Goal: Task Accomplishment & Management: Manage account settings

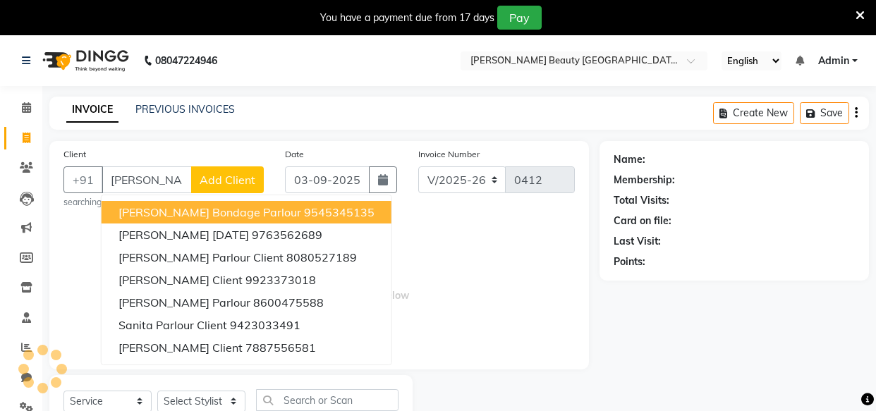
select select "8620"
select select "service"
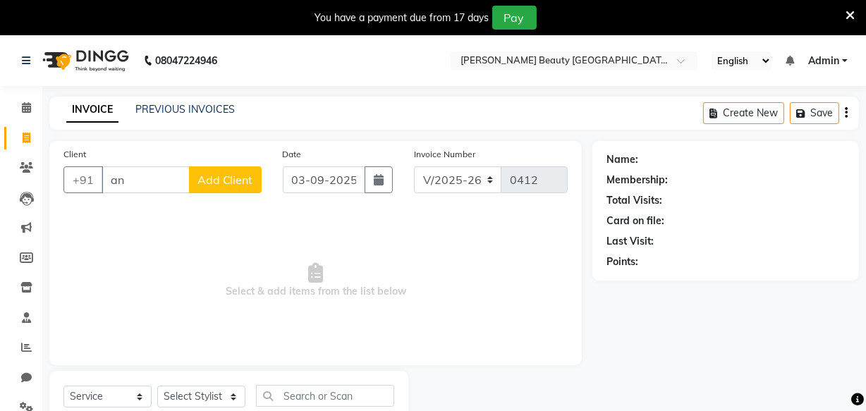
type input "a"
type input "8007692828"
click at [216, 188] on button "Add Client" at bounding box center [225, 180] width 73 height 27
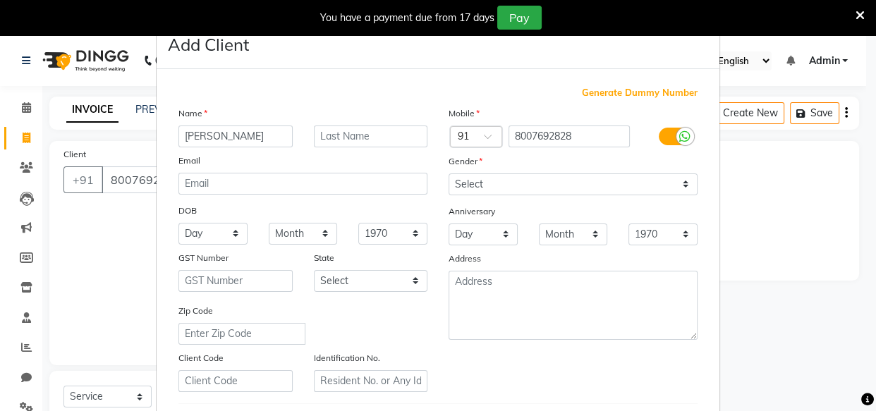
type input "[PERSON_NAME]"
click at [336, 134] on input "text" at bounding box center [371, 137] width 114 height 22
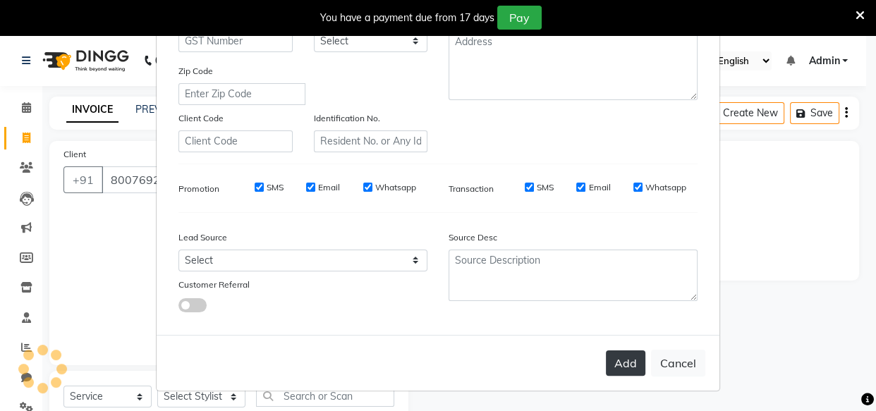
type input "mohite"
click at [617, 361] on button "Add" at bounding box center [626, 363] width 40 height 25
click at [619, 353] on button "Add" at bounding box center [626, 363] width 40 height 25
click at [615, 367] on button "Add" at bounding box center [626, 363] width 40 height 25
click at [624, 356] on button "Add" at bounding box center [626, 363] width 40 height 25
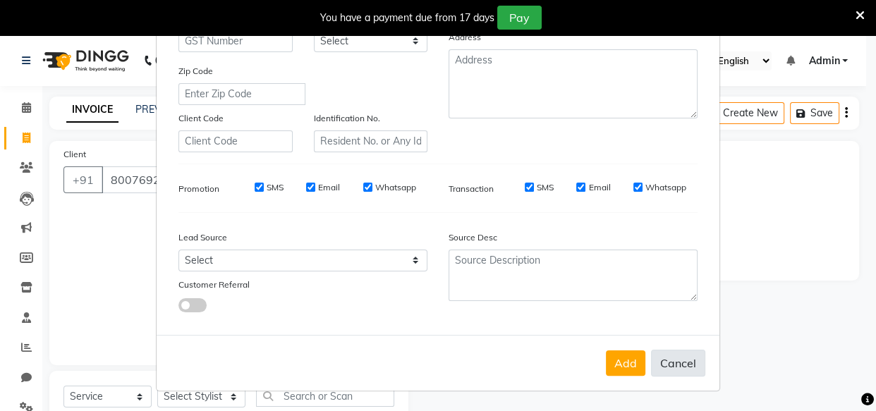
click at [666, 365] on button "Cancel" at bounding box center [678, 363] width 54 height 27
select select
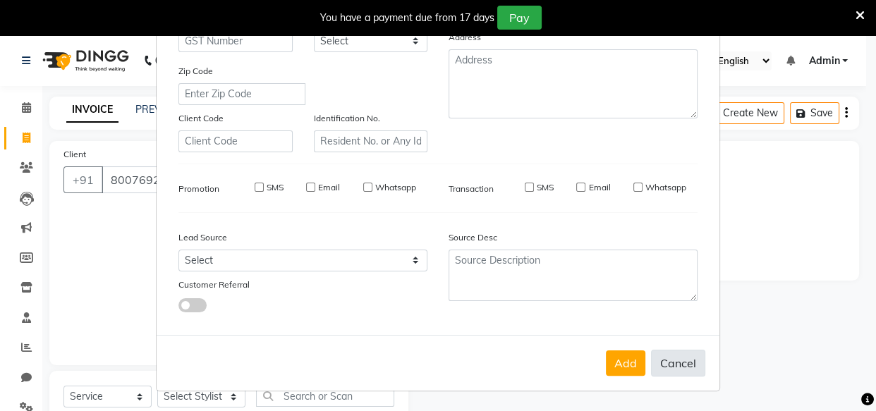
select select
checkbox input "false"
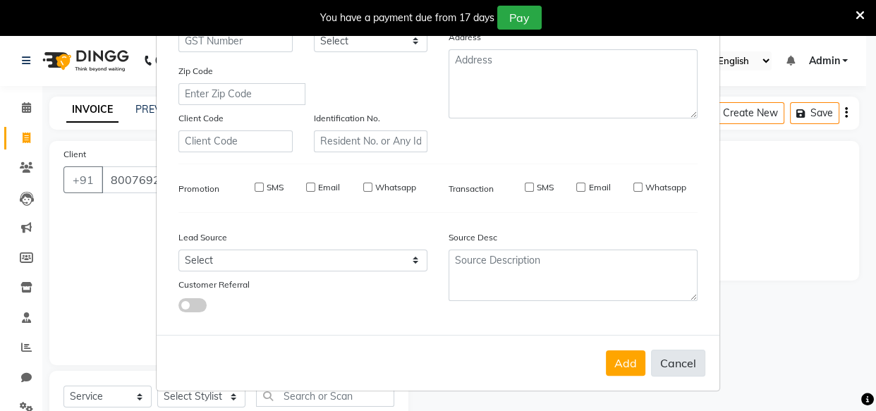
checkbox input "false"
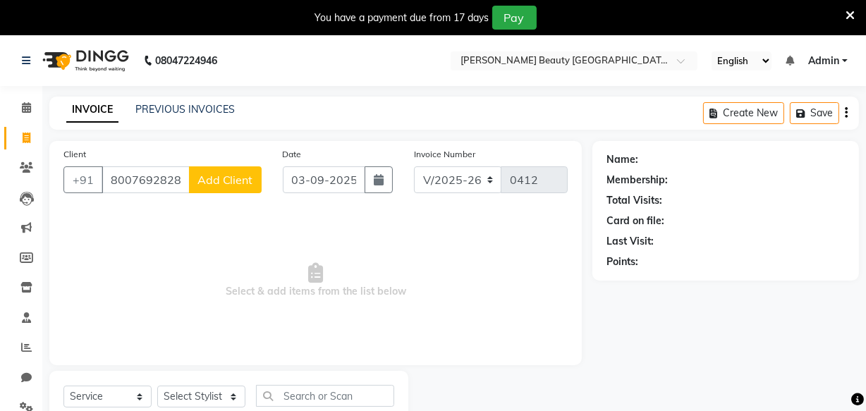
click at [239, 175] on span "Add Client" at bounding box center [226, 180] width 56 height 14
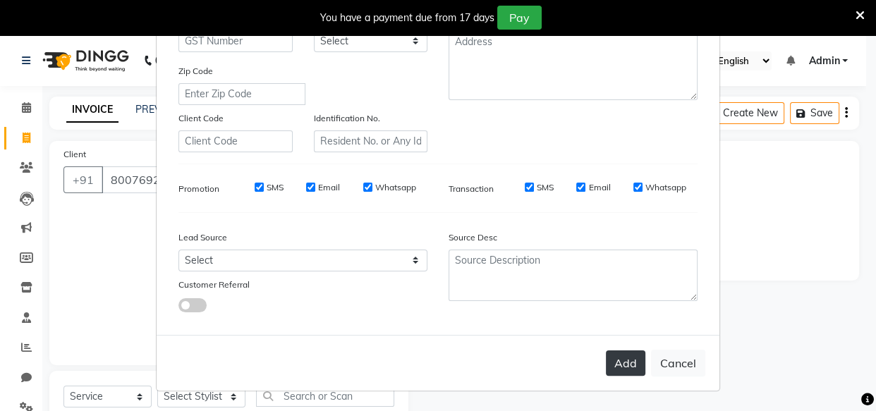
type input "[PERSON_NAME]"
click at [620, 361] on button "Add" at bounding box center [626, 363] width 40 height 25
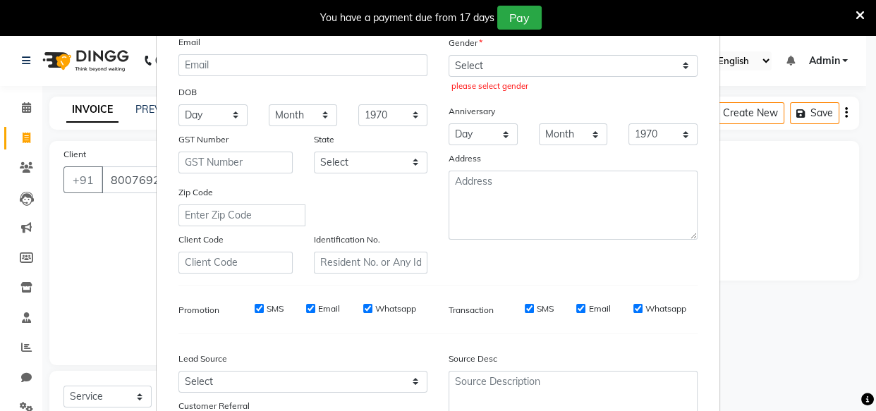
scroll to position [73, 0]
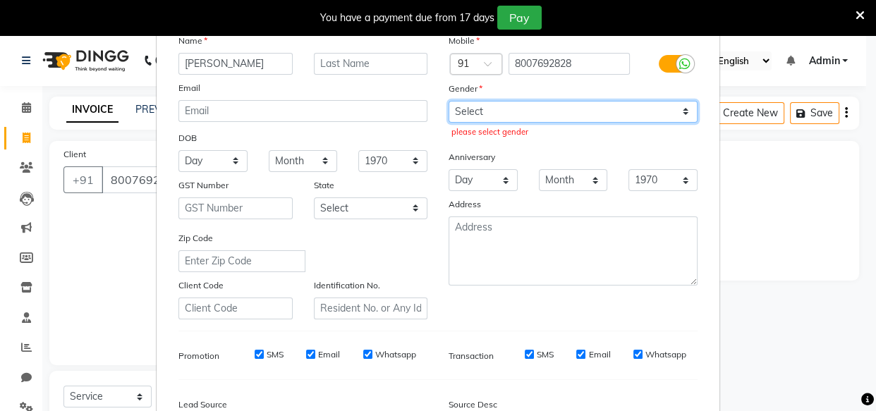
click at [533, 106] on select "Select Male Female Other Prefer Not To Say" at bounding box center [573, 112] width 249 height 22
select select "female"
click at [449, 101] on select "Select Male Female Other Prefer Not To Say" at bounding box center [573, 112] width 249 height 22
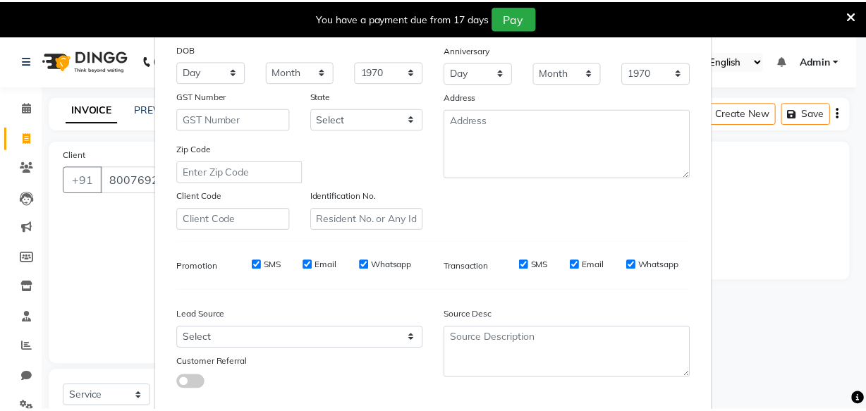
scroll to position [244, 0]
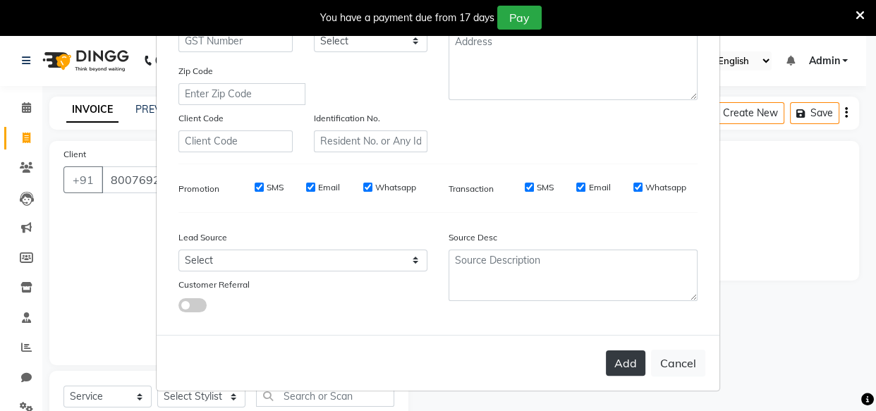
click at [627, 365] on button "Add" at bounding box center [626, 363] width 40 height 25
select select
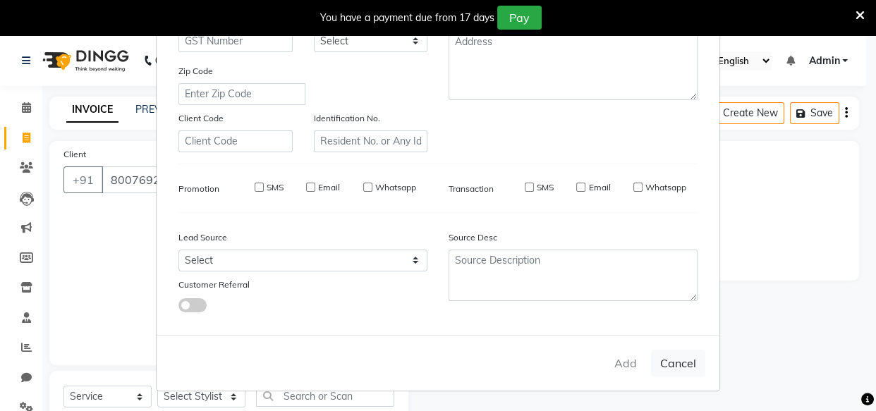
select select
checkbox input "false"
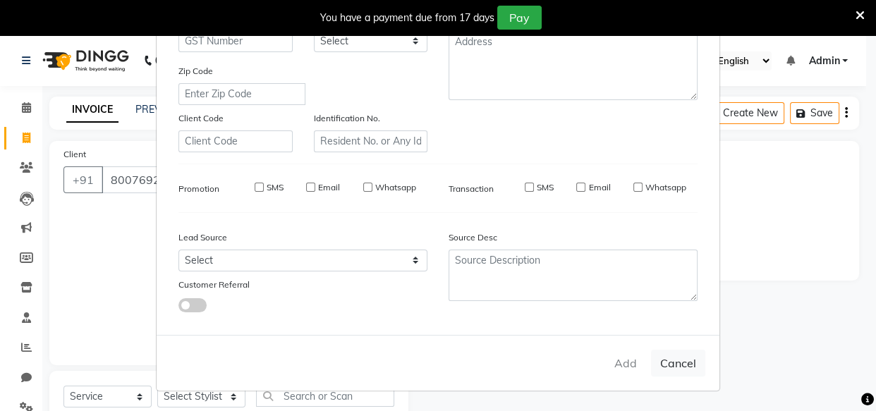
checkbox input "false"
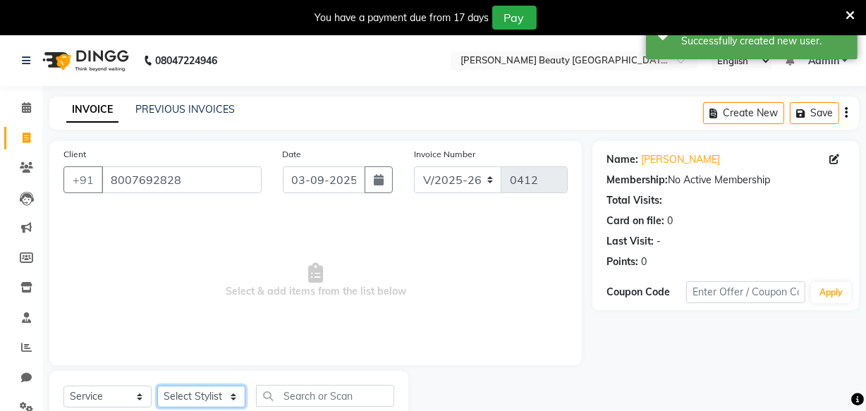
click at [205, 390] on select "Select Stylist Amla bhagwan vitkar Anjali Bhavana pornima kahar Riya Rupali san…" at bounding box center [201, 397] width 88 height 22
select select "87286"
click at [157, 386] on select "Select Stylist Amla bhagwan vitkar Anjali Bhavana pornima kahar Riya Rupali san…" at bounding box center [201, 397] width 88 height 22
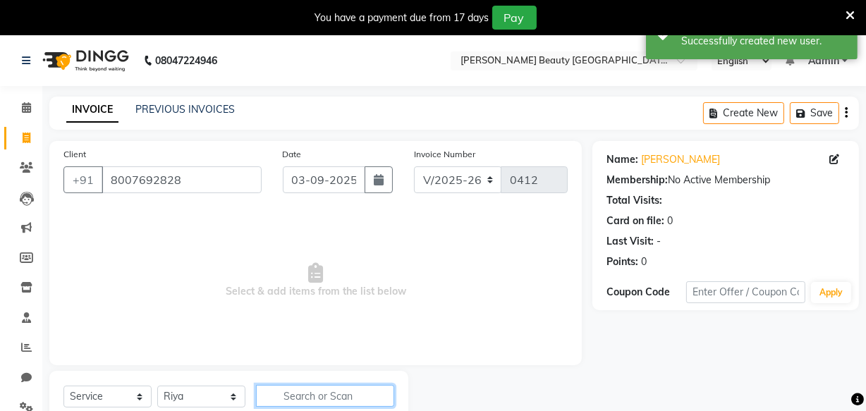
click at [281, 395] on input "text" at bounding box center [325, 396] width 138 height 22
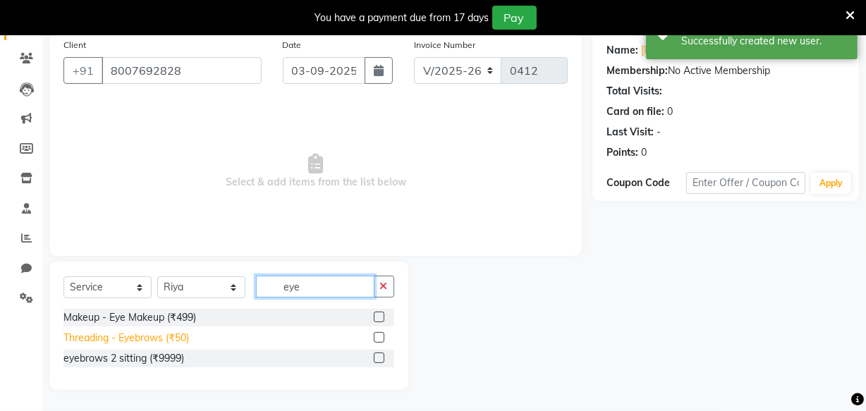
type input "eye"
click at [177, 338] on div "Threading - Eyebrows (₹50)" at bounding box center [126, 338] width 126 height 15
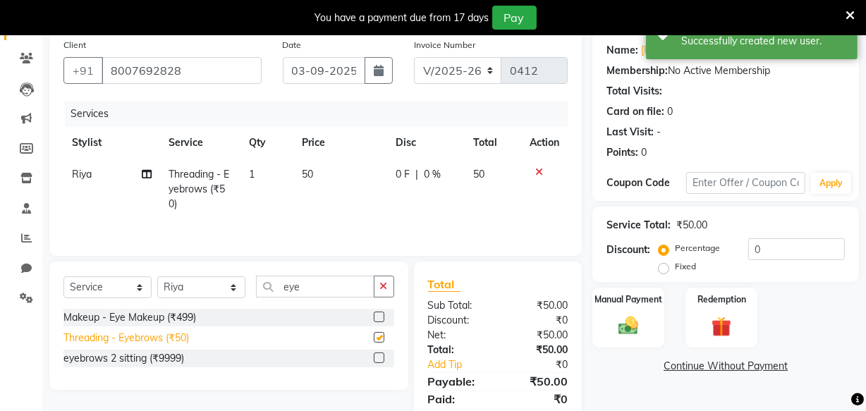
checkbox input "false"
click at [620, 323] on img at bounding box center [629, 326] width 34 height 24
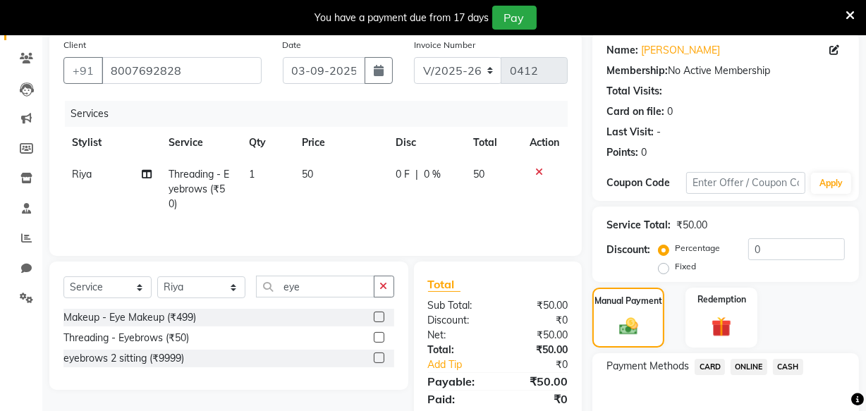
click at [748, 365] on span "ONLINE" at bounding box center [749, 367] width 37 height 16
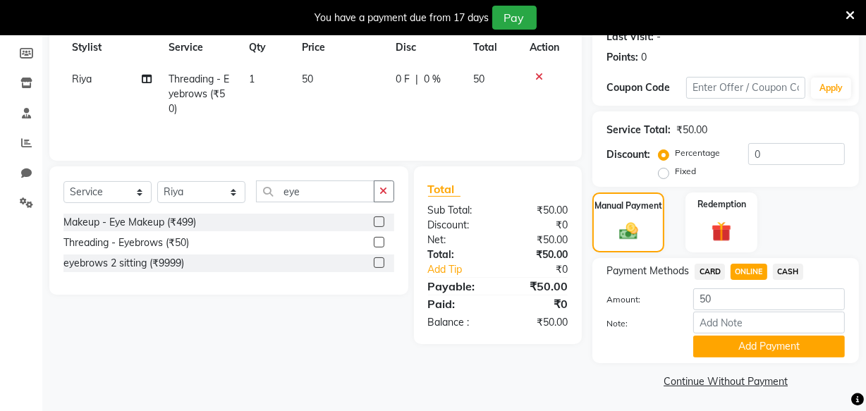
scroll to position [207, 0]
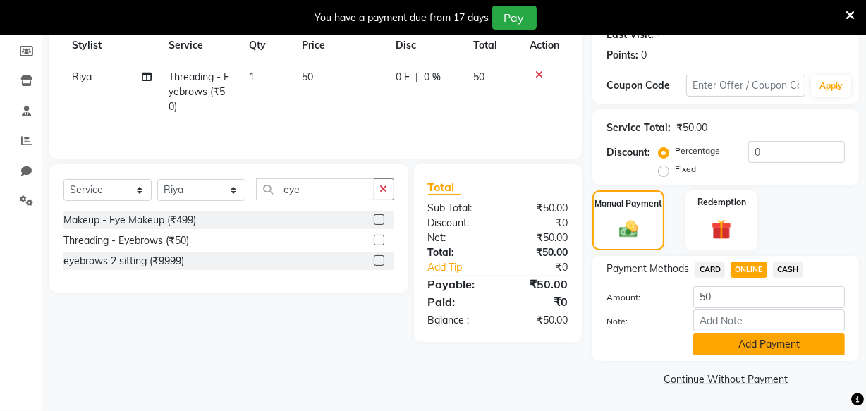
click at [748, 342] on button "Add Payment" at bounding box center [770, 345] width 152 height 22
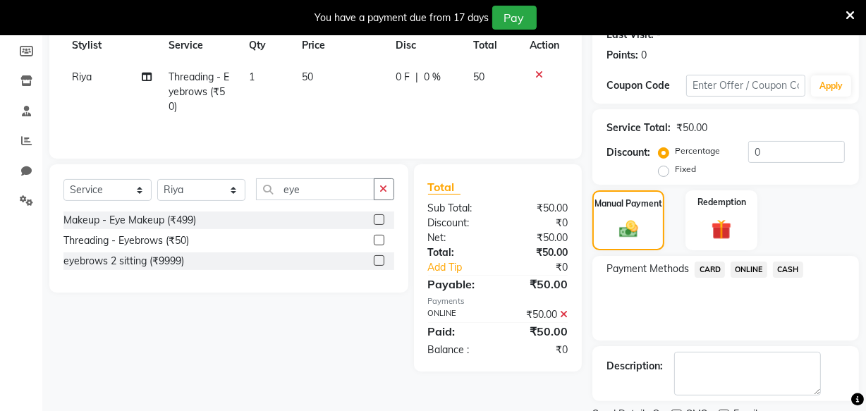
scroll to position [265, 0]
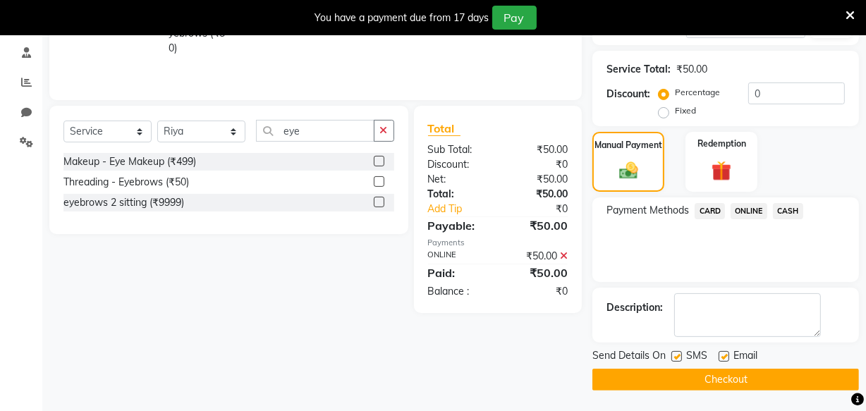
click at [739, 380] on button "Checkout" at bounding box center [726, 380] width 267 height 22
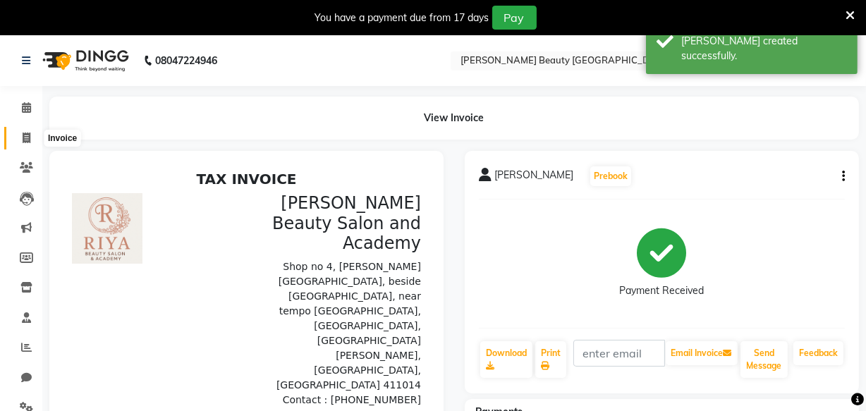
click at [28, 139] on icon at bounding box center [27, 138] width 8 height 11
select select "service"
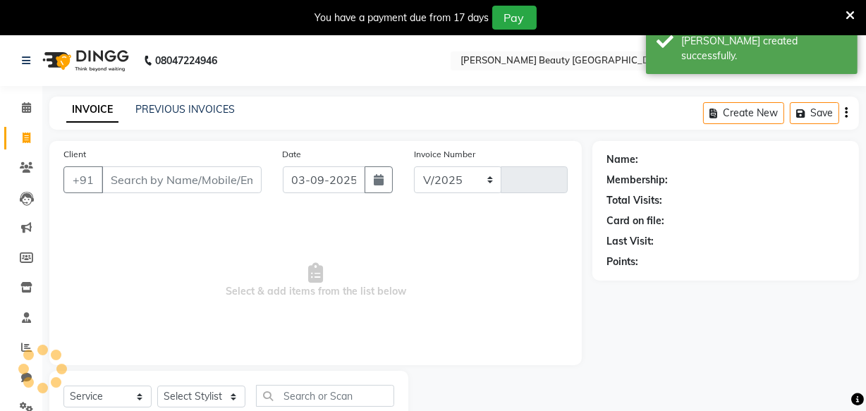
select select "8620"
type input "0413"
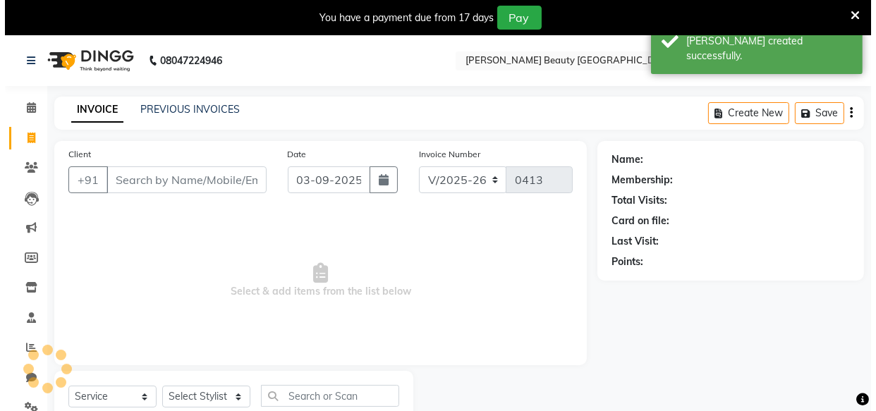
scroll to position [49, 0]
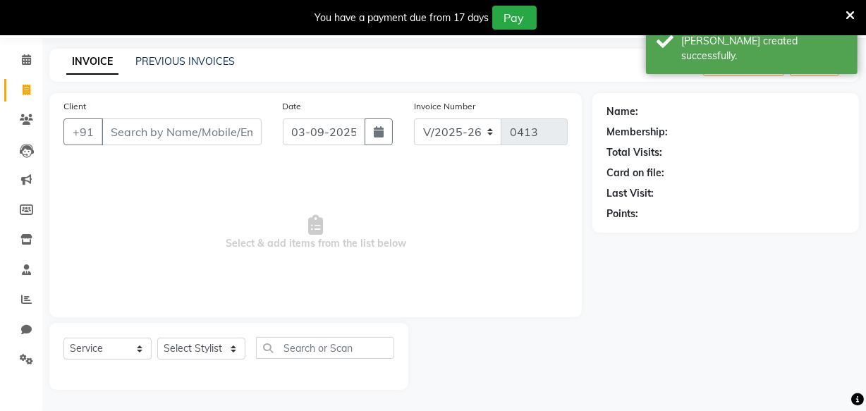
click at [162, 135] on input "Client" at bounding box center [182, 132] width 160 height 27
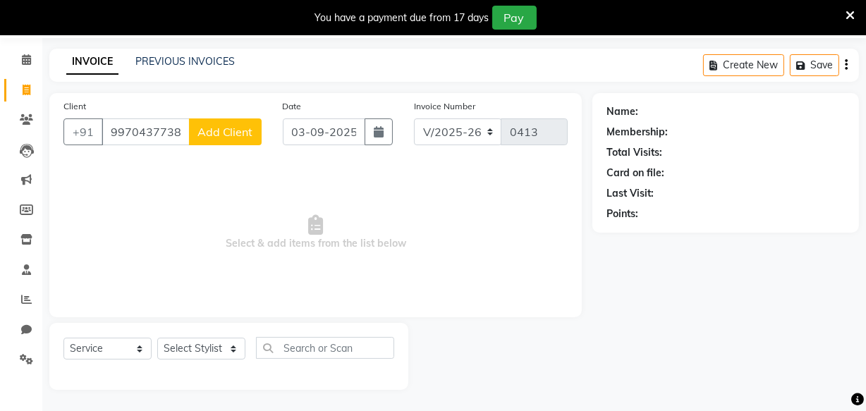
type input "9970437738"
click at [233, 126] on span "Add Client" at bounding box center [226, 132] width 56 height 14
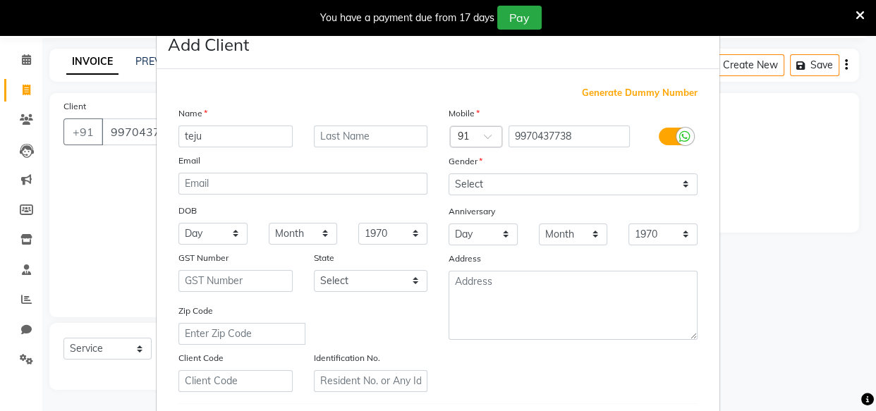
type input "teju"
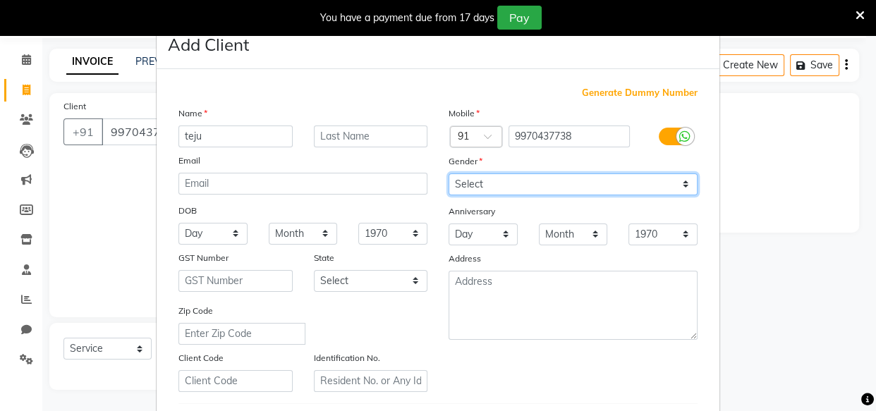
click at [456, 180] on select "Select Male Female Other Prefer Not To Say" at bounding box center [573, 185] width 249 height 22
select select "female"
click at [449, 174] on select "Select Male Female Other Prefer Not To Say" at bounding box center [573, 185] width 249 height 22
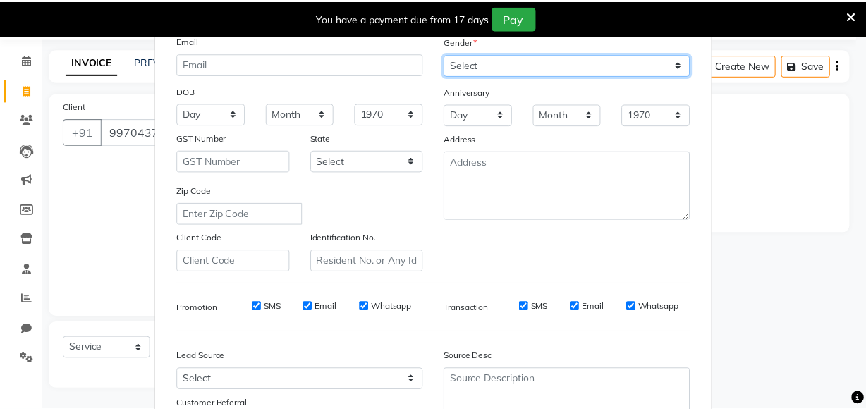
scroll to position [244, 0]
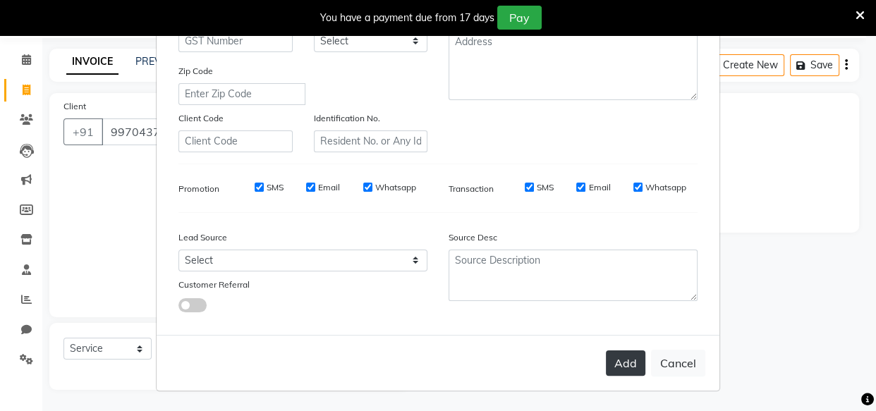
click at [610, 361] on button "Add" at bounding box center [626, 363] width 40 height 25
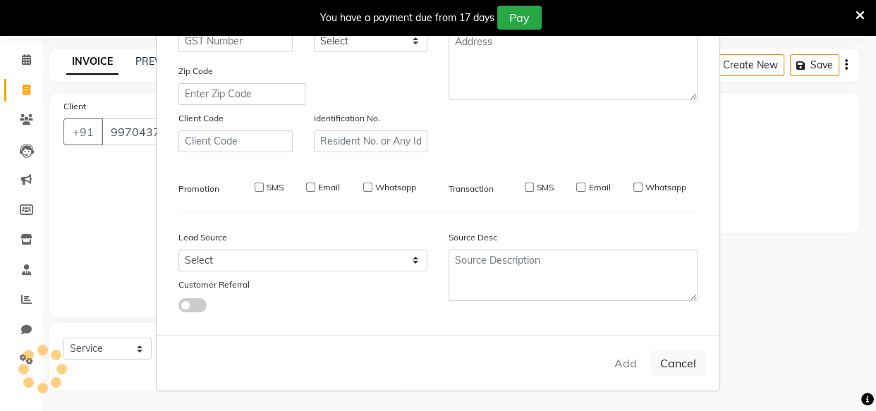
select select
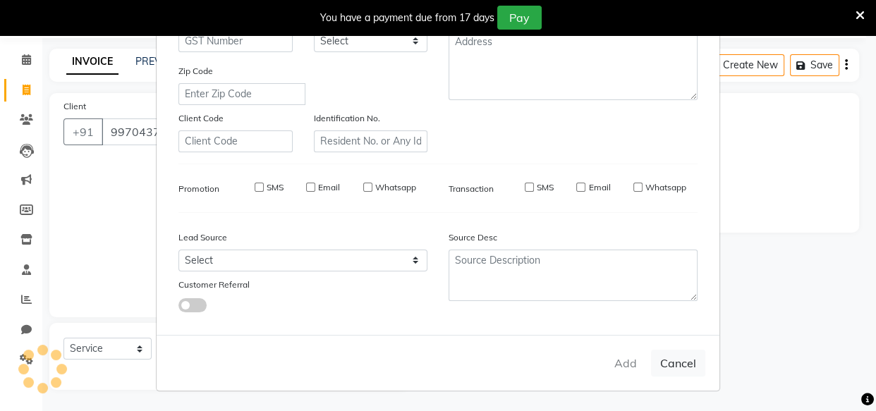
select select
checkbox input "false"
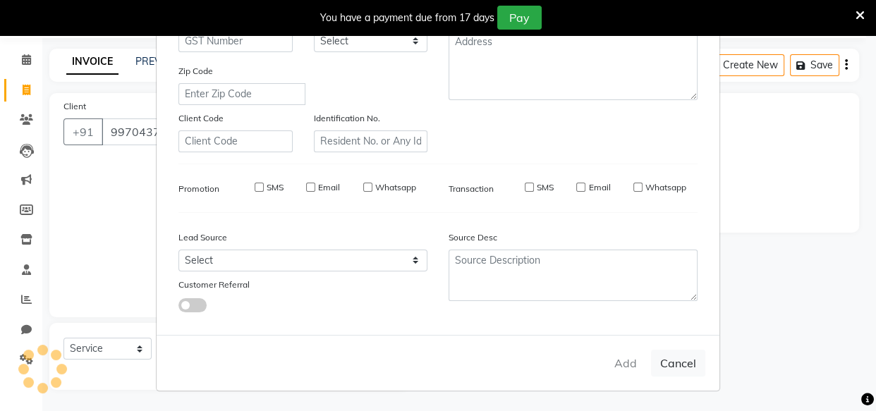
checkbox input "false"
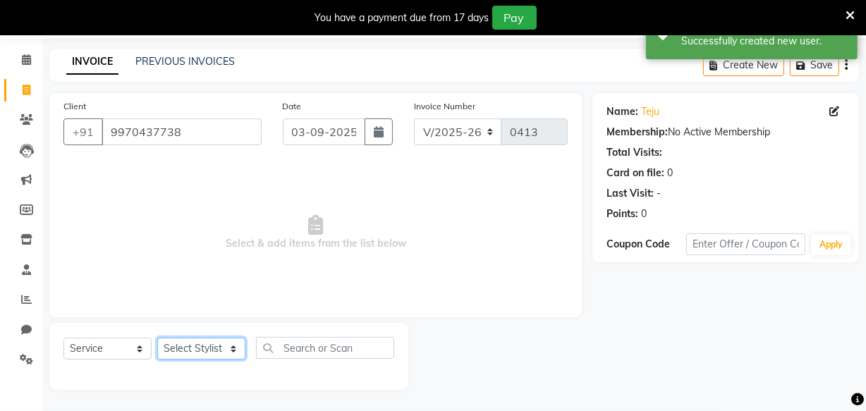
click at [199, 343] on select "Select Stylist Amla [PERSON_NAME] [PERSON_NAME] pornima [PERSON_NAME] [PERSON_N…" at bounding box center [201, 349] width 88 height 22
select select "87286"
click at [157, 338] on select "Select Stylist Amla [PERSON_NAME] [PERSON_NAME] pornima [PERSON_NAME] [PERSON_N…" at bounding box center [201, 349] width 88 height 22
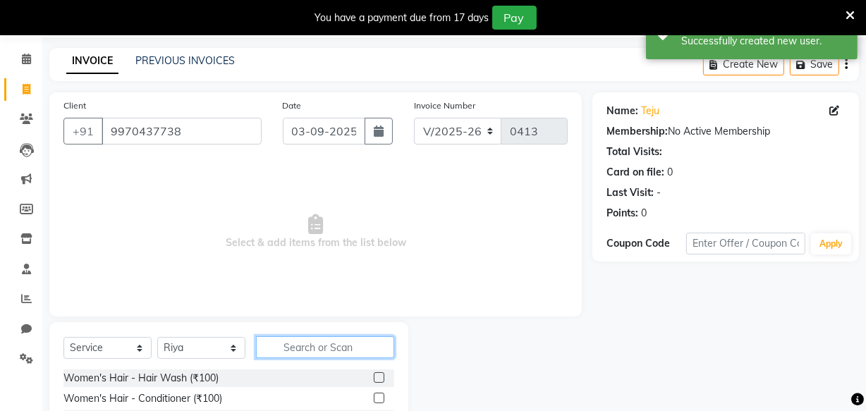
click at [275, 341] on input "text" at bounding box center [325, 348] width 138 height 22
type input "eye"
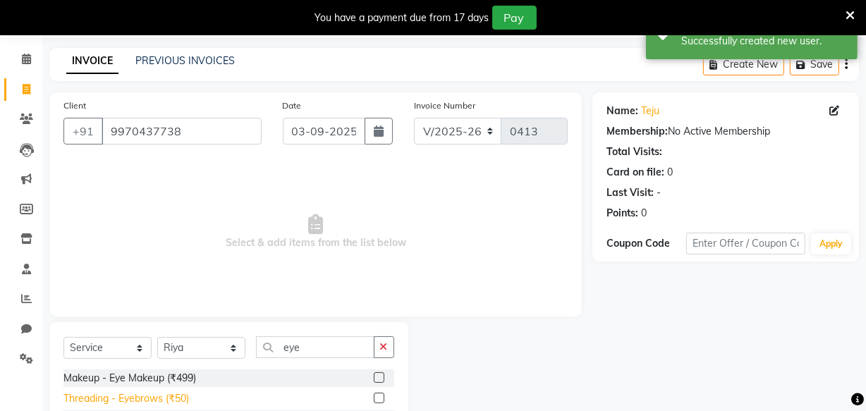
click at [167, 399] on div "Threading - Eyebrows (₹50)" at bounding box center [126, 399] width 126 height 15
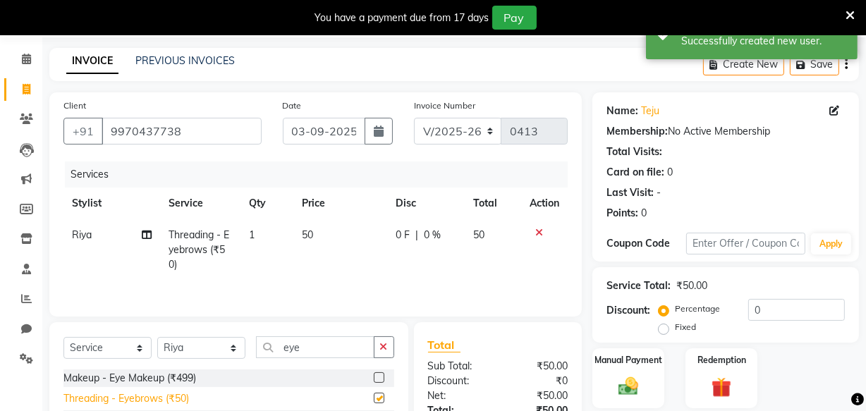
checkbox input "false"
click at [626, 368] on div "Manual Payment" at bounding box center [628, 378] width 75 height 63
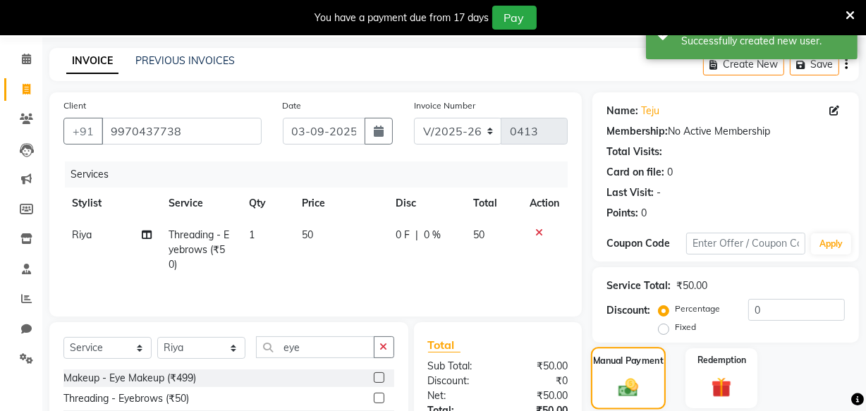
scroll to position [186, 0]
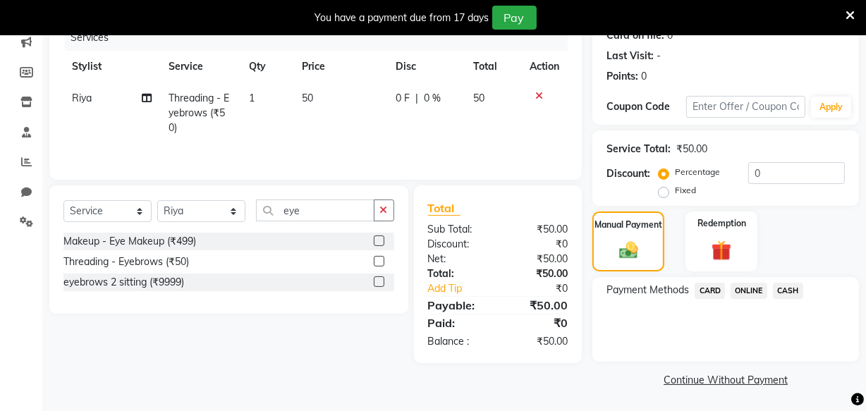
click at [744, 291] on span "ONLINE" at bounding box center [749, 291] width 37 height 16
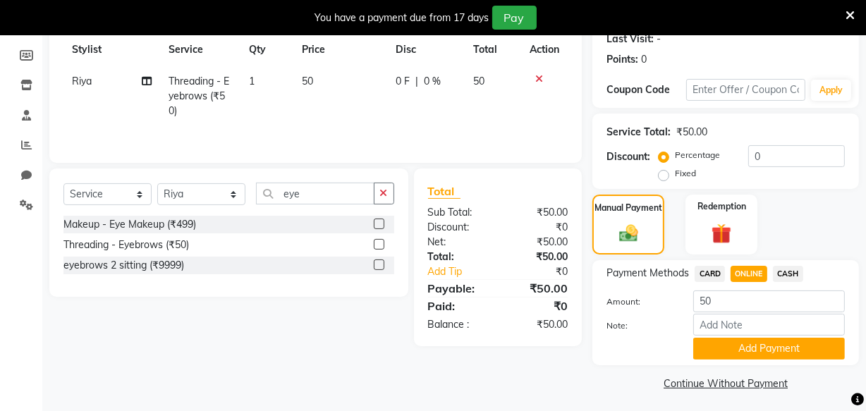
scroll to position [207, 0]
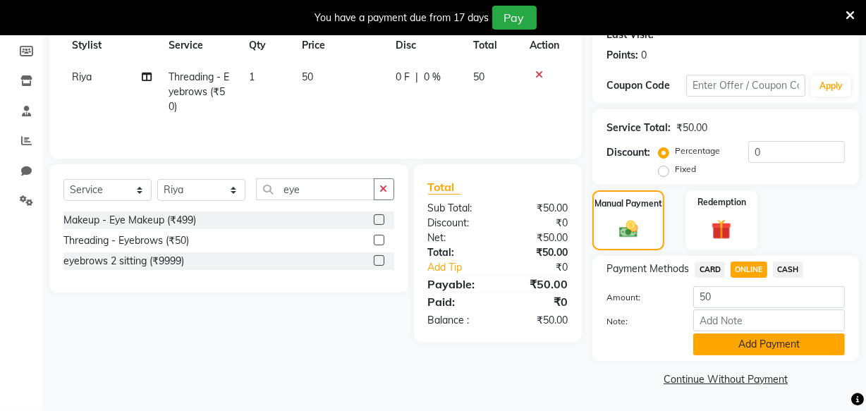
click at [744, 345] on button "Add Payment" at bounding box center [770, 345] width 152 height 22
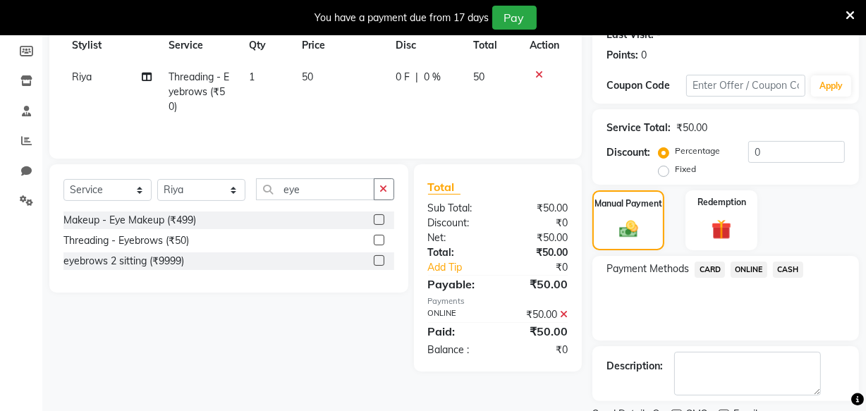
scroll to position [265, 0]
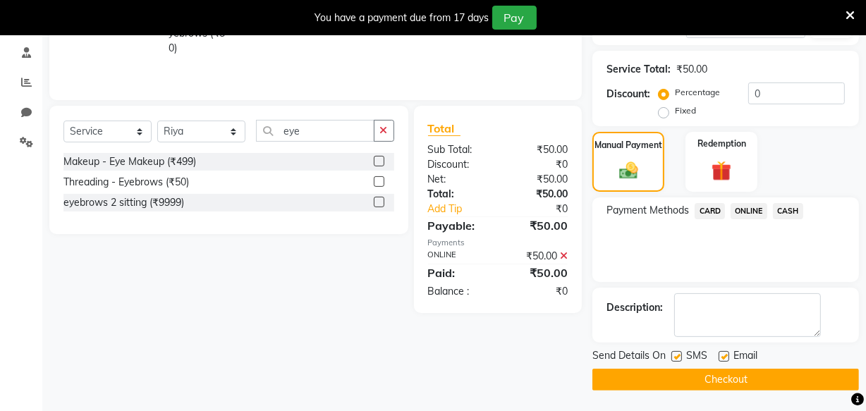
click at [732, 375] on button "Checkout" at bounding box center [726, 380] width 267 height 22
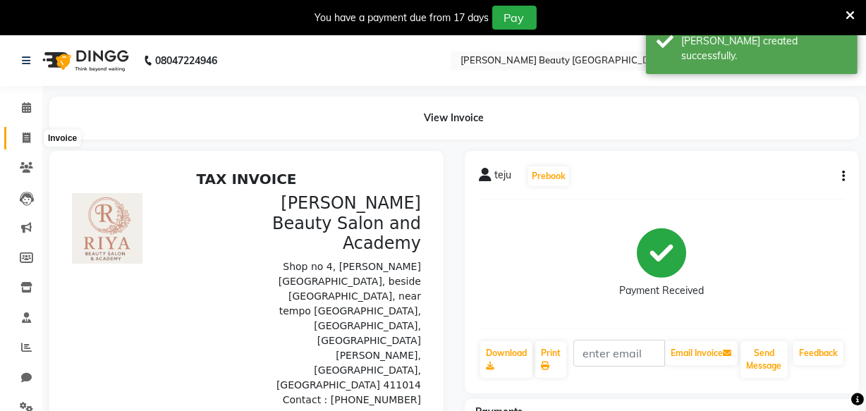
click at [25, 140] on icon at bounding box center [27, 138] width 8 height 11
select select "8620"
select select "service"
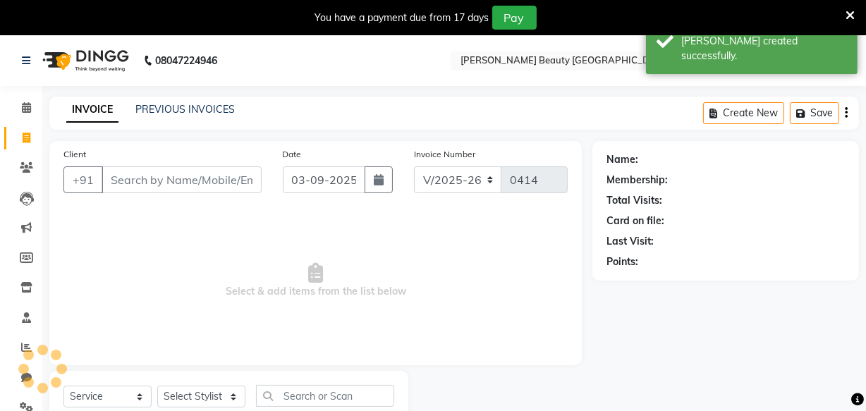
scroll to position [49, 0]
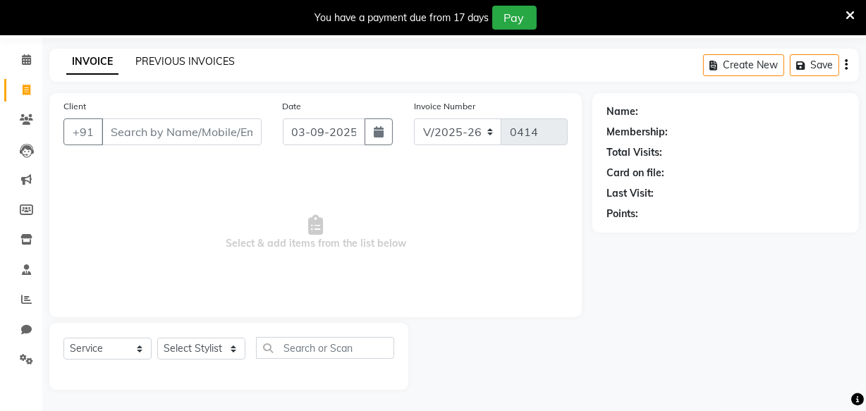
click at [195, 63] on link "PREVIOUS INVOICES" at bounding box center [184, 61] width 99 height 13
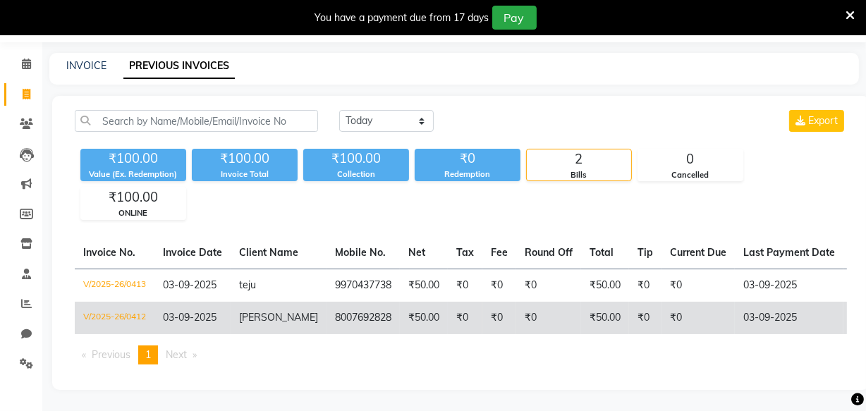
click at [598, 312] on td "₹50.00" at bounding box center [605, 318] width 48 height 32
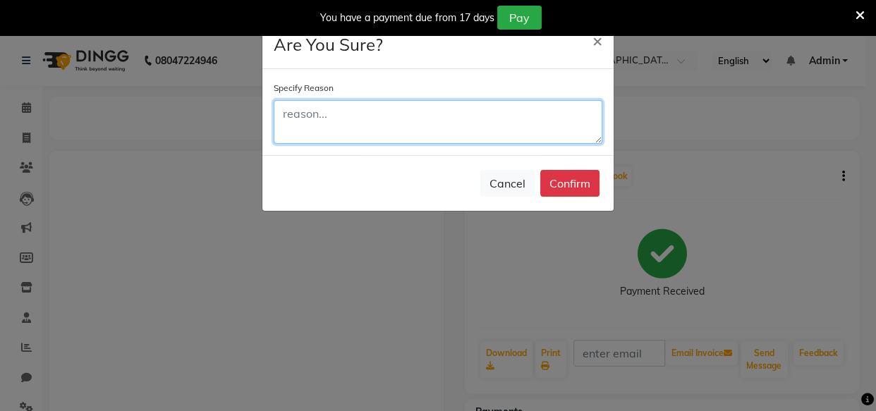
click at [465, 136] on textarea at bounding box center [438, 122] width 329 height 44
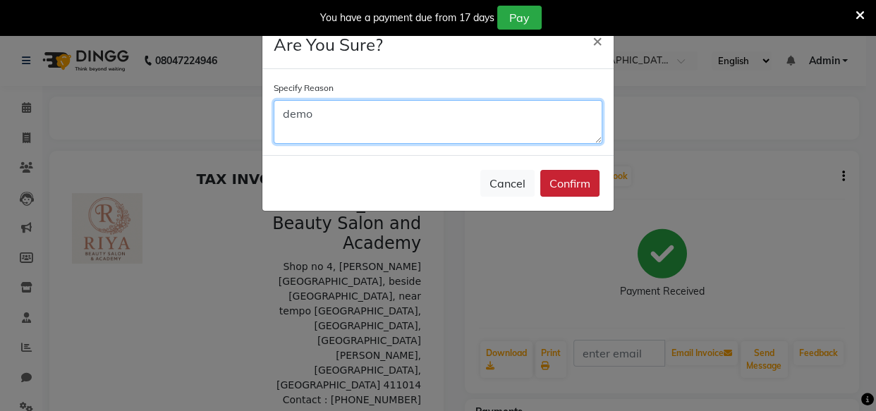
type textarea "demo"
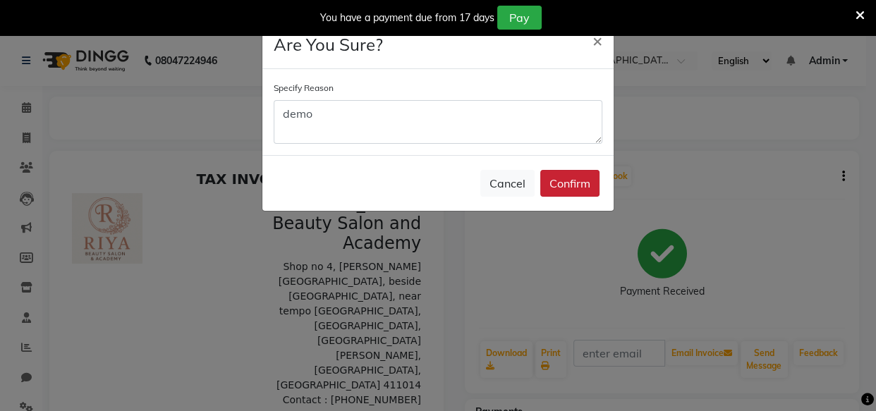
click at [581, 190] on button "Confirm" at bounding box center [569, 183] width 59 height 27
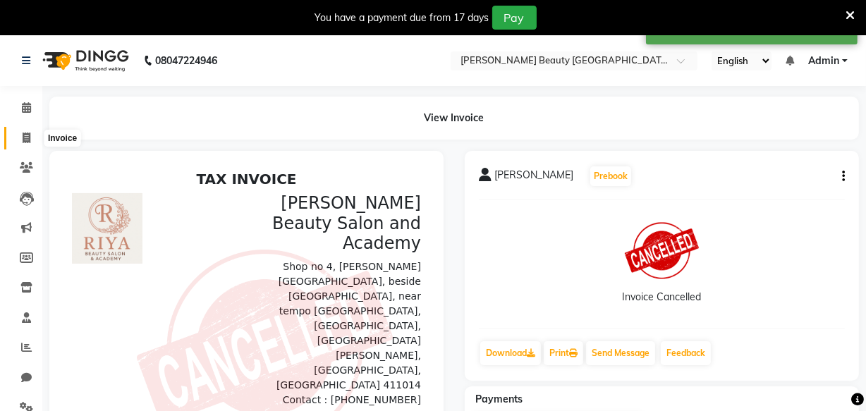
click at [28, 136] on icon at bounding box center [27, 138] width 8 height 11
select select "service"
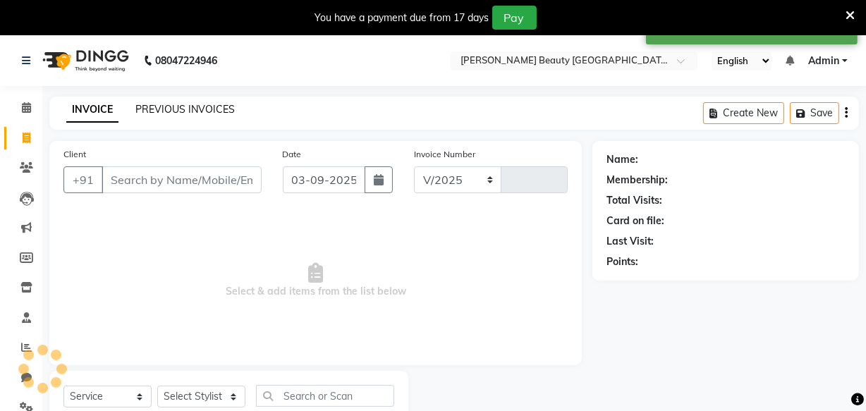
select select "8620"
type input "0414"
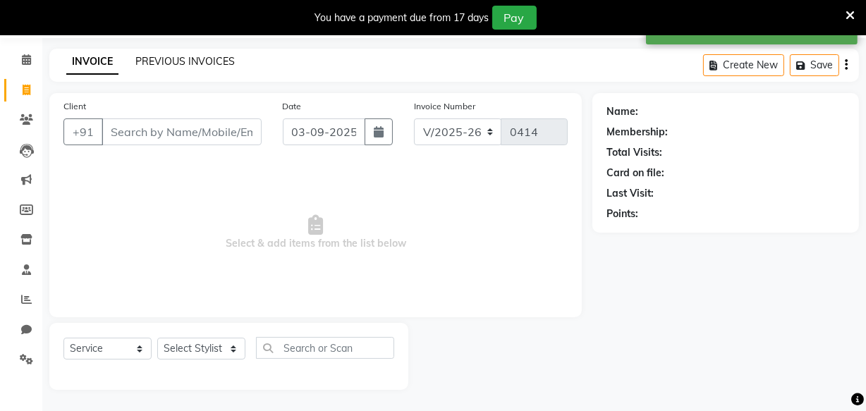
click at [214, 57] on link "PREVIOUS INVOICES" at bounding box center [184, 61] width 99 height 13
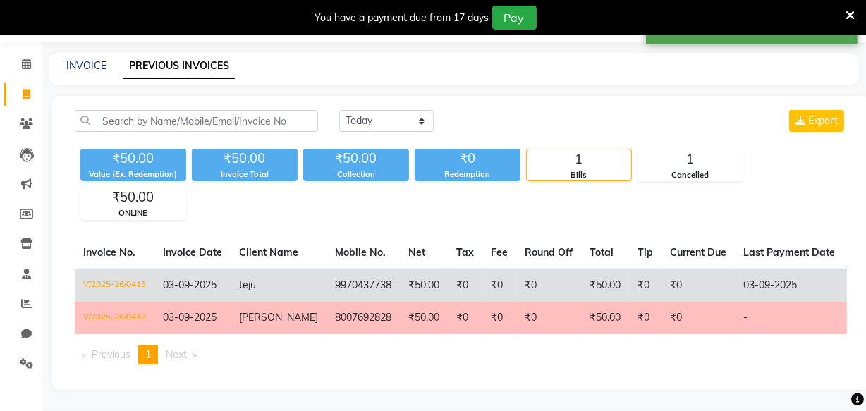
click at [662, 279] on td "₹0" at bounding box center [698, 285] width 73 height 33
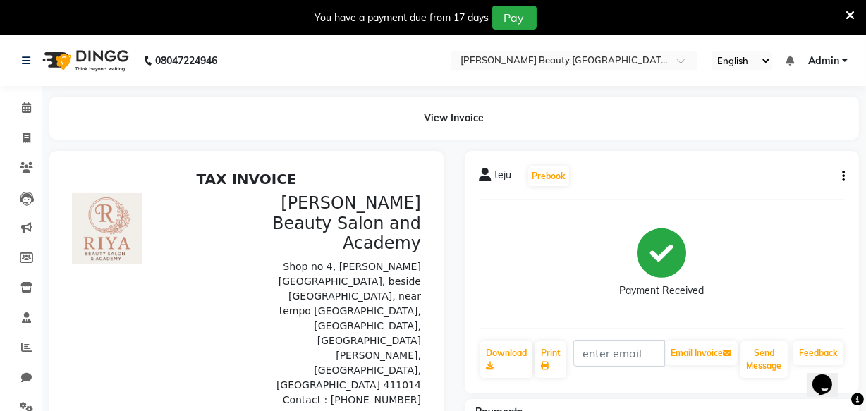
click at [842, 176] on icon "button" at bounding box center [843, 176] width 3 height 1
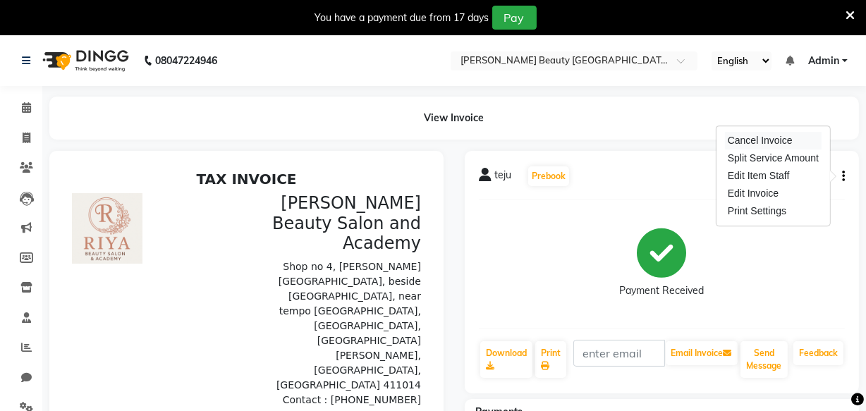
click at [757, 138] on div "Cancel Invoice" at bounding box center [773, 141] width 97 height 18
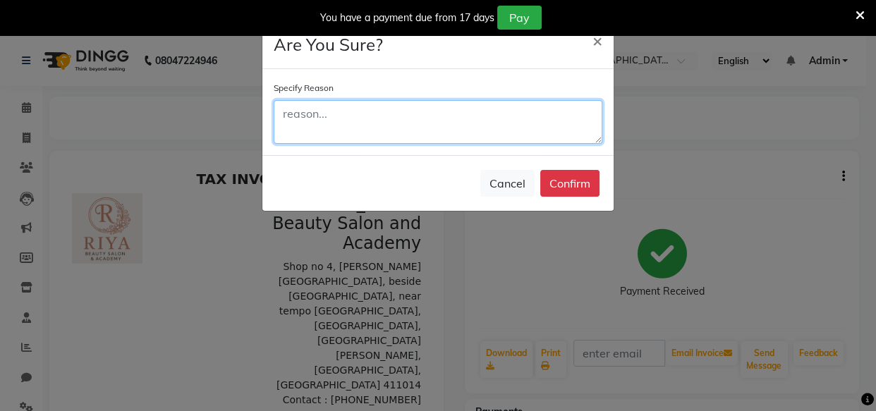
click at [519, 104] on textarea at bounding box center [438, 122] width 329 height 44
type textarea "demo"
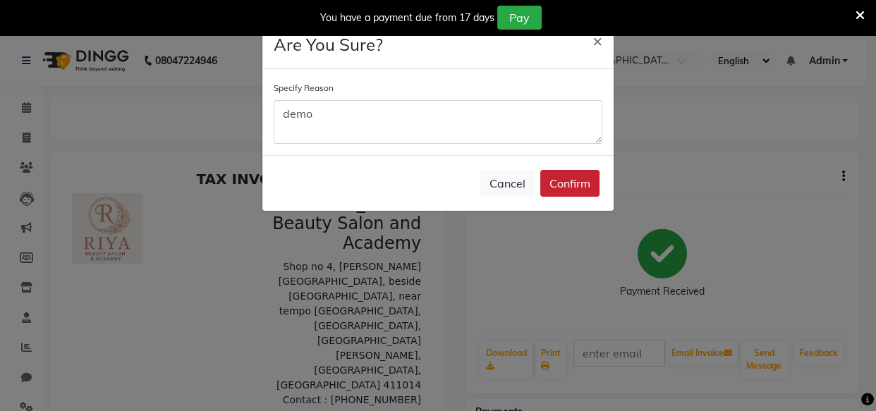
click at [569, 185] on button "Confirm" at bounding box center [569, 183] width 59 height 27
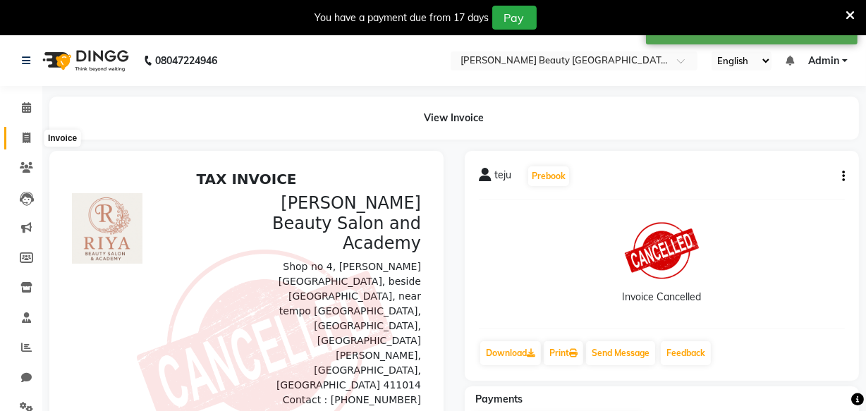
click at [25, 139] on icon at bounding box center [27, 138] width 8 height 11
select select "service"
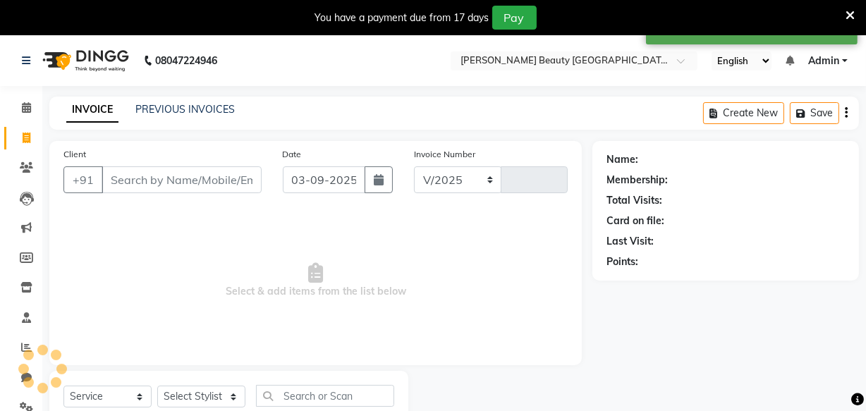
select select "8620"
type input "0414"
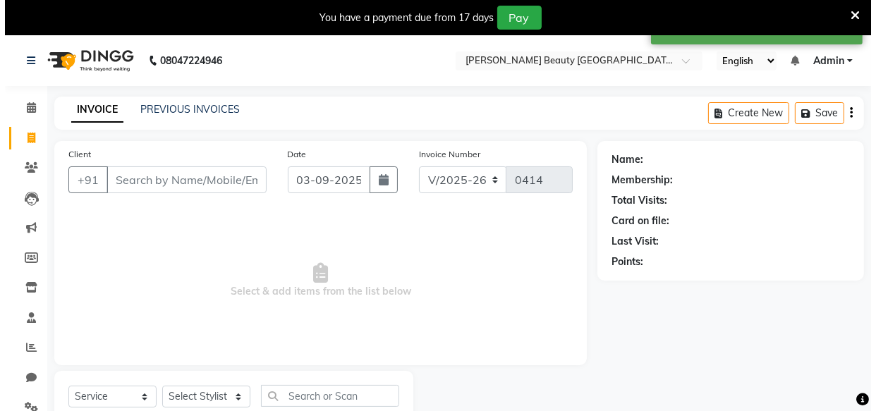
scroll to position [49, 0]
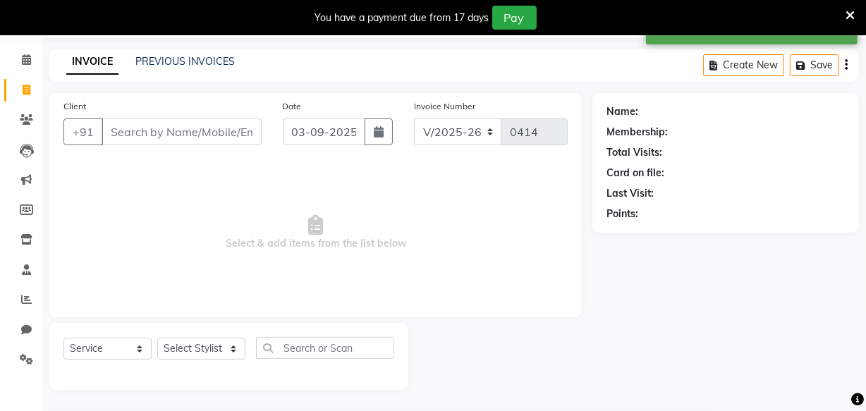
click at [157, 134] on input "Client" at bounding box center [182, 132] width 160 height 27
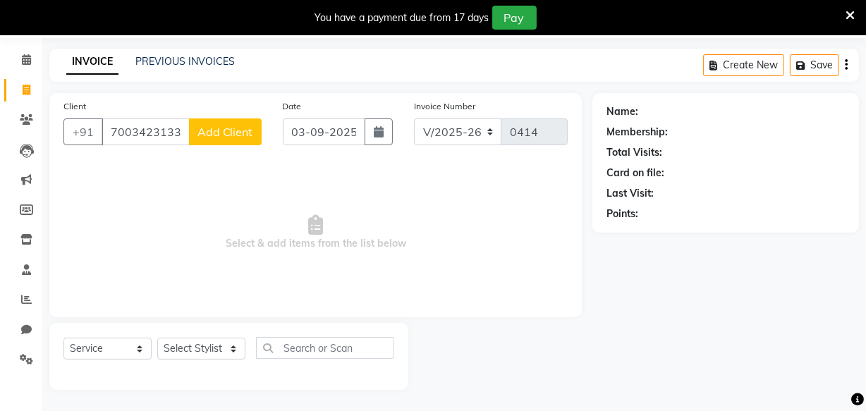
type input "7003423133"
click at [213, 127] on span "Add Client" at bounding box center [226, 132] width 56 height 14
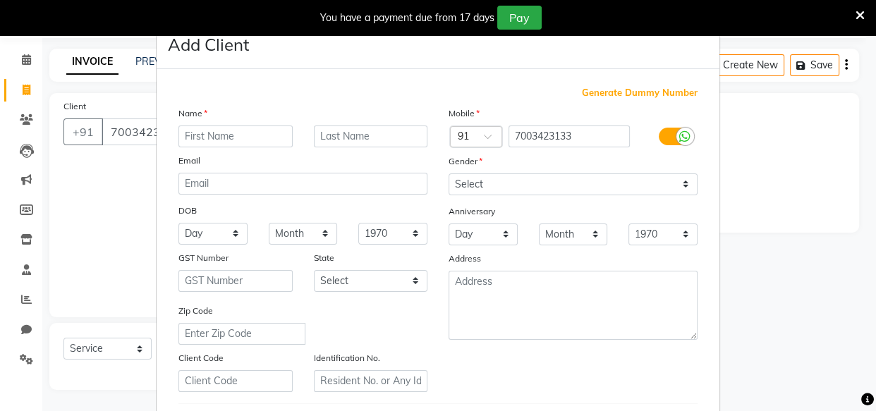
click at [214, 139] on input "text" at bounding box center [236, 137] width 114 height 22
type input "dube"
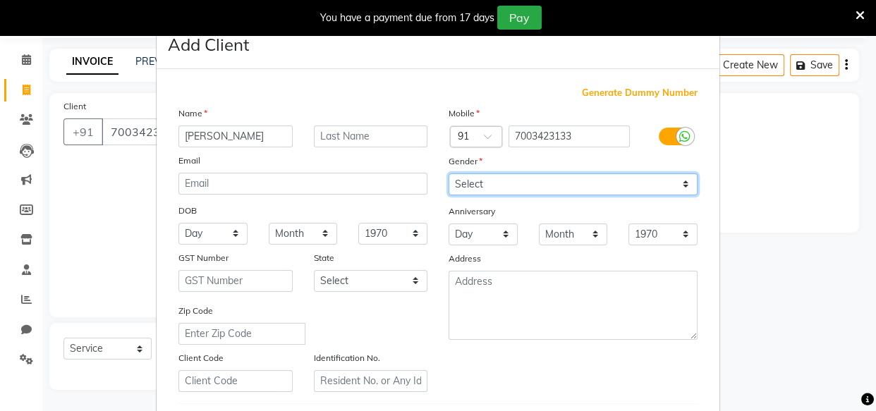
click at [505, 178] on select "Select [DEMOGRAPHIC_DATA] [DEMOGRAPHIC_DATA] Other Prefer Not To Say" at bounding box center [573, 185] width 249 height 22
select select "male"
click at [449, 174] on select "Select [DEMOGRAPHIC_DATA] [DEMOGRAPHIC_DATA] Other Prefer Not To Say" at bounding box center [573, 185] width 249 height 22
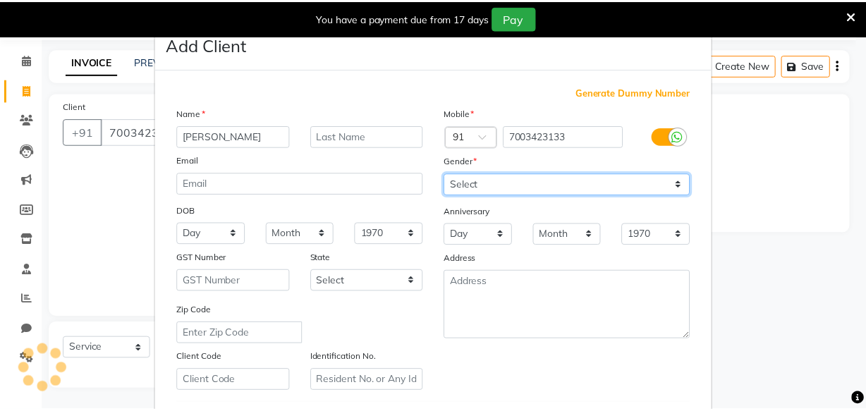
scroll to position [244, 0]
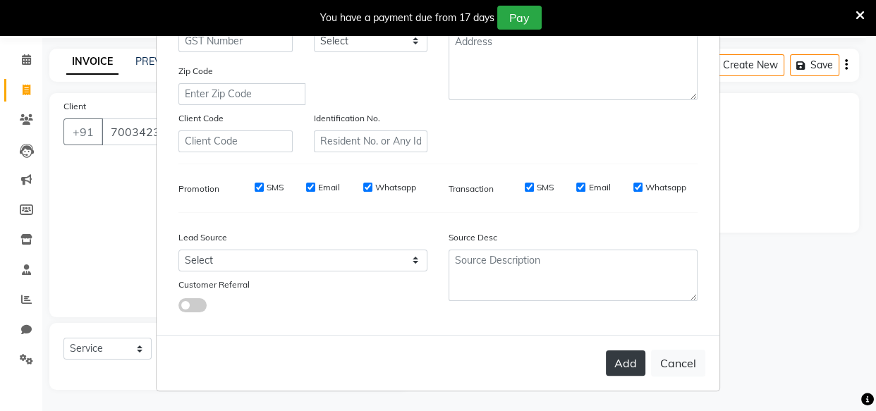
click at [617, 356] on button "Add" at bounding box center [626, 363] width 40 height 25
select select
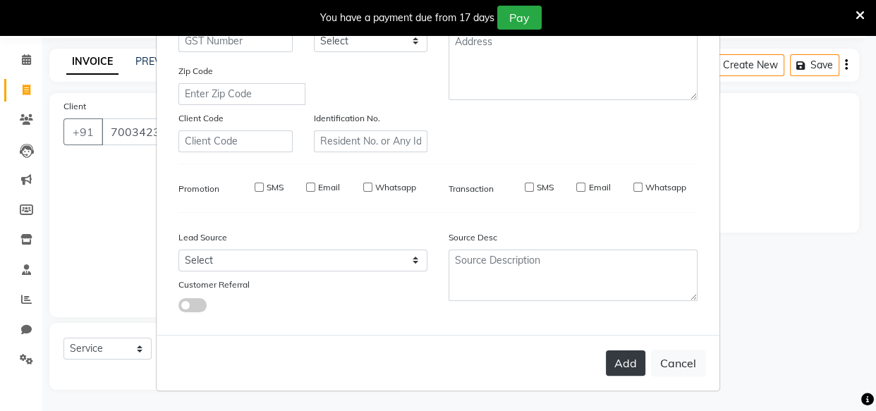
select select
checkbox input "false"
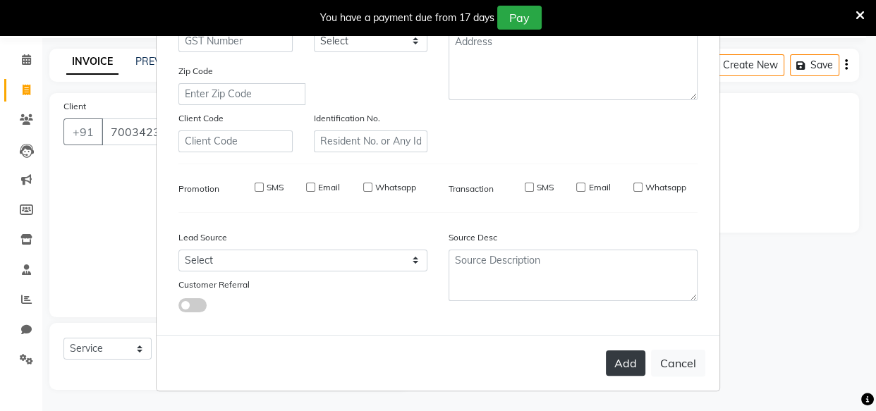
checkbox input "false"
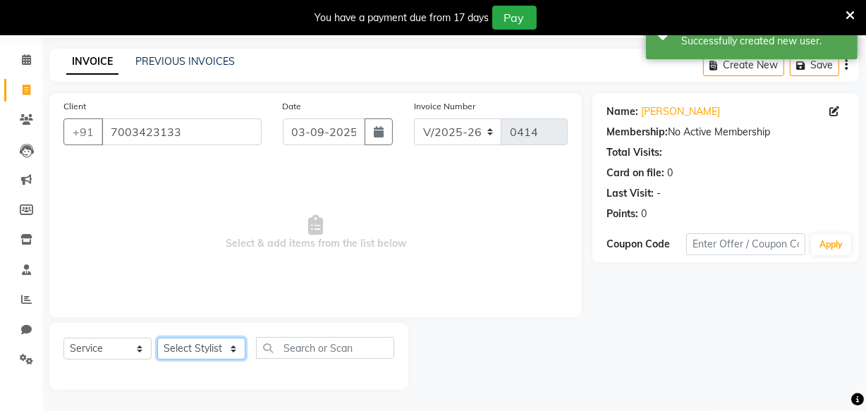
click at [212, 350] on select "Select Stylist Amla [PERSON_NAME] [PERSON_NAME] pornima [PERSON_NAME] [PERSON_N…" at bounding box center [201, 349] width 88 height 22
select select "87286"
click at [157, 338] on select "Select Stylist Amla [PERSON_NAME] [PERSON_NAME] pornima [PERSON_NAME] [PERSON_N…" at bounding box center [201, 349] width 88 height 22
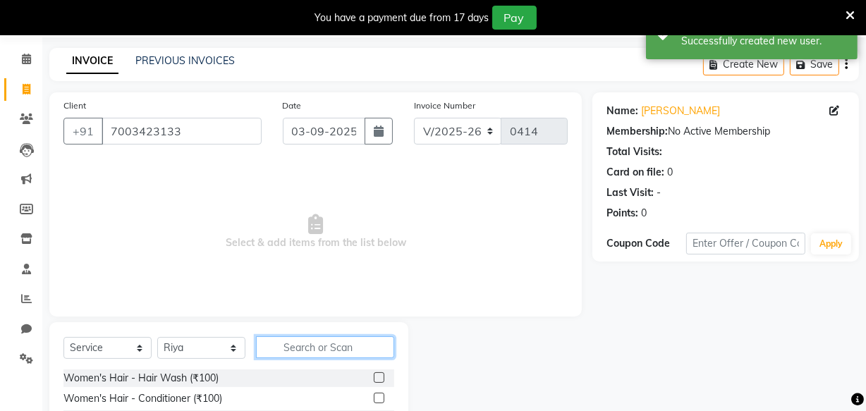
click at [286, 345] on input "text" at bounding box center [325, 348] width 138 height 22
click at [264, 320] on div "Client +91 7003423133 Date 03-09-2025 Invoice Number V/2025 V/2025-26 0414 Sele…" at bounding box center [316, 311] width 554 height 438
click at [270, 349] on input "text" at bounding box center [325, 348] width 138 height 22
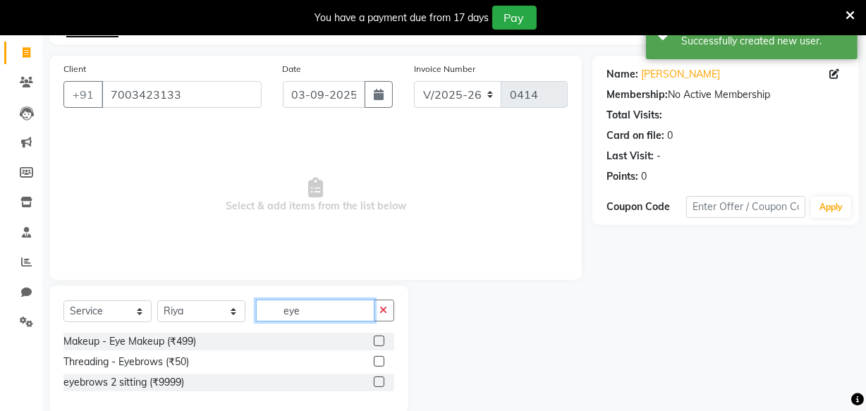
scroll to position [109, 0]
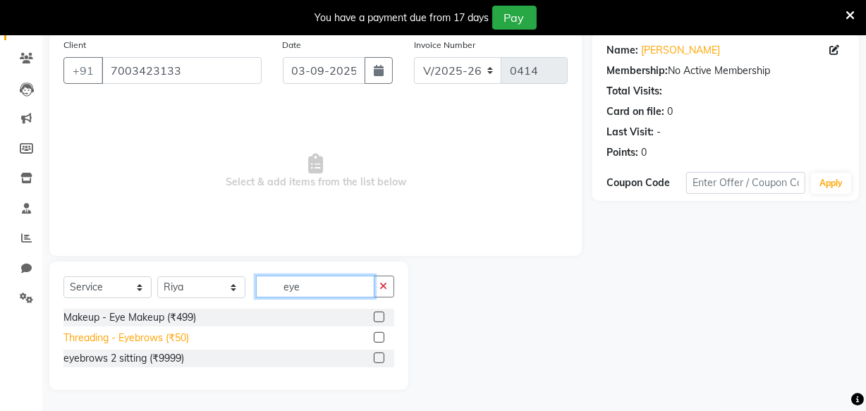
type input "eye"
click at [158, 337] on div "Threading - Eyebrows (₹50)" at bounding box center [126, 338] width 126 height 15
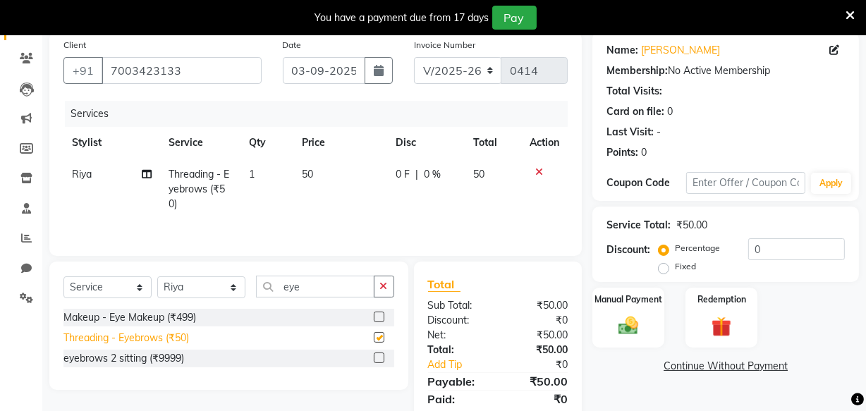
checkbox input "false"
click at [648, 320] on div "Manual Payment" at bounding box center [628, 317] width 75 height 63
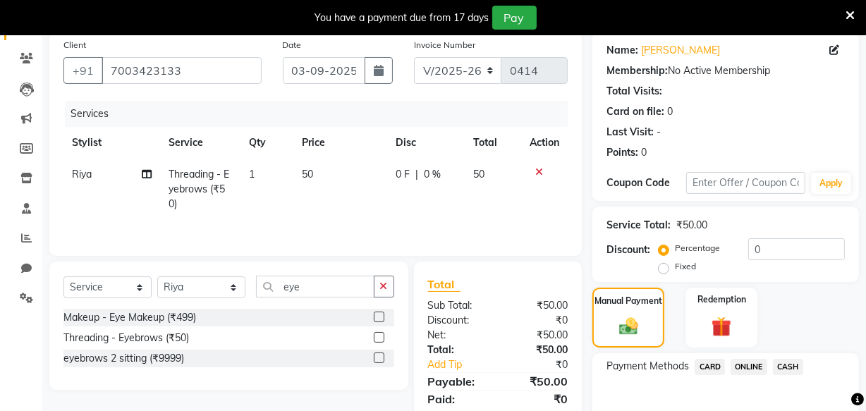
click at [744, 364] on span "ONLINE" at bounding box center [749, 367] width 37 height 16
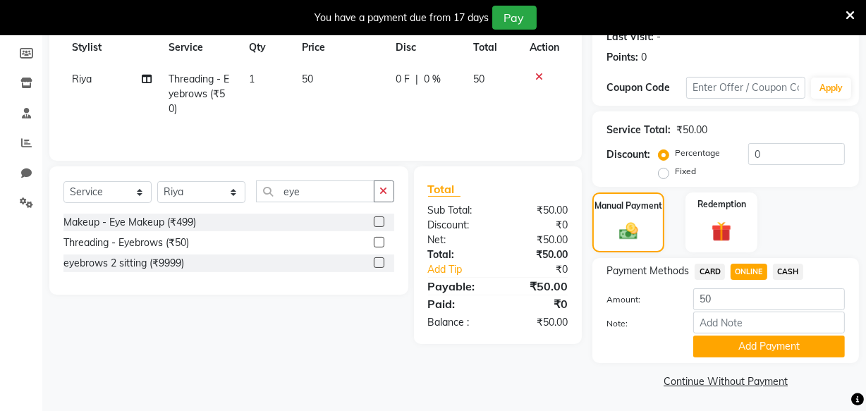
scroll to position [207, 0]
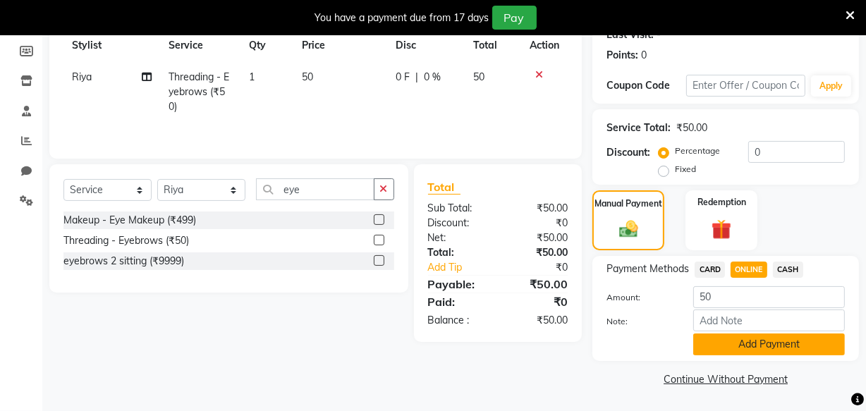
click at [753, 352] on button "Add Payment" at bounding box center [770, 345] width 152 height 22
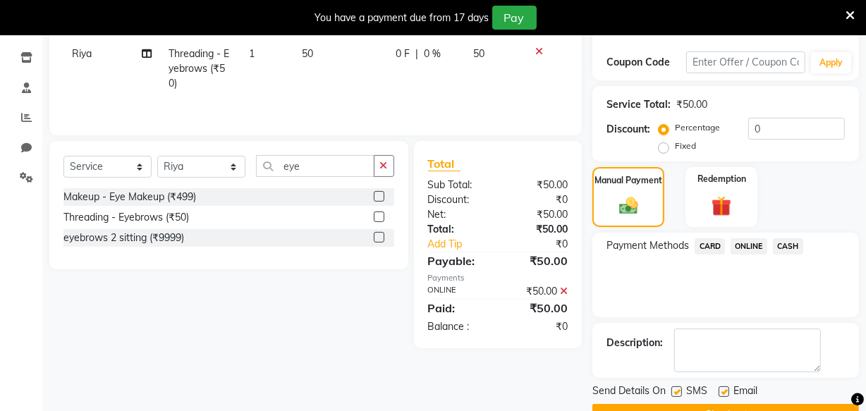
scroll to position [265, 0]
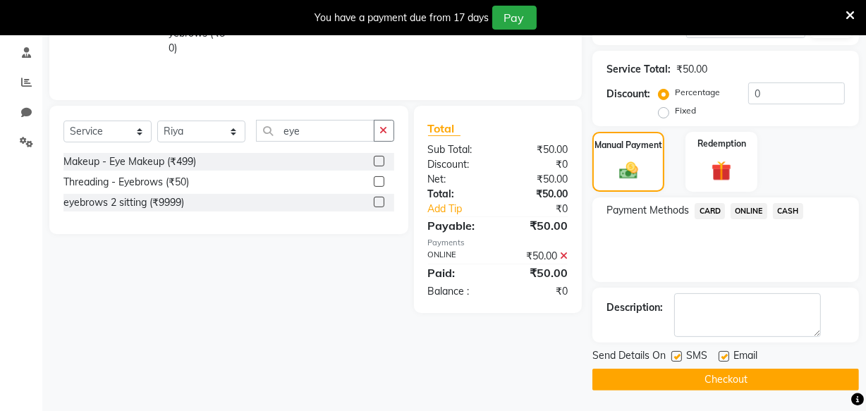
click at [746, 379] on button "Checkout" at bounding box center [726, 380] width 267 height 22
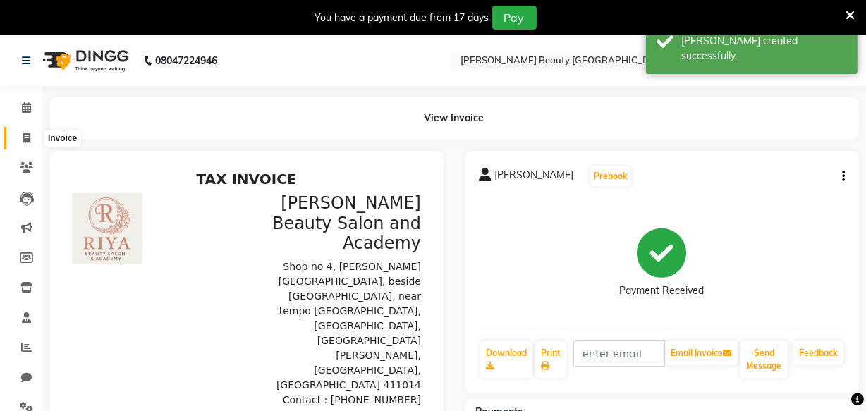
click at [25, 135] on icon at bounding box center [27, 138] width 8 height 11
select select "service"
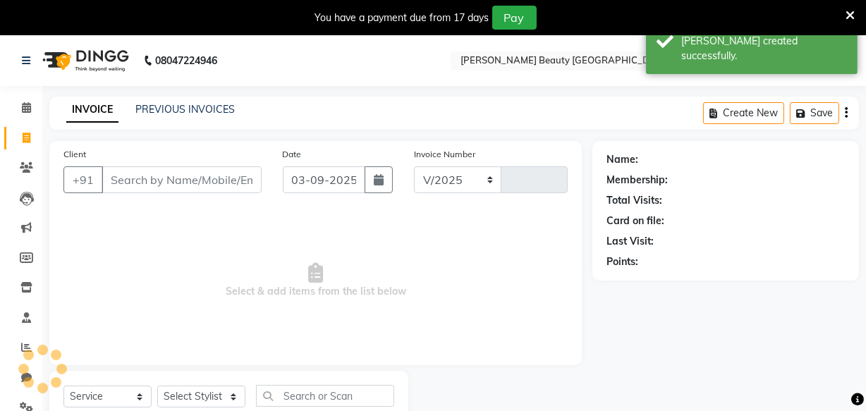
select select "8620"
type input "0415"
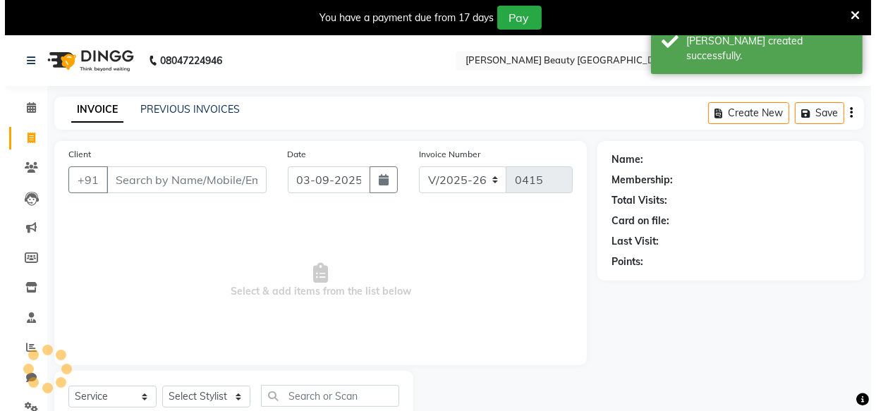
scroll to position [49, 0]
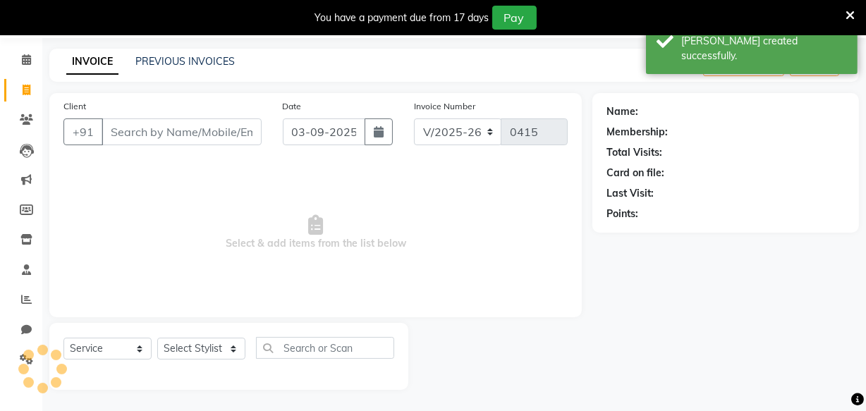
click at [175, 128] on input "Client" at bounding box center [182, 132] width 160 height 27
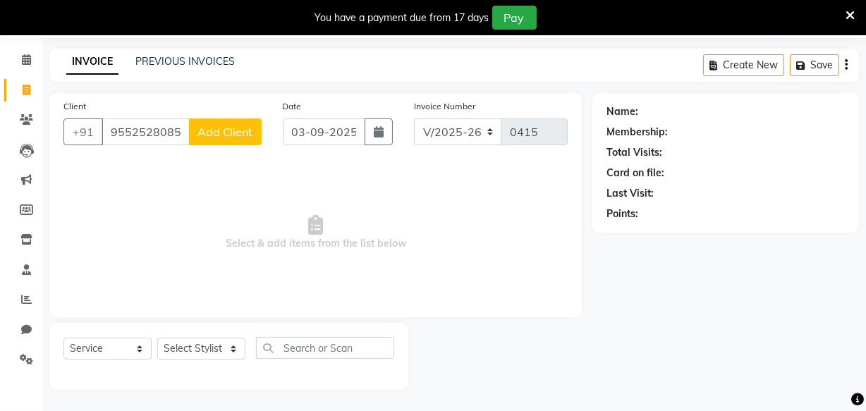
type input "9552528085"
click at [226, 130] on span "Add Client" at bounding box center [226, 132] width 56 height 14
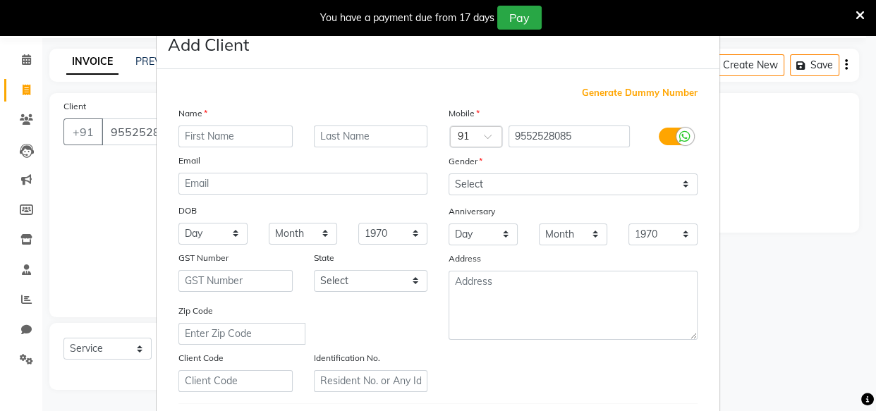
click at [227, 138] on input "text" at bounding box center [236, 137] width 114 height 22
type input "sanju"
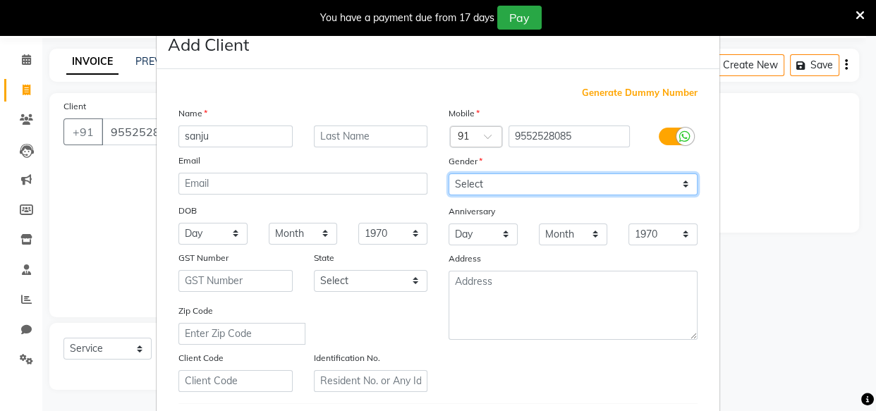
click at [480, 182] on select "Select [DEMOGRAPHIC_DATA] [DEMOGRAPHIC_DATA] Other Prefer Not To Say" at bounding box center [573, 185] width 249 height 22
select select "male"
click at [449, 174] on select "Select [DEMOGRAPHIC_DATA] [DEMOGRAPHIC_DATA] Other Prefer Not To Say" at bounding box center [573, 185] width 249 height 22
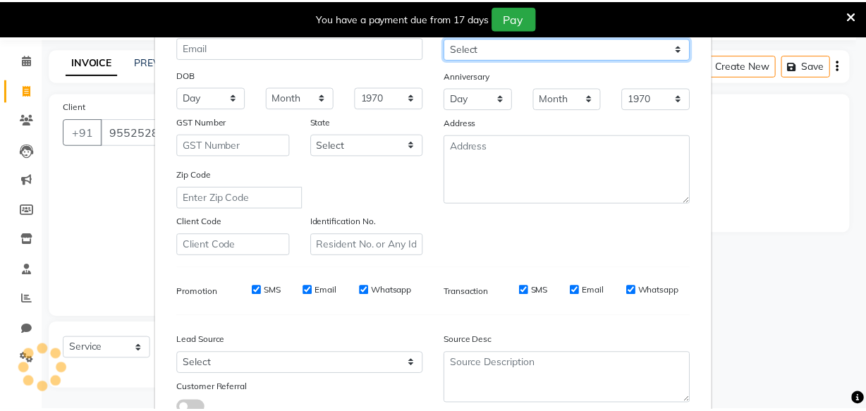
scroll to position [244, 0]
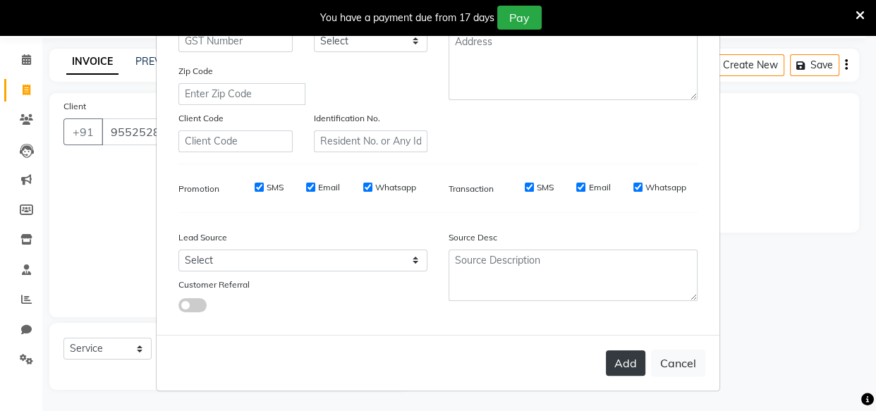
click at [636, 353] on button "Add" at bounding box center [626, 363] width 40 height 25
select select
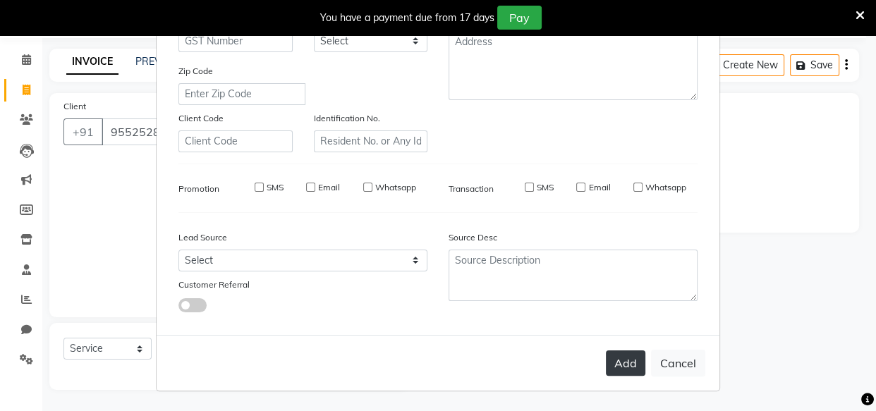
select select
checkbox input "false"
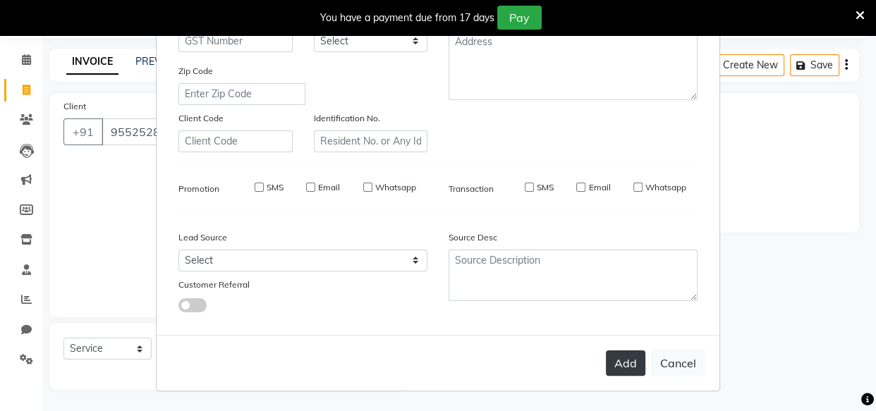
checkbox input "false"
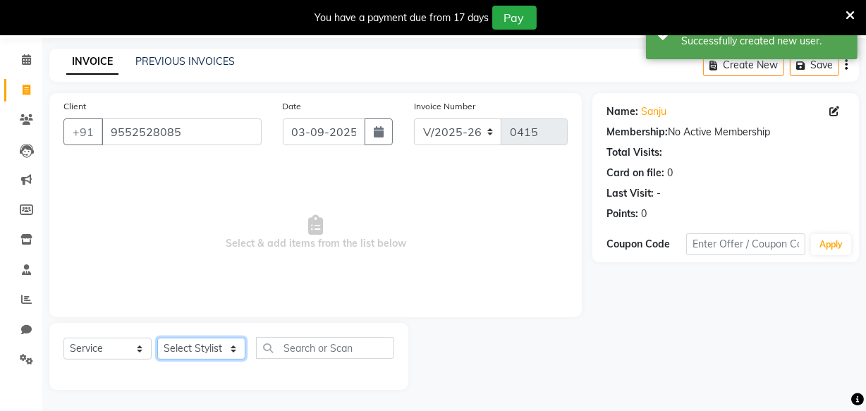
click at [193, 345] on select "Select Stylist Amla [PERSON_NAME] [PERSON_NAME] pornima [PERSON_NAME] [PERSON_N…" at bounding box center [201, 349] width 88 height 22
select select "87286"
click at [157, 338] on select "Select Stylist Amla [PERSON_NAME] [PERSON_NAME] pornima [PERSON_NAME] [PERSON_N…" at bounding box center [201, 349] width 88 height 22
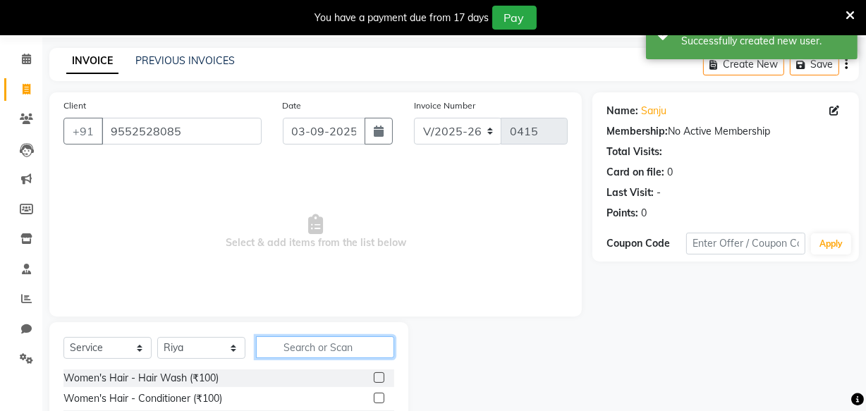
click at [330, 349] on input "text" at bounding box center [325, 348] width 138 height 22
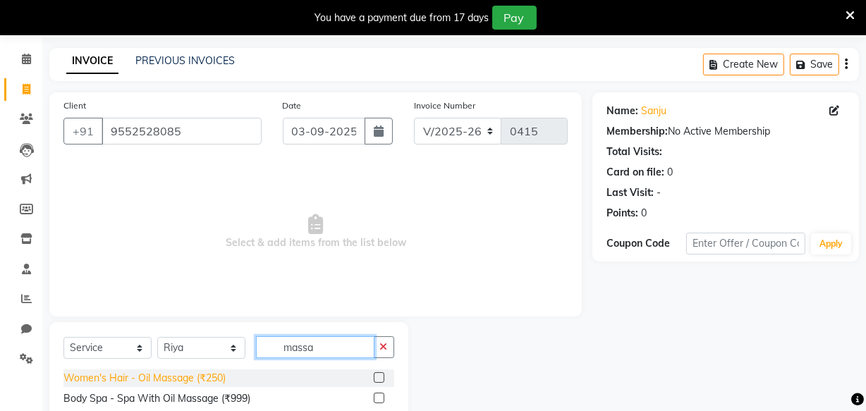
type input "massa"
click at [170, 377] on div "Women's Hair - Oil Massage (₹250)" at bounding box center [144, 378] width 162 height 15
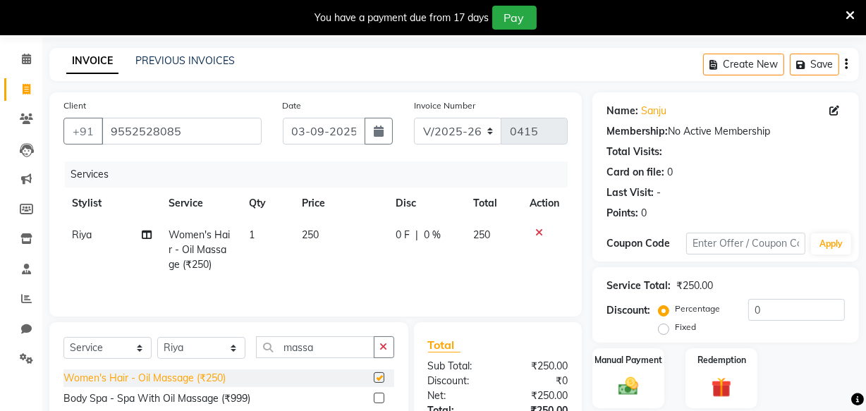
checkbox input "false"
click at [641, 367] on div "Manual Payment" at bounding box center [628, 378] width 75 height 63
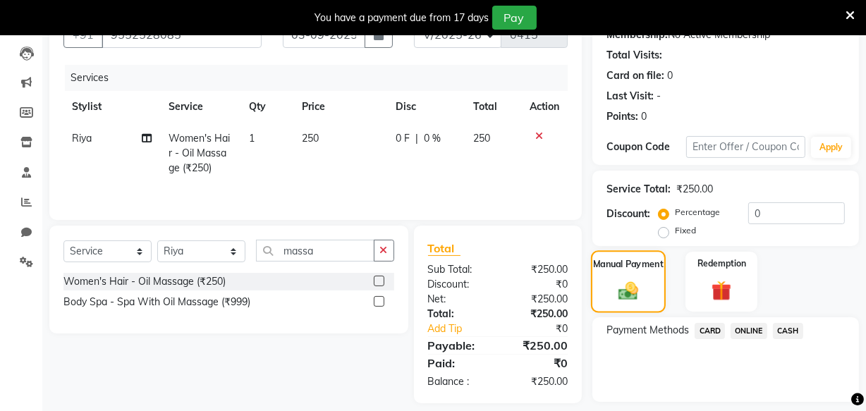
scroll to position [186, 0]
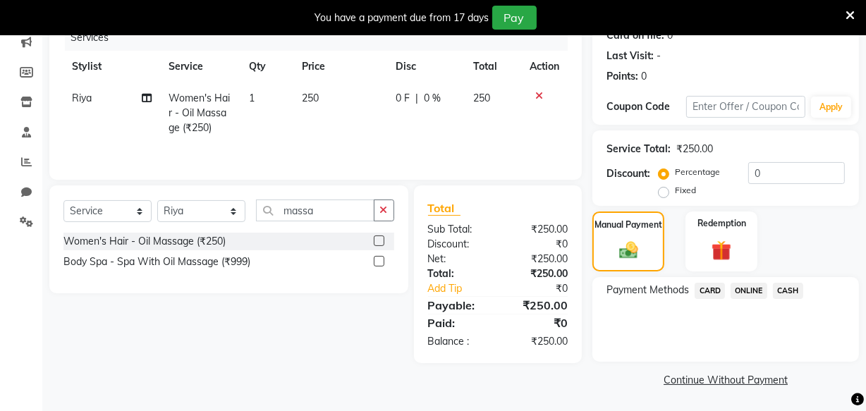
click at [749, 289] on span "ONLINE" at bounding box center [749, 291] width 37 height 16
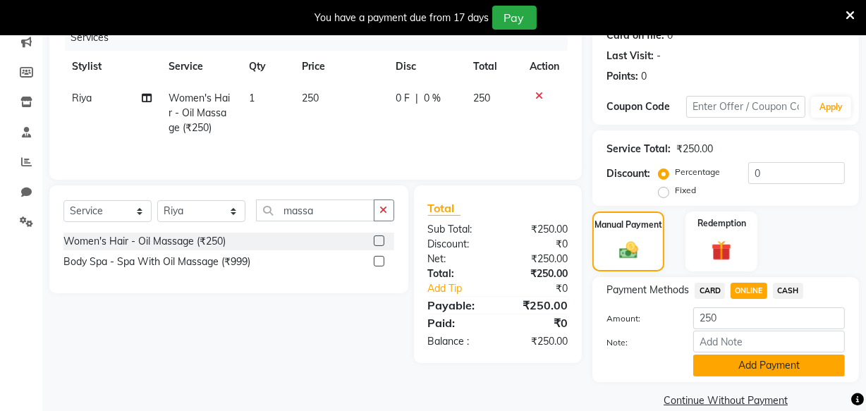
click at [757, 367] on button "Add Payment" at bounding box center [770, 366] width 152 height 22
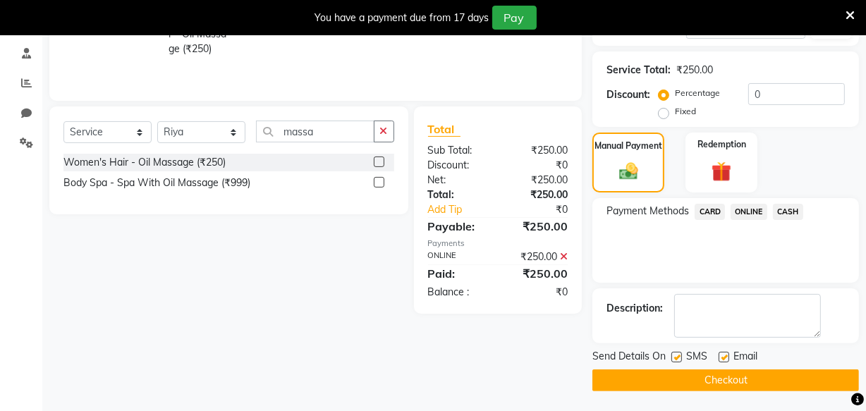
scroll to position [265, 0]
click at [748, 379] on button "Checkout" at bounding box center [726, 380] width 267 height 22
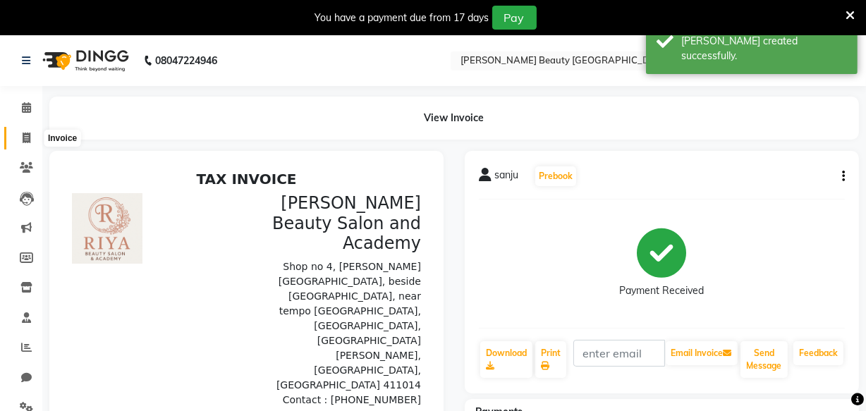
click at [27, 136] on icon at bounding box center [27, 138] width 8 height 11
select select "service"
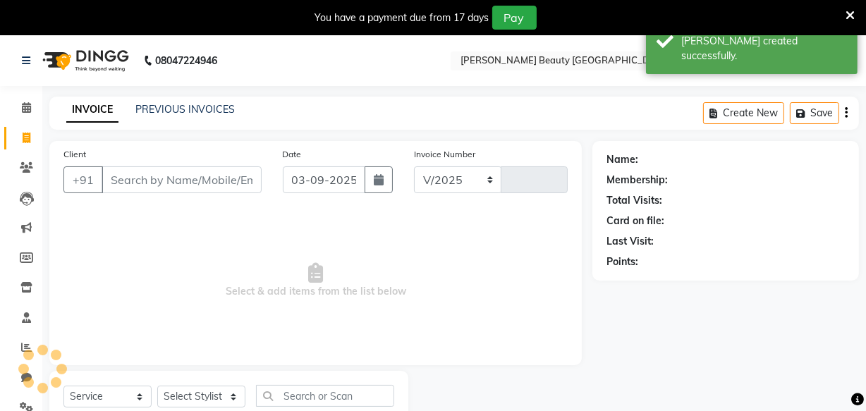
select select "8620"
type input "0416"
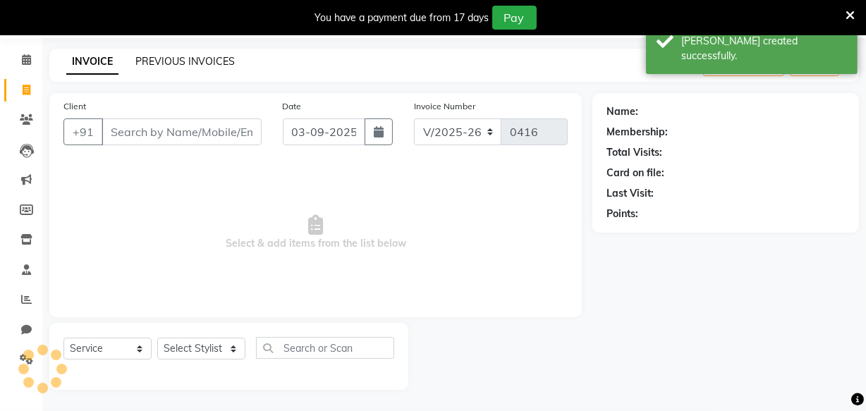
click at [188, 60] on link "PREVIOUS INVOICES" at bounding box center [184, 61] width 99 height 13
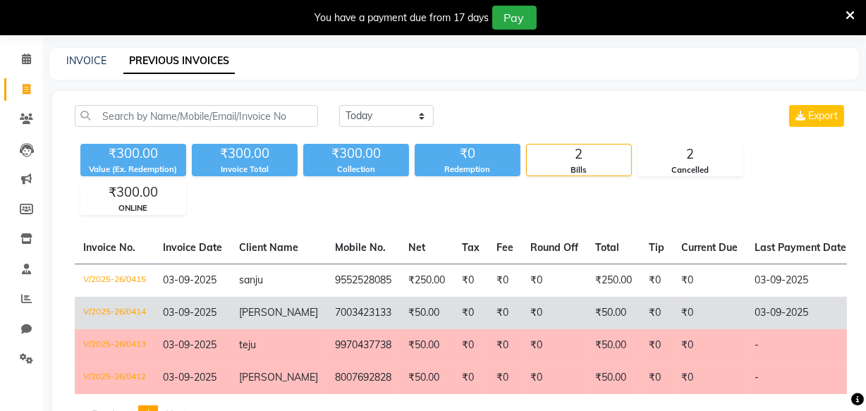
click at [590, 303] on td "₹50.00" at bounding box center [614, 313] width 54 height 32
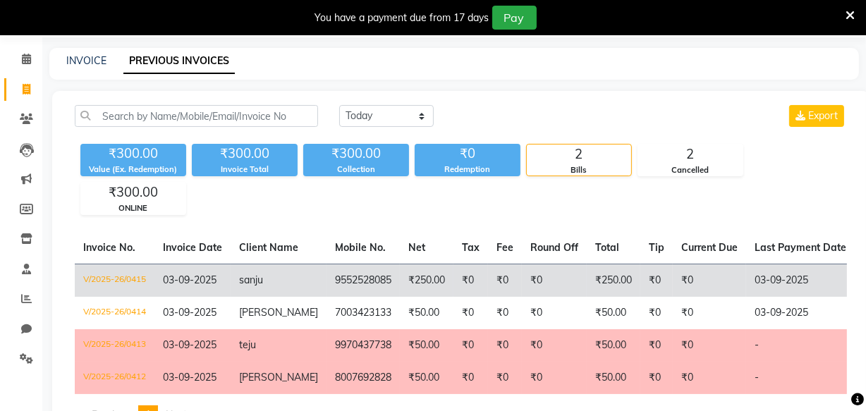
click at [456, 279] on td "₹0" at bounding box center [471, 280] width 35 height 33
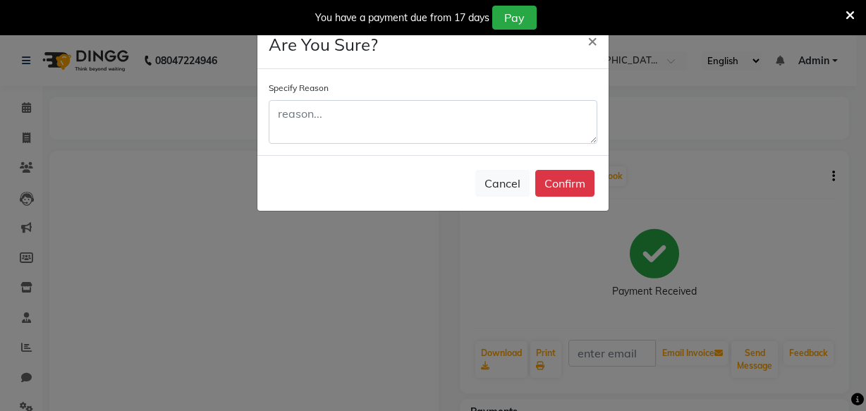
click at [497, 135] on textarea at bounding box center [433, 122] width 329 height 44
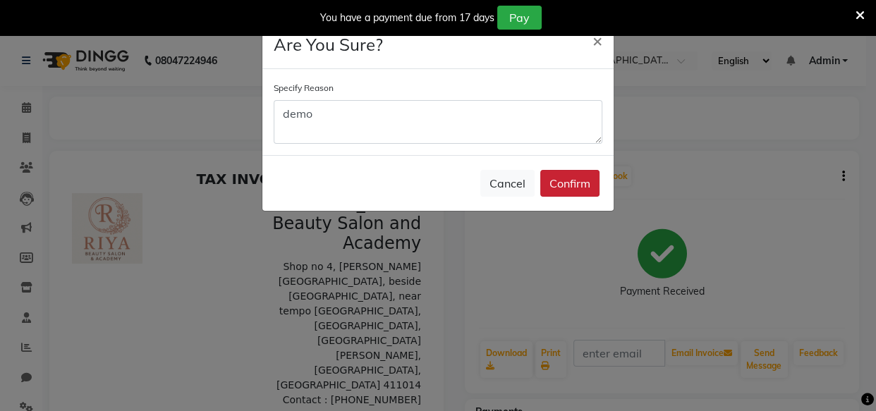
type textarea "demo"
click at [557, 183] on button "Confirm" at bounding box center [569, 183] width 59 height 27
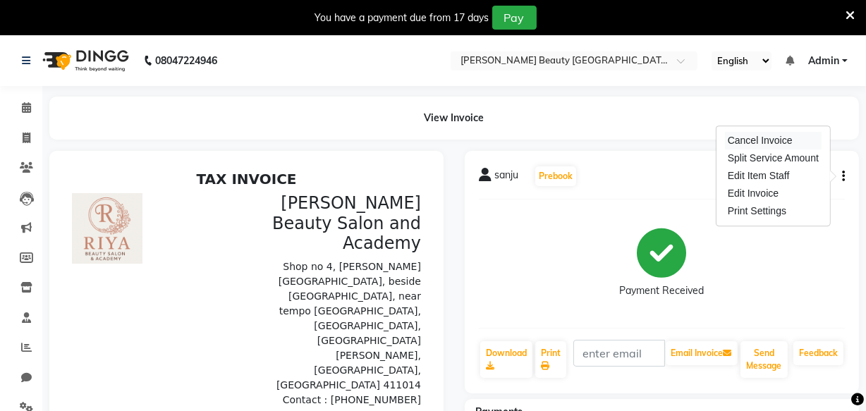
click at [780, 140] on div "Cancel Invoice" at bounding box center [773, 141] width 97 height 18
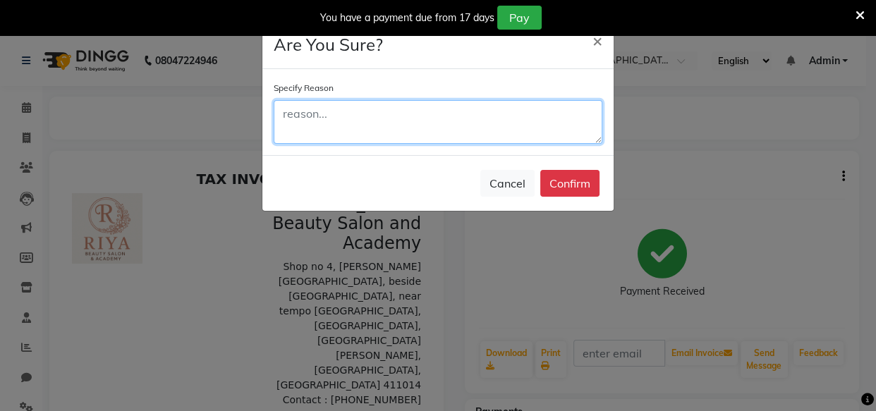
click at [464, 121] on textarea at bounding box center [438, 122] width 329 height 44
type textarea "demo"
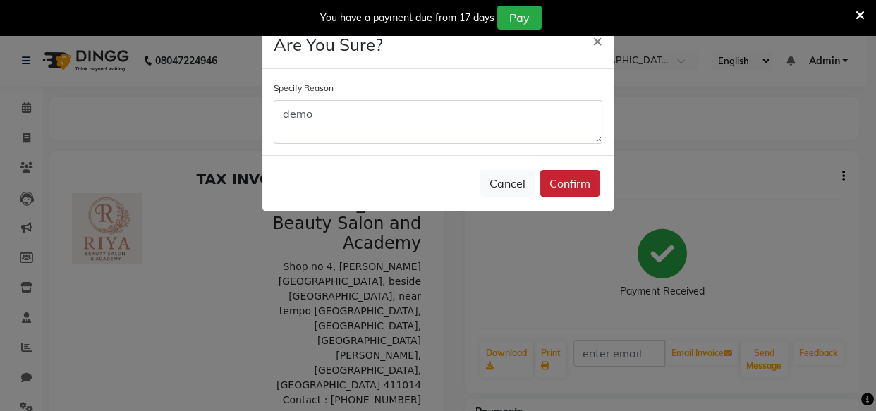
click at [557, 178] on button "Confirm" at bounding box center [569, 183] width 59 height 27
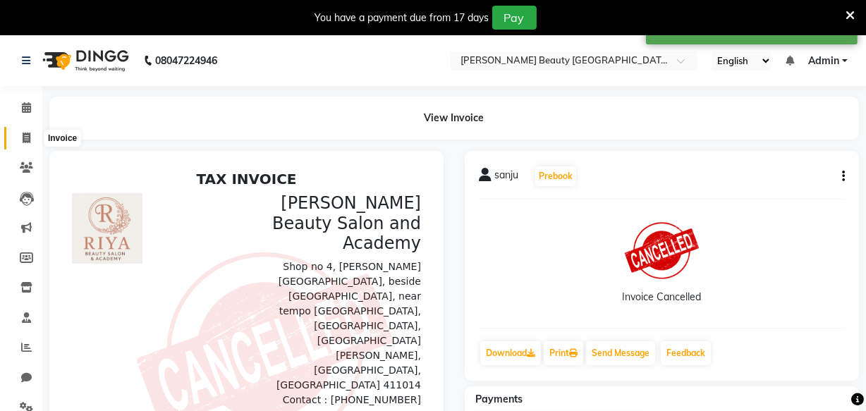
click at [23, 136] on icon at bounding box center [27, 138] width 8 height 11
select select "service"
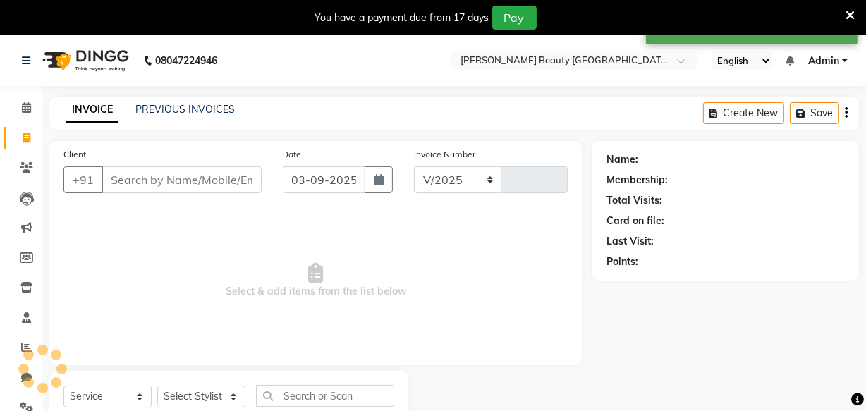
select select "8620"
type input "0416"
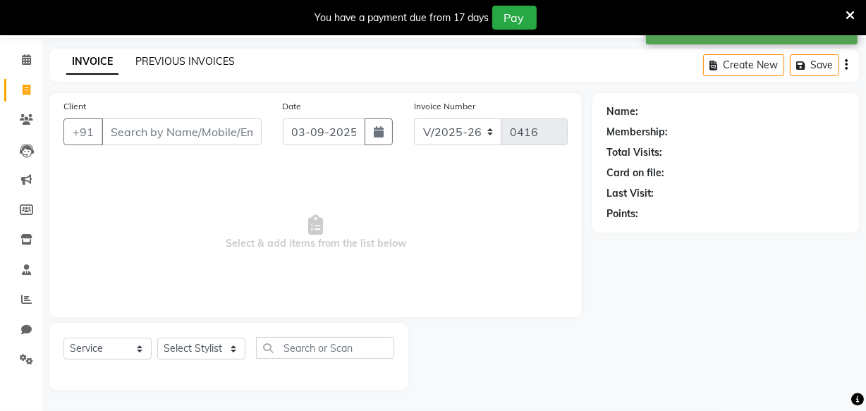
click at [193, 61] on link "PREVIOUS INVOICES" at bounding box center [184, 61] width 99 height 13
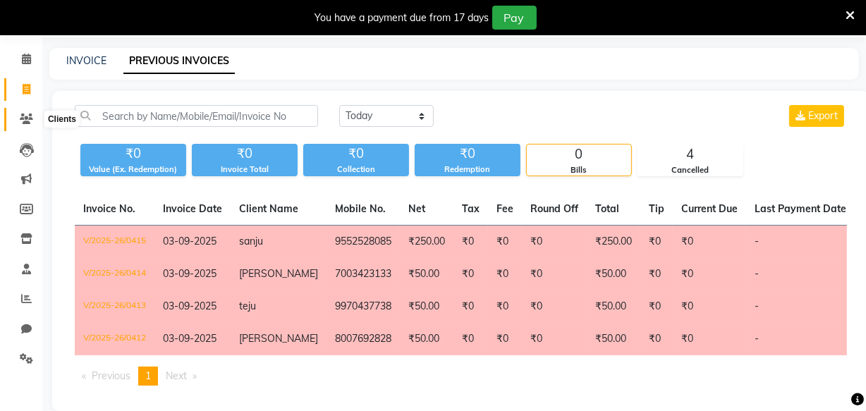
click at [25, 118] on icon at bounding box center [26, 119] width 13 height 11
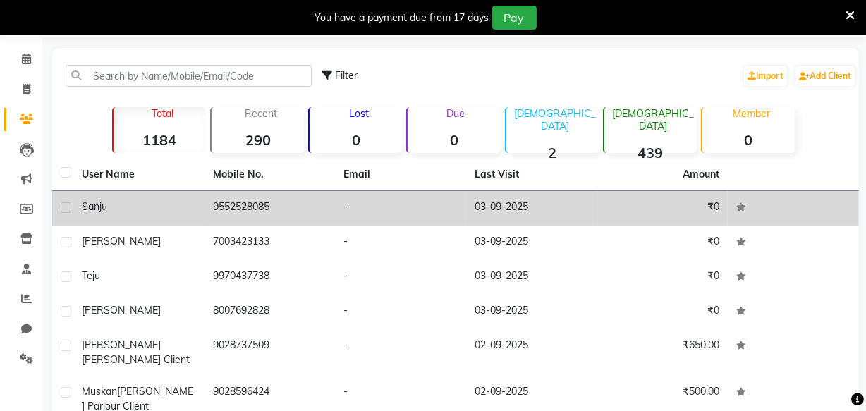
click at [70, 205] on label at bounding box center [66, 207] width 11 height 11
click at [70, 205] on input "checkbox" at bounding box center [65, 208] width 9 height 9
checkbox input "true"
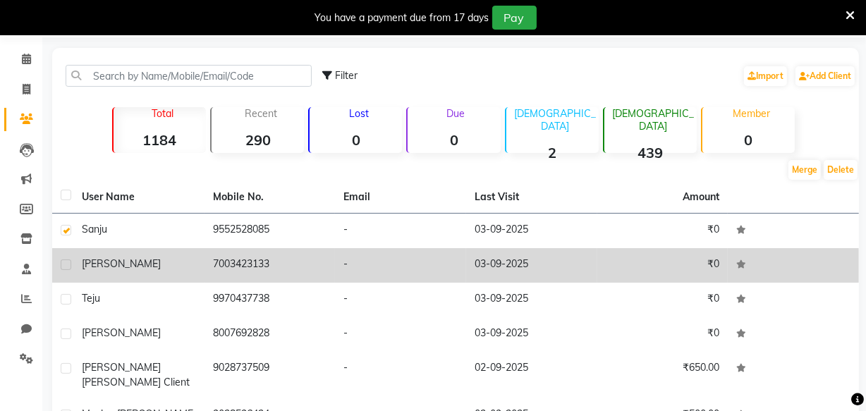
click at [64, 261] on label at bounding box center [66, 265] width 11 height 11
click at [64, 261] on input "checkbox" at bounding box center [65, 265] width 9 height 9
checkbox input "true"
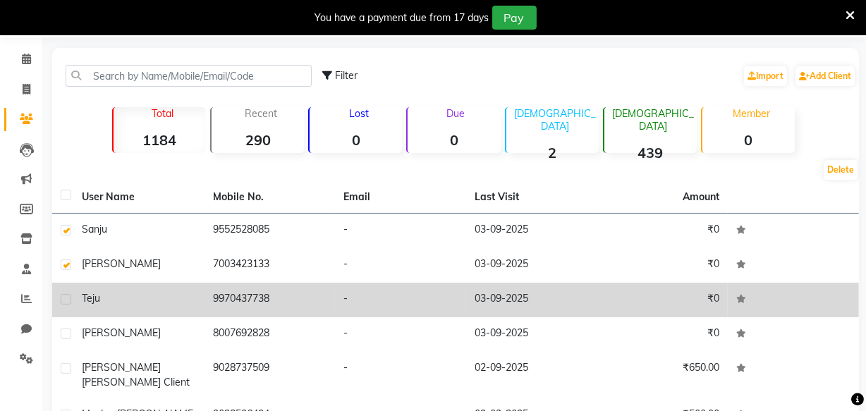
click at [66, 297] on label at bounding box center [66, 299] width 11 height 11
click at [66, 297] on input "checkbox" at bounding box center [65, 300] width 9 height 9
checkbox input "true"
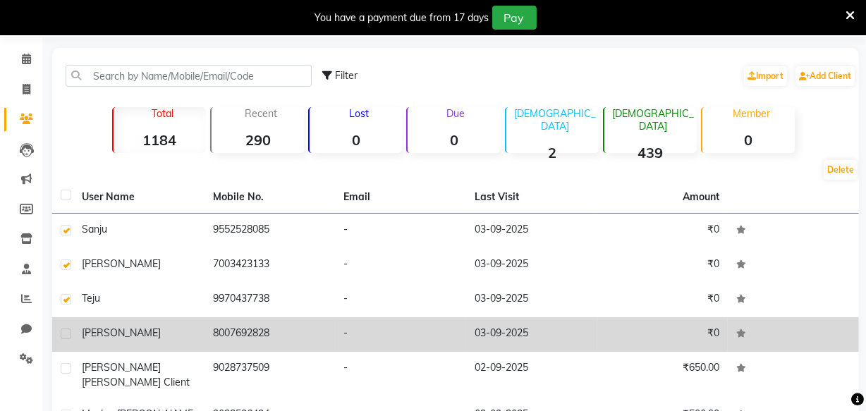
click at [67, 330] on label at bounding box center [66, 334] width 11 height 11
click at [67, 330] on input "checkbox" at bounding box center [65, 334] width 9 height 9
checkbox input "true"
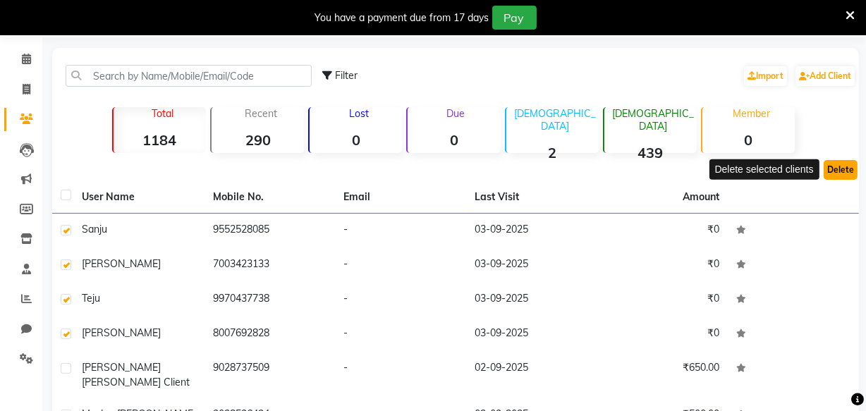
click at [842, 162] on button "Delete" at bounding box center [841, 170] width 34 height 20
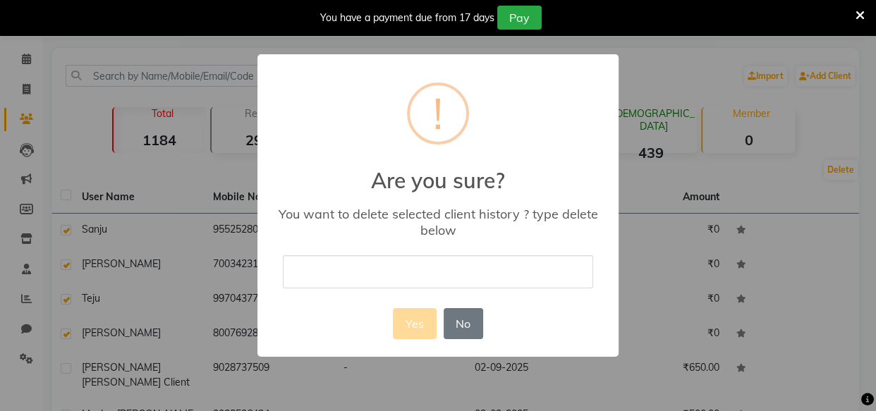
click at [514, 262] on input "text" at bounding box center [438, 271] width 310 height 33
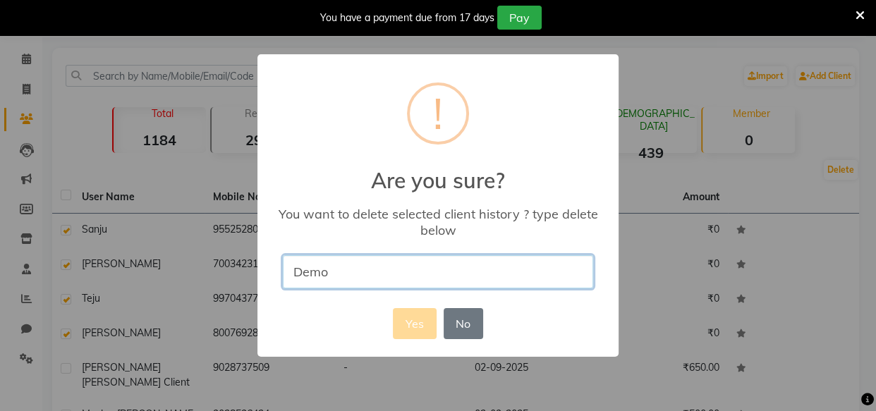
click at [366, 269] on input "Demo" at bounding box center [438, 271] width 310 height 33
click at [370, 280] on input "Demo" at bounding box center [438, 271] width 310 height 33
type input "D"
type input "delete"
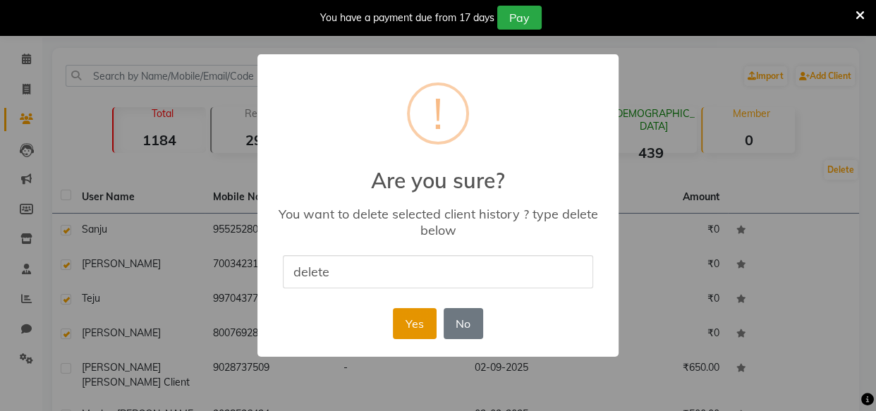
click at [406, 317] on button "Yes" at bounding box center [414, 323] width 43 height 31
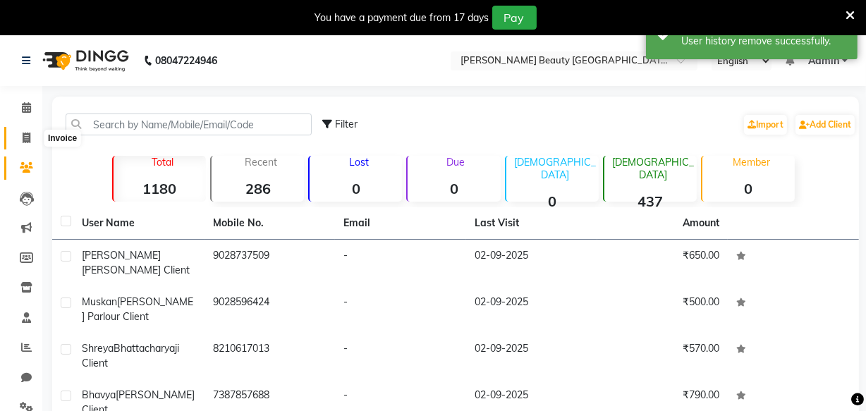
click at [27, 136] on icon at bounding box center [27, 138] width 8 height 11
select select "8620"
select select "service"
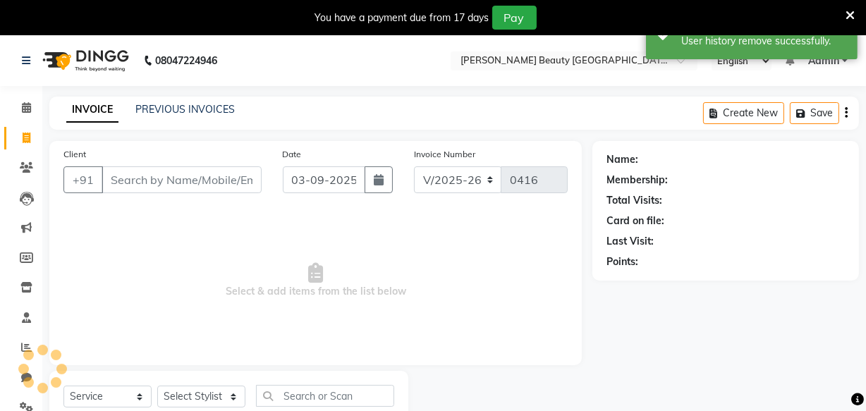
scroll to position [49, 0]
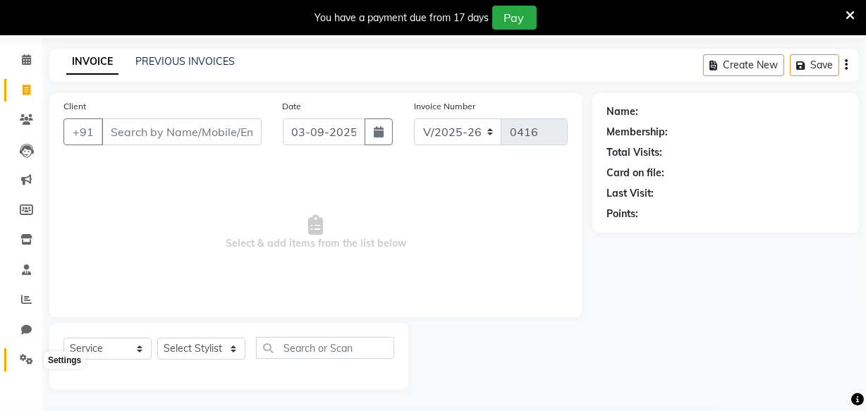
click at [27, 358] on icon at bounding box center [26, 359] width 13 height 11
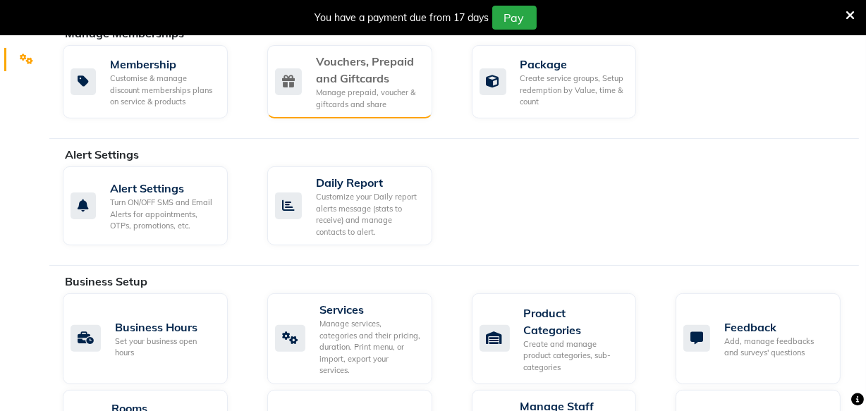
scroll to position [365, 0]
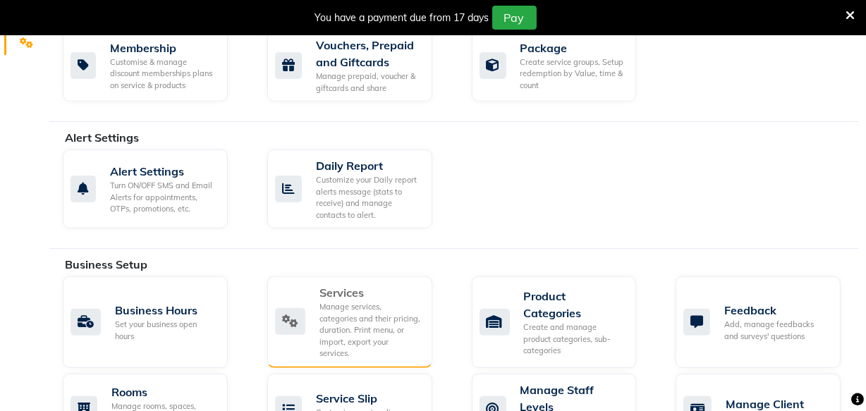
click at [355, 318] on div "Manage services, categories and their pricing, duration. Print menu, or import,…" at bounding box center [371, 330] width 102 height 59
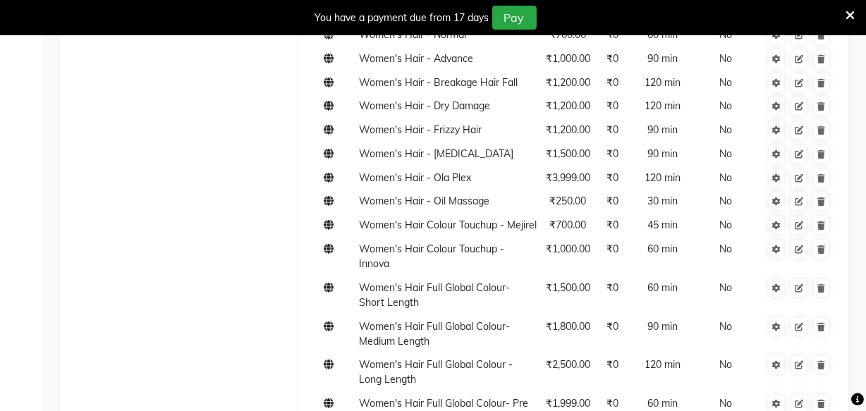
scroll to position [552, 0]
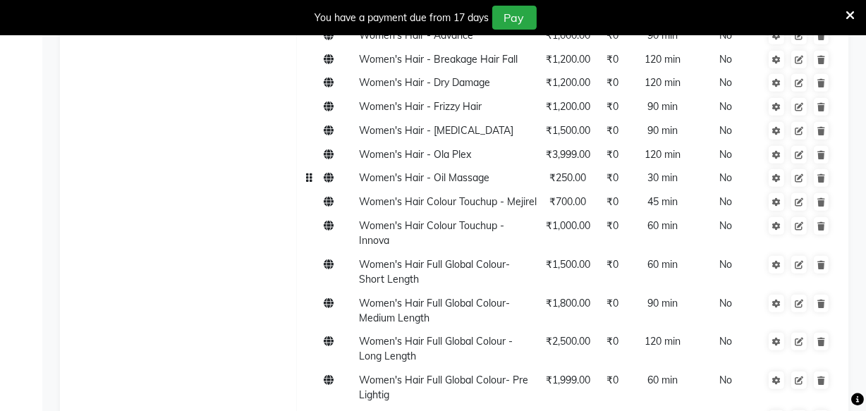
click at [470, 183] on span "Women's Hair - Oil Massage" at bounding box center [424, 177] width 131 height 13
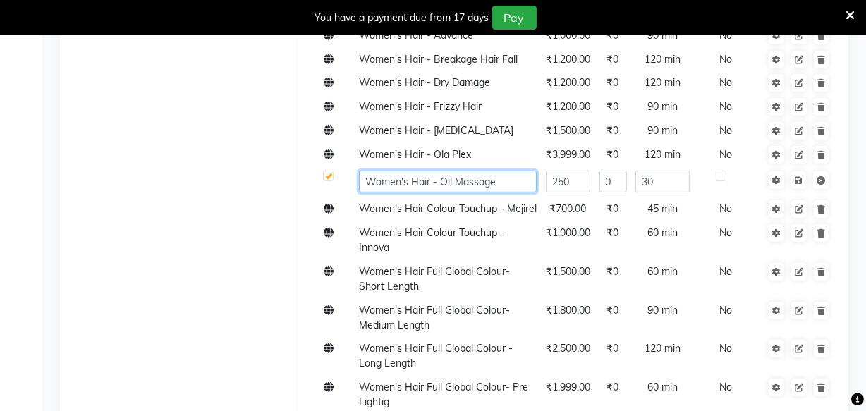
click at [451, 179] on input "Women's Hair - Oil Massage" at bounding box center [448, 182] width 178 height 22
click at [453, 181] on input "Women's Hair - Oil Massage" at bounding box center [448, 182] width 178 height 22
type input "Women's Hair -Head Massage"
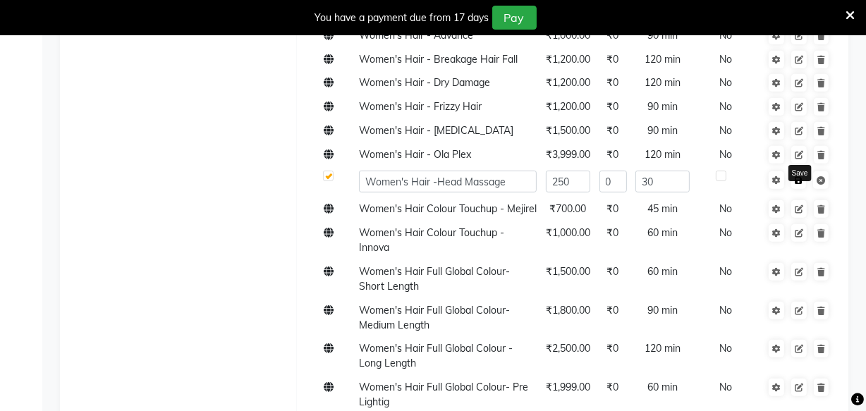
click at [797, 179] on icon at bounding box center [799, 180] width 8 height 8
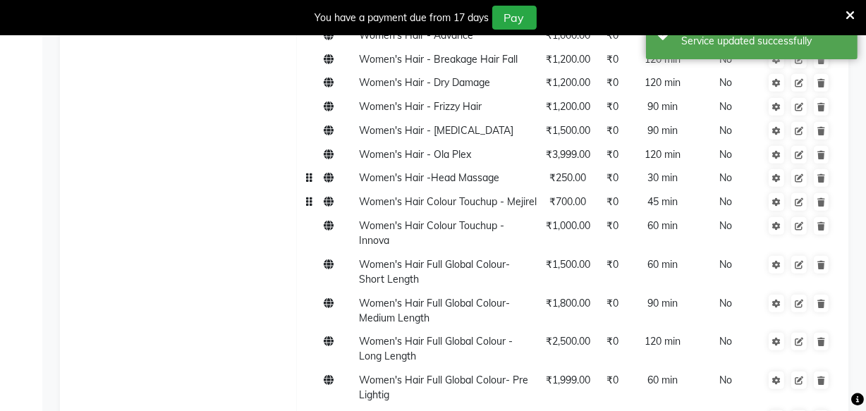
click at [381, 208] on span "Women's Hair Colour Touchup - Mejirel" at bounding box center [448, 201] width 178 height 13
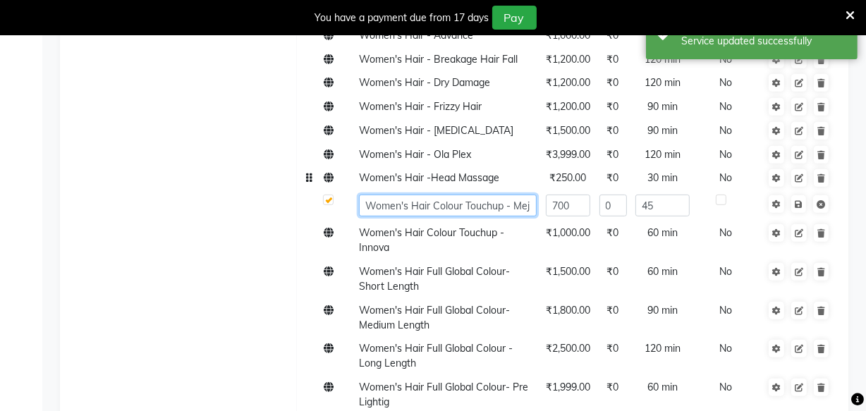
click at [526, 207] on input "Women's Hair Colour Touchup - Mejirel" at bounding box center [448, 206] width 178 height 22
type input "Women's Hair Colour Touchup - Majirel"
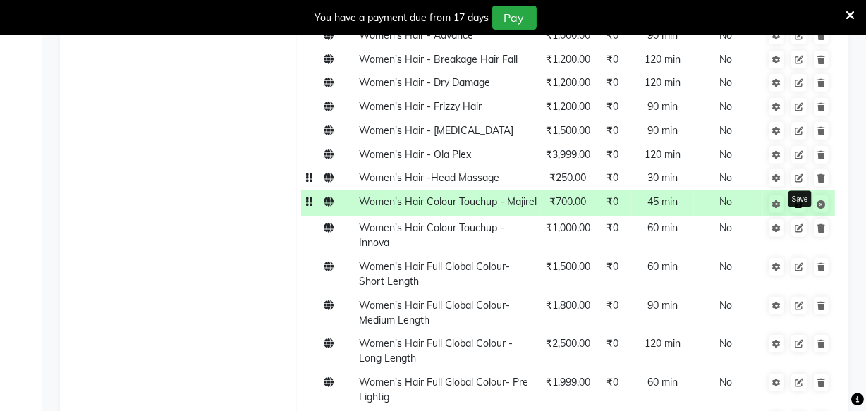
click at [800, 202] on icon at bounding box center [799, 204] width 8 height 8
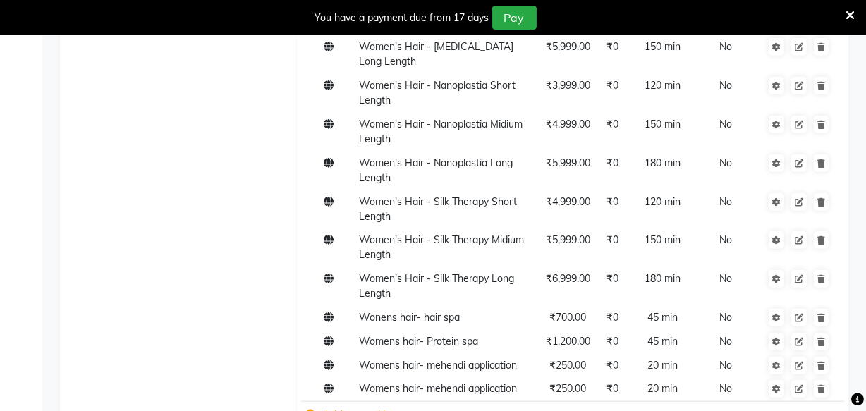
scroll to position [1310, 0]
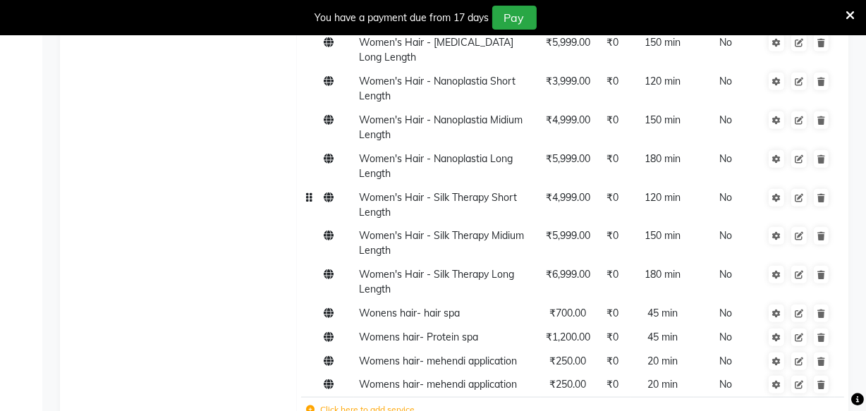
click at [478, 198] on td "Women's Hair - Silk Therapy Short Length" at bounding box center [447, 205] width 187 height 39
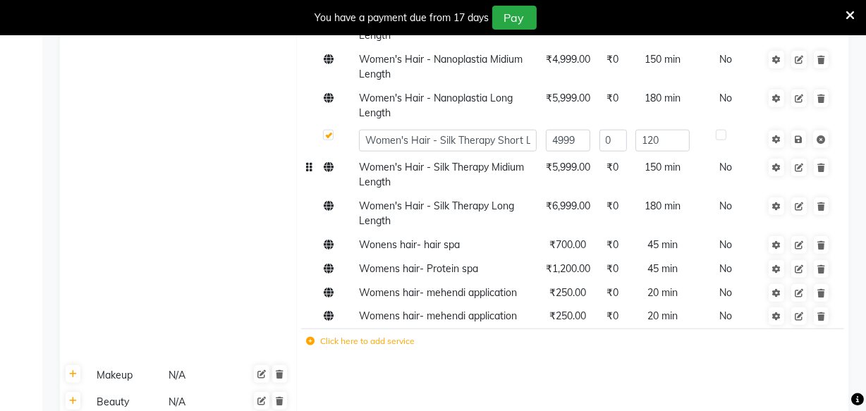
scroll to position [1372, 0]
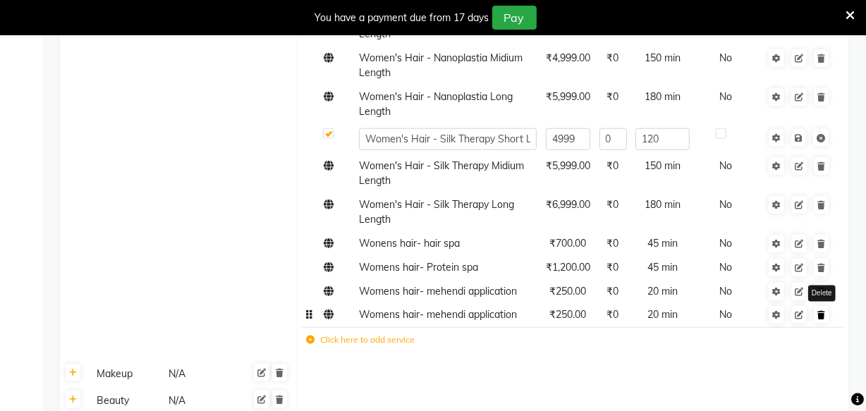
click at [824, 311] on icon at bounding box center [822, 315] width 8 height 8
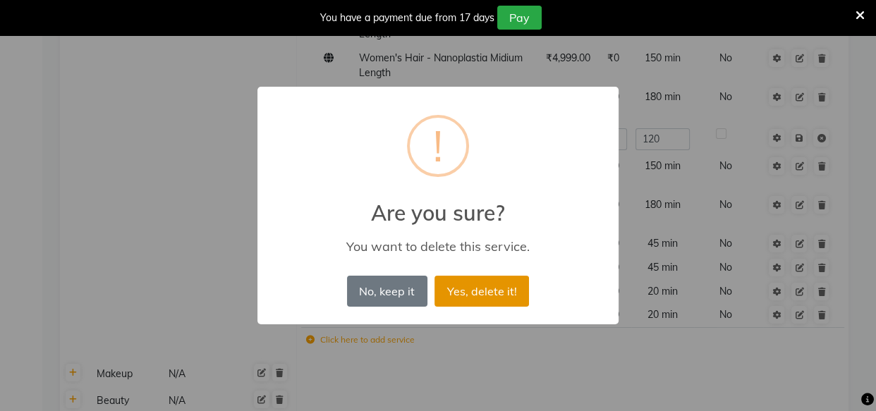
click at [471, 287] on button "Yes, delete it!" at bounding box center [482, 291] width 95 height 31
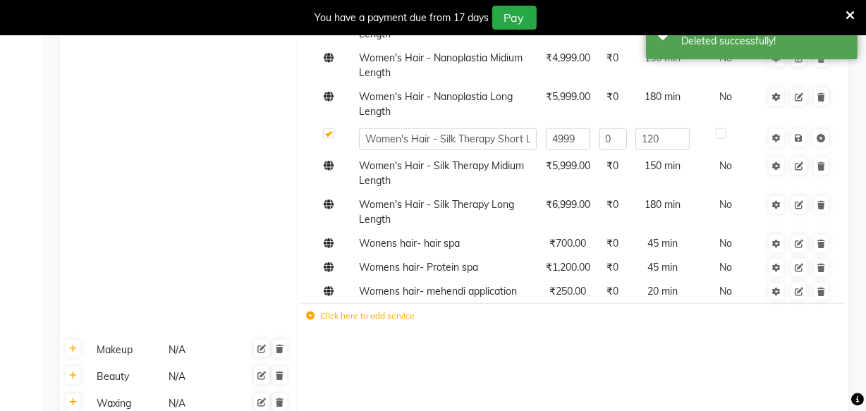
click at [374, 310] on label "Click here to add service" at bounding box center [360, 316] width 109 height 13
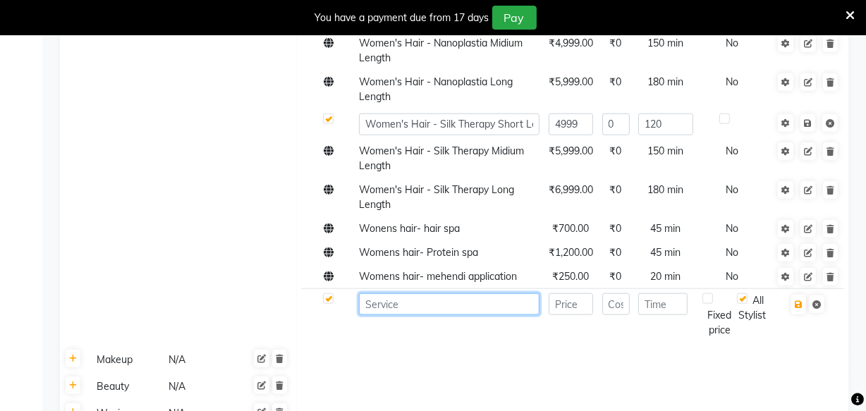
click at [409, 294] on input at bounding box center [449, 305] width 181 height 22
click at [444, 294] on input "Womens hair-" at bounding box center [449, 305] width 181 height 22
type input "Womens hair-"
click at [457, 222] on span "Wonens hair- hair spa" at bounding box center [409, 228] width 101 height 13
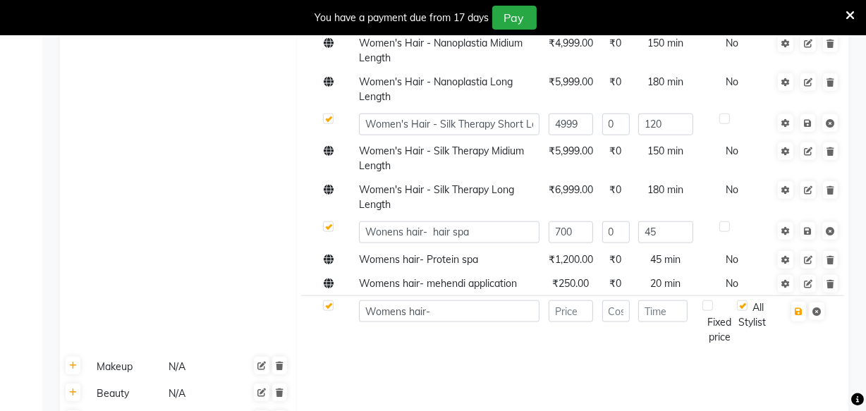
click at [507, 381] on td at bounding box center [572, 394] width 552 height 27
click at [332, 301] on label at bounding box center [328, 306] width 11 height 11
click at [332, 302] on input "checkbox" at bounding box center [327, 306] width 9 height 9
checkbox input "false"
click at [483, 301] on input "Womens hair-" at bounding box center [449, 312] width 181 height 22
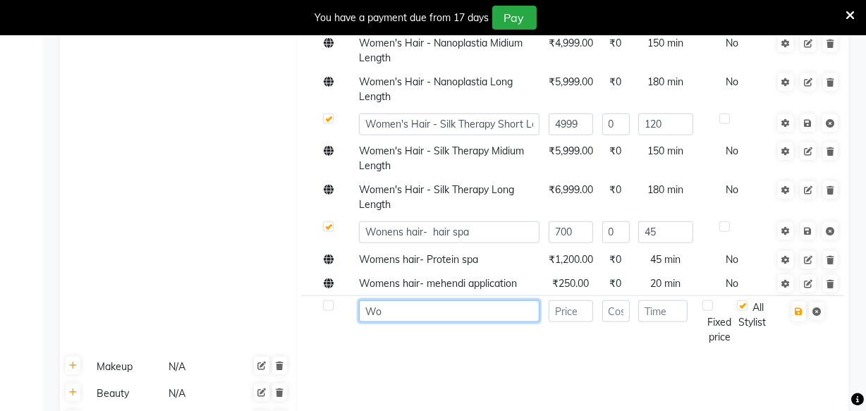
type input "W"
click at [456, 354] on td at bounding box center [572, 367] width 552 height 27
click at [818, 308] on icon at bounding box center [817, 312] width 8 height 8
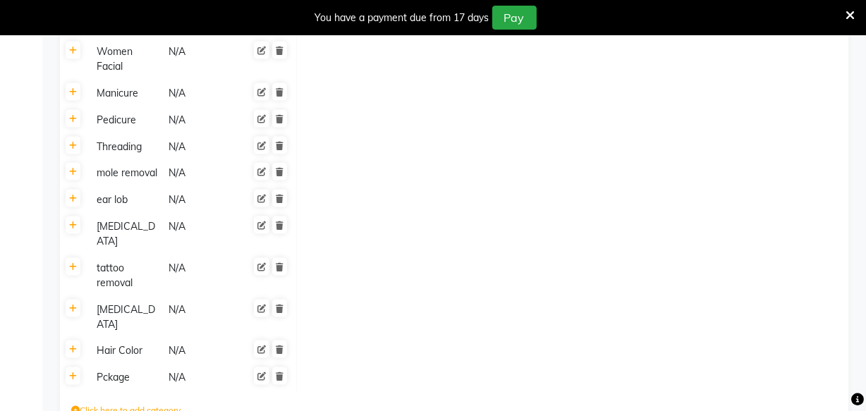
scroll to position [1884, 0]
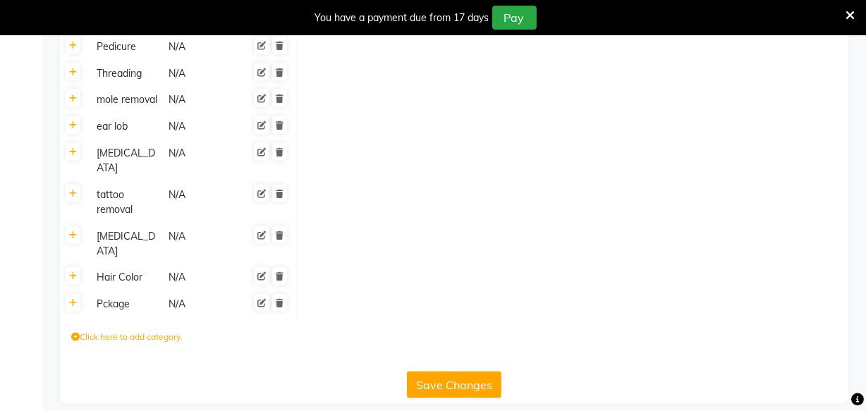
click at [464, 372] on button "Save Changes" at bounding box center [454, 385] width 95 height 27
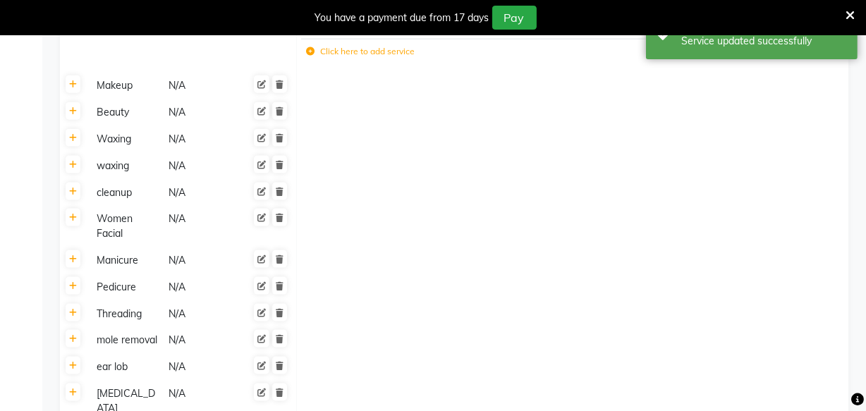
scroll to position [1638, 0]
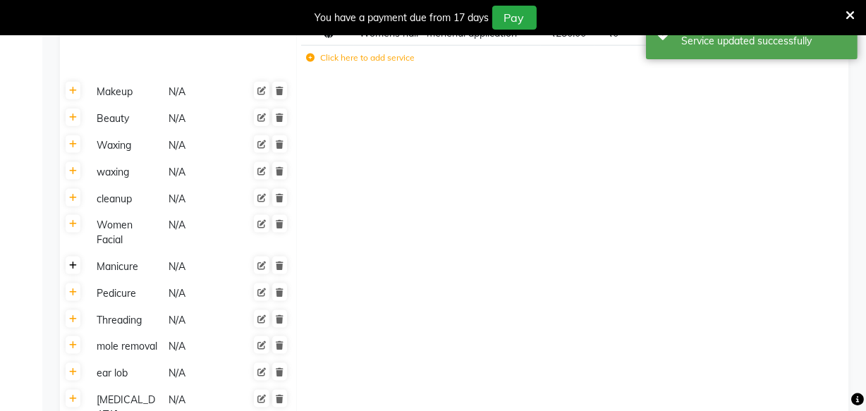
click at [76, 262] on icon at bounding box center [73, 266] width 8 height 8
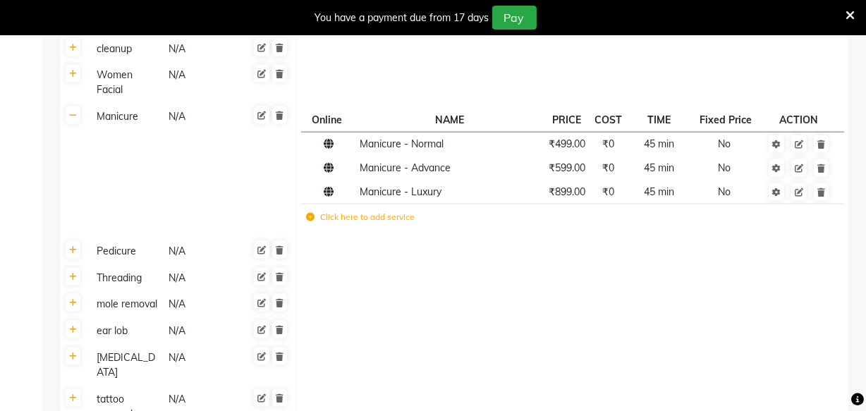
scroll to position [1789, 0]
click at [73, 240] on link at bounding box center [73, 249] width 15 height 18
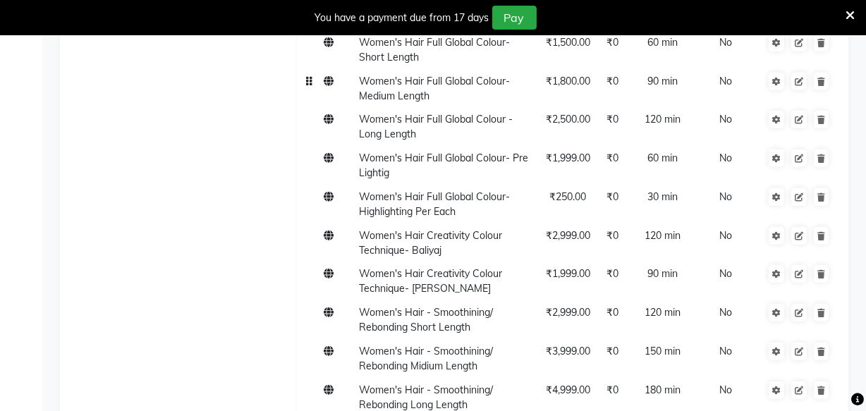
scroll to position [782, 0]
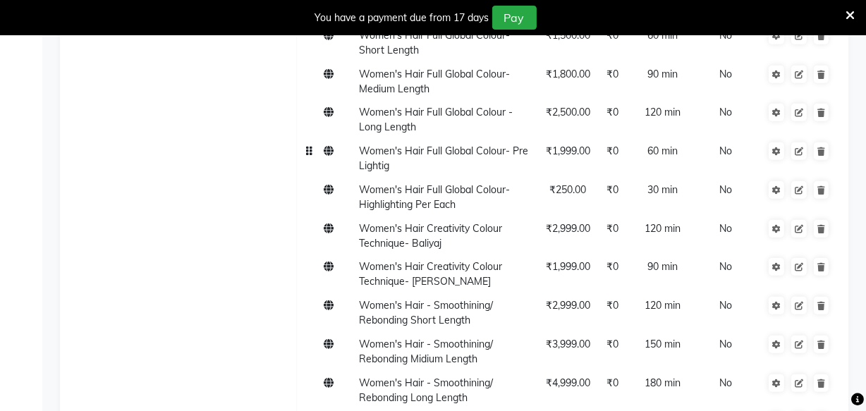
click at [579, 157] on span "₹1,999.00" at bounding box center [568, 151] width 44 height 13
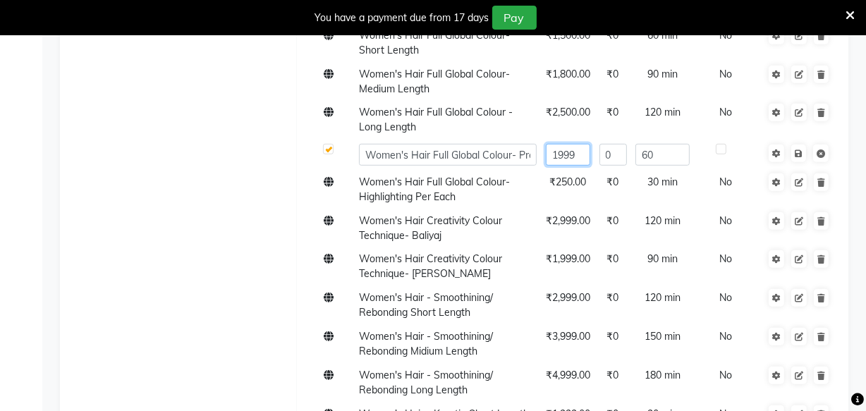
click at [582, 166] on input "1999" at bounding box center [568, 155] width 44 height 22
type input "1"
type input "2000"
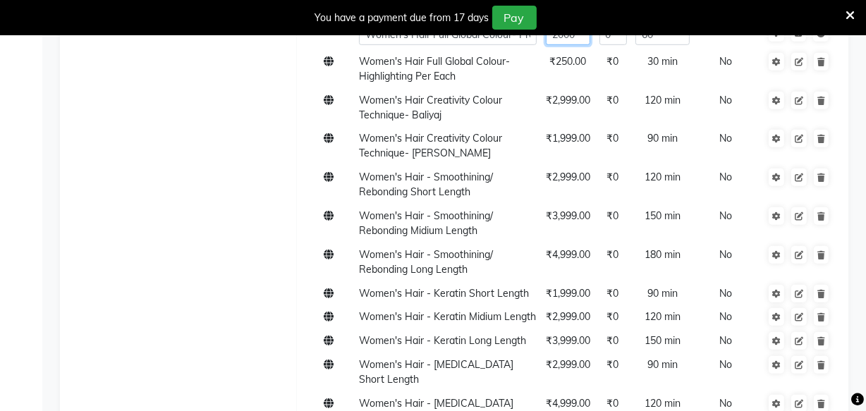
scroll to position [929, 0]
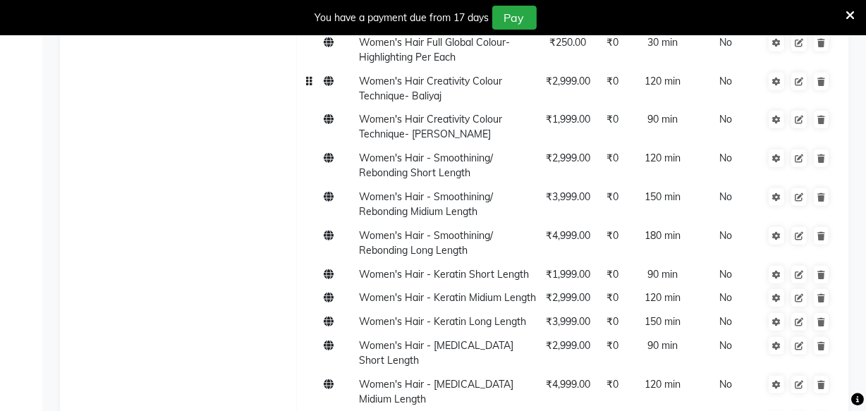
click at [579, 87] on span "₹2,999.00" at bounding box center [568, 81] width 44 height 13
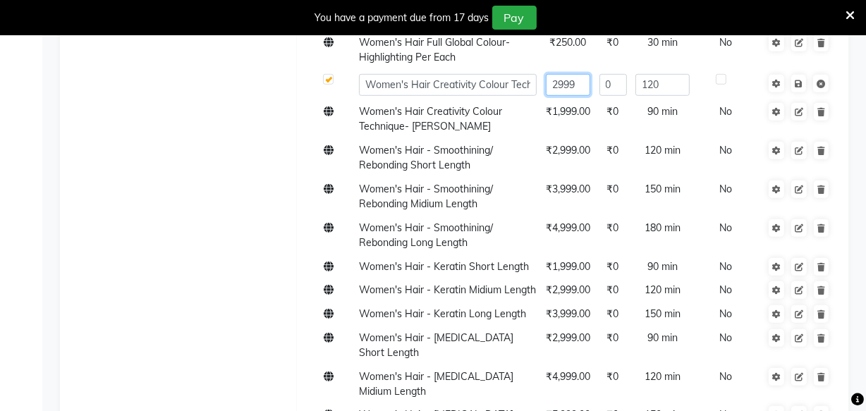
click at [586, 96] on input "2999" at bounding box center [568, 85] width 44 height 22
type input "2"
type input "3000"
click at [579, 126] on td "₹1,999.00" at bounding box center [568, 119] width 54 height 39
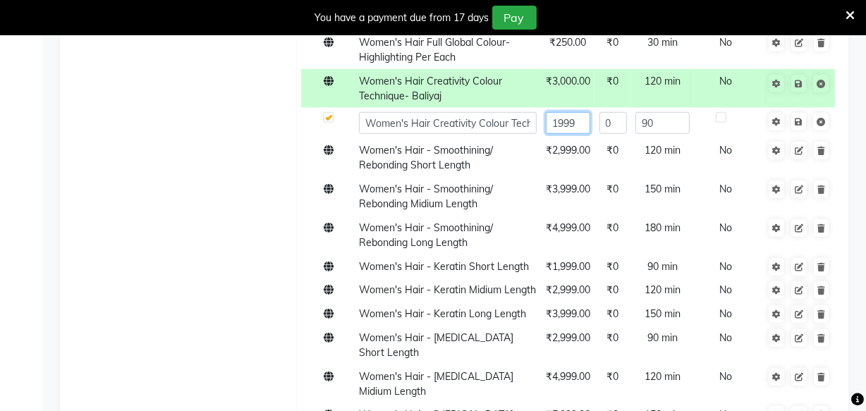
click at [582, 134] on input "1999" at bounding box center [568, 123] width 44 height 22
type input "1"
type input "2000"
click at [584, 157] on span "₹2,999.00" at bounding box center [568, 150] width 44 height 13
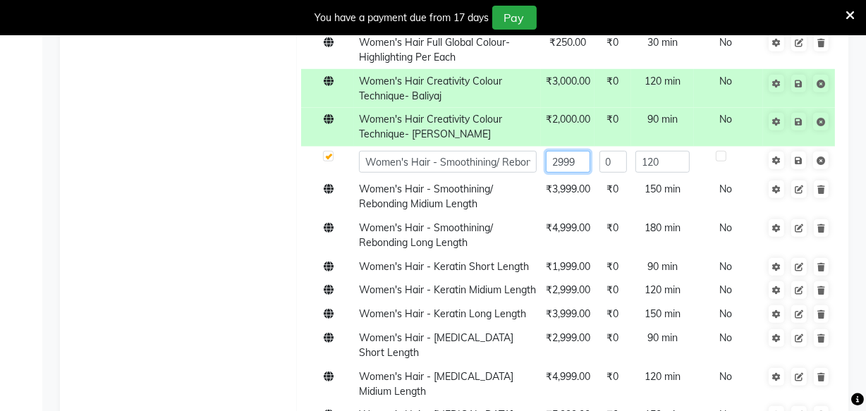
click at [583, 173] on input "2999" at bounding box center [568, 162] width 44 height 22
type input "2"
type input "0"
type input "3000"
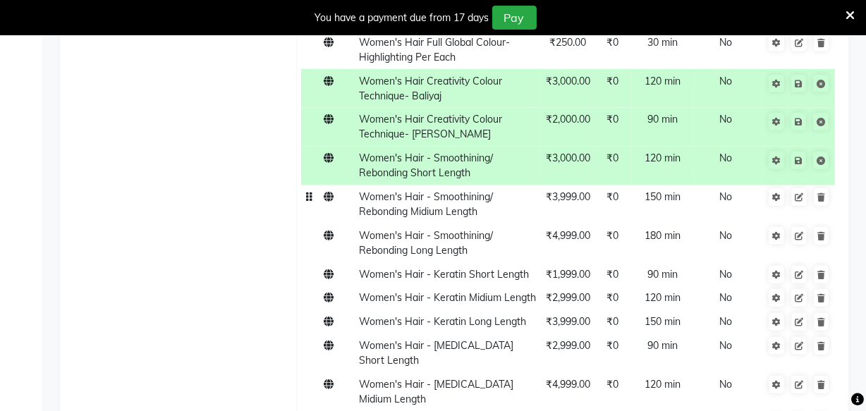
click at [581, 203] on td "₹3,999.00" at bounding box center [568, 205] width 54 height 39
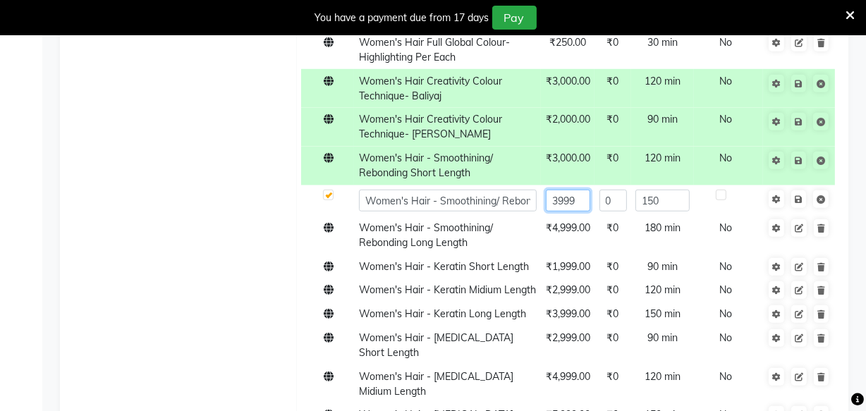
click at [581, 212] on input "3999" at bounding box center [568, 201] width 44 height 22
type input "3"
type input "4000"
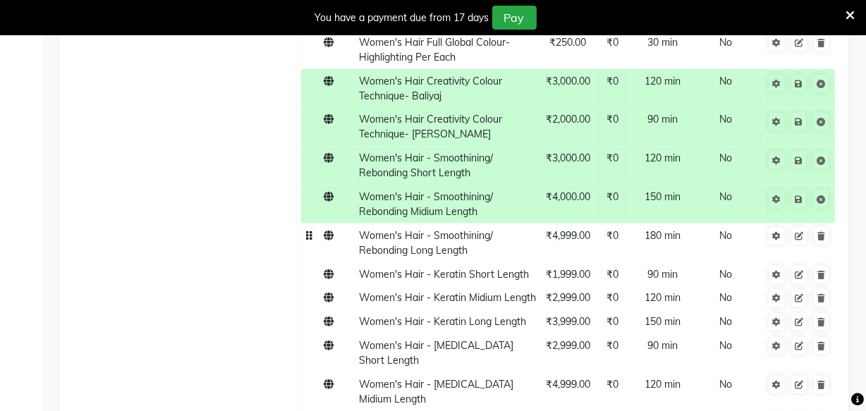
click at [584, 242] on span "₹4,999.00" at bounding box center [568, 235] width 44 height 13
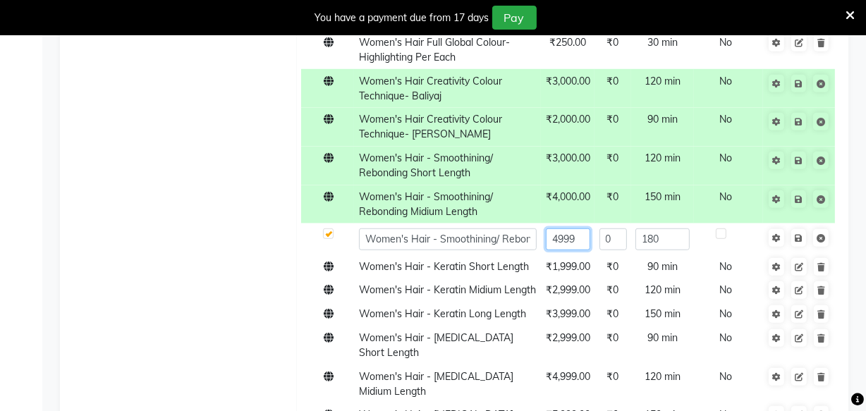
click at [585, 250] on input "4999" at bounding box center [568, 240] width 44 height 22
type input "4"
type input "5000"
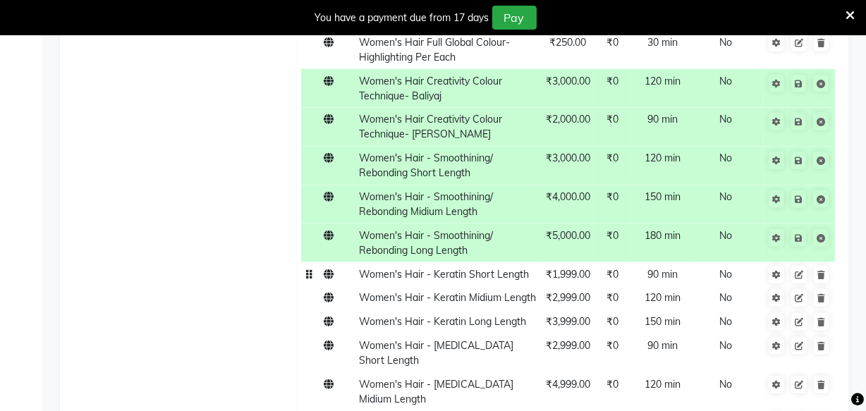
click at [584, 281] on span "₹1,999.00" at bounding box center [568, 274] width 44 height 13
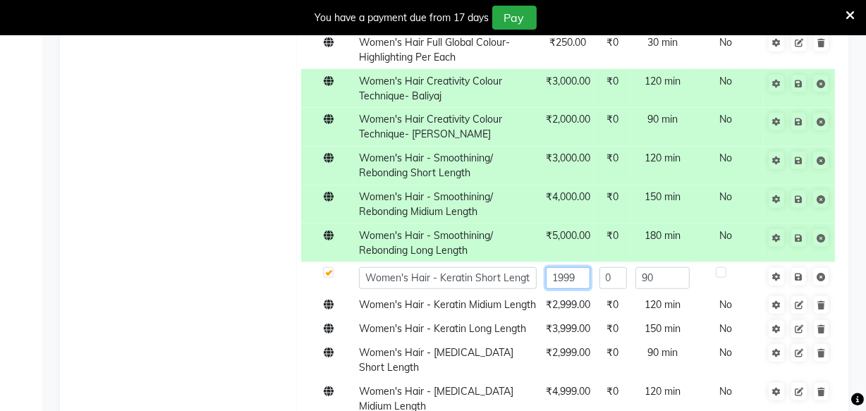
click at [585, 289] on input "1999" at bounding box center [568, 278] width 44 height 22
type input "1"
type input "2000"
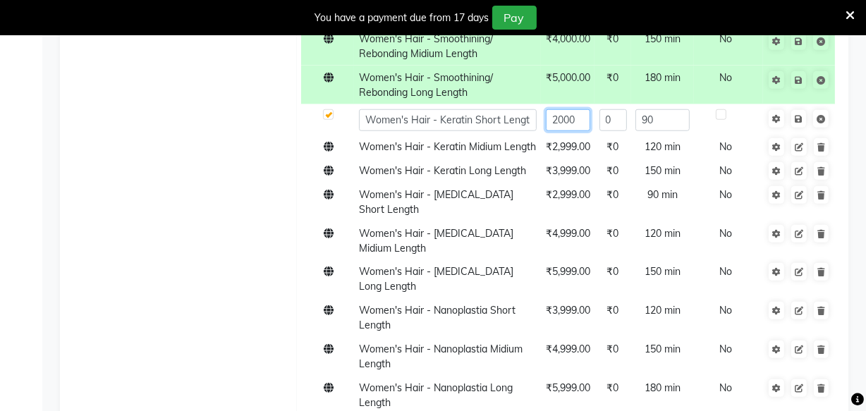
scroll to position [1092, 0]
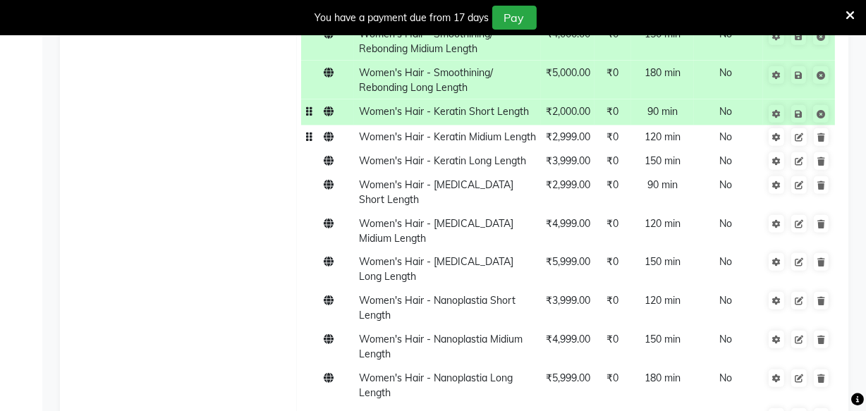
click at [575, 150] on td "₹2,999.00" at bounding box center [568, 138] width 54 height 24
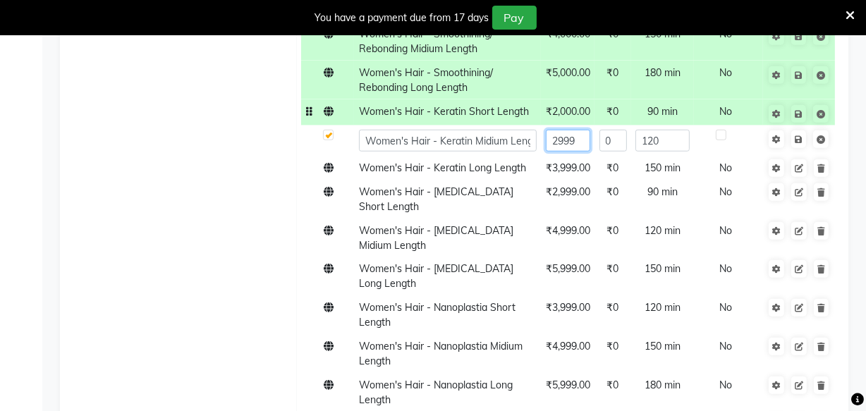
click at [581, 152] on input "2999" at bounding box center [568, 141] width 44 height 22
type input "2"
type input "3000"
click at [570, 181] on td "₹3,999.00" at bounding box center [568, 169] width 54 height 24
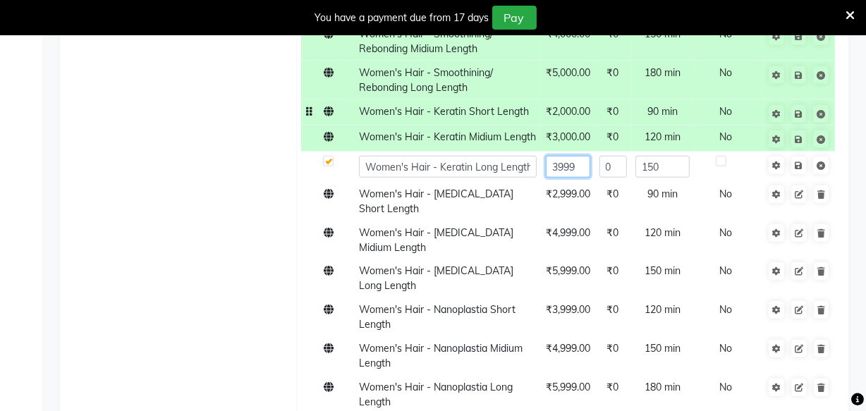
click at [575, 178] on input "3999" at bounding box center [568, 167] width 44 height 22
type input "3"
type input "4000"
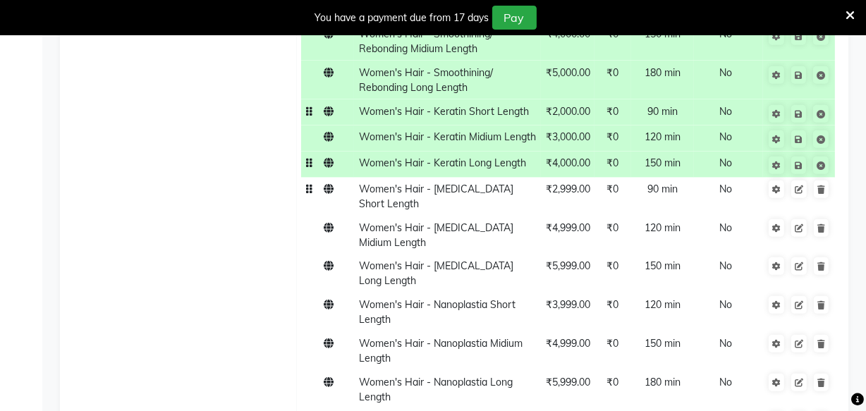
click at [579, 217] on td "₹2,999.00" at bounding box center [568, 197] width 54 height 39
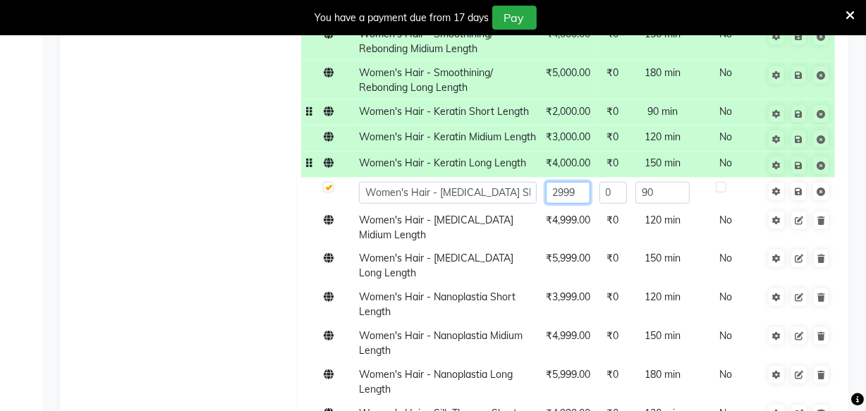
click at [579, 204] on input "2999" at bounding box center [568, 193] width 44 height 22
type input "2"
type input "3000"
click at [581, 247] on td "₹4,999.00" at bounding box center [568, 227] width 54 height 39
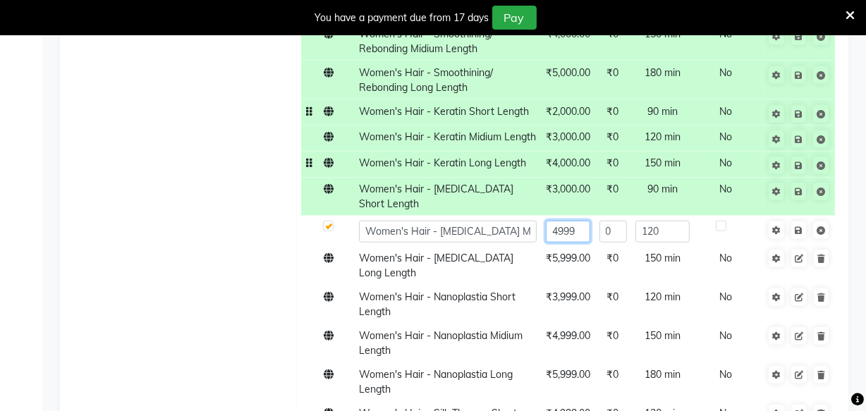
click at [581, 243] on input "4999" at bounding box center [568, 232] width 44 height 22
type input "4"
type input "5000"
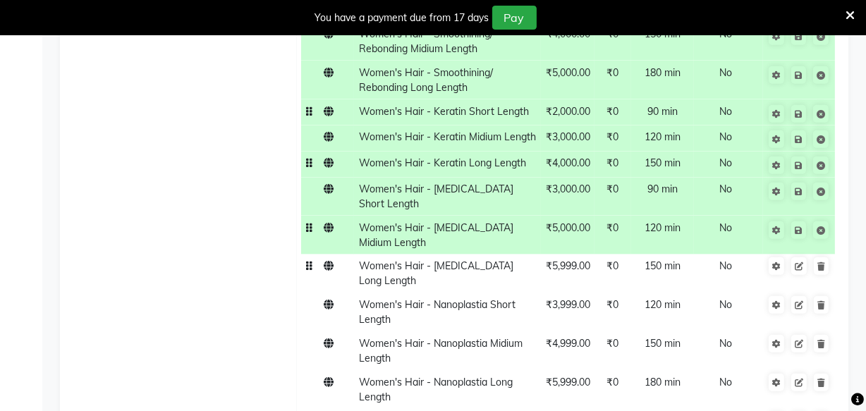
click at [580, 275] on td "₹5,999.00" at bounding box center [568, 274] width 54 height 39
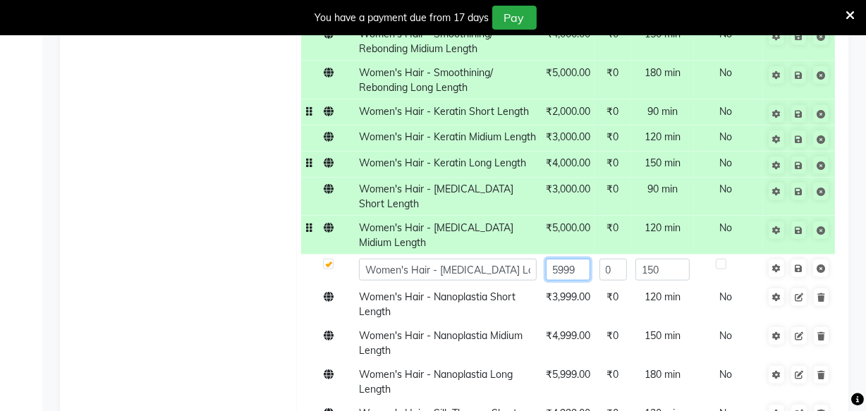
click at [580, 275] on input "5999" at bounding box center [568, 270] width 44 height 22
type input "5"
type input "6000"
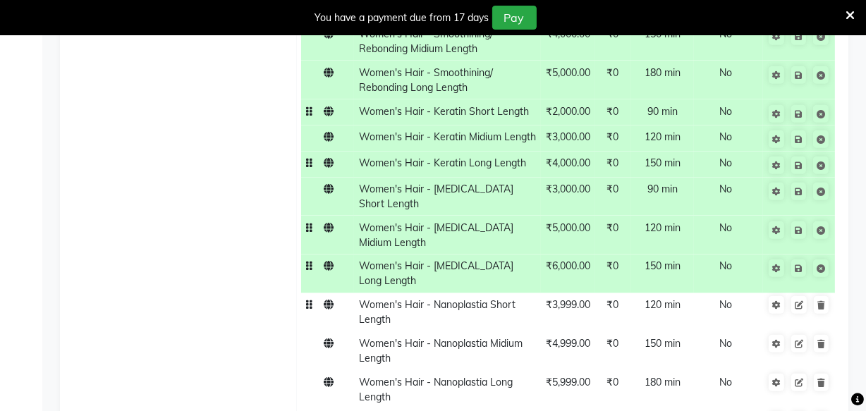
click at [578, 307] on td "₹3,999.00" at bounding box center [568, 313] width 54 height 39
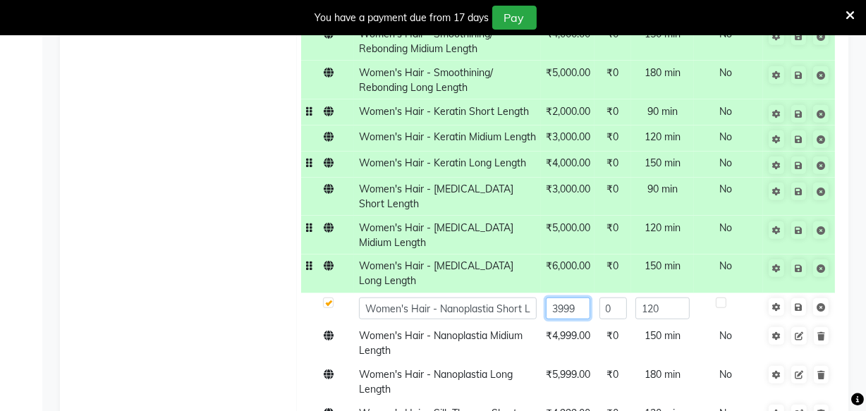
click at [581, 298] on input "3999" at bounding box center [568, 309] width 44 height 22
type input "3"
type input "4000"
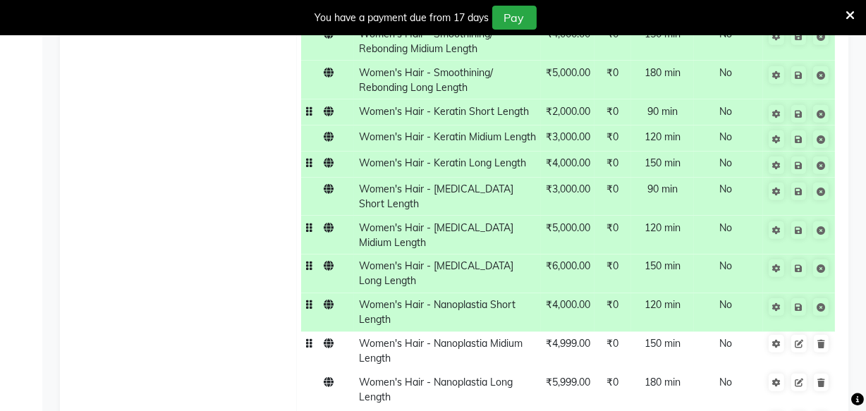
click at [581, 332] on td "₹4,999.00" at bounding box center [568, 351] width 54 height 39
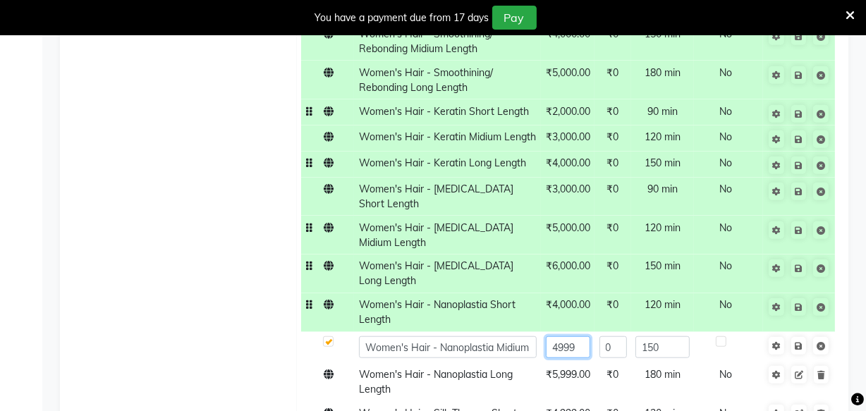
click at [581, 338] on input "4999" at bounding box center [568, 348] width 44 height 22
type input "4"
type input "5000"
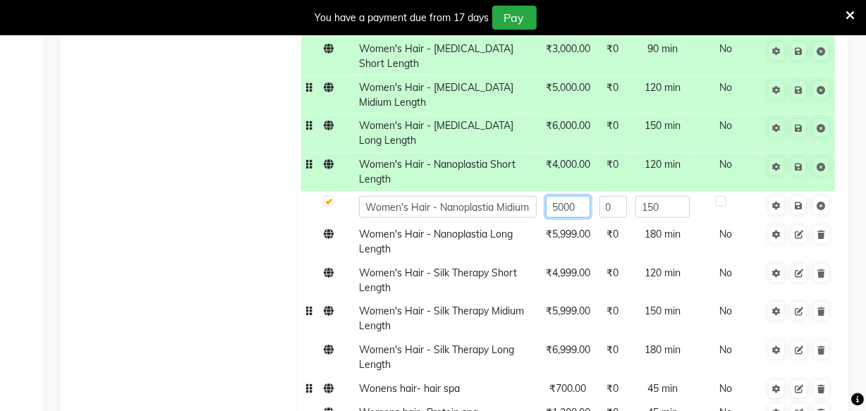
scroll to position [1233, 0]
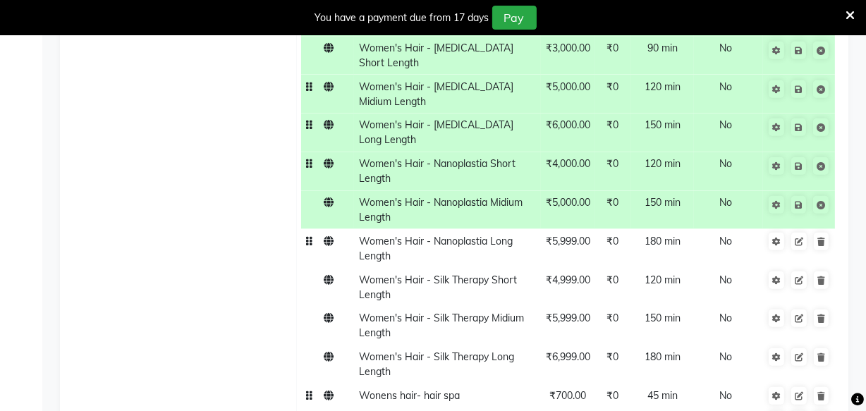
click at [576, 231] on td "₹5,999.00" at bounding box center [568, 248] width 54 height 39
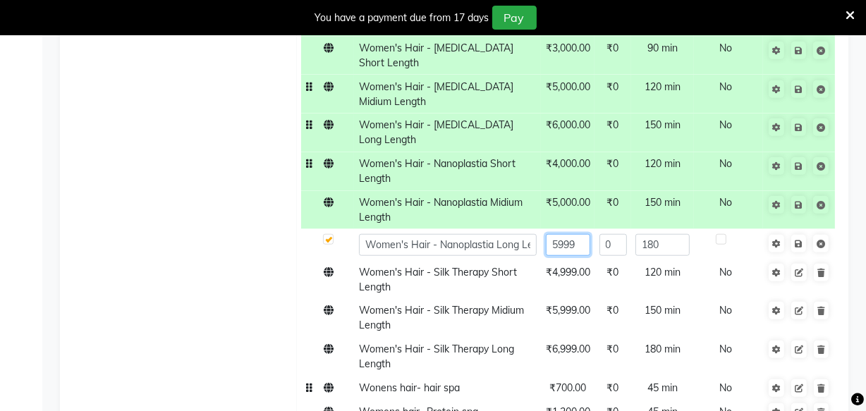
click at [579, 234] on input "5999" at bounding box center [568, 245] width 44 height 22
type input "5"
type input "6000"
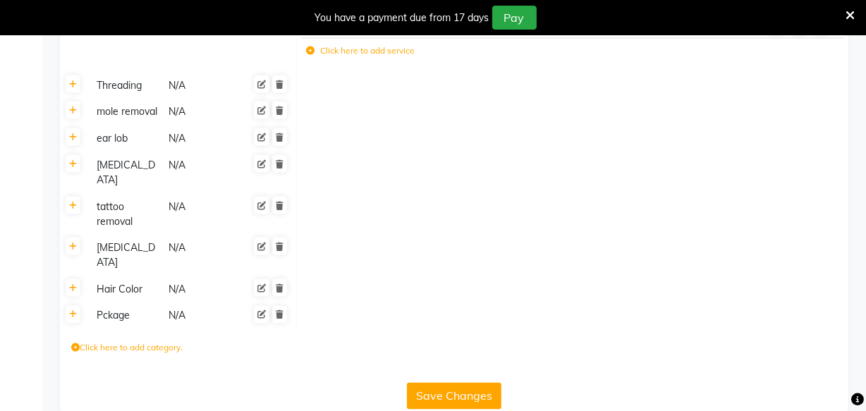
scroll to position [2103, 0]
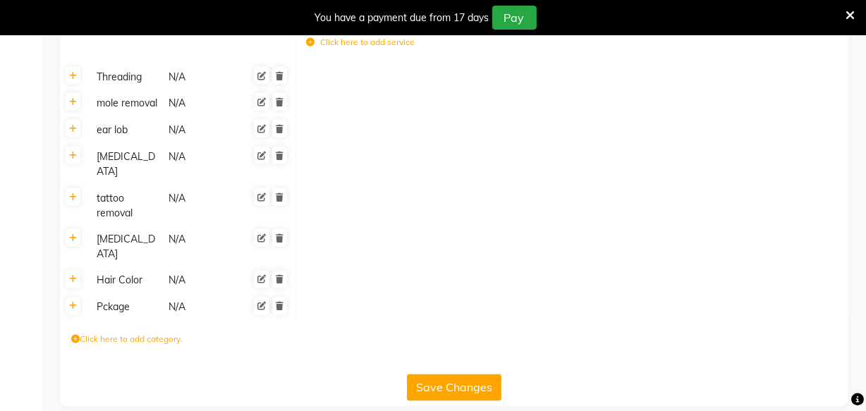
click at [480, 369] on div "Save Changes" at bounding box center [455, 385] width 778 height 32
click at [474, 377] on button "Save Changes" at bounding box center [454, 388] width 95 height 27
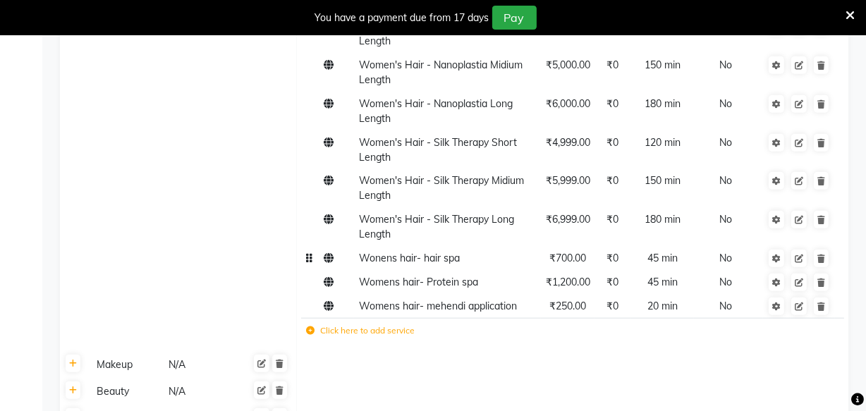
scroll to position [1369, 0]
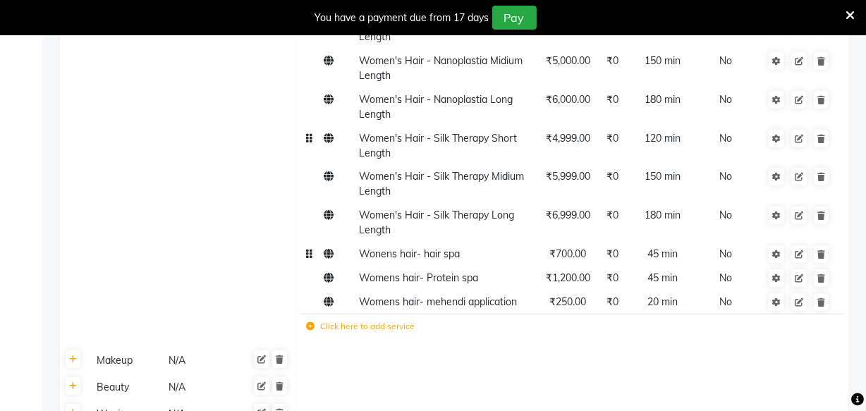
click at [576, 132] on span "₹4,999.00" at bounding box center [568, 138] width 44 height 13
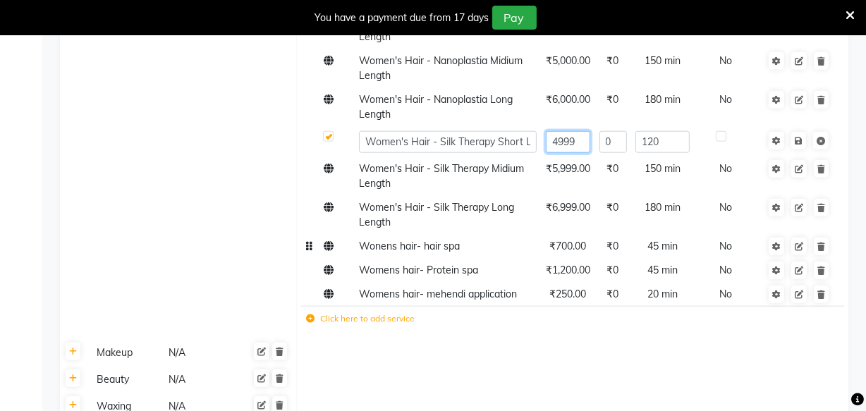
click at [579, 131] on input "4999" at bounding box center [568, 142] width 44 height 22
type input "4"
type input "5000"
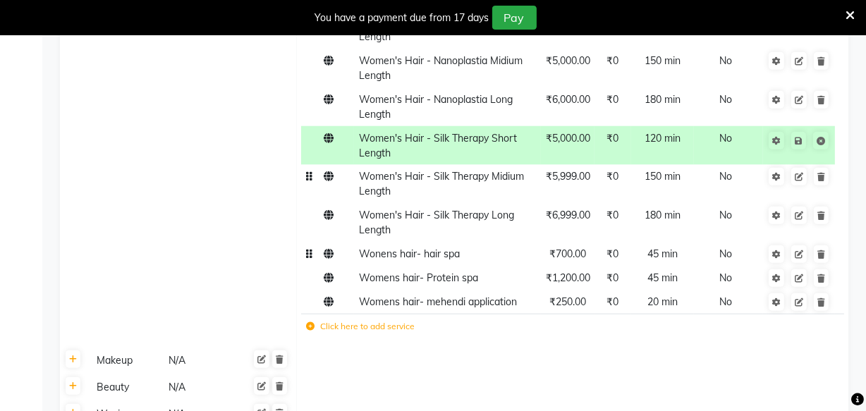
click at [579, 170] on span "₹5,999.00" at bounding box center [568, 176] width 44 height 13
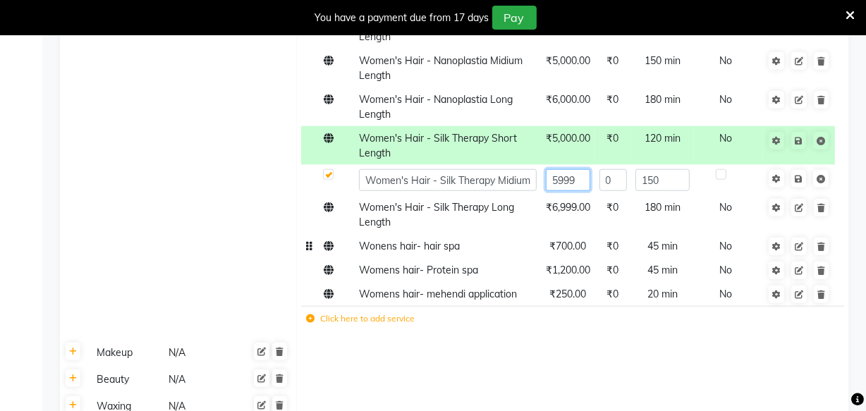
click at [583, 169] on input "5999" at bounding box center [568, 180] width 44 height 22
type input "5"
type input "6000"
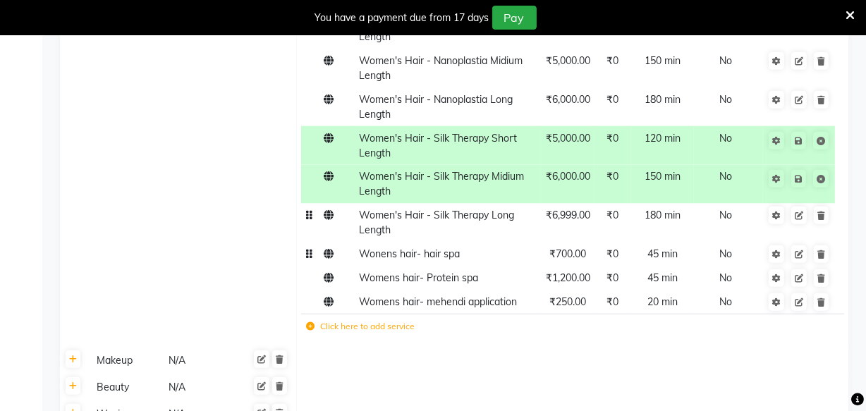
click at [573, 209] on span "₹6,999.00" at bounding box center [568, 215] width 44 height 13
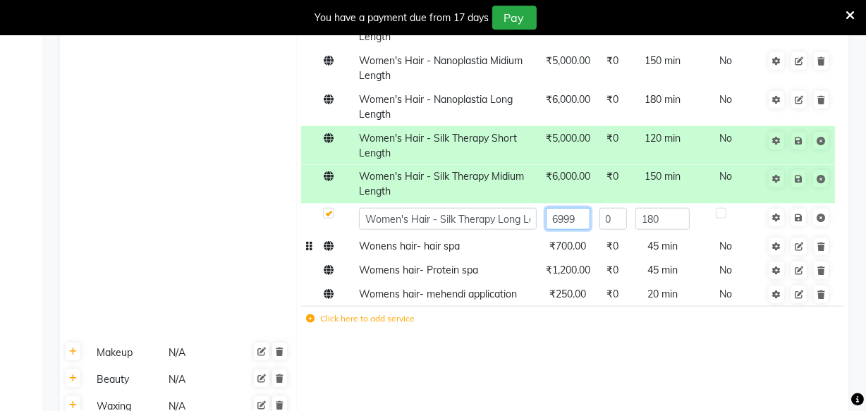
click at [574, 208] on input "6999" at bounding box center [568, 219] width 44 height 22
type input "6"
type input "7000"
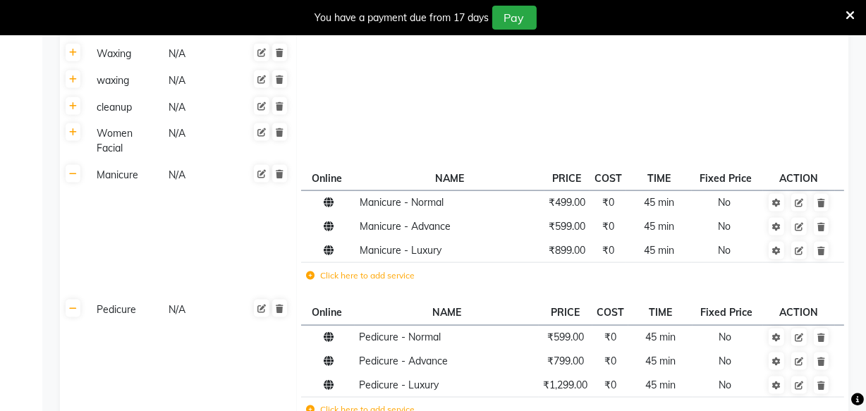
scroll to position [1707, 0]
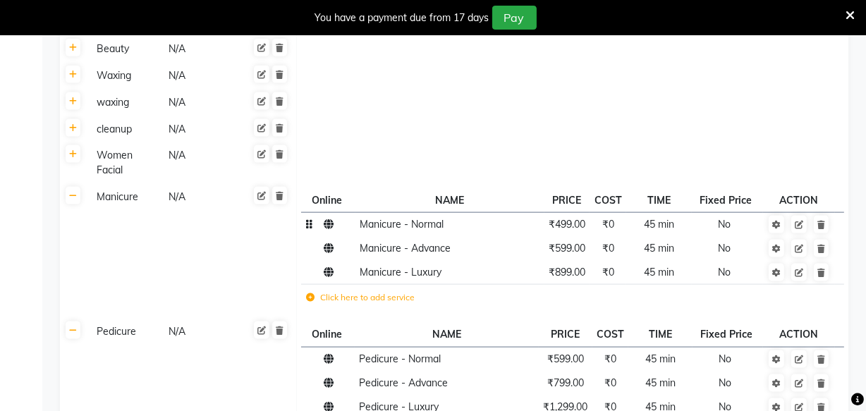
click at [575, 218] on span "₹499.00" at bounding box center [567, 224] width 37 height 13
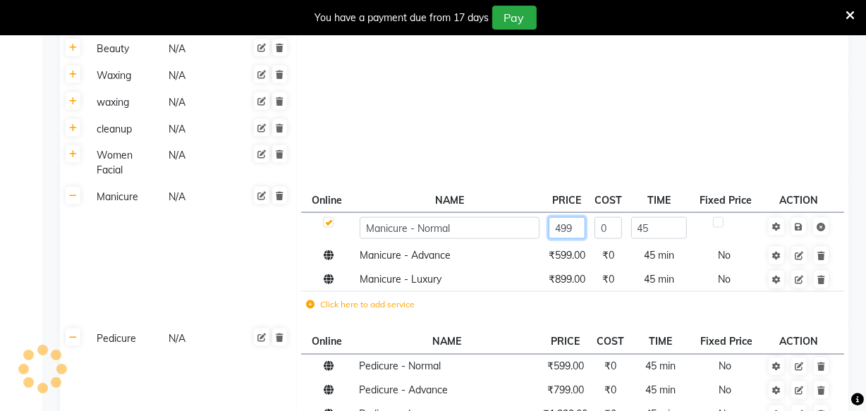
click at [574, 217] on input "499" at bounding box center [567, 228] width 37 height 22
type input "4"
type input "500"
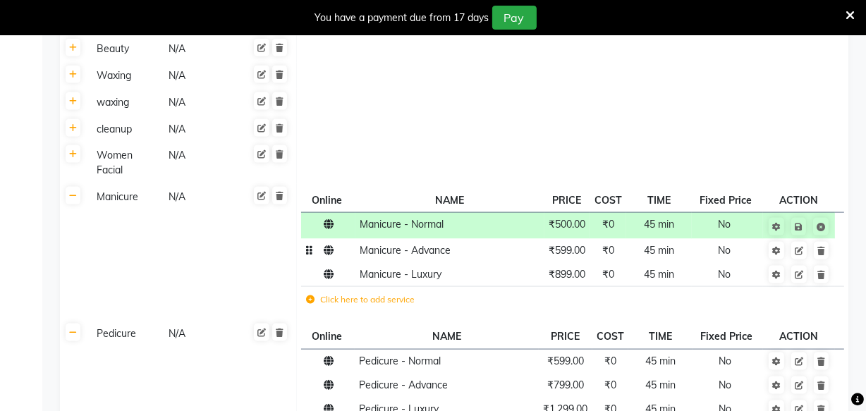
click at [573, 244] on span "₹599.00" at bounding box center [567, 250] width 37 height 13
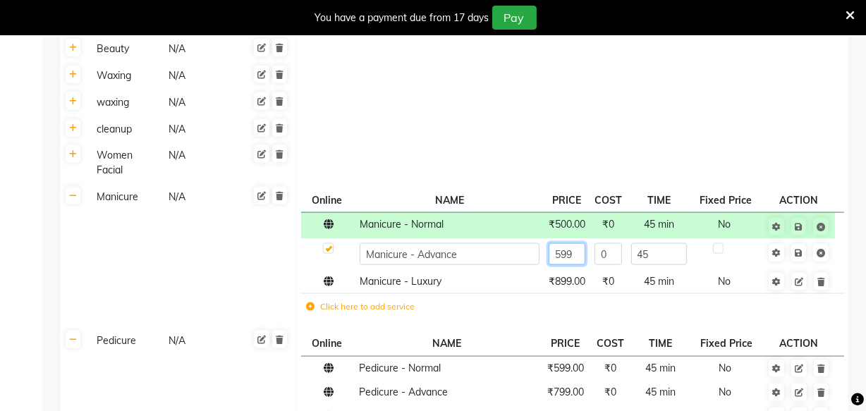
click at [573, 243] on input "599" at bounding box center [567, 254] width 37 height 22
type input "5"
type input "600"
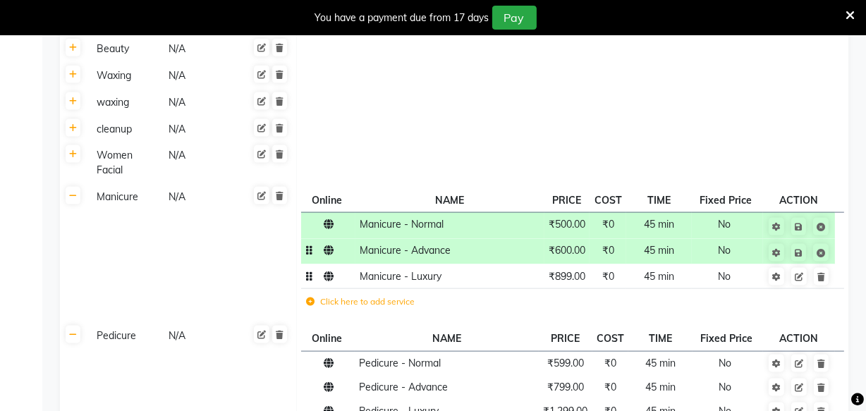
click at [583, 270] on td "₹899.00" at bounding box center [568, 277] width 46 height 24
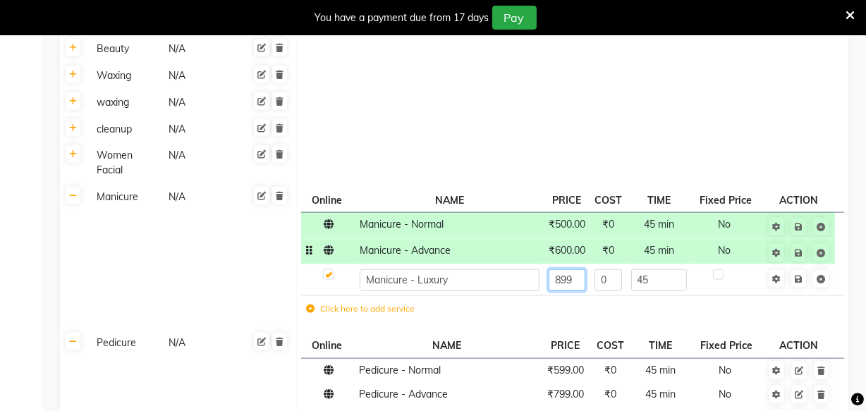
click at [583, 270] on input "899" at bounding box center [567, 281] width 37 height 22
type input "8"
type input "900"
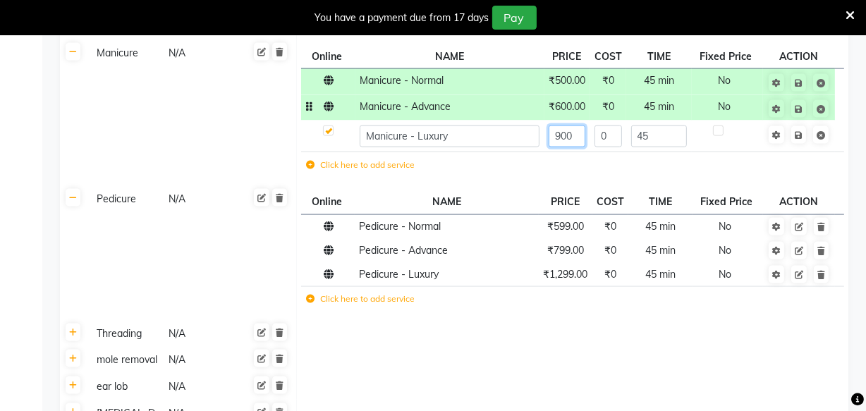
scroll to position [1852, 0]
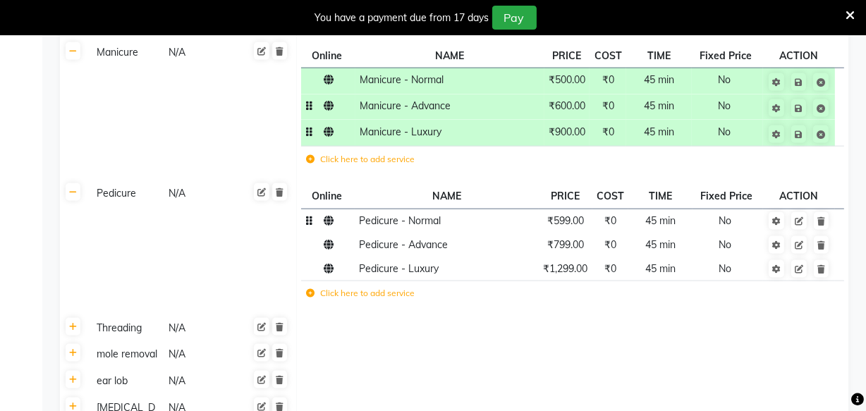
click at [574, 219] on tbody "Pedicure - Normal ₹599.00 ₹0 45 min No Pedicure - Advance ₹799.00 ₹0 45 min No …" at bounding box center [572, 260] width 543 height 102
click at [574, 214] on span "₹599.00" at bounding box center [566, 220] width 37 height 13
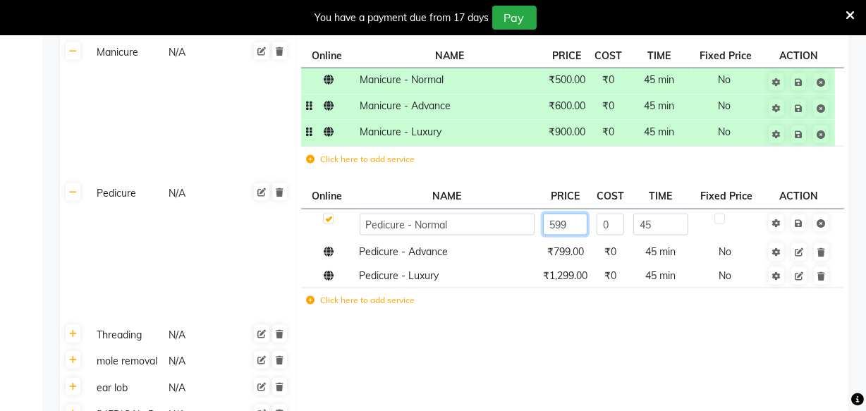
click at [574, 214] on input "599" at bounding box center [565, 225] width 44 height 22
type input "5"
type input "600"
click at [569, 240] on td "₹799.00" at bounding box center [566, 252] width 54 height 24
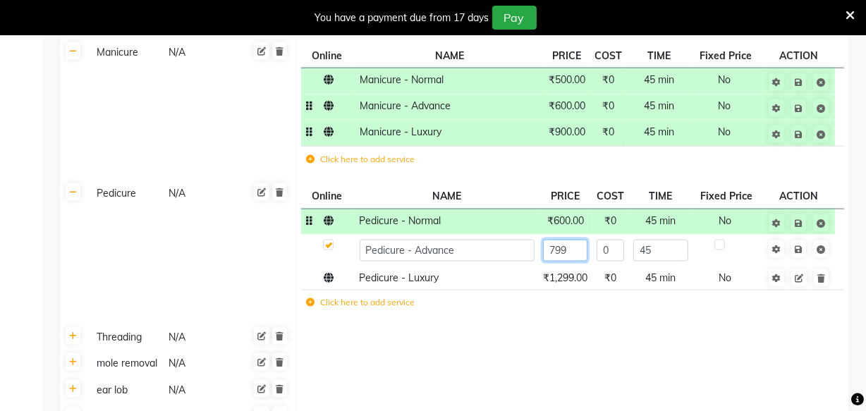
click at [575, 240] on input "799" at bounding box center [565, 251] width 44 height 22
type input "7"
type input "800"
click at [579, 267] on td "₹1,299.00" at bounding box center [566, 278] width 54 height 24
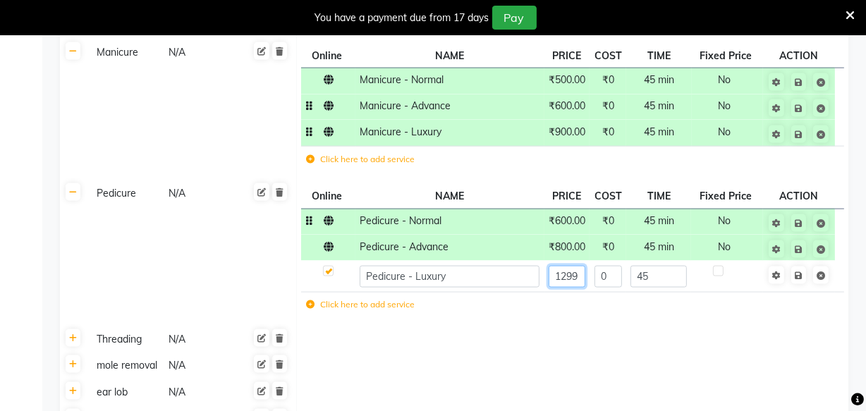
click at [583, 266] on input "1299" at bounding box center [567, 277] width 37 height 22
type input "1"
type input "1300"
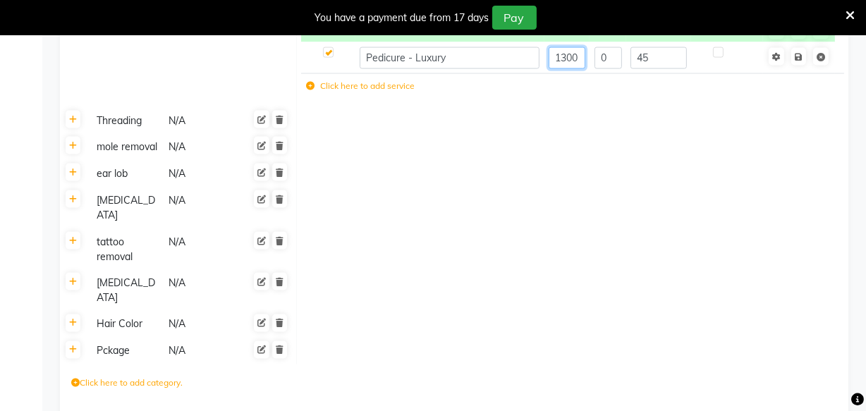
scroll to position [2119, 0]
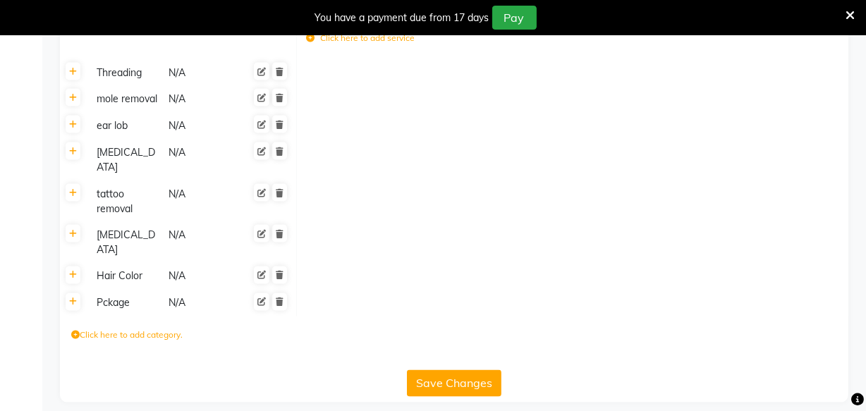
click at [468, 377] on button "Save Changes" at bounding box center [454, 383] width 95 height 27
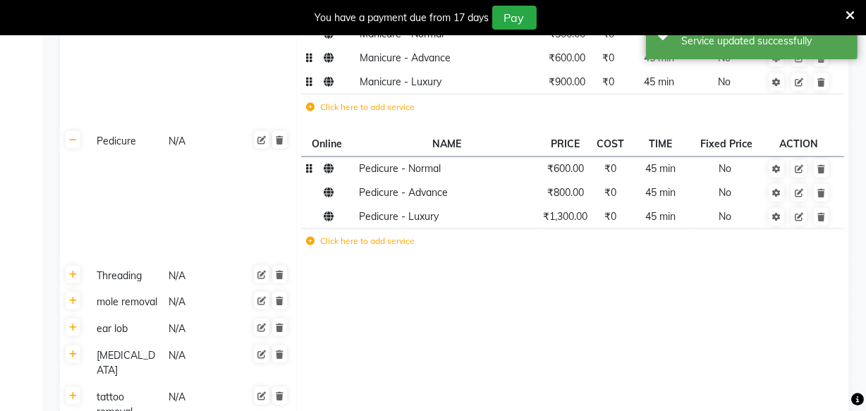
scroll to position [1898, 0]
click at [121, 268] on div "Threading" at bounding box center [126, 276] width 71 height 18
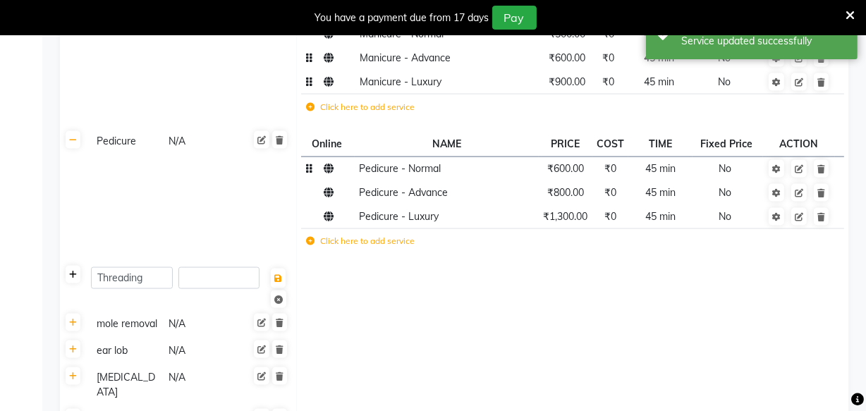
click at [74, 271] on icon at bounding box center [73, 275] width 8 height 8
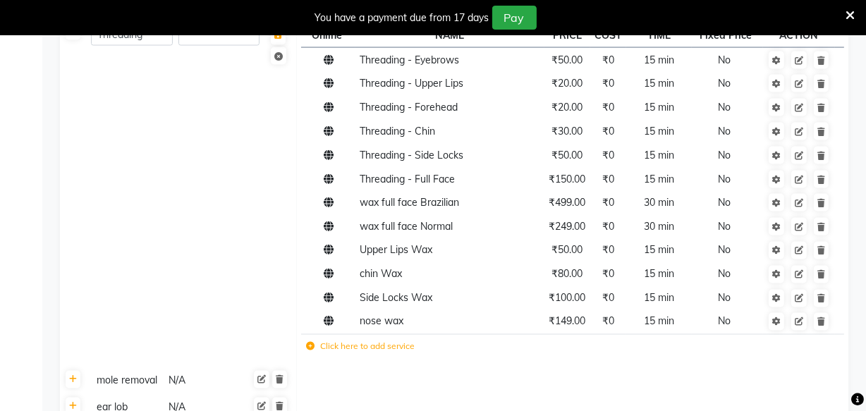
scroll to position [2180, 0]
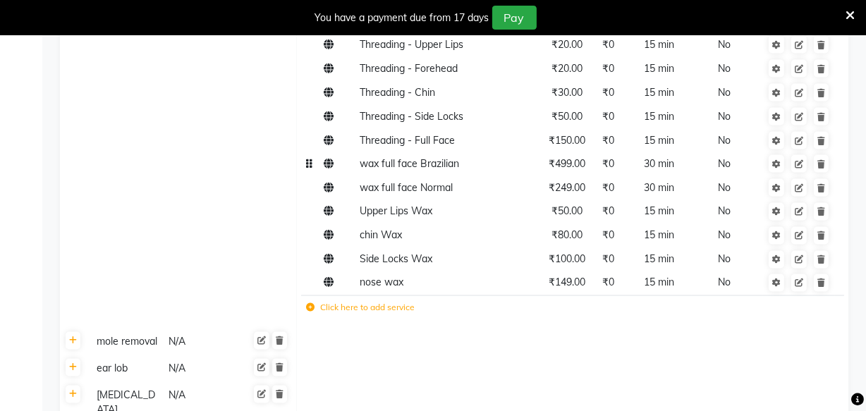
click at [565, 157] on span "₹499.00" at bounding box center [567, 163] width 37 height 13
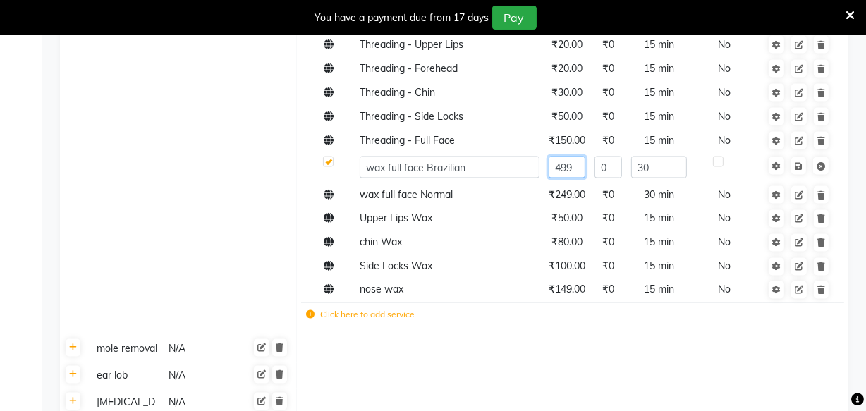
click at [574, 157] on input "499" at bounding box center [567, 168] width 37 height 22
type input "4"
type input "500"
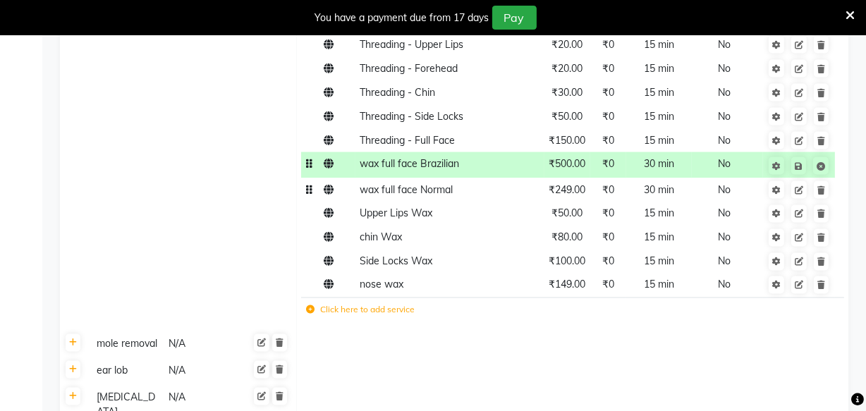
click at [574, 185] on td "₹249.00" at bounding box center [568, 191] width 46 height 24
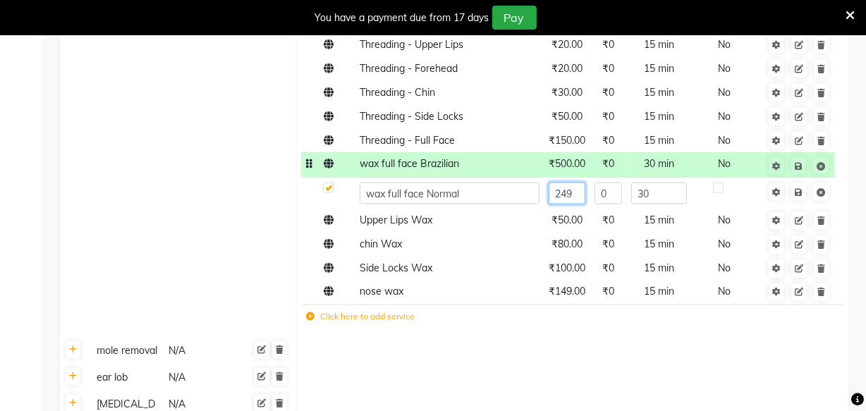
click at [576, 183] on input "249" at bounding box center [567, 194] width 37 height 22
type input "2"
type input "250"
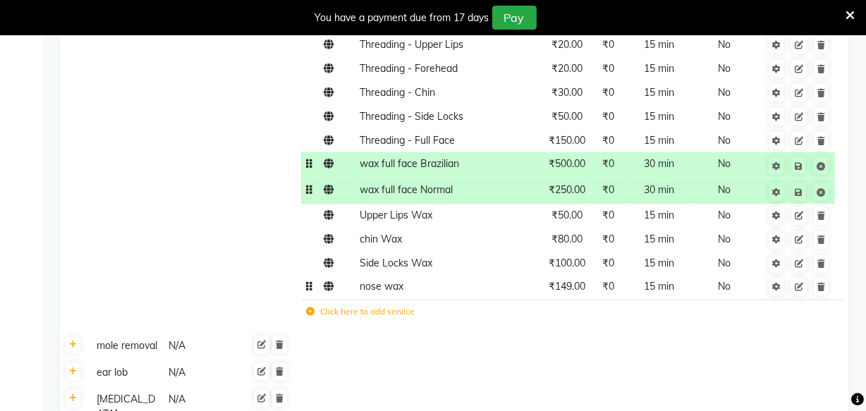
click at [579, 281] on span "₹149.00" at bounding box center [567, 287] width 37 height 13
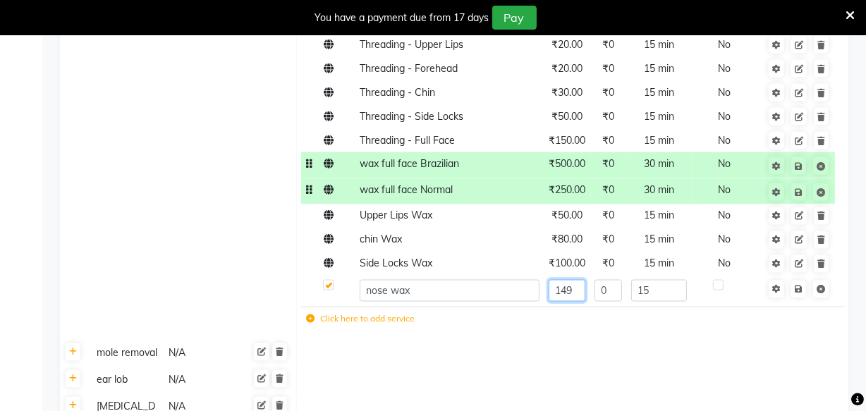
click at [579, 280] on input "149" at bounding box center [567, 291] width 37 height 22
type input "150"
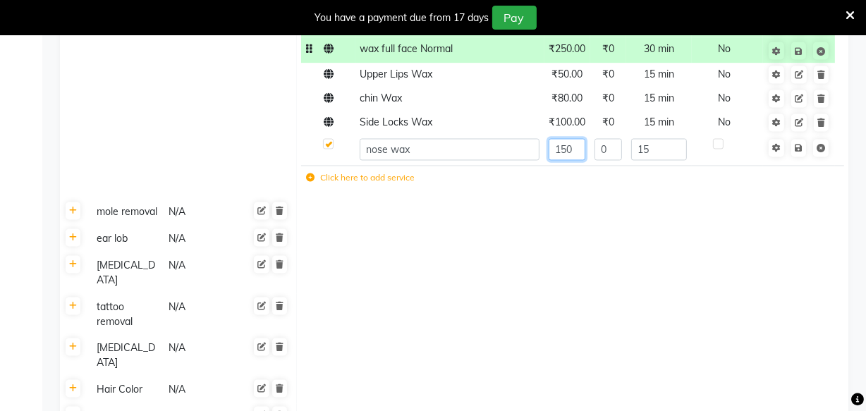
scroll to position [2435, 0]
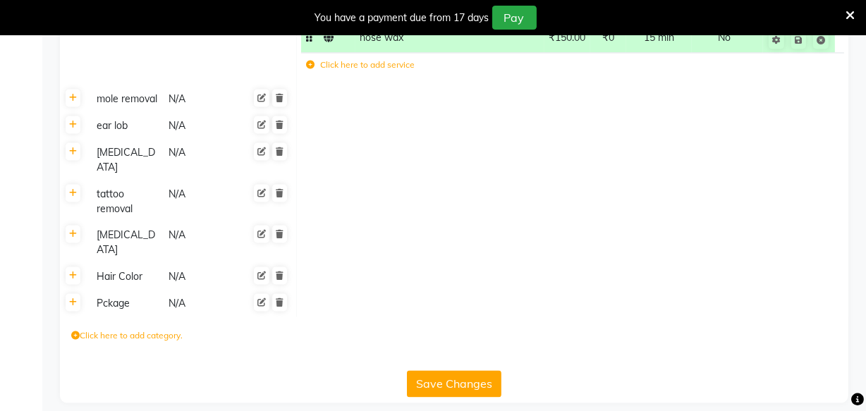
click at [452, 377] on button "Save Changes" at bounding box center [454, 383] width 95 height 27
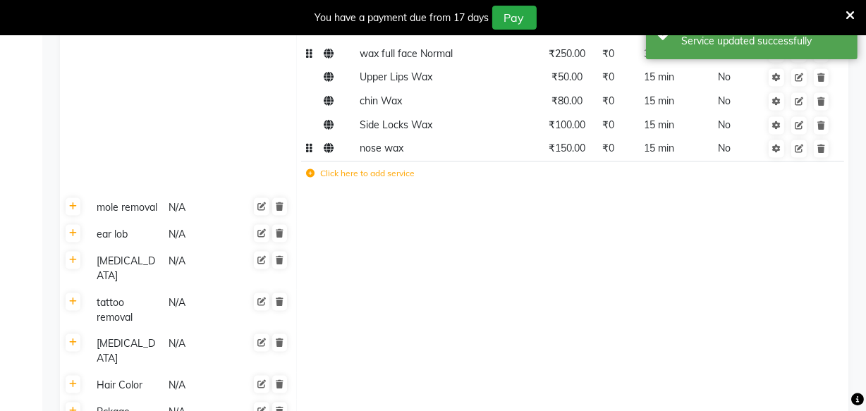
scroll to position [2279, 0]
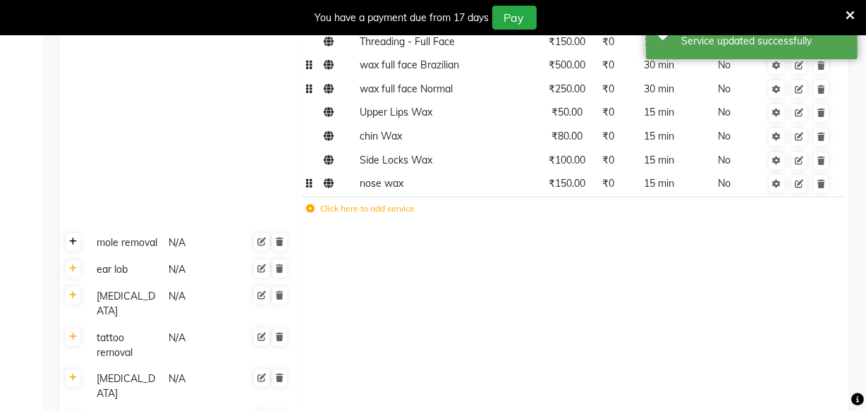
click at [71, 238] on icon at bounding box center [73, 242] width 8 height 8
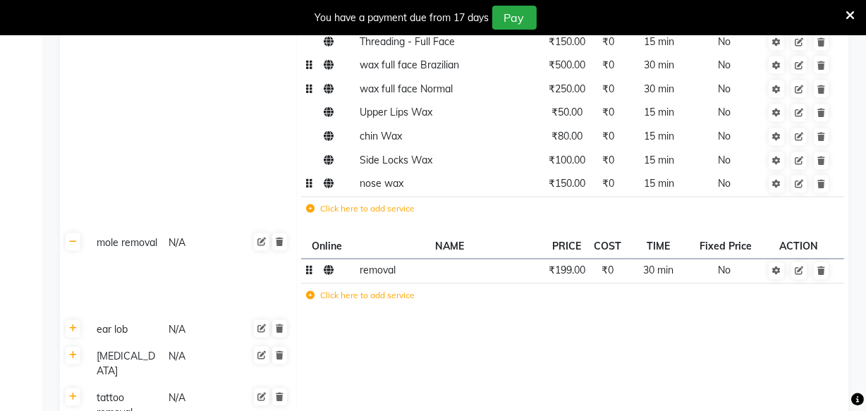
click at [577, 265] on td "₹199.00" at bounding box center [567, 272] width 46 height 25
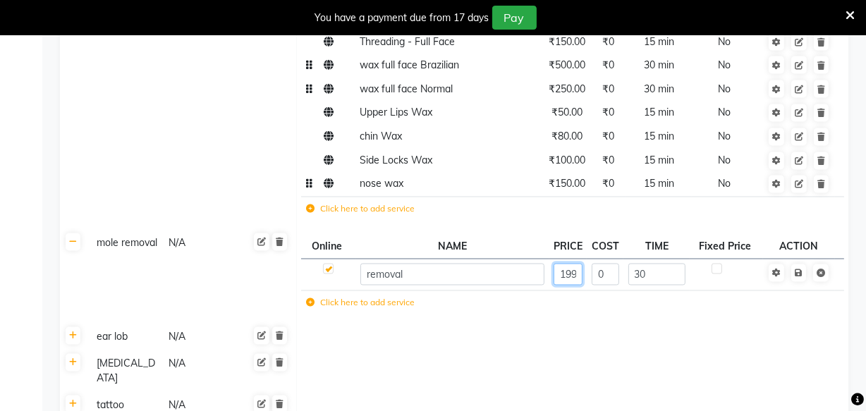
click at [576, 264] on input "199" at bounding box center [568, 275] width 29 height 22
type input "1"
type input "200"
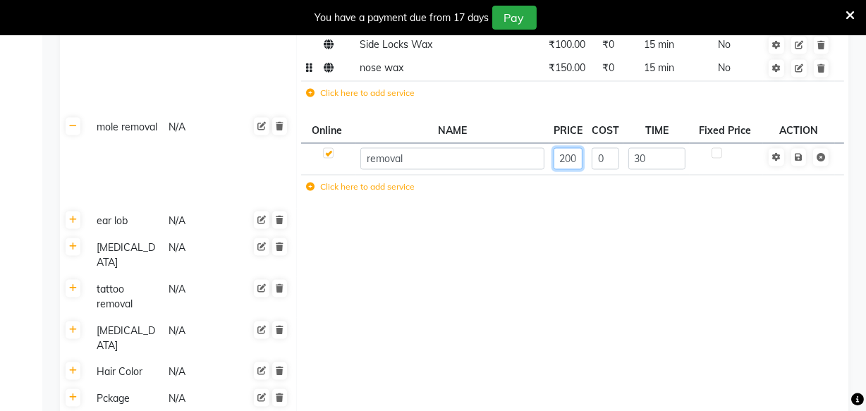
scroll to position [2491, 0]
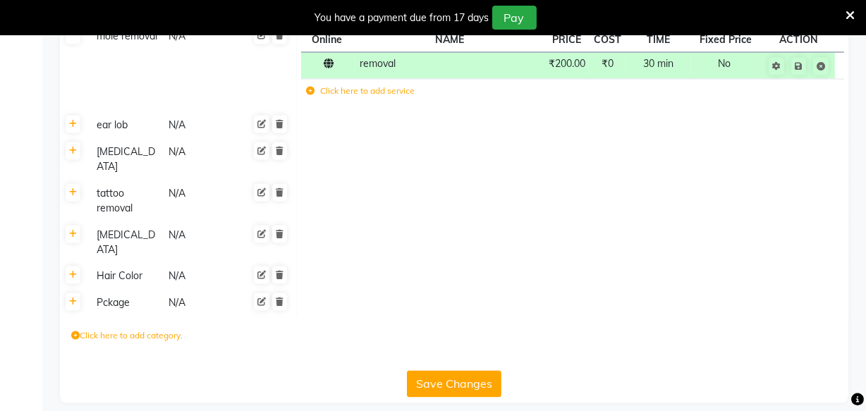
click at [457, 370] on button "Save Changes" at bounding box center [454, 383] width 95 height 27
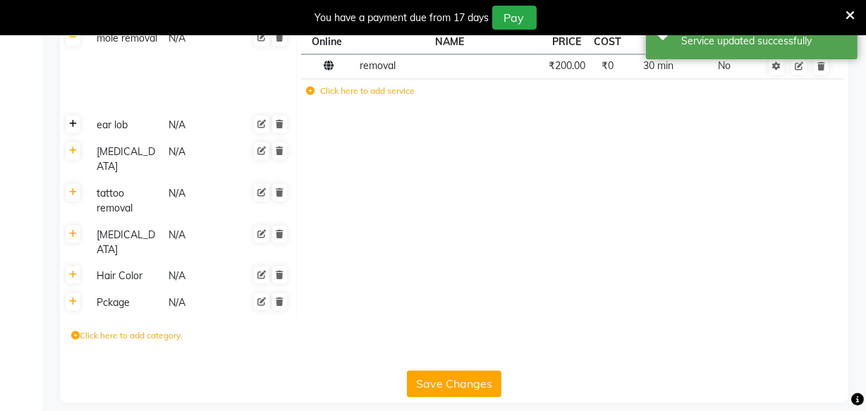
click at [71, 120] on icon at bounding box center [73, 124] width 8 height 8
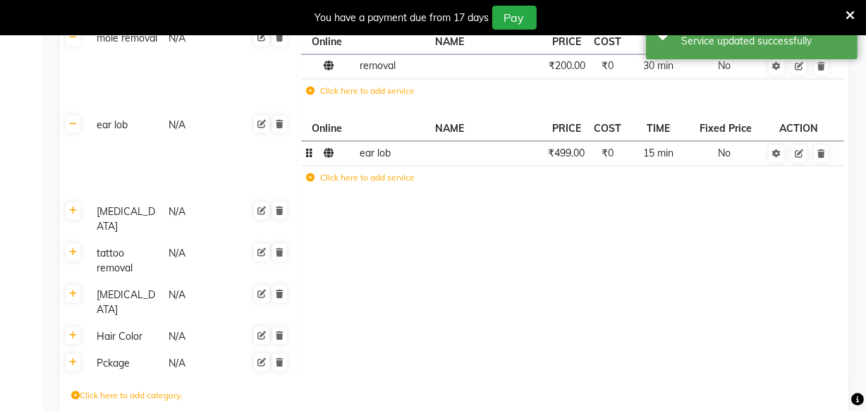
click at [567, 147] on span "₹499.00" at bounding box center [566, 153] width 37 height 13
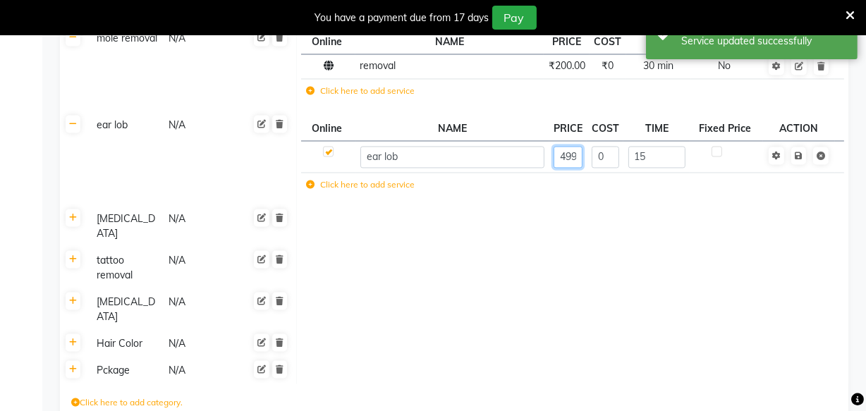
click at [576, 146] on input "499" at bounding box center [568, 157] width 29 height 22
type input "4"
type input "500"
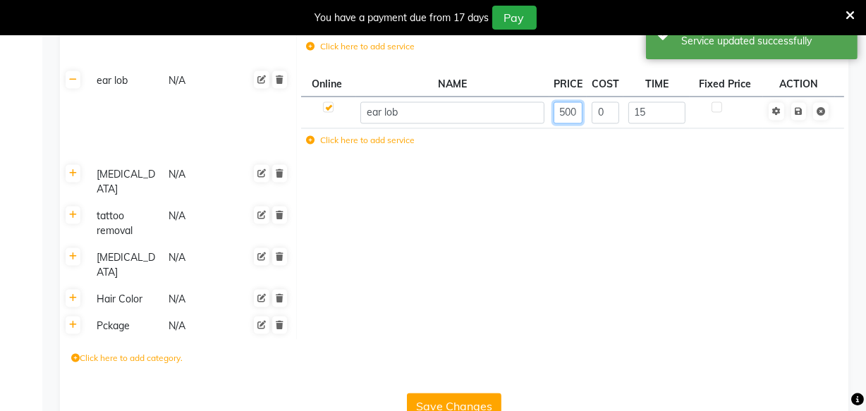
scroll to position [2553, 0]
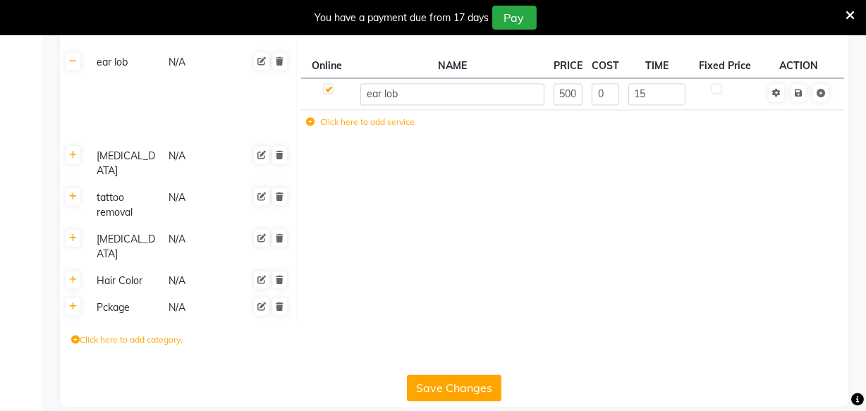
click at [459, 375] on button "Save Changes" at bounding box center [454, 388] width 95 height 27
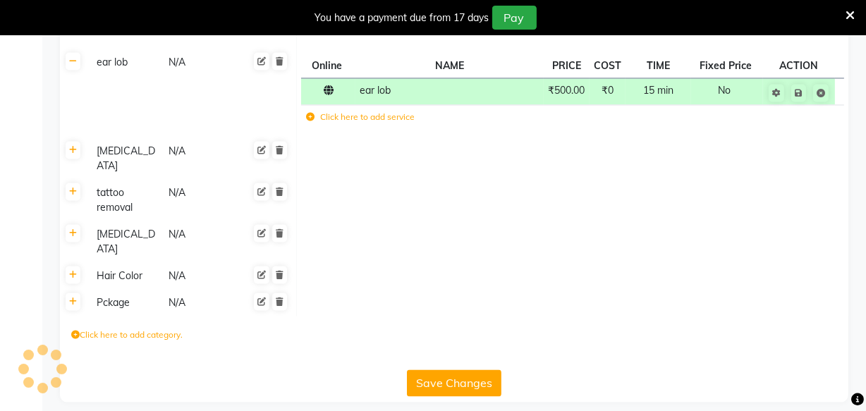
scroll to position [2546, 0]
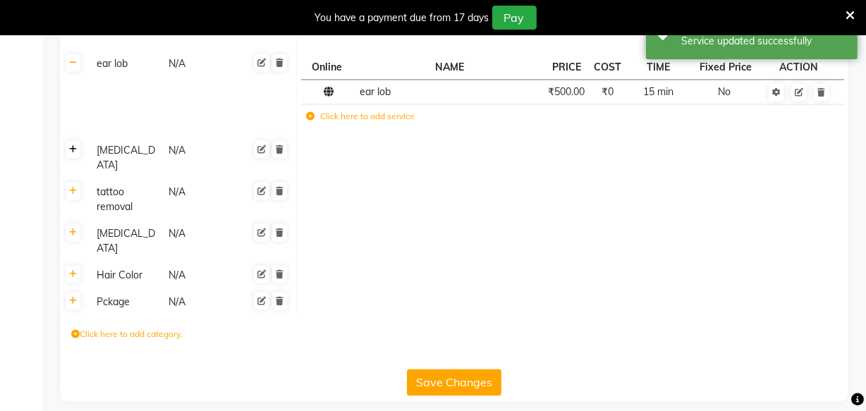
click at [73, 145] on icon at bounding box center [73, 149] width 8 height 8
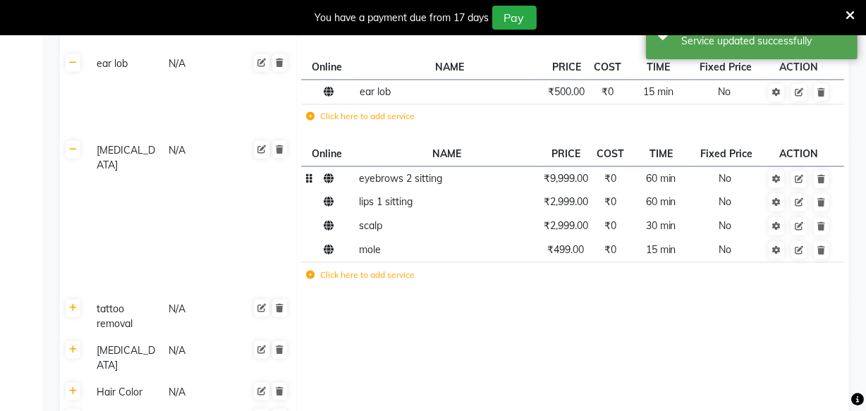
click at [576, 174] on td "₹9,999.00" at bounding box center [566, 179] width 54 height 24
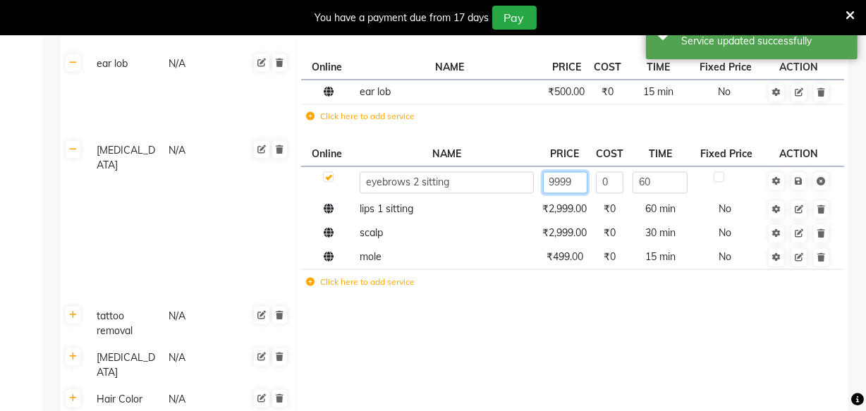
click at [576, 174] on input "9999" at bounding box center [565, 182] width 44 height 22
type input "9"
type input "10000"
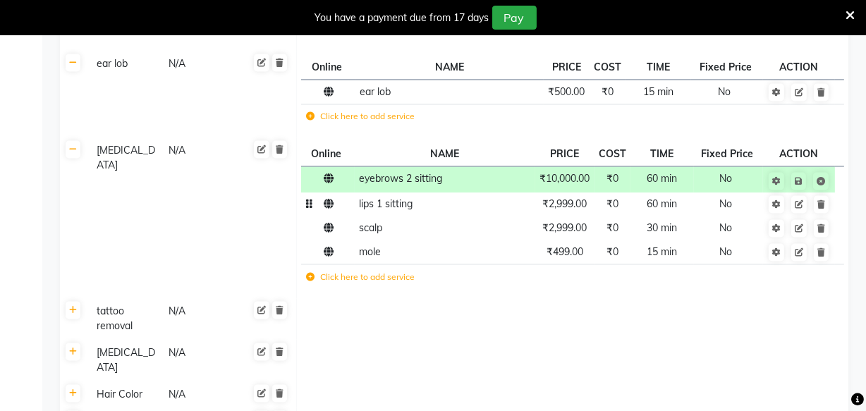
click at [576, 200] on td "₹2,999.00" at bounding box center [565, 205] width 59 height 24
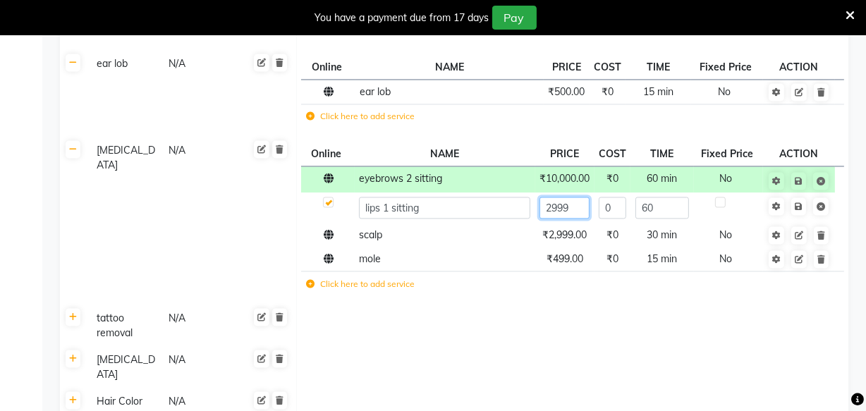
click at [583, 197] on input "2999" at bounding box center [565, 208] width 50 height 22
type input "2"
type input "3000"
click at [578, 226] on td "₹2,999.00" at bounding box center [565, 236] width 59 height 24
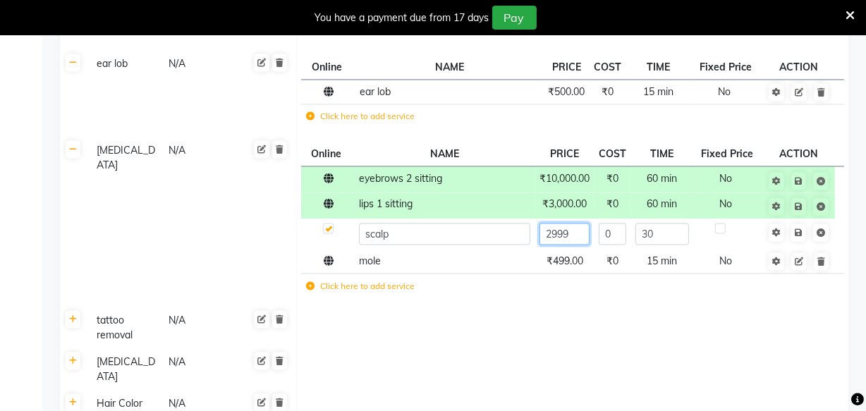
click at [581, 223] on input "2999" at bounding box center [565, 234] width 50 height 22
type input "2"
type input "3000"
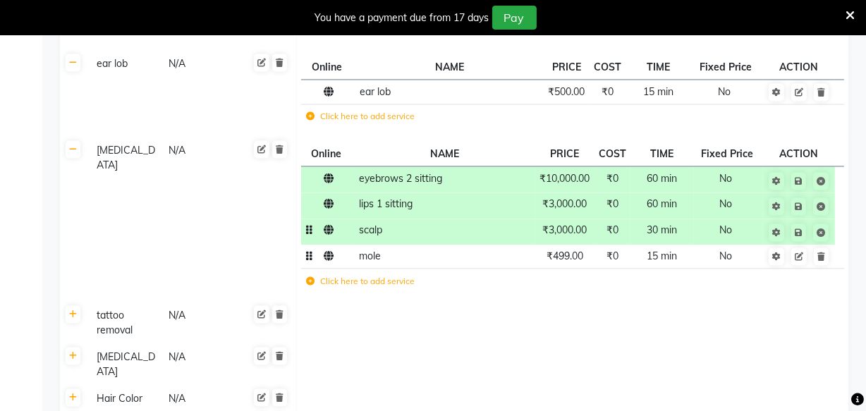
click at [568, 251] on td "₹499.00" at bounding box center [565, 257] width 59 height 24
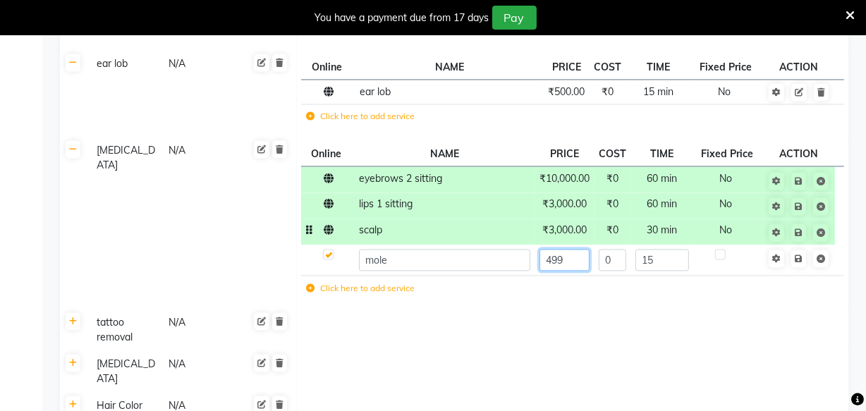
click at [574, 249] on input "499" at bounding box center [565, 260] width 50 height 22
type input "4"
type input "500"
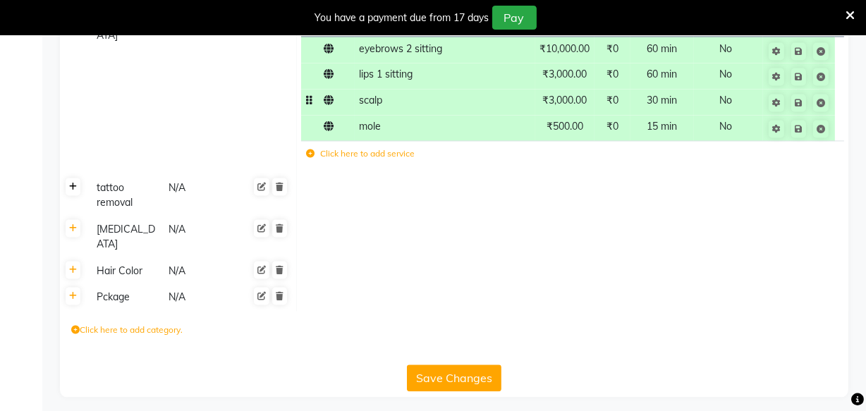
scroll to position [2671, 0]
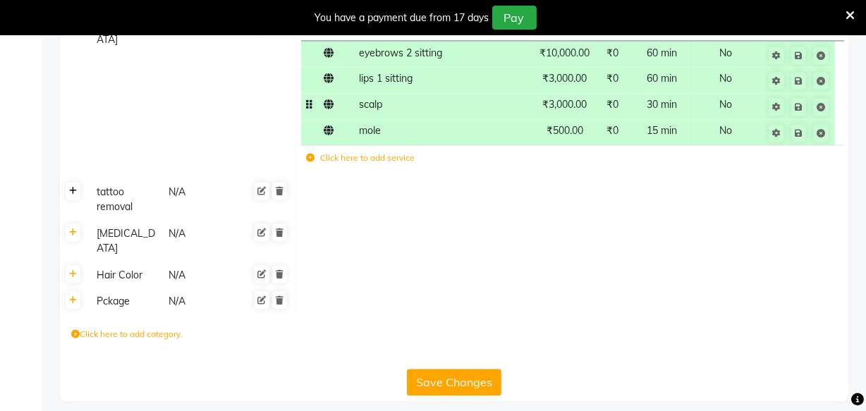
click at [75, 187] on icon at bounding box center [73, 191] width 8 height 8
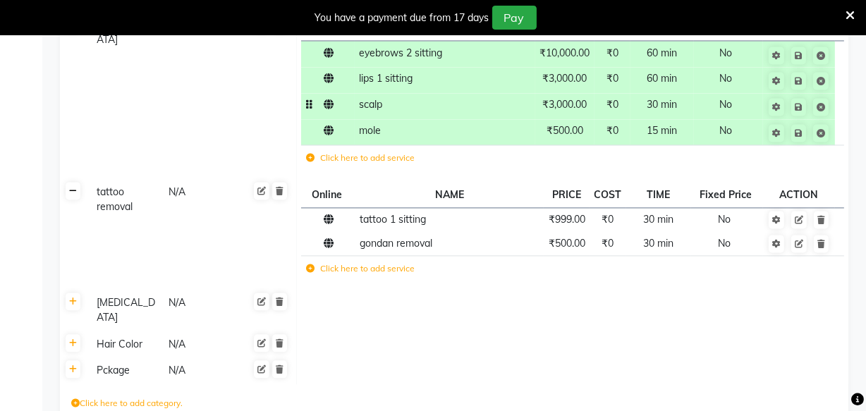
click at [75, 187] on icon at bounding box center [73, 191] width 8 height 8
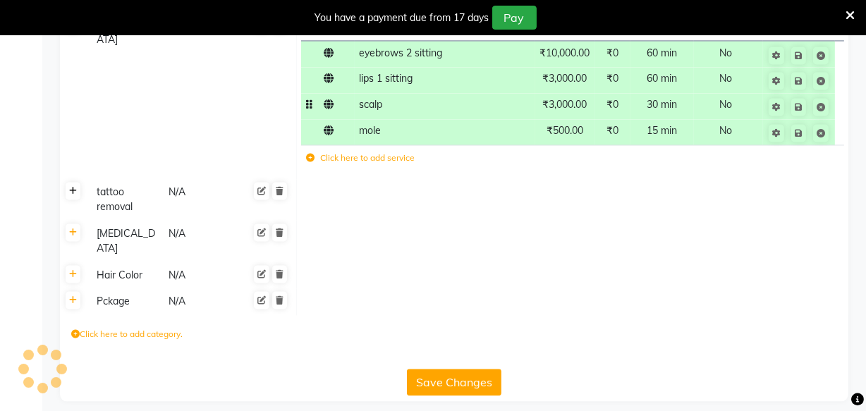
click at [74, 187] on icon at bounding box center [73, 191] width 8 height 8
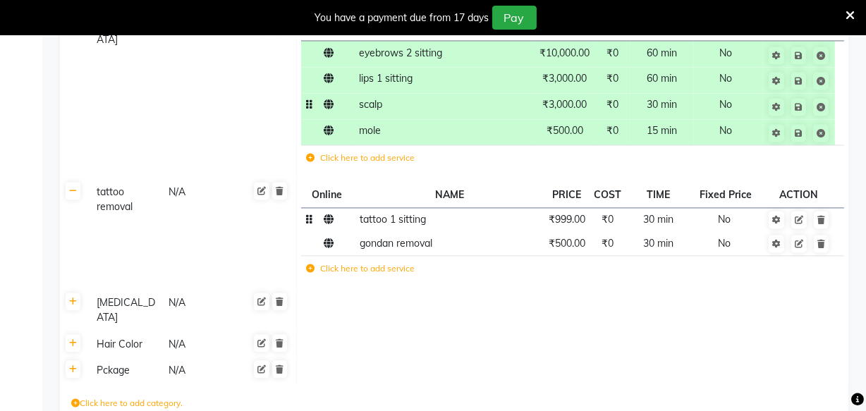
click at [569, 214] on td "₹999.00" at bounding box center [567, 219] width 46 height 24
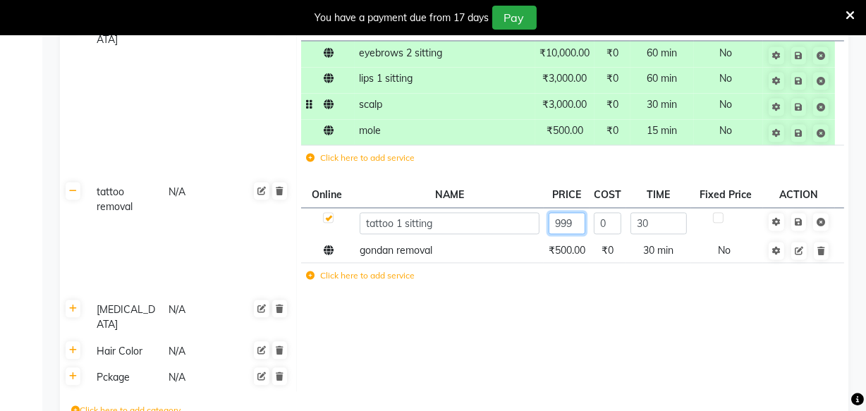
click at [574, 214] on input "999" at bounding box center [567, 223] width 37 height 22
type input "9"
type input "1000"
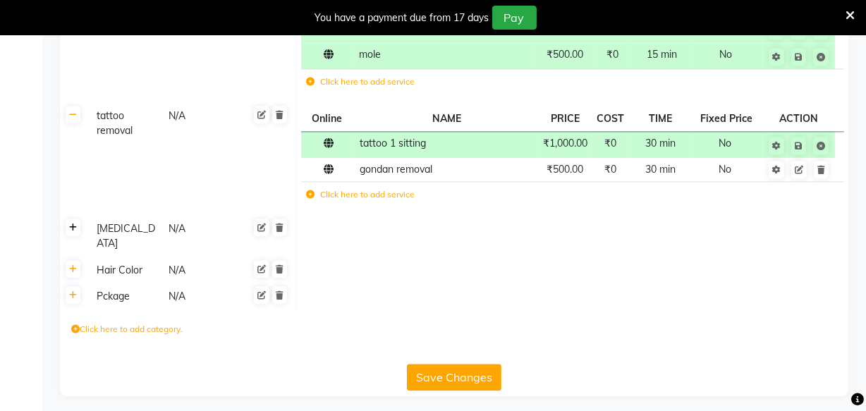
scroll to position [2743, 0]
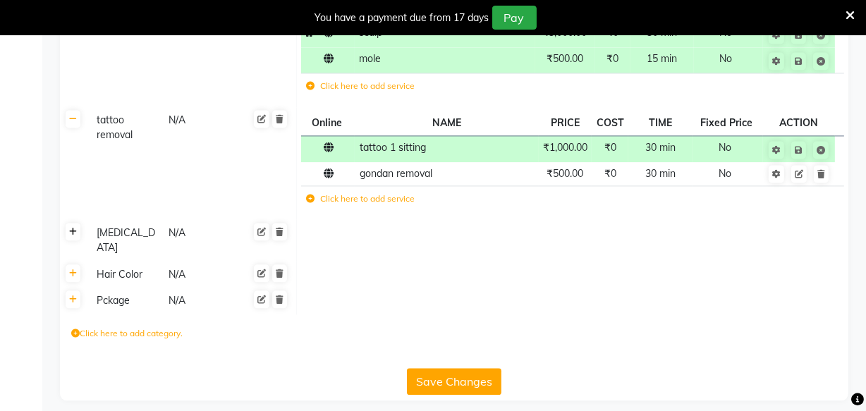
click at [73, 226] on link at bounding box center [73, 232] width 15 height 18
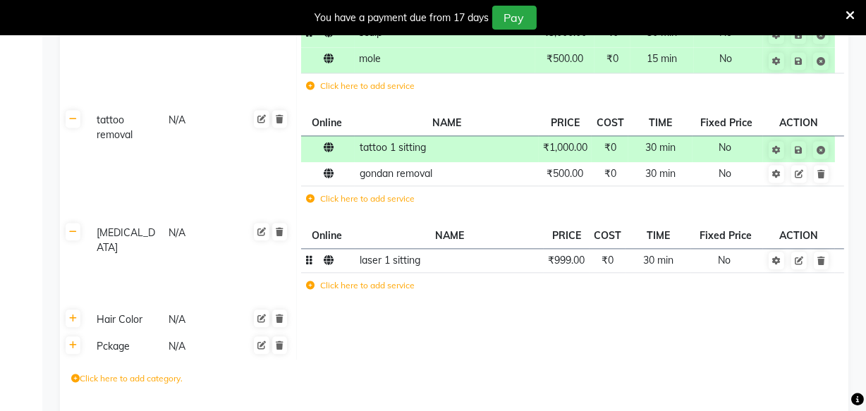
click at [568, 254] on span "₹999.00" at bounding box center [566, 260] width 37 height 13
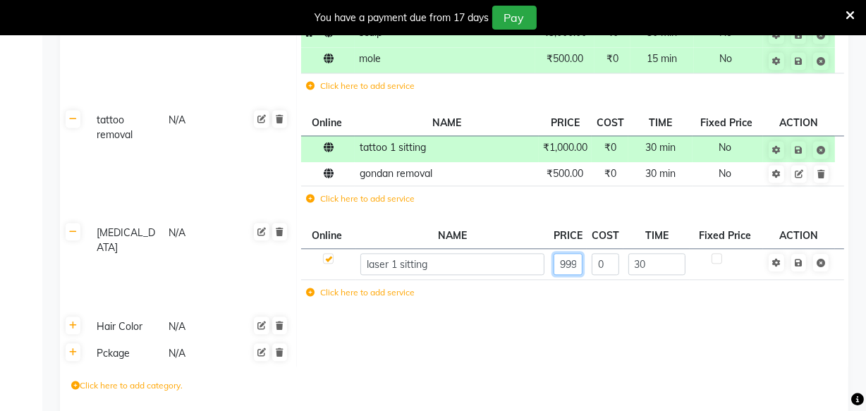
click at [576, 253] on input "999" at bounding box center [568, 264] width 29 height 22
type input "9"
type input "1000"
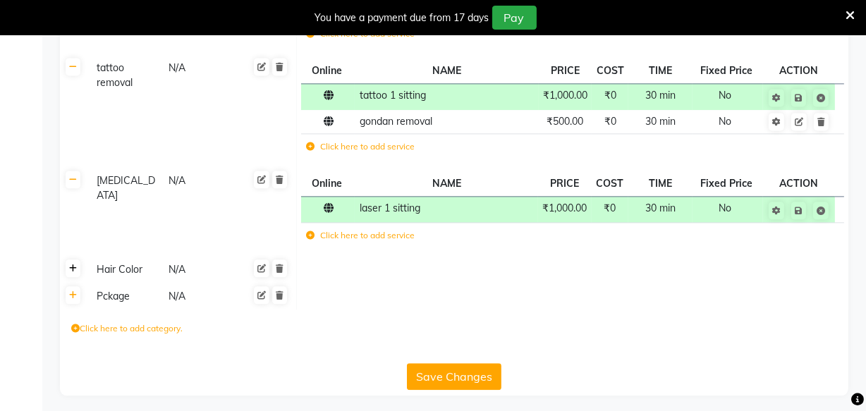
scroll to position [2790, 0]
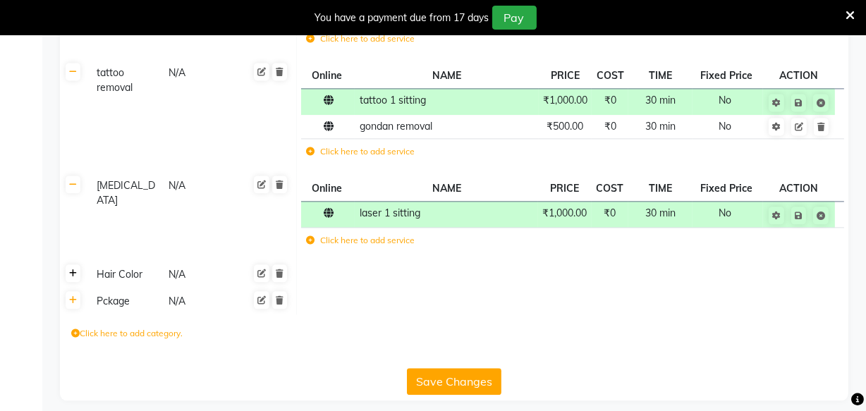
click at [74, 267] on link at bounding box center [73, 274] width 15 height 18
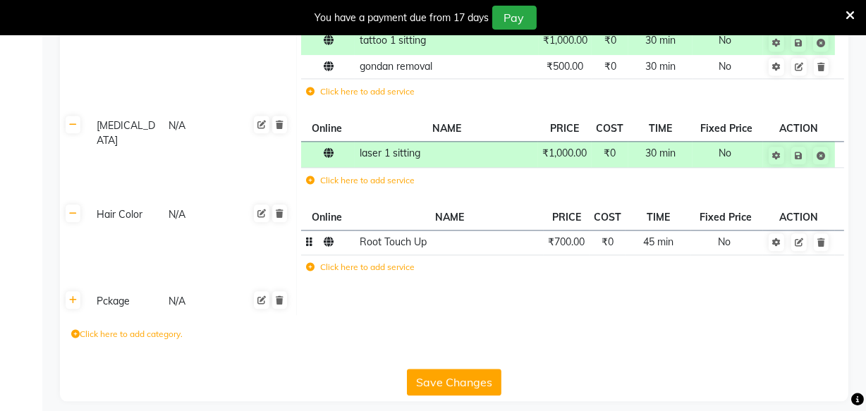
scroll to position [2851, 0]
click at [456, 369] on button "Save Changes" at bounding box center [454, 381] width 95 height 27
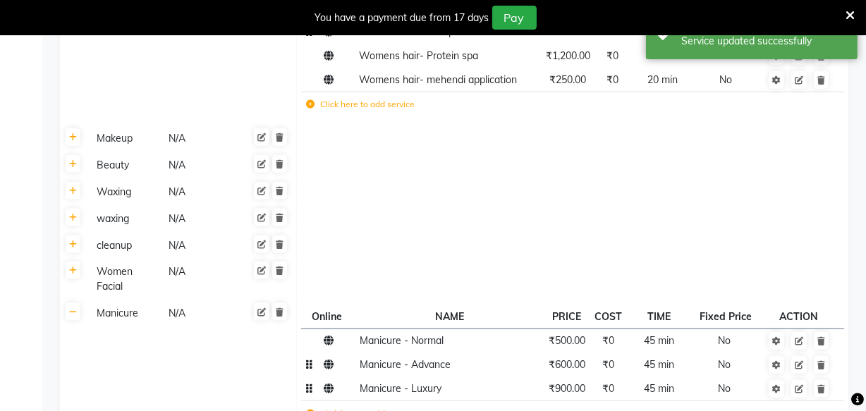
scroll to position [1592, 0]
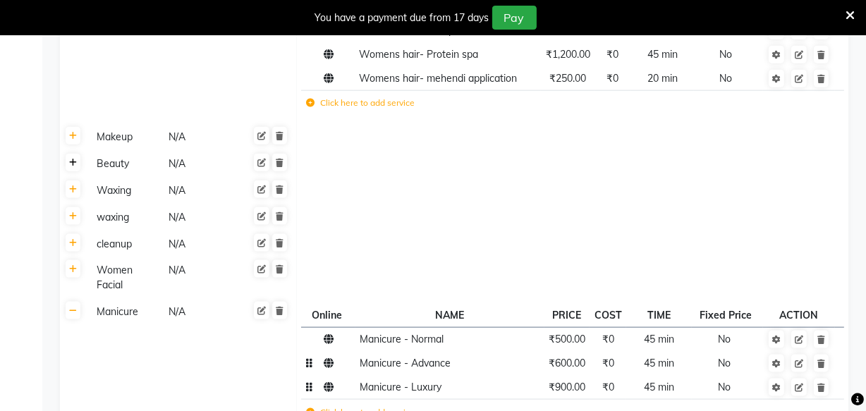
click at [71, 159] on icon at bounding box center [73, 163] width 8 height 8
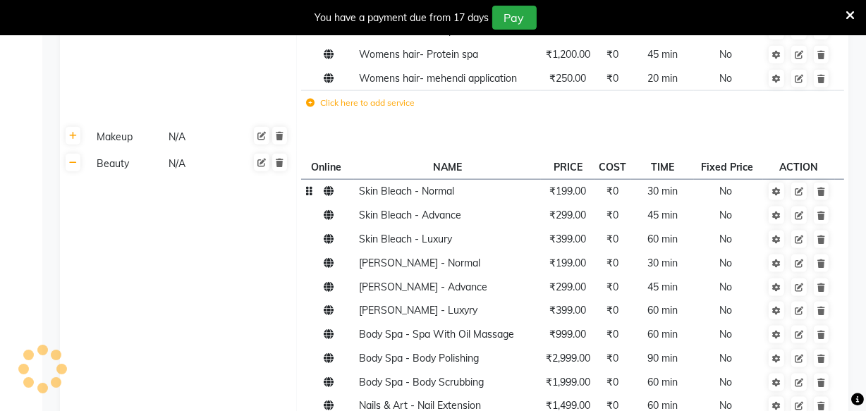
click at [567, 185] on span "₹199.00" at bounding box center [568, 191] width 37 height 13
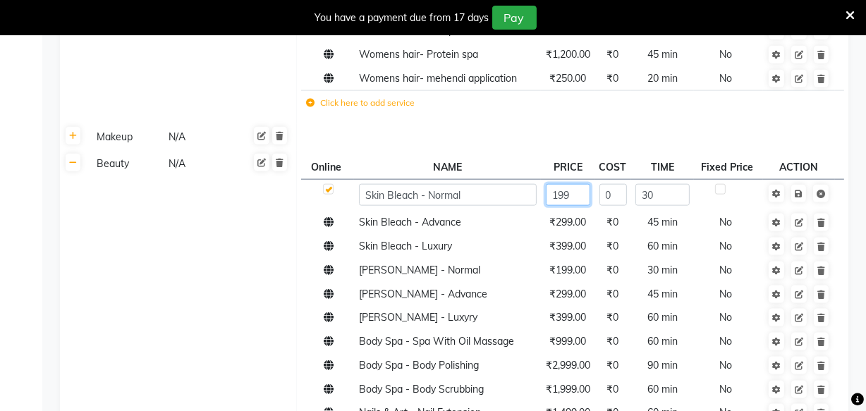
click at [567, 184] on input "199" at bounding box center [568, 195] width 44 height 22
type input "1"
type input "200"
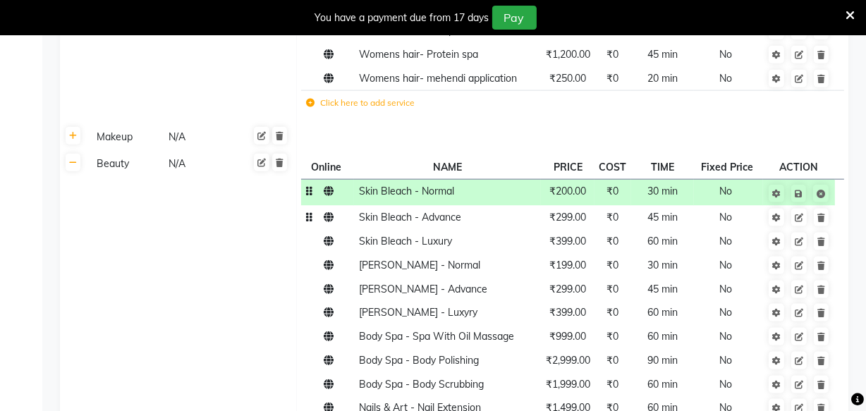
click at [574, 211] on td "₹299.00" at bounding box center [568, 218] width 54 height 24
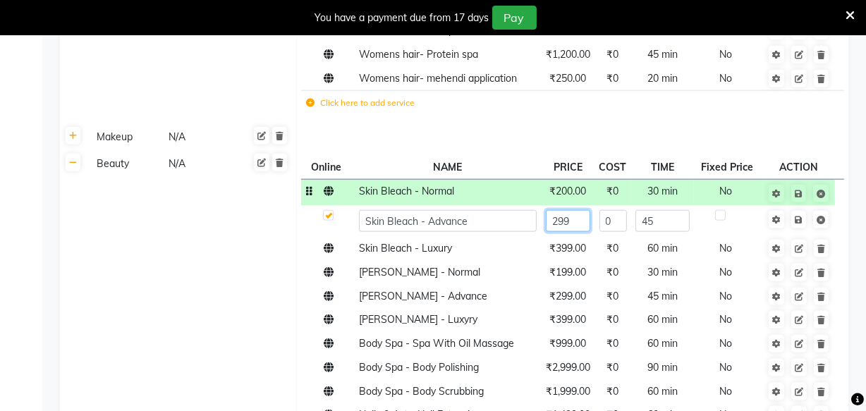
click at [579, 210] on input "299" at bounding box center [568, 221] width 44 height 22
type input "2"
type input "300"
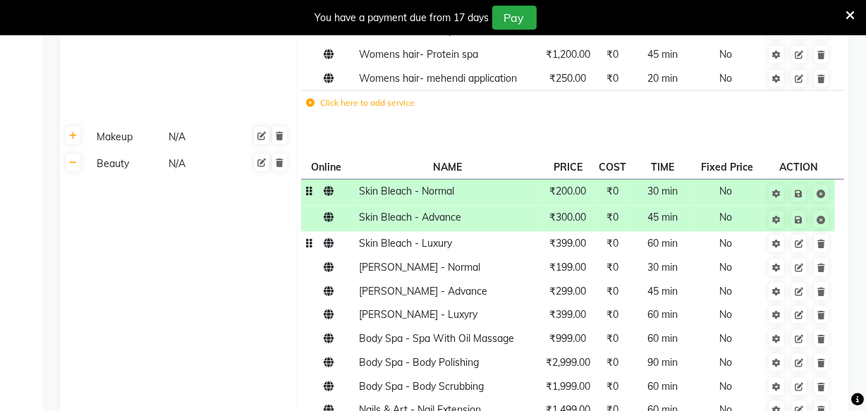
click at [576, 238] on td "₹399.00" at bounding box center [568, 244] width 54 height 24
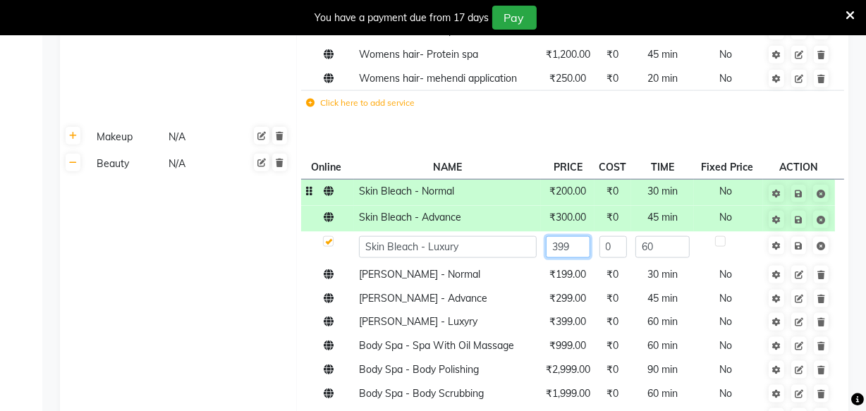
click at [581, 236] on input "399" at bounding box center [568, 247] width 44 height 22
type input "3"
type input "400"
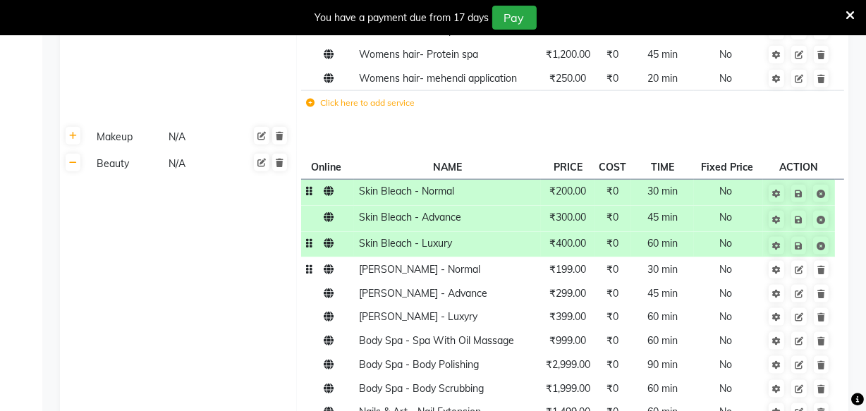
click at [579, 267] on tbody "Skin Bleach - Normal ₹200.00 ₹0 30 min No Skin Bleach - Advance ₹300.00 ₹0 45 m…" at bounding box center [572, 412] width 543 height 465
click at [582, 263] on span "₹199.00" at bounding box center [568, 269] width 37 height 13
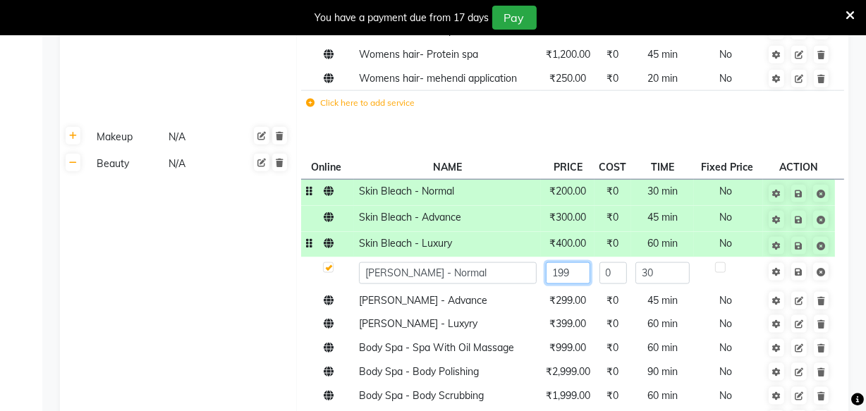
click at [574, 262] on input "199" at bounding box center [568, 273] width 44 height 22
type input "1"
type input "200"
click at [572, 294] on span "₹299.00" at bounding box center [568, 300] width 37 height 13
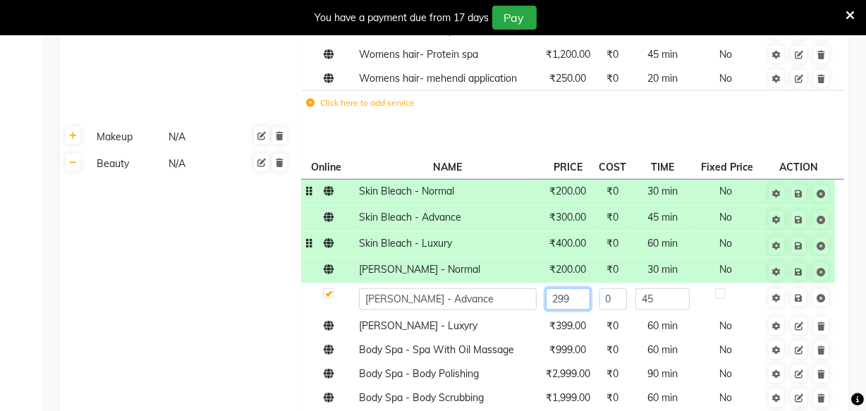
click at [581, 289] on input "299" at bounding box center [568, 300] width 44 height 22
type input "2"
type input "300"
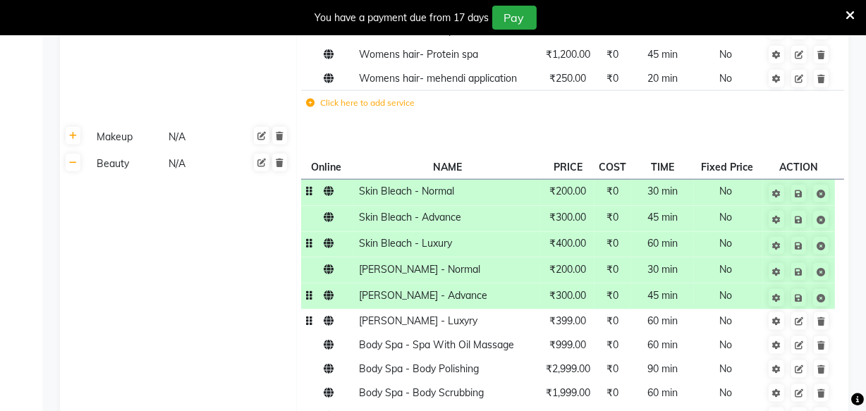
click at [579, 314] on td "₹399.00" at bounding box center [568, 322] width 54 height 24
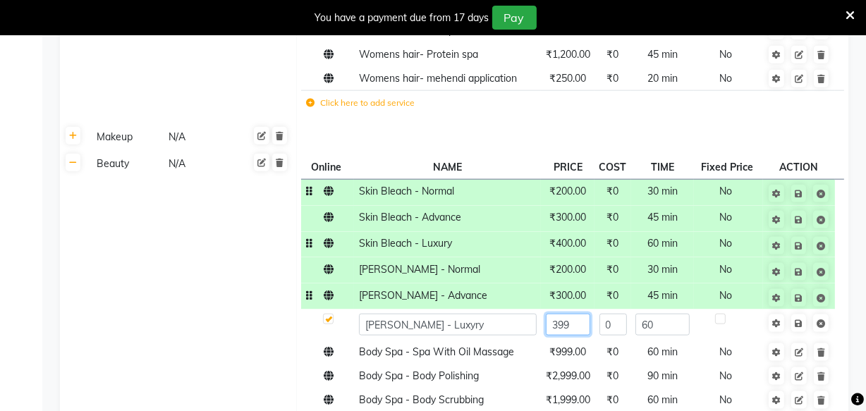
click at [581, 314] on input "399" at bounding box center [568, 325] width 44 height 22
type input "3"
type input "400"
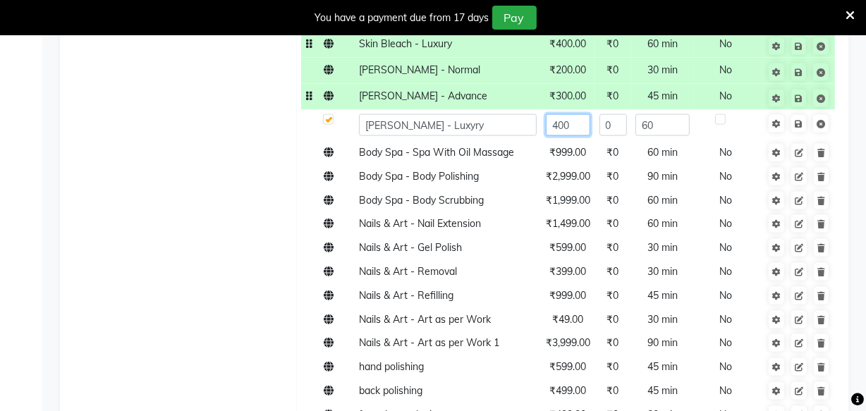
scroll to position [1796, 0]
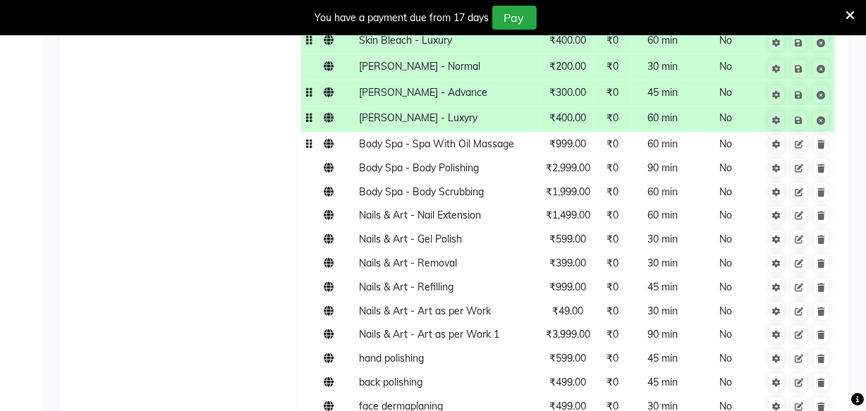
click at [574, 138] on td "₹999.00" at bounding box center [568, 145] width 54 height 24
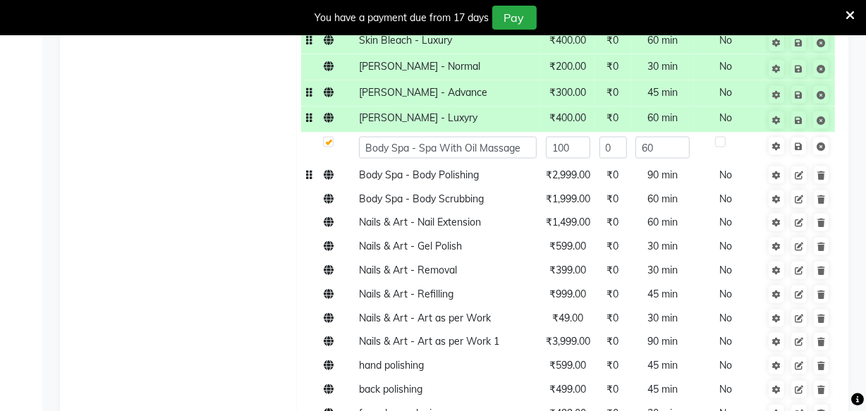
type input "1000"
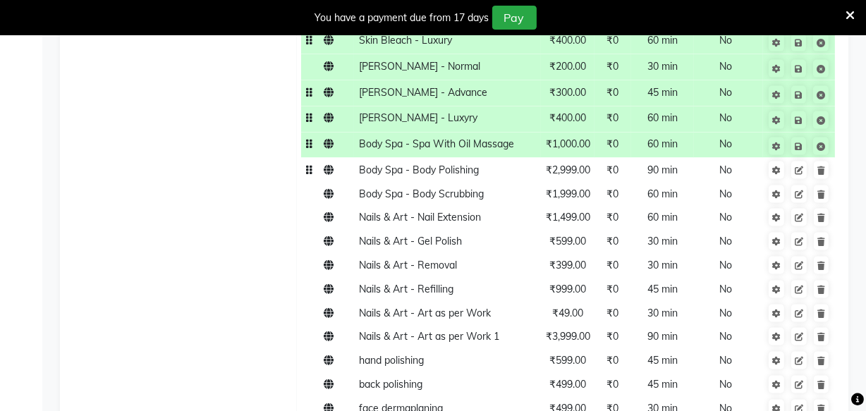
click at [576, 167] on td "₹2,999.00" at bounding box center [568, 170] width 54 height 24
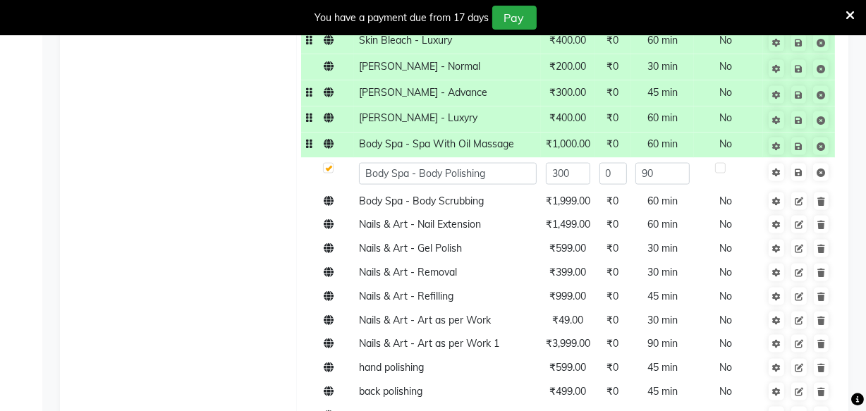
type input "3000"
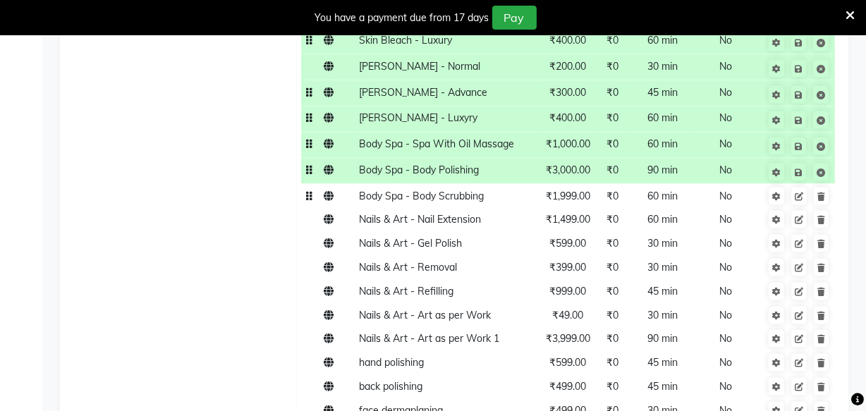
click at [574, 193] on td "₹1,999.00" at bounding box center [568, 196] width 54 height 24
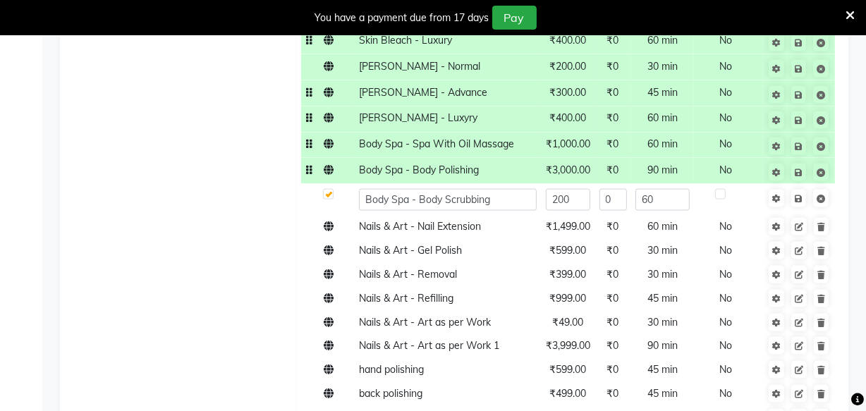
type input "2000"
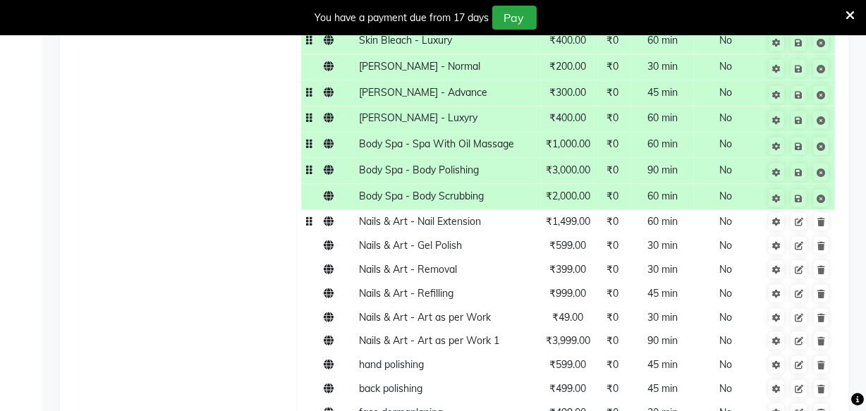
click at [574, 216] on td "₹1,499.00" at bounding box center [568, 222] width 54 height 24
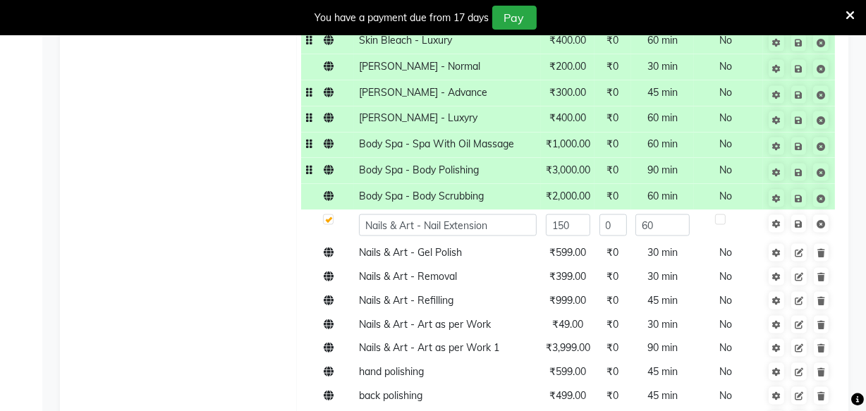
type input "1500"
click at [572, 241] on td "₹599.00" at bounding box center [568, 253] width 54 height 24
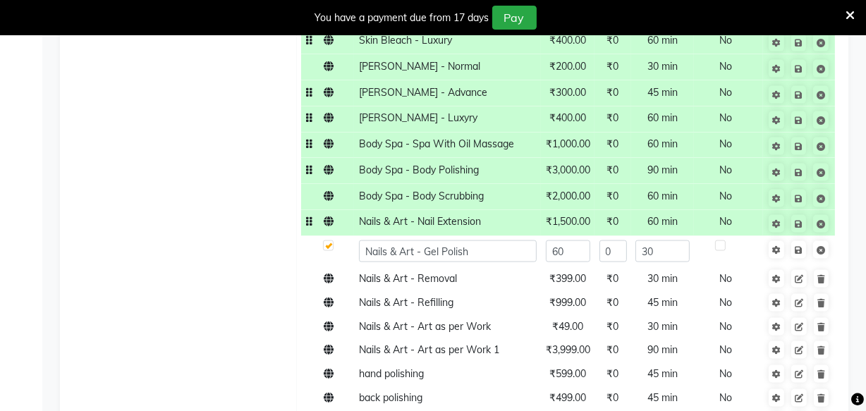
type input "600"
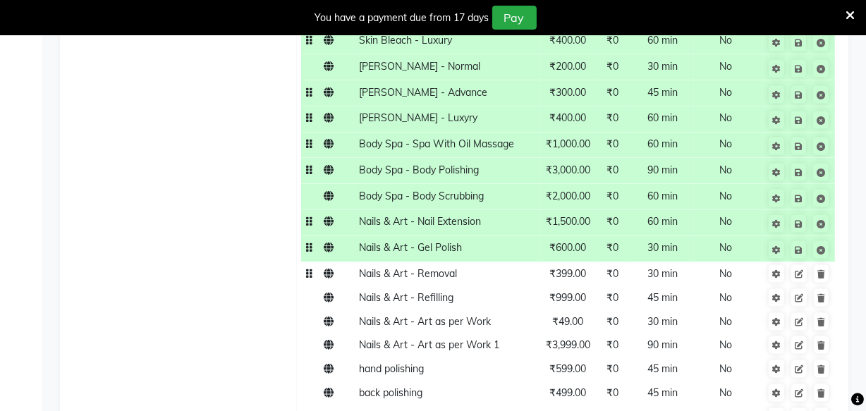
click at [573, 267] on span "₹399.00" at bounding box center [568, 273] width 37 height 13
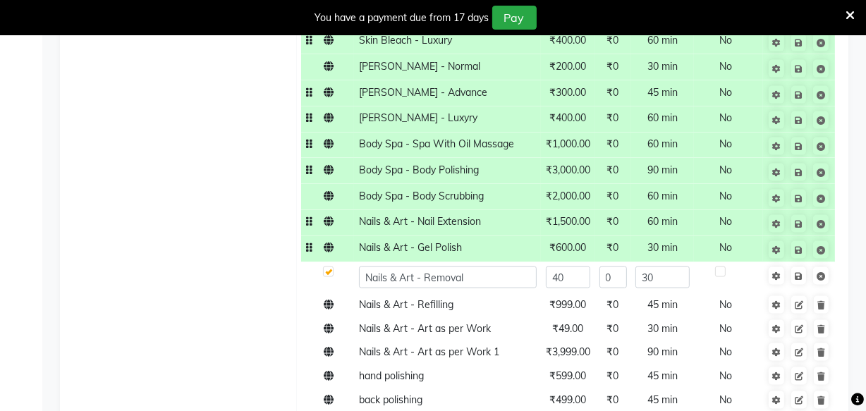
type input "400"
click at [568, 293] on td "₹999.00" at bounding box center [568, 305] width 54 height 24
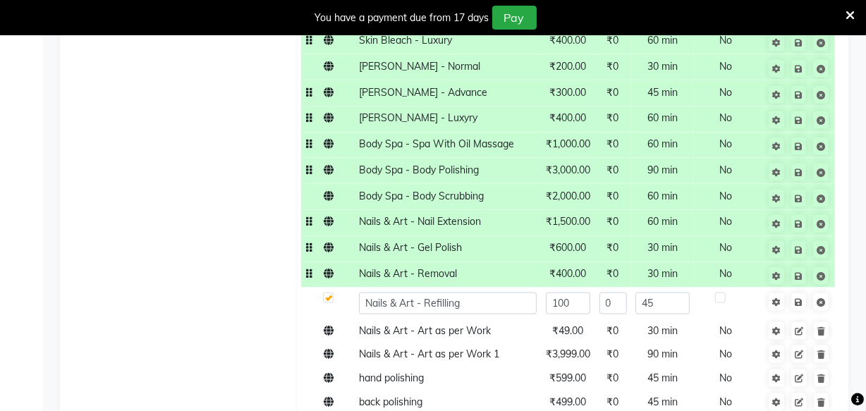
type input "1000"
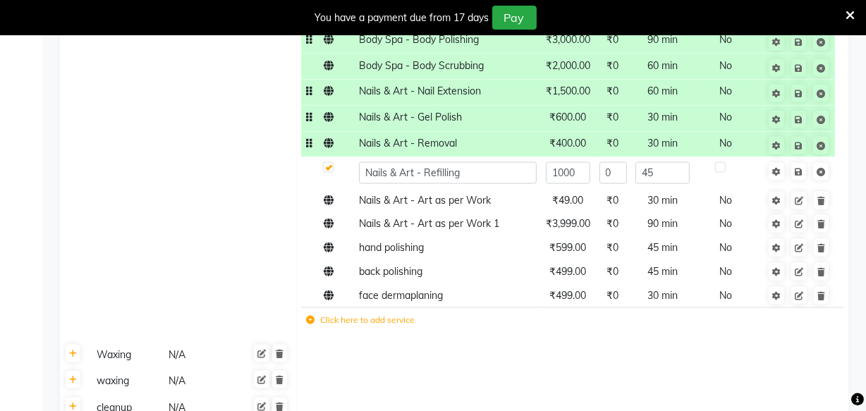
scroll to position [1933, 0]
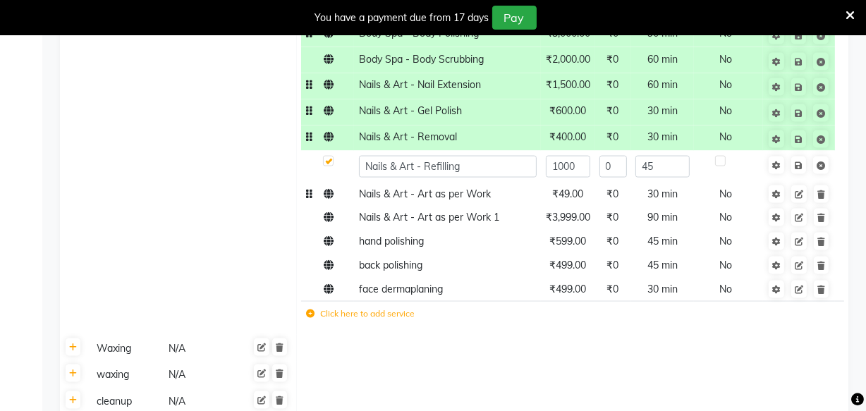
click at [571, 182] on td "₹49.00" at bounding box center [568, 194] width 54 height 24
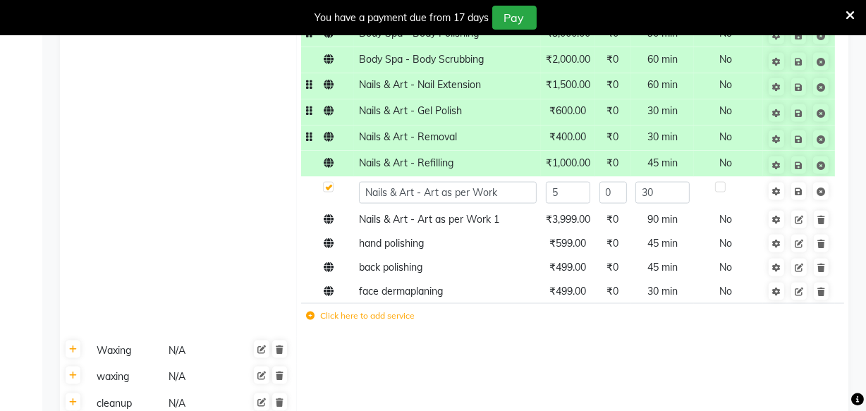
type input "50"
click at [571, 210] on td "₹3,999.00" at bounding box center [568, 220] width 54 height 24
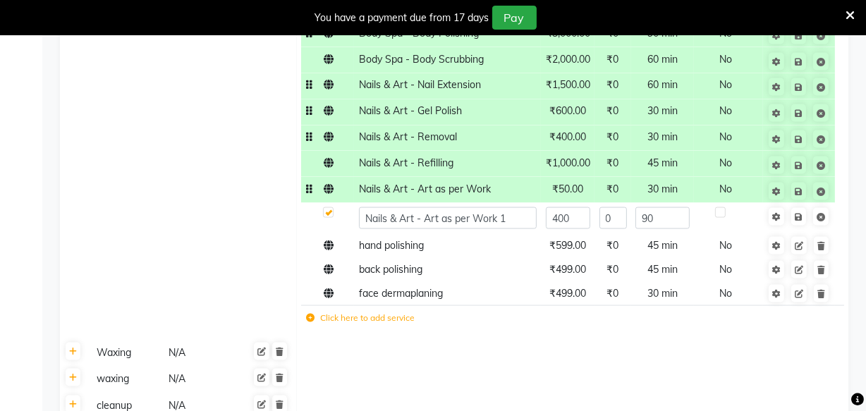
type input "4000"
click at [573, 238] on td "₹599.00" at bounding box center [568, 246] width 54 height 24
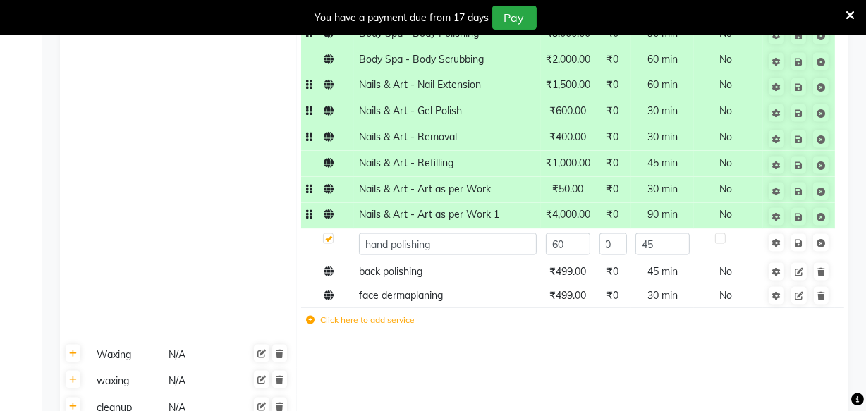
type input "600"
click at [576, 265] on span "₹499.00" at bounding box center [568, 271] width 37 height 13
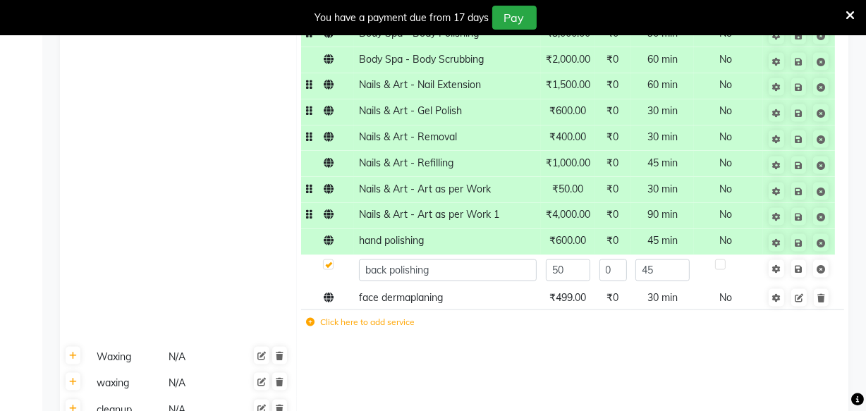
type input "500"
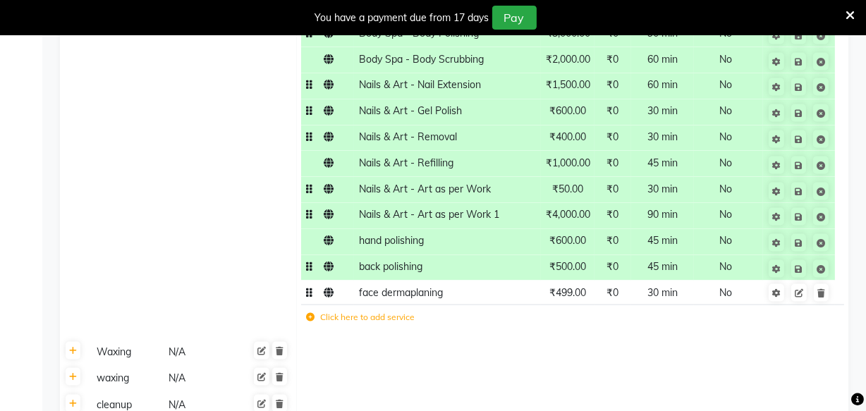
click at [581, 288] on td "₹499.00" at bounding box center [568, 293] width 54 height 24
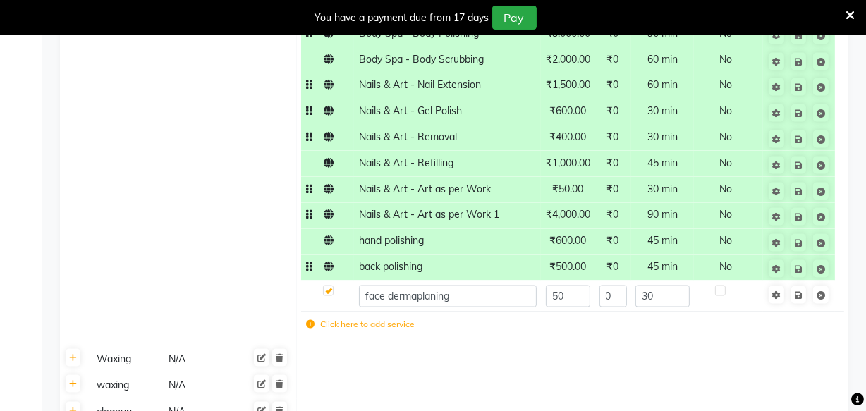
type input "500"
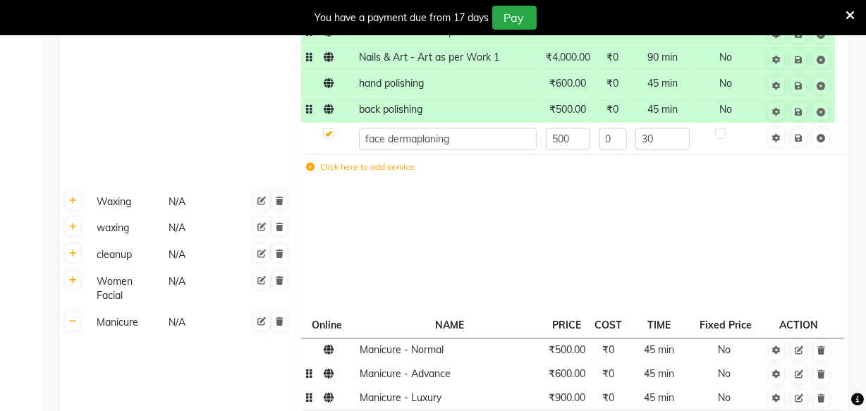
scroll to position [2140, 0]
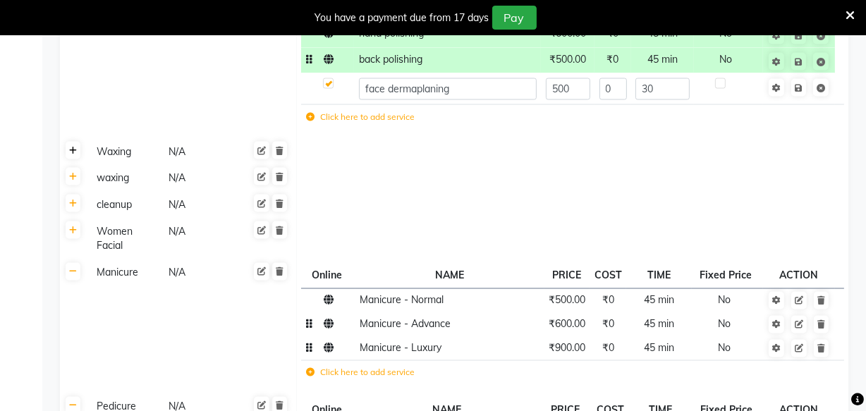
click at [70, 147] on icon at bounding box center [73, 151] width 8 height 8
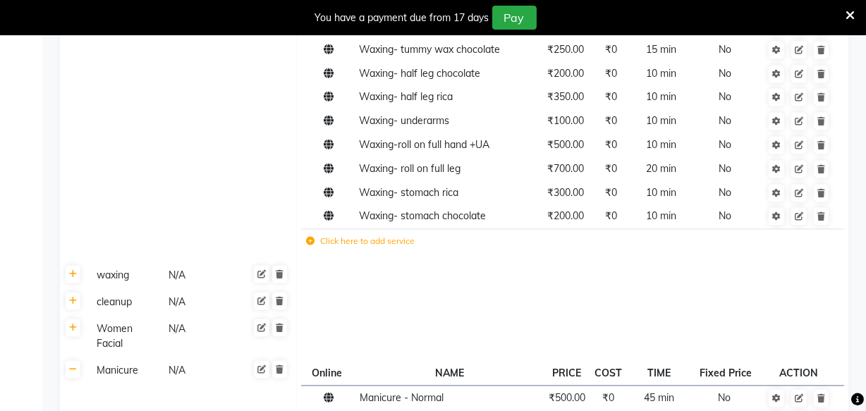
scroll to position [2532, 0]
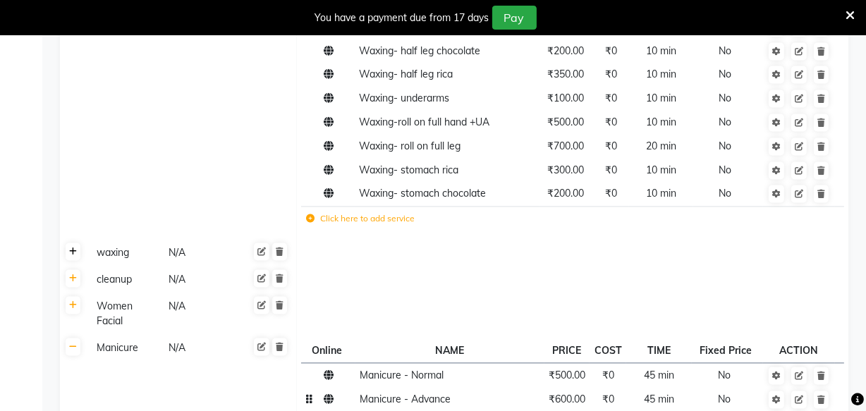
click at [77, 245] on link at bounding box center [73, 252] width 15 height 18
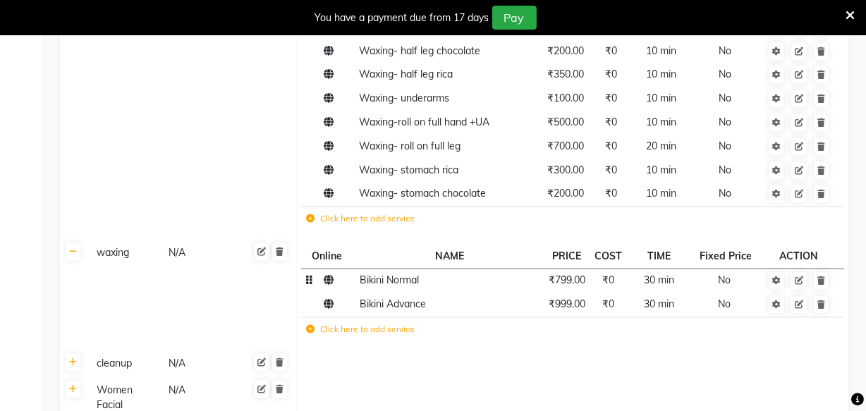
click at [568, 274] on span "₹799.00" at bounding box center [567, 280] width 37 height 13
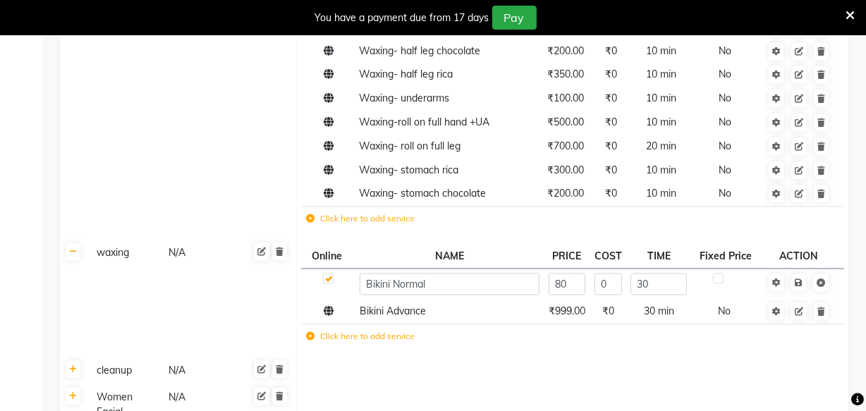
type input "800"
click at [571, 305] on span "₹999.00" at bounding box center [567, 311] width 37 height 13
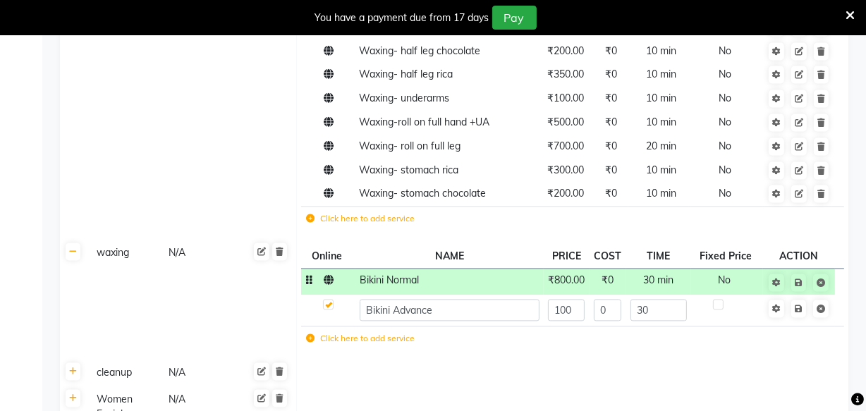
type input "1000"
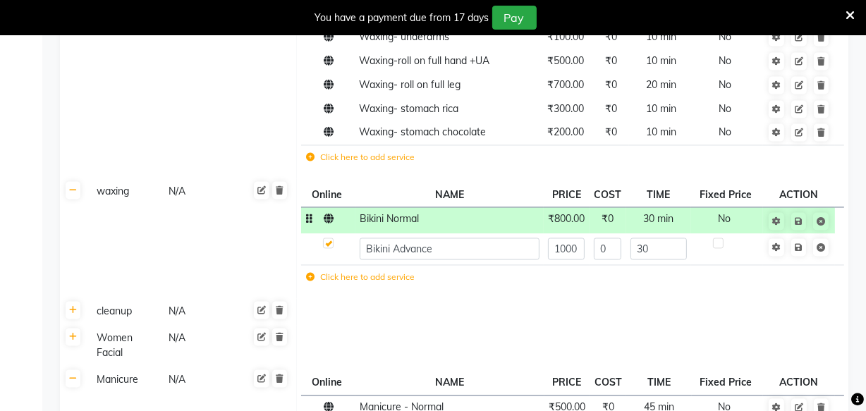
scroll to position [2617, 0]
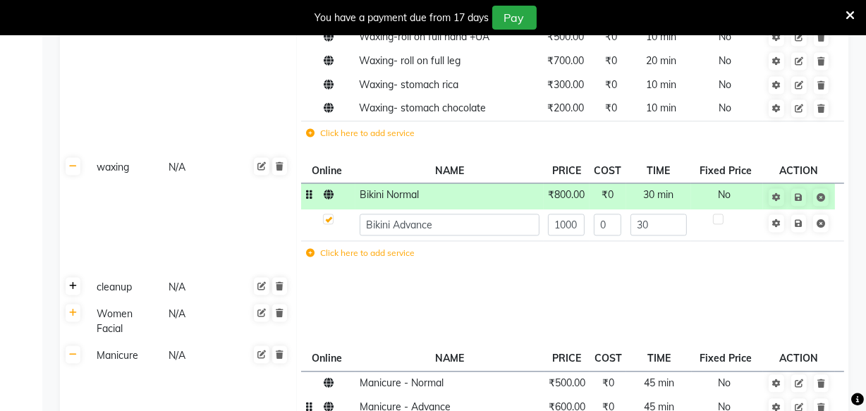
click at [73, 282] on icon at bounding box center [73, 286] width 8 height 8
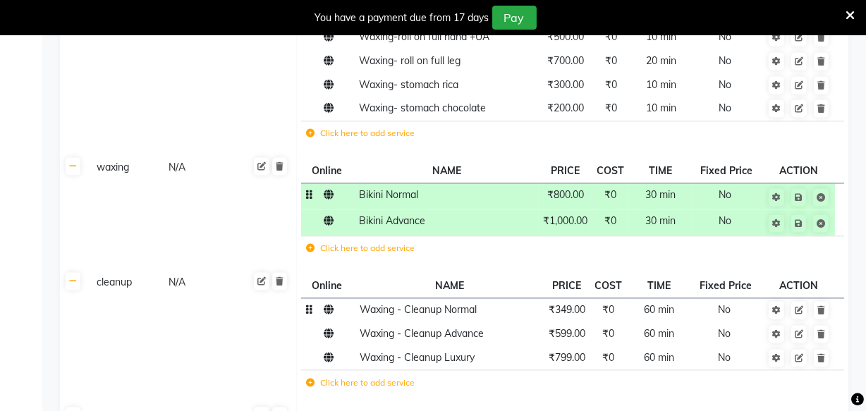
click at [567, 303] on span "₹349.00" at bounding box center [567, 309] width 37 height 13
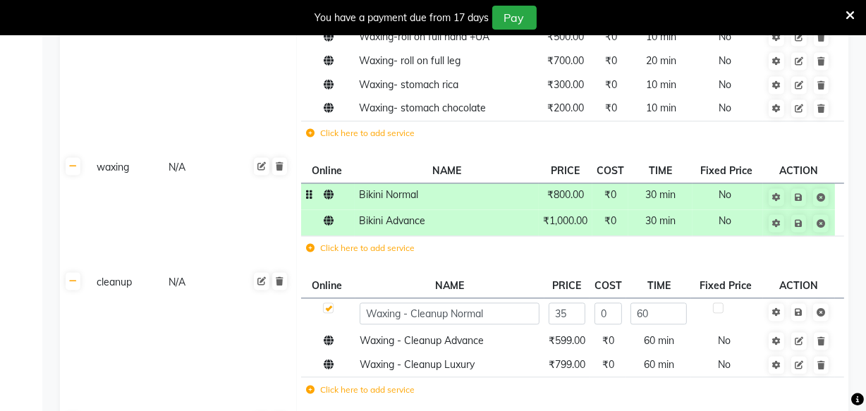
type input "350"
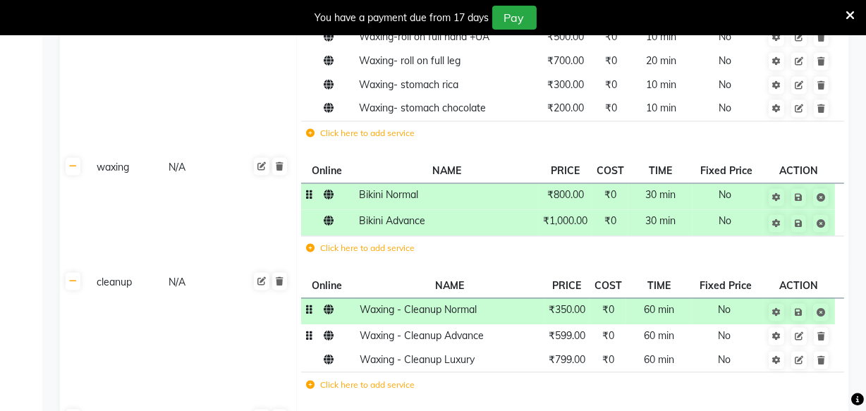
click at [568, 330] on td "₹599.00" at bounding box center [568, 337] width 46 height 24
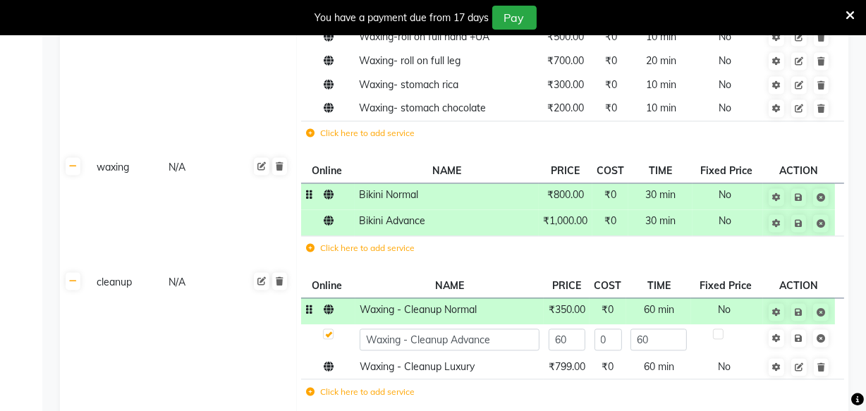
type input "600"
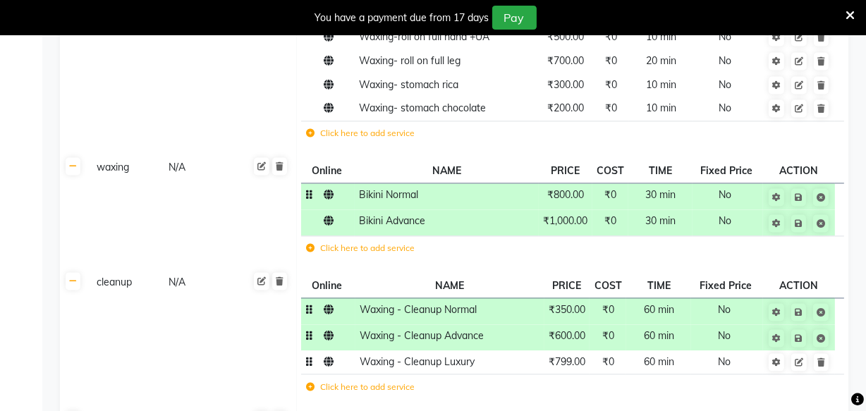
click at [576, 357] on td "₹799.00" at bounding box center [568, 363] width 46 height 24
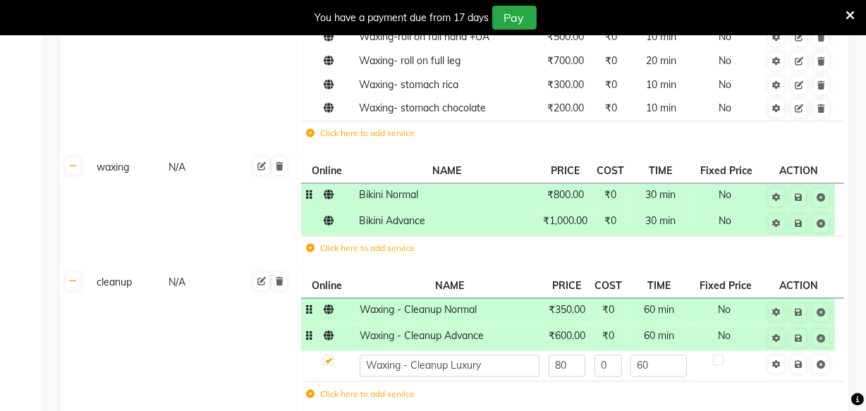
type input "800"
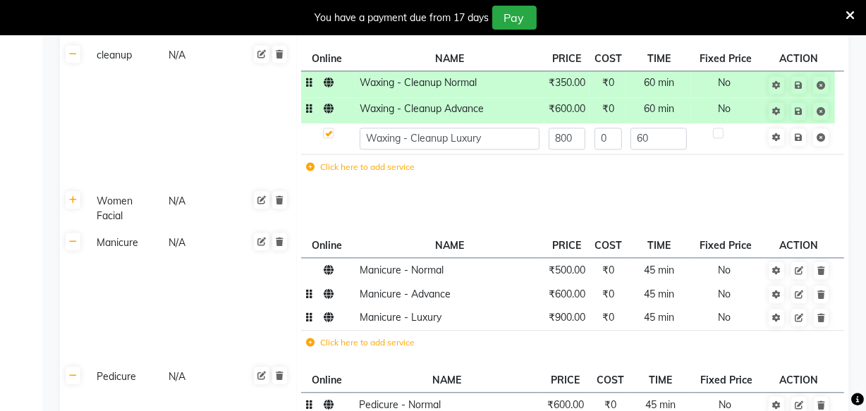
scroll to position [2858, 0]
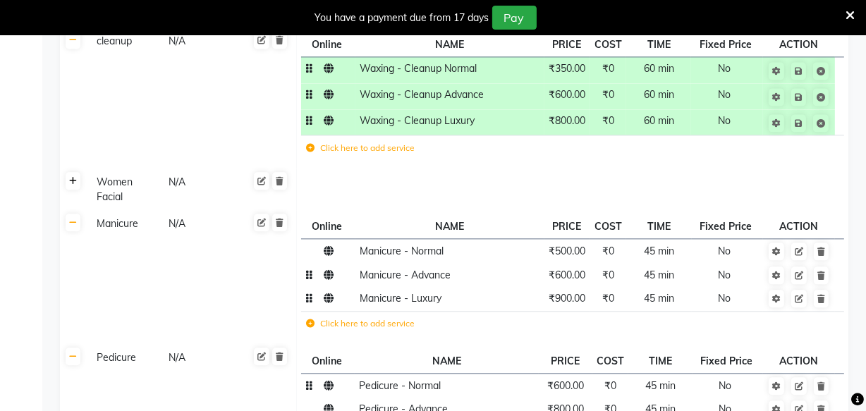
click at [73, 177] on icon at bounding box center [73, 181] width 8 height 8
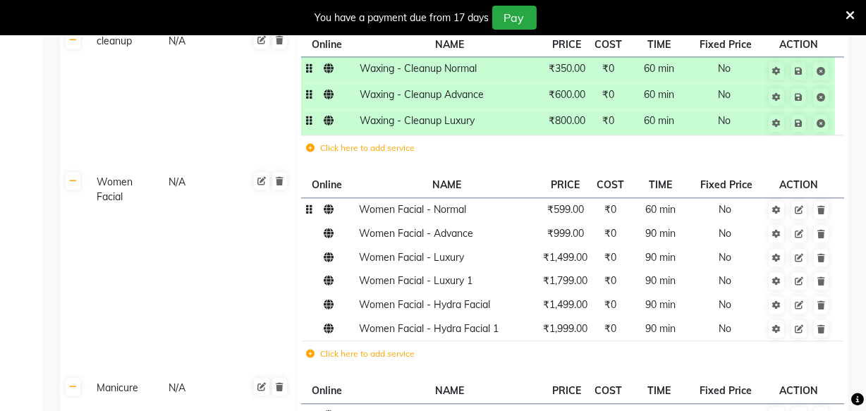
click at [570, 203] on span "₹599.00" at bounding box center [566, 209] width 37 height 13
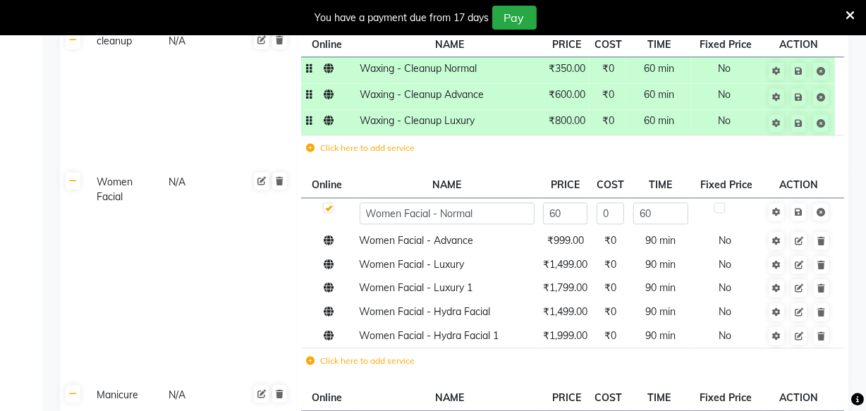
type input "600"
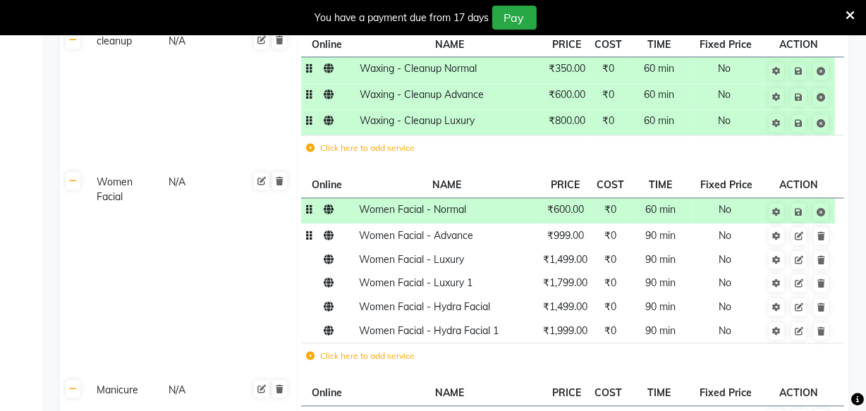
click at [570, 232] on td "₹999.00" at bounding box center [566, 236] width 54 height 24
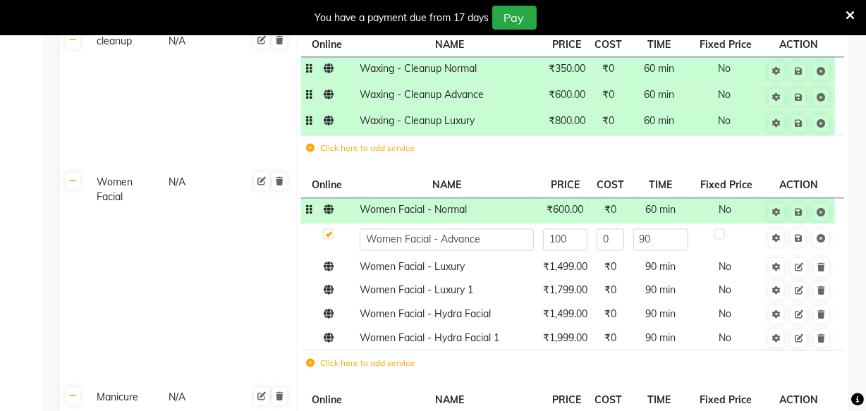
type input "1000"
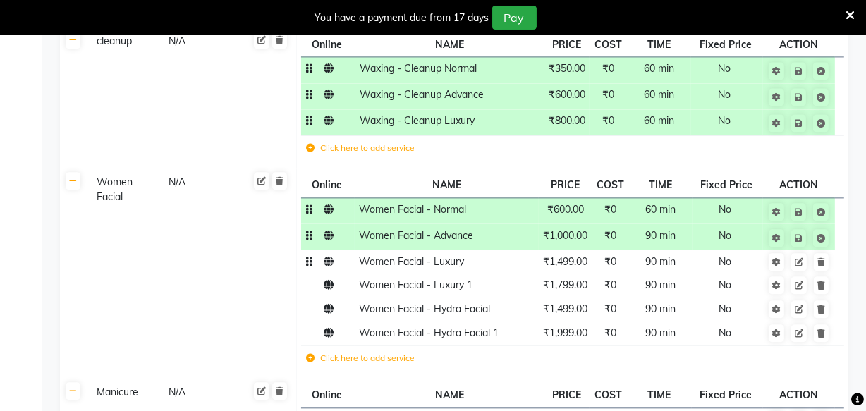
click at [582, 258] on td "₹1,499.00" at bounding box center [566, 262] width 54 height 24
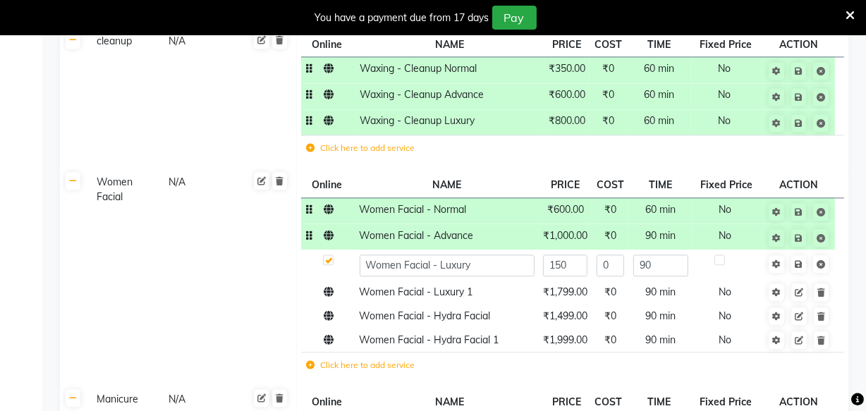
type input "1500"
click at [569, 282] on td "₹1,799.00" at bounding box center [566, 293] width 54 height 24
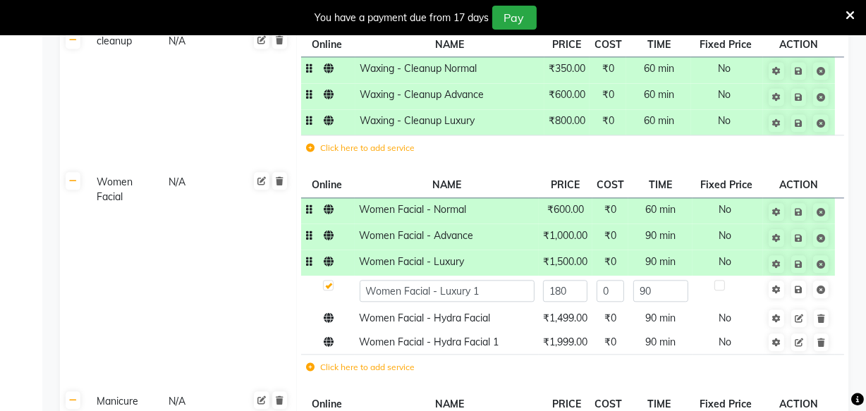
type input "1800"
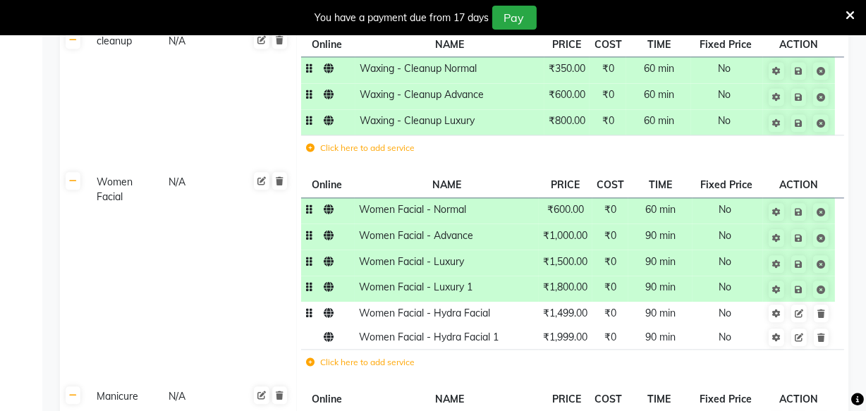
click at [569, 313] on tbody "Women Facial - Normal ₹600.00 ₹0 60 min No Women Facial - Advance ₹1,000.00 ₹0 …" at bounding box center [572, 288] width 543 height 181
click at [571, 308] on td "₹1,499.00" at bounding box center [566, 314] width 54 height 24
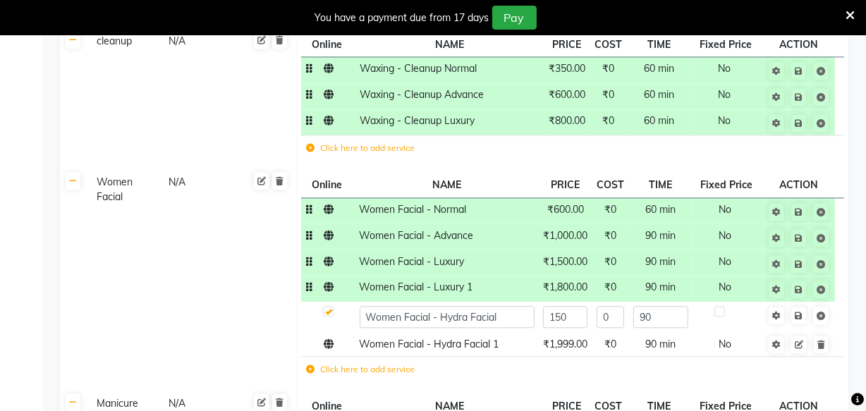
type input "1500"
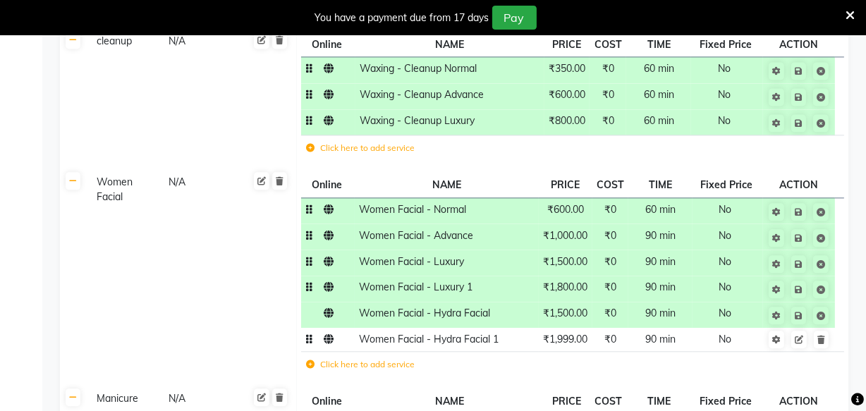
click at [569, 333] on span "₹1,999.00" at bounding box center [565, 339] width 44 height 13
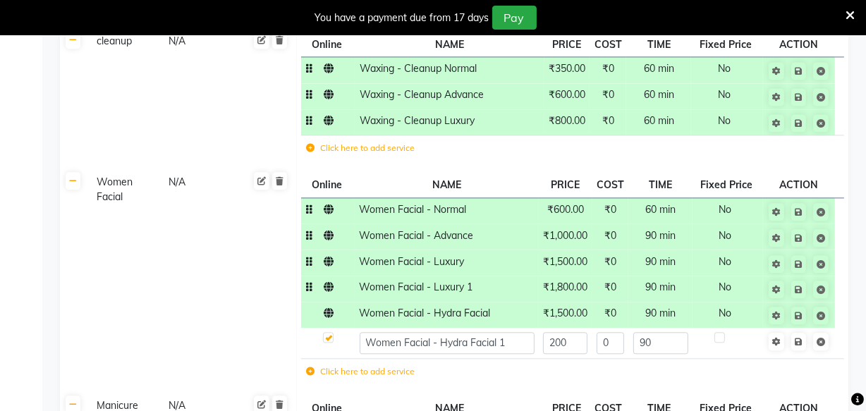
type input "2000"
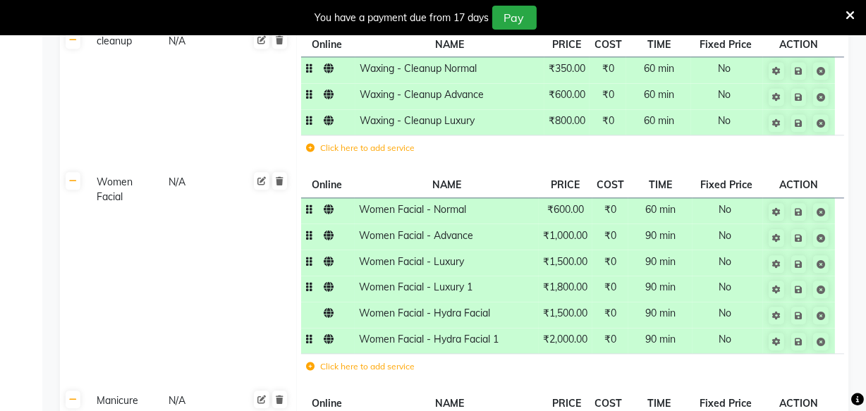
click at [722, 358] on td at bounding box center [728, 368] width 71 height 29
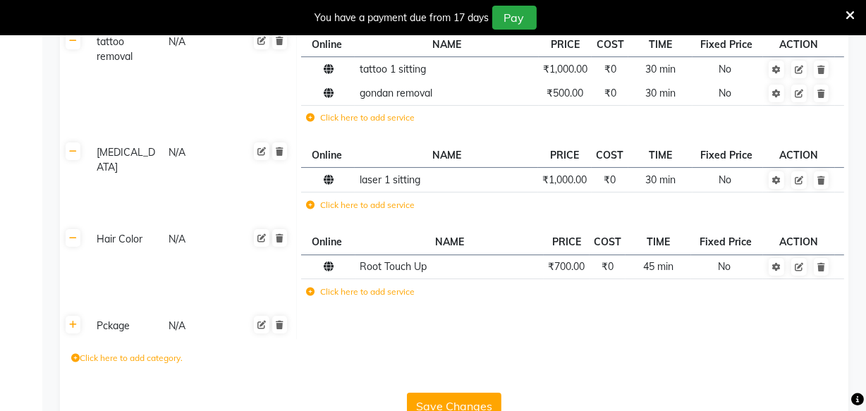
scroll to position [4195, 0]
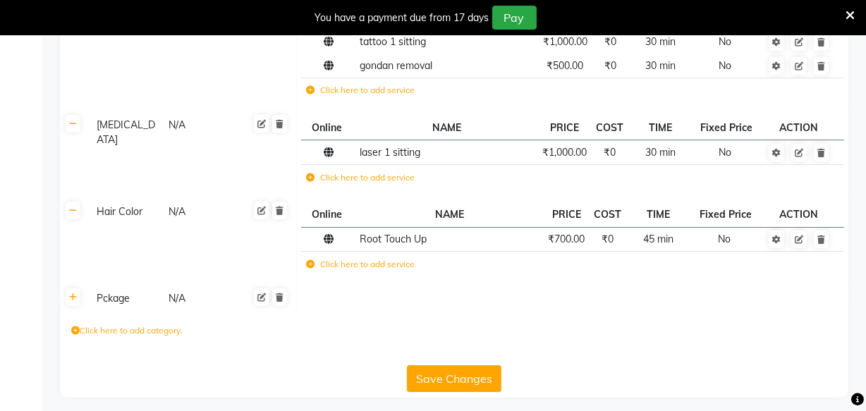
click at [442, 369] on button "Save Changes" at bounding box center [454, 378] width 95 height 27
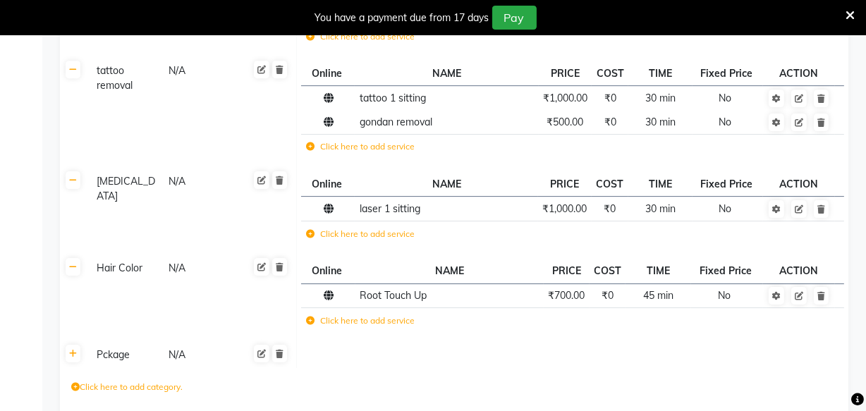
scroll to position [4078, 0]
click at [345, 314] on label "Click here to add service" at bounding box center [360, 320] width 109 height 13
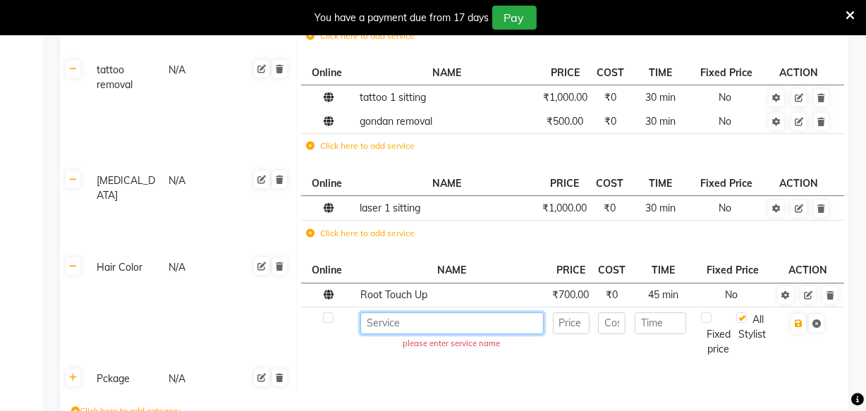
click at [402, 317] on input at bounding box center [452, 324] width 183 height 22
type input "root touch up application"
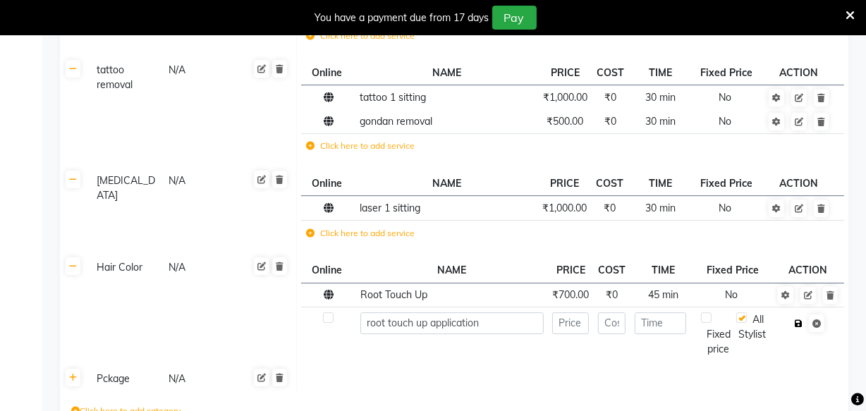
click at [802, 320] on icon "button" at bounding box center [799, 324] width 8 height 8
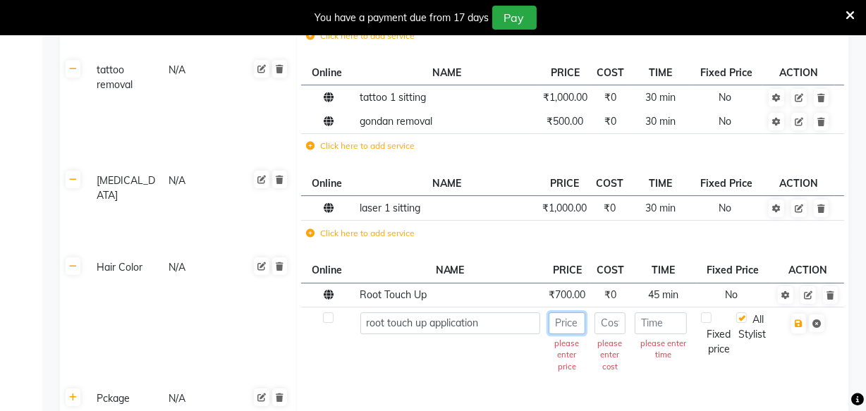
click at [583, 317] on input "number" at bounding box center [567, 324] width 37 height 22
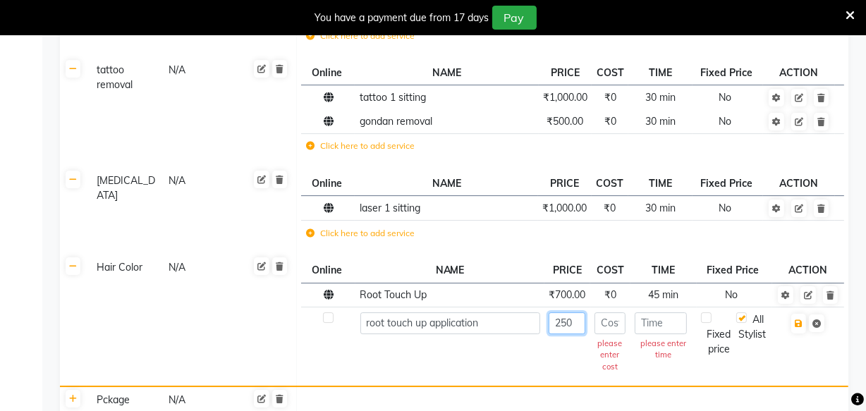
type input "250"
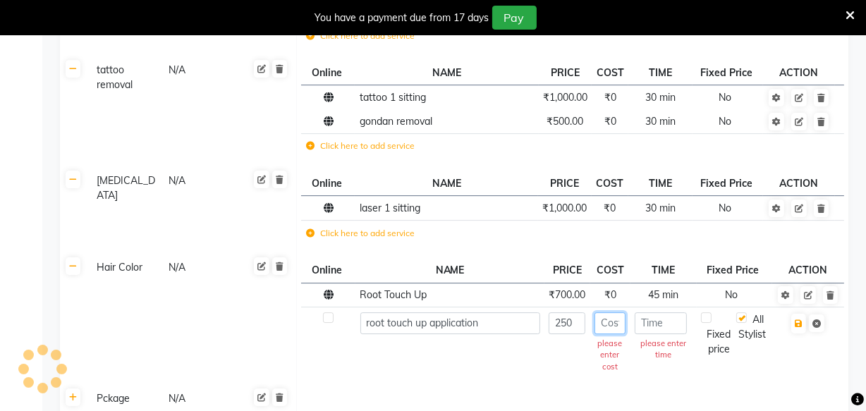
click at [601, 315] on input "number" at bounding box center [610, 324] width 31 height 22
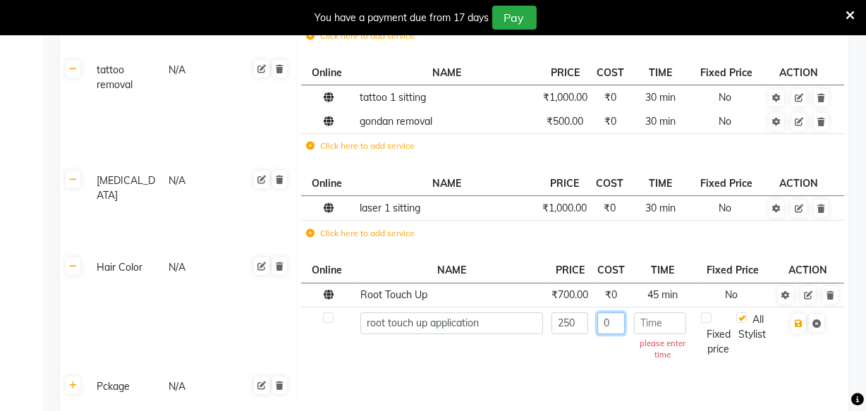
type input "0"
click at [655, 313] on input "number" at bounding box center [660, 324] width 52 height 22
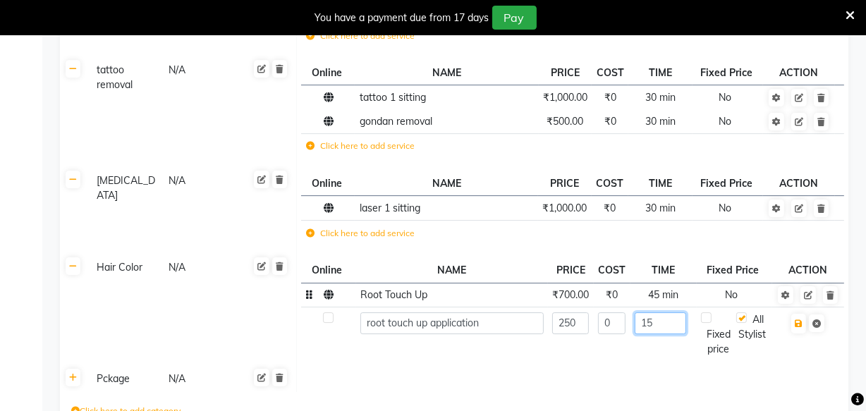
type input "15"
click at [664, 289] on span "45 min" at bounding box center [663, 295] width 30 height 13
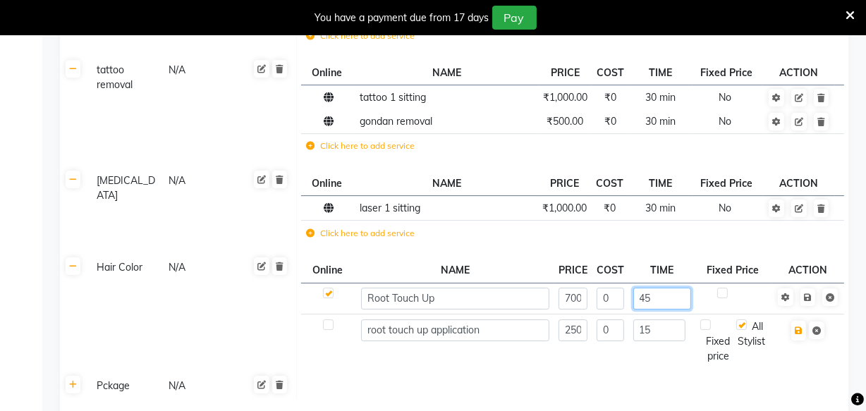
click at [664, 288] on input "45" at bounding box center [663, 299] width 59 height 22
type input "4"
type input "15"
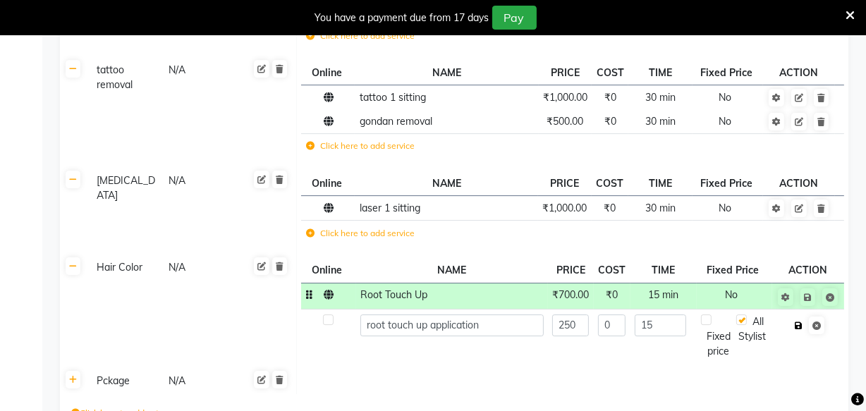
click at [799, 322] on icon "button" at bounding box center [799, 326] width 8 height 8
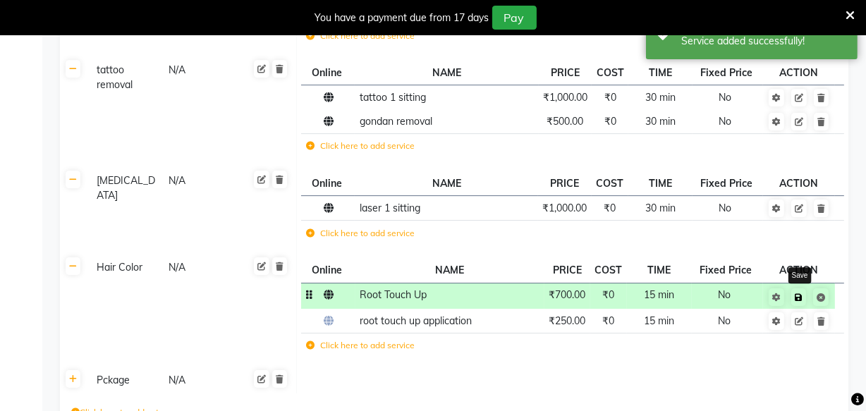
click at [799, 294] on icon at bounding box center [799, 298] width 8 height 8
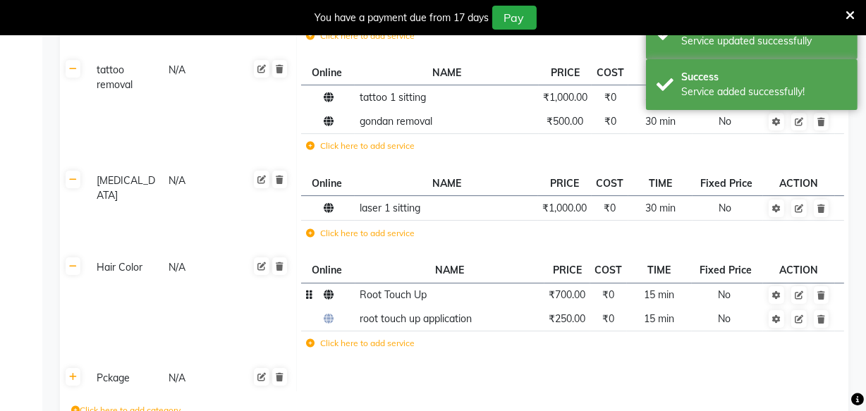
scroll to position [4158, 0]
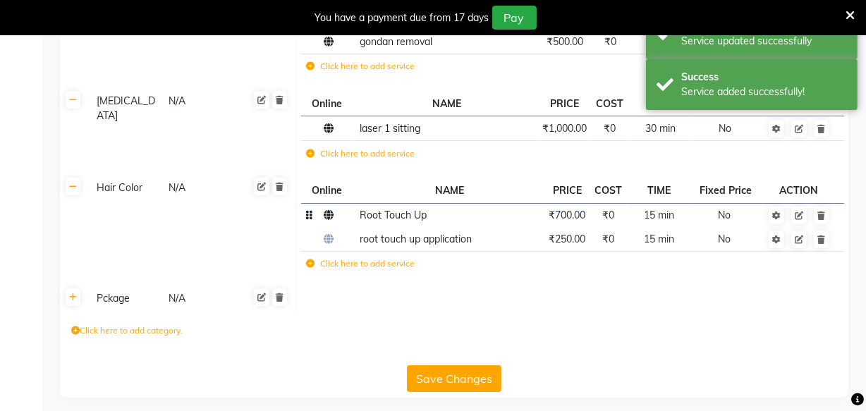
click at [459, 373] on button "Save Changes" at bounding box center [454, 378] width 95 height 27
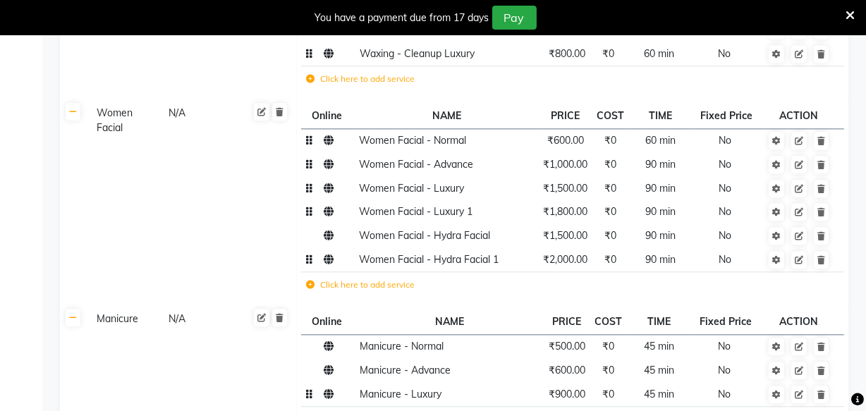
scroll to position [2805, 0]
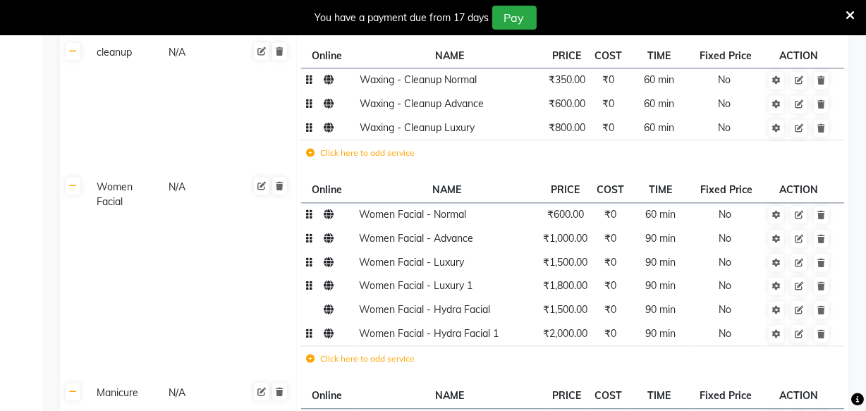
click at [461, 208] on span "Women Facial - Normal" at bounding box center [413, 214] width 107 height 13
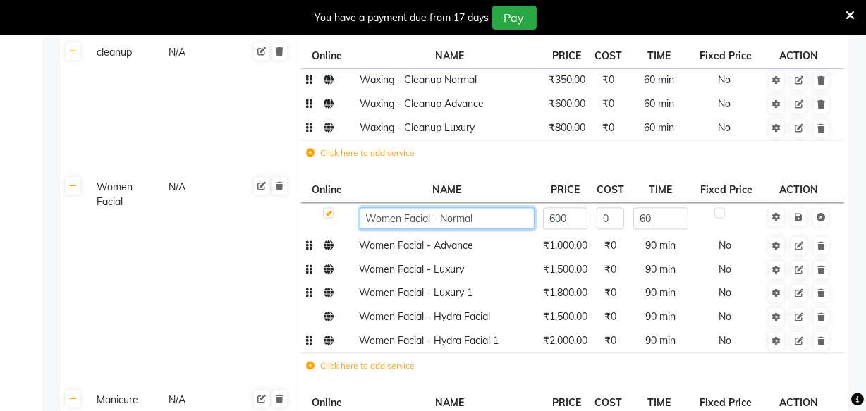
click at [483, 207] on input "Women Facial - Normal" at bounding box center [447, 218] width 175 height 22
type input "Women Facial - Normal fruit"
click at [473, 236] on td "Women Facial - Advance" at bounding box center [447, 246] width 184 height 24
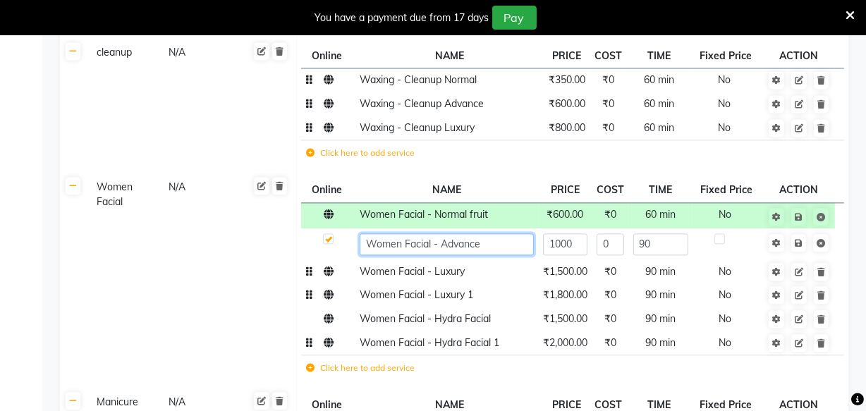
click at [483, 234] on input "Women Facial - Advance" at bounding box center [447, 245] width 175 height 22
type input "Women Facial - d tan"
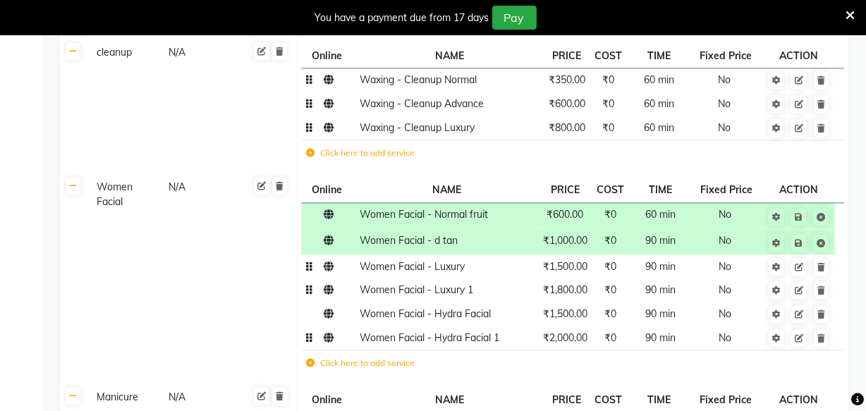
click at [572, 234] on span "₹1,000.00" at bounding box center [565, 240] width 44 height 13
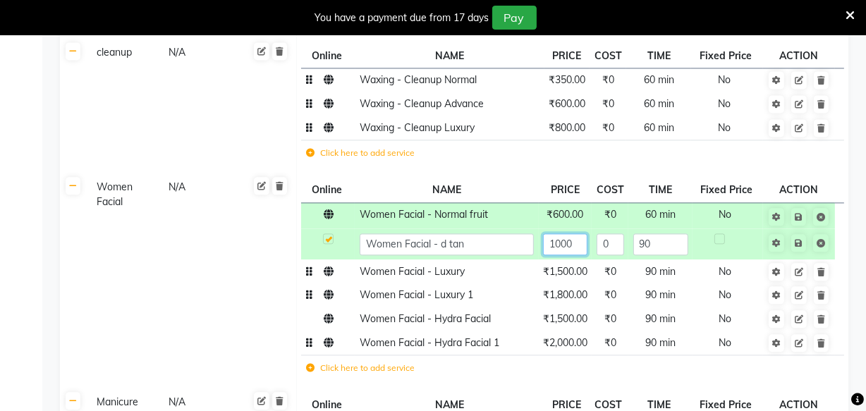
click at [579, 234] on input "1000" at bounding box center [565, 245] width 44 height 22
type input "1"
type input "800"
click at [460, 262] on td "Women Facial - Luxury" at bounding box center [446, 272] width 183 height 24
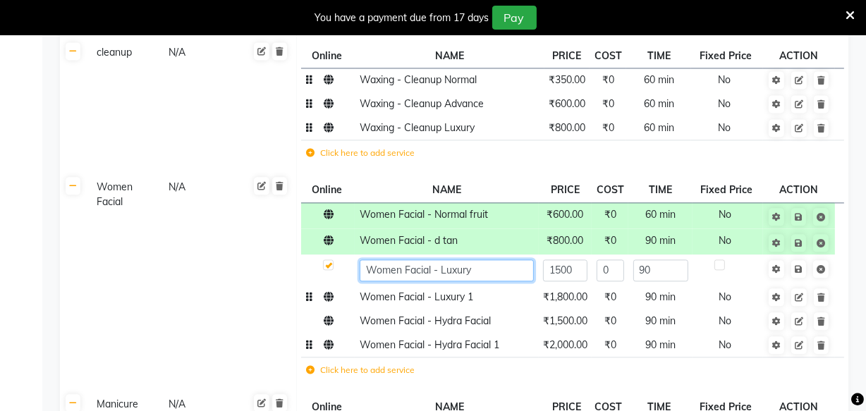
click at [477, 260] on input "Women Facial - Luxury" at bounding box center [447, 271] width 175 height 22
type input "Women Facial - wine"
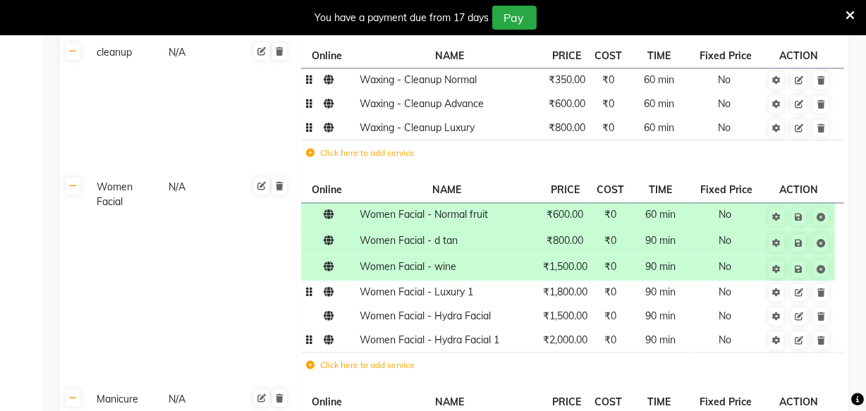
click at [577, 260] on span "₹1,500.00" at bounding box center [565, 266] width 44 height 13
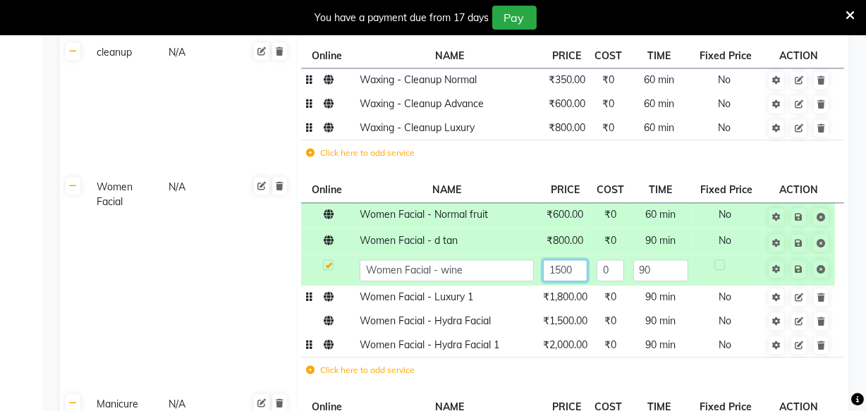
click at [577, 260] on input "1500" at bounding box center [565, 271] width 44 height 22
type input "1"
type input "800"
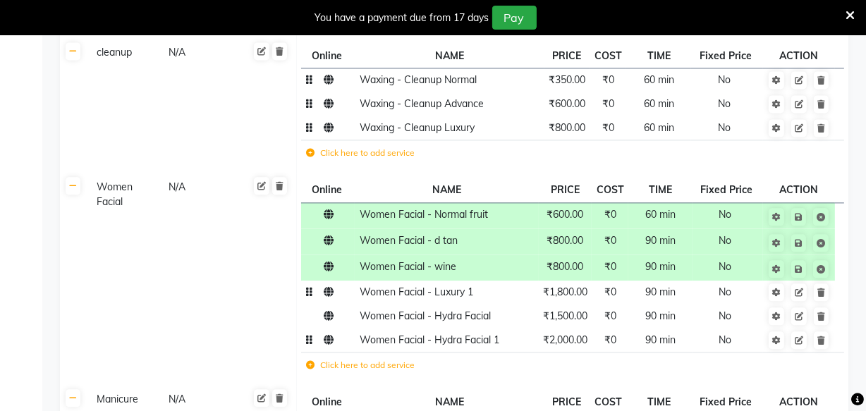
click at [465, 289] on td "Women Facial - Luxury 1" at bounding box center [446, 293] width 183 height 24
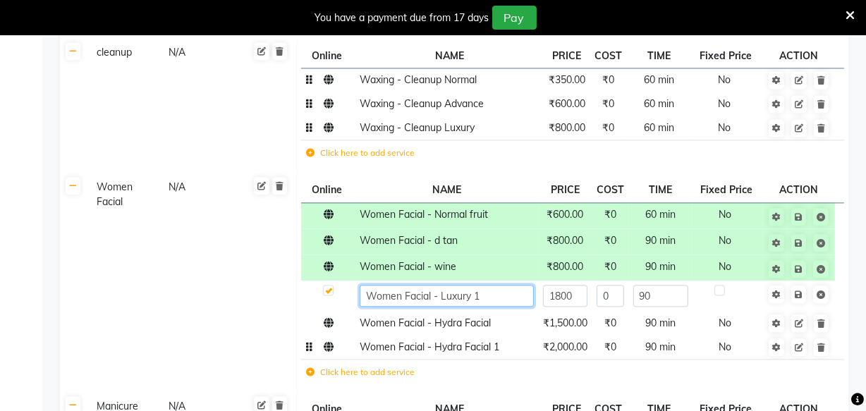
click at [483, 285] on input "Women Facial - Luxury 1" at bounding box center [447, 296] width 175 height 22
type input "Women Facial - whitening"
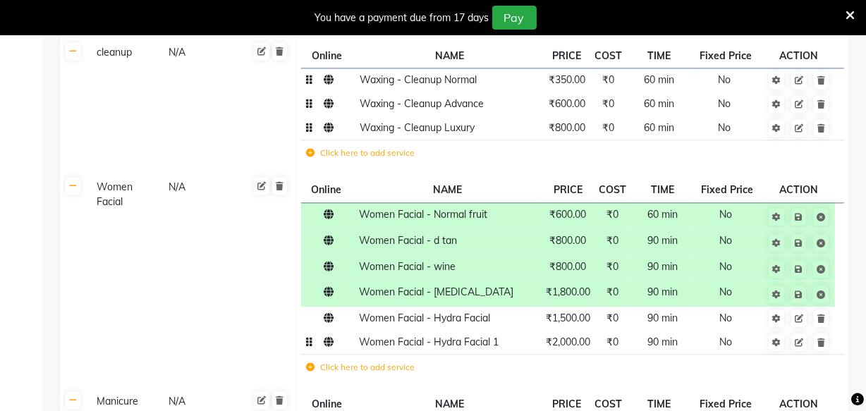
click at [581, 286] on span "₹1,800.00" at bounding box center [568, 292] width 44 height 13
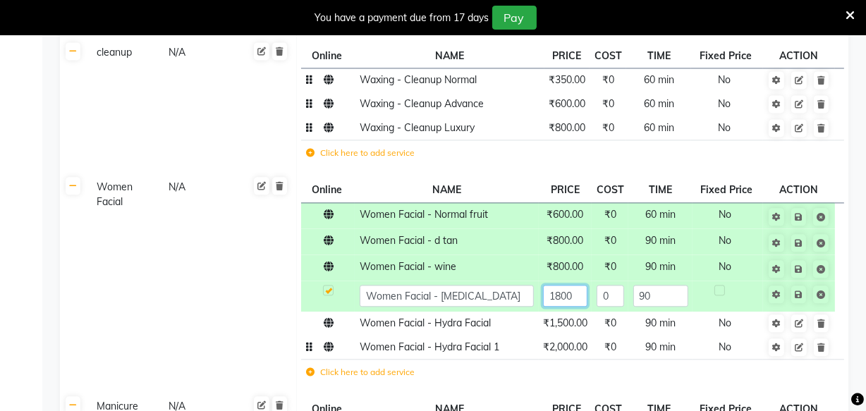
click at [575, 285] on input "1800" at bounding box center [565, 296] width 44 height 22
type input "1"
type input "800"
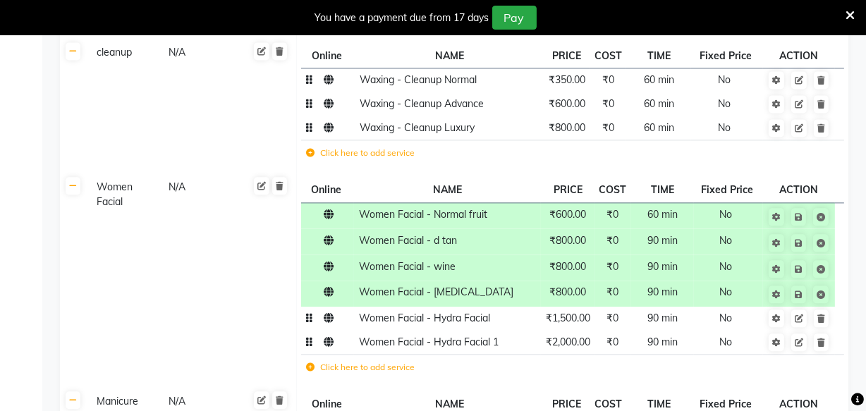
click at [459, 312] on span "Women Facial - Hydra Facial" at bounding box center [424, 318] width 131 height 13
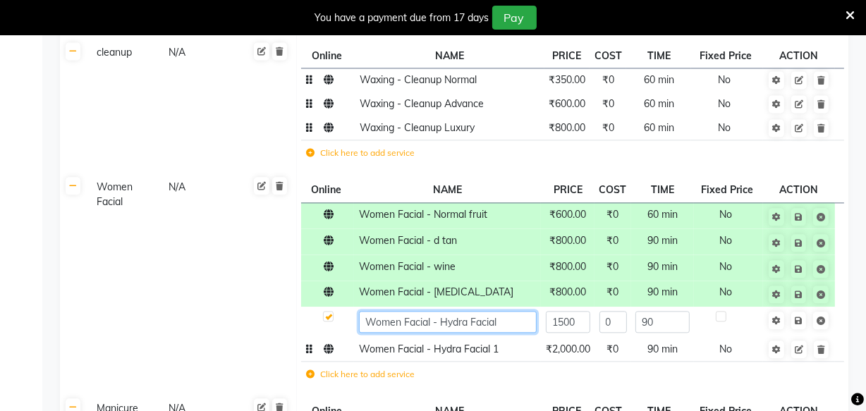
click at [499, 311] on input "Women Facial - Hydra Facial" at bounding box center [448, 322] width 178 height 22
type input "Women Facial - O3"
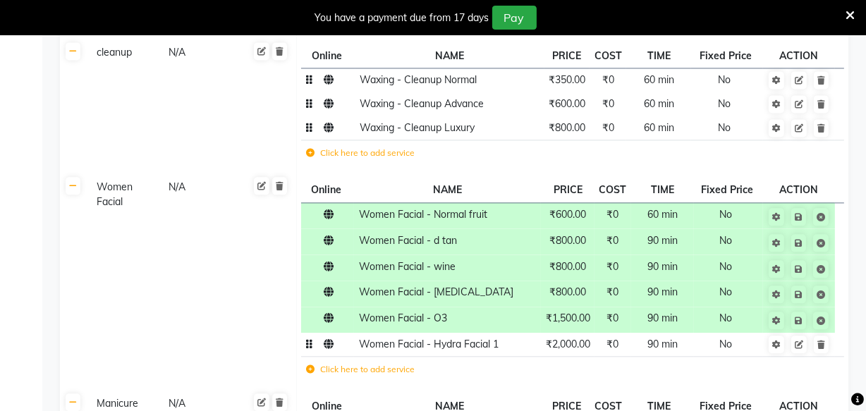
click at [574, 340] on td "₹2,000.00" at bounding box center [568, 345] width 54 height 24
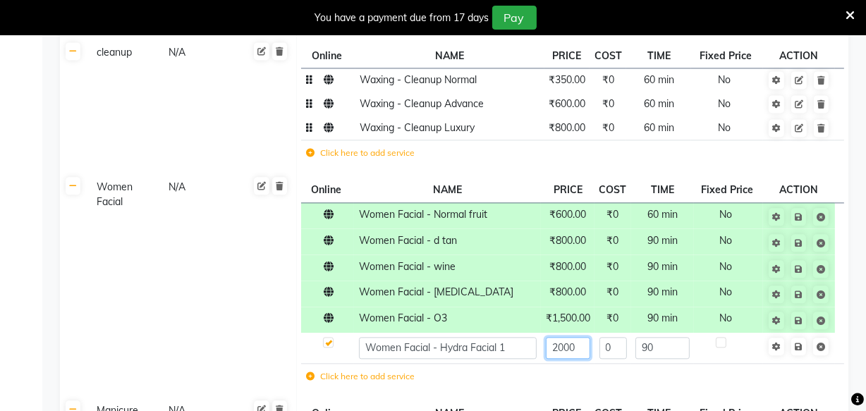
click at [578, 338] on input "2000" at bounding box center [568, 348] width 44 height 22
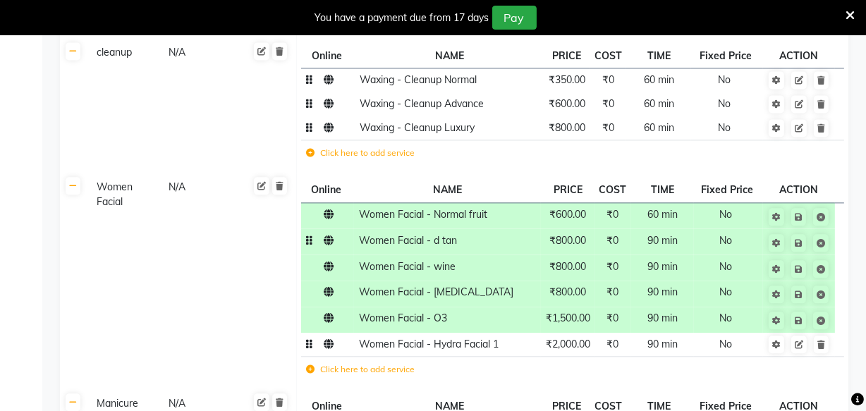
click at [574, 234] on span "₹800.00" at bounding box center [568, 240] width 37 height 13
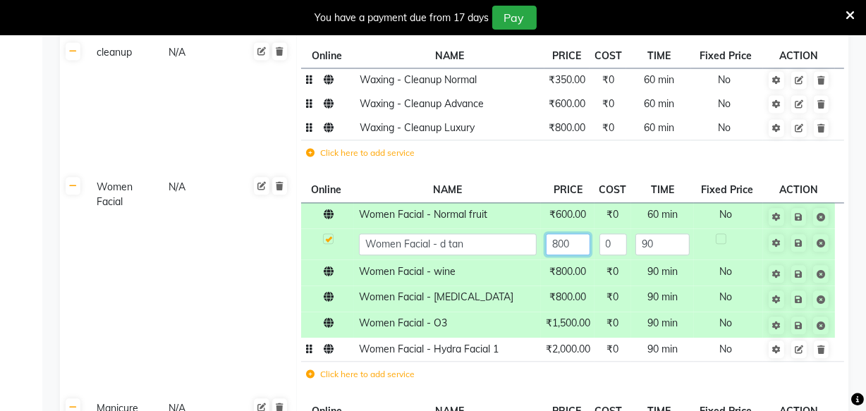
click at [574, 234] on input "800" at bounding box center [568, 245] width 44 height 22
type input "8"
type input "700"
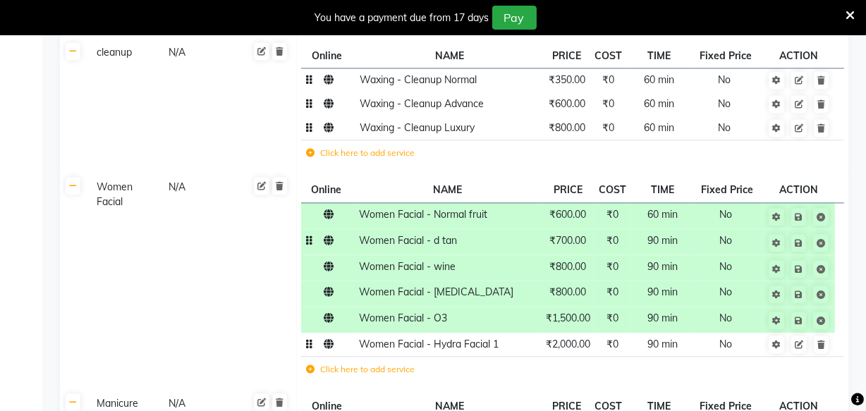
click at [574, 260] on span "₹800.00" at bounding box center [568, 266] width 37 height 13
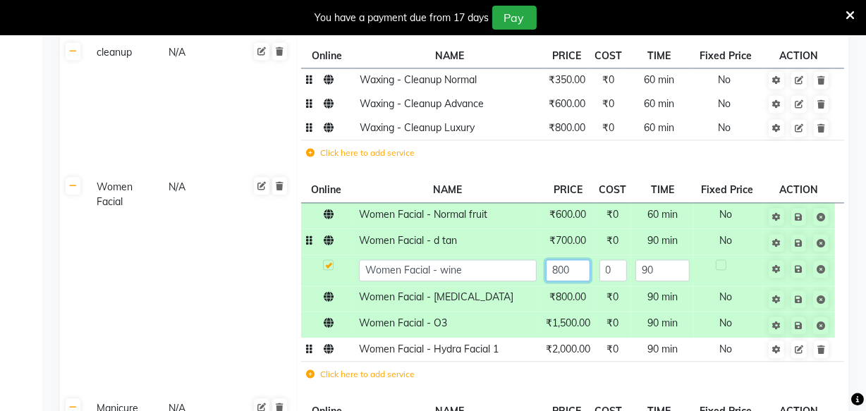
click at [574, 260] on input "800" at bounding box center [568, 271] width 44 height 22
type input "8"
type input "700"
click at [571, 294] on tbody "Women Facial - Normal fruit ₹600.00 ₹0 60 min No Women Facial - d tan ₹700.00 ₹…" at bounding box center [572, 296] width 543 height 188
click at [571, 312] on td "₹1,500.00" at bounding box center [568, 325] width 54 height 26
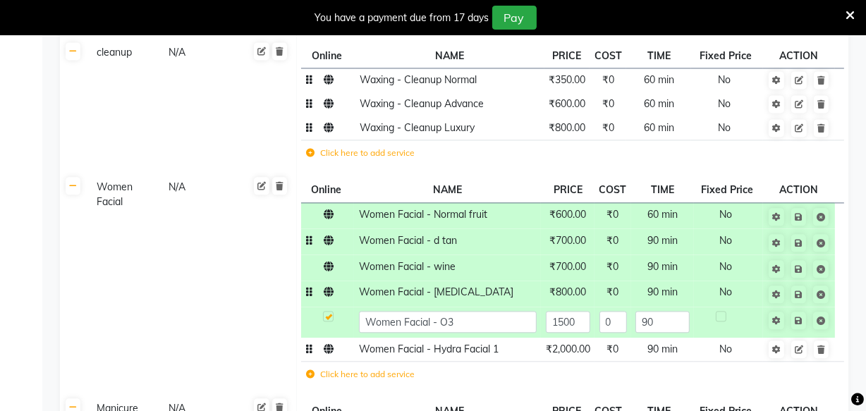
click at [571, 286] on span "₹800.00" at bounding box center [568, 292] width 37 height 13
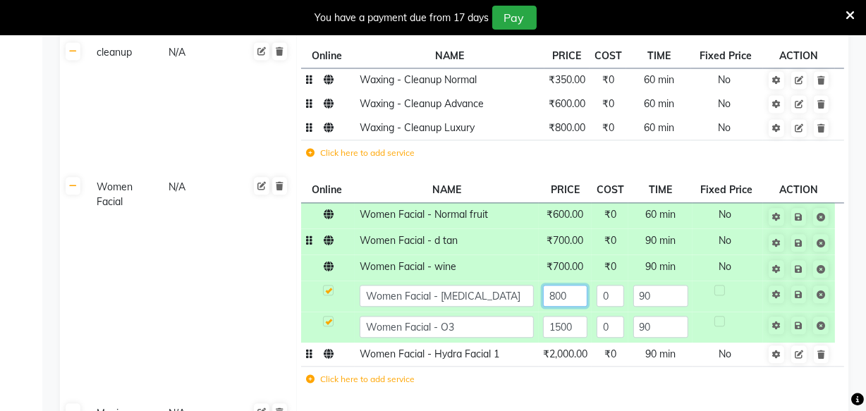
click at [571, 285] on input "800" at bounding box center [565, 296] width 44 height 22
type input "700"
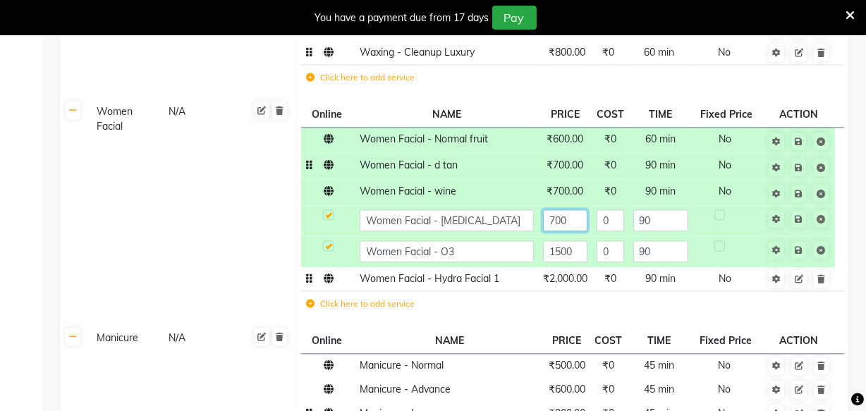
scroll to position [2928, 0]
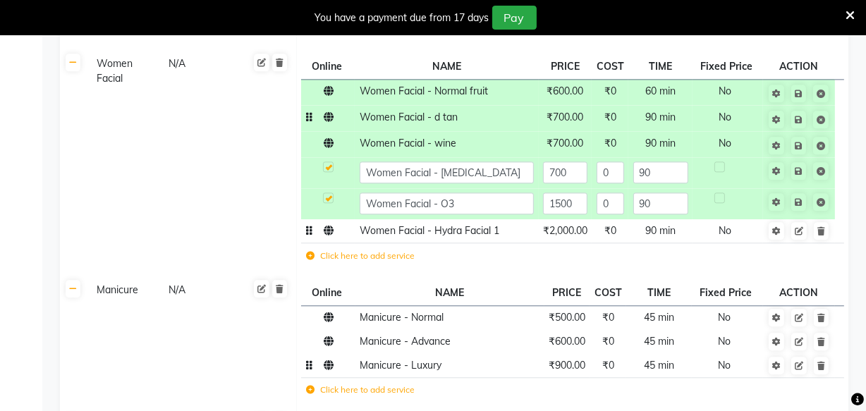
click at [499, 222] on td "Women Facial - Hydra Facial 1" at bounding box center [446, 231] width 183 height 24
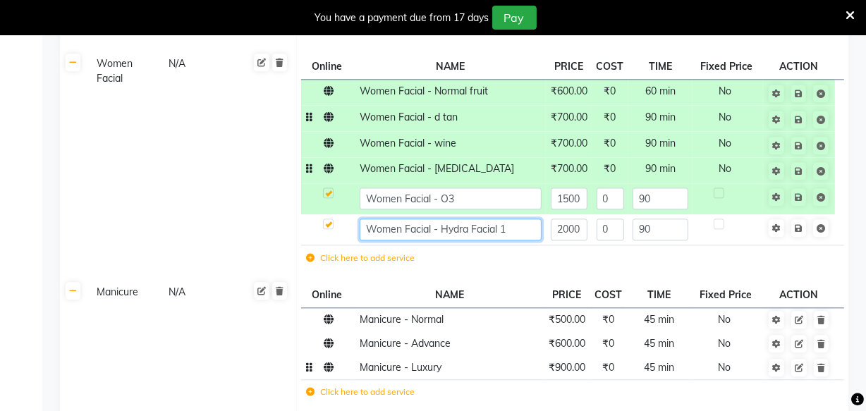
click at [509, 219] on input "Women Facial - Hydra Facial 1" at bounding box center [451, 230] width 182 height 22
type input "Women Facial - Ragaa"
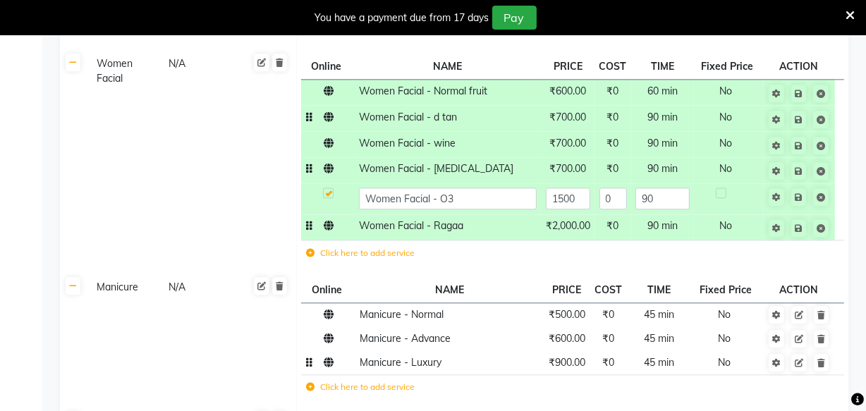
click at [582, 219] on span "₹2,000.00" at bounding box center [568, 225] width 44 height 13
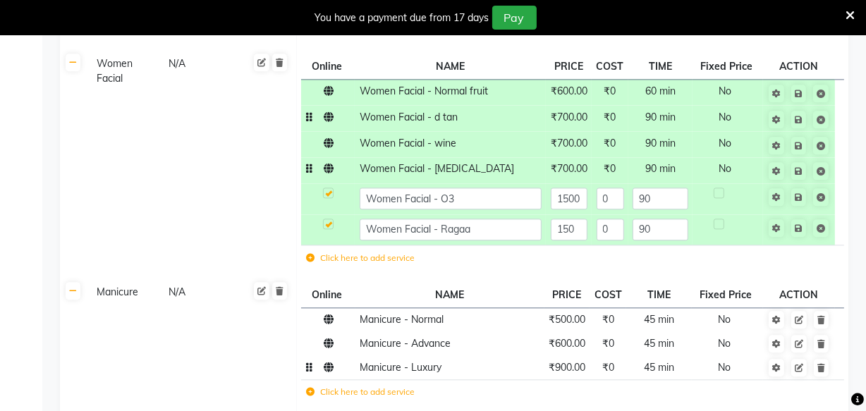
type input "1500"
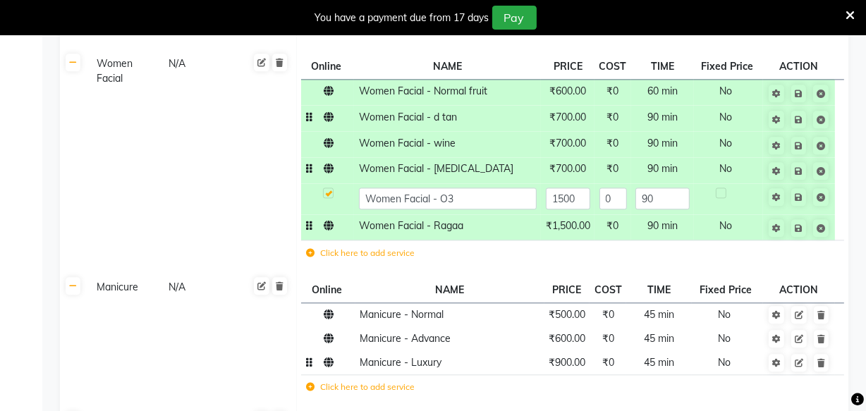
click at [397, 247] on label "Click here to add service" at bounding box center [360, 253] width 109 height 13
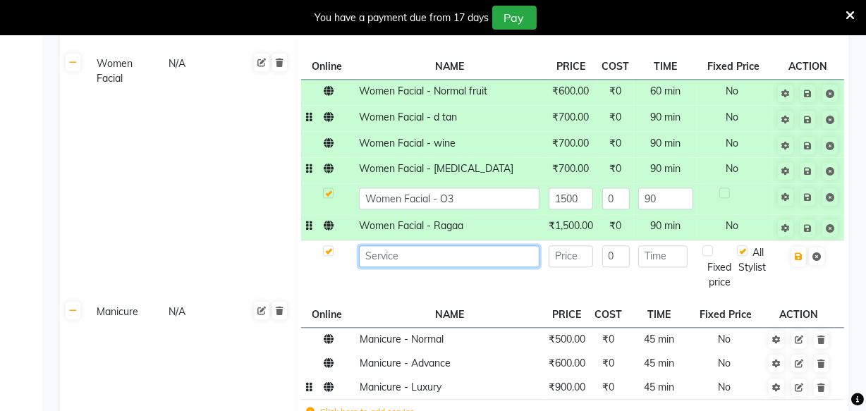
click at [402, 246] on input at bounding box center [449, 257] width 181 height 22
type input "Women facial-blanch kanpeki"
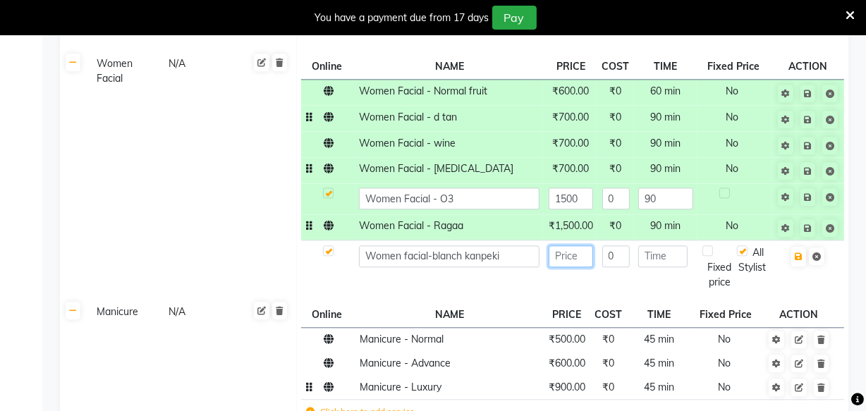
click at [555, 246] on input "number" at bounding box center [571, 257] width 44 height 22
type input "1500"
click at [611, 246] on input "0" at bounding box center [617, 257] width 28 height 22
type input "0"
click at [665, 246] on input "number" at bounding box center [663, 257] width 49 height 22
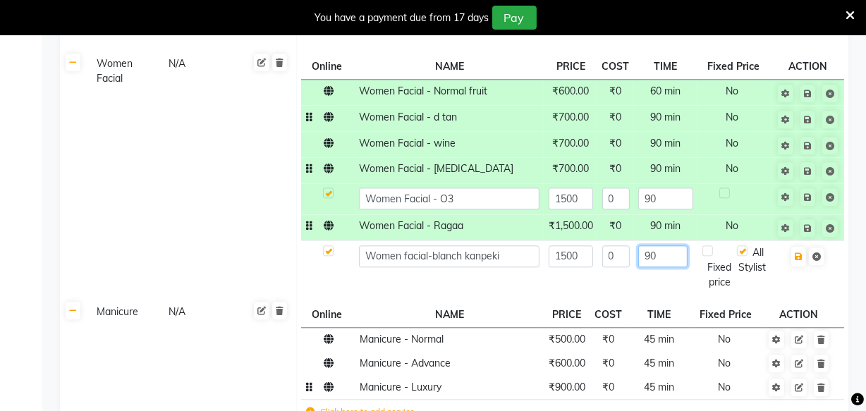
type input "9"
type input "60"
click at [665, 219] on span "90 min" at bounding box center [666, 225] width 30 height 13
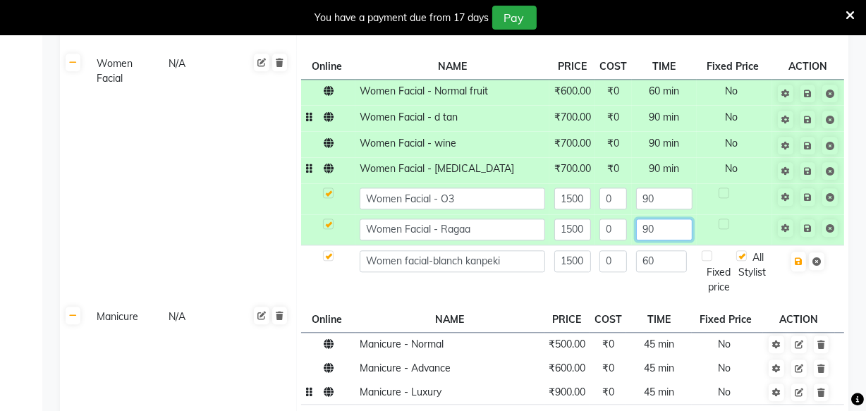
click at [660, 219] on input "90" at bounding box center [664, 230] width 56 height 22
type input "9"
type input "60"
click at [665, 188] on input "90" at bounding box center [664, 199] width 56 height 22
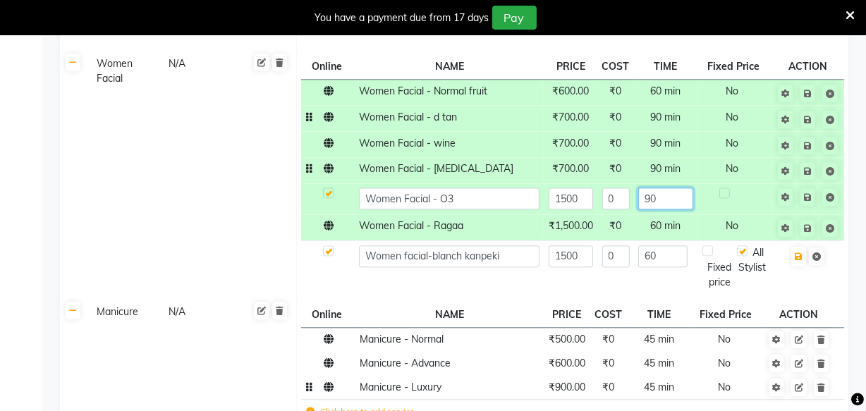
type input "9"
type input "60"
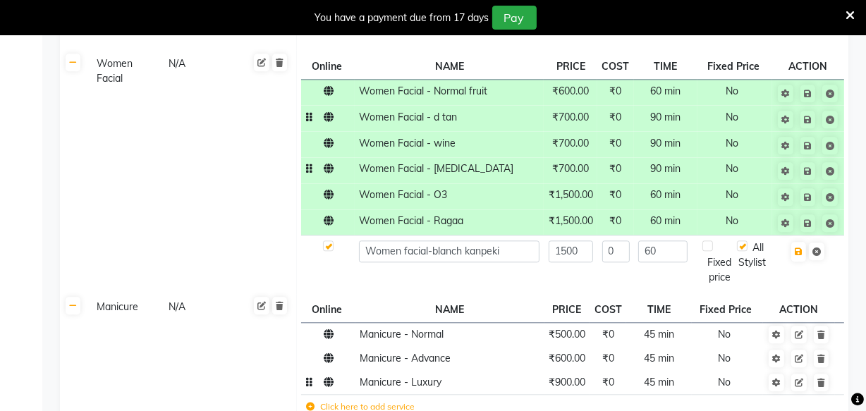
click at [667, 162] on span "90 min" at bounding box center [666, 168] width 30 height 13
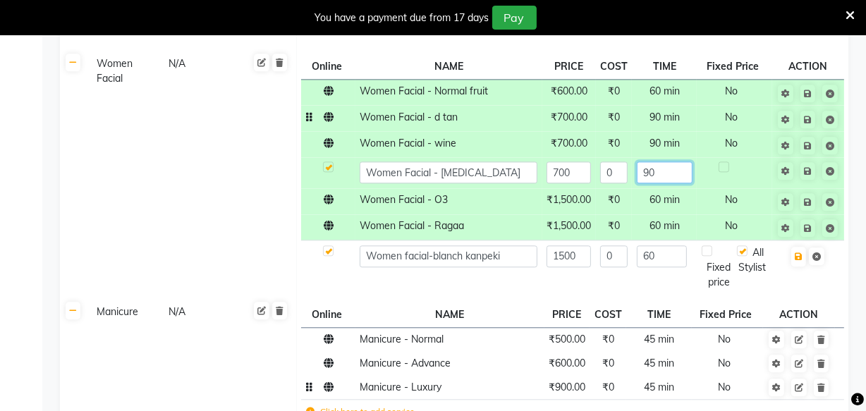
click at [667, 162] on input "90" at bounding box center [665, 173] width 56 height 22
type input "9"
type input "60"
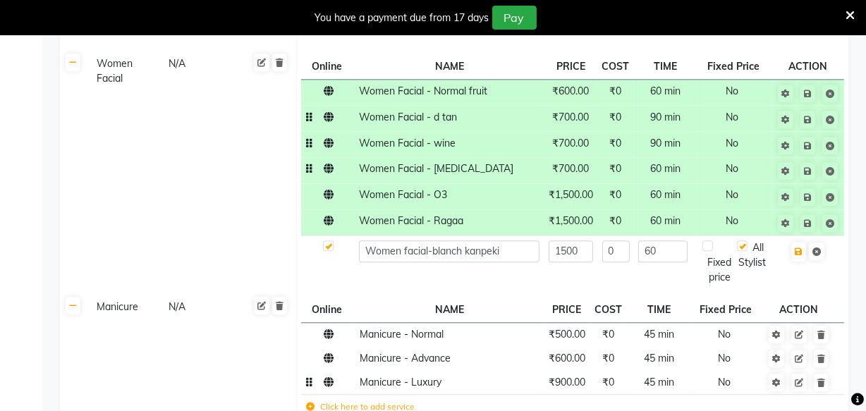
click at [664, 137] on span "90 min" at bounding box center [666, 143] width 30 height 13
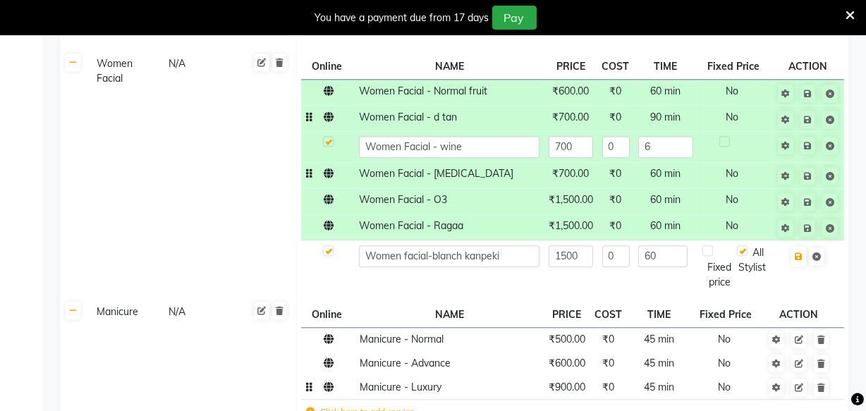
type input "60"
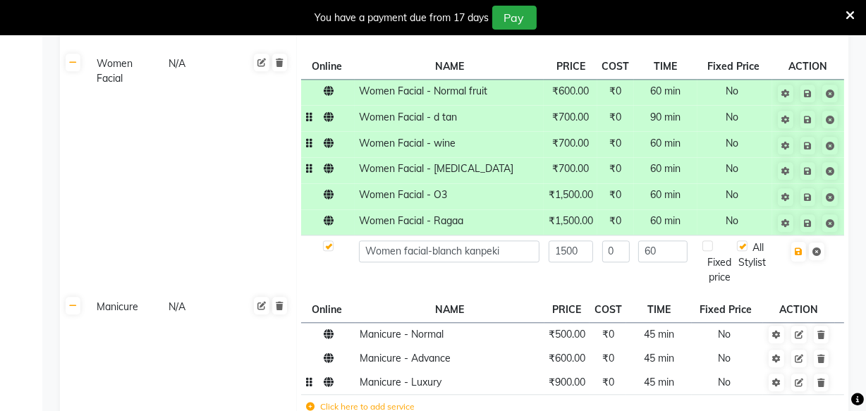
click at [675, 111] on span "90 min" at bounding box center [666, 117] width 30 height 13
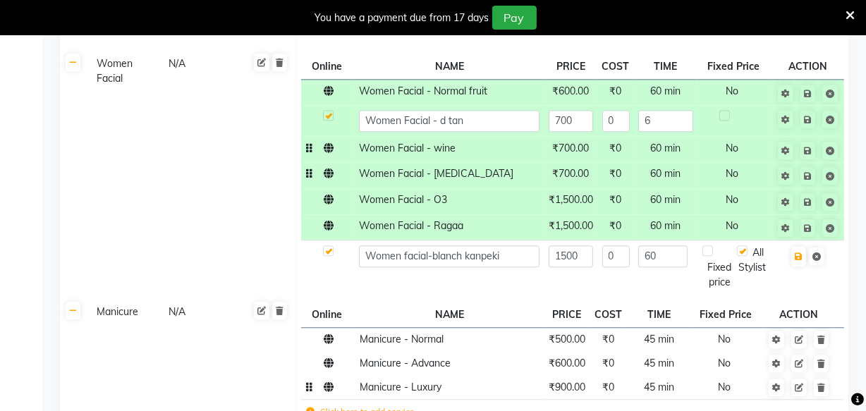
type input "60"
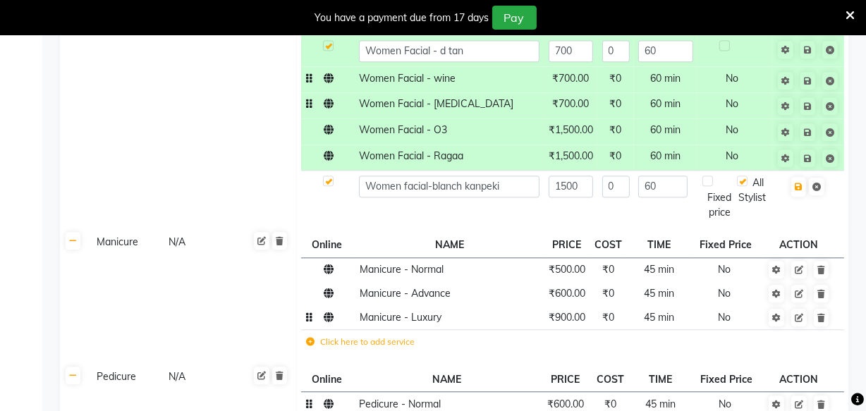
scroll to position [2999, 0]
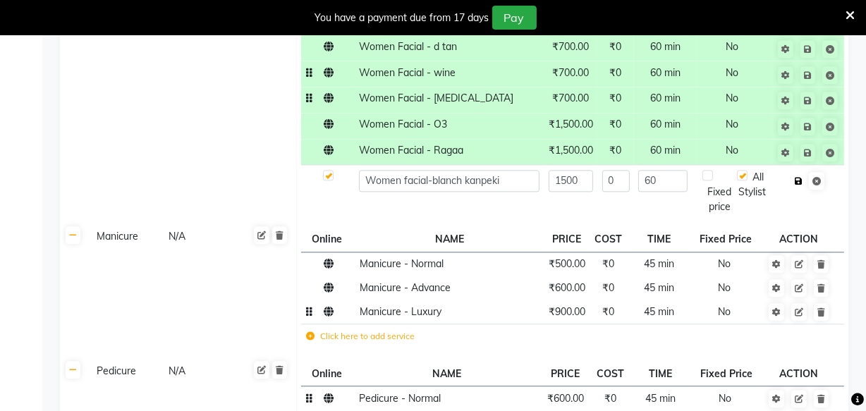
click at [797, 172] on button "button" at bounding box center [799, 181] width 15 height 20
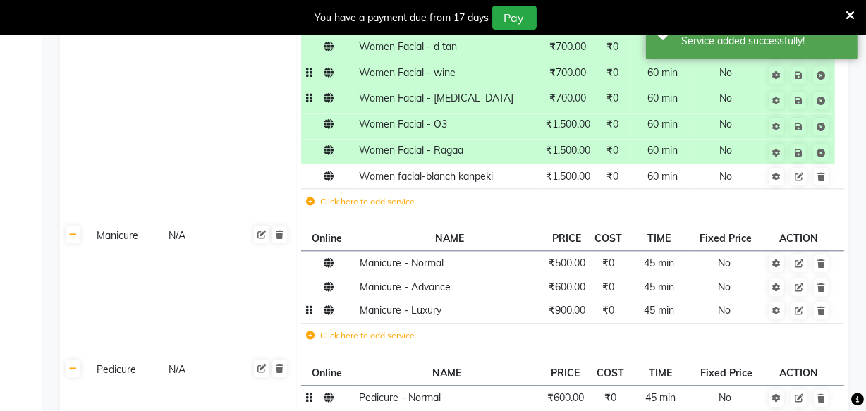
click at [359, 195] on label "Click here to add service" at bounding box center [360, 201] width 109 height 13
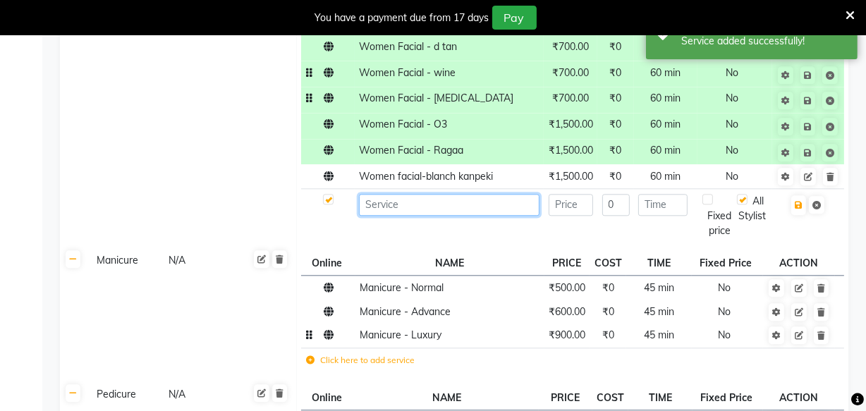
click at [380, 194] on input at bounding box center [449, 205] width 181 height 22
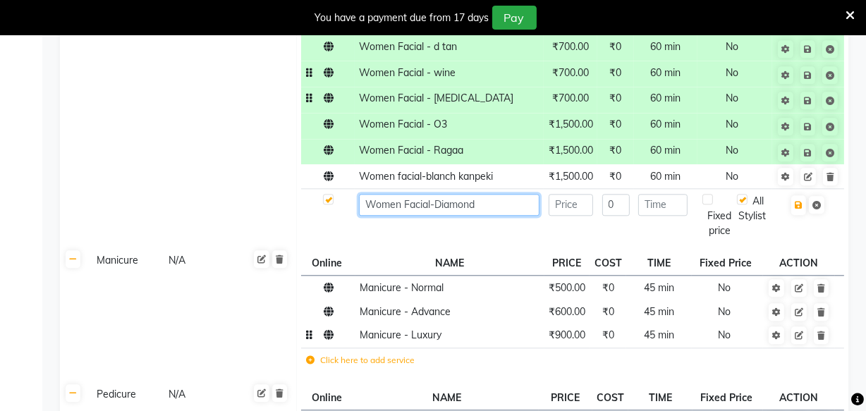
click at [436, 194] on input "Women Facial-Diamond" at bounding box center [449, 205] width 181 height 22
type input "Women Facial- Diamond"
click at [583, 194] on input "number" at bounding box center [571, 205] width 44 height 22
type input "1000"
click at [648, 195] on input "number" at bounding box center [663, 205] width 49 height 22
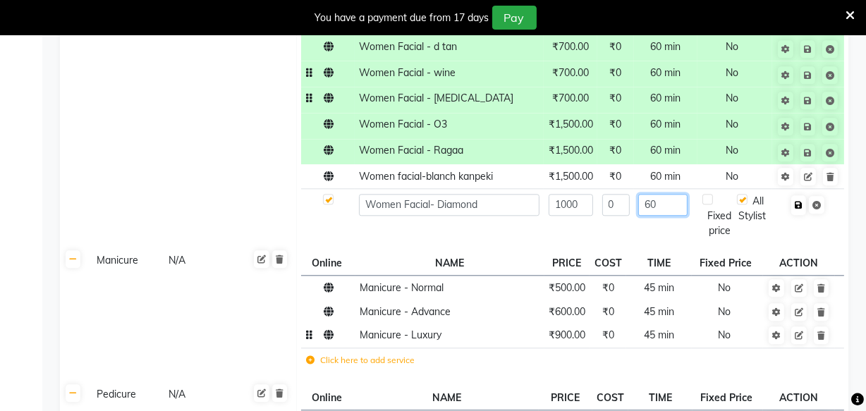
type input "60"
click at [799, 198] on button "button" at bounding box center [799, 205] width 15 height 20
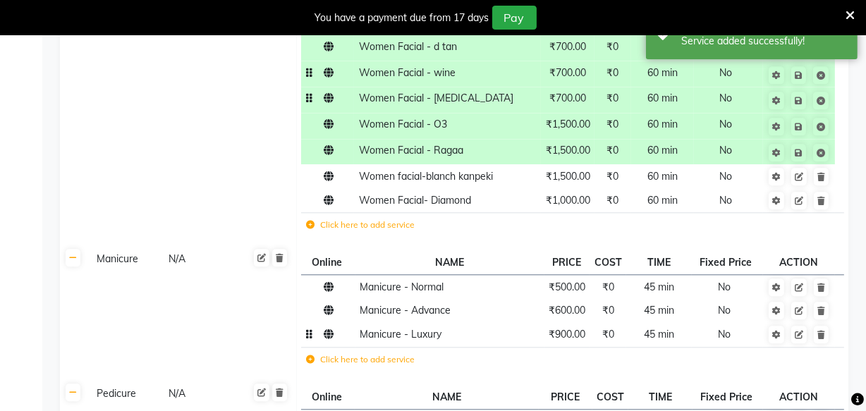
click at [396, 219] on label "Click here to add service" at bounding box center [360, 225] width 109 height 13
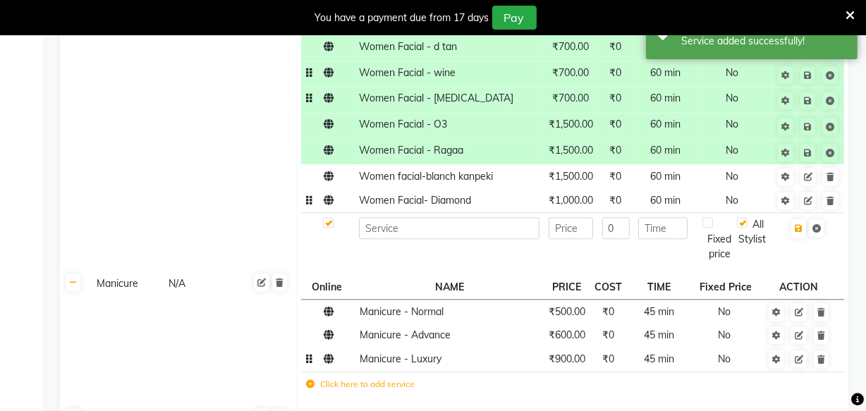
click at [367, 194] on span "Women Facial- Diamond" at bounding box center [415, 200] width 112 height 13
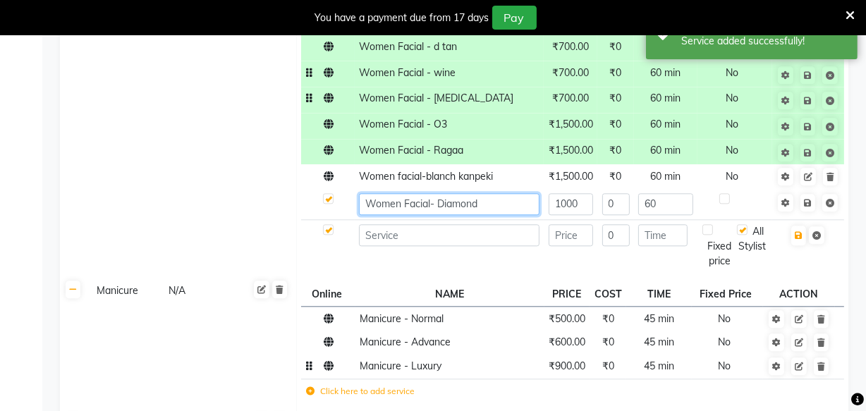
click at [362, 193] on input "Women Facial- Diamond" at bounding box center [449, 204] width 181 height 22
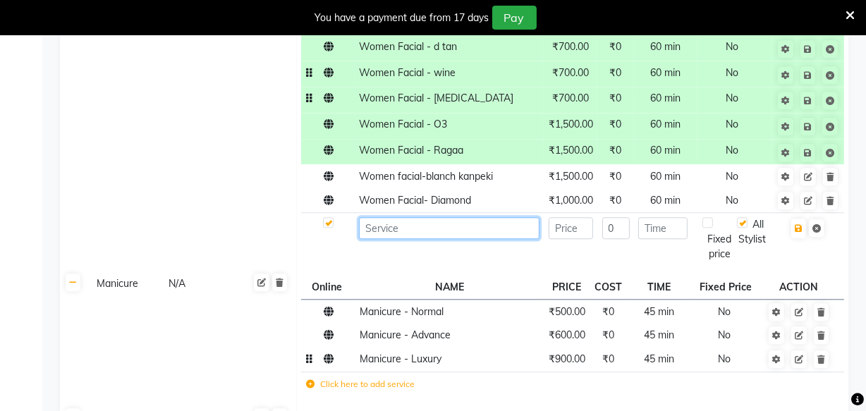
click at [399, 219] on input at bounding box center [449, 228] width 181 height 22
paste input "Women Facial"
type input "Women Facial- N+ whitening"
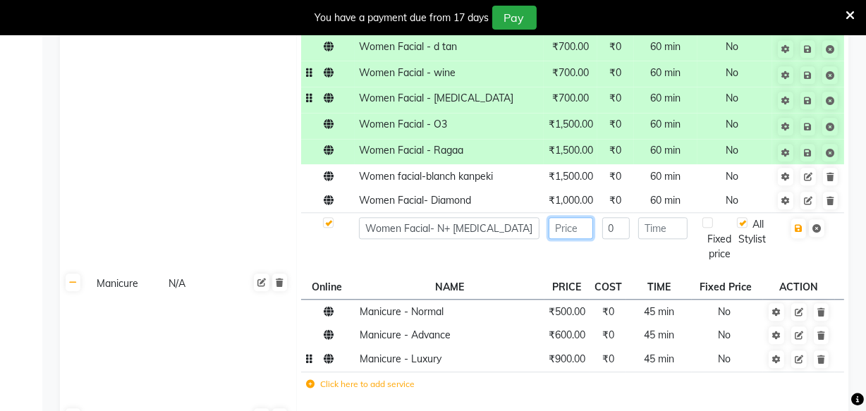
click at [566, 217] on input "number" at bounding box center [571, 228] width 44 height 22
type input "1000"
click at [656, 217] on input "number" at bounding box center [663, 228] width 49 height 22
type input "60"
click at [801, 224] on icon "button" at bounding box center [799, 228] width 8 height 8
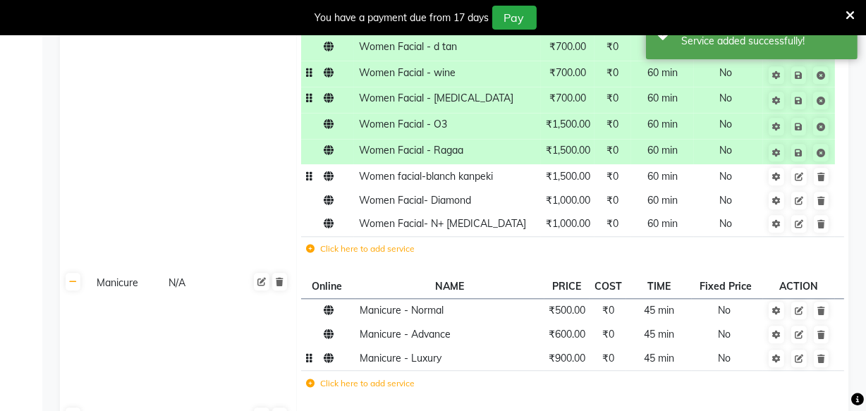
click at [503, 167] on td "Women facial-blanch kanpeki" at bounding box center [447, 176] width 187 height 24
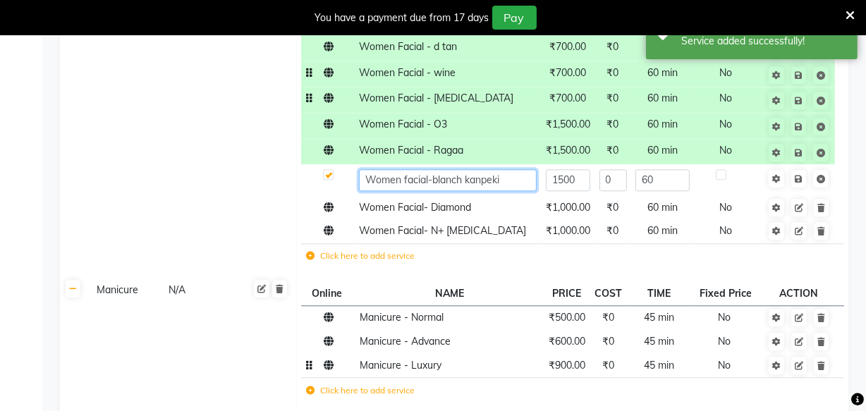
click at [507, 169] on input "Women facial-blanch kanpeki" at bounding box center [448, 180] width 178 height 22
type input "Women facial-"
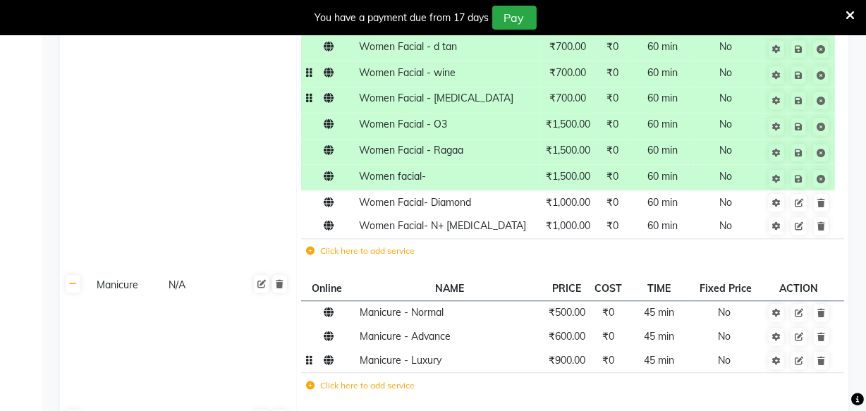
click at [526, 241] on td "Click here to add service" at bounding box center [466, 252] width 330 height 29
click at [459, 176] on td "Women facial-" at bounding box center [447, 177] width 187 height 26
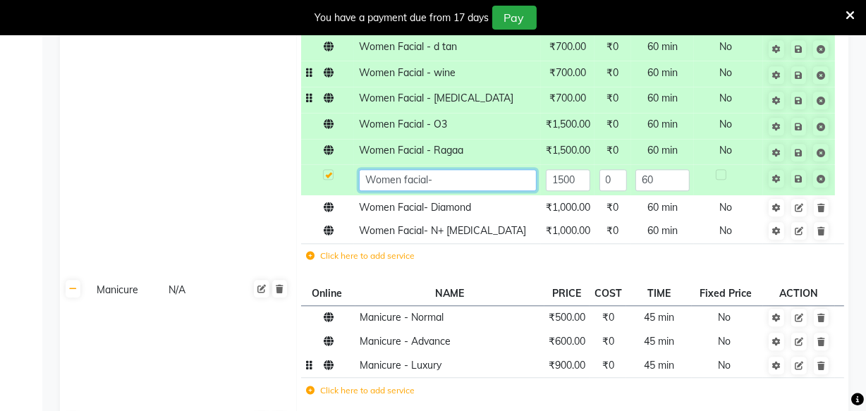
click at [468, 169] on input "Women facial-" at bounding box center [448, 180] width 178 height 22
type input "Women facial- Blanch Kanpeki"
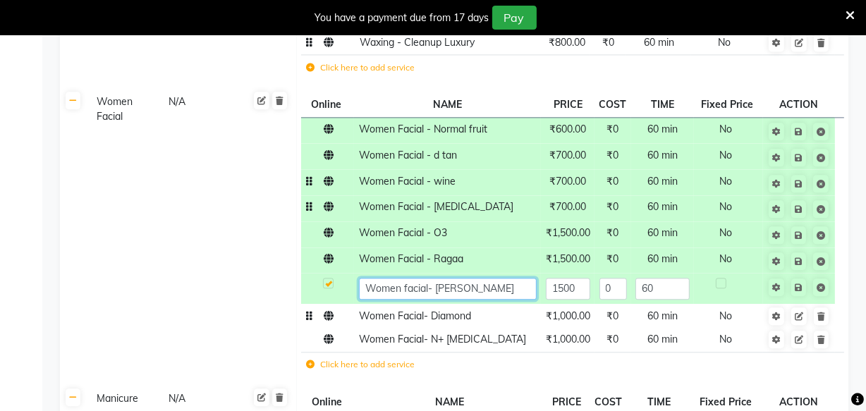
scroll to position [2888, 0]
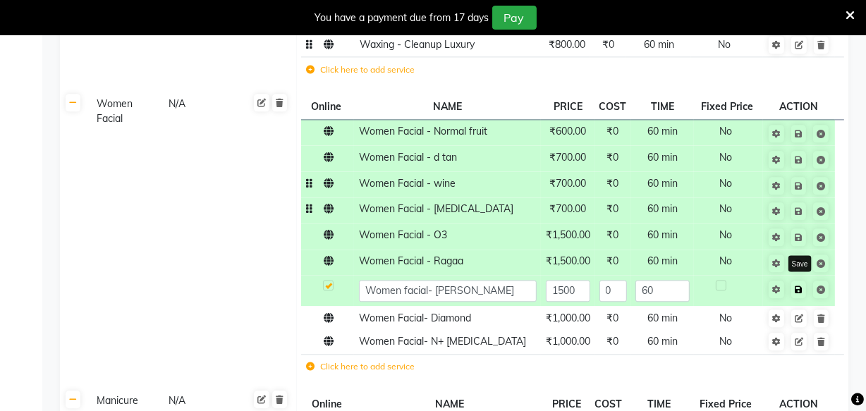
click at [798, 283] on link at bounding box center [799, 290] width 15 height 18
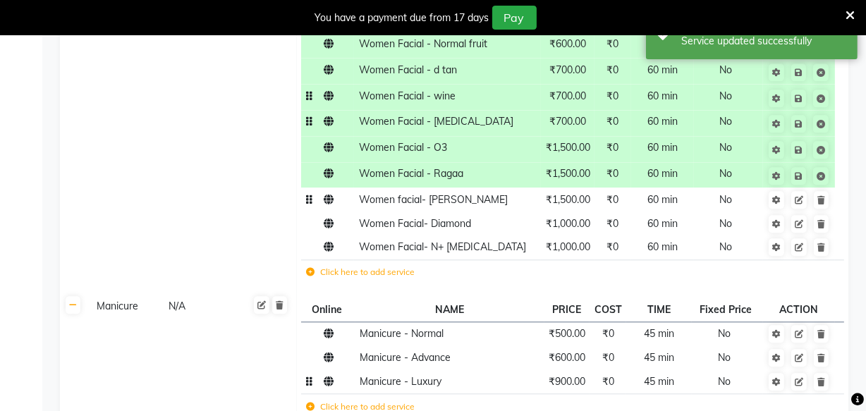
scroll to position [2976, 0]
click at [803, 195] on icon at bounding box center [799, 199] width 8 height 8
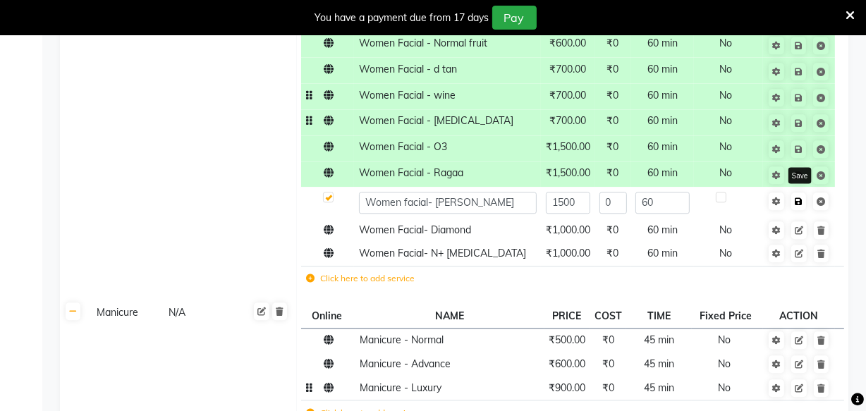
click at [797, 198] on icon at bounding box center [799, 202] width 8 height 8
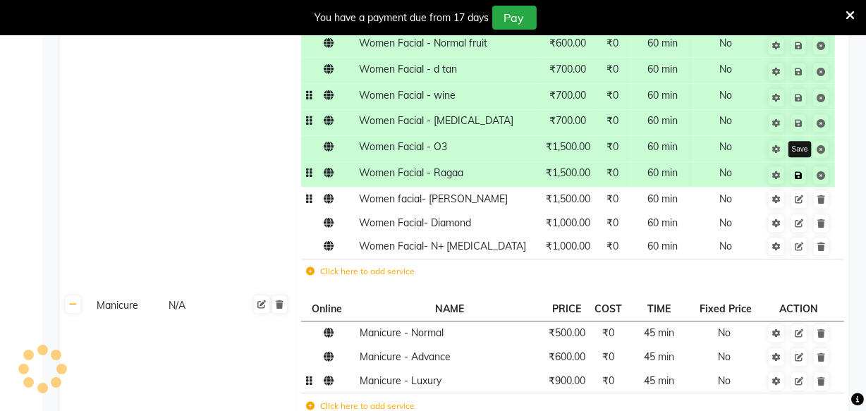
click at [804, 167] on link at bounding box center [799, 176] width 15 height 18
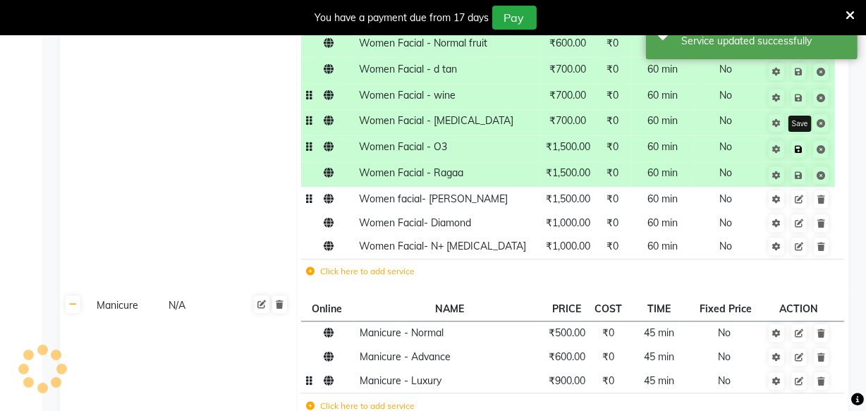
click at [801, 145] on icon at bounding box center [799, 149] width 8 height 8
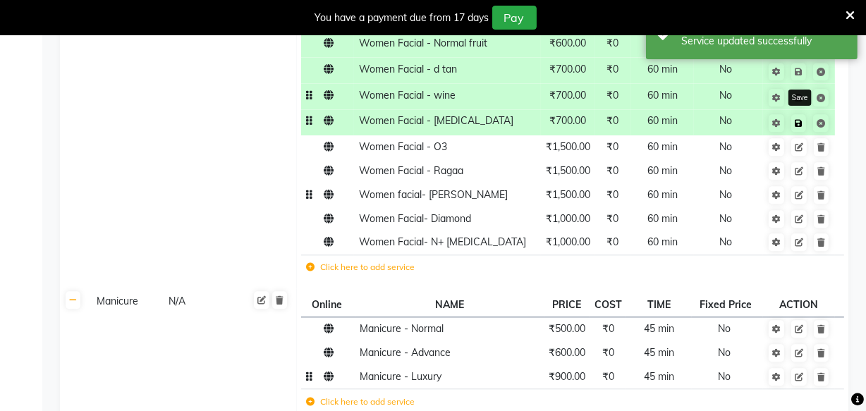
click at [799, 118] on link at bounding box center [799, 123] width 15 height 18
click at [797, 94] on icon at bounding box center [799, 98] width 8 height 8
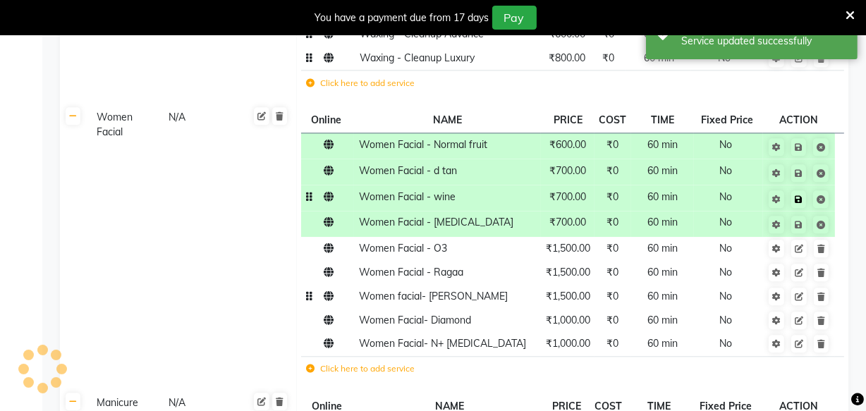
scroll to position [2873, 0]
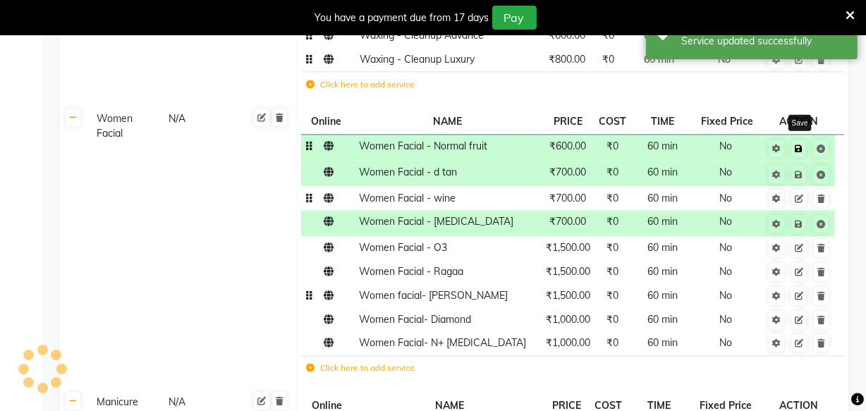
click at [801, 145] on icon at bounding box center [799, 149] width 8 height 8
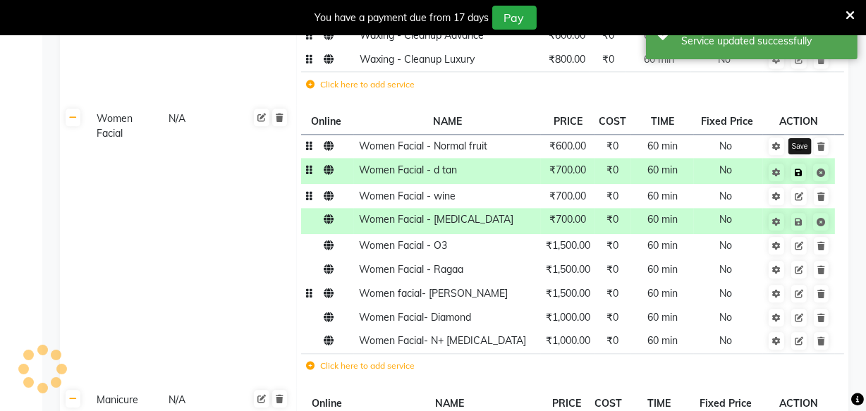
click at [799, 169] on icon at bounding box center [799, 173] width 8 height 8
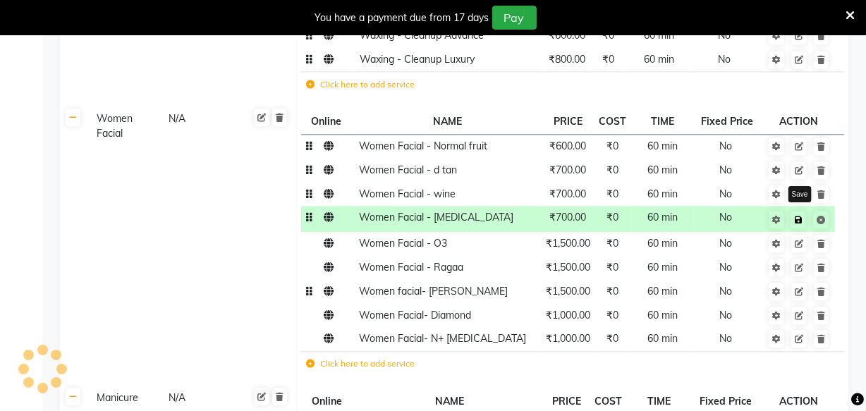
click at [801, 216] on icon at bounding box center [799, 220] width 8 height 8
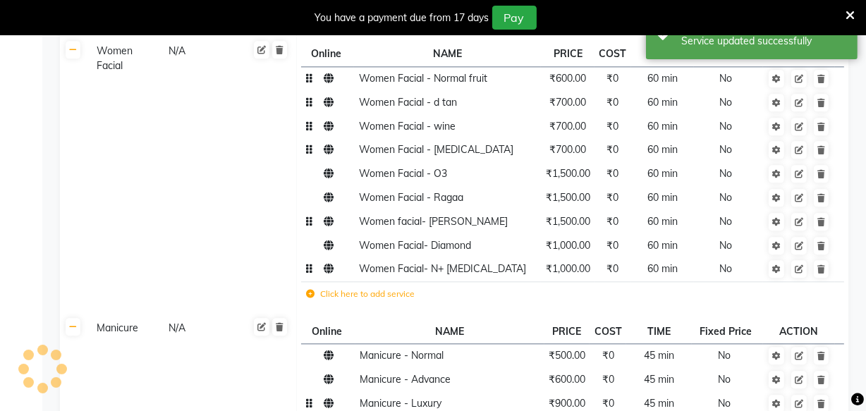
scroll to position [2963, 0]
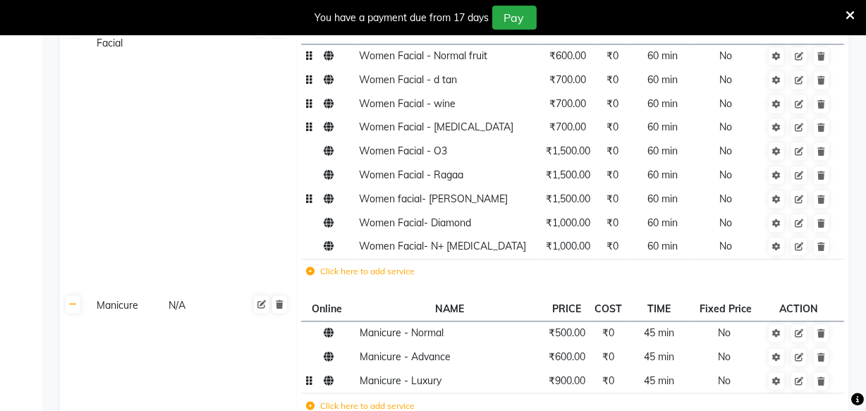
click at [382, 265] on label "Click here to add service" at bounding box center [360, 271] width 109 height 13
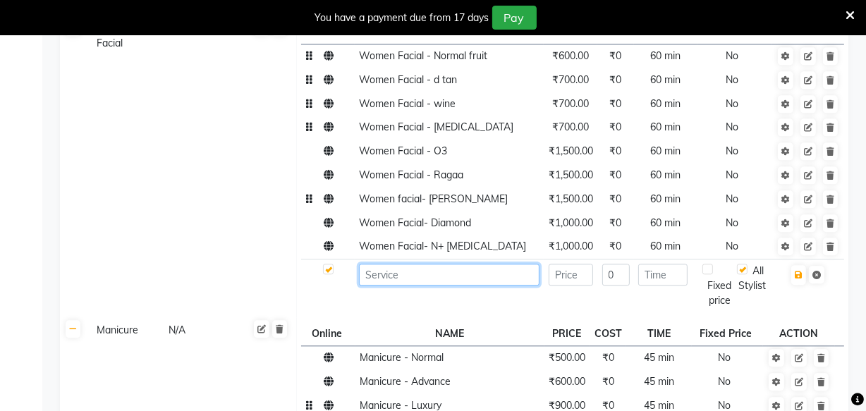
click at [381, 264] on input at bounding box center [449, 275] width 181 height 22
paste input "Women Facial"
click at [381, 264] on input "Women Facial" at bounding box center [449, 275] width 181 height 22
click at [449, 266] on input "Women Facial" at bounding box center [449, 275] width 181 height 22
type input "Women Facial- Bioderma"
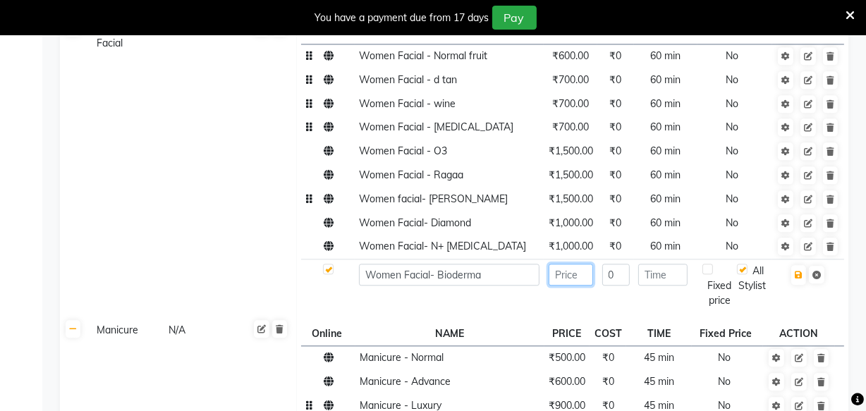
click at [581, 264] on input "number" at bounding box center [571, 275] width 44 height 22
type input "1200"
click at [655, 264] on input "number" at bounding box center [663, 275] width 49 height 22
type input "60"
click at [800, 271] on icon "button" at bounding box center [799, 275] width 8 height 8
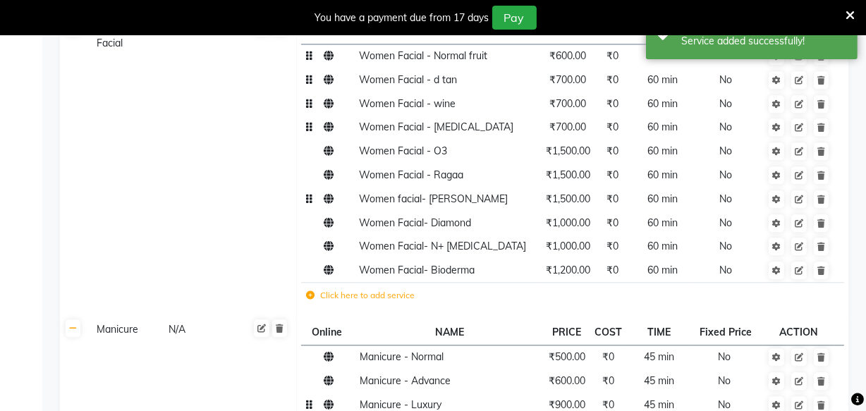
click at [385, 289] on label "Click here to add service" at bounding box center [360, 295] width 109 height 13
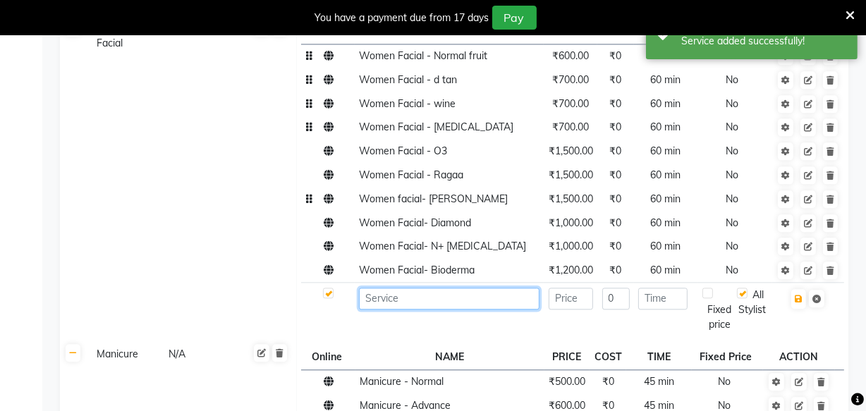
click at [395, 288] on input at bounding box center [449, 299] width 181 height 22
paste input "Women Facial"
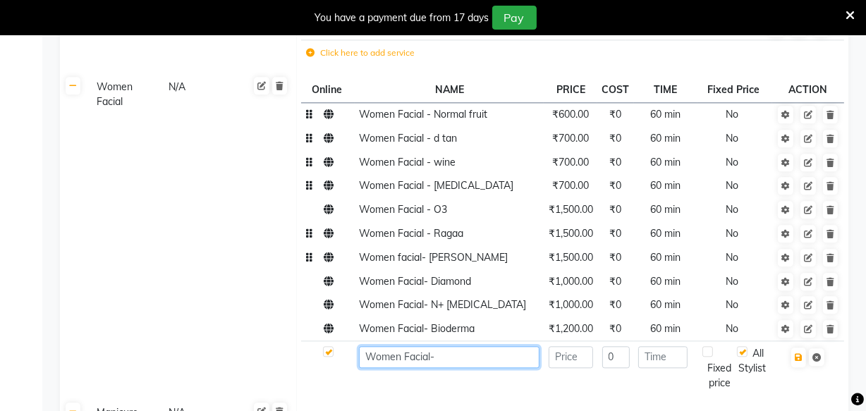
scroll to position [2901, 0]
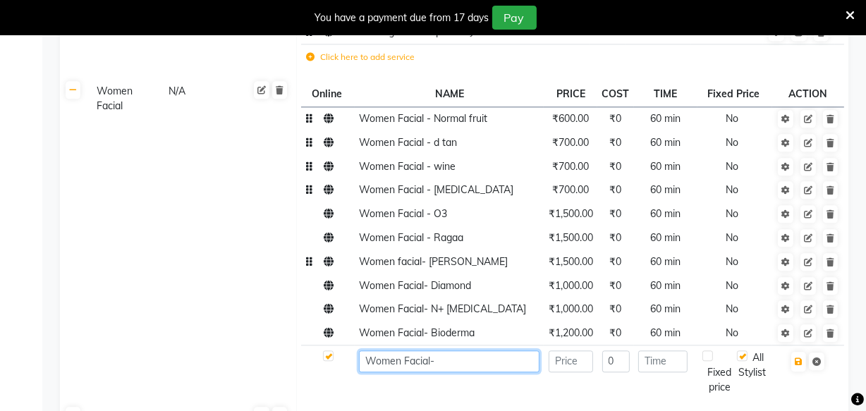
click at [455, 351] on input "Women Facial-" at bounding box center [449, 362] width 181 height 22
type input "Women Facial- Vit C"
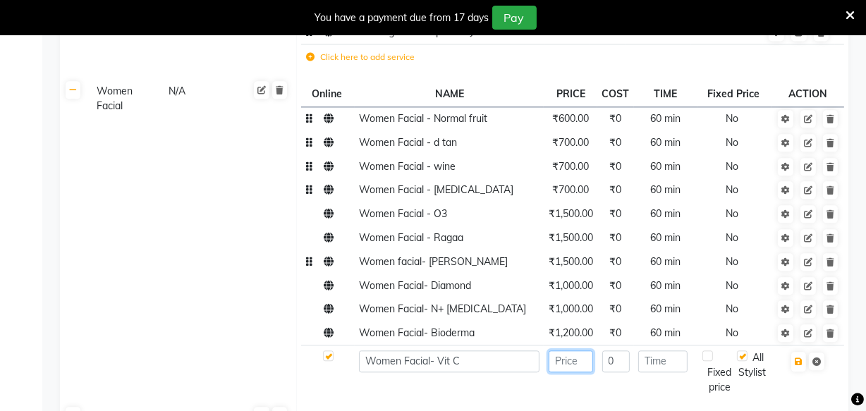
click at [584, 353] on input "number" at bounding box center [571, 362] width 44 height 22
type input "700"
click at [664, 351] on input "number" at bounding box center [663, 362] width 49 height 22
type input "60"
click at [804, 352] on button "button" at bounding box center [799, 362] width 15 height 20
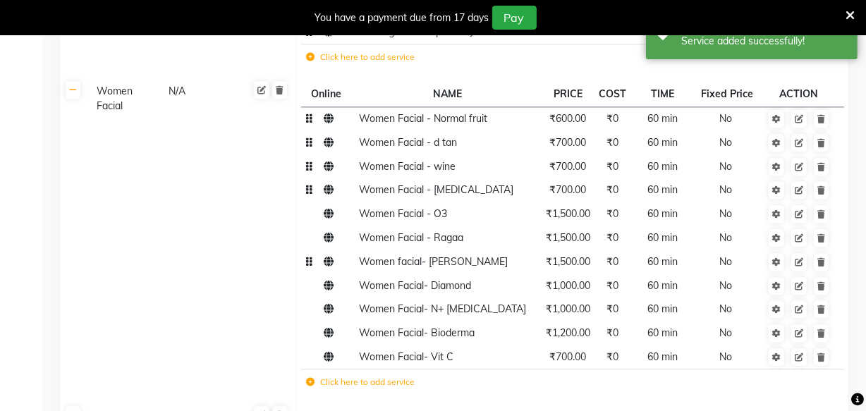
click at [371, 376] on label "Click here to add service" at bounding box center [360, 382] width 109 height 13
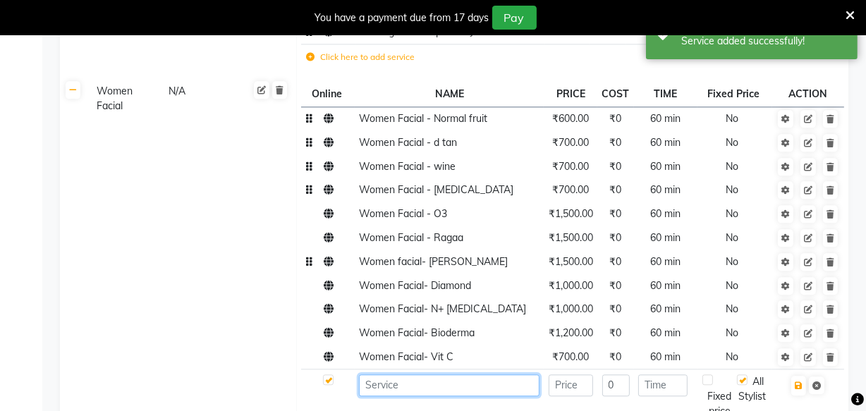
click at [379, 375] on input at bounding box center [449, 386] width 181 height 22
paste input "Women Facial"
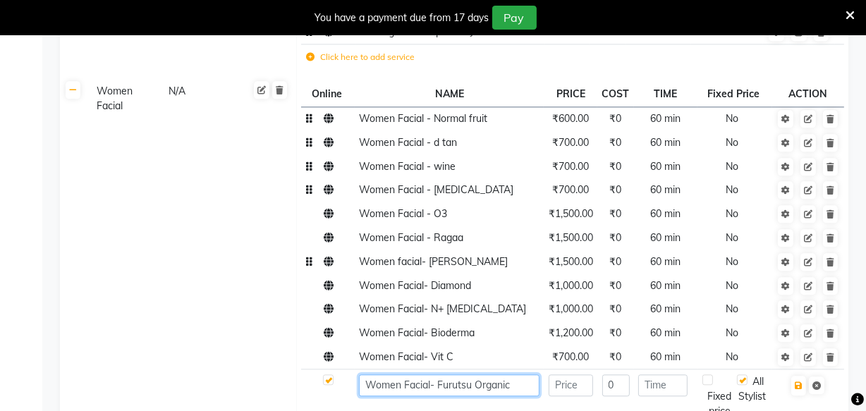
type input "Women Facial- Furutsu Organic"
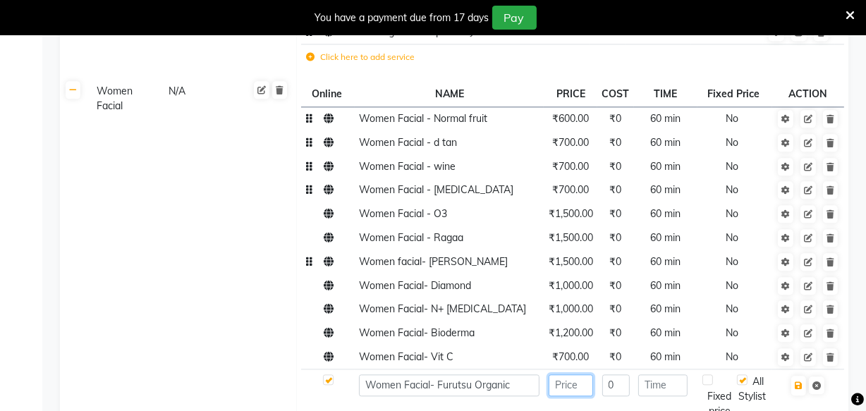
click at [569, 376] on input "number" at bounding box center [571, 386] width 44 height 22
type input "2000"
click at [653, 375] on input "number" at bounding box center [663, 386] width 49 height 22
type input "75"
click at [797, 382] on icon "button" at bounding box center [799, 386] width 8 height 8
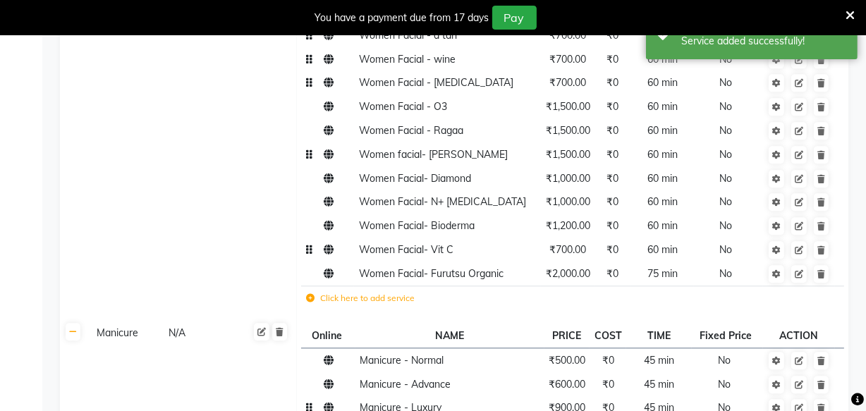
scroll to position [3050, 0]
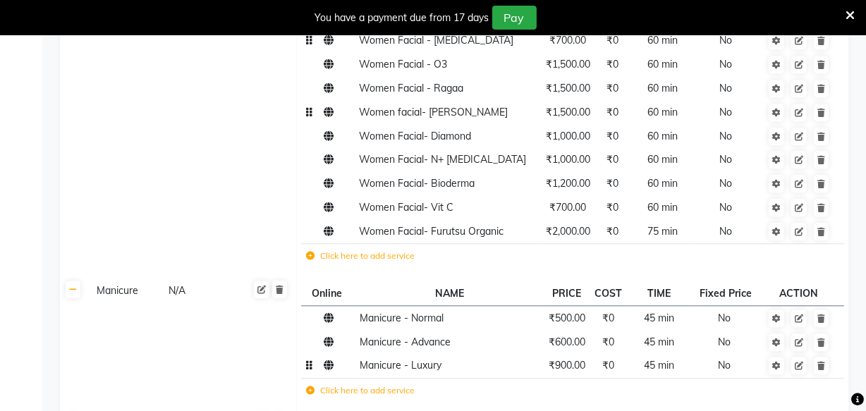
click at [375, 250] on label "Click here to add service" at bounding box center [360, 256] width 109 height 13
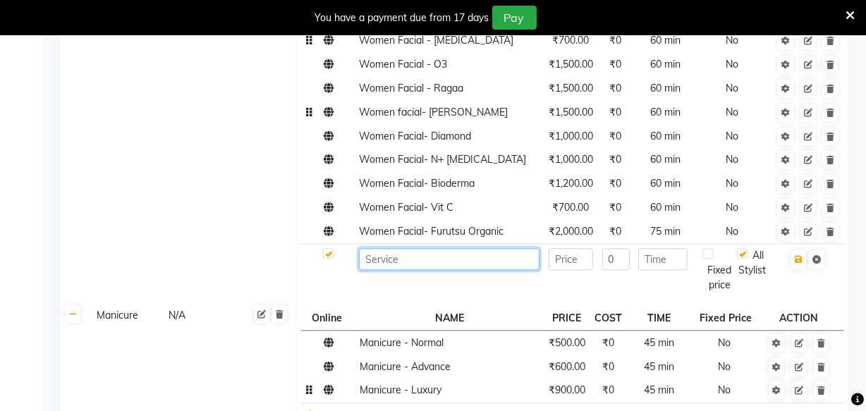
click at [384, 248] on input at bounding box center [449, 259] width 181 height 22
paste input "Women Facial"
type input "Women Facial- korean glass skin"
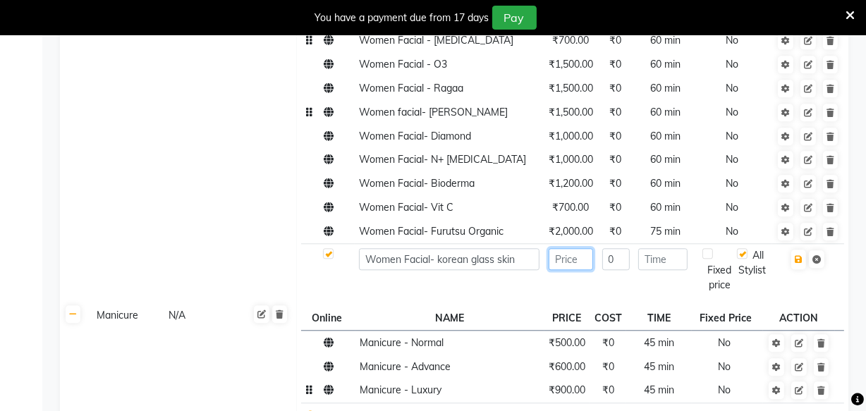
click at [565, 248] on input "number" at bounding box center [571, 259] width 44 height 22
click at [658, 249] on input "number" at bounding box center [663, 259] width 49 height 22
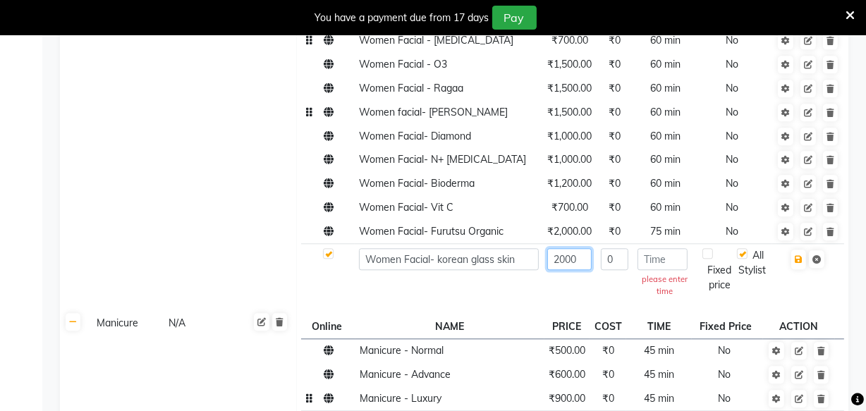
click at [579, 248] on input "2000" at bounding box center [570, 259] width 44 height 22
type input "2500"
click at [664, 249] on input "number" at bounding box center [663, 259] width 50 height 22
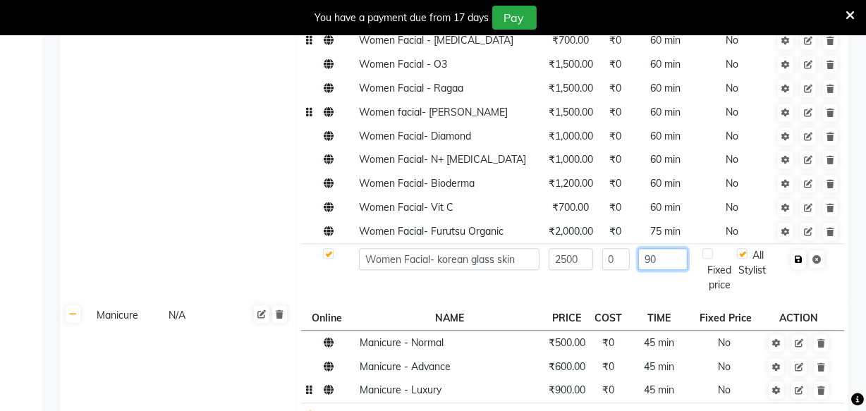
type input "90"
click at [798, 255] on icon "button" at bounding box center [799, 259] width 8 height 8
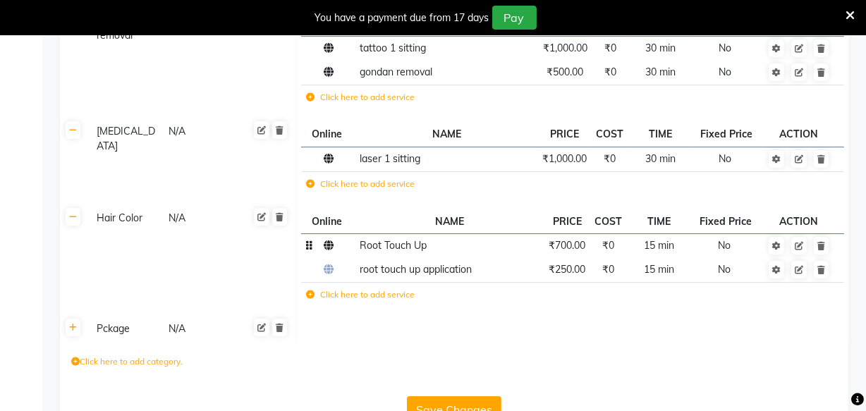
scroll to position [4325, 0]
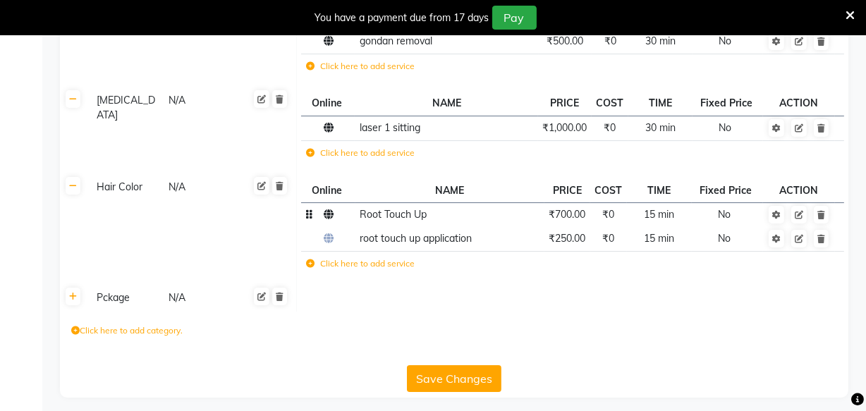
click at [439, 365] on button "Save Changes" at bounding box center [454, 378] width 95 height 27
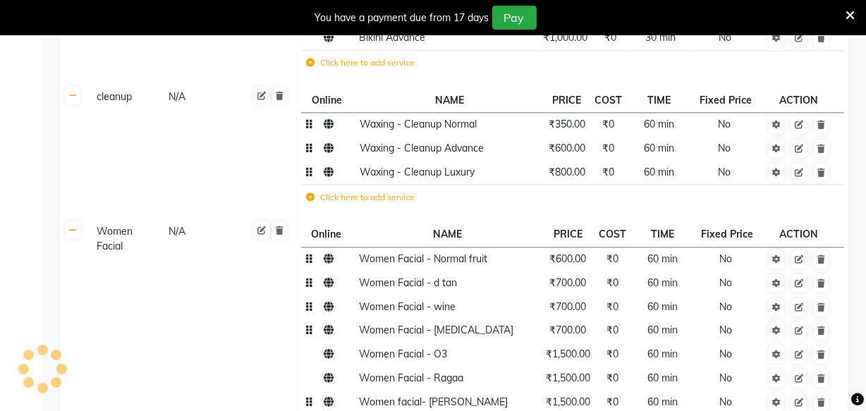
scroll to position [2655, 0]
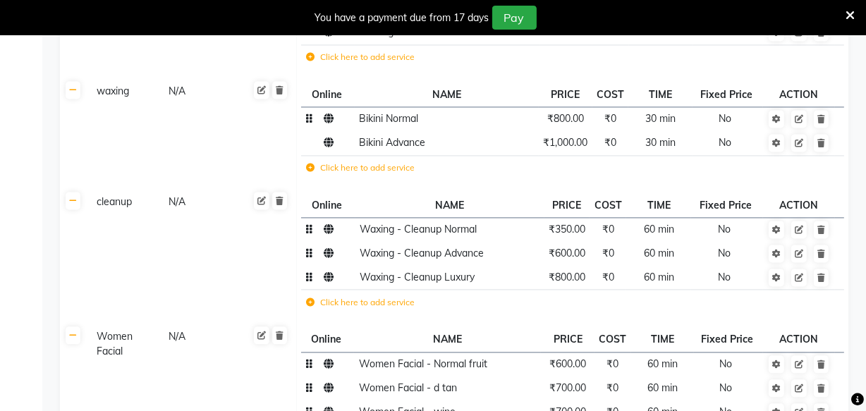
click at [381, 223] on span "Waxing - Cleanup Normal" at bounding box center [418, 229] width 117 height 13
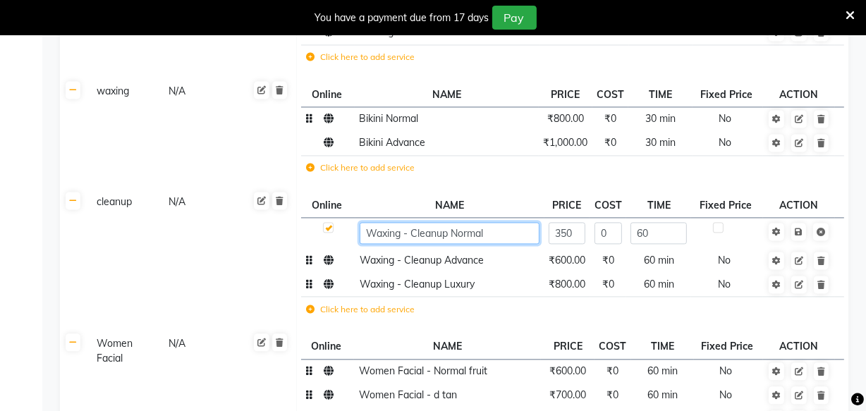
click at [402, 222] on input "Waxing - Cleanup Normal" at bounding box center [450, 233] width 180 height 22
paste input "Women Facial"
type input "Women cleanup - Cleanup Normal"
click at [395, 251] on td "Waxing - Cleanup Advance" at bounding box center [450, 261] width 189 height 24
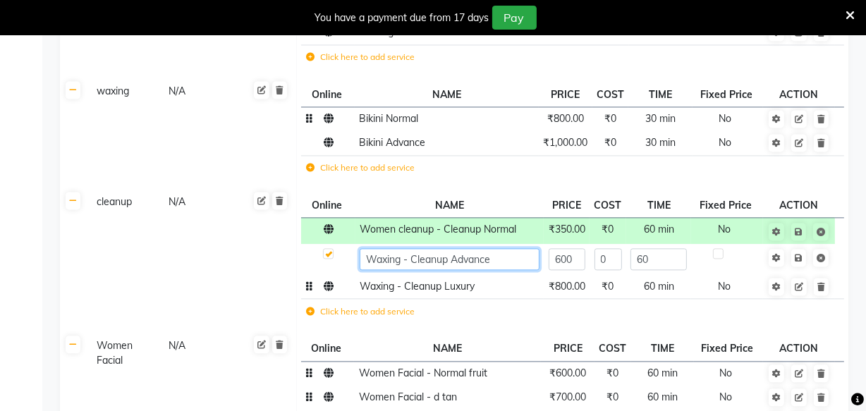
click at [401, 248] on input "Waxing - Cleanup Advance" at bounding box center [450, 259] width 180 height 22
type input "- Cleanup Advance"
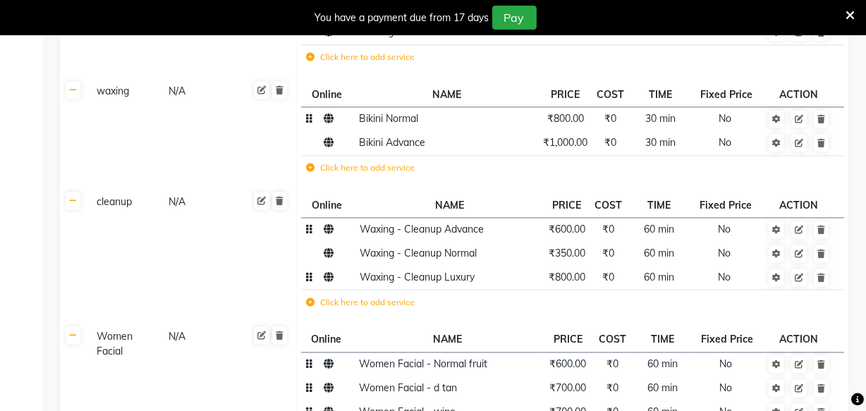
click at [389, 223] on span "Waxing - Cleanup Advance" at bounding box center [422, 229] width 124 height 13
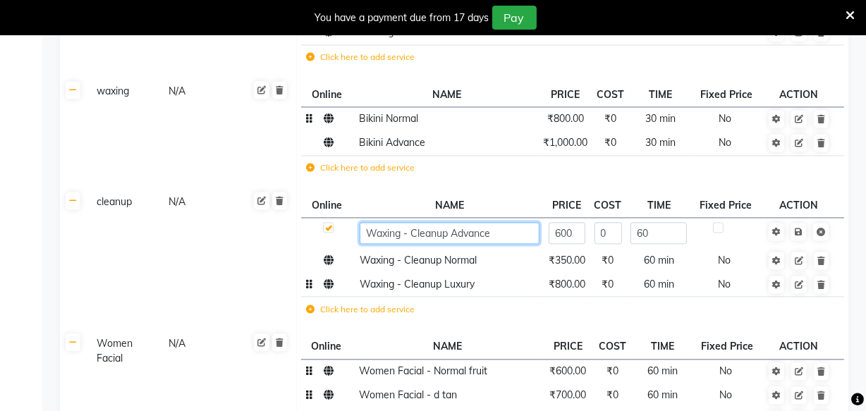
click at [401, 222] on input "Waxing - Cleanup Advance" at bounding box center [450, 233] width 180 height 22
paste input "Women Facial"
type input "Women Cleanup - Cleanup Advance"
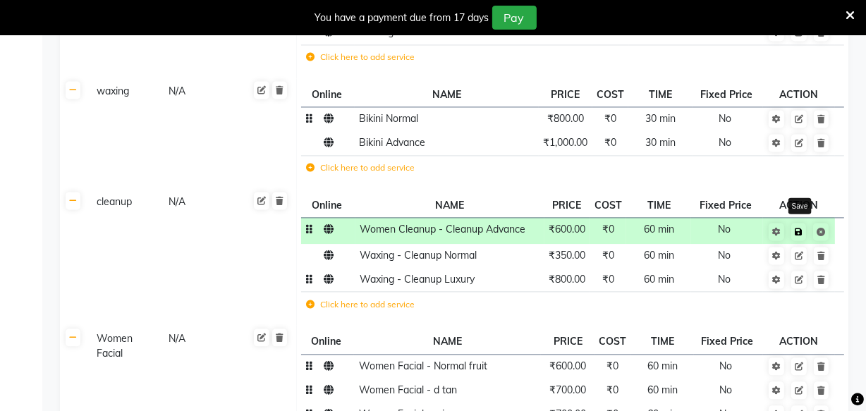
click at [802, 228] on icon at bounding box center [799, 232] width 8 height 8
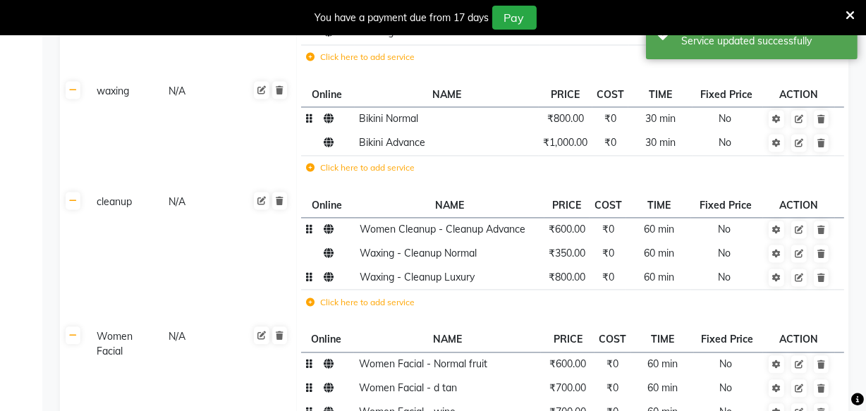
click at [378, 226] on td "Women Cleanup - Cleanup Advance" at bounding box center [450, 229] width 189 height 24
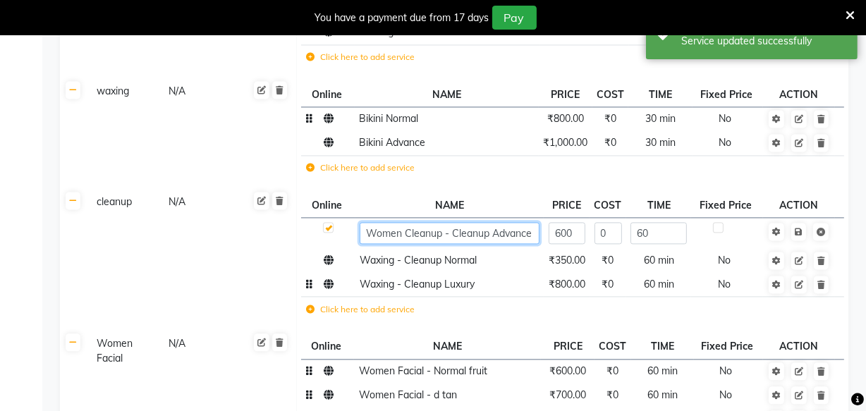
click at [368, 222] on input "Women Cleanup - Cleanup Advance" at bounding box center [450, 233] width 180 height 22
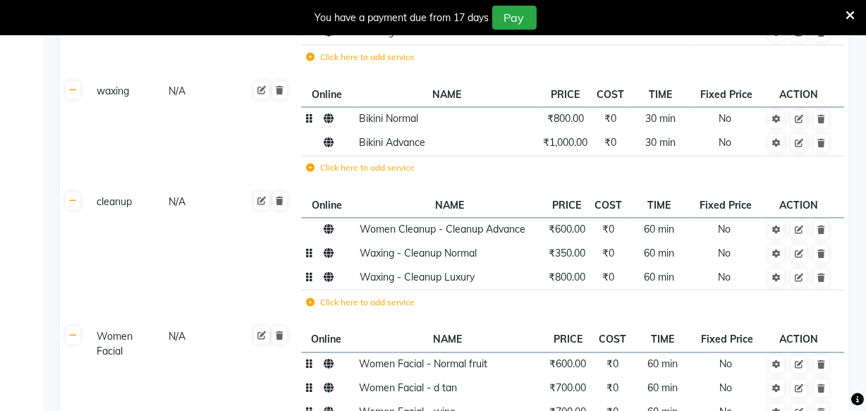
click at [394, 253] on tbody "Women Cleanup - Cleanup Advance ₹600.00 ₹0 60 min No Waxing - Cleanup Normal ₹3…" at bounding box center [572, 268] width 543 height 102
click at [394, 247] on span "Waxing - Cleanup Normal" at bounding box center [418, 253] width 117 height 13
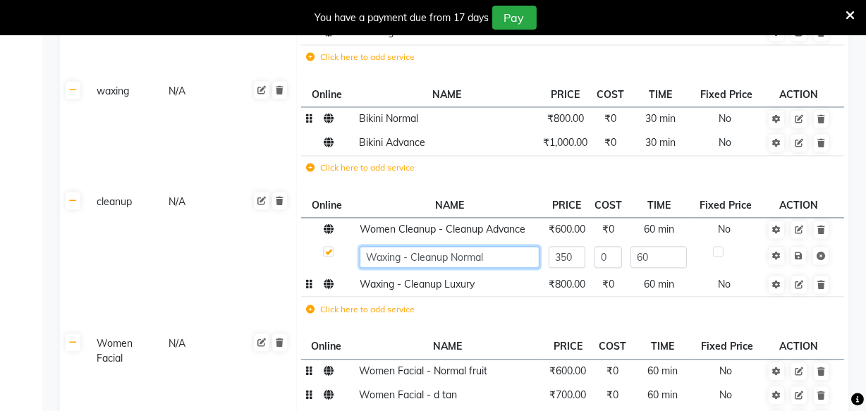
click at [402, 246] on input "Waxing - Cleanup Normal" at bounding box center [450, 257] width 180 height 22
paste input "Women Cleanup"
type input "Women Cleanup - Cleanup Normal"
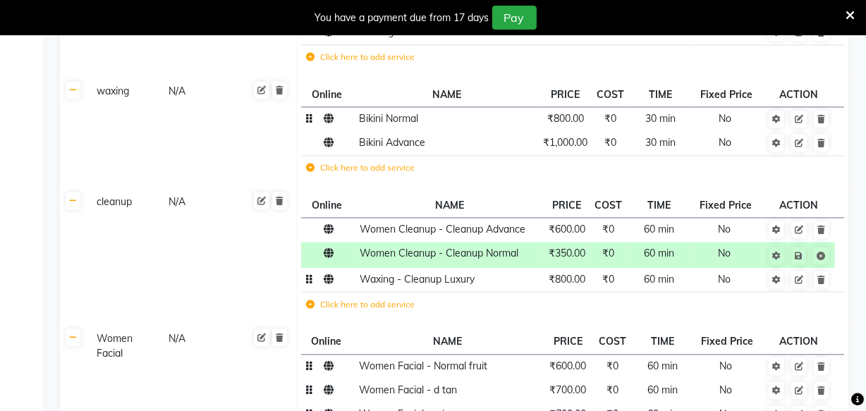
click at [401, 274] on td "Waxing - Cleanup Luxury" at bounding box center [450, 280] width 189 height 24
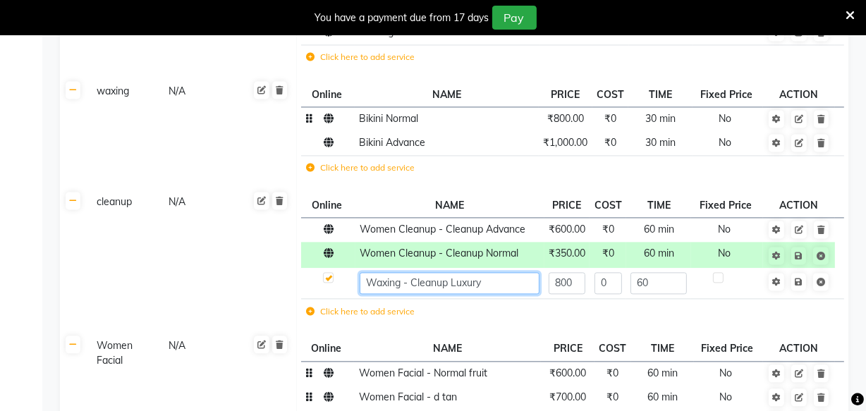
click at [397, 272] on input "Waxing - Cleanup Luxury" at bounding box center [450, 283] width 180 height 22
click at [402, 272] on input "Waxing - Cleanup Luxury" at bounding box center [450, 283] width 180 height 22
paste input "Women Cleanup"
type input "Women Cleanup - Cleanup Luxury"
click at [526, 272] on input "Women Cleanup - Cleanup Luxury" at bounding box center [450, 283] width 180 height 22
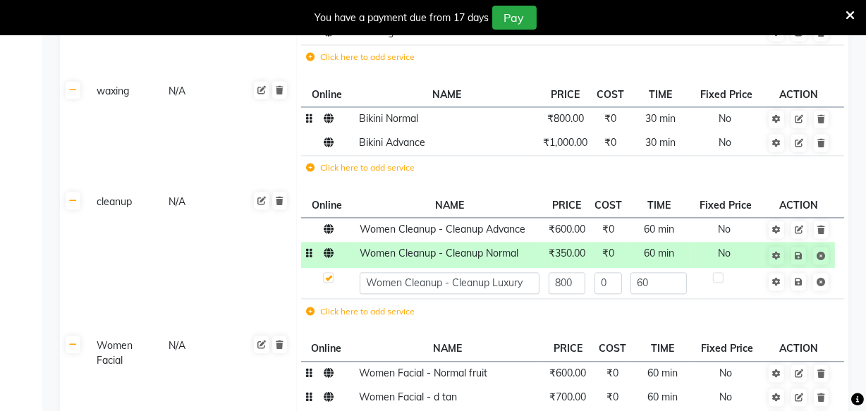
click at [522, 245] on td "Women Cleanup - Cleanup Normal" at bounding box center [450, 255] width 189 height 26
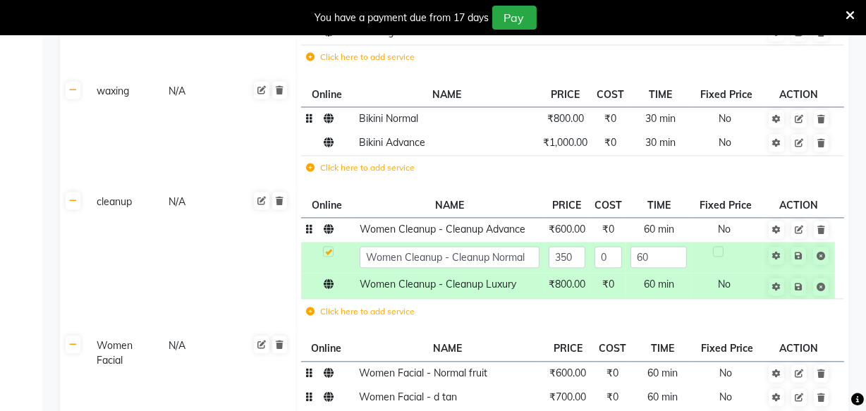
click at [523, 223] on span "Women Cleanup - Cleanup Advance" at bounding box center [443, 229] width 166 height 13
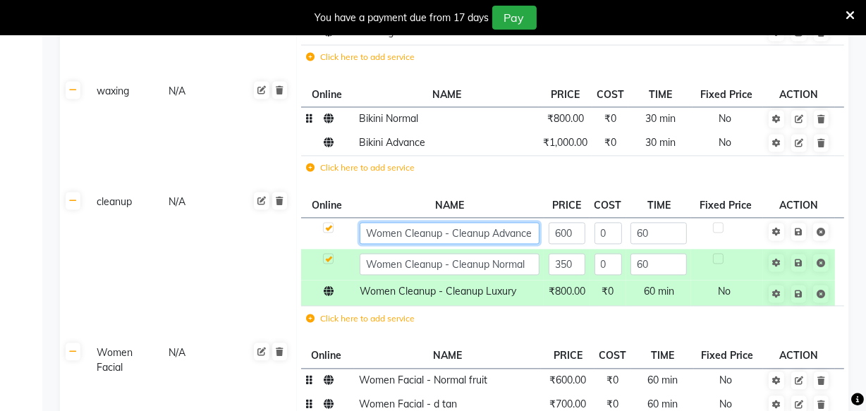
click at [528, 222] on input "Women Cleanup - Cleanup Advance" at bounding box center [450, 233] width 180 height 22
click at [536, 222] on input "Women Cleanup - Cleanup Advance" at bounding box center [450, 233] width 180 height 22
type input "Women Cleanup - Cleanup Normal"
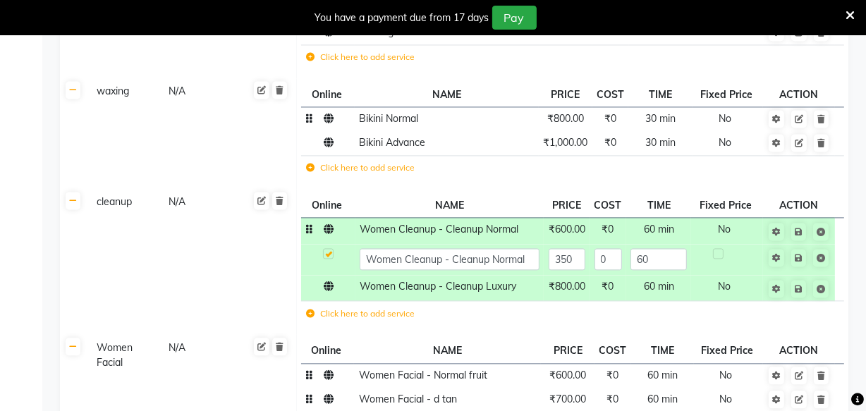
click at [574, 223] on span "₹600.00" at bounding box center [567, 229] width 37 height 13
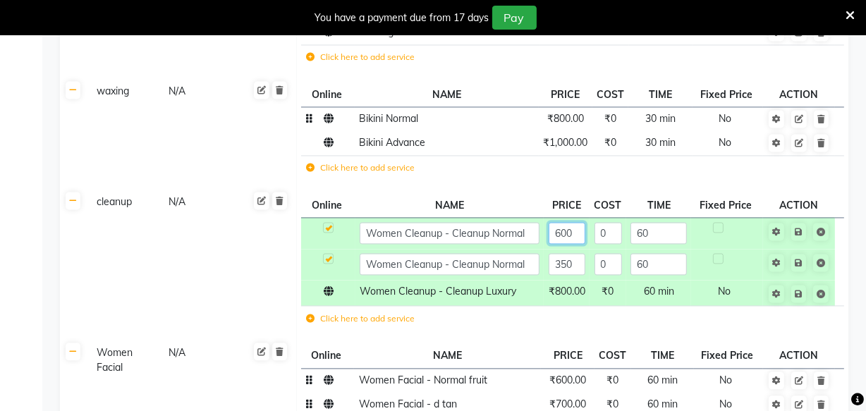
click at [574, 222] on input "600" at bounding box center [567, 233] width 37 height 22
type input "6"
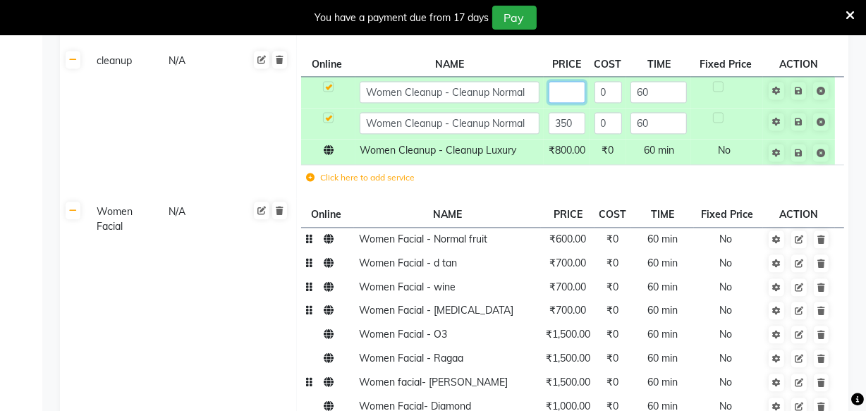
scroll to position [2788, 0]
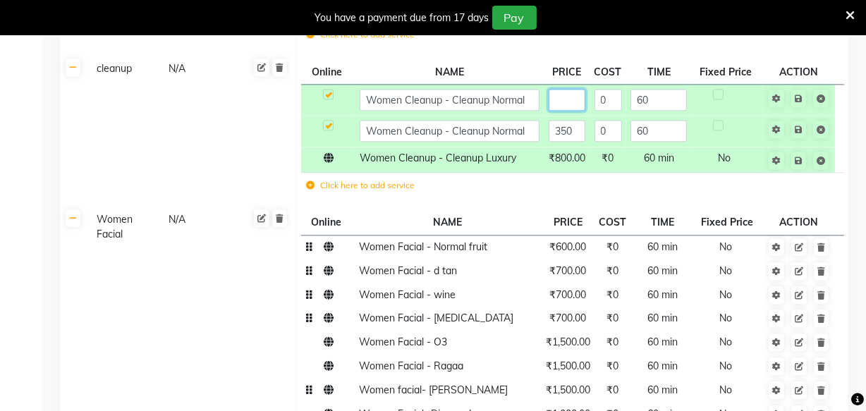
click at [571, 89] on input "text" at bounding box center [567, 100] width 37 height 22
type input "350"
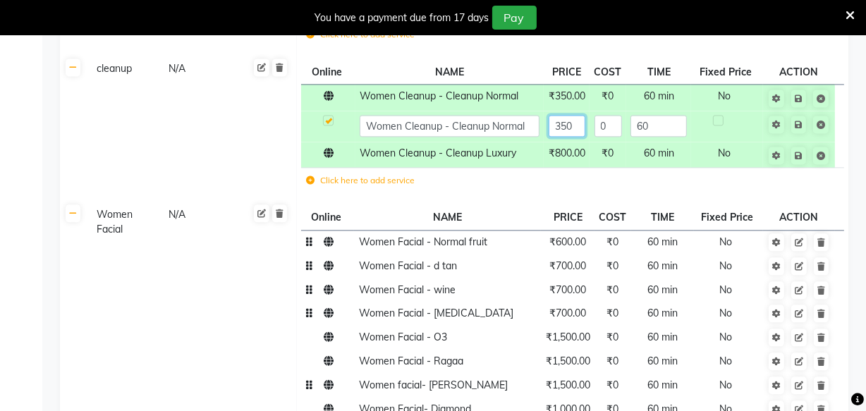
click at [574, 117] on input "350" at bounding box center [567, 126] width 37 height 22
type input "3"
type input "600"
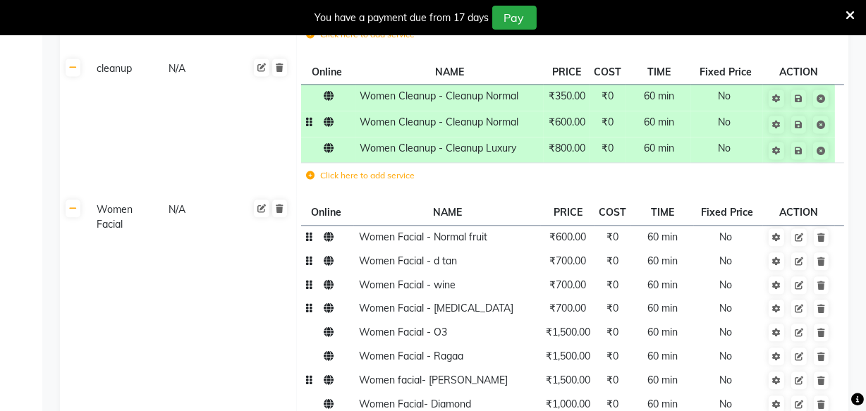
click at [530, 114] on td "Women Cleanup - Cleanup Normal" at bounding box center [450, 124] width 188 height 26
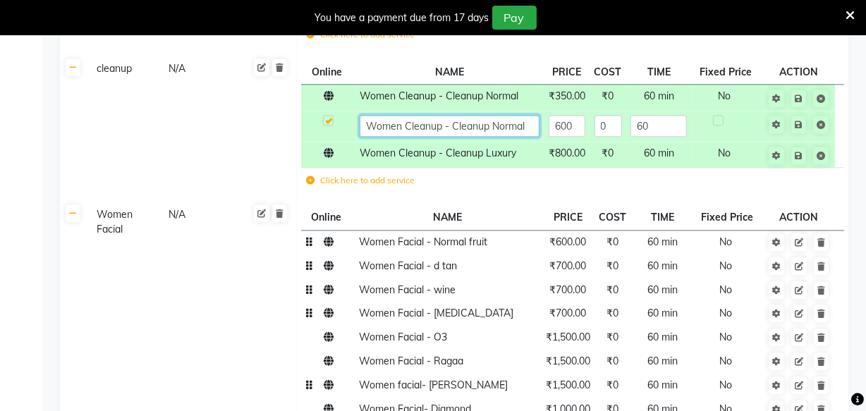
click at [529, 115] on input "Women Cleanup - Cleanup Normal" at bounding box center [450, 126] width 180 height 22
type input "Women Cleanup - Cleanup Advance"
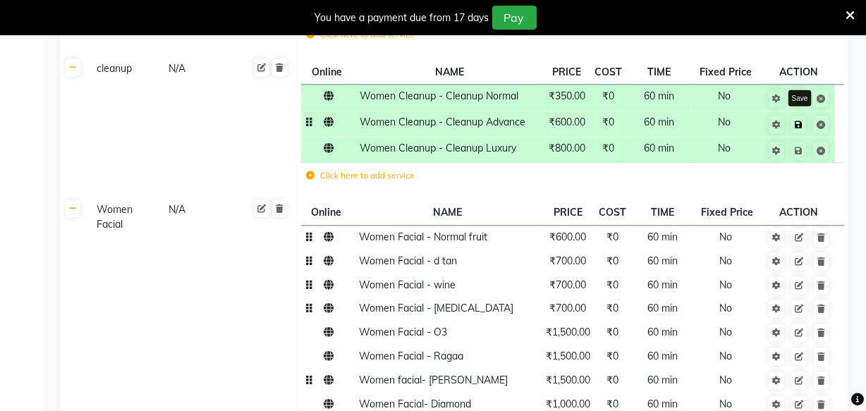
click at [799, 121] on icon at bounding box center [799, 125] width 8 height 8
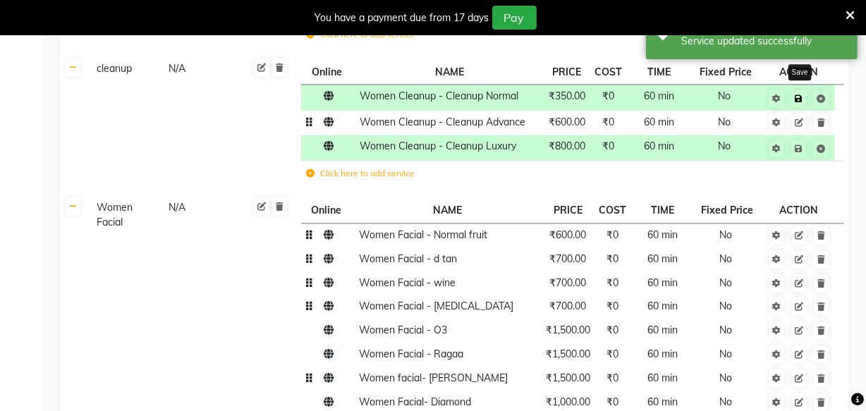
click at [799, 95] on icon at bounding box center [799, 99] width 8 height 8
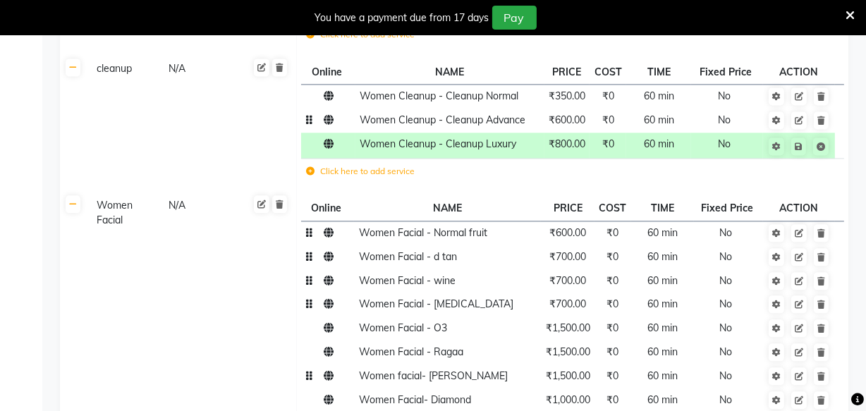
click at [344, 165] on label "Click here to add service" at bounding box center [360, 171] width 109 height 13
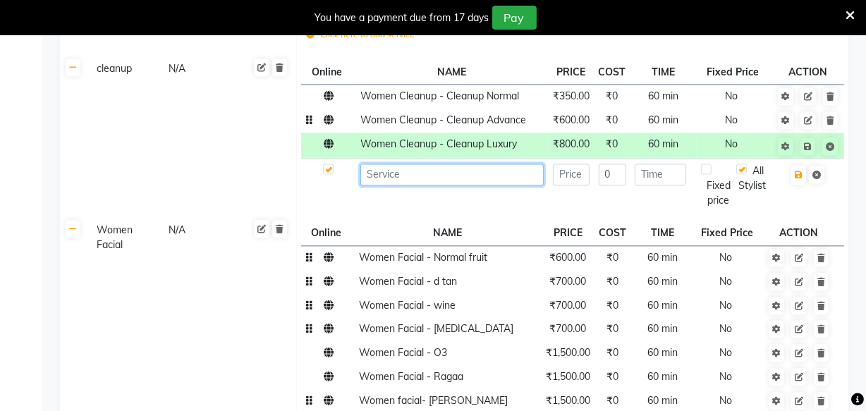
click at [394, 164] on input at bounding box center [452, 175] width 183 height 22
paste input "Women Cleanup"
type input "Women Cleanup- Cleanup O3"
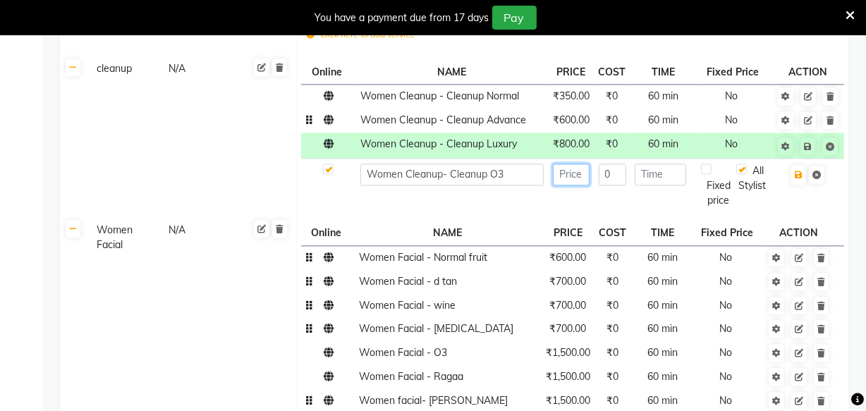
click at [579, 164] on input "number" at bounding box center [571, 175] width 37 height 22
type input "700"
click at [678, 164] on input "number" at bounding box center [661, 175] width 52 height 22
type input "35"
click at [667, 138] on span "60 min" at bounding box center [663, 144] width 30 height 13
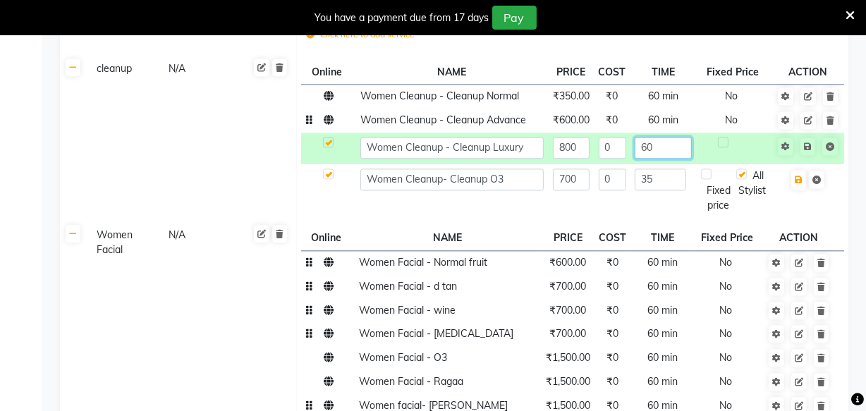
click at [658, 137] on input "60" at bounding box center [663, 148] width 57 height 22
type input "6"
type input "35"
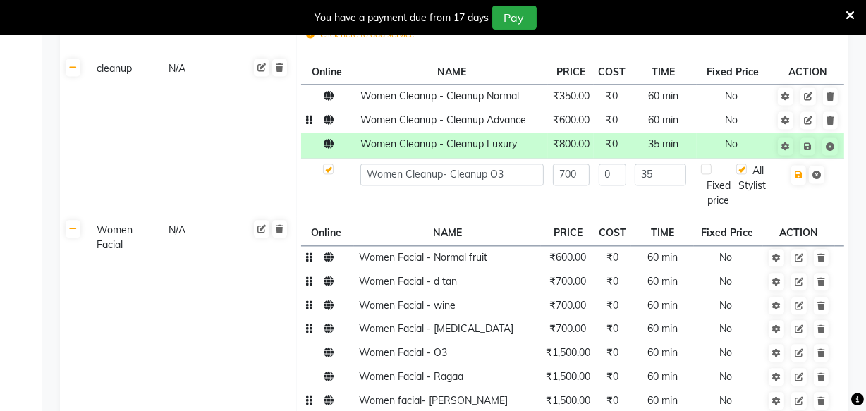
click at [660, 114] on span "60 min" at bounding box center [663, 120] width 30 height 13
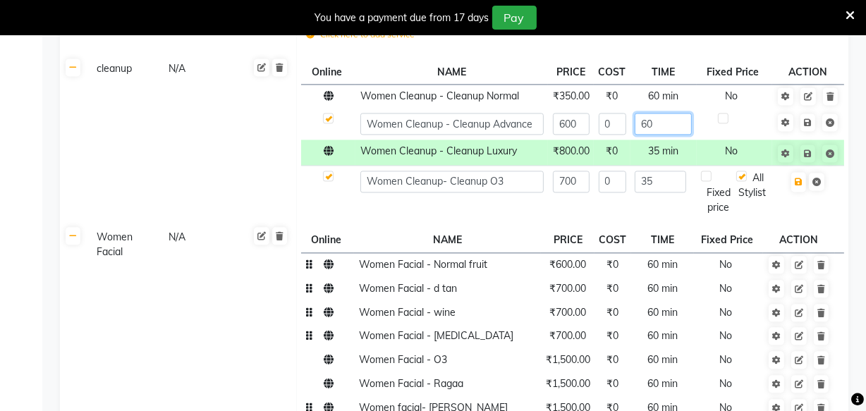
click at [663, 113] on input "60" at bounding box center [663, 124] width 57 height 22
type input "6"
type input "35"
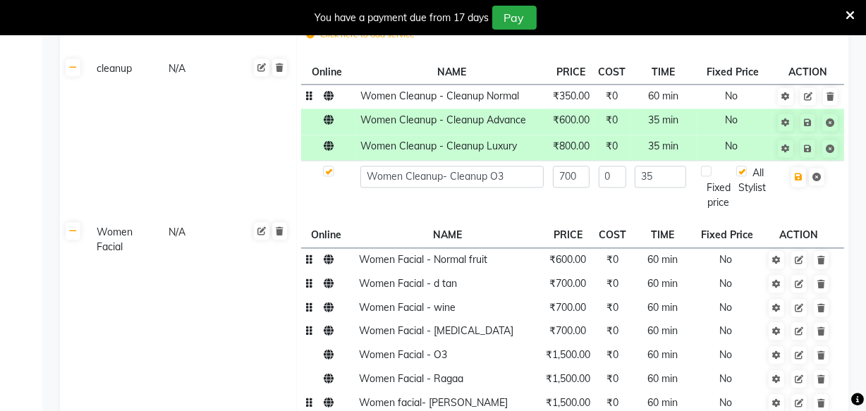
click at [666, 90] on span "60 min" at bounding box center [663, 96] width 30 height 13
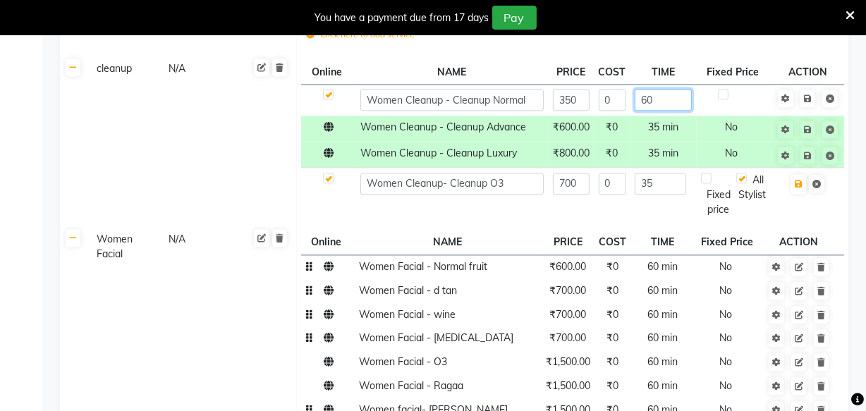
click at [663, 89] on input "60" at bounding box center [663, 100] width 57 height 22
type input "6"
type input "35"
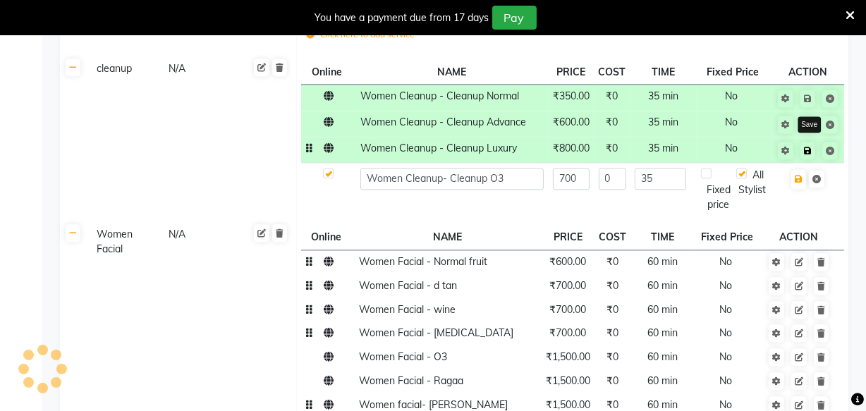
click at [811, 145] on link at bounding box center [808, 151] width 15 height 18
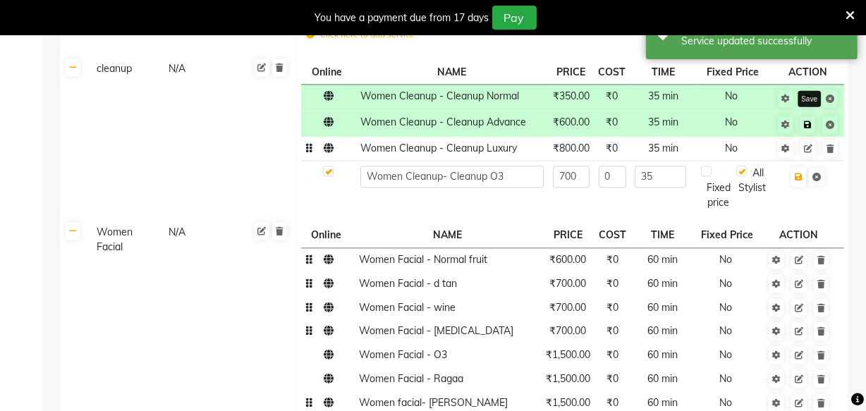
click at [809, 121] on icon at bounding box center [808, 125] width 8 height 8
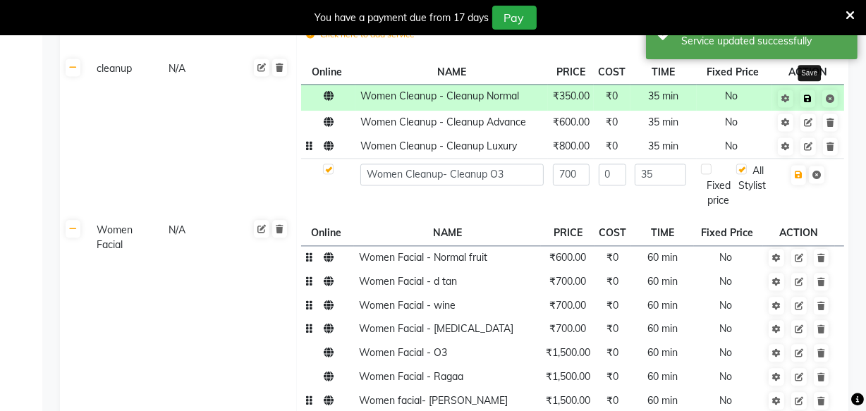
click at [810, 95] on icon at bounding box center [808, 99] width 8 height 8
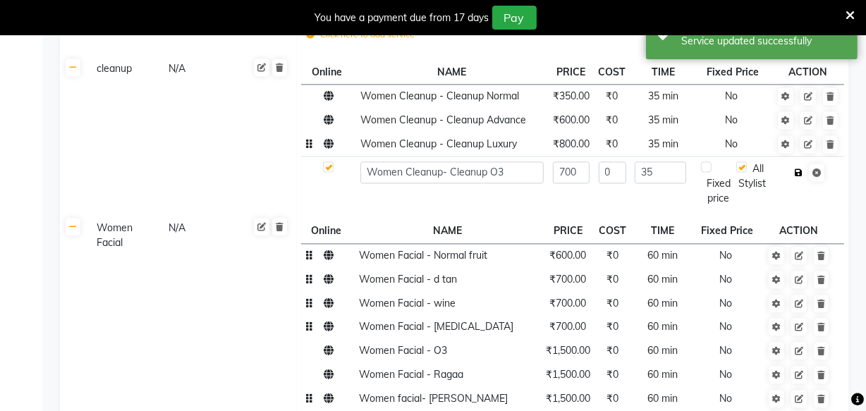
click at [799, 169] on icon "button" at bounding box center [799, 173] width 8 height 8
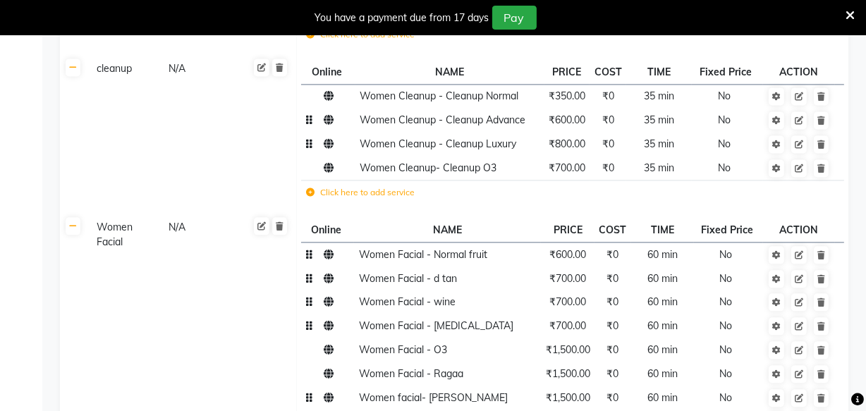
click at [516, 114] on span "Women Cleanup - Cleanup Advance" at bounding box center [443, 120] width 166 height 13
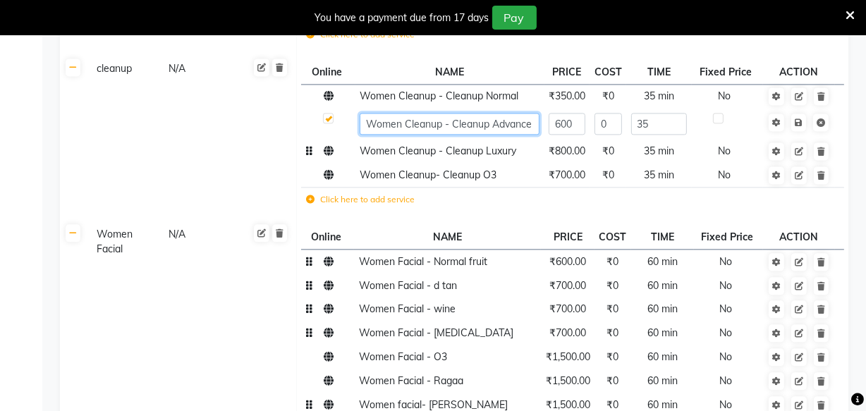
click at [531, 113] on input "Women Cleanup - Cleanup Advance" at bounding box center [450, 124] width 180 height 22
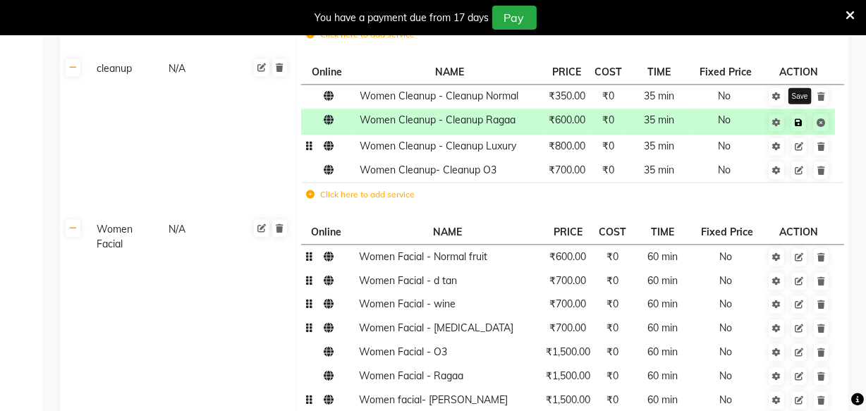
click at [802, 119] on icon at bounding box center [799, 123] width 8 height 8
click at [513, 90] on span "Women Cleanup - Cleanup Normal" at bounding box center [439, 96] width 159 height 13
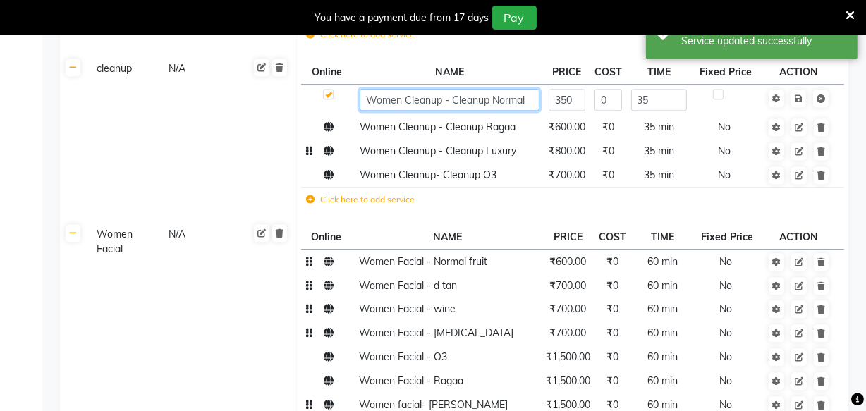
click at [529, 89] on input "Women Cleanup - Cleanup Normal" at bounding box center [450, 100] width 180 height 22
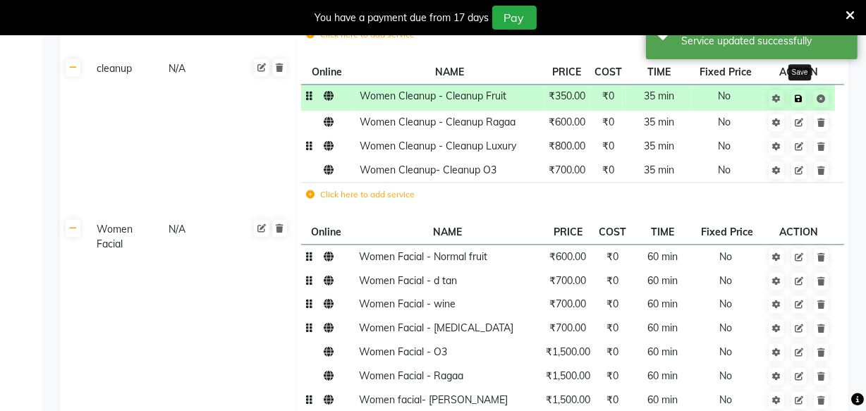
click at [799, 95] on icon at bounding box center [799, 99] width 8 height 8
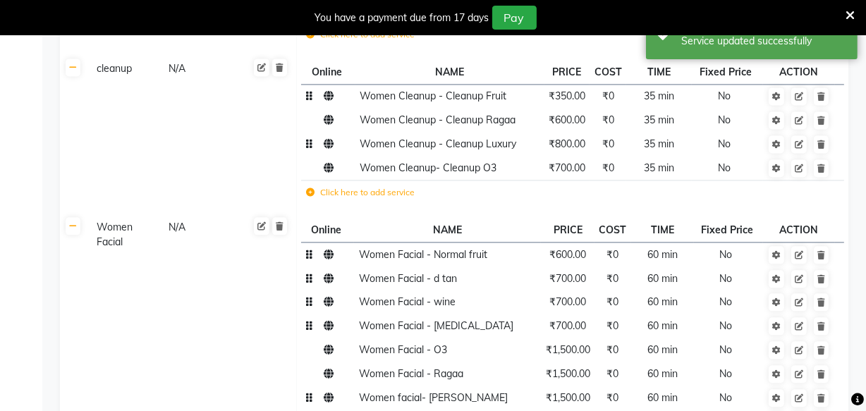
click at [380, 186] on label "Click here to add service" at bounding box center [360, 192] width 109 height 13
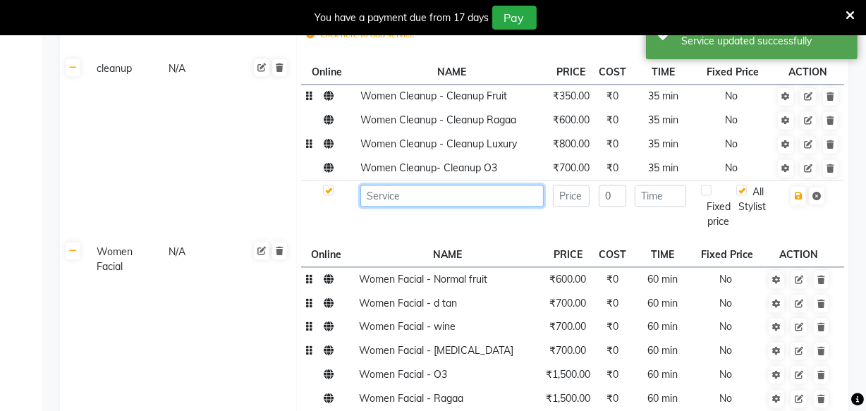
click at [399, 185] on input at bounding box center [452, 196] width 183 height 22
click at [401, 185] on input at bounding box center [452, 196] width 183 height 22
paste input "Women Cleanup"
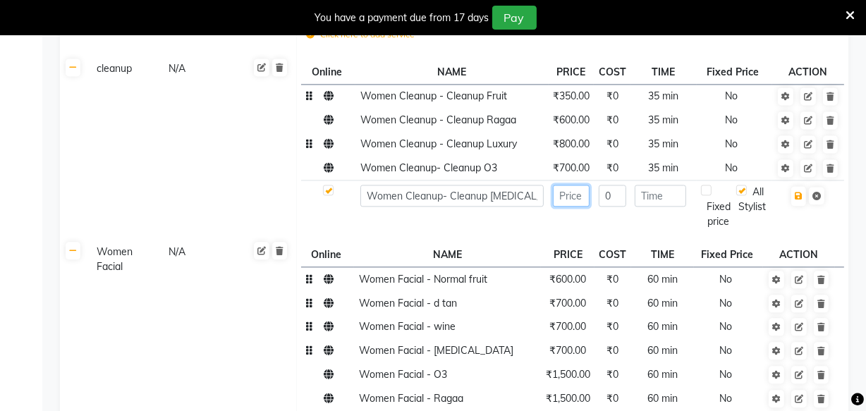
click at [568, 185] on input "number" at bounding box center [571, 196] width 37 height 22
click at [677, 185] on input "number" at bounding box center [661, 196] width 52 height 22
click at [657, 90] on span "35 min" at bounding box center [663, 96] width 30 height 13
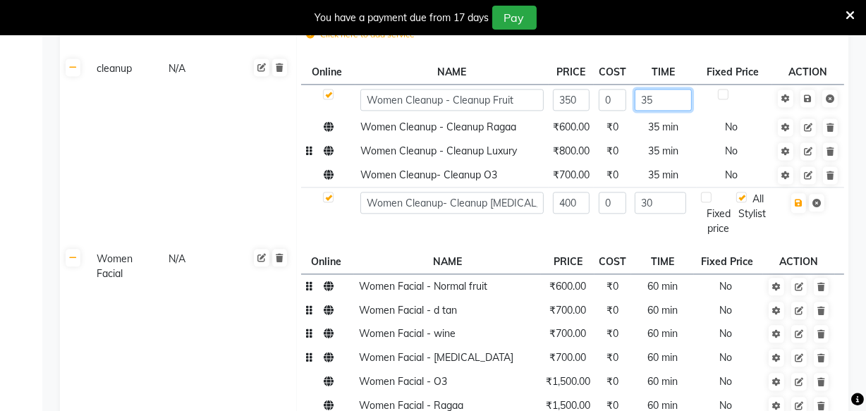
click at [657, 89] on input "35" at bounding box center [663, 100] width 57 height 22
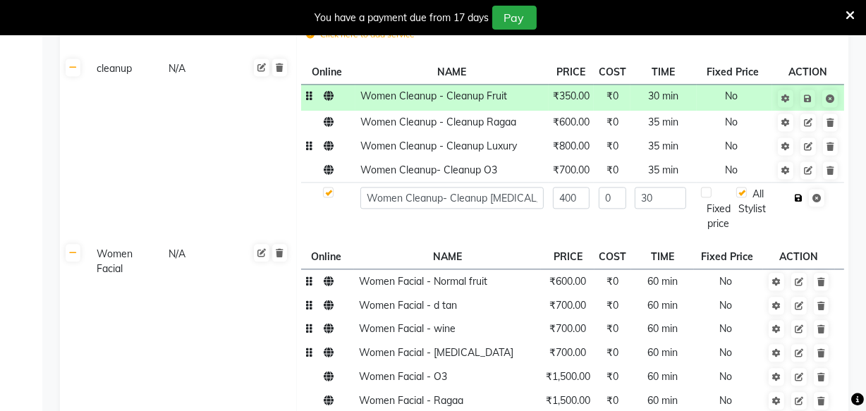
click at [797, 194] on icon "button" at bounding box center [799, 198] width 8 height 8
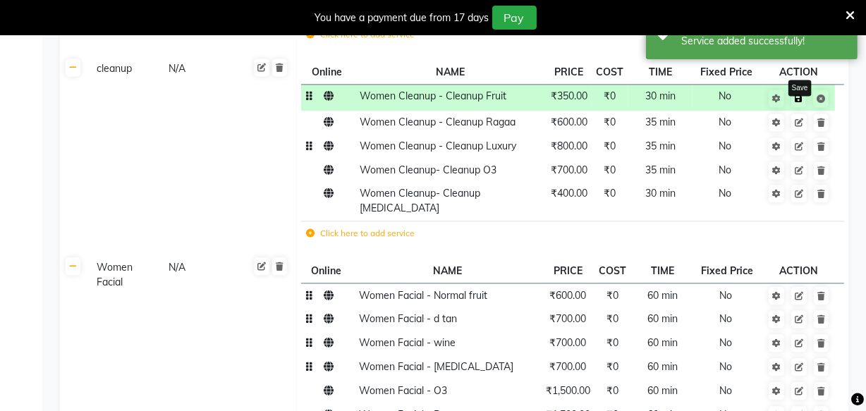
click at [802, 95] on icon at bounding box center [799, 99] width 8 height 8
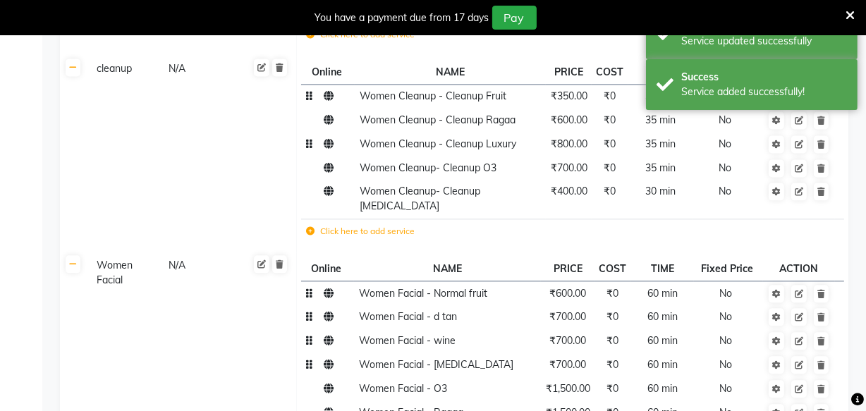
click at [373, 225] on label "Click here to add service" at bounding box center [360, 231] width 109 height 13
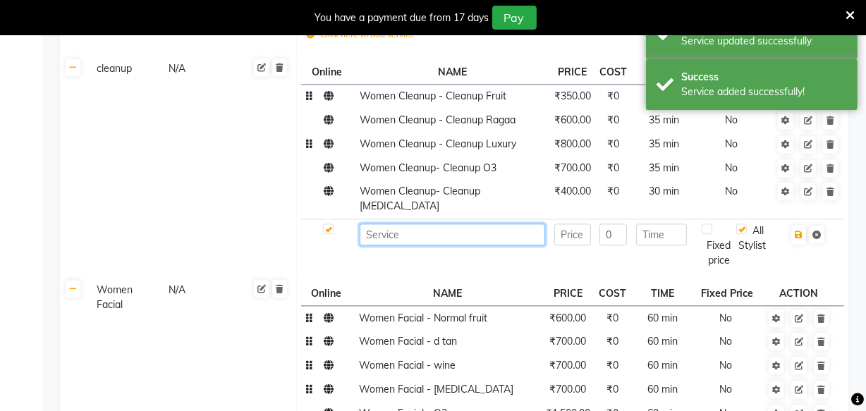
click at [387, 224] on input at bounding box center [453, 235] width 186 height 22
paste input "Women Cleanup"
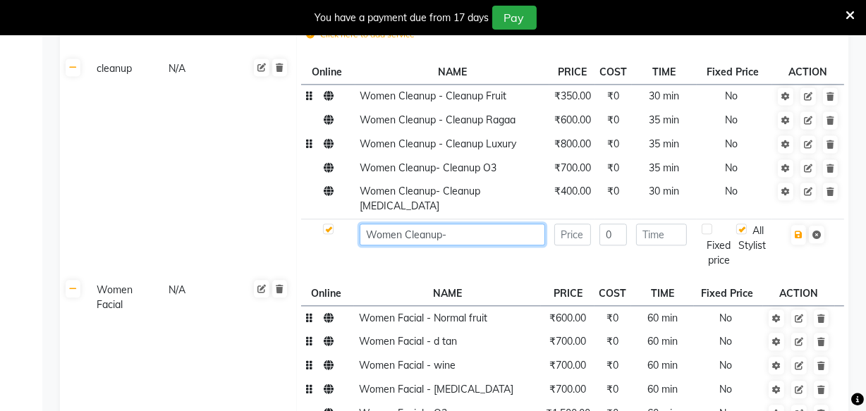
click at [459, 224] on input "Women Cleanup-" at bounding box center [453, 235] width 186 height 22
click at [498, 224] on input "Women Cleanup- Cleanup" at bounding box center [453, 235] width 186 height 22
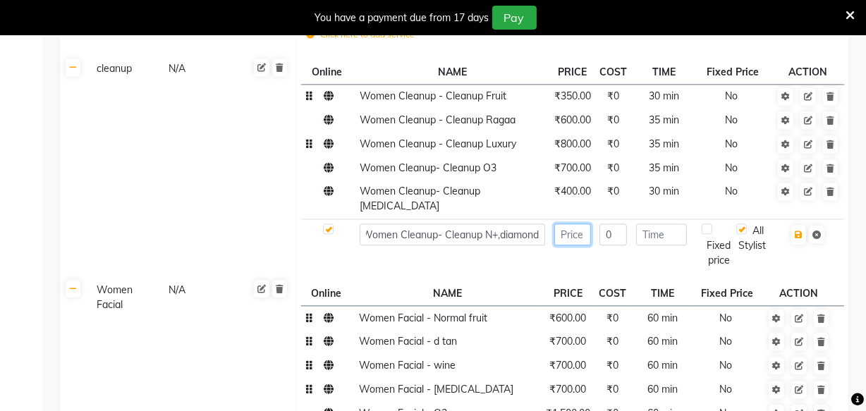
click at [574, 224] on input "number" at bounding box center [573, 235] width 37 height 22
click at [653, 224] on input "number" at bounding box center [661, 235] width 51 height 22
click at [802, 231] on icon "button" at bounding box center [799, 235] width 8 height 8
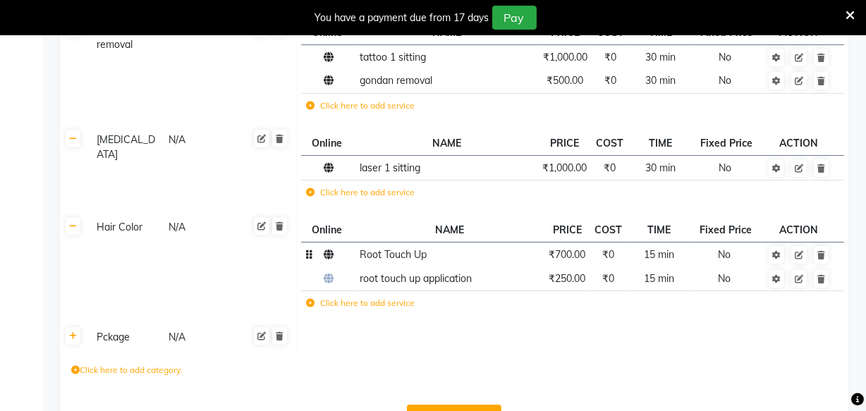
scroll to position [4396, 0]
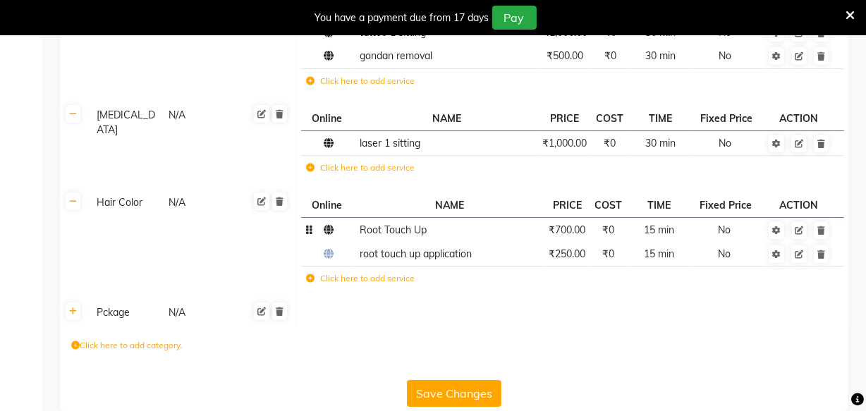
click at [436, 380] on button "Save Changes" at bounding box center [454, 393] width 95 height 27
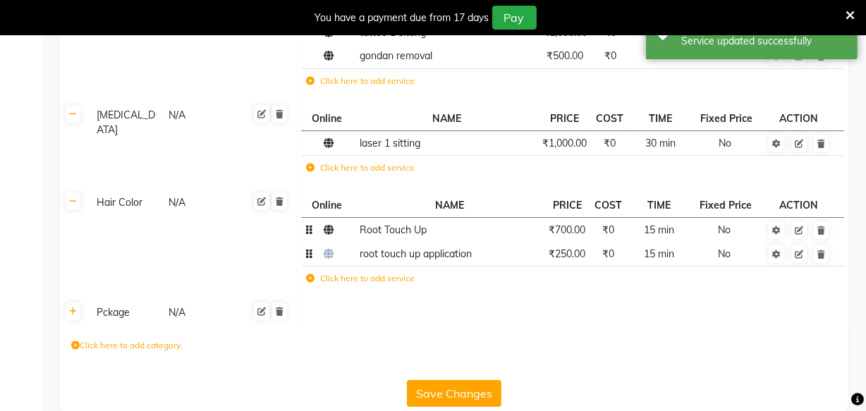
scroll to position [3896, 0]
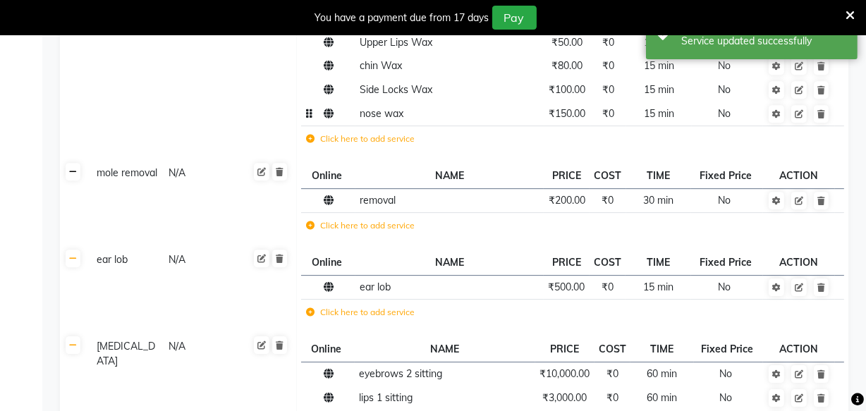
click at [71, 168] on icon at bounding box center [73, 172] width 8 height 8
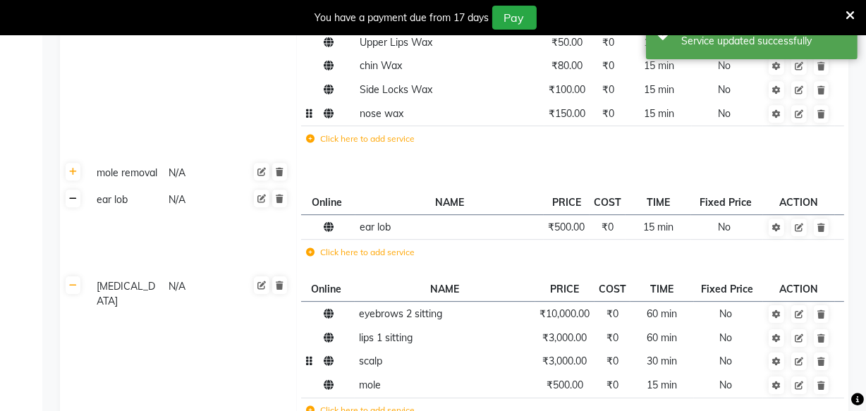
click at [75, 190] on link at bounding box center [73, 199] width 15 height 18
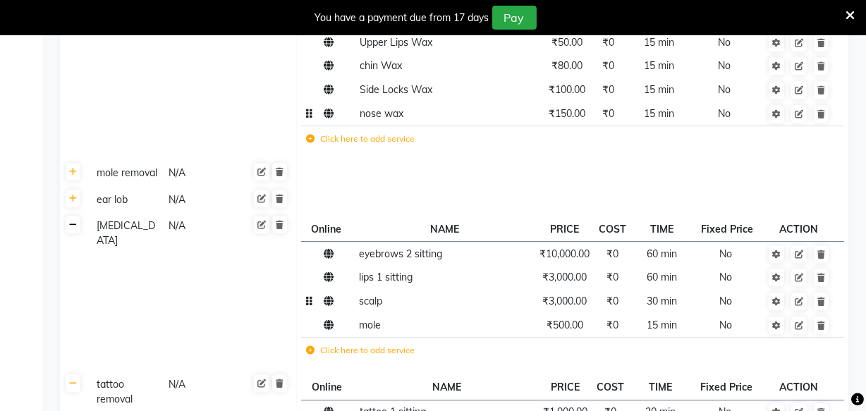
click at [73, 221] on icon at bounding box center [73, 225] width 8 height 8
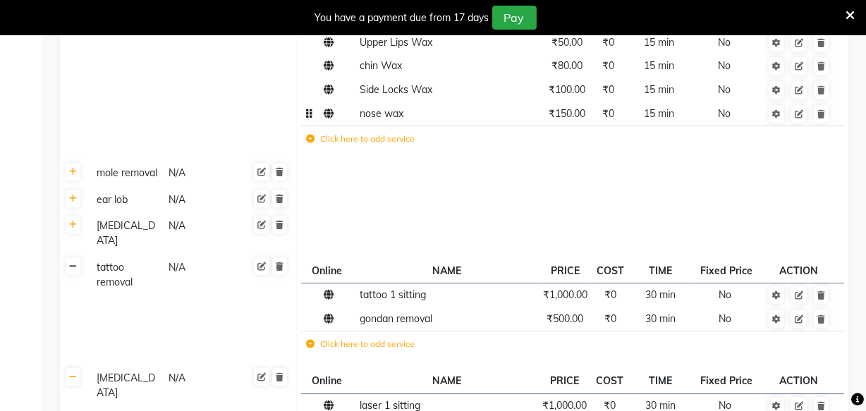
click at [73, 262] on icon at bounding box center [73, 266] width 8 height 8
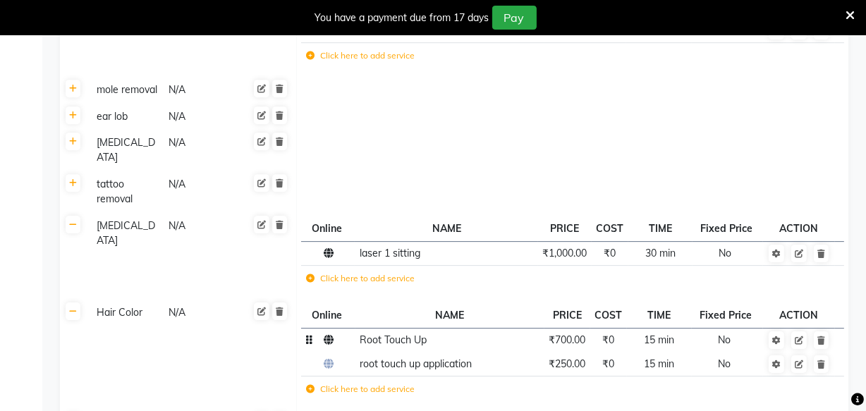
scroll to position [4012, 0]
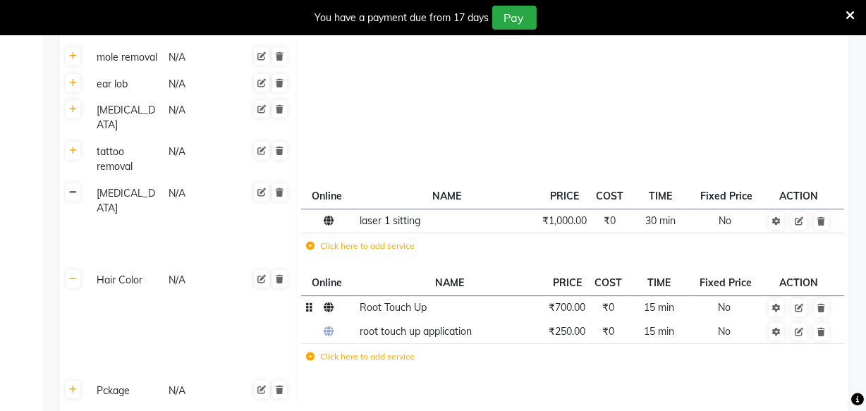
click at [73, 188] on icon at bounding box center [73, 192] width 8 height 8
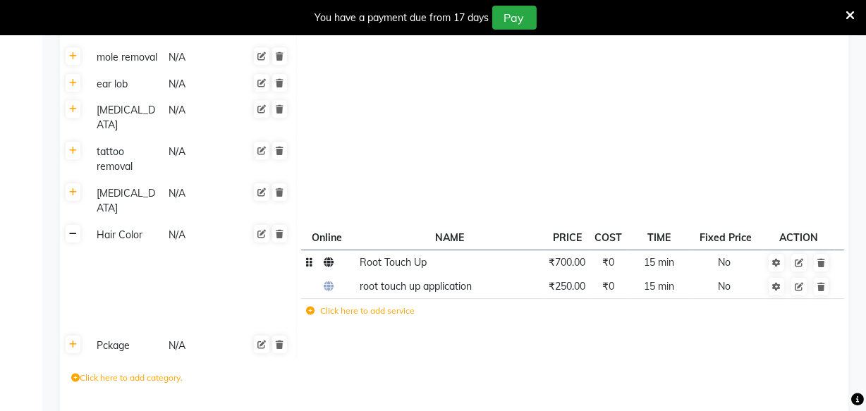
click at [73, 230] on icon at bounding box center [73, 234] width 8 height 8
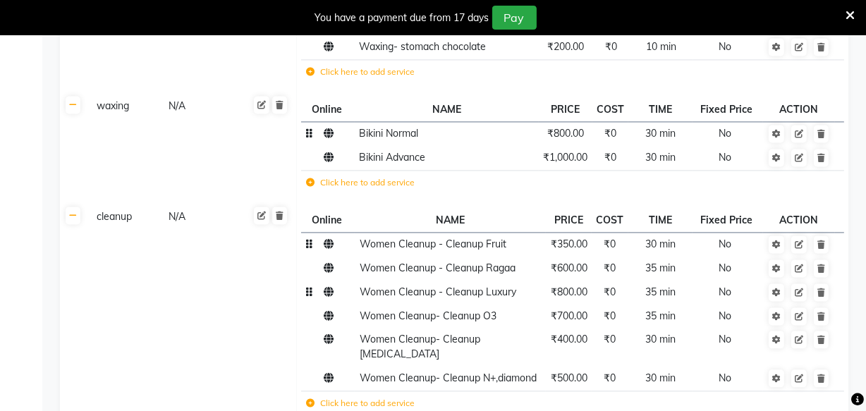
scroll to position [2635, 0]
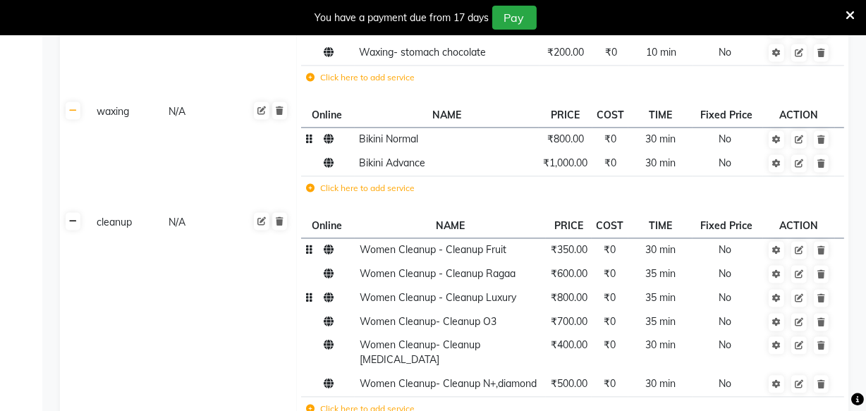
click at [76, 213] on link at bounding box center [73, 221] width 15 height 18
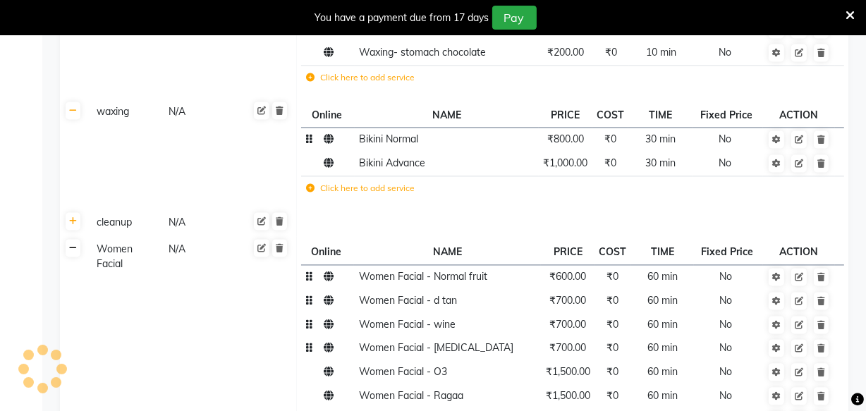
click at [73, 244] on icon at bounding box center [73, 248] width 8 height 8
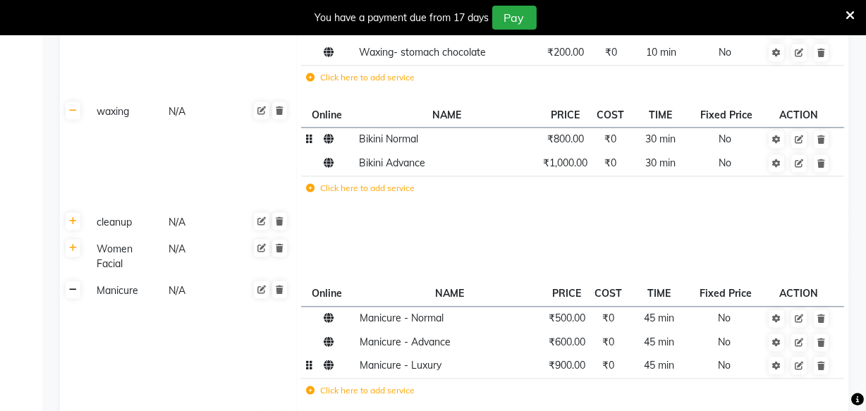
click at [75, 286] on icon at bounding box center [73, 290] width 8 height 8
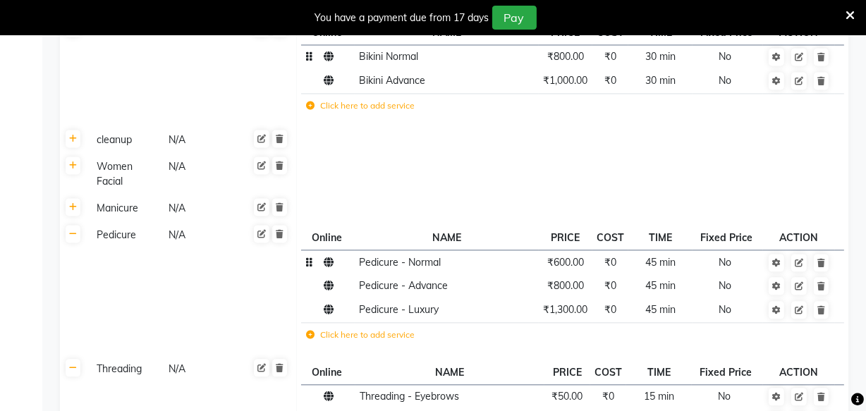
scroll to position [2733, 0]
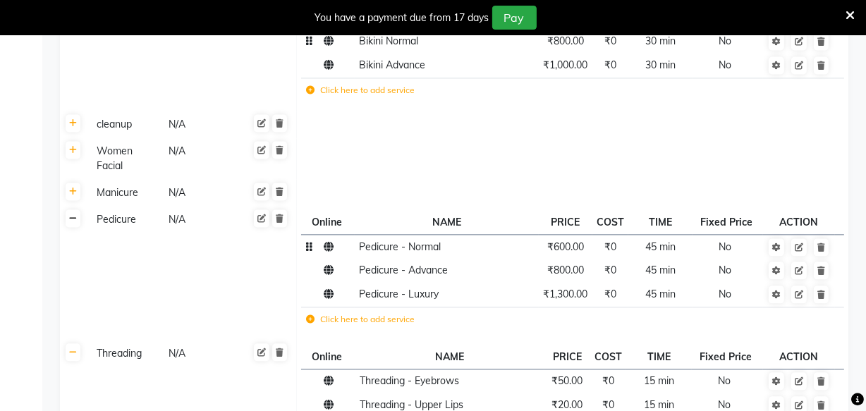
click at [72, 214] on icon at bounding box center [73, 218] width 8 height 8
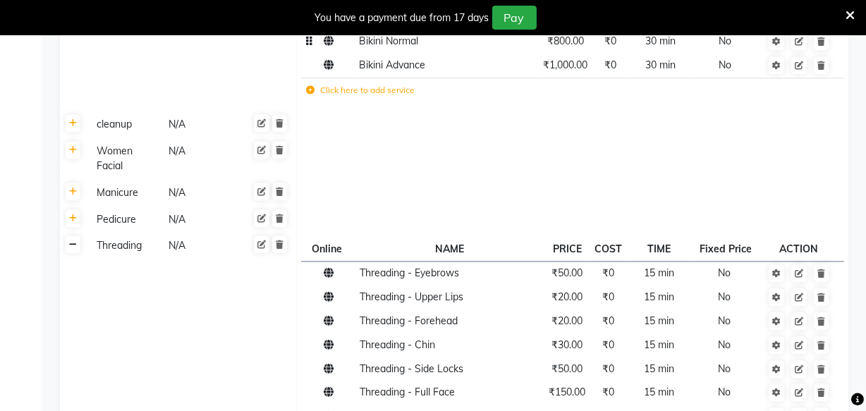
click at [72, 241] on icon at bounding box center [73, 245] width 8 height 8
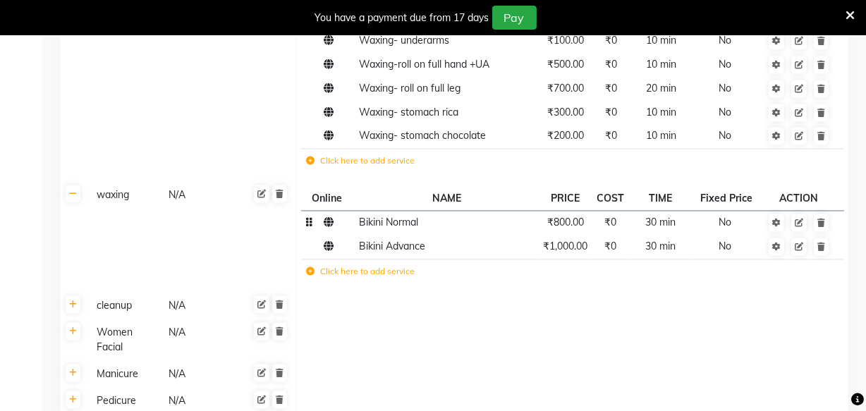
scroll to position [2481, 0]
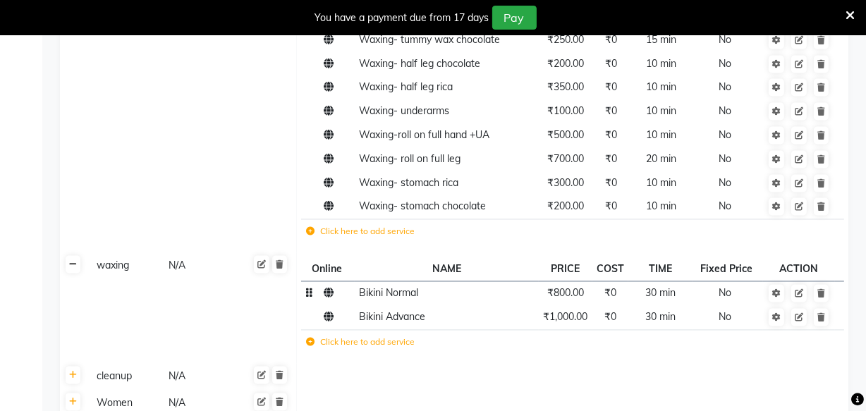
click at [72, 260] on icon at bounding box center [73, 264] width 8 height 8
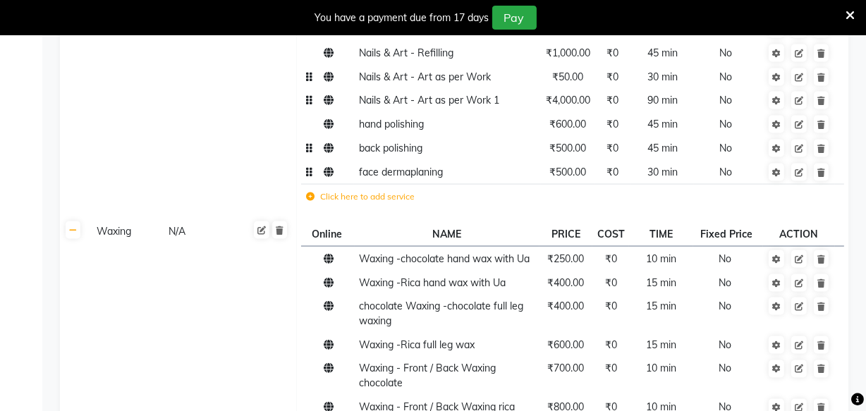
scroll to position [2014, 0]
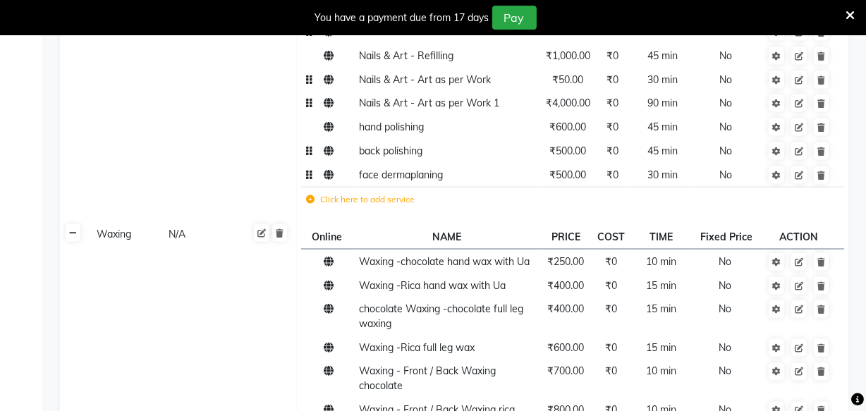
click at [72, 229] on icon at bounding box center [73, 233] width 8 height 8
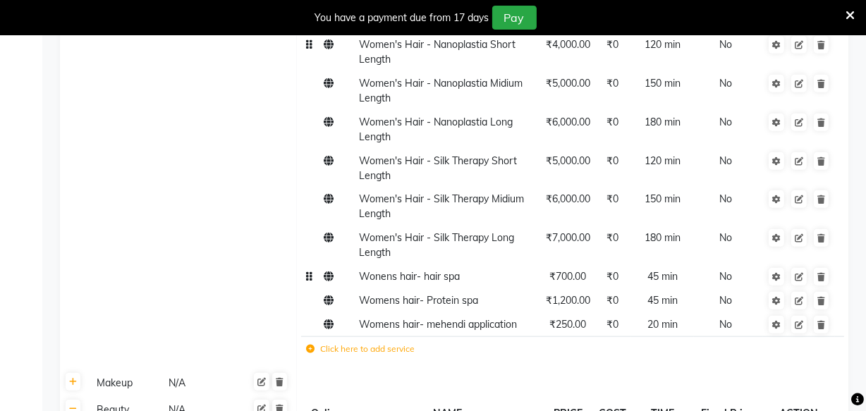
scroll to position [1345, 0]
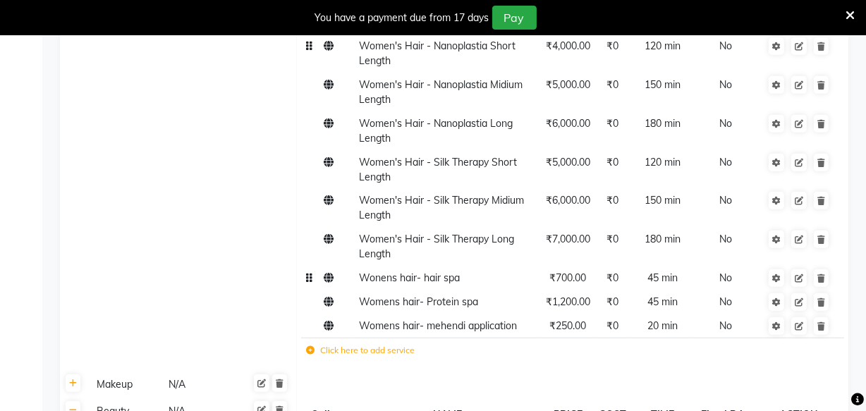
click at [380, 272] on span "Wonens hair- hair spa" at bounding box center [409, 278] width 101 height 13
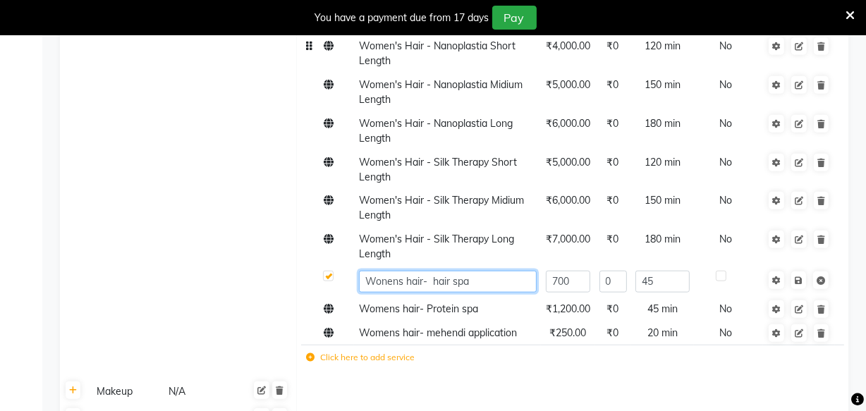
click at [388, 271] on input "Wonens hair- hair spa" at bounding box center [448, 282] width 178 height 22
click at [797, 277] on icon at bounding box center [799, 281] width 8 height 8
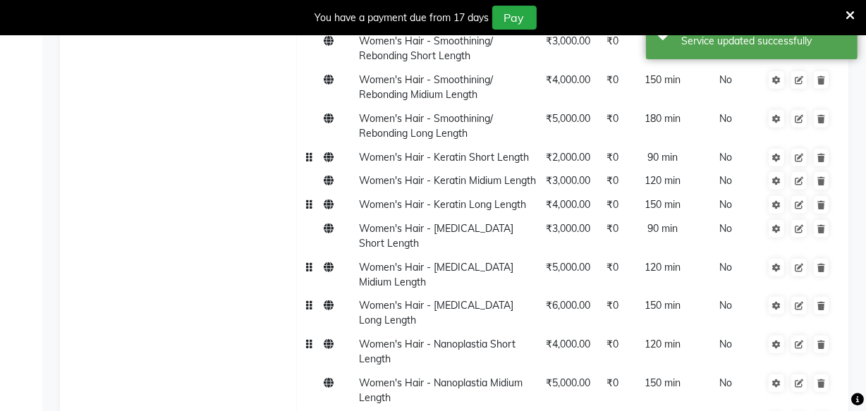
scroll to position [1037, 0]
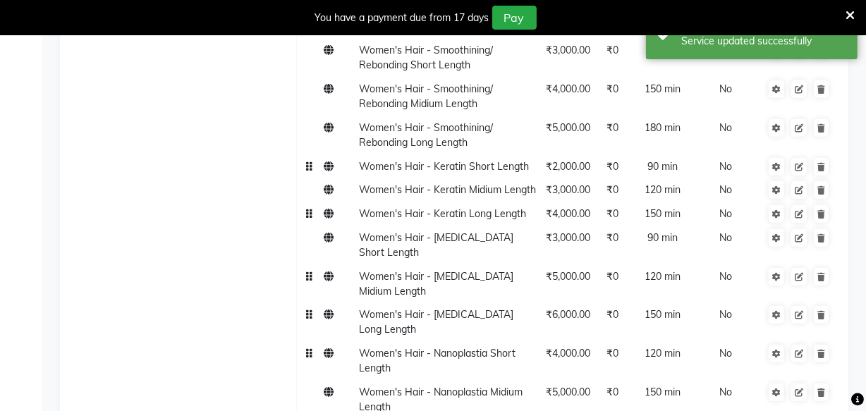
click at [480, 295] on span "Women's Hair - Botox Midium Length" at bounding box center [436, 284] width 155 height 28
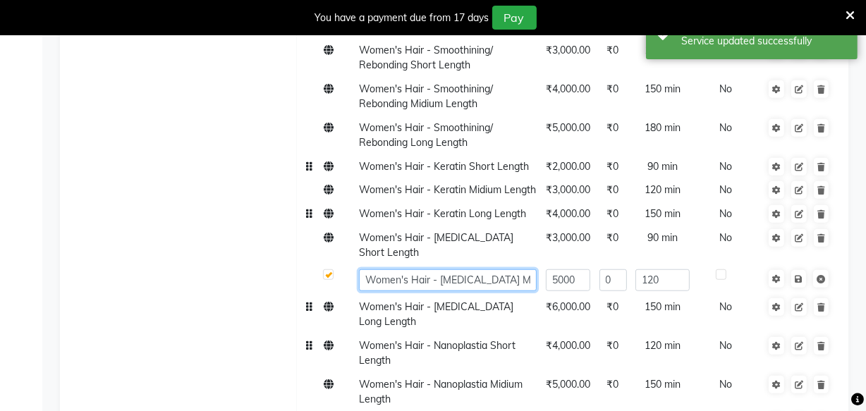
click at [480, 291] on input "Women's Hair - Botox Midium Length" at bounding box center [448, 281] width 178 height 22
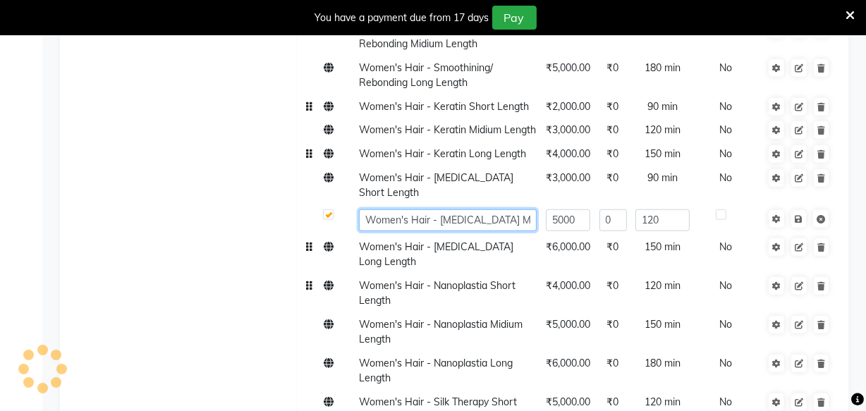
scroll to position [1099, 0]
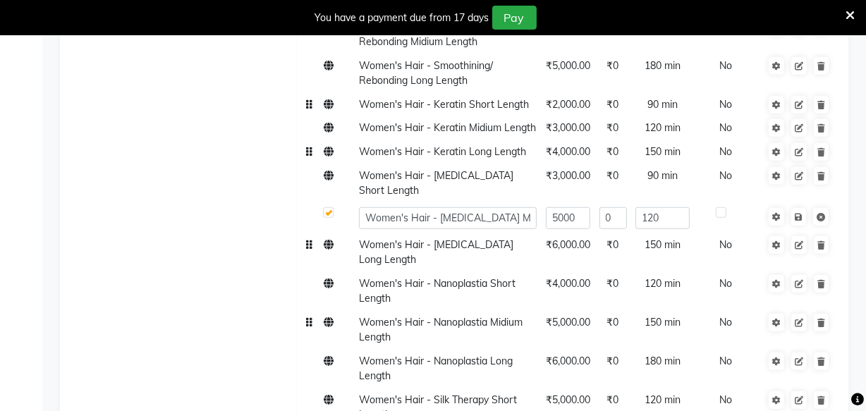
click at [507, 323] on span "Women's Hair - Nanoplastia Midium Length" at bounding box center [441, 330] width 164 height 28
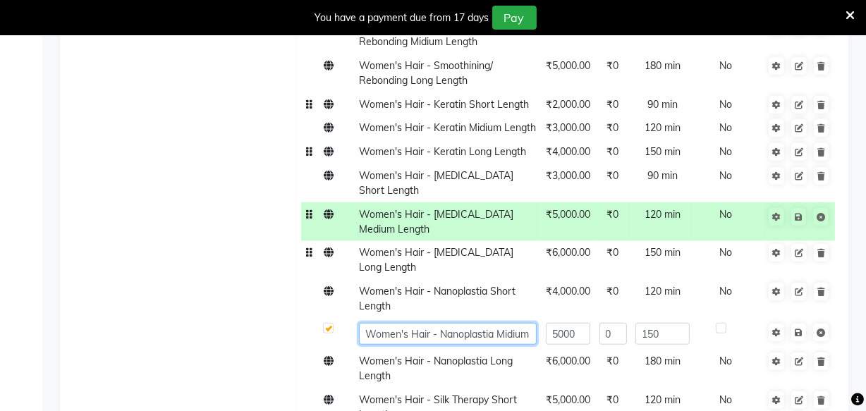
click at [507, 323] on input "Women's Hair - Nanoplastia Midium Length" at bounding box center [448, 334] width 178 height 22
click at [510, 323] on input "Women's Hair - Nanoplastia Midium Length" at bounding box center [448, 334] width 178 height 22
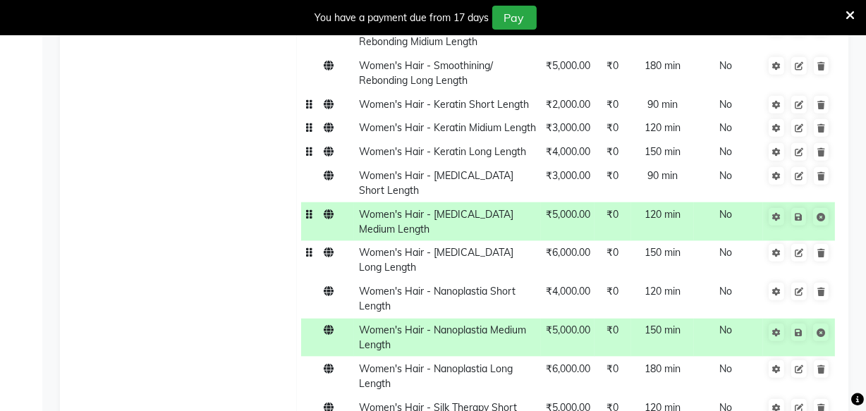
click at [483, 134] on span "Women's Hair - Keratin Midium Length" at bounding box center [447, 127] width 177 height 13
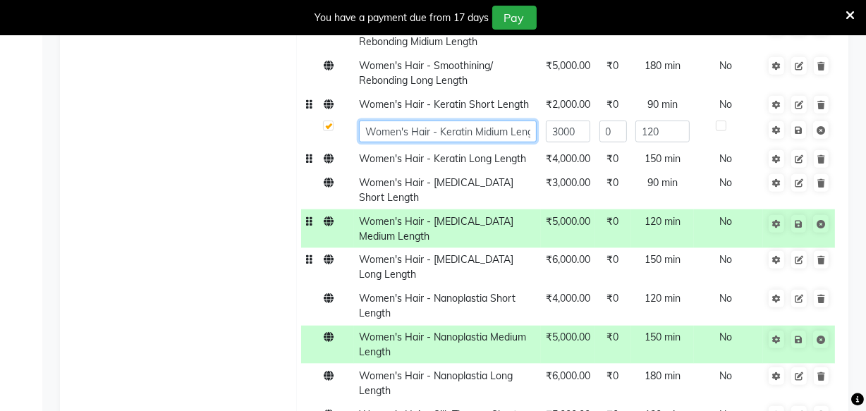
click at [486, 143] on input "Women's Hair - Keratin Midium Length" at bounding box center [448, 132] width 178 height 22
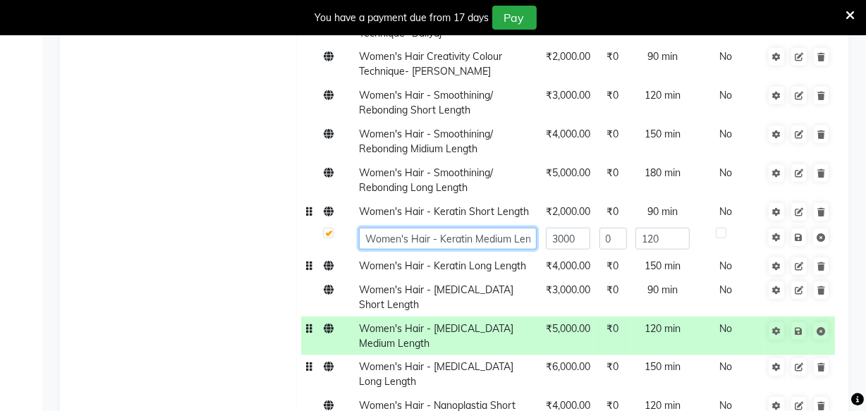
scroll to position [973, 0]
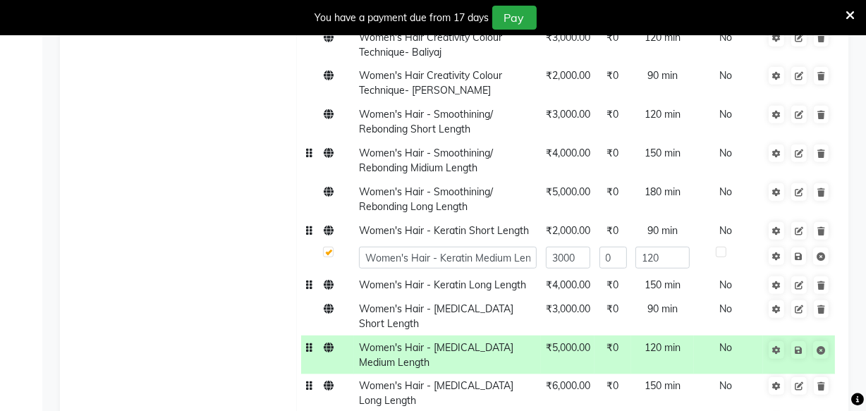
click at [429, 174] on span "Women's Hair - Smoothining/ Rebonding Midium Length" at bounding box center [426, 161] width 134 height 28
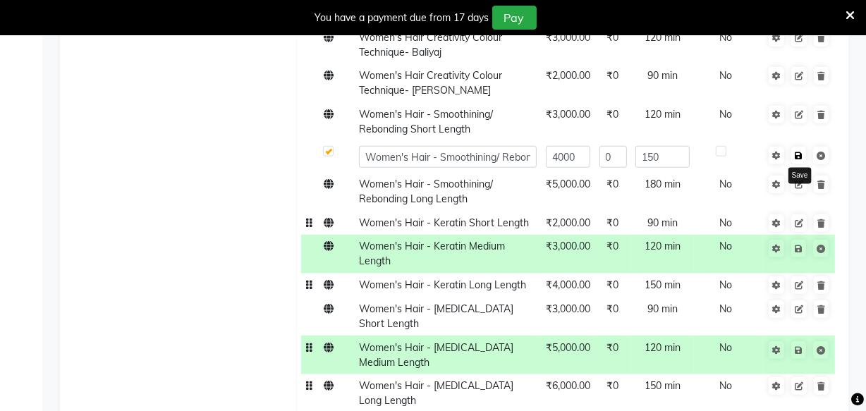
click at [798, 160] on icon at bounding box center [799, 156] width 8 height 8
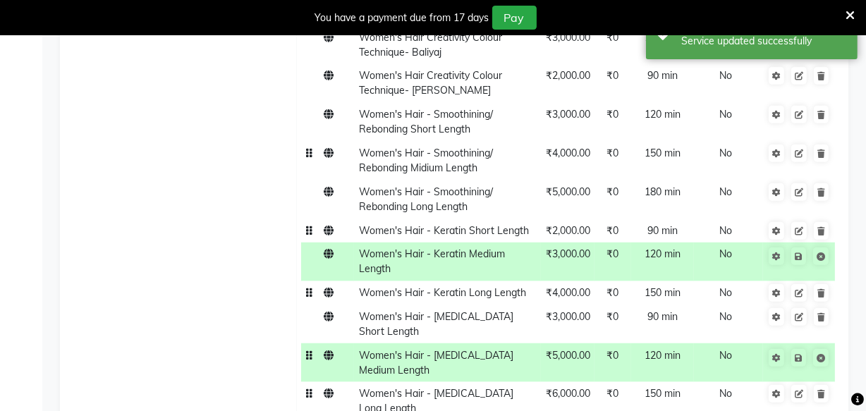
click at [432, 174] on span "Women's Hair - Smoothining/ Rebonding Midium Length" at bounding box center [426, 161] width 134 height 28
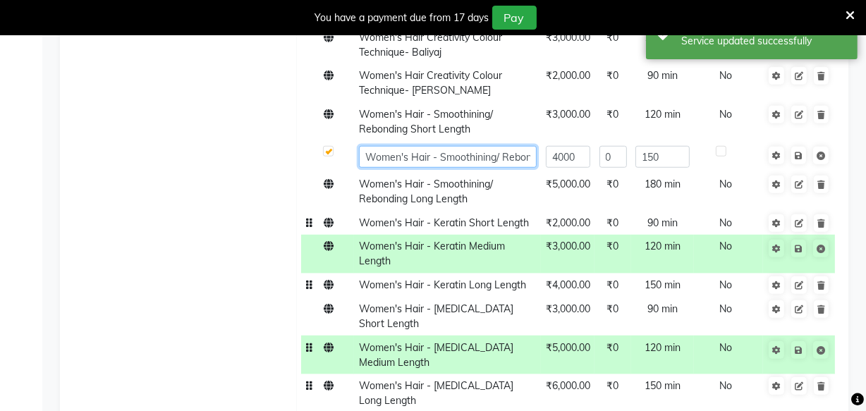
click at [526, 168] on input "Women's Hair - Smoothining/ Rebonding Midium Length" at bounding box center [448, 157] width 178 height 22
click at [519, 168] on input "Women's Hair - Smoothining/ Rebonding Midium Length" at bounding box center [448, 157] width 178 height 22
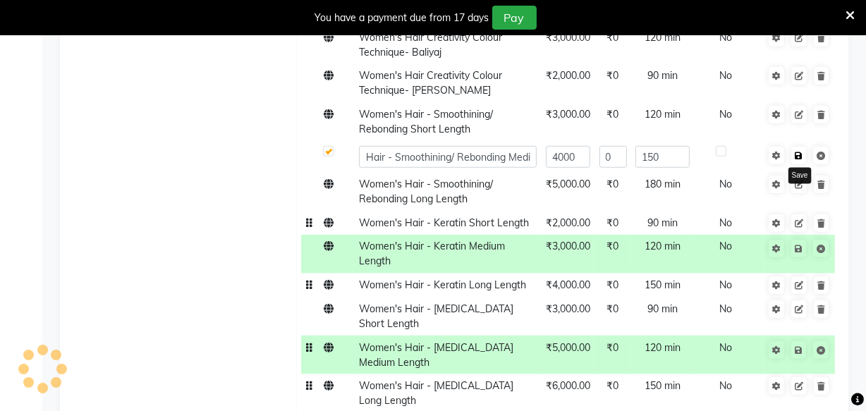
click at [799, 160] on icon at bounding box center [799, 156] width 8 height 8
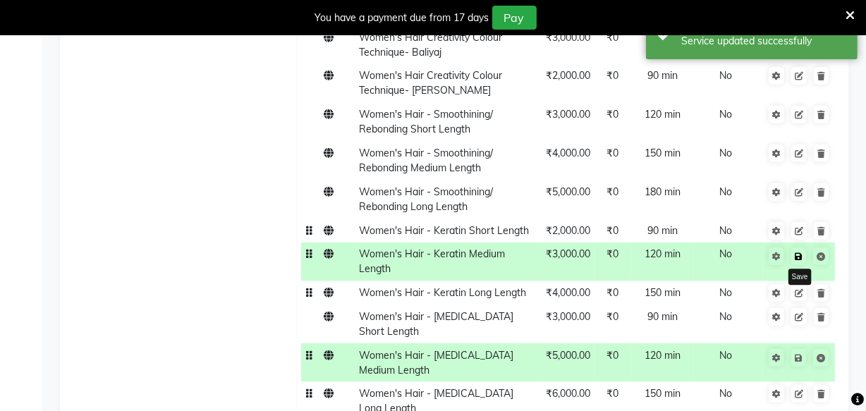
click at [799, 261] on icon at bounding box center [799, 257] width 8 height 8
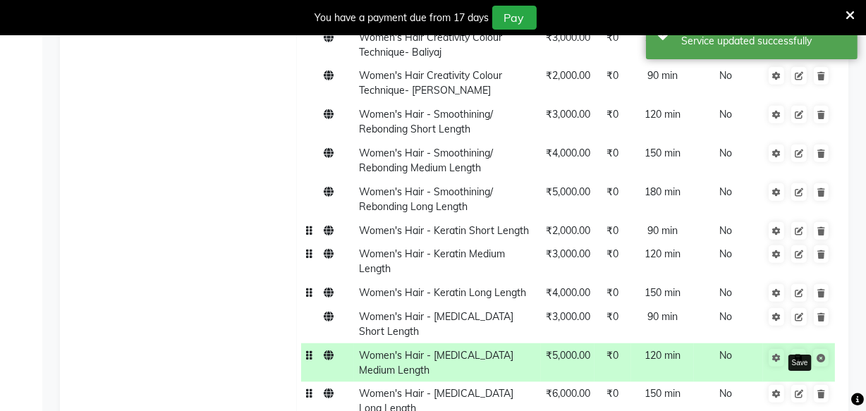
click at [797, 358] on icon at bounding box center [799, 358] width 8 height 8
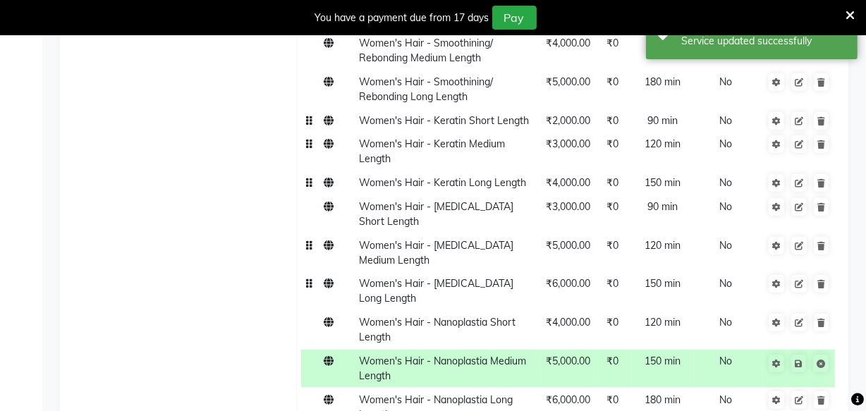
scroll to position [1090, 0]
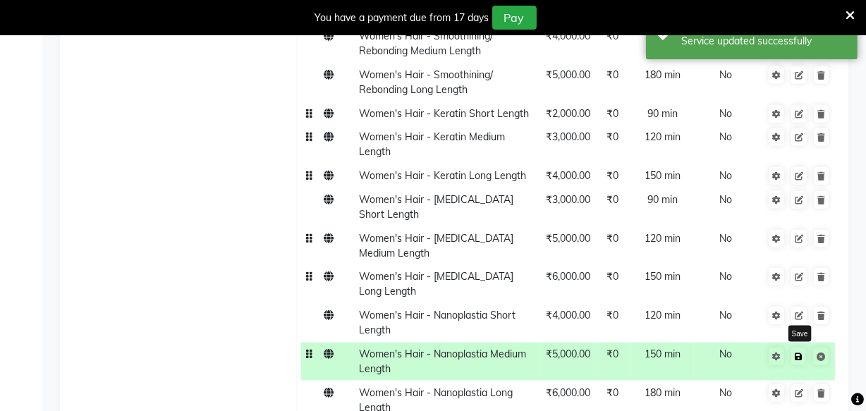
click at [802, 348] on link at bounding box center [799, 357] width 15 height 18
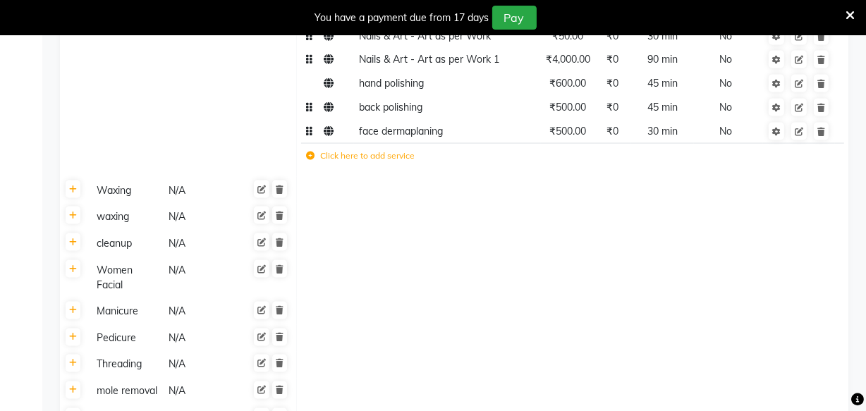
scroll to position [2350, 0]
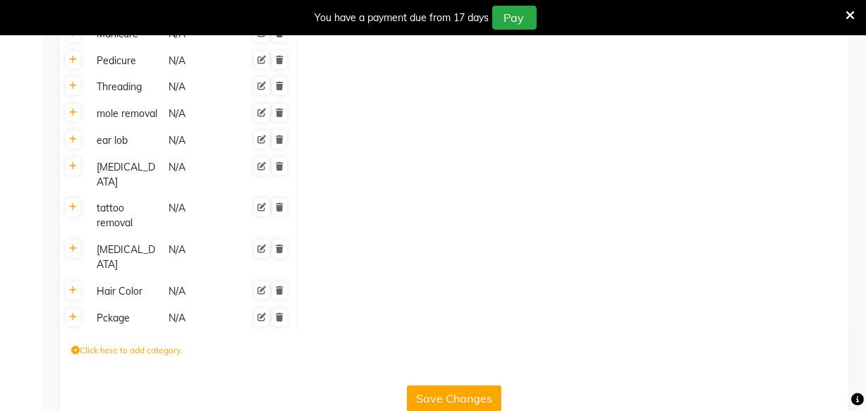
click at [421, 386] on button "Save Changes" at bounding box center [454, 399] width 95 height 27
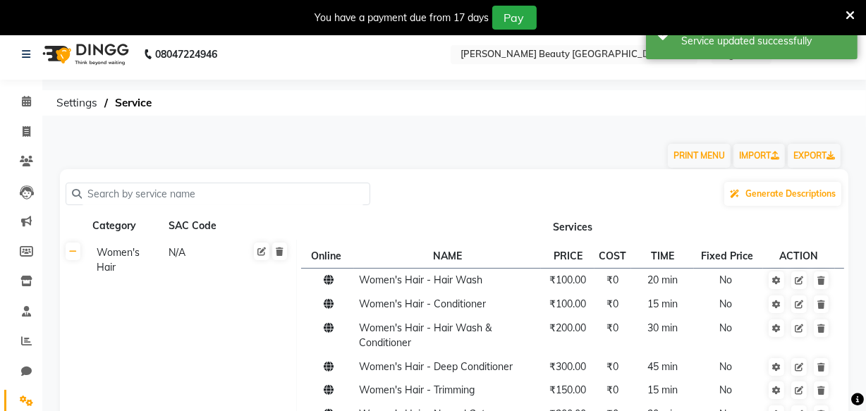
scroll to position [0, 0]
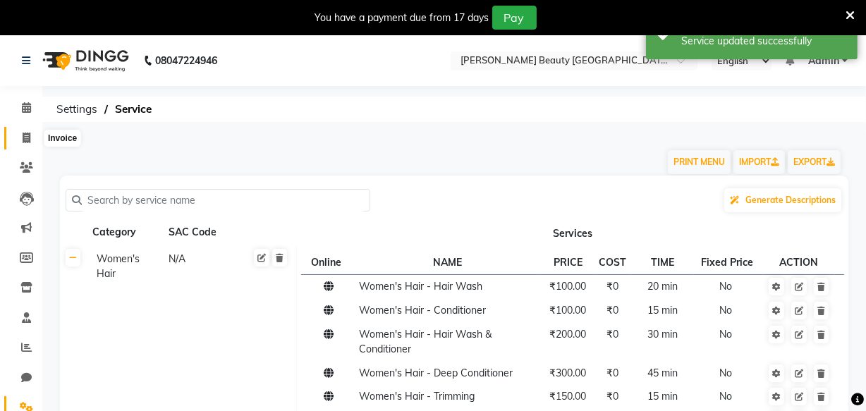
click at [25, 138] on icon at bounding box center [27, 138] width 8 height 11
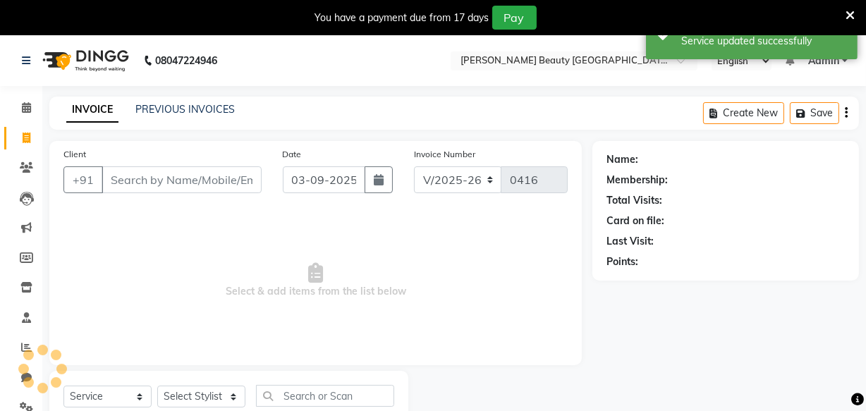
scroll to position [49, 0]
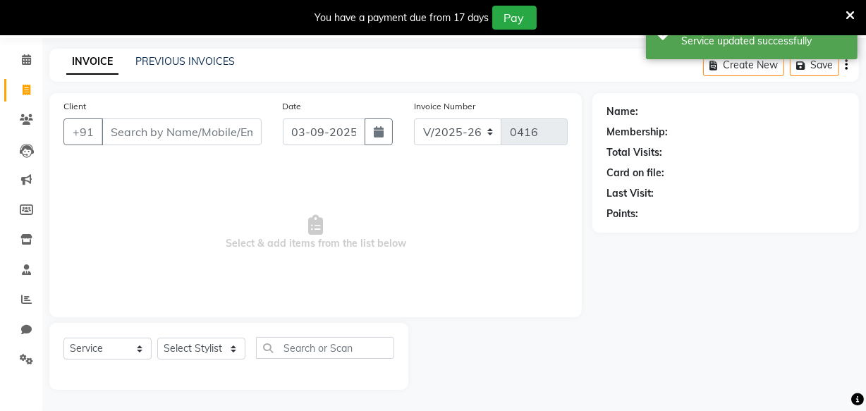
click at [212, 134] on input "Client" at bounding box center [182, 132] width 160 height 27
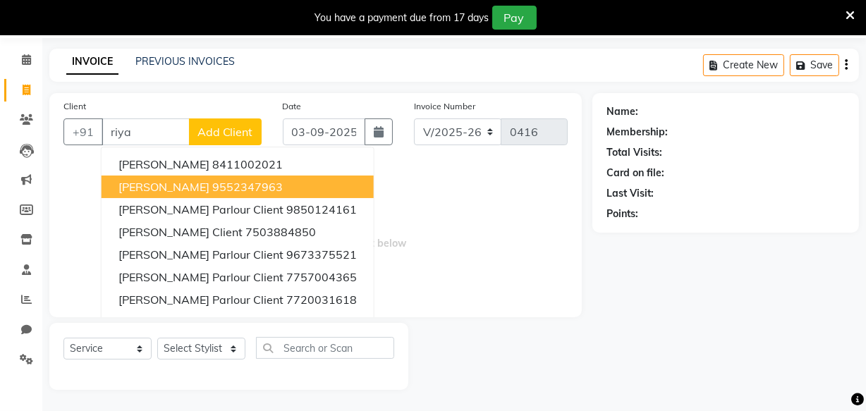
click at [212, 181] on ngb-highlight "9552347963" at bounding box center [247, 187] width 71 height 14
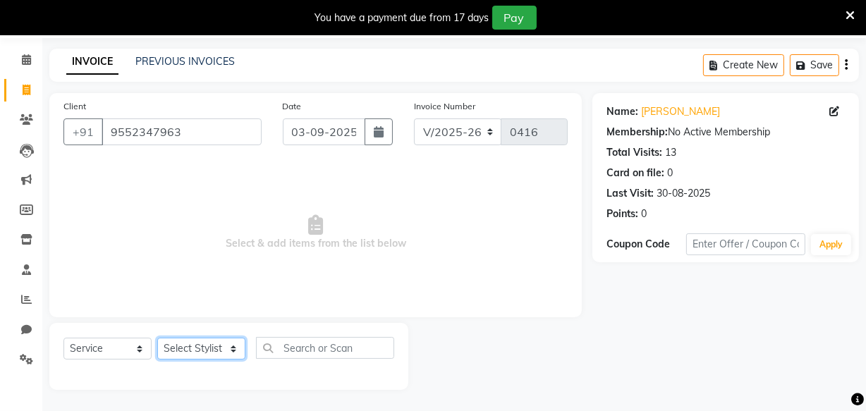
click at [214, 345] on select "Select Stylist Amla [PERSON_NAME] [PERSON_NAME] pornima [PERSON_NAME] [PERSON_N…" at bounding box center [201, 349] width 88 height 22
click at [157, 338] on select "Select Stylist Amla [PERSON_NAME] [PERSON_NAME] pornima [PERSON_NAME] [PERSON_N…" at bounding box center [201, 349] width 88 height 22
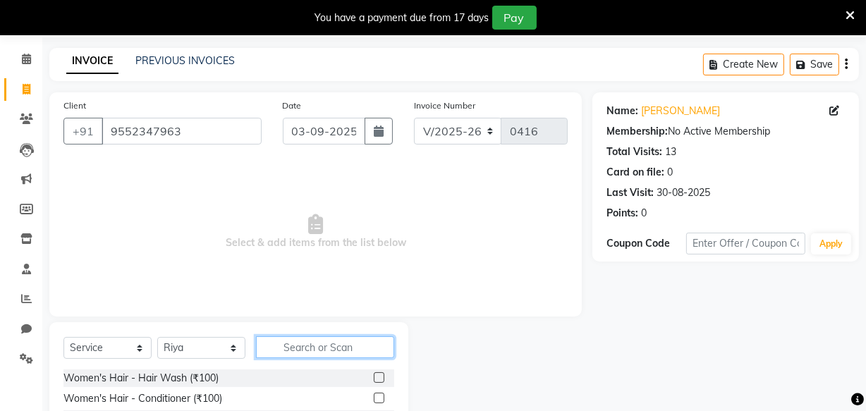
click at [289, 341] on input "text" at bounding box center [325, 348] width 138 height 22
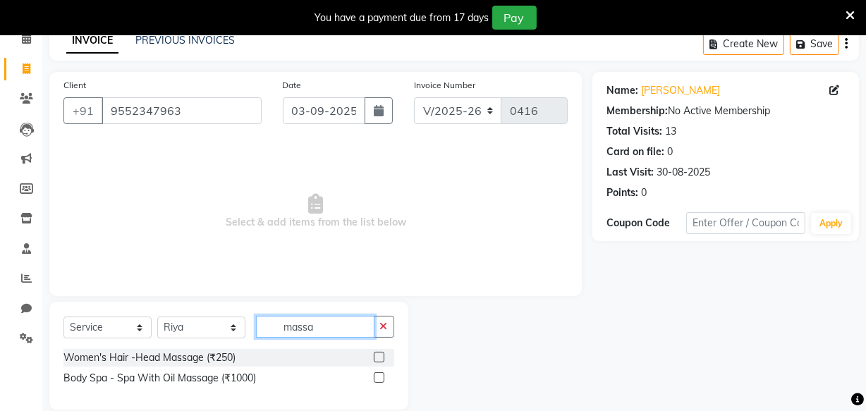
scroll to position [89, 0]
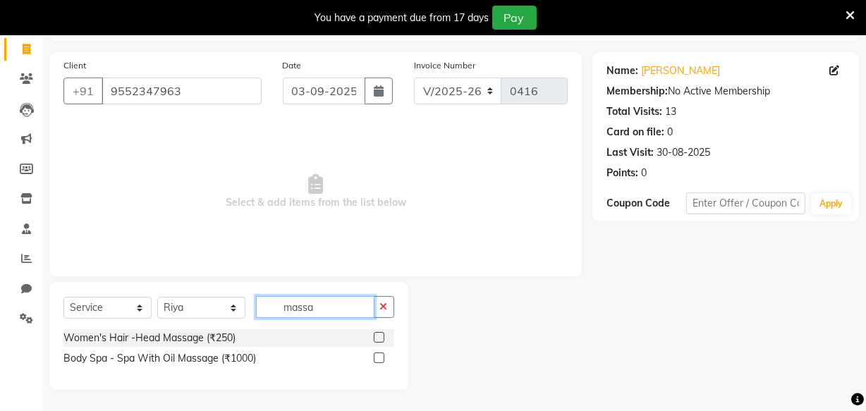
click at [361, 306] on input "massa" at bounding box center [315, 307] width 119 height 22
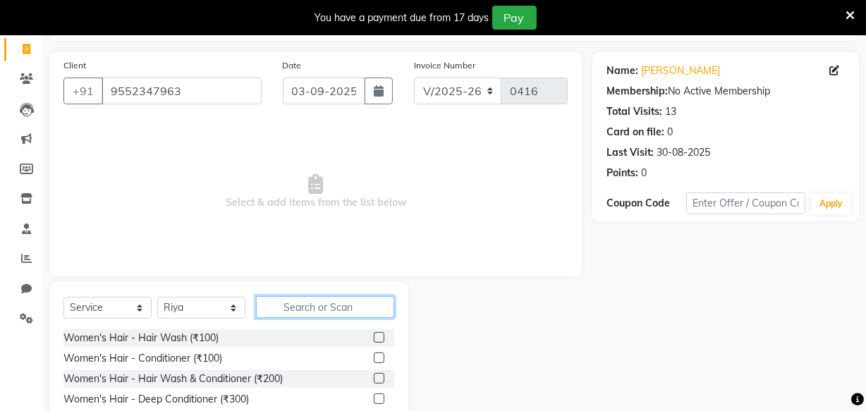
click at [371, 305] on input "text" at bounding box center [325, 307] width 138 height 22
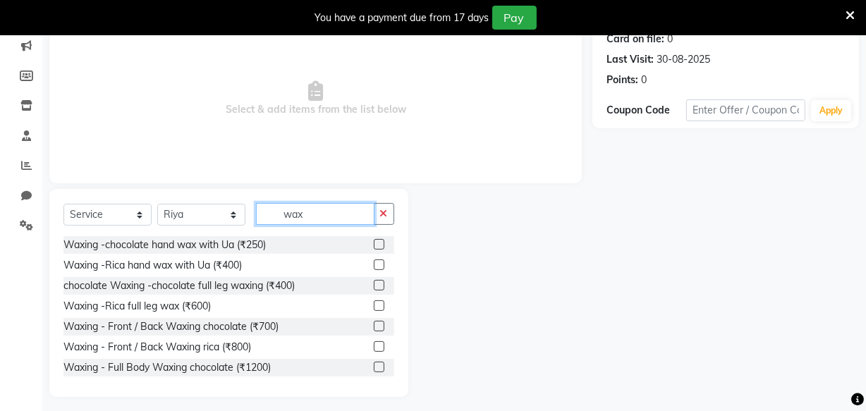
scroll to position [190, 0]
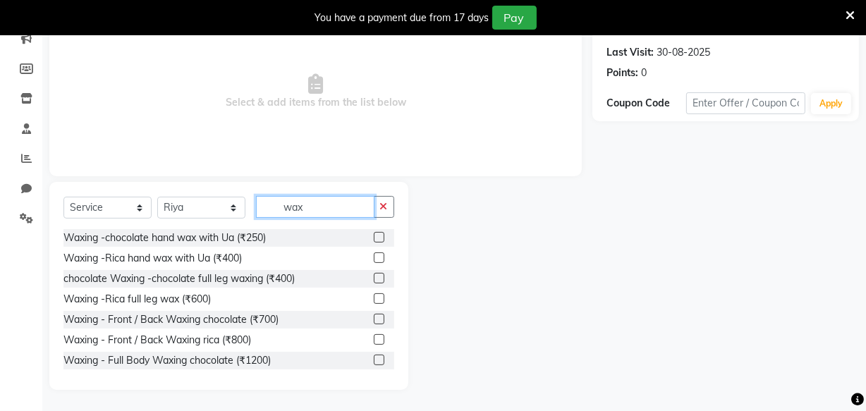
click at [341, 214] on input "wax" at bounding box center [315, 207] width 119 height 22
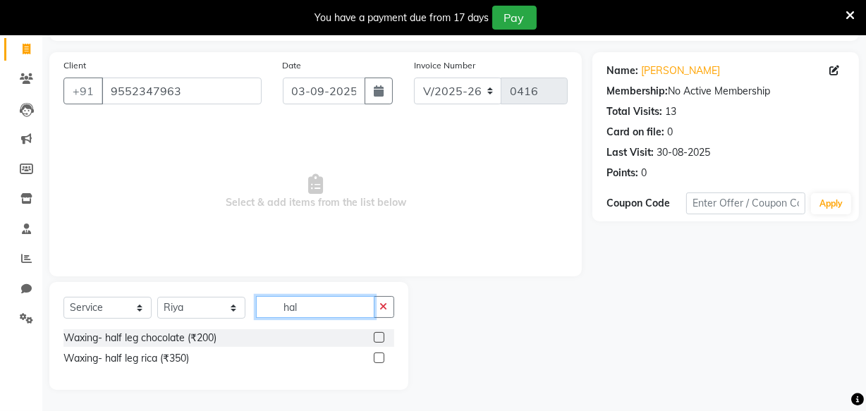
scroll to position [89, 0]
click at [23, 316] on icon at bounding box center [26, 318] width 13 height 11
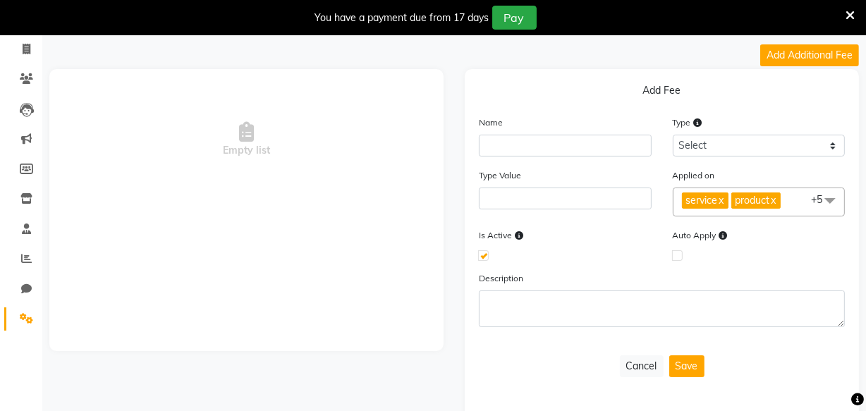
click at [850, 11] on icon at bounding box center [850, 15] width 9 height 13
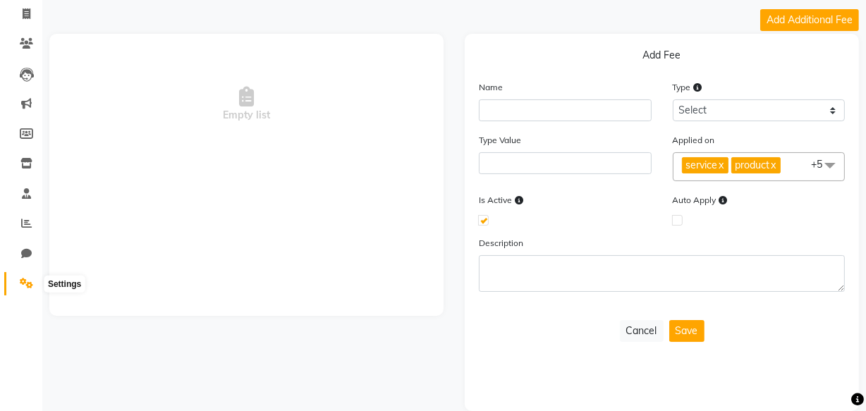
click at [28, 279] on icon at bounding box center [26, 283] width 13 height 11
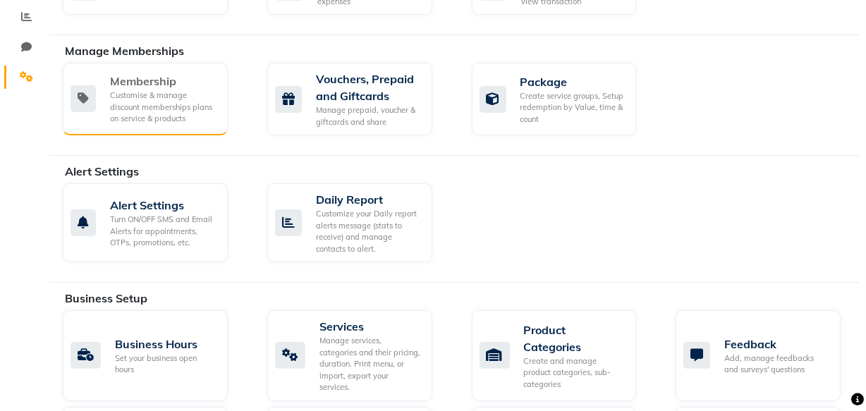
scroll to position [296, 0]
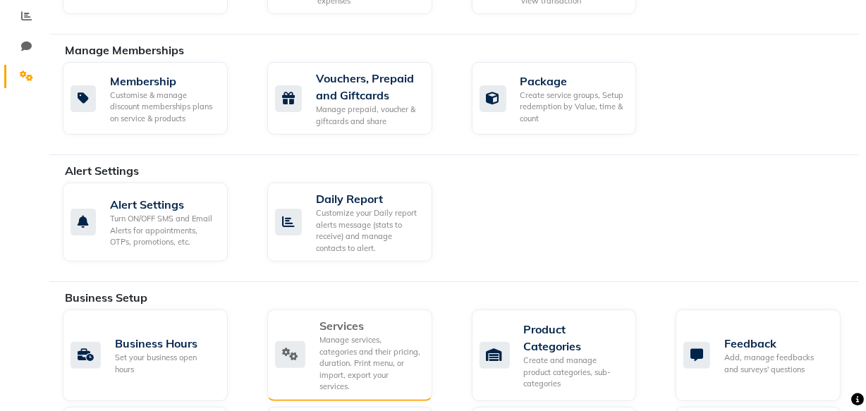
click at [354, 325] on div "Services" at bounding box center [371, 325] width 102 height 17
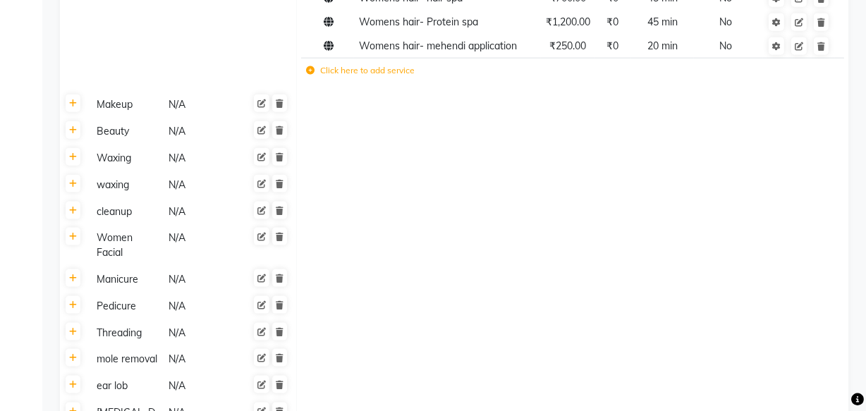
scroll to position [1607, 0]
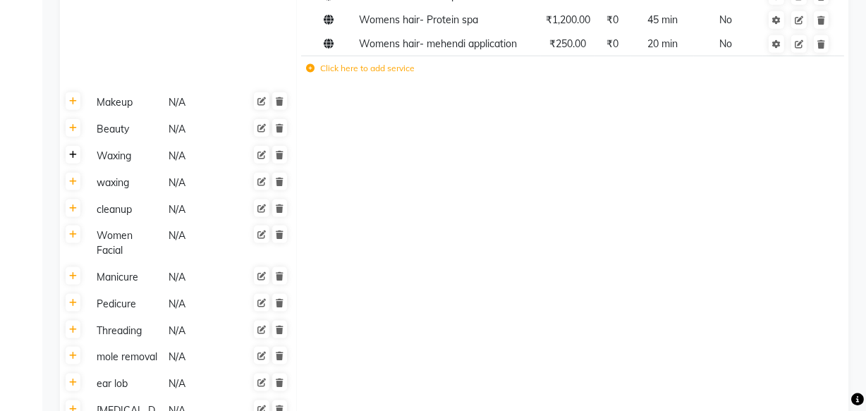
click at [73, 151] on icon at bounding box center [73, 155] width 8 height 8
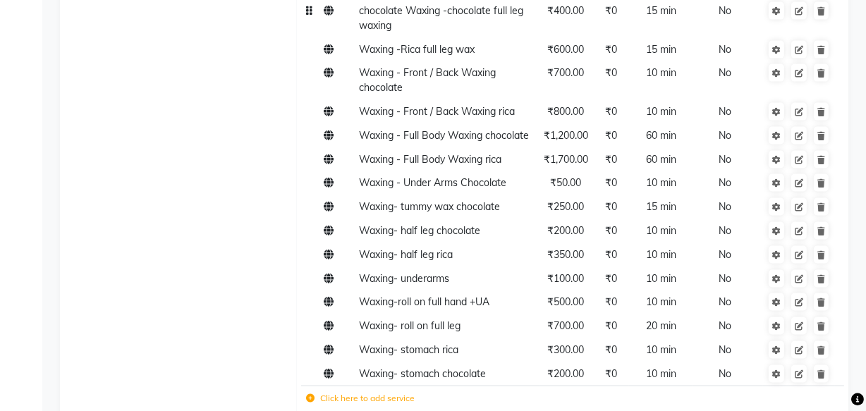
scroll to position [1829, 0]
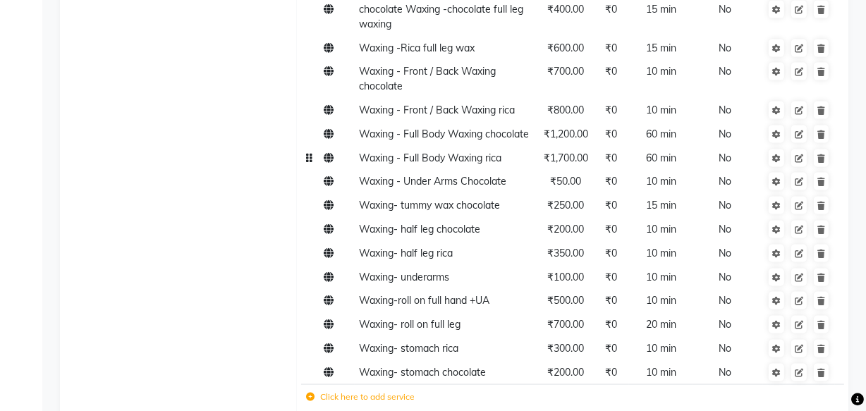
click at [401, 152] on span "Waxing - Full Body Waxing rica" at bounding box center [430, 158] width 143 height 13
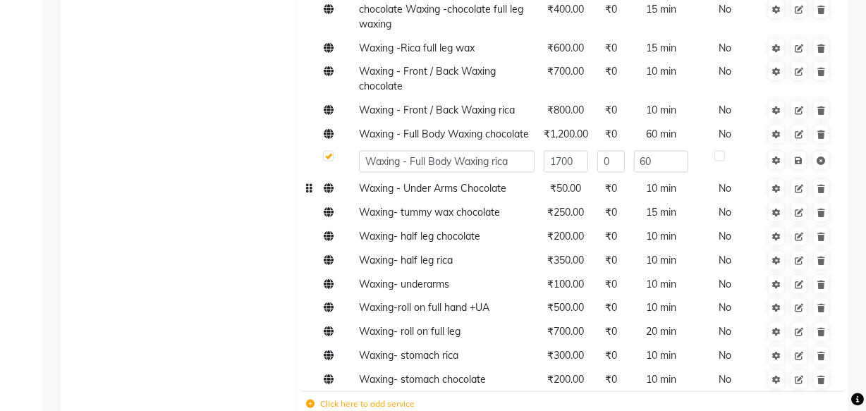
click at [400, 177] on td "Waxing - Under Arms Chocolate" at bounding box center [447, 189] width 185 height 24
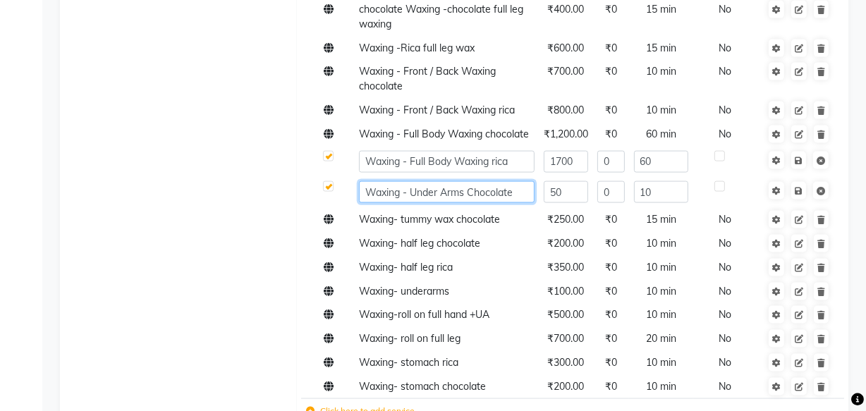
click at [404, 181] on input "Waxing - Under Arms Chocolate" at bounding box center [447, 192] width 176 height 22
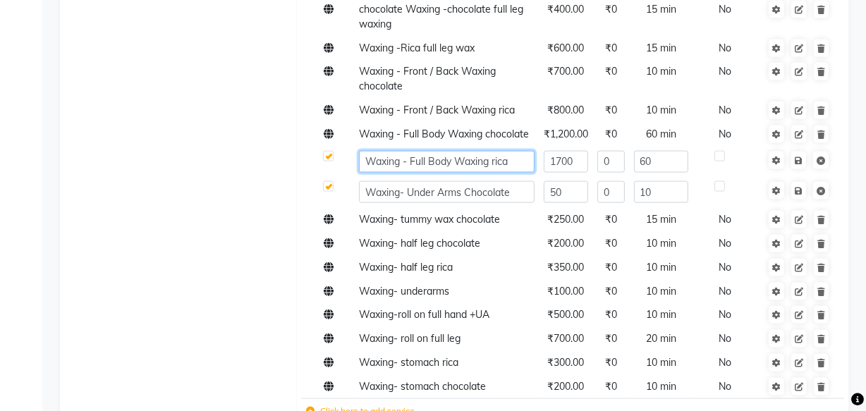
click at [404, 151] on input "Waxing - Full Body Waxing rica" at bounding box center [447, 162] width 176 height 22
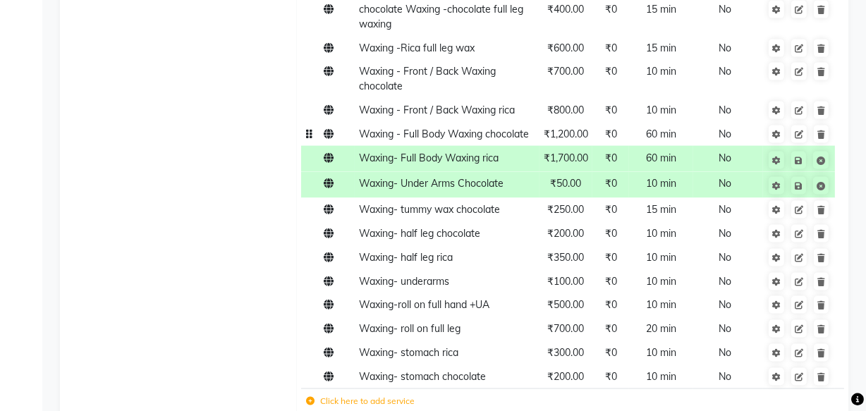
click at [399, 128] on span "Waxing - Full Body Waxing chocolate" at bounding box center [444, 134] width 170 height 13
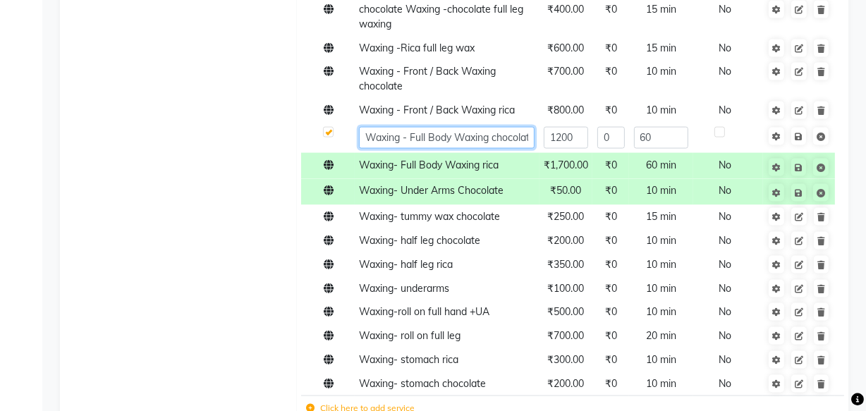
click at [403, 127] on input "Waxing - Full Body Waxing chocolate" at bounding box center [447, 138] width 176 height 22
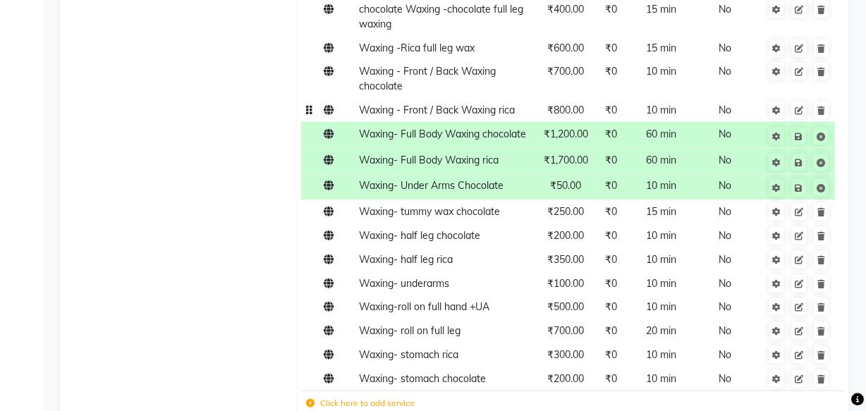
click at [398, 104] on span "Waxing - Front / Back Waxing rica" at bounding box center [437, 110] width 156 height 13
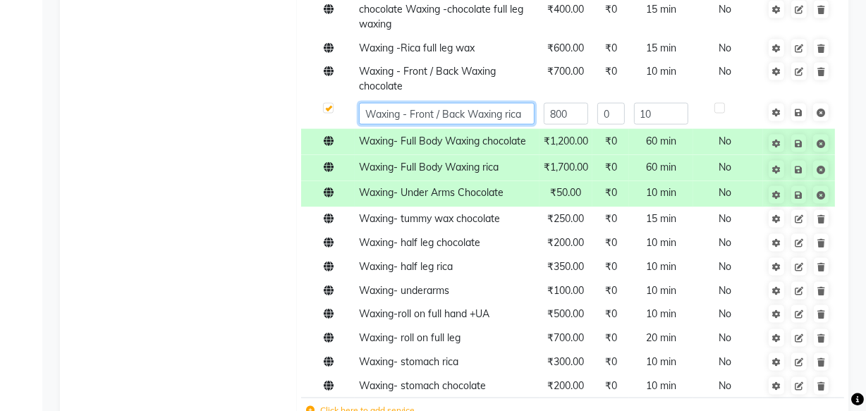
click at [402, 103] on input "Waxing - Front / Back Waxing rica" at bounding box center [447, 114] width 176 height 22
click at [400, 65] on span "Waxing - Front / Back Waxing chocolate" at bounding box center [427, 79] width 137 height 28
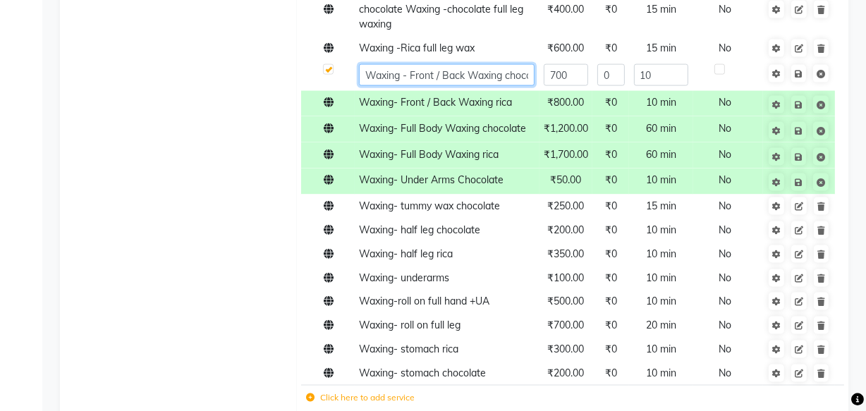
click at [403, 64] on input "Waxing - Front / Back Waxing chocolate" at bounding box center [447, 75] width 176 height 22
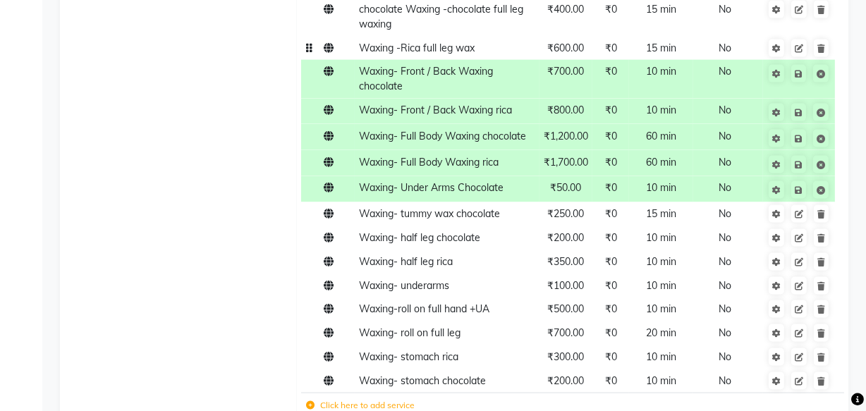
click at [399, 42] on span "Waxing -Rica full leg wax" at bounding box center [417, 48] width 116 height 13
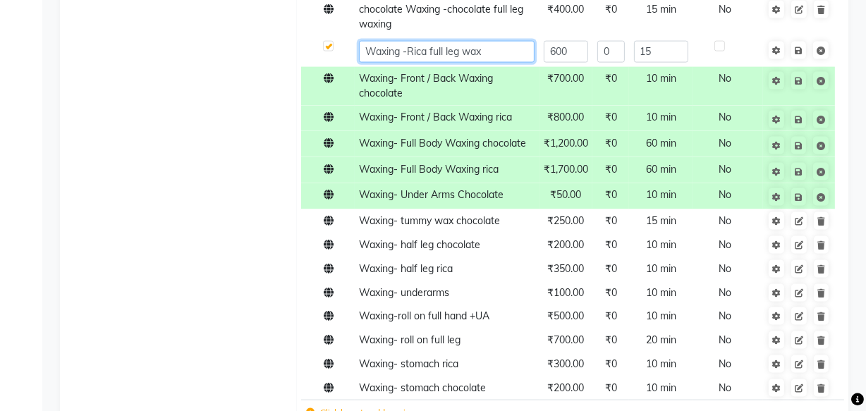
click at [404, 41] on input "Waxing -Rica full leg wax" at bounding box center [447, 52] width 176 height 22
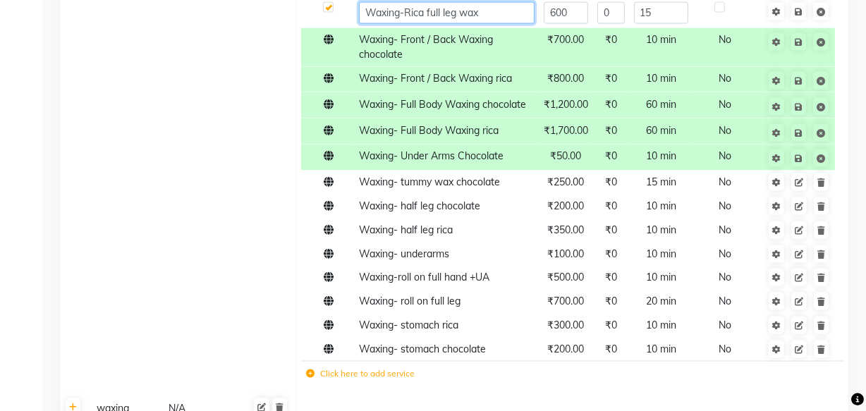
scroll to position [1760, 0]
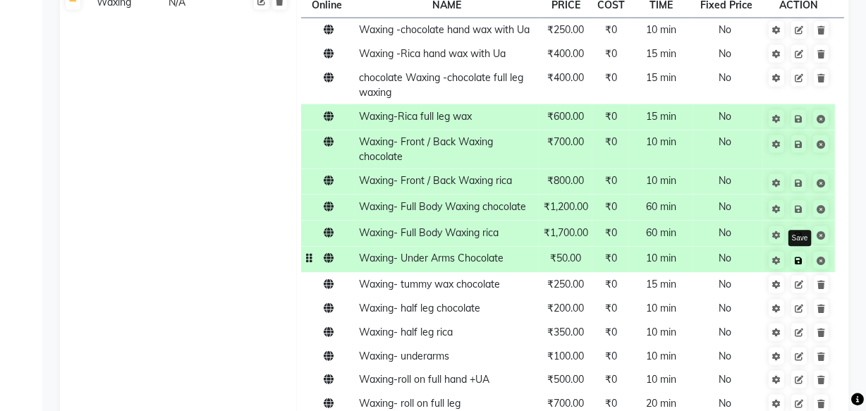
click at [799, 257] on icon at bounding box center [799, 261] width 8 height 8
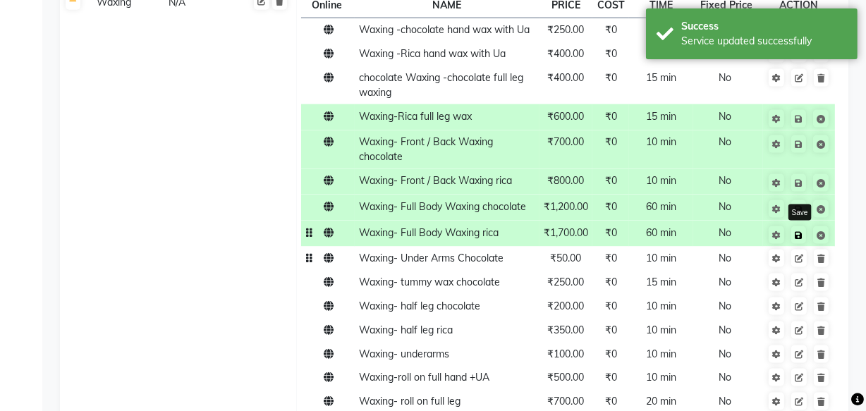
click at [800, 231] on icon at bounding box center [799, 235] width 8 height 8
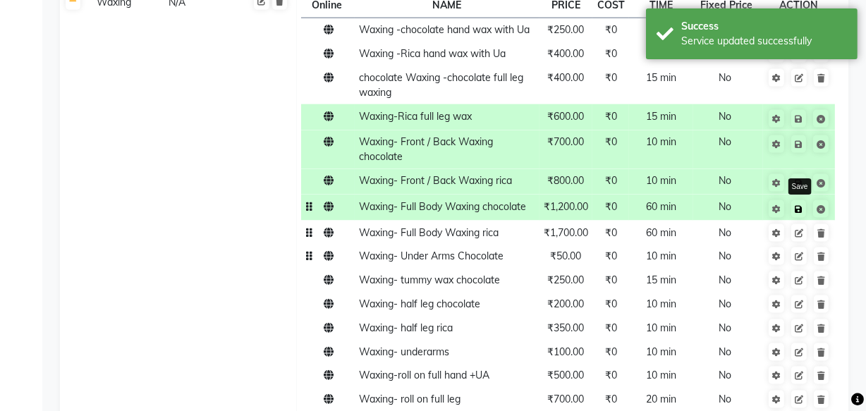
click at [799, 205] on icon at bounding box center [799, 209] width 8 height 8
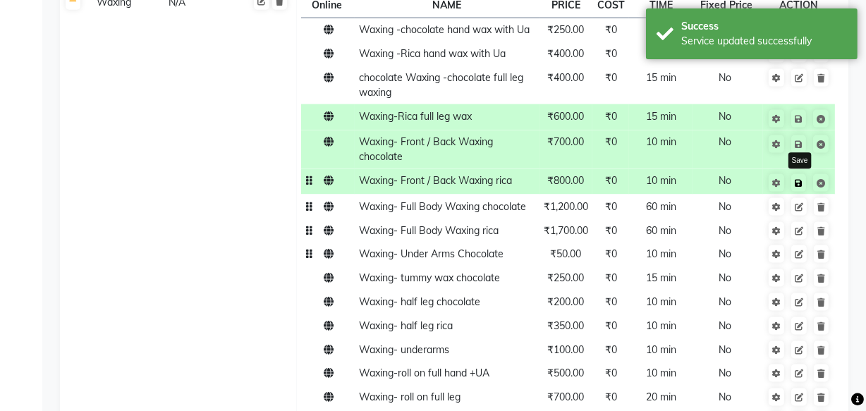
click at [801, 179] on icon at bounding box center [799, 183] width 8 height 8
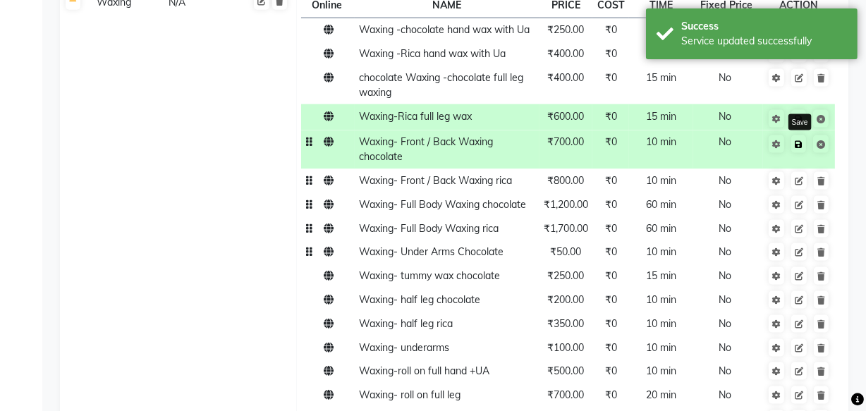
click at [802, 140] on icon at bounding box center [799, 144] width 8 height 8
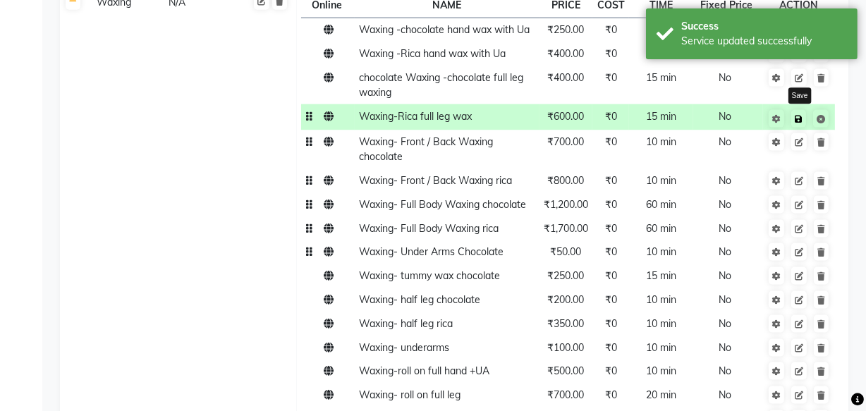
click at [804, 110] on link at bounding box center [799, 119] width 15 height 18
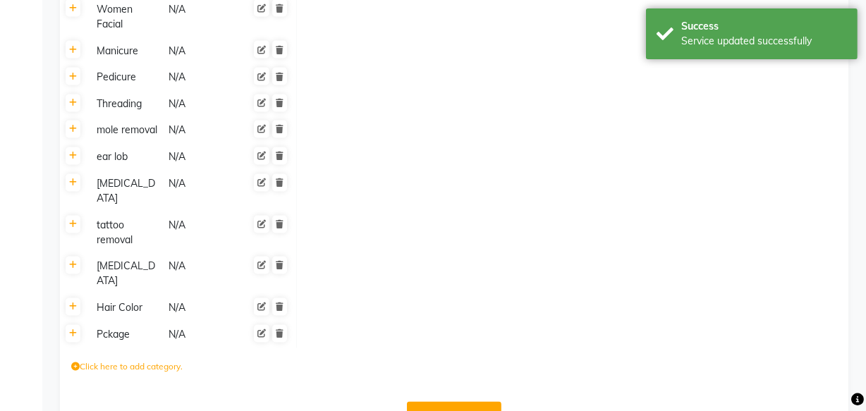
scroll to position [2321, 0]
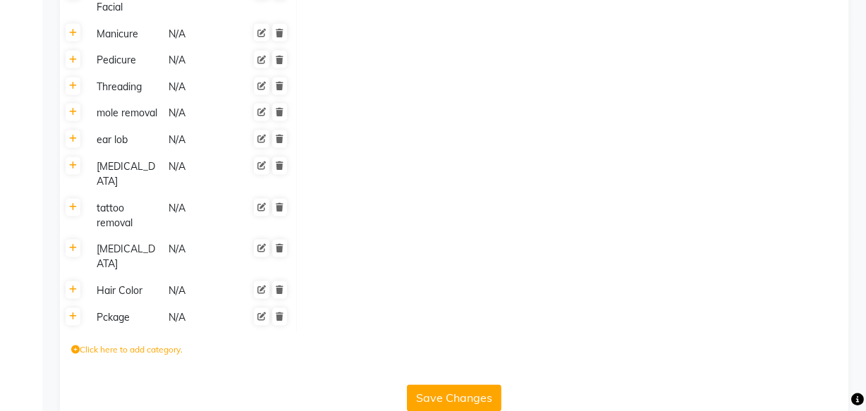
click at [435, 385] on button "Save Changes" at bounding box center [454, 398] width 95 height 27
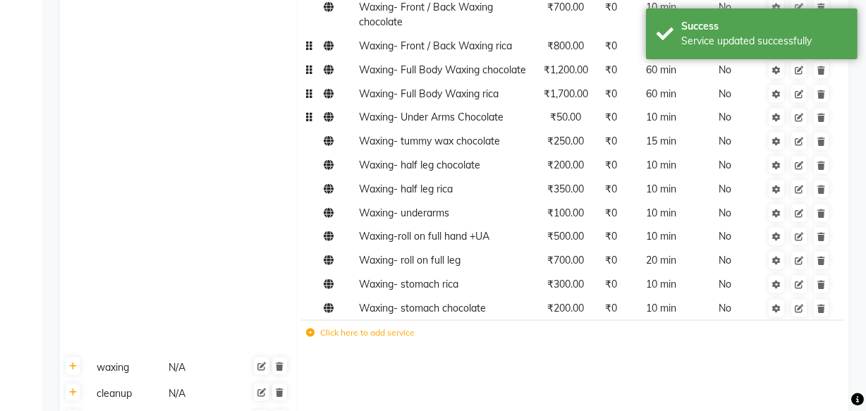
scroll to position [1998, 0]
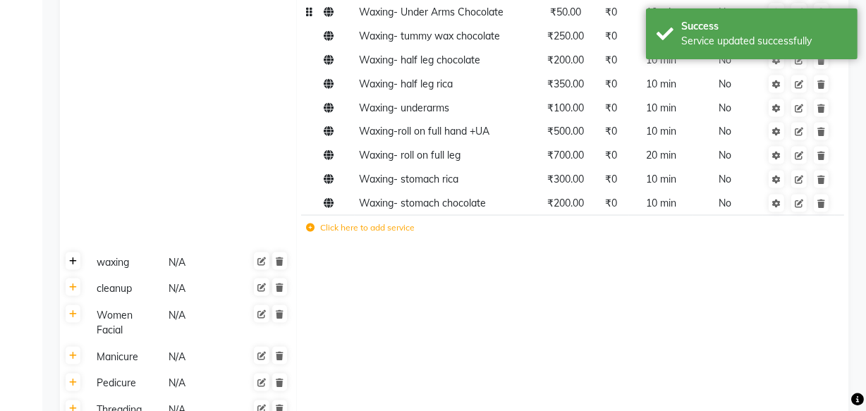
click at [73, 258] on icon at bounding box center [73, 262] width 8 height 8
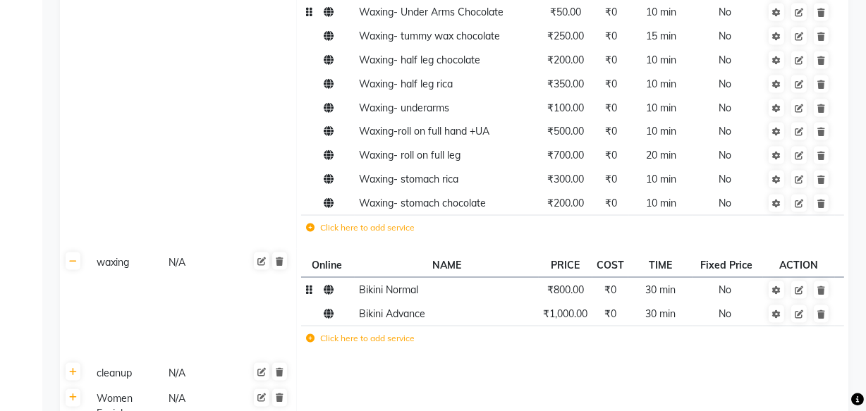
click at [360, 284] on span "Bikini Normal" at bounding box center [389, 290] width 59 height 13
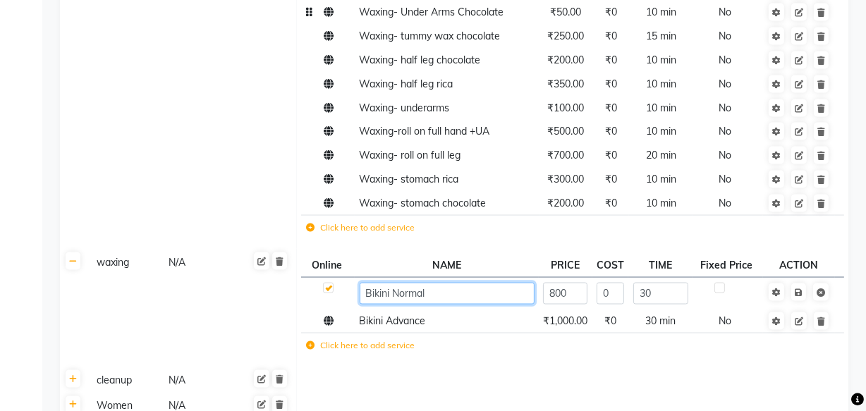
click at [362, 283] on input "Bikini Normal" at bounding box center [447, 294] width 175 height 22
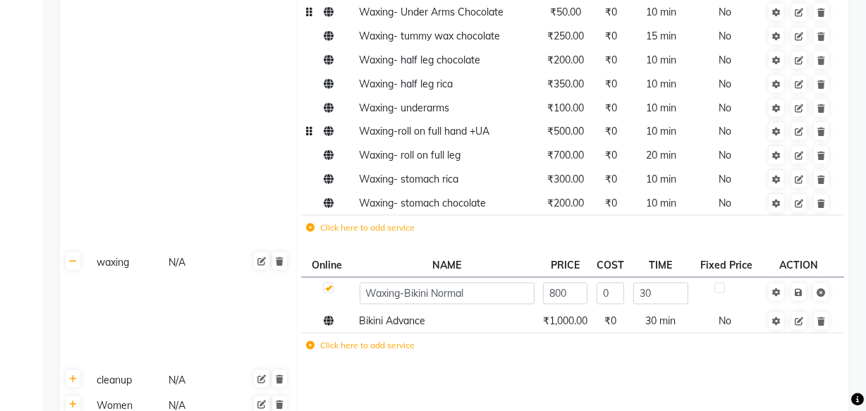
click at [399, 125] on span "Waxing-roll on full hand +UA" at bounding box center [424, 131] width 131 height 13
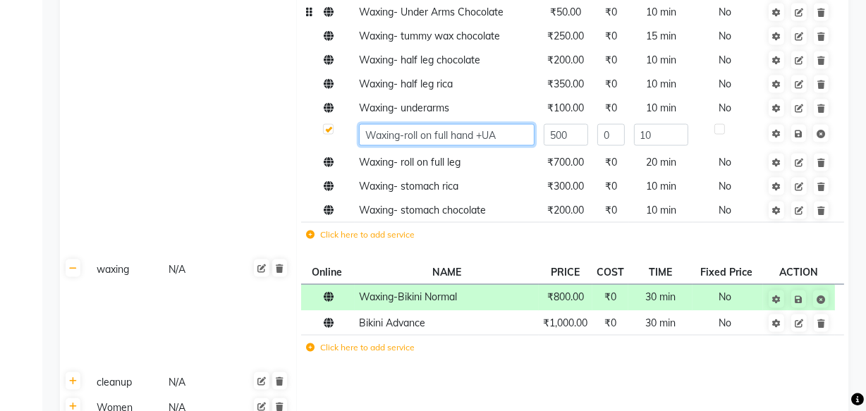
click at [406, 124] on input "Waxing-roll on full hand +UA" at bounding box center [447, 135] width 176 height 22
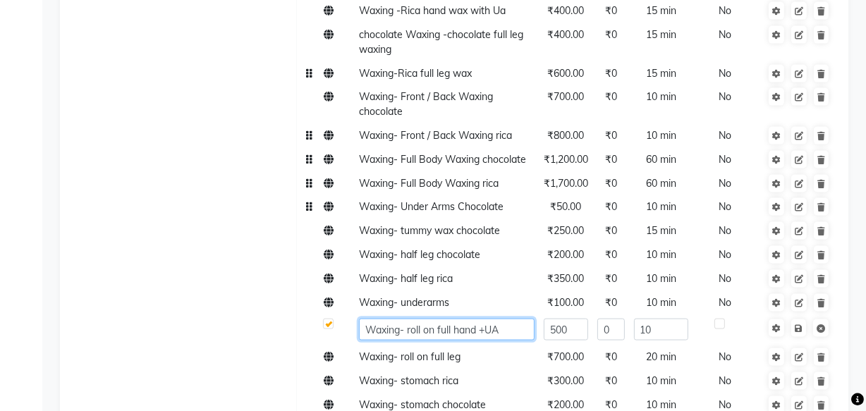
scroll to position [1798, 0]
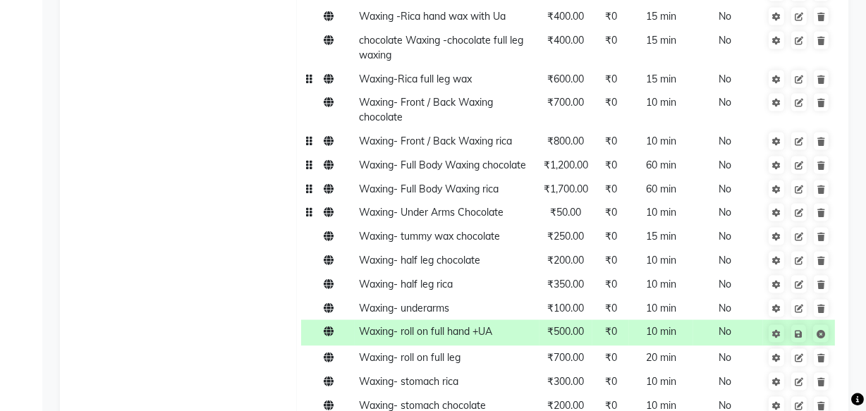
click at [403, 73] on span "Waxing-Rica full leg wax" at bounding box center [415, 79] width 113 height 13
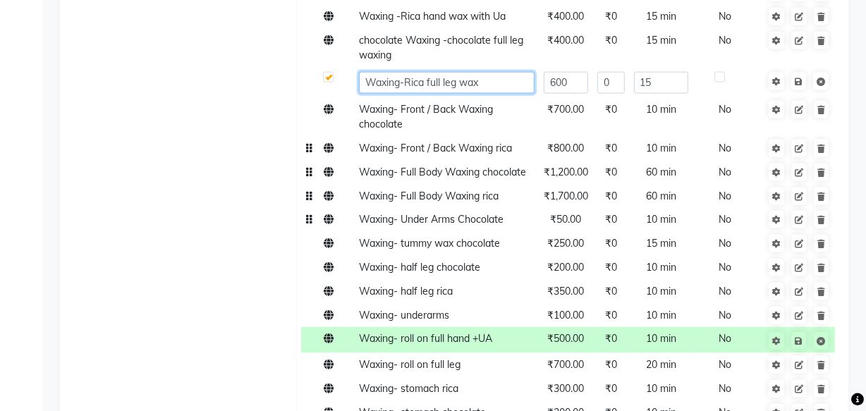
click at [403, 72] on input "Waxing-Rica full leg wax" at bounding box center [447, 83] width 176 height 22
click at [406, 72] on input "Waxing-Rica full leg wax" at bounding box center [447, 83] width 176 height 22
click at [452, 34] on span "chocolate Waxing -chocolate full leg waxing" at bounding box center [441, 48] width 164 height 28
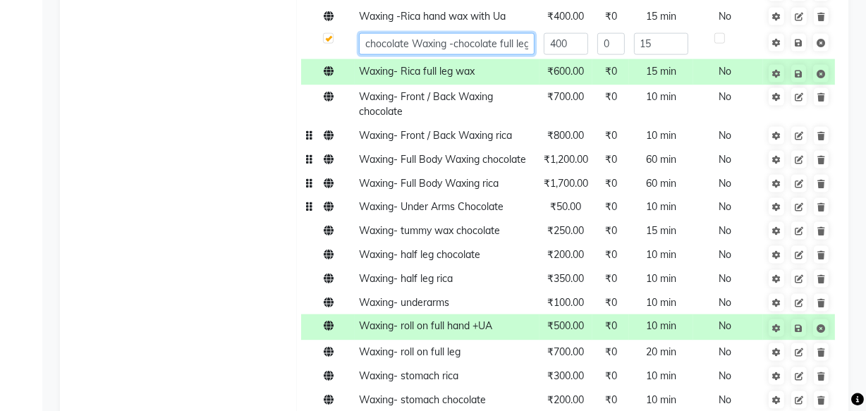
click at [453, 33] on input "chocolate Waxing -chocolate full leg waxing" at bounding box center [447, 44] width 176 height 22
click at [449, 33] on input "chocolate Waxing - chocolate full leg waxing" at bounding box center [447, 44] width 176 height 22
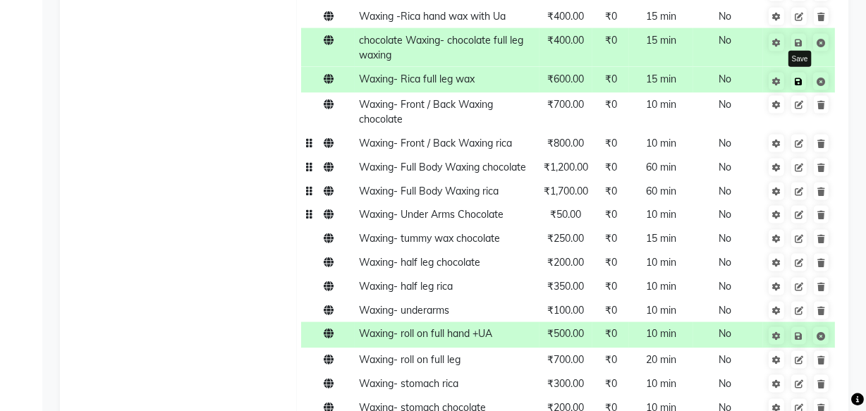
click at [797, 73] on link at bounding box center [799, 82] width 15 height 18
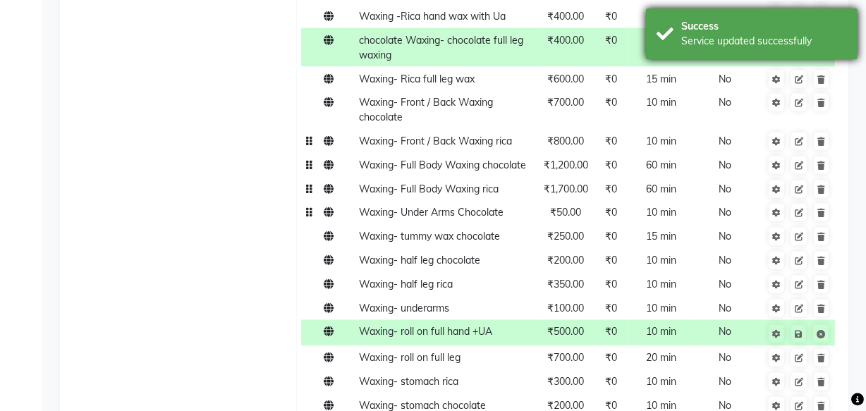
click at [797, 10] on div "Success Service updated successfully" at bounding box center [752, 33] width 212 height 51
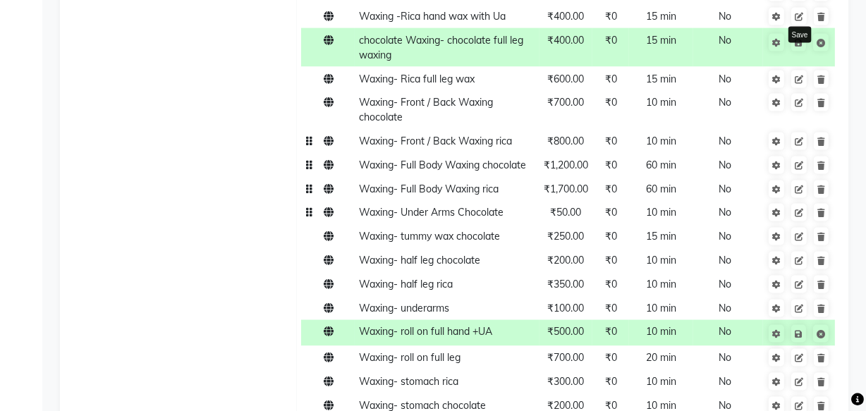
click at [797, 39] on icon at bounding box center [799, 43] width 8 height 8
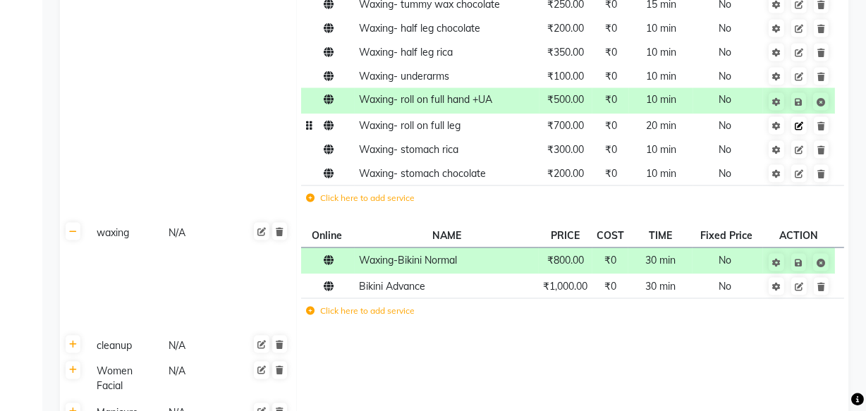
scroll to position [2031, 0]
click at [800, 97] on icon at bounding box center [799, 101] width 8 height 8
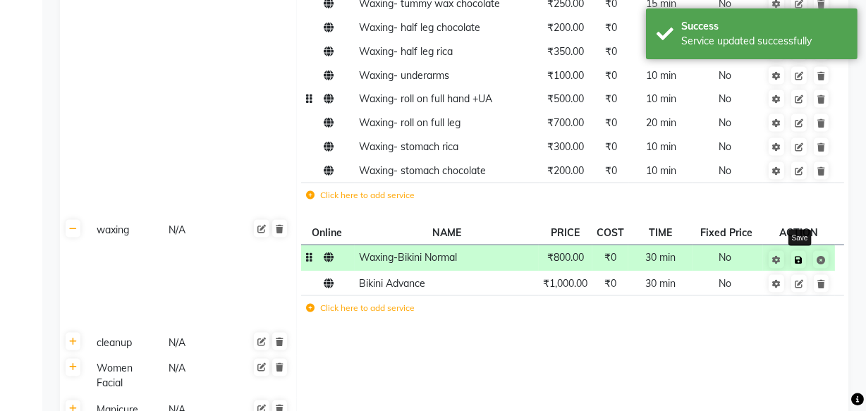
click at [797, 256] on icon at bounding box center [799, 260] width 8 height 8
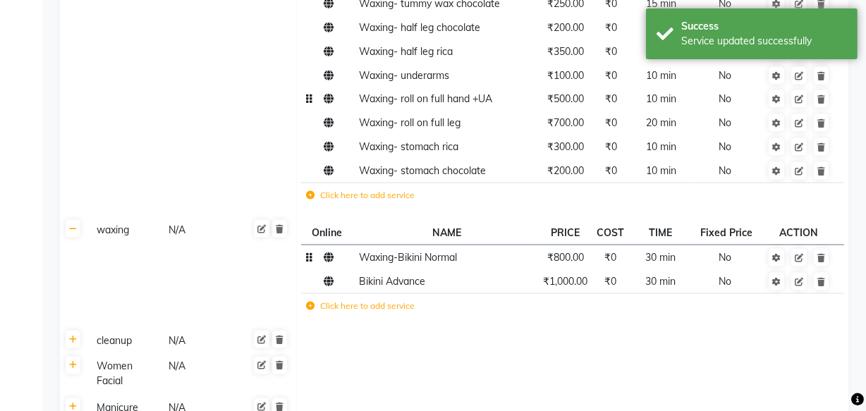
click at [374, 246] on td "Waxing-Bikini Normal" at bounding box center [447, 258] width 184 height 24
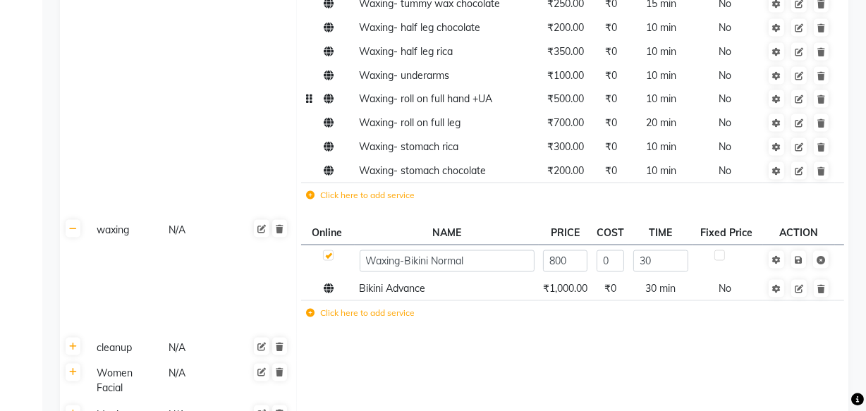
click at [374, 189] on label "Click here to add service" at bounding box center [360, 195] width 109 height 13
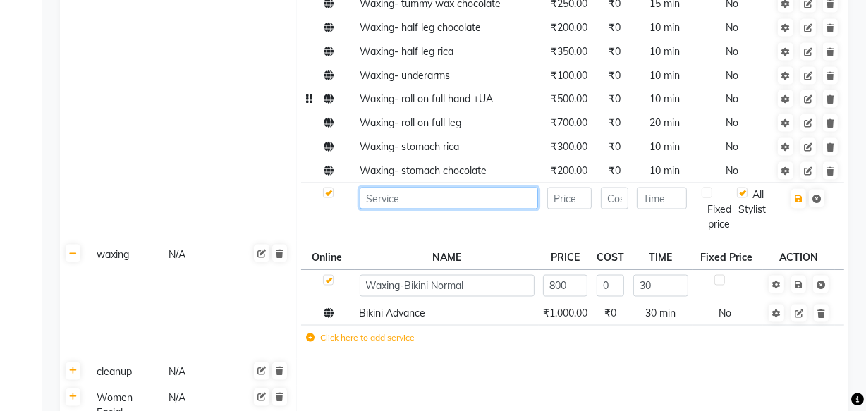
click at [380, 188] on input at bounding box center [449, 199] width 179 height 22
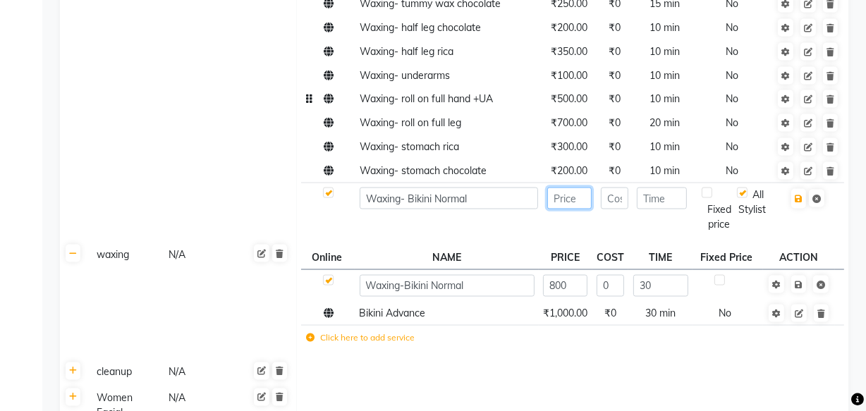
click at [564, 188] on input "number" at bounding box center [570, 199] width 44 height 22
click at [677, 188] on input "number" at bounding box center [662, 199] width 50 height 22
click at [802, 195] on icon "button" at bounding box center [799, 199] width 8 height 8
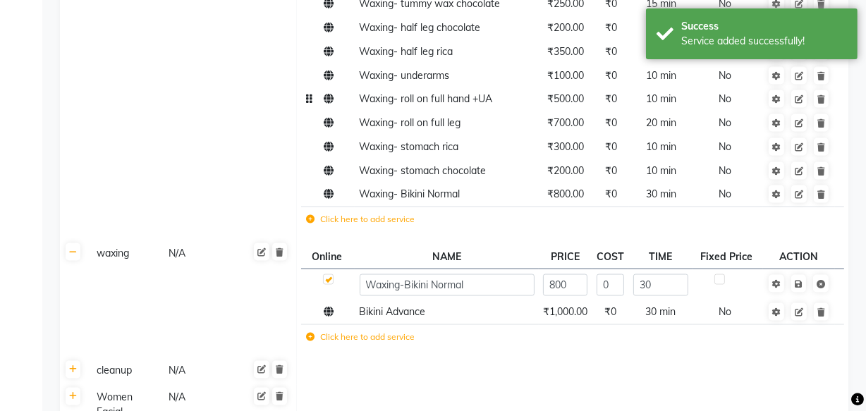
click at [375, 213] on label "Click here to add service" at bounding box center [360, 219] width 109 height 13
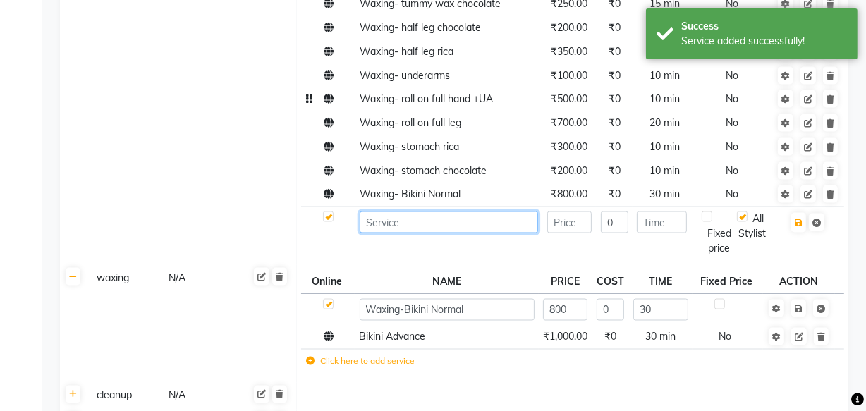
click at [380, 212] on input at bounding box center [449, 223] width 179 height 22
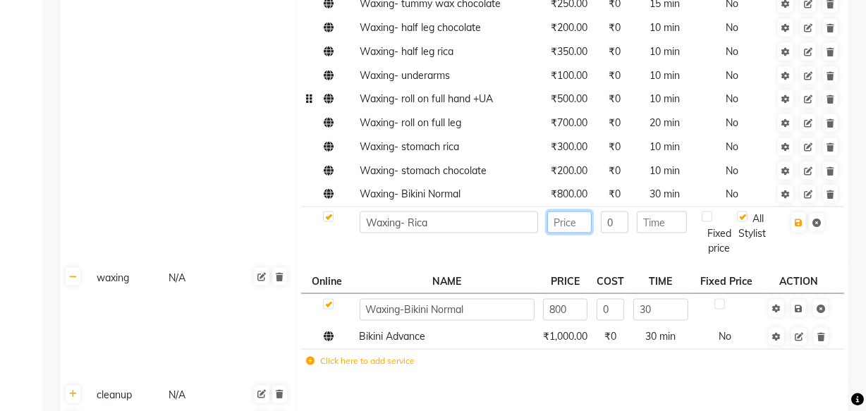
click at [559, 212] on input "number" at bounding box center [570, 223] width 44 height 22
click at [654, 212] on input "number" at bounding box center [662, 223] width 50 height 22
click at [802, 219] on icon "button" at bounding box center [799, 223] width 8 height 8
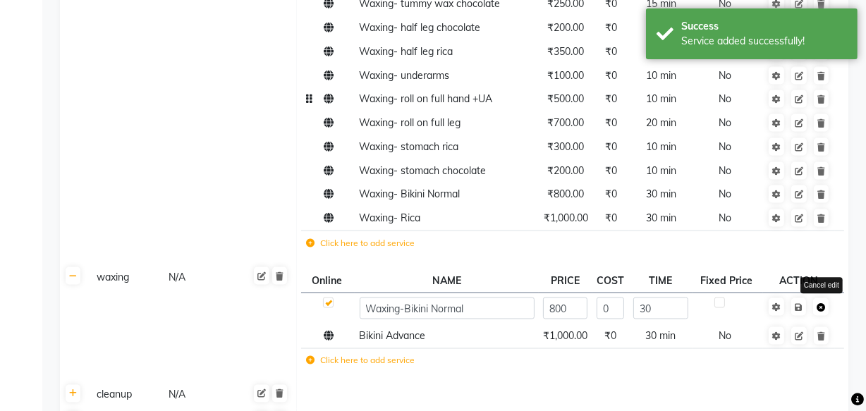
click at [823, 303] on icon at bounding box center [821, 307] width 8 height 8
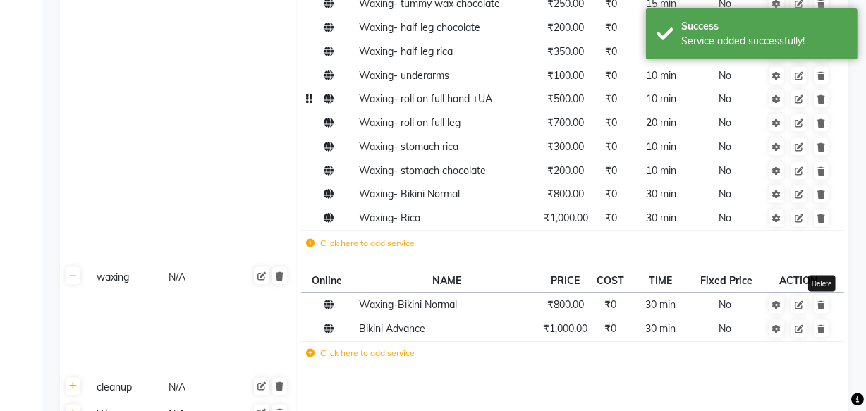
click at [823, 301] on icon at bounding box center [822, 305] width 8 height 8
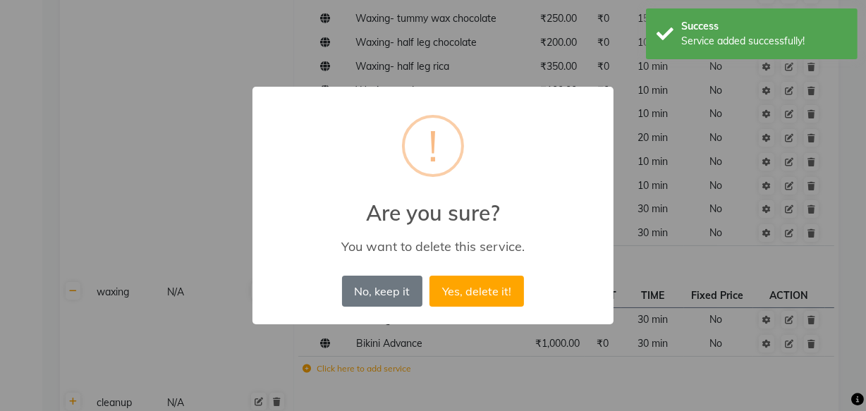
click at [823, 277] on div "× ! Are you sure? You want to delete this service. No, keep it No Yes, delete i…" at bounding box center [433, 205] width 866 height 411
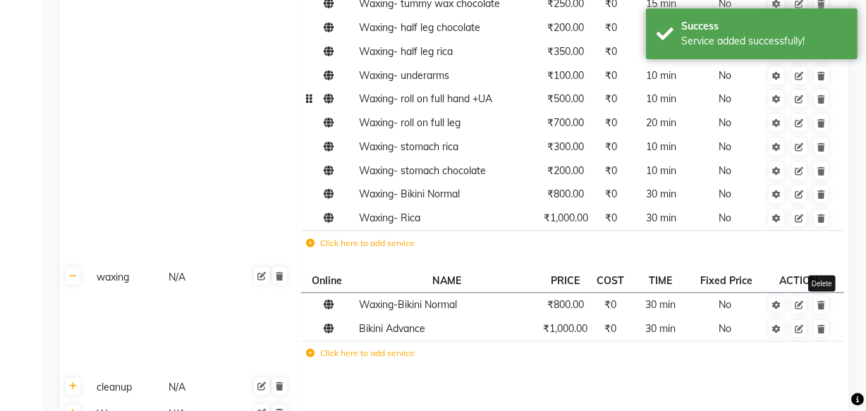
click at [823, 301] on icon at bounding box center [822, 305] width 8 height 8
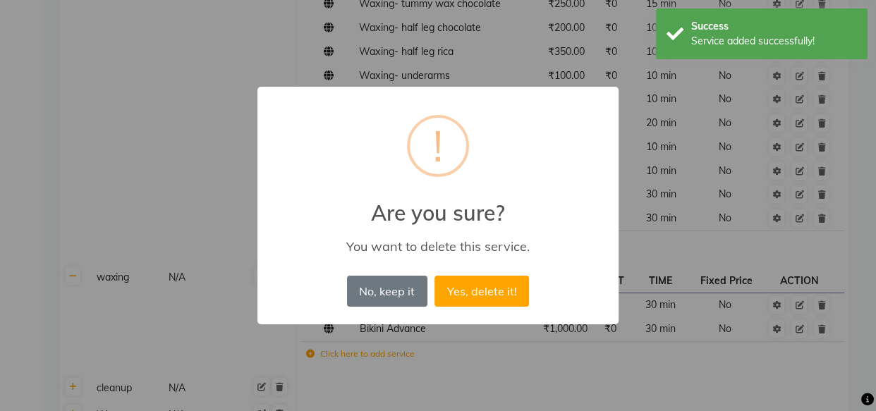
click at [435, 276] on button "Yes, delete it!" at bounding box center [482, 291] width 95 height 31
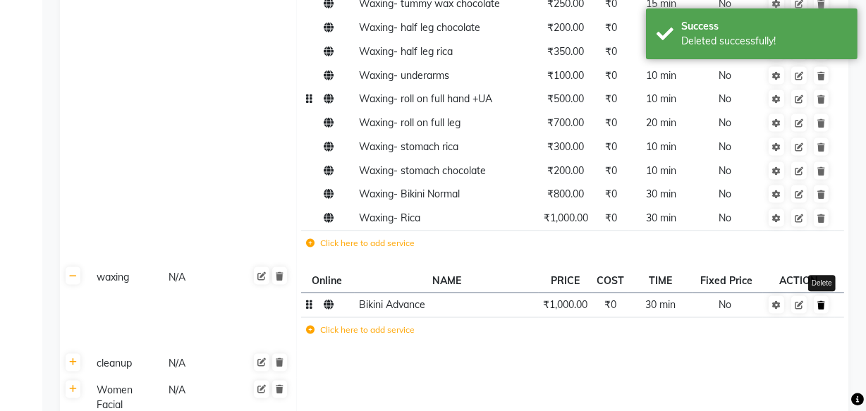
click at [822, 296] on link at bounding box center [821, 305] width 15 height 18
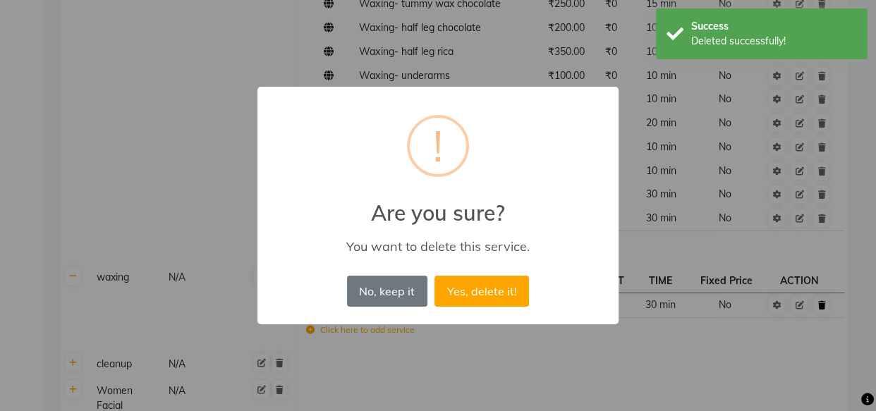
click at [435, 276] on button "Yes, delete it!" at bounding box center [482, 291] width 95 height 31
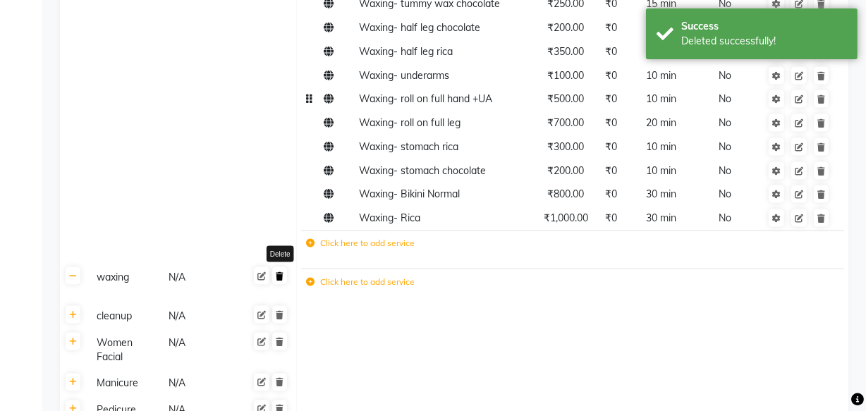
click at [282, 272] on icon at bounding box center [280, 276] width 8 height 8
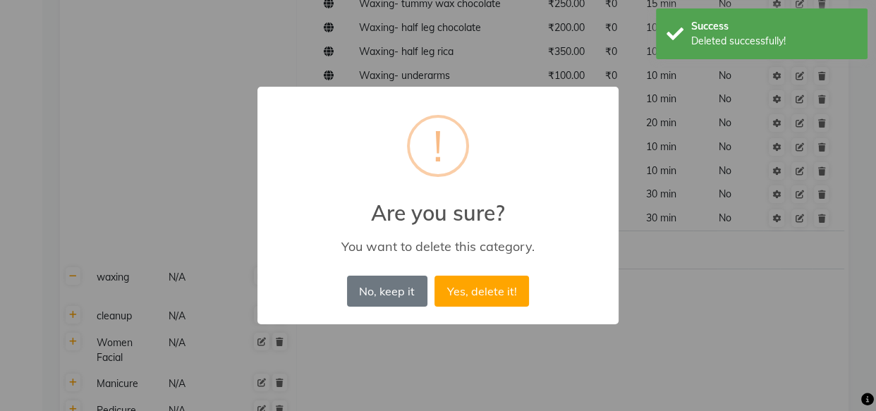
click at [435, 276] on button "Yes, delete it!" at bounding box center [482, 291] width 95 height 31
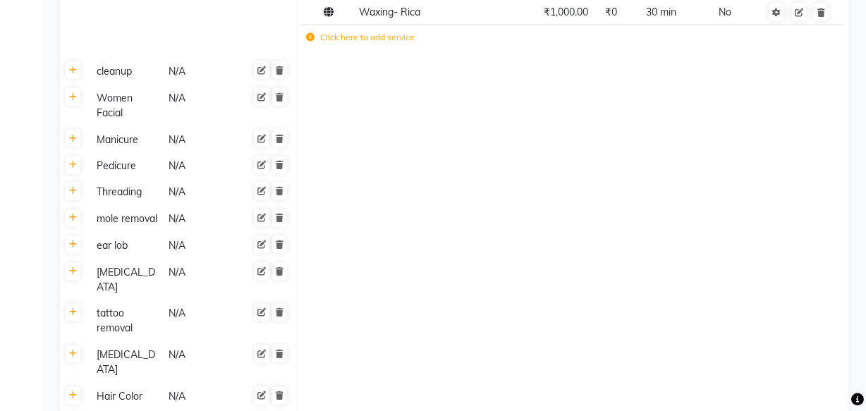
scroll to position [2342, 0]
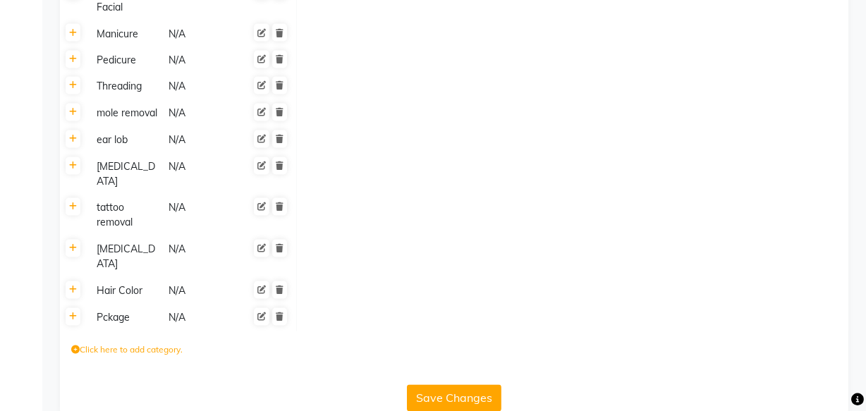
click at [459, 385] on button "Save Changes" at bounding box center [454, 398] width 95 height 27
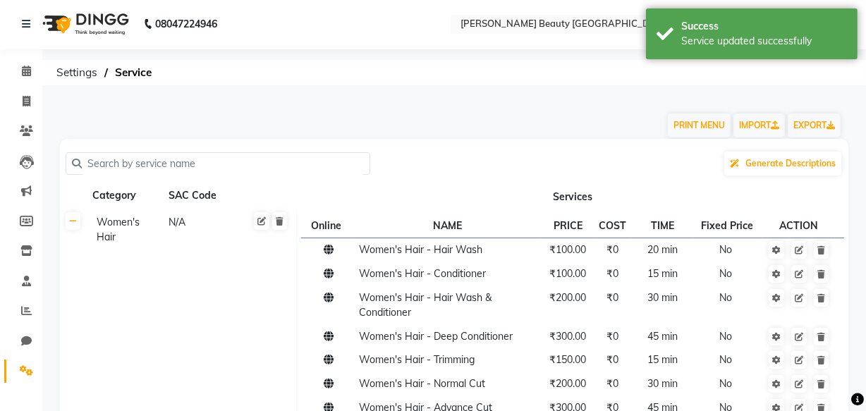
scroll to position [0, 0]
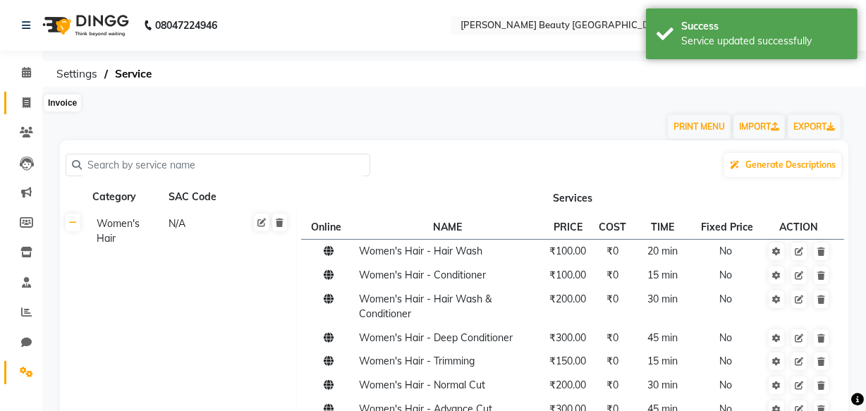
click at [23, 100] on icon at bounding box center [27, 102] width 8 height 11
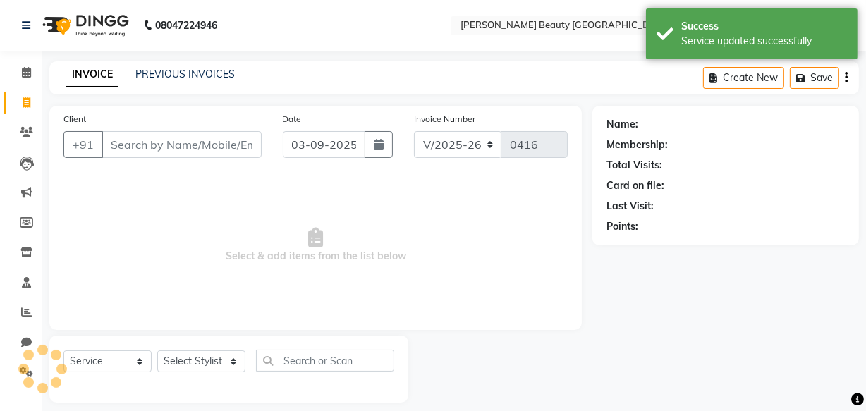
scroll to position [13, 0]
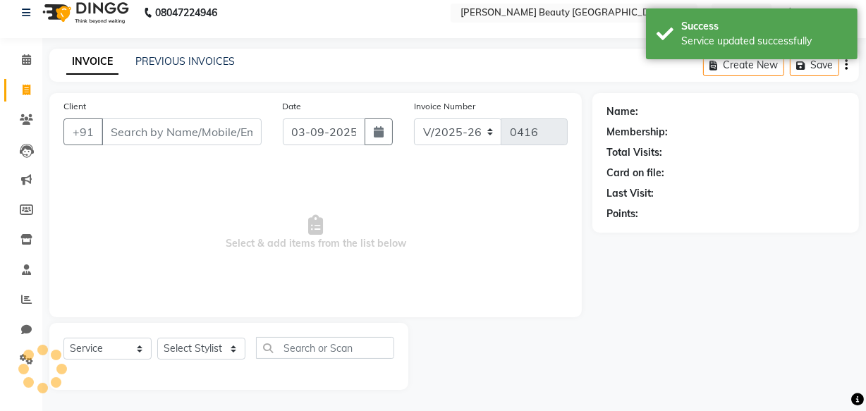
click at [145, 124] on input "Client" at bounding box center [182, 132] width 160 height 27
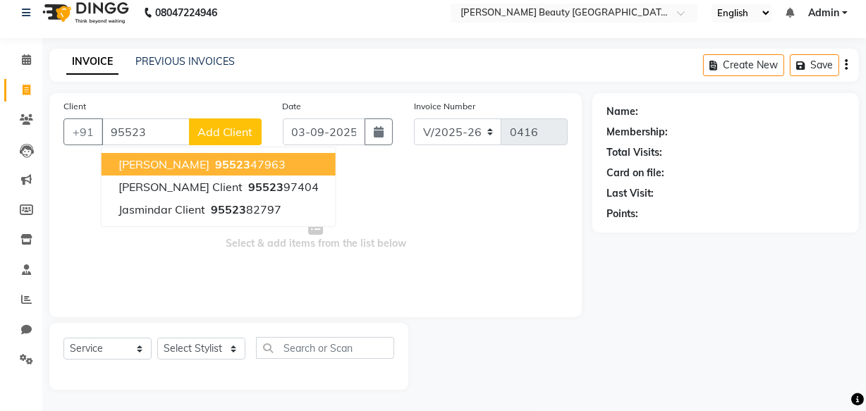
click at [215, 162] on span "95523" at bounding box center [232, 164] width 35 height 14
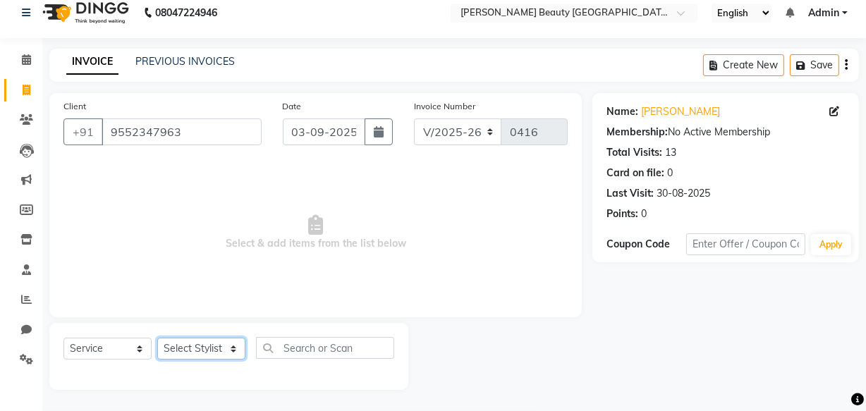
click at [200, 344] on select "Select Stylist Amla [PERSON_NAME] [PERSON_NAME] pornima [PERSON_NAME] [PERSON_N…" at bounding box center [201, 349] width 88 height 22
click at [157, 338] on select "Select Stylist Amla [PERSON_NAME] [PERSON_NAME] pornima [PERSON_NAME] [PERSON_N…" at bounding box center [201, 349] width 88 height 22
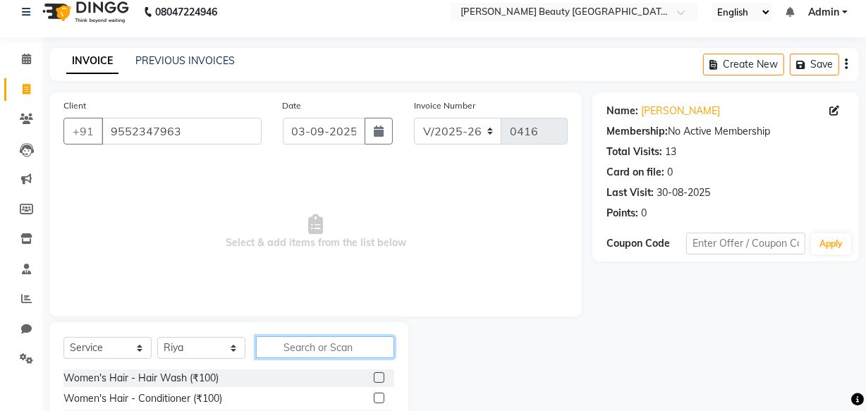
click at [274, 343] on input "text" at bounding box center [325, 348] width 138 height 22
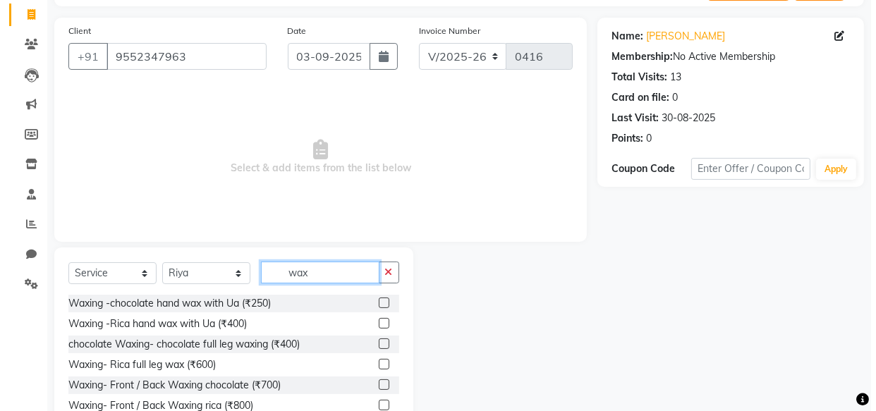
scroll to position [0, 0]
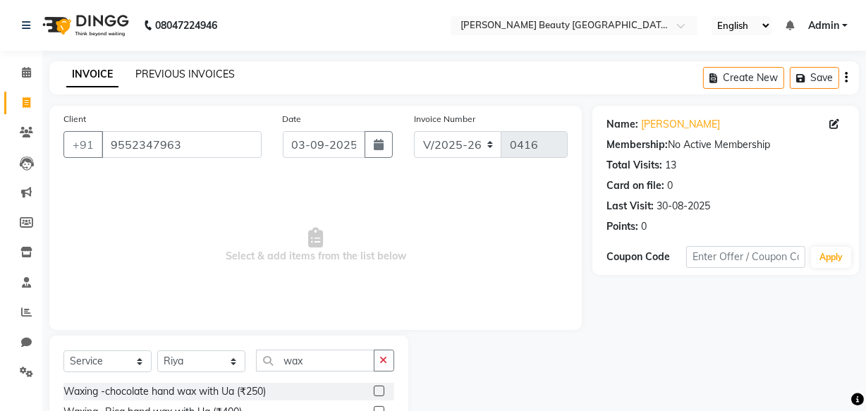
click at [169, 69] on link "PREVIOUS INVOICES" at bounding box center [184, 74] width 99 height 13
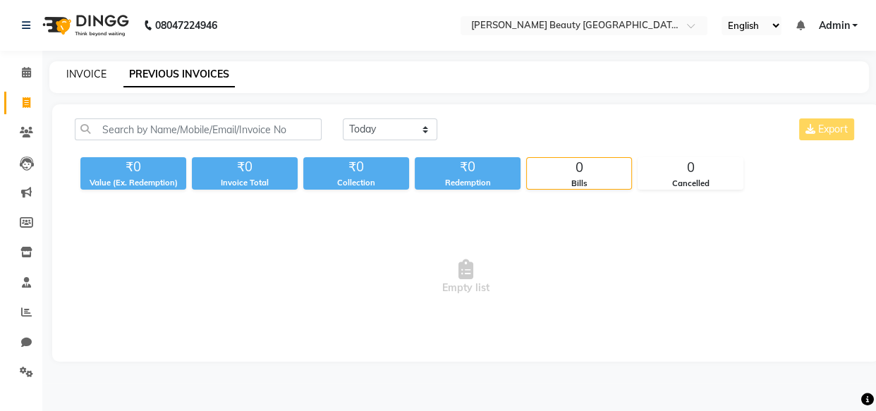
click at [92, 68] on link "INVOICE" at bounding box center [86, 74] width 40 height 13
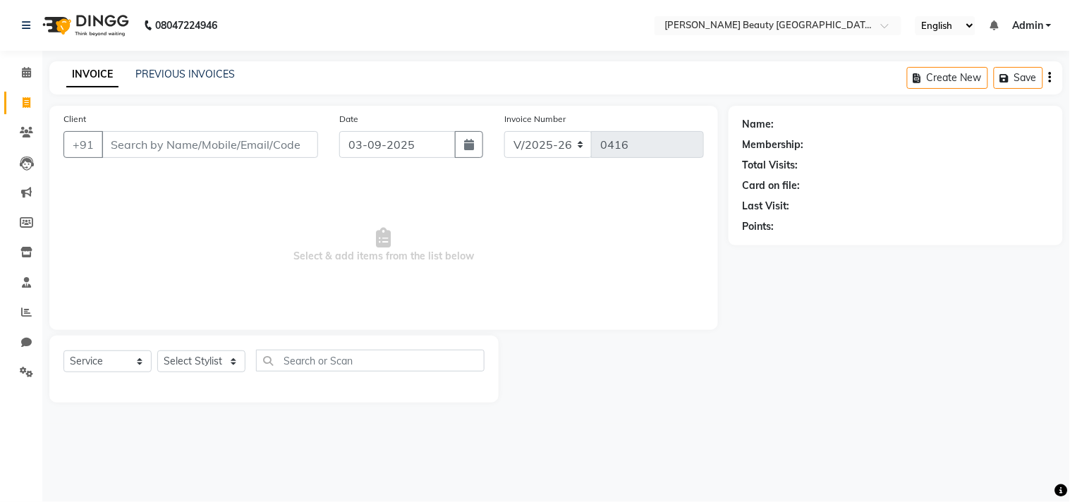
click at [192, 146] on input "Client" at bounding box center [210, 144] width 217 height 27
click at [309, 148] on span "Add Client" at bounding box center [282, 145] width 56 height 14
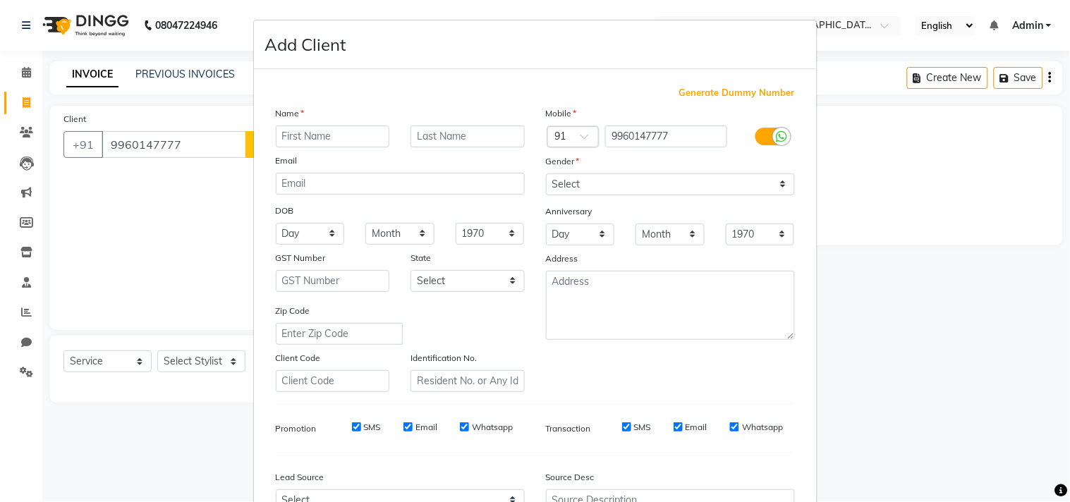
click at [320, 123] on div "Name" at bounding box center [400, 116] width 270 height 20
click at [320, 128] on input "text" at bounding box center [333, 137] width 114 height 22
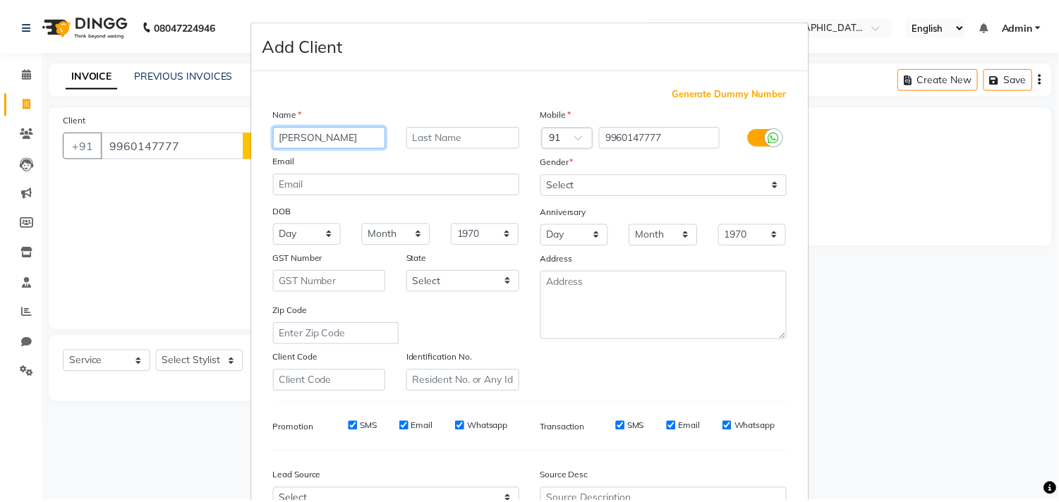
scroll to position [150, 0]
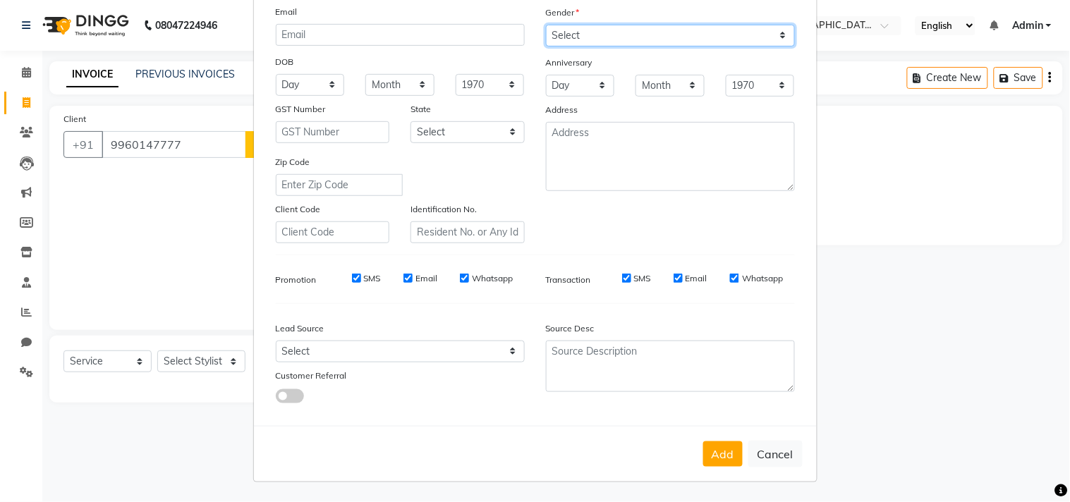
click at [584, 25] on select "Select [DEMOGRAPHIC_DATA] [DEMOGRAPHIC_DATA] Other Prefer Not To Say" at bounding box center [670, 36] width 249 height 22
click at [546, 25] on select "Select [DEMOGRAPHIC_DATA] [DEMOGRAPHIC_DATA] Other Prefer Not To Say" at bounding box center [670, 36] width 249 height 22
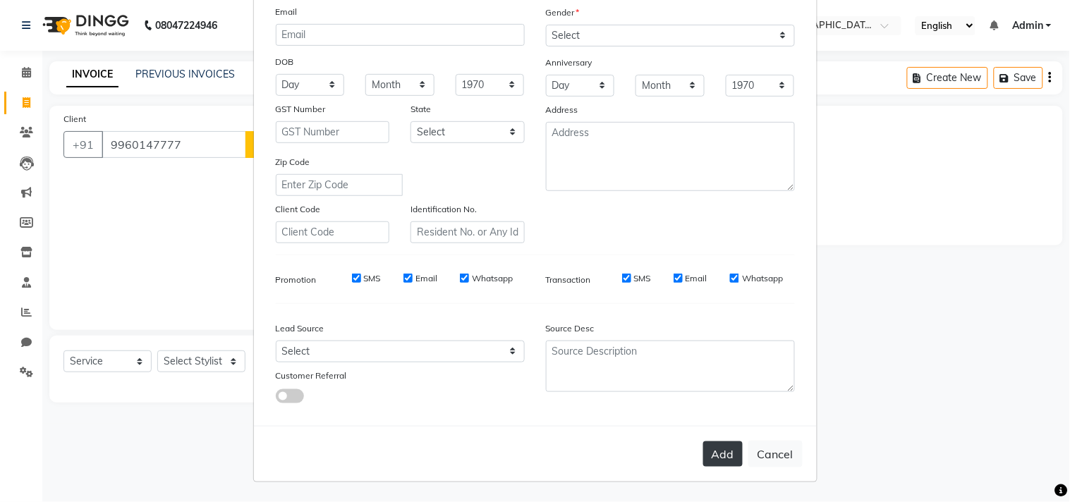
click at [710, 411] on button "Add" at bounding box center [723, 454] width 40 height 25
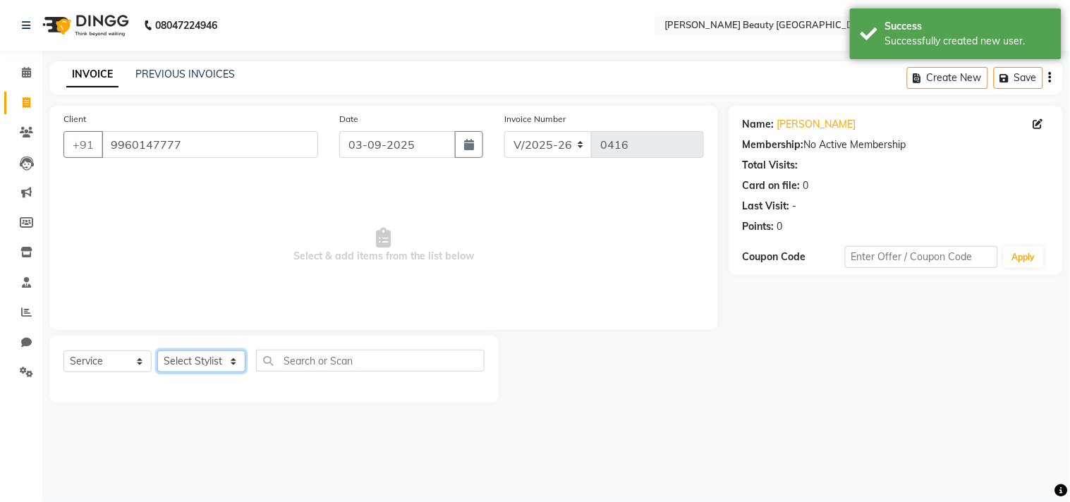
click at [212, 358] on select "Select Stylist Amla [PERSON_NAME] [PERSON_NAME] pornima [PERSON_NAME] [PERSON_N…" at bounding box center [201, 362] width 88 height 22
click at [157, 351] on select "Select Stylist Amla [PERSON_NAME] [PERSON_NAME] pornima [PERSON_NAME] [PERSON_N…" at bounding box center [201, 362] width 88 height 22
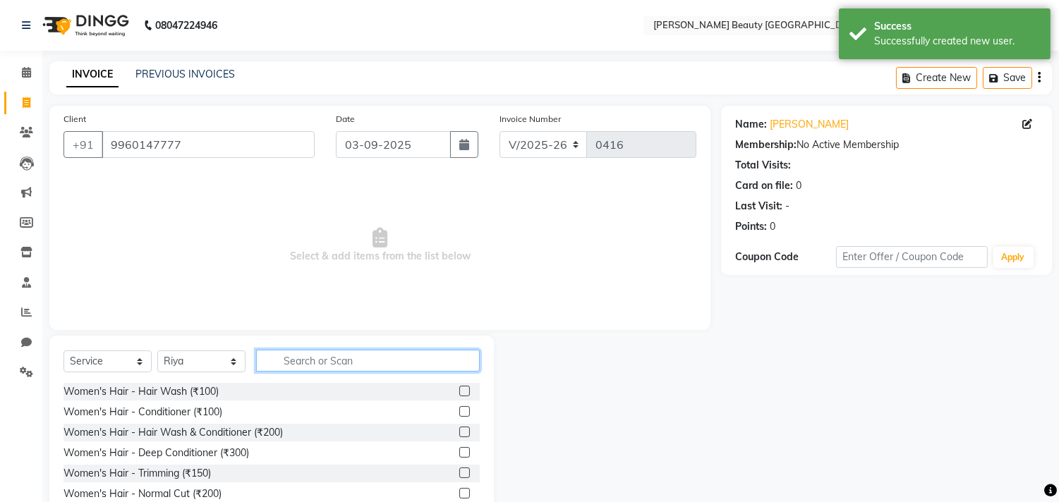
click at [315, 353] on input "text" at bounding box center [368, 361] width 224 height 22
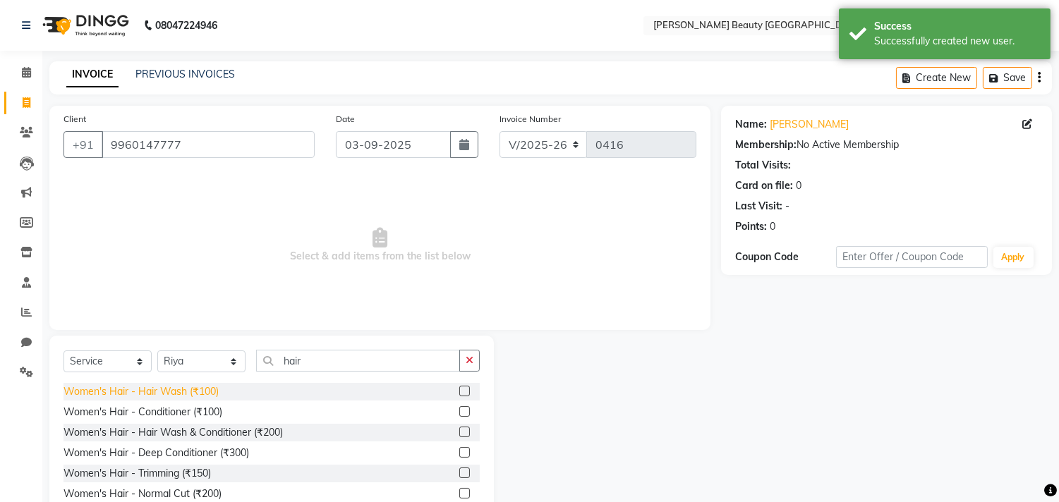
click at [179, 389] on div "Women's Hair - Hair Wash (₹100)" at bounding box center [140, 392] width 155 height 15
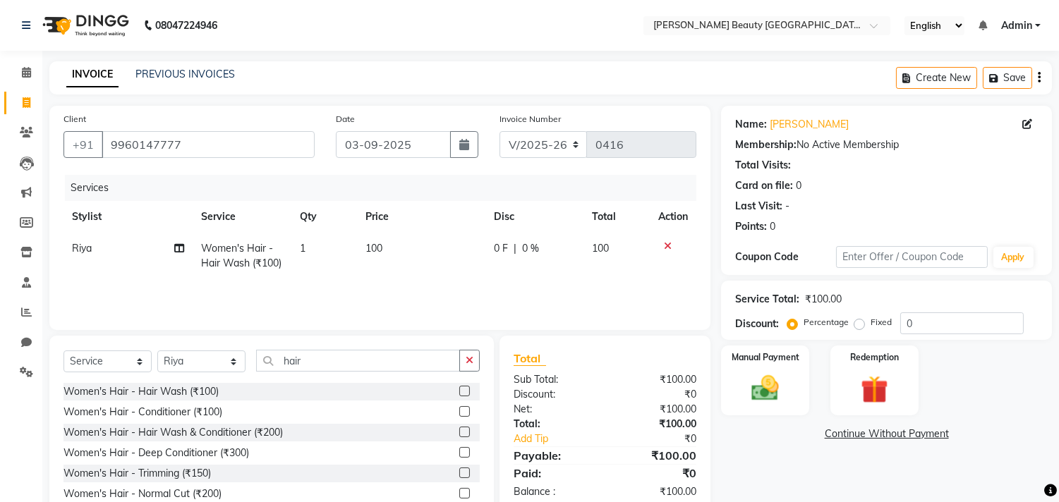
click at [800, 411] on link "Continue Without Payment" at bounding box center [886, 434] width 325 height 15
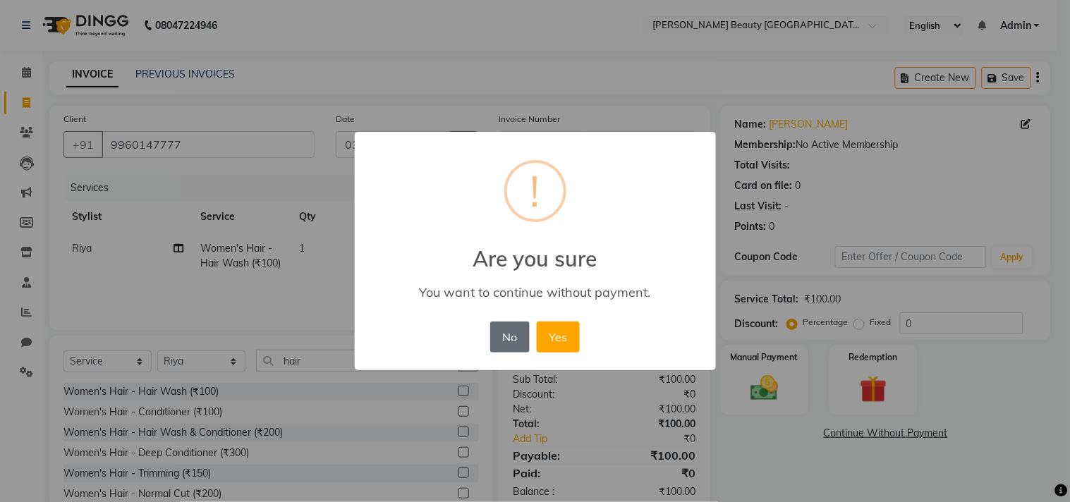
click at [501, 336] on button "No" at bounding box center [510, 337] width 40 height 31
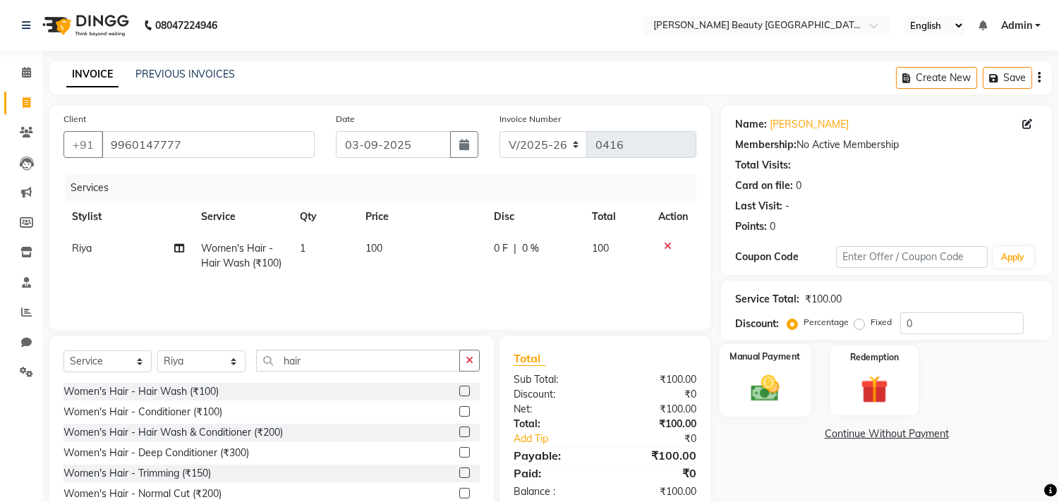
click at [771, 355] on label "Manual Payment" at bounding box center [765, 356] width 71 height 13
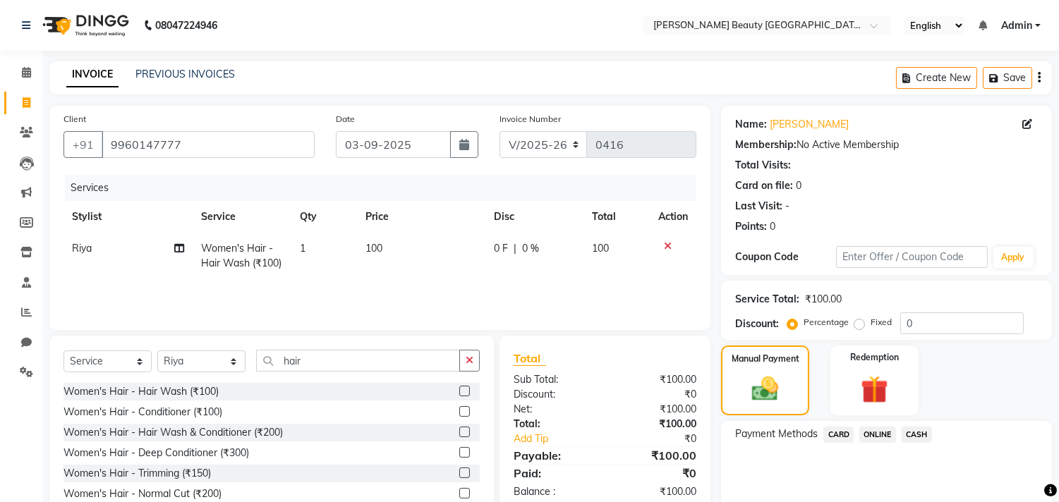
click at [866, 411] on span "ONLINE" at bounding box center [877, 435] width 37 height 16
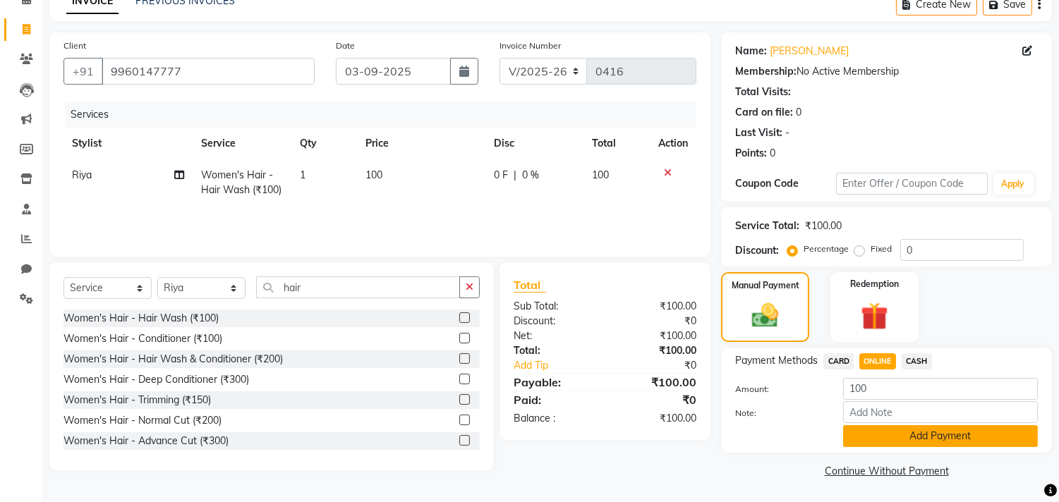
click at [866, 411] on button "Add Payment" at bounding box center [940, 436] width 195 height 22
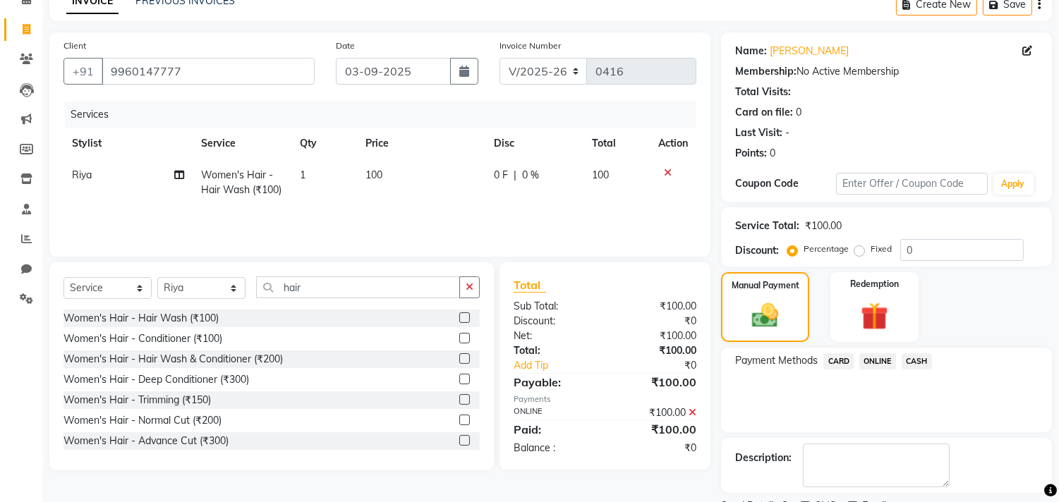
scroll to position [132, 0]
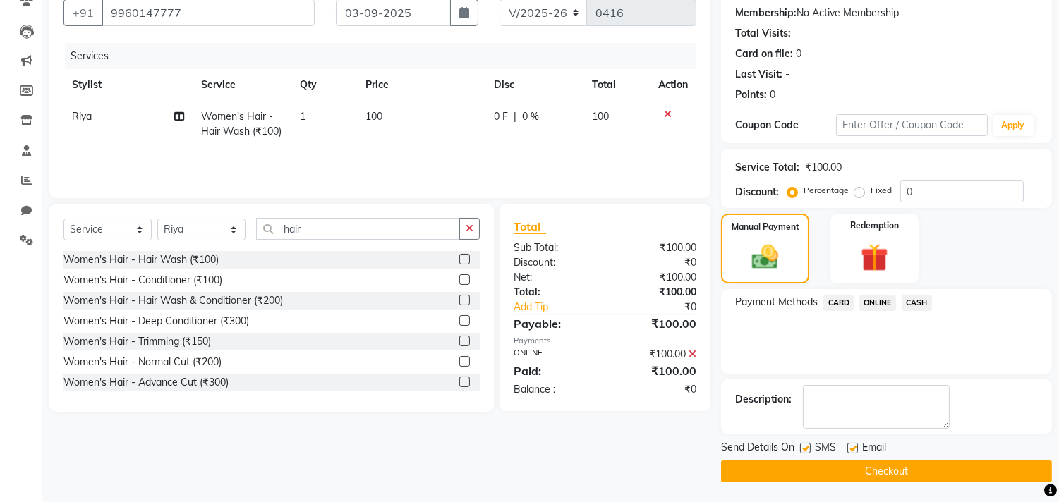
click at [866, 411] on button "Checkout" at bounding box center [886, 472] width 331 height 22
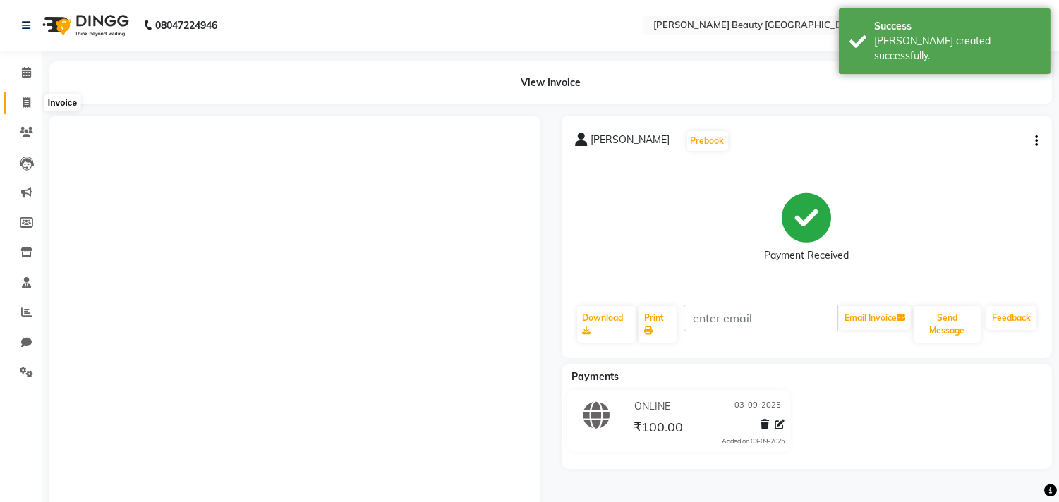
click at [23, 99] on icon at bounding box center [27, 102] width 8 height 11
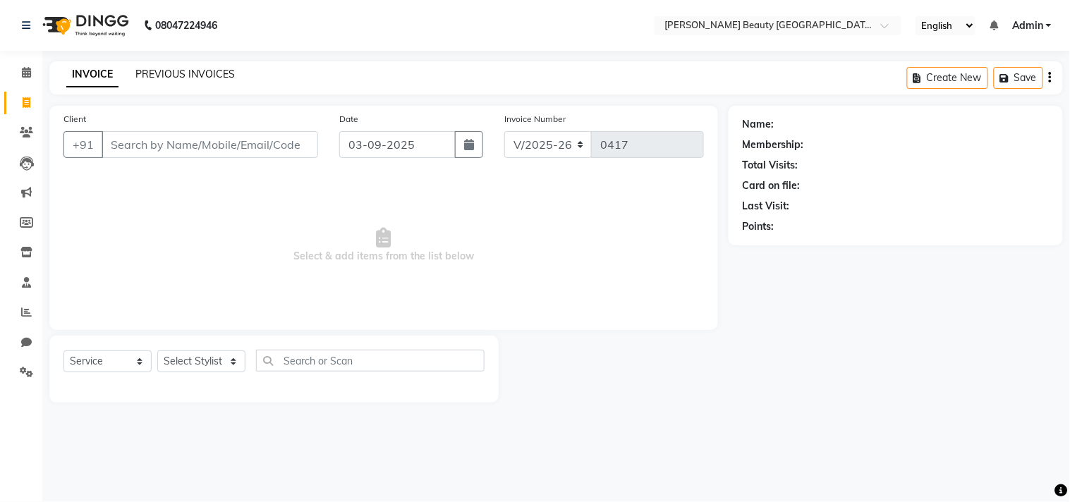
click at [217, 73] on link "PREVIOUS INVOICES" at bounding box center [184, 74] width 99 height 13
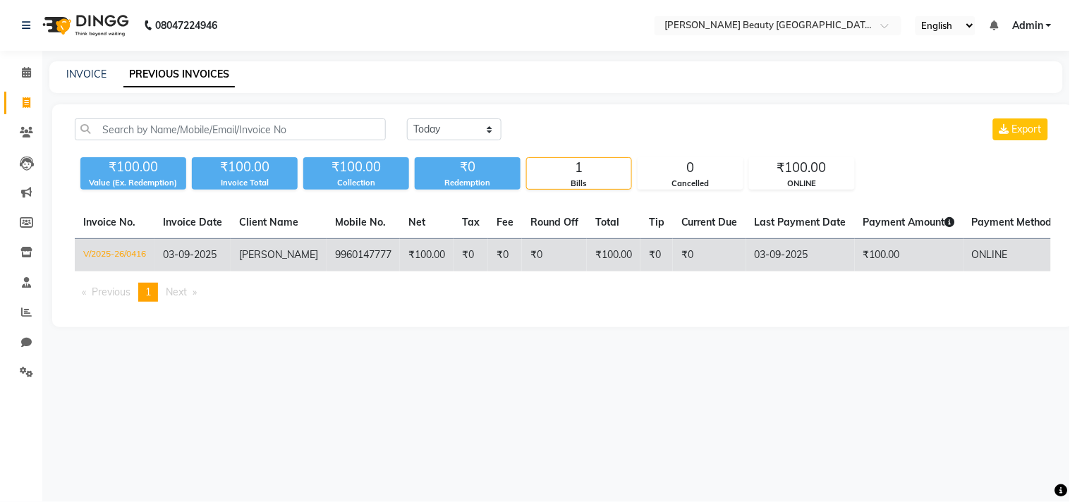
click at [641, 251] on td "₹0" at bounding box center [657, 255] width 32 height 33
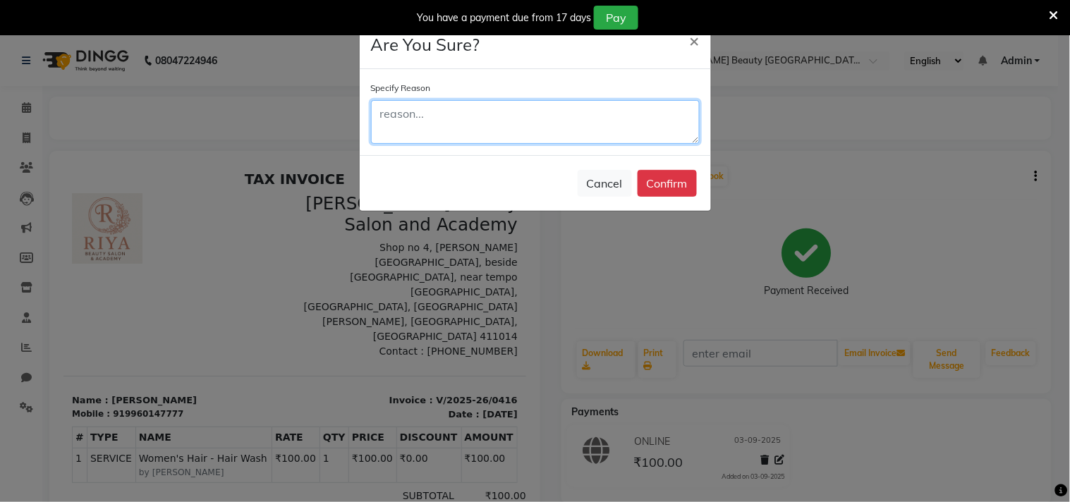
click at [651, 117] on textarea at bounding box center [535, 122] width 329 height 44
type textarea "demo"
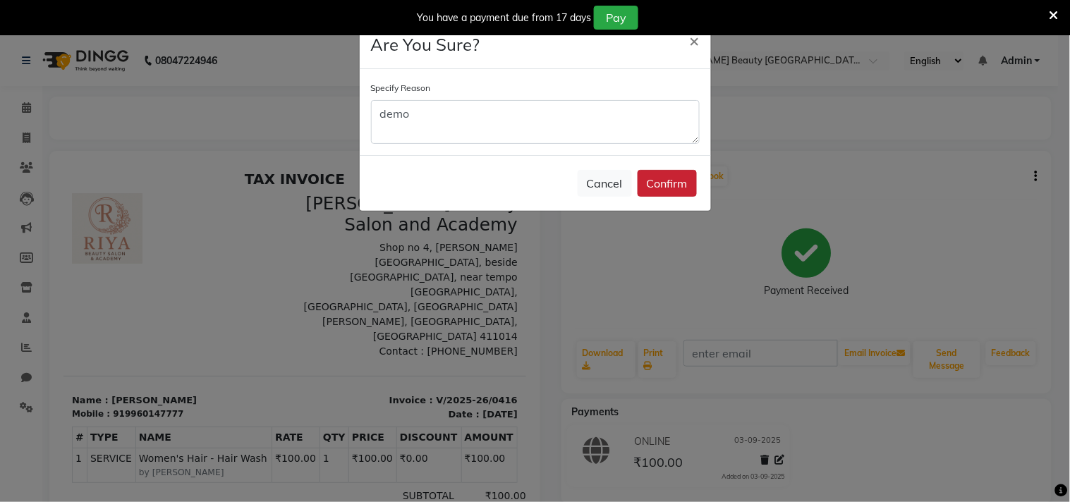
click at [679, 184] on button "Confirm" at bounding box center [667, 183] width 59 height 27
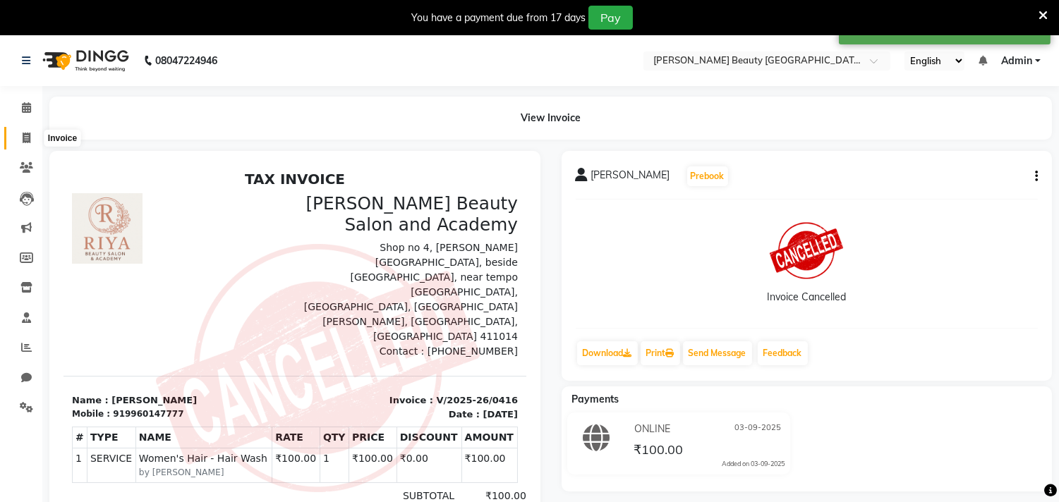
click at [23, 135] on icon at bounding box center [27, 138] width 8 height 11
select select "service"
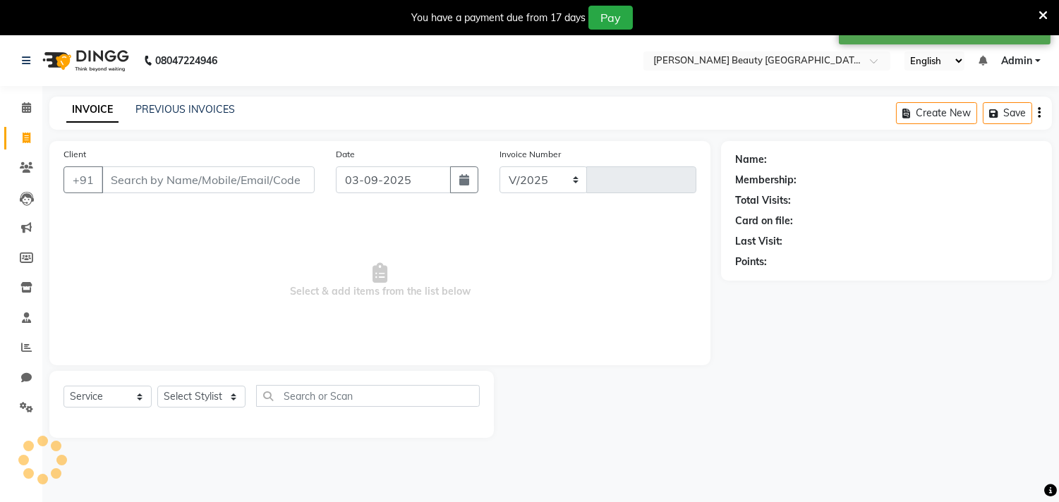
select select "8620"
type input "0417"
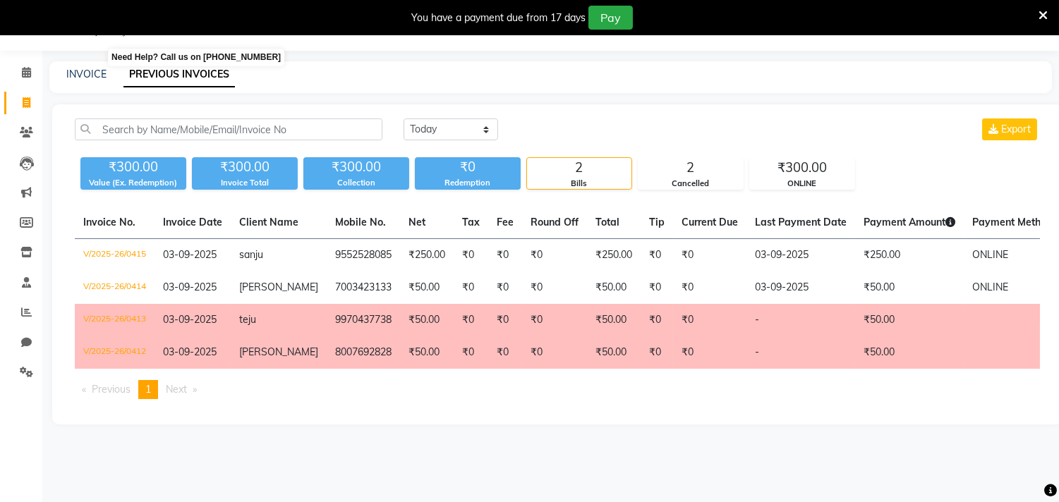
scroll to position [35, 0]
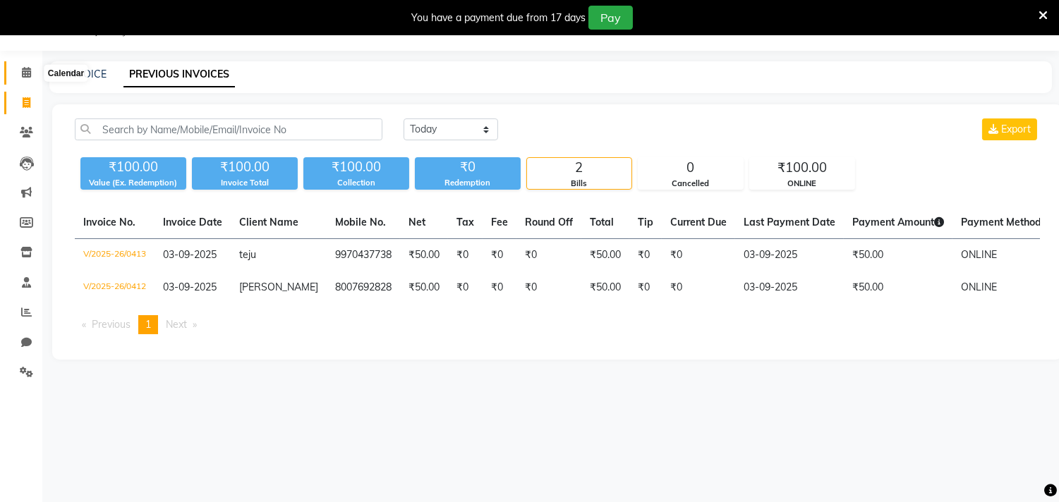
click at [25, 73] on icon at bounding box center [26, 72] width 9 height 11
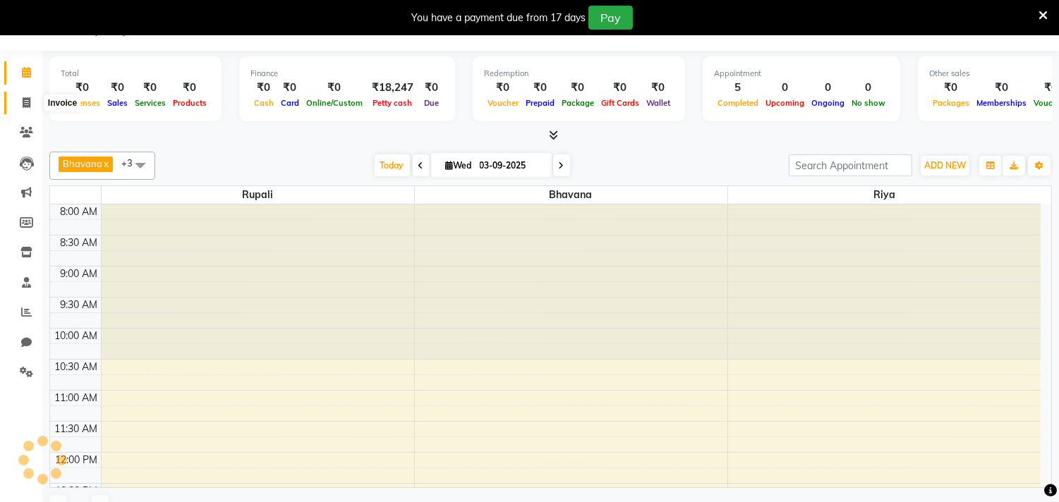
click at [23, 103] on icon at bounding box center [27, 102] width 8 height 11
select select "service"
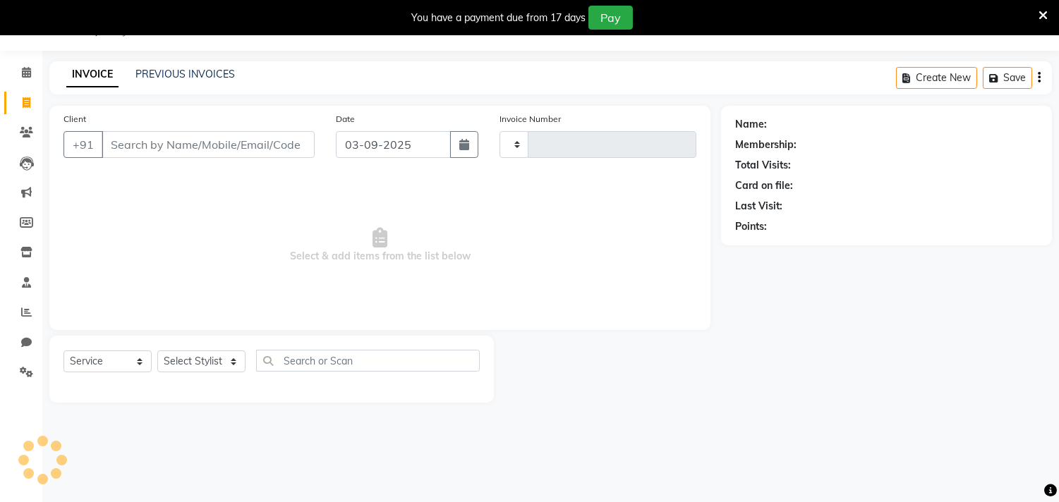
type input "0417"
select select "8620"
click at [182, 73] on link "PREVIOUS INVOICES" at bounding box center [184, 74] width 99 height 13
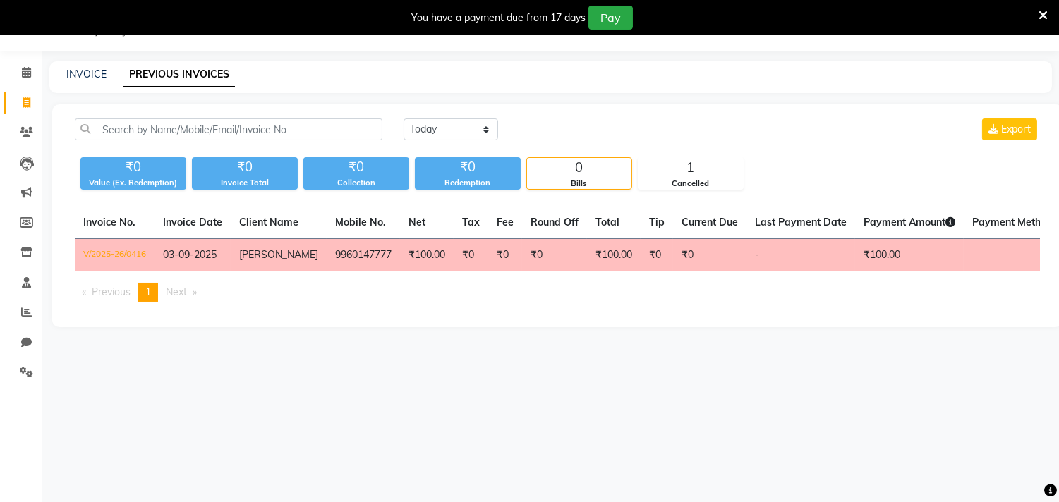
click at [174, 298] on span "Next page" at bounding box center [176, 292] width 21 height 13
click at [149, 298] on span "1" at bounding box center [148, 292] width 6 height 13
click at [78, 302] on li "Previous page" at bounding box center [106, 292] width 63 height 19
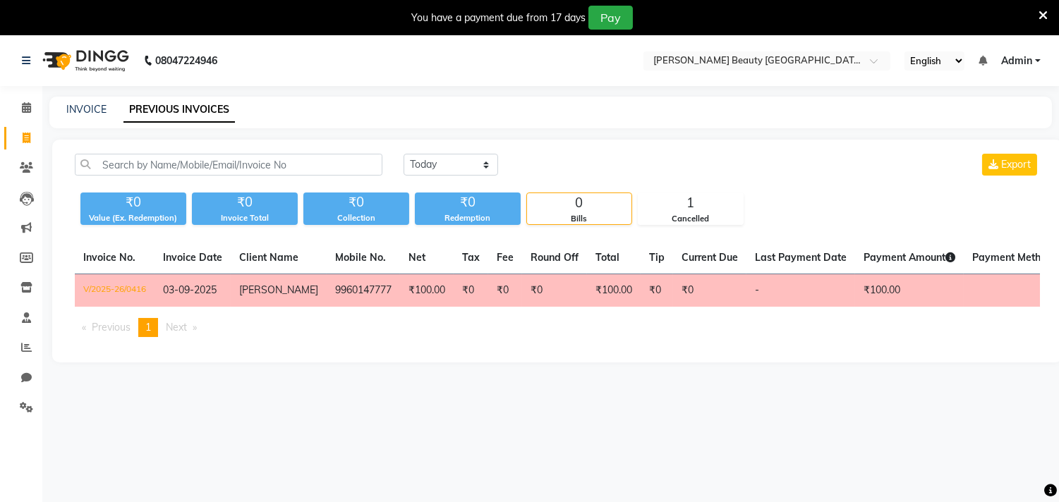
click at [212, 102] on link "PREVIOUS INVOICES" at bounding box center [178, 109] width 111 height 25
click at [473, 164] on select "[DATE] [DATE] Custom Range" at bounding box center [451, 165] width 95 height 22
click at [404, 154] on select "[DATE] [DATE] Custom Range" at bounding box center [451, 165] width 95 height 22
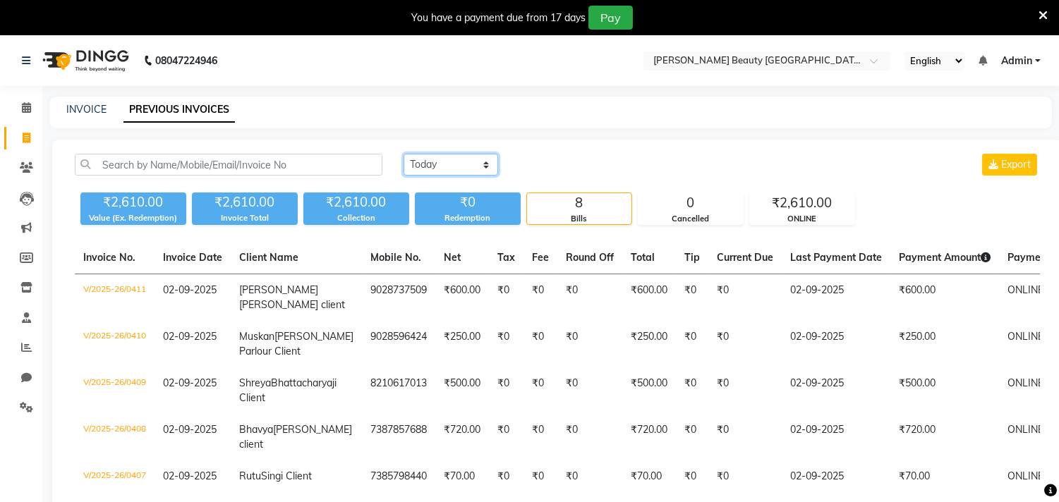
click at [456, 160] on select "[DATE] [DATE] Custom Range" at bounding box center [451, 165] width 95 height 22
click at [404, 154] on select "[DATE] [DATE] Custom Range" at bounding box center [451, 165] width 95 height 22
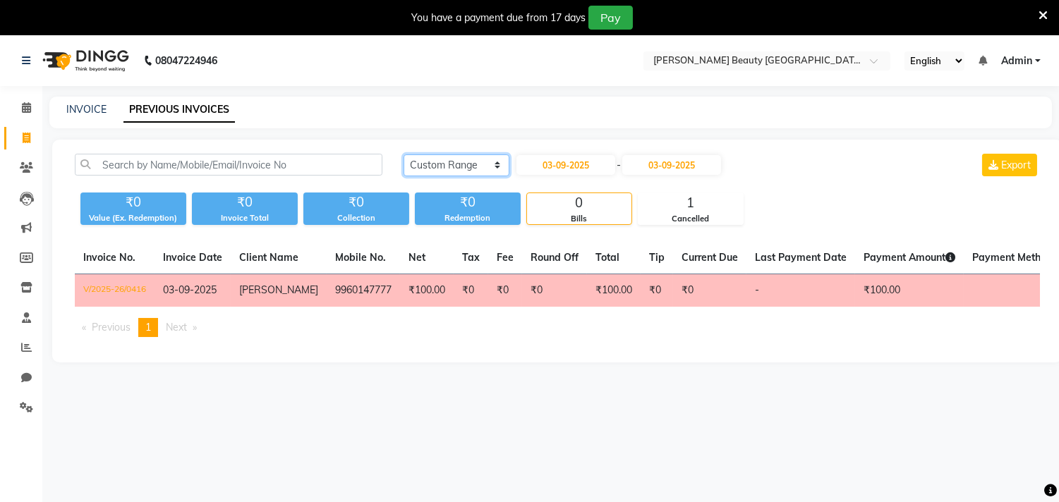
click at [464, 166] on select "[DATE] [DATE] Custom Range" at bounding box center [457, 166] width 106 height 22
select select "[DATE]"
click at [404, 155] on select "[DATE] [DATE] Custom Range" at bounding box center [457, 166] width 106 height 22
click at [87, 107] on link "INVOICE" at bounding box center [86, 109] width 40 height 13
select select "service"
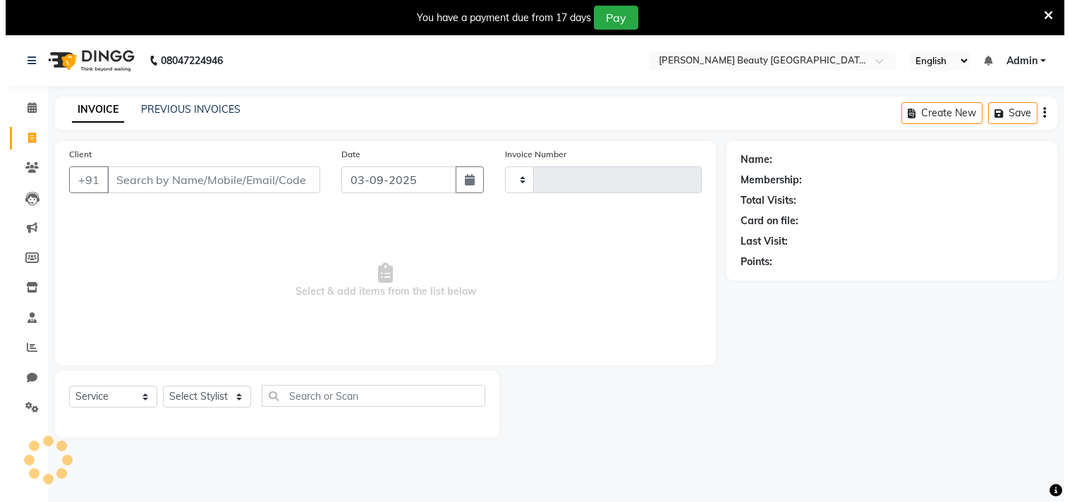
scroll to position [1, 0]
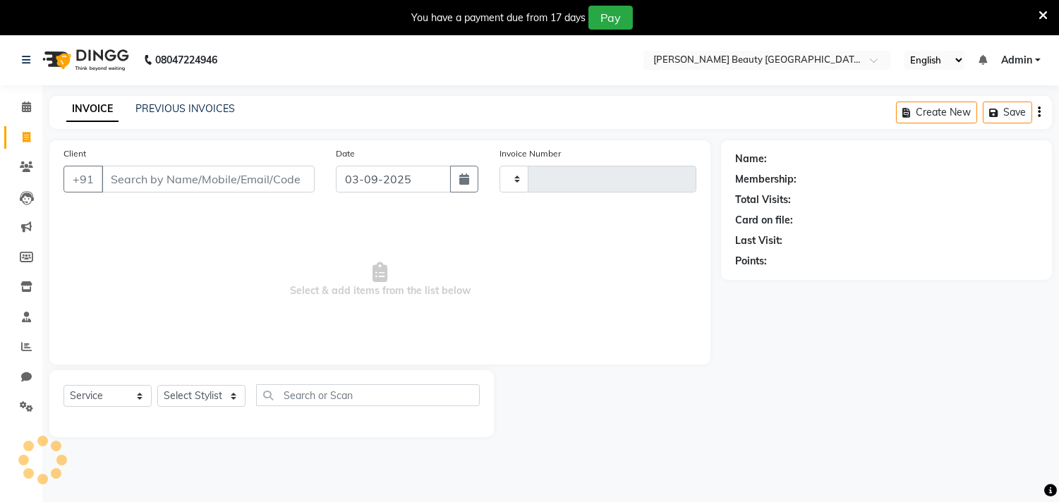
type input "0417"
select select "8620"
click at [301, 172] on input "Client" at bounding box center [208, 179] width 213 height 27
type input "7750987406"
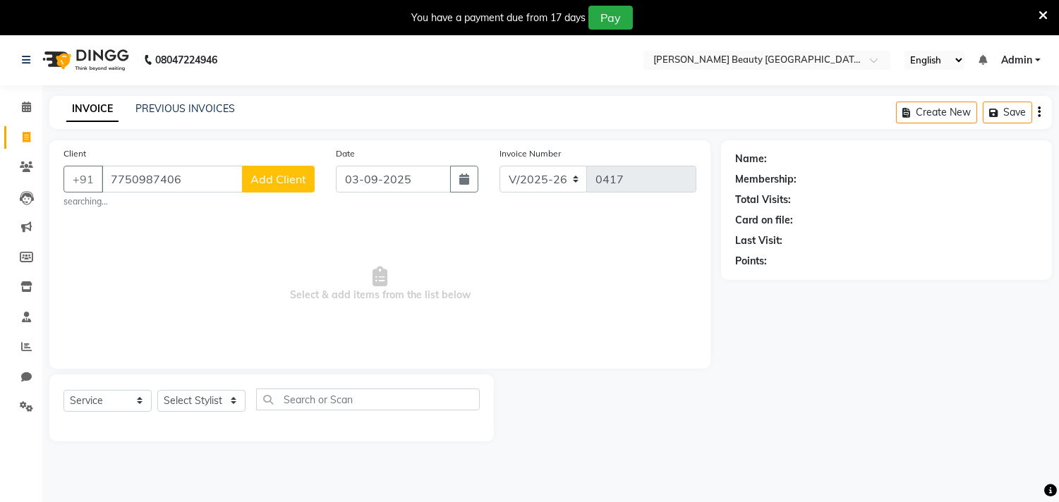
click at [292, 174] on span "Add Client" at bounding box center [278, 179] width 56 height 14
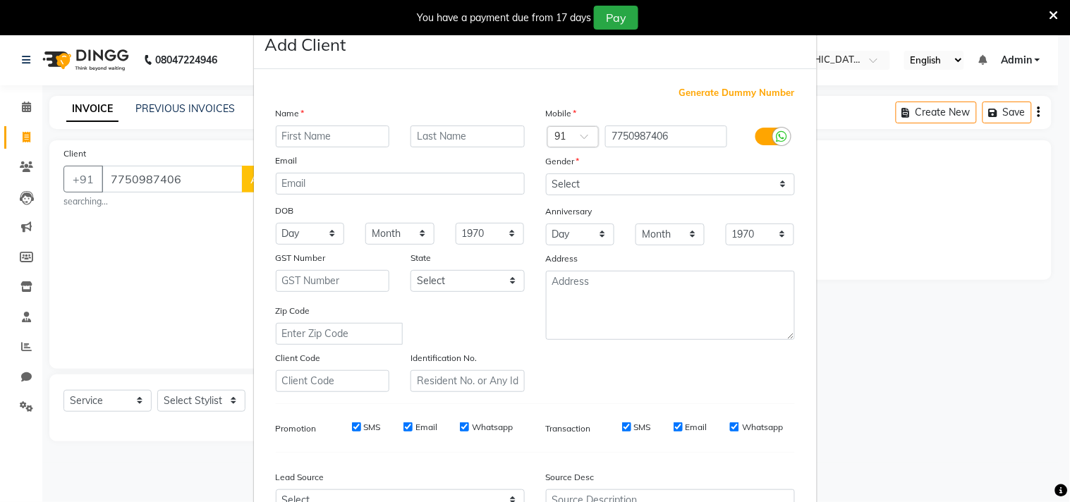
click at [301, 138] on input "text" at bounding box center [333, 137] width 114 height 22
type input "Sargam"
click at [426, 128] on input "text" at bounding box center [468, 137] width 114 height 22
type input "[PERSON_NAME]"
click at [560, 187] on select "Select [DEMOGRAPHIC_DATA] [DEMOGRAPHIC_DATA] Other Prefer Not To Say" at bounding box center [670, 185] width 249 height 22
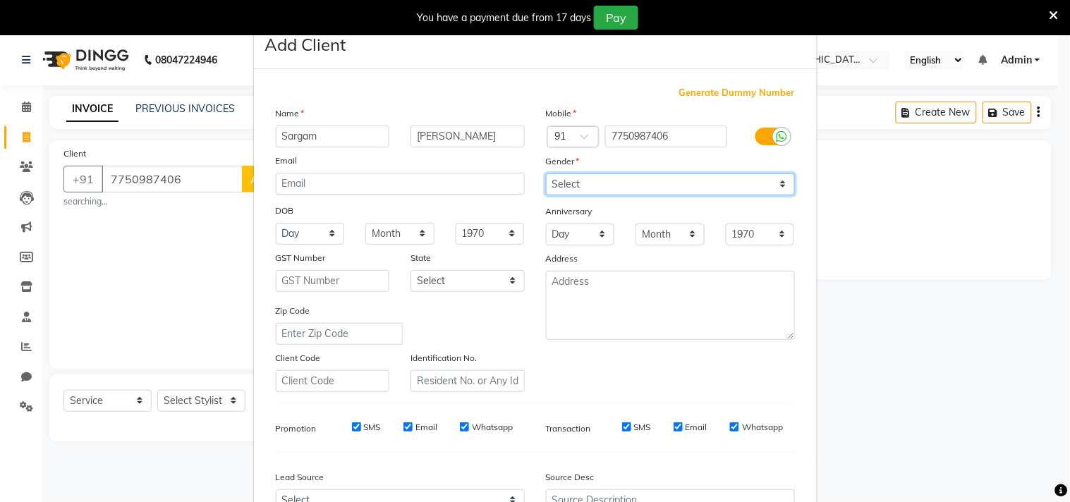
select select "[DEMOGRAPHIC_DATA]"
click at [546, 174] on select "Select [DEMOGRAPHIC_DATA] [DEMOGRAPHIC_DATA] Other Prefer Not To Say" at bounding box center [670, 185] width 249 height 22
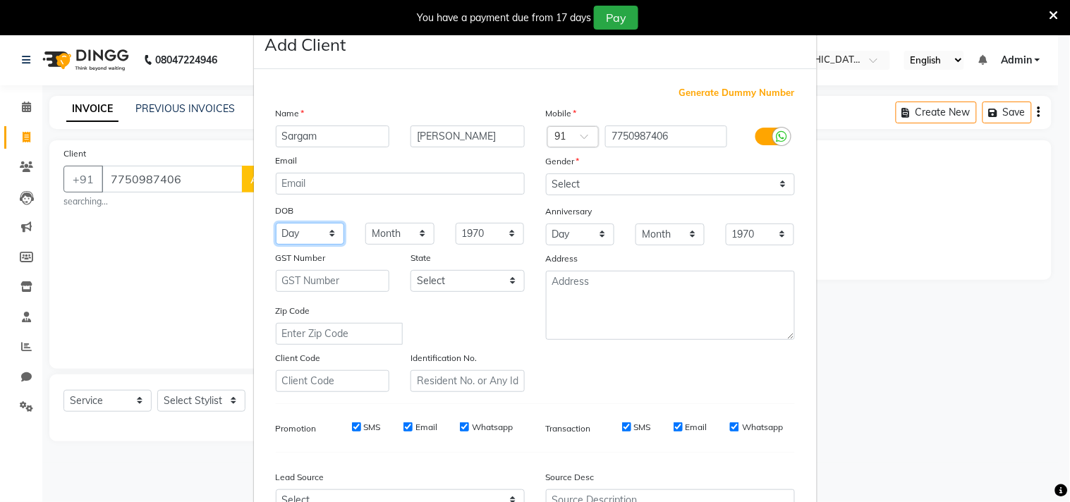
click at [332, 233] on select "Day 01 02 03 04 05 06 07 08 09 10 11 12 13 14 15 16 17 18 19 20 21 22 23 24 25 …" at bounding box center [310, 234] width 69 height 22
select select "03"
click at [276, 223] on select "Day 01 02 03 04 05 06 07 08 09 10 11 12 13 14 15 16 17 18 19 20 21 22 23 24 25 …" at bounding box center [310, 234] width 69 height 22
click at [377, 231] on select "Month January February March April May June July August September October Novem…" at bounding box center [399, 234] width 69 height 22
select select "06"
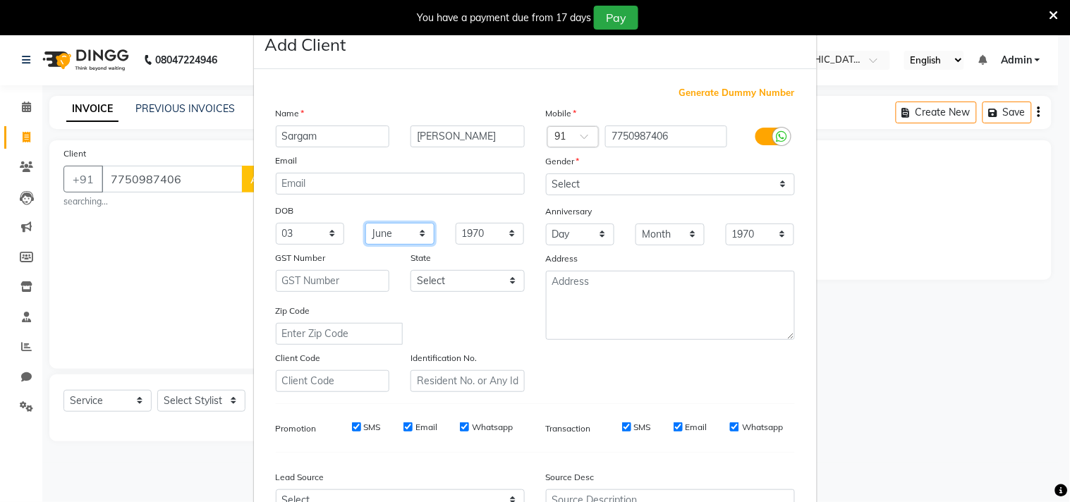
click at [365, 223] on select "Month January February March April May June July August September October Novem…" at bounding box center [399, 234] width 69 height 22
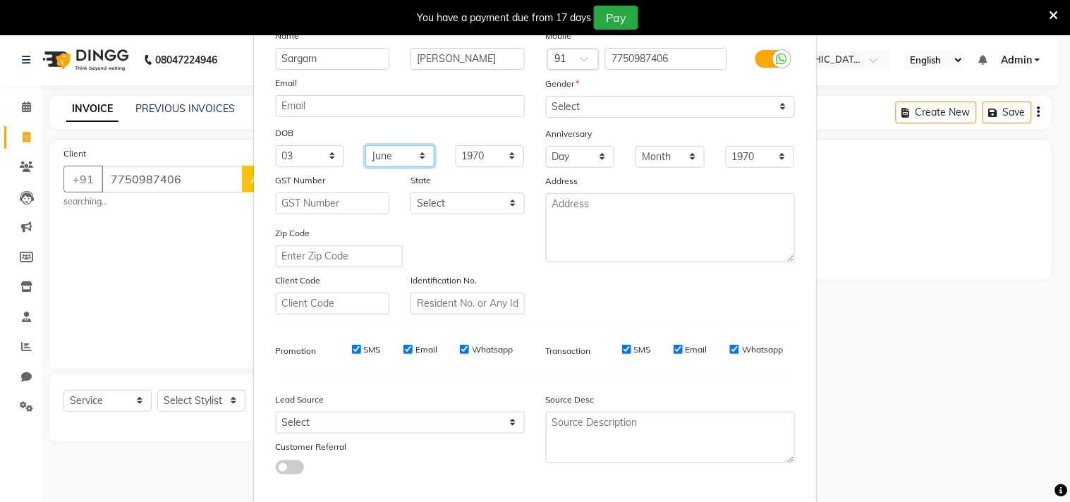
scroll to position [150, 0]
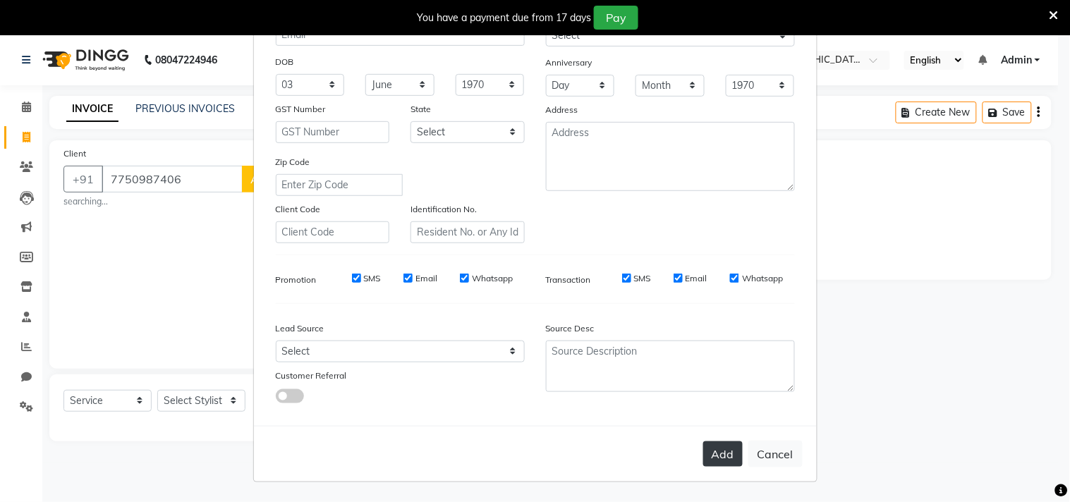
click at [713, 453] on button "Add" at bounding box center [723, 454] width 40 height 25
select select
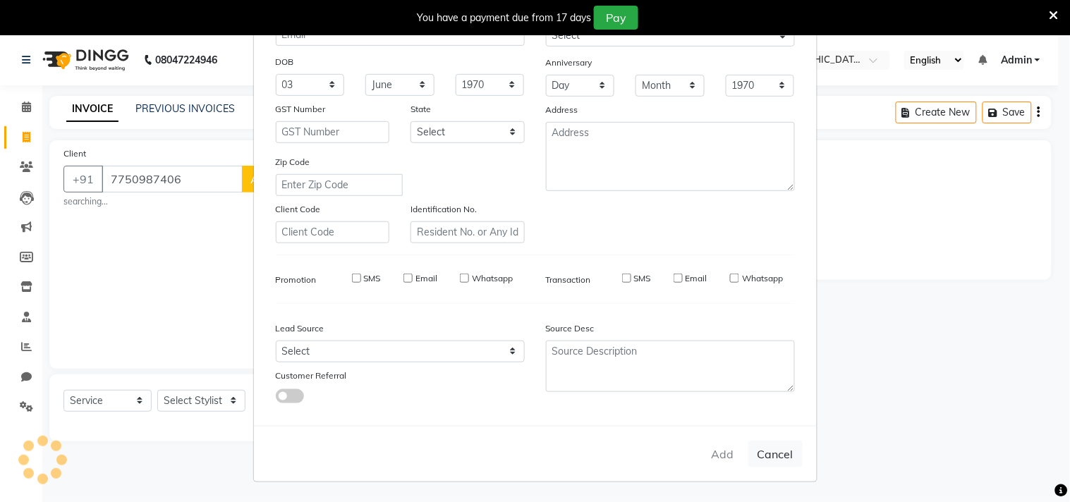
select select
checkbox input "false"
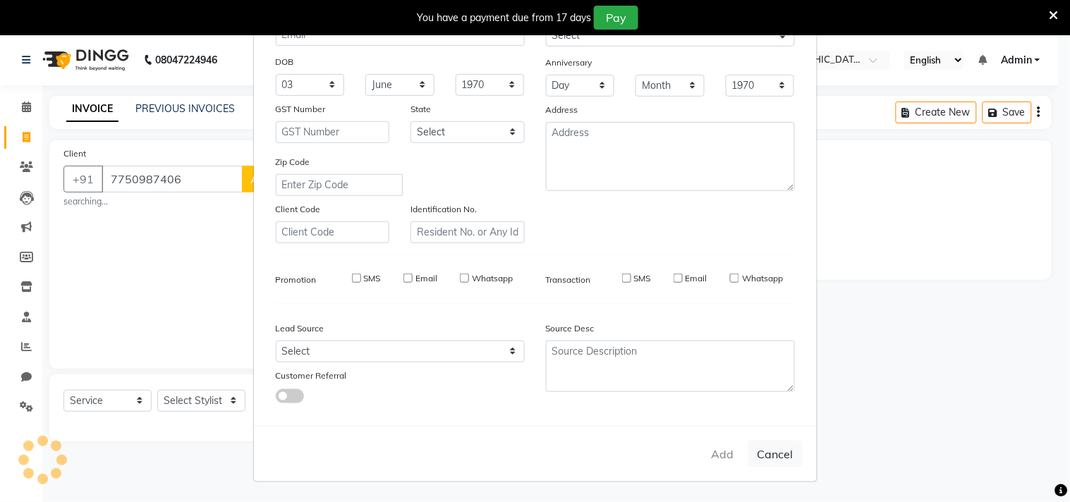
checkbox input "false"
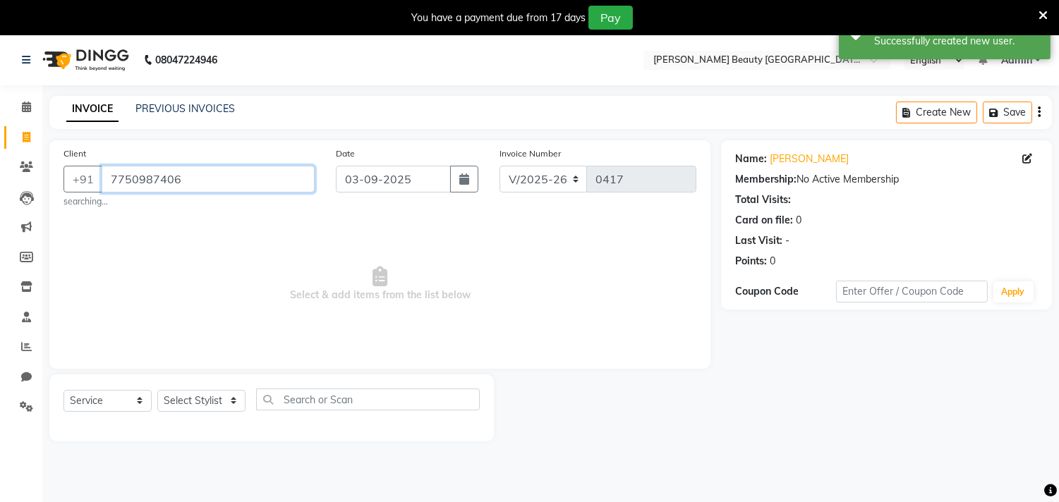
click at [272, 177] on input "7750987406" at bounding box center [208, 179] width 213 height 27
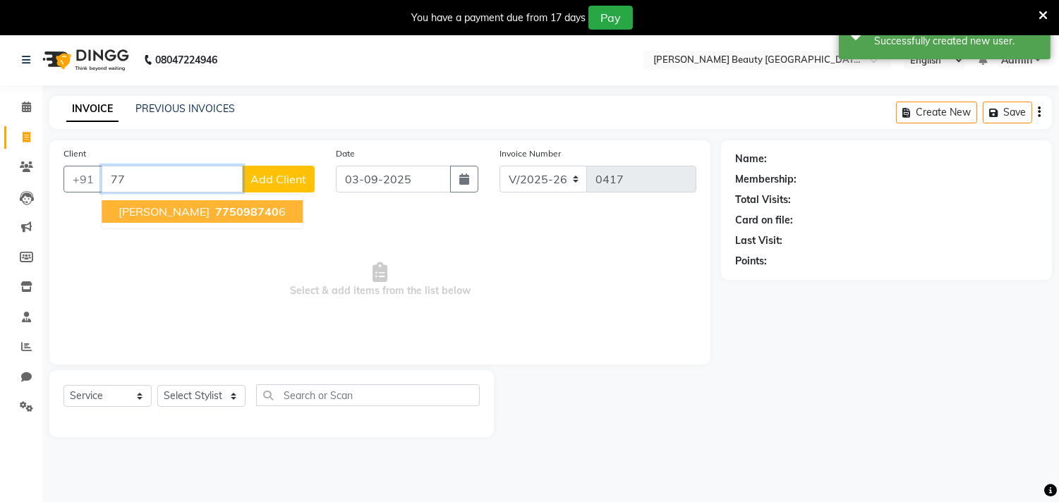
type input "7"
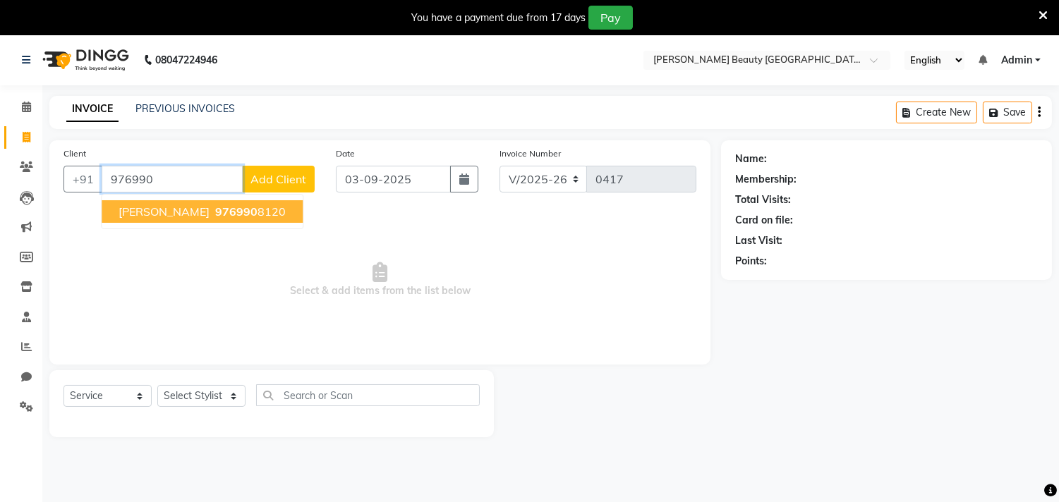
click at [181, 219] on button "[PERSON_NAME] 976990 8120" at bounding box center [202, 211] width 201 height 23
type input "9769908120"
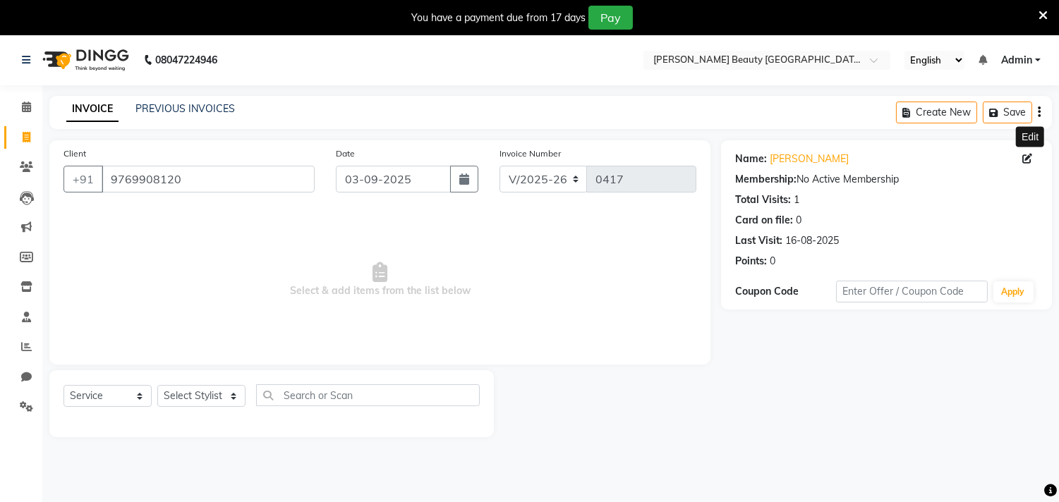
click at [1028, 157] on icon at bounding box center [1027, 159] width 10 height 10
select select "20"
select select "04"
select select "[DEMOGRAPHIC_DATA]"
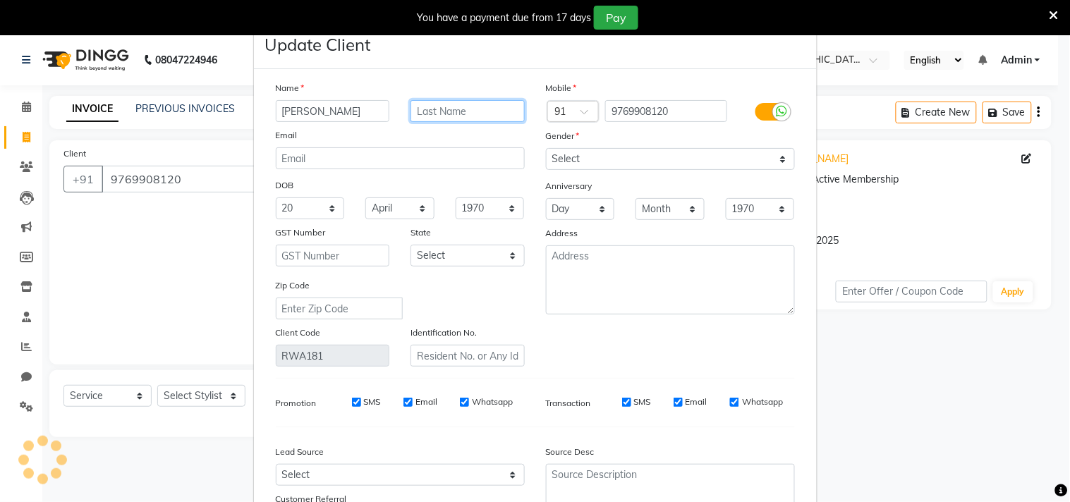
click at [440, 113] on input "text" at bounding box center [468, 111] width 114 height 22
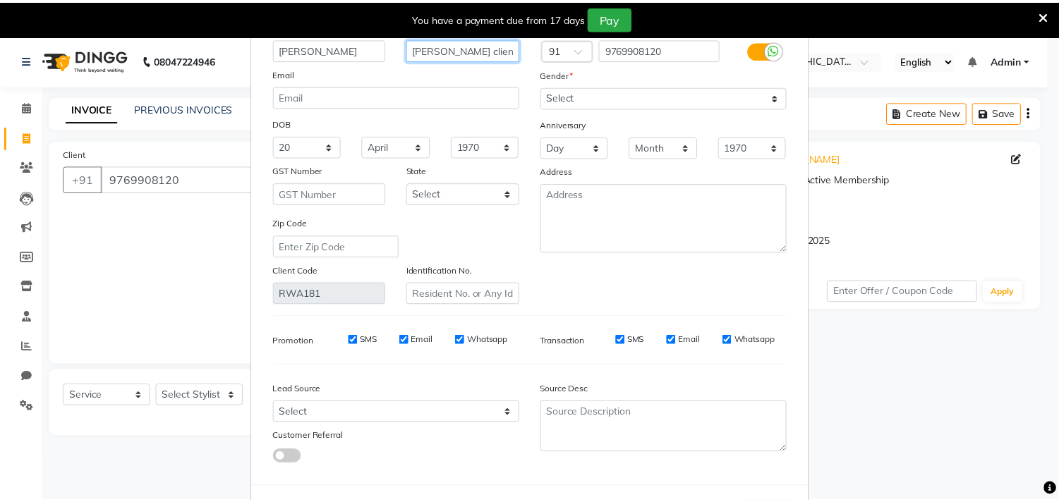
scroll to position [125, 0]
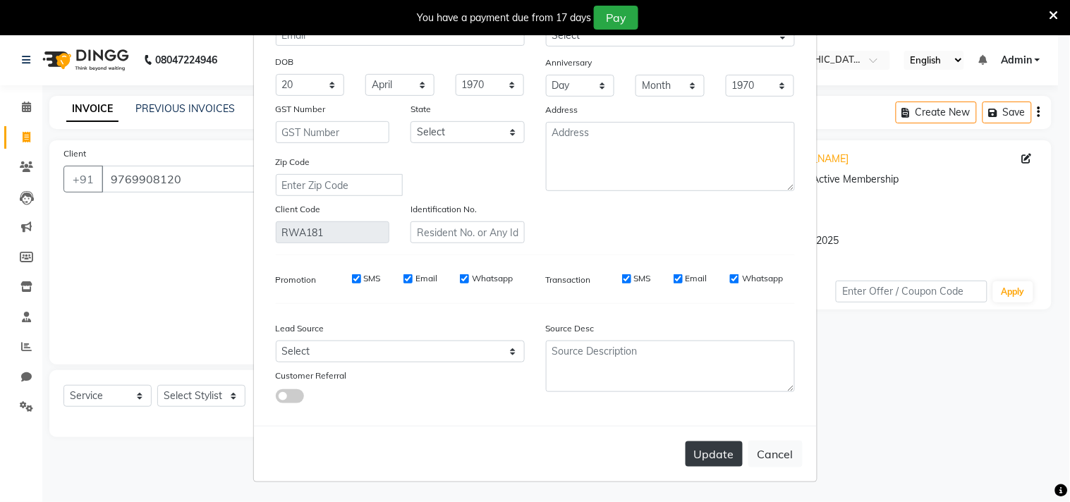
type input "[PERSON_NAME] client"
click at [702, 447] on button "Update" at bounding box center [714, 454] width 57 height 25
select select
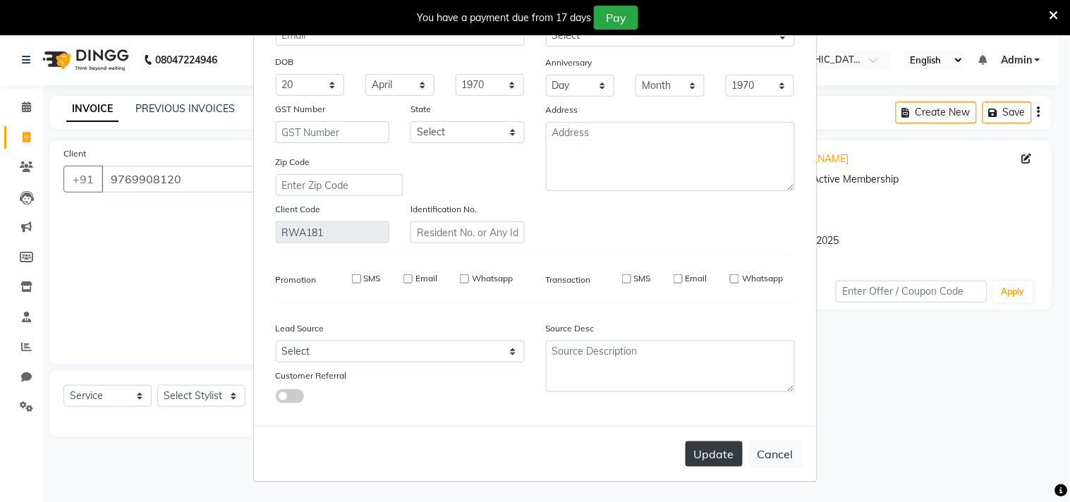
select select
checkbox input "false"
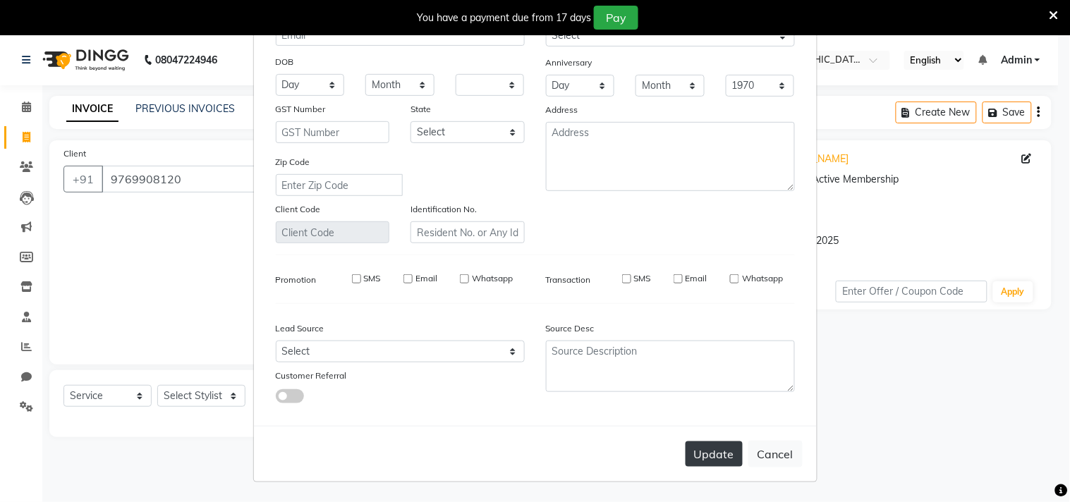
checkbox input "false"
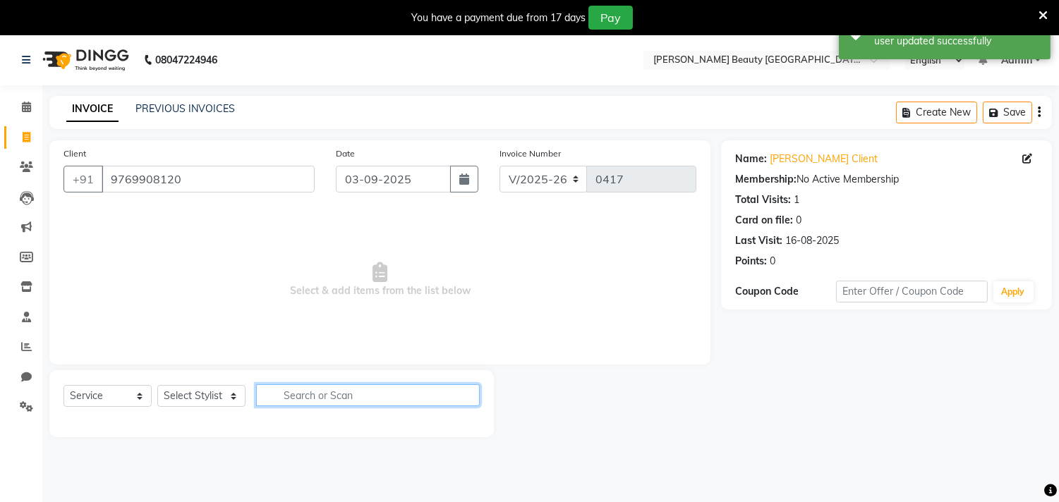
click at [306, 389] on input "text" at bounding box center [368, 396] width 224 height 22
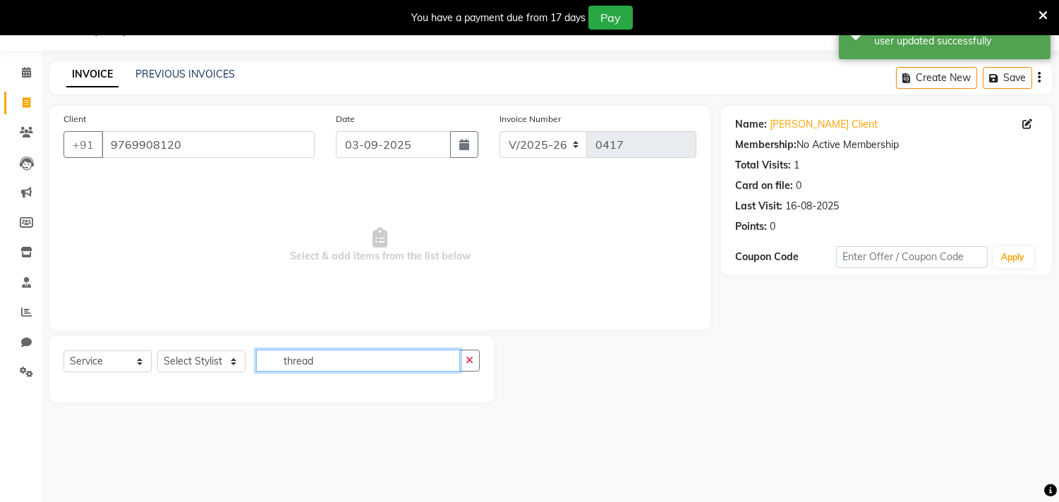
type input "thread"
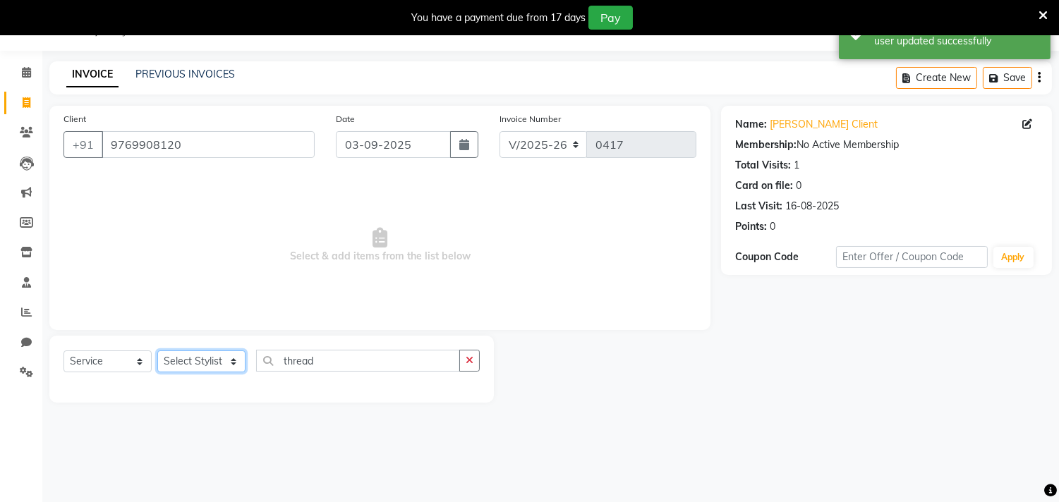
click at [202, 363] on select "Select Stylist Amla [PERSON_NAME] [PERSON_NAME] pornima [PERSON_NAME] [PERSON_N…" at bounding box center [201, 362] width 88 height 22
select select "87286"
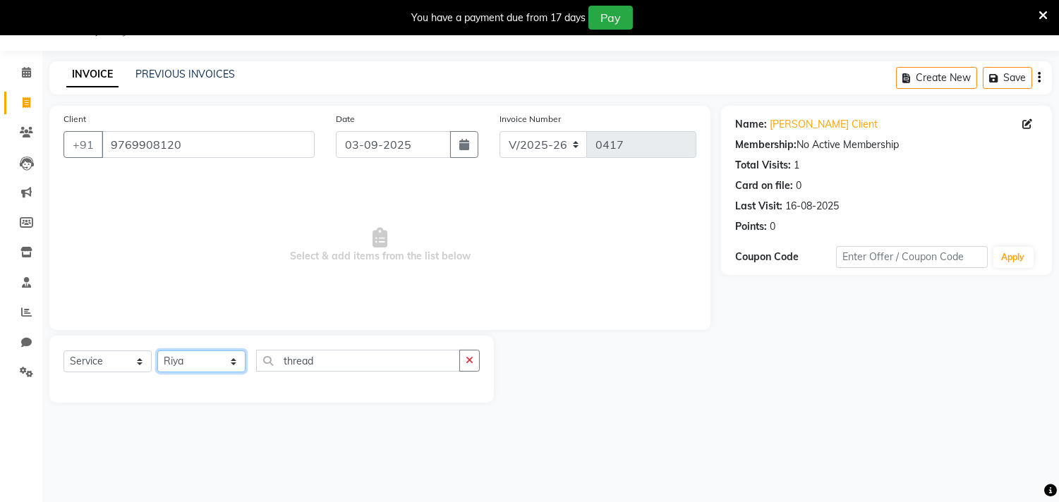
click at [157, 351] on select "Select Stylist Amla [PERSON_NAME] [PERSON_NAME] pornima [PERSON_NAME] [PERSON_N…" at bounding box center [201, 362] width 88 height 22
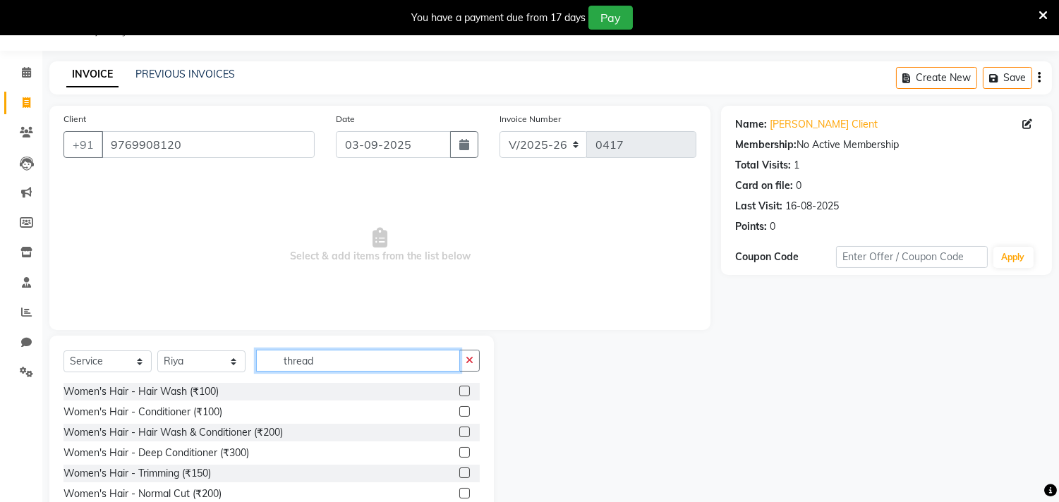
click at [349, 358] on input "thread" at bounding box center [358, 361] width 204 height 22
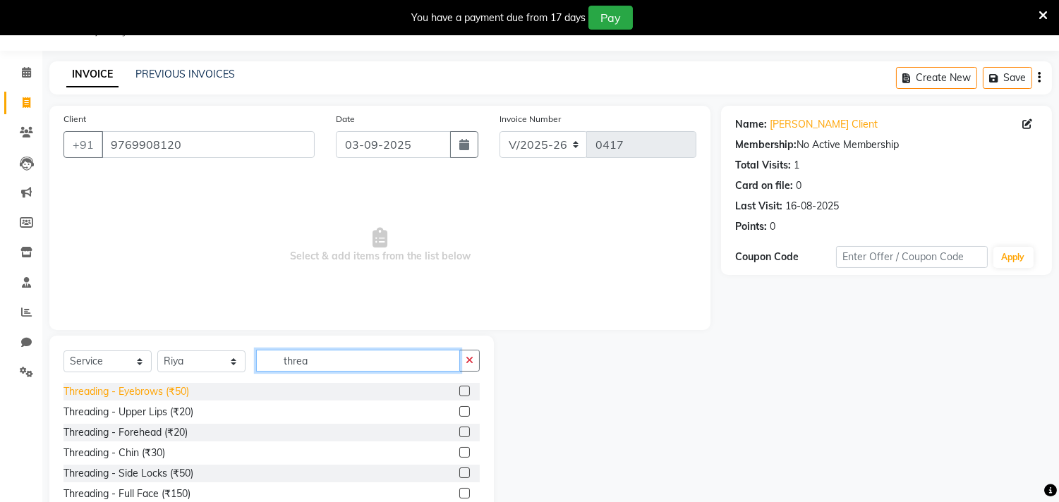
type input "threa"
click at [138, 391] on div "Threading - Eyebrows (₹50)" at bounding box center [126, 392] width 126 height 15
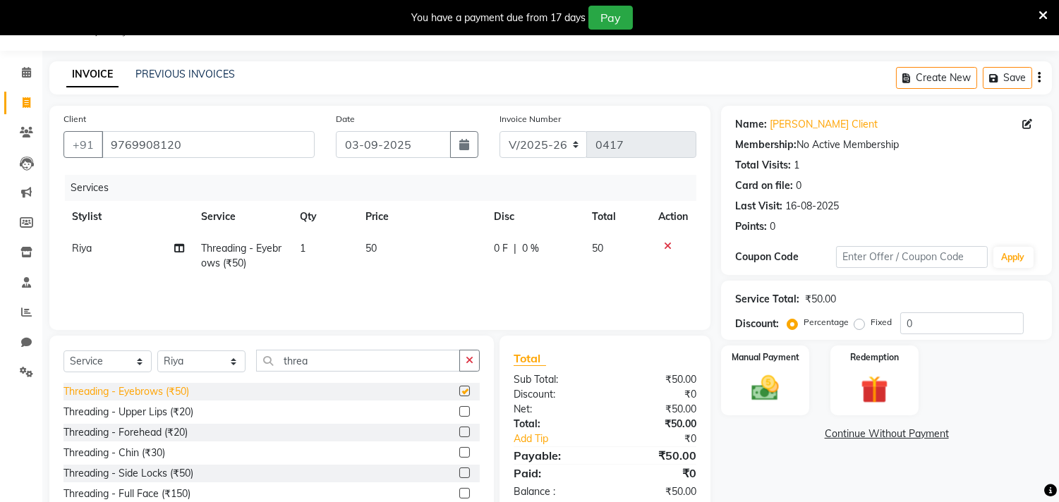
checkbox input "false"
click at [138, 411] on div "Threading - Upper Lips (₹20)" at bounding box center [128, 412] width 130 height 15
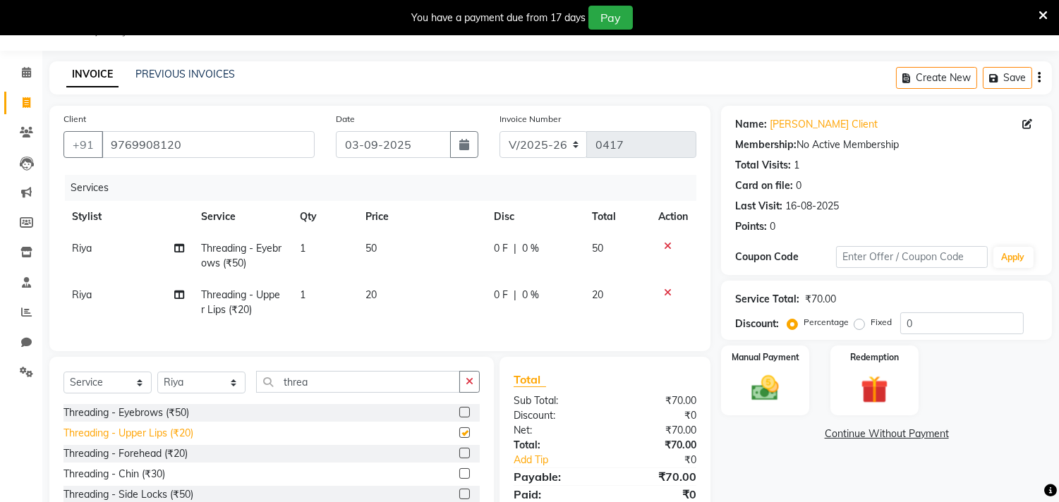
checkbox input "false"
click at [131, 482] on div "Threading - Chin (₹30)" at bounding box center [114, 474] width 102 height 15
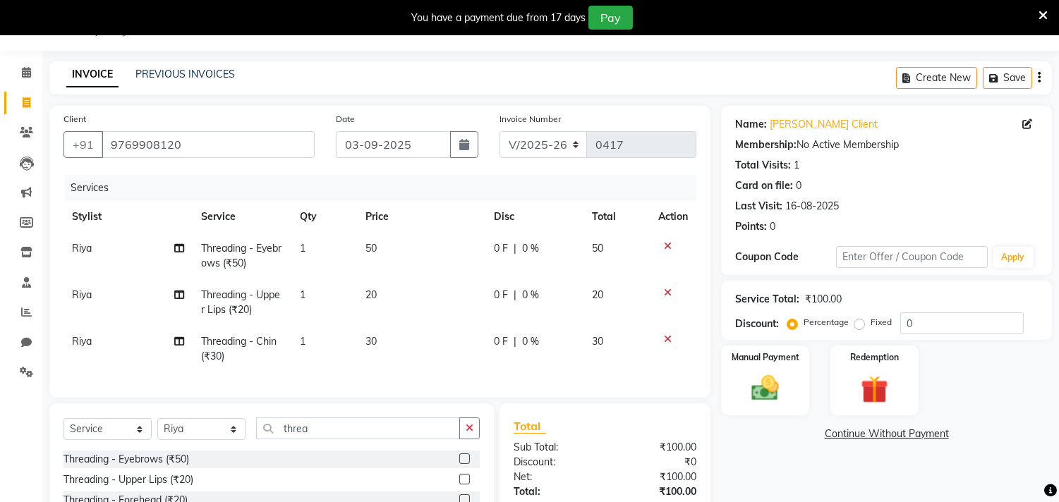
checkbox input "false"
click at [762, 381] on img at bounding box center [765, 389] width 47 height 33
click at [886, 432] on span "ONLINE" at bounding box center [877, 435] width 37 height 16
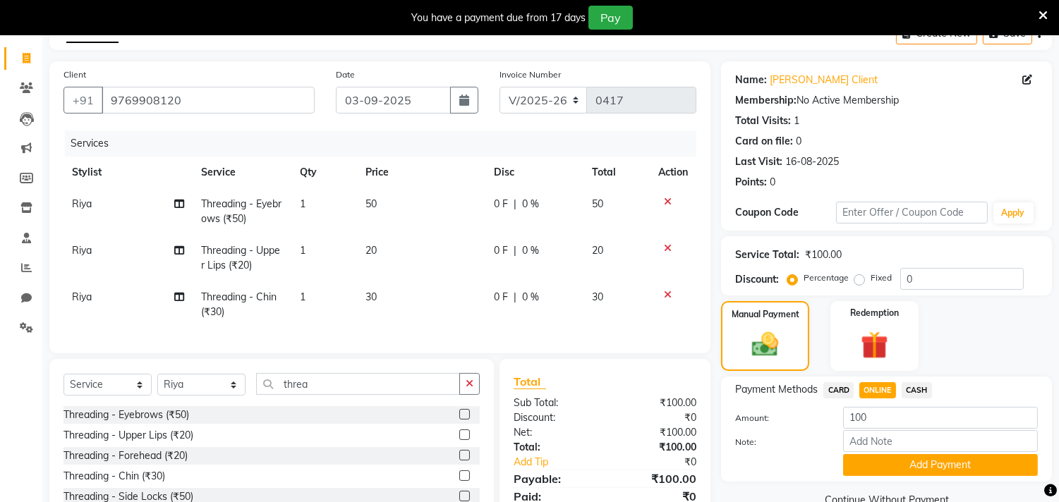
scroll to position [159, 0]
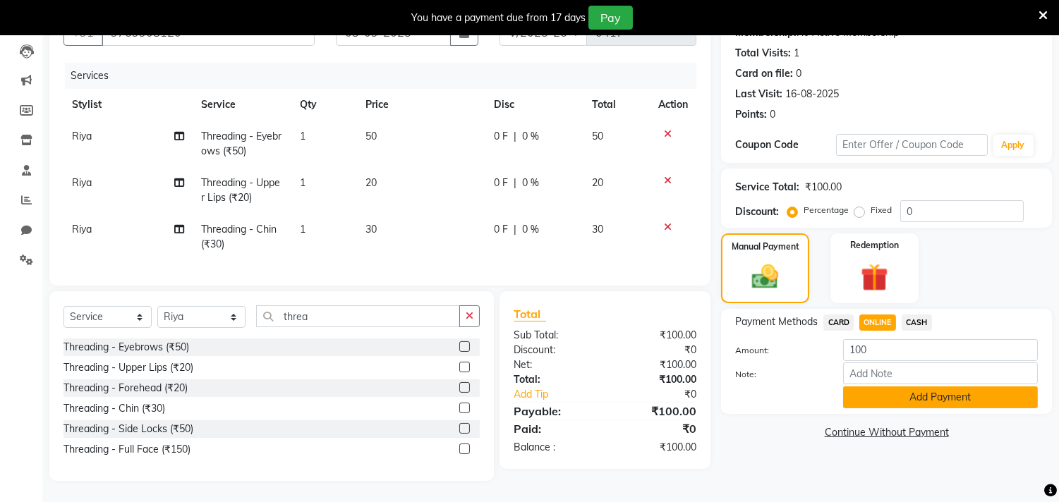
click at [912, 387] on button "Add Payment" at bounding box center [940, 398] width 195 height 22
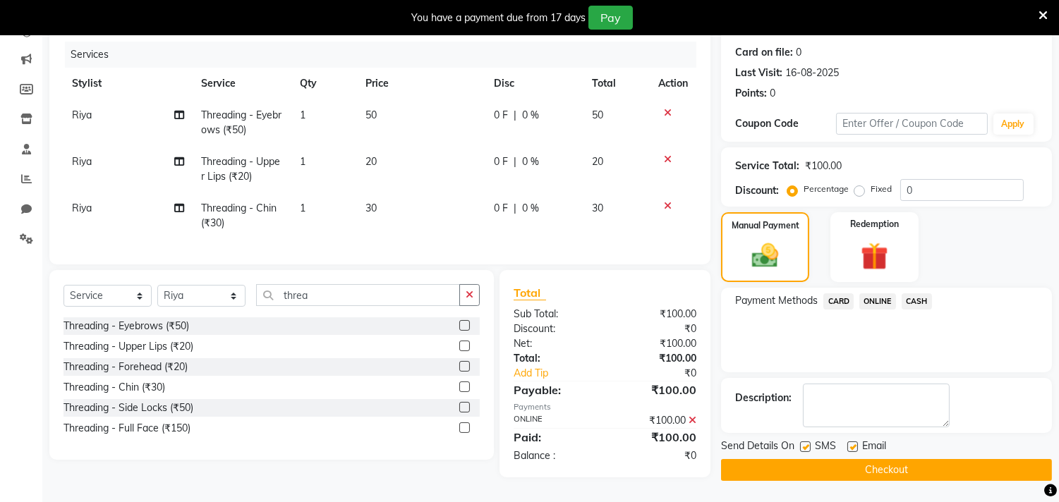
scroll to position [176, 0]
click at [872, 459] on button "Checkout" at bounding box center [886, 470] width 331 height 22
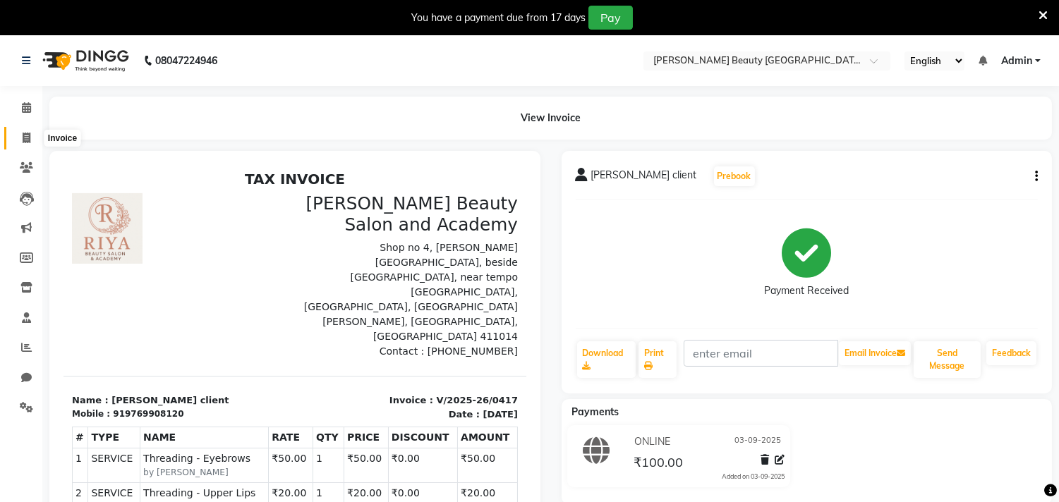
click at [25, 136] on icon at bounding box center [27, 138] width 8 height 11
select select "service"
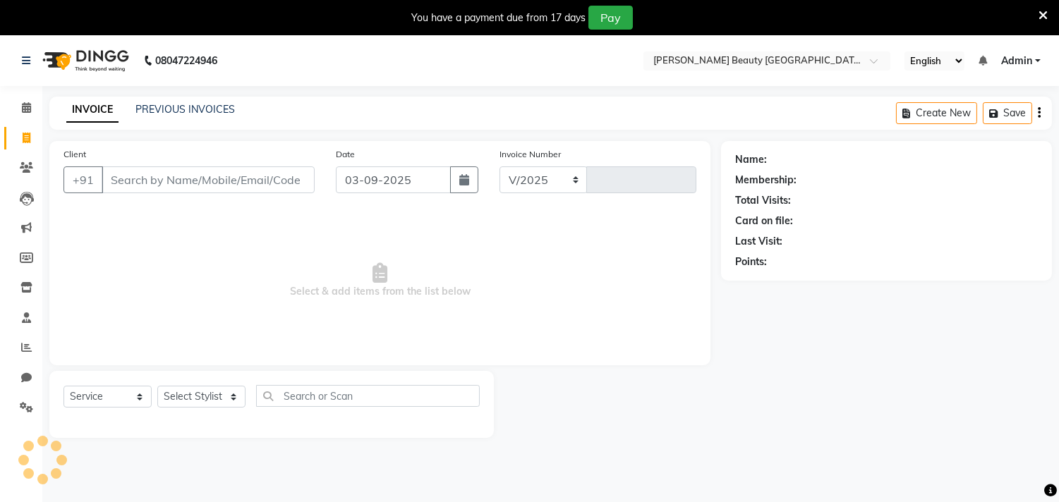
select select "8620"
type input "0418"
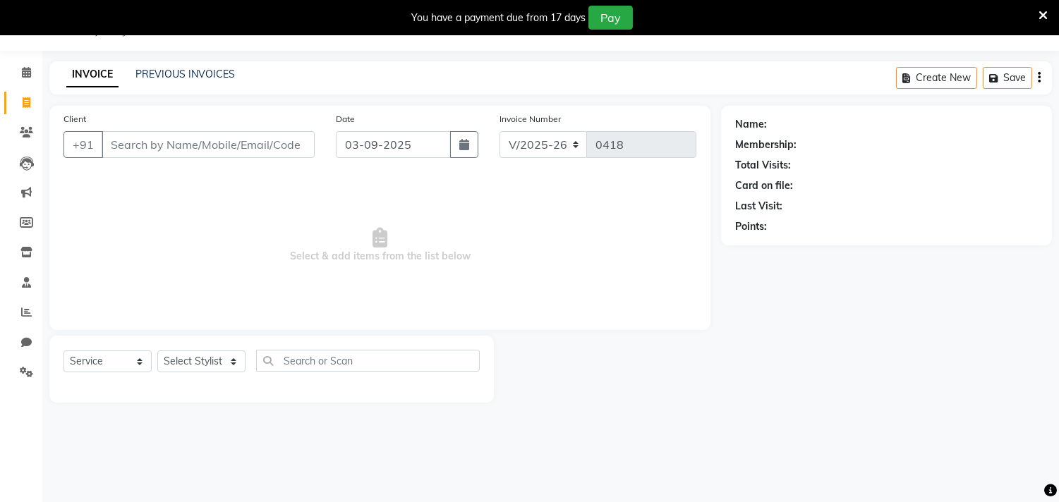
click at [281, 144] on input "Client" at bounding box center [208, 144] width 213 height 27
click at [172, 74] on link "PREVIOUS INVOICES" at bounding box center [184, 74] width 99 height 13
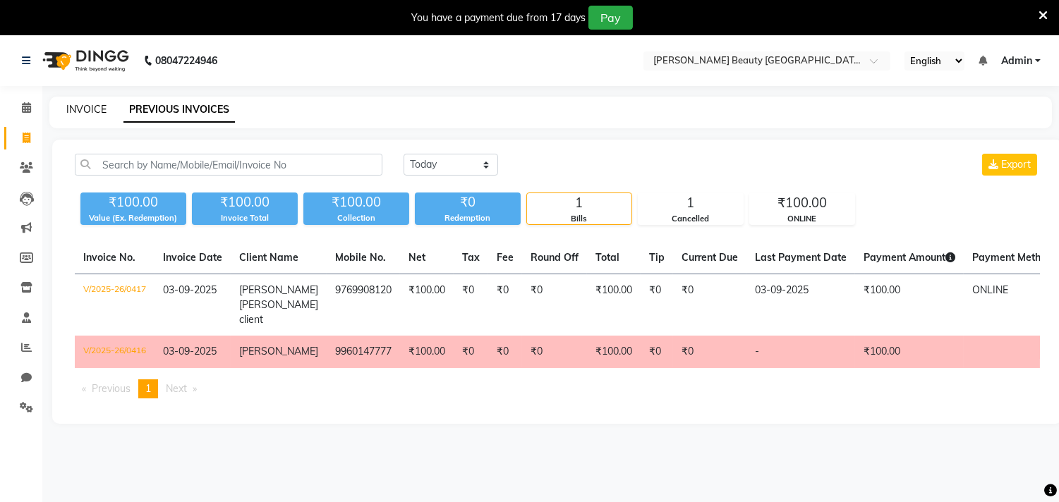
click at [87, 106] on link "INVOICE" at bounding box center [86, 109] width 40 height 13
select select "8620"
select select "service"
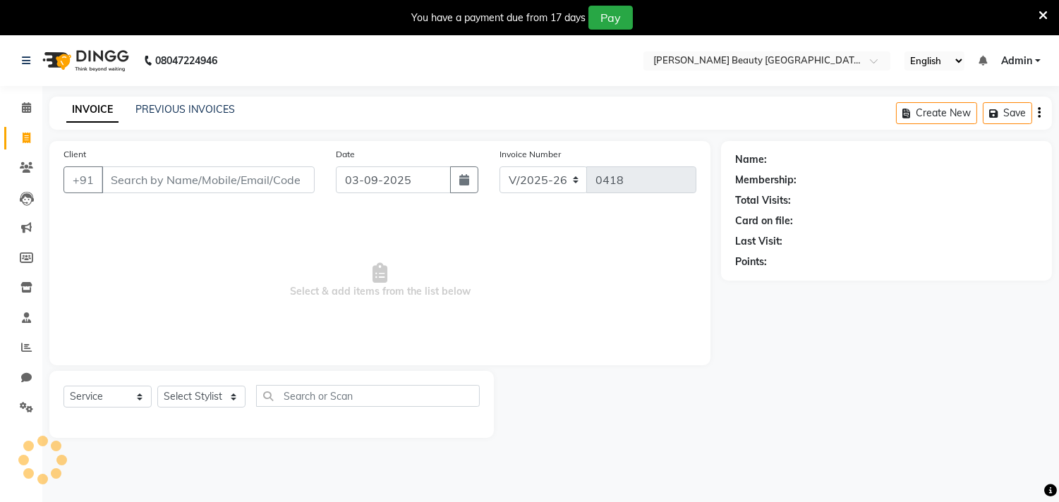
scroll to position [35, 0]
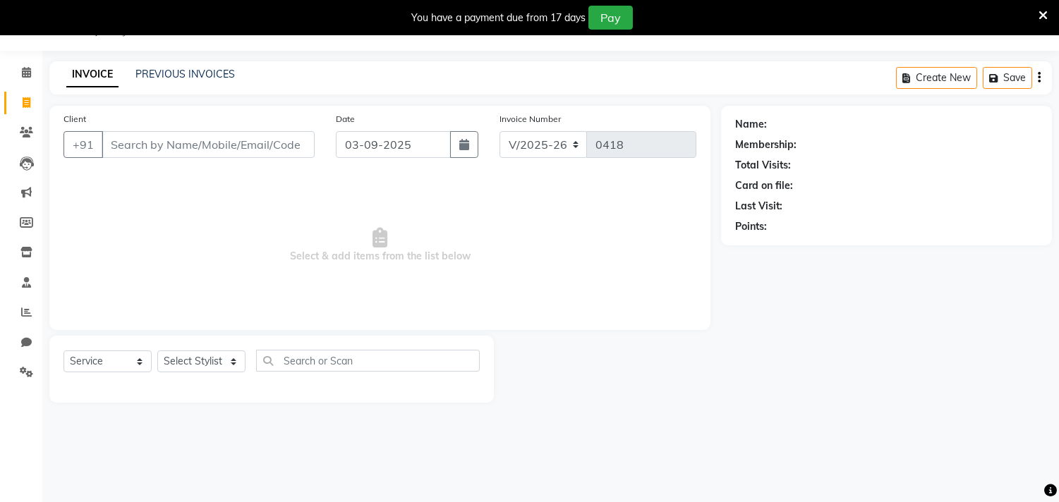
click at [143, 147] on input "Client" at bounding box center [208, 144] width 213 height 27
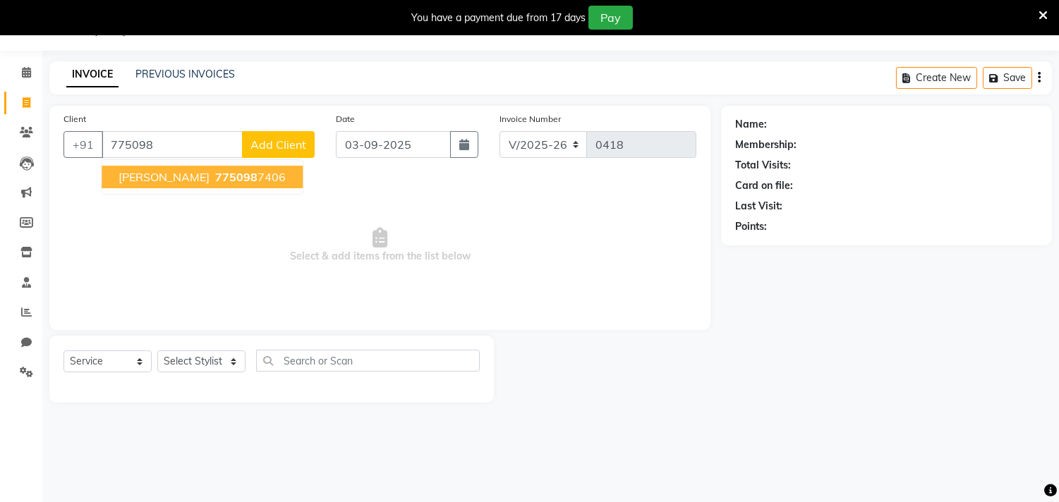
click at [179, 175] on span "[PERSON_NAME]" at bounding box center [164, 177] width 91 height 14
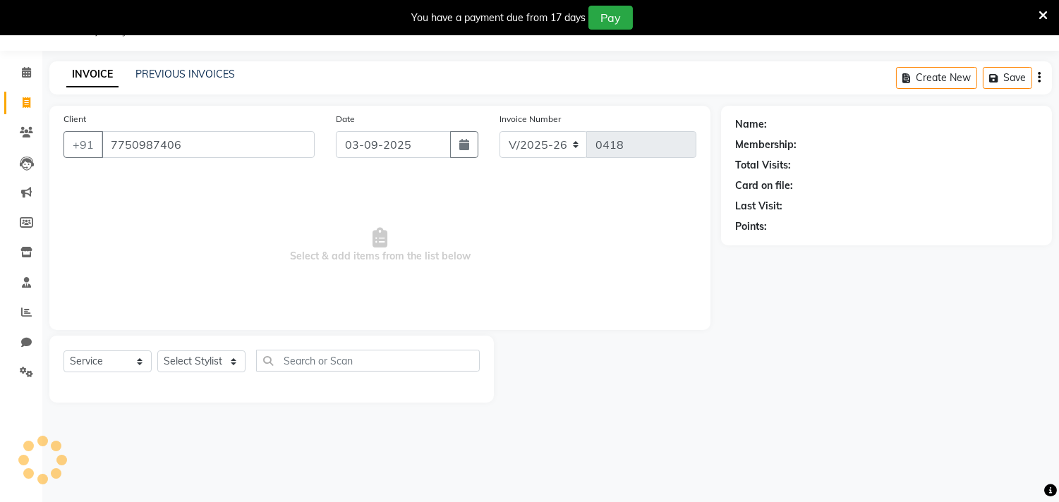
type input "7750987406"
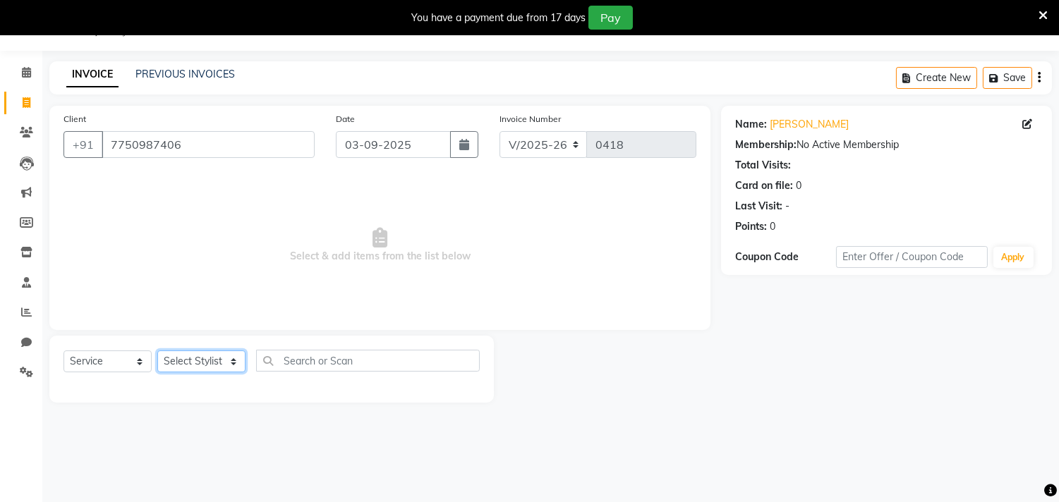
click at [199, 361] on select "Select Stylist Amla [PERSON_NAME] [PERSON_NAME] pornima [PERSON_NAME] [PERSON_N…" at bounding box center [201, 362] width 88 height 22
select select "87285"
click at [157, 351] on select "Select Stylist Amla [PERSON_NAME] [PERSON_NAME] pornima [PERSON_NAME] [PERSON_N…" at bounding box center [201, 362] width 88 height 22
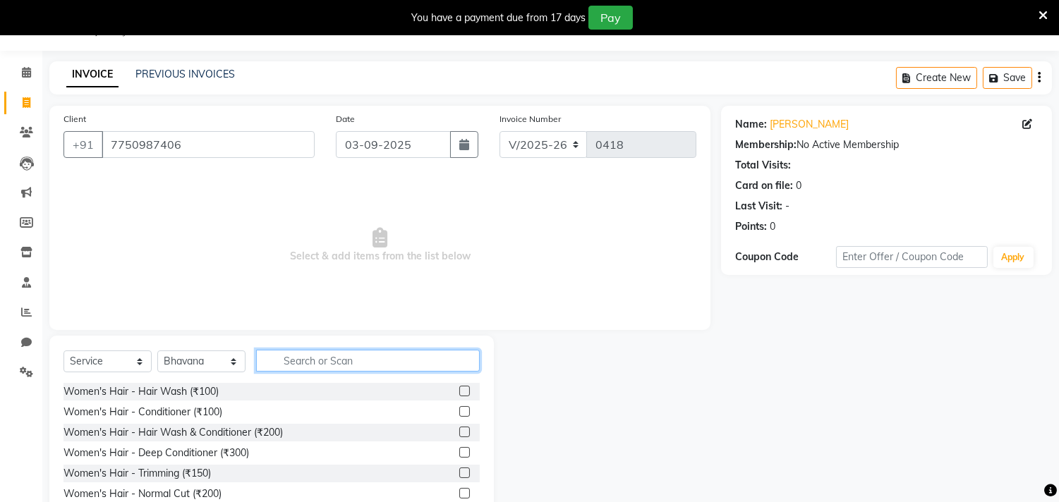
click at [296, 351] on input "text" at bounding box center [368, 361] width 224 height 22
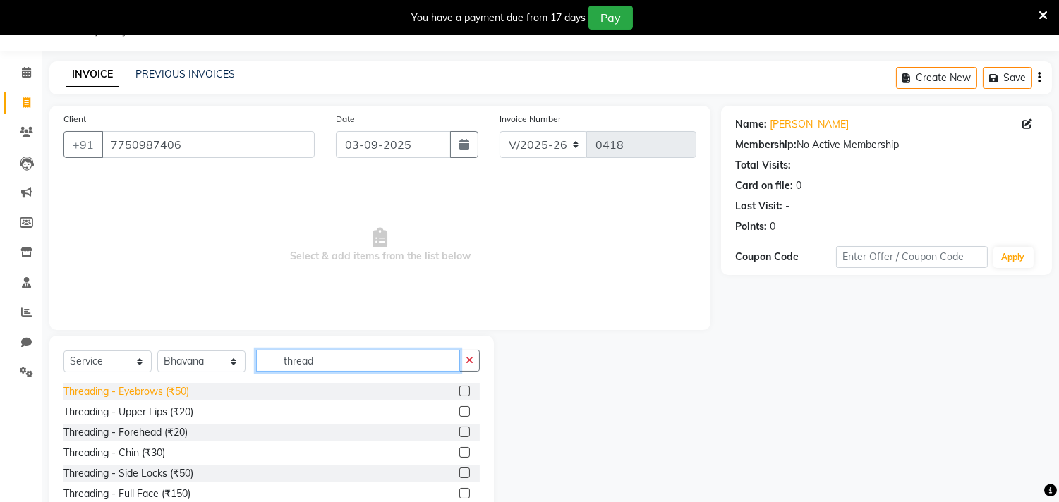
type input "thread"
click at [145, 392] on div "Threading - Eyebrows (₹50)" at bounding box center [126, 392] width 126 height 15
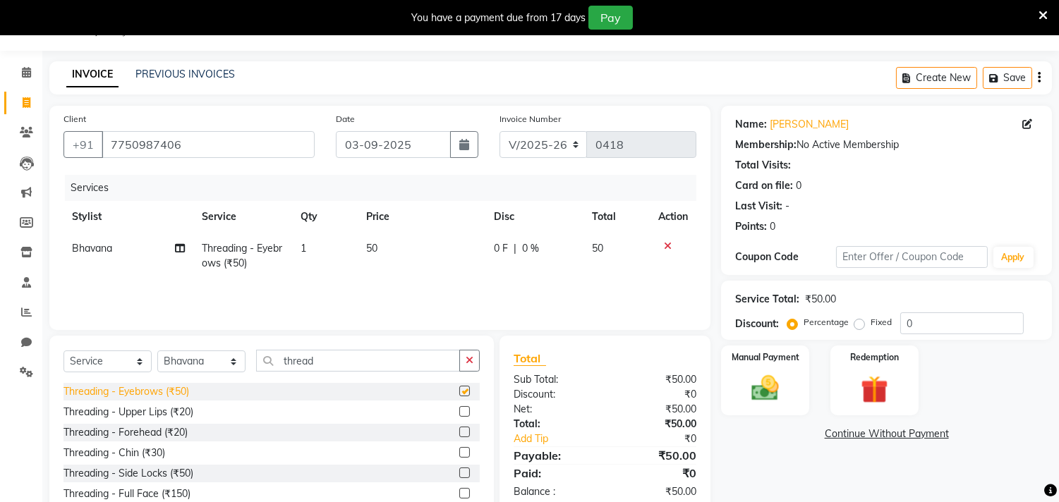
checkbox input "false"
click at [146, 428] on div "Threading - Forehead (₹20)" at bounding box center [125, 432] width 124 height 15
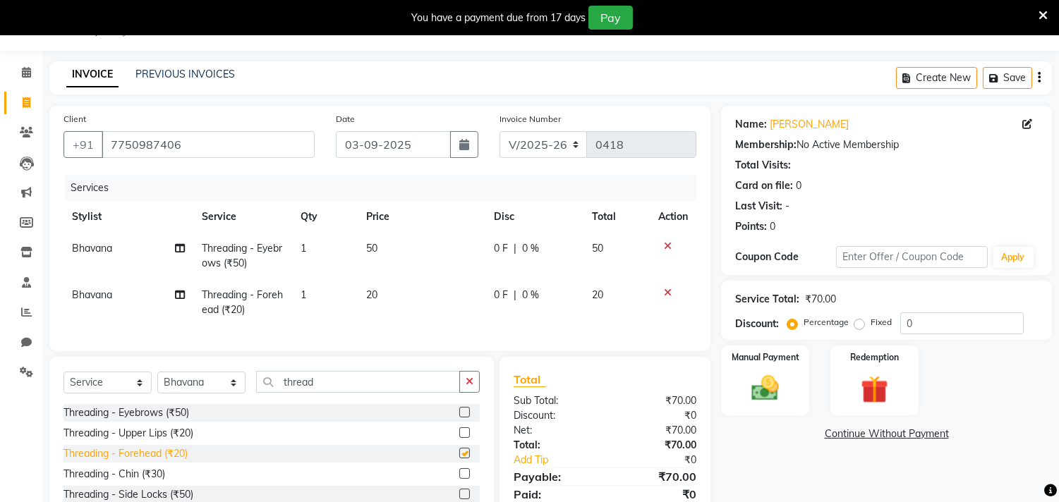
checkbox input "false"
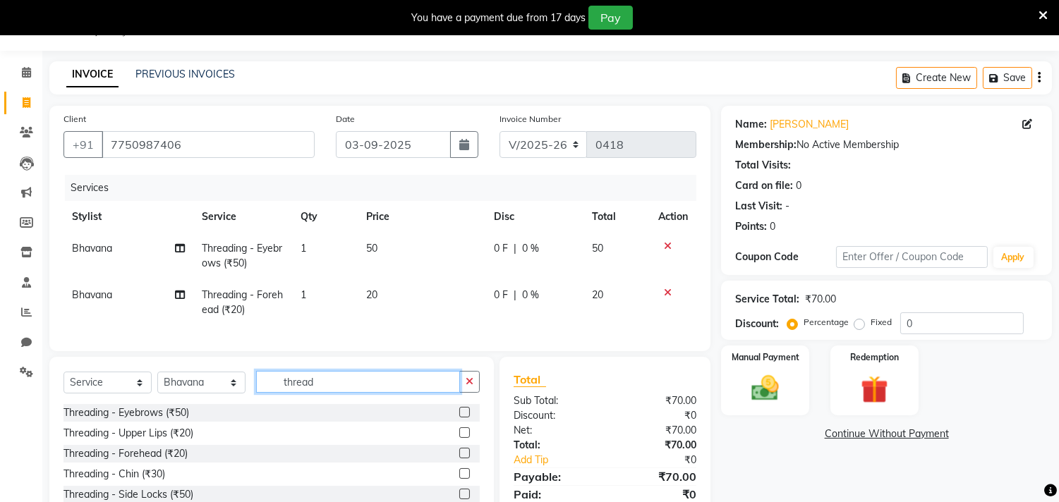
click at [344, 393] on input "thread" at bounding box center [358, 382] width 204 height 22
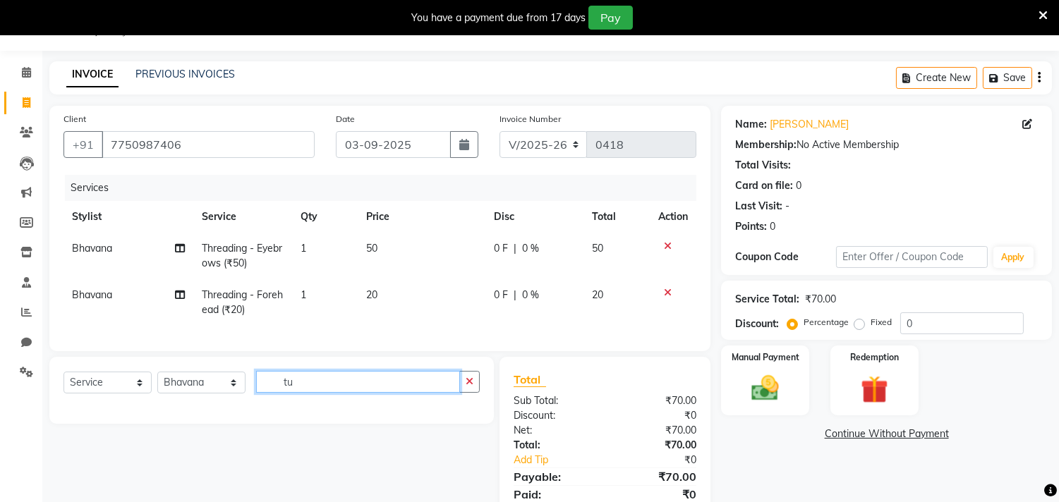
type input "t"
type input "upp"
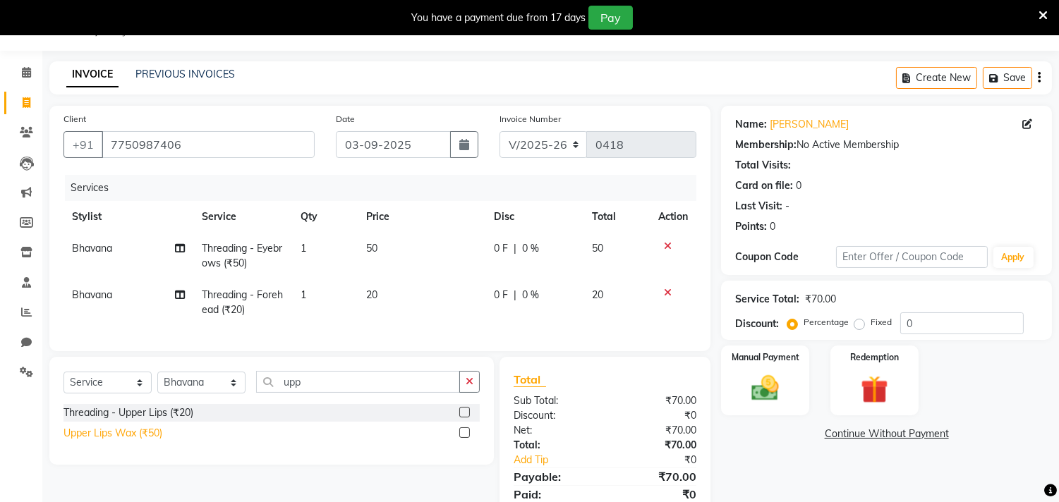
click at [125, 441] on div "Upper Lips Wax (₹50)" at bounding box center [112, 433] width 99 height 15
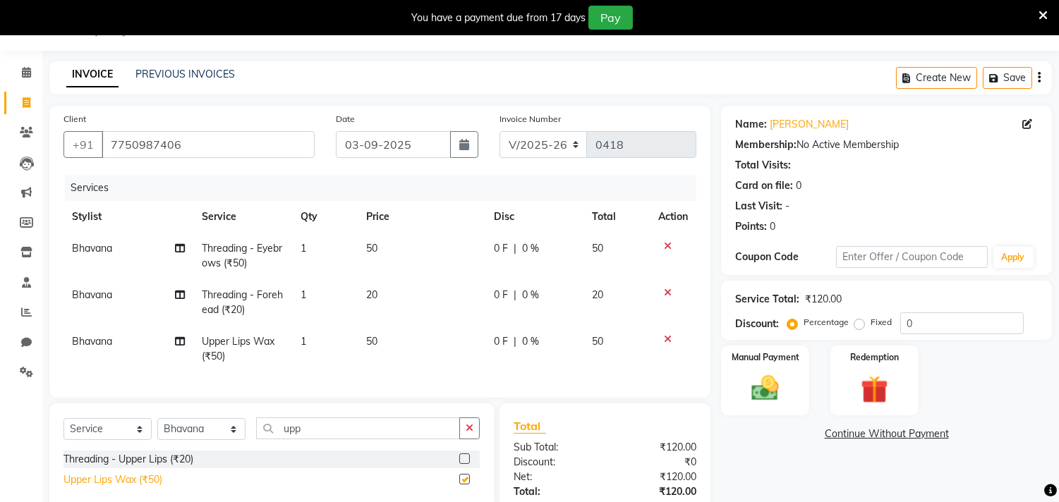
checkbox input "false"
click at [751, 391] on img at bounding box center [765, 389] width 47 height 33
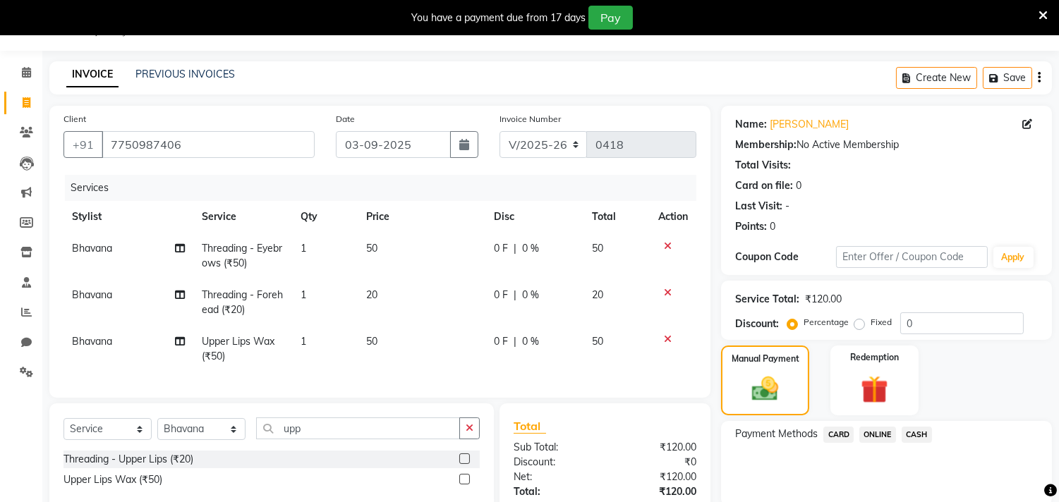
click at [915, 429] on span "CASH" at bounding box center [917, 435] width 30 height 16
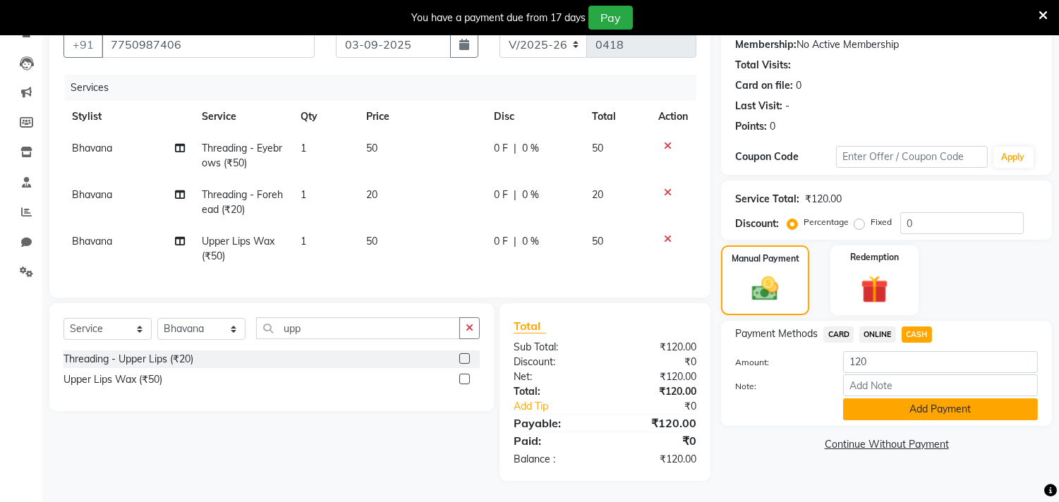
click at [924, 399] on button "Add Payment" at bounding box center [940, 410] width 195 height 22
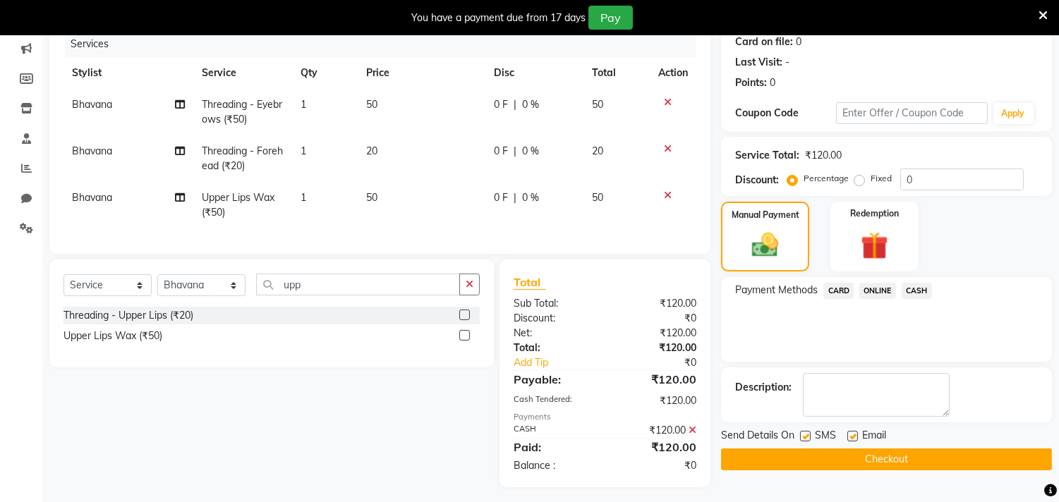
scroll to position [198, 0]
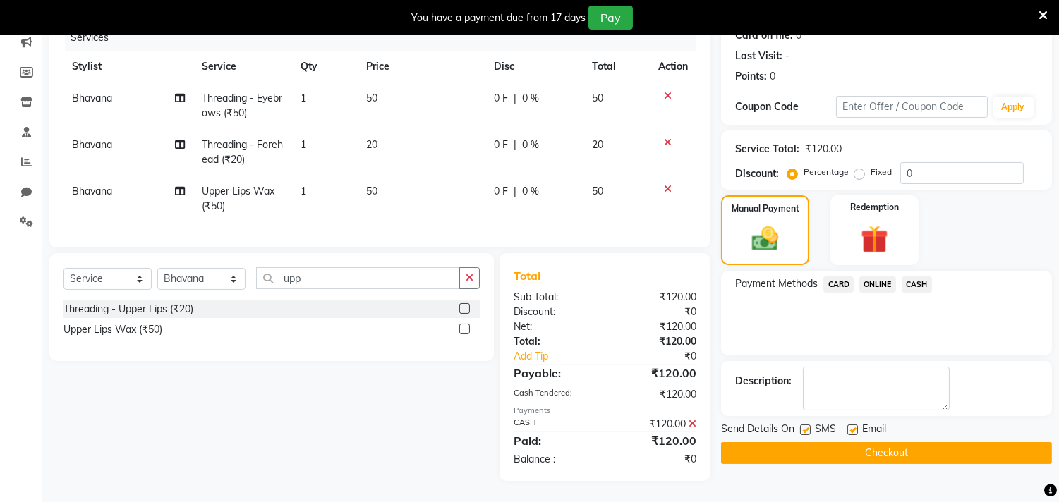
click at [899, 442] on button "Checkout" at bounding box center [886, 453] width 331 height 22
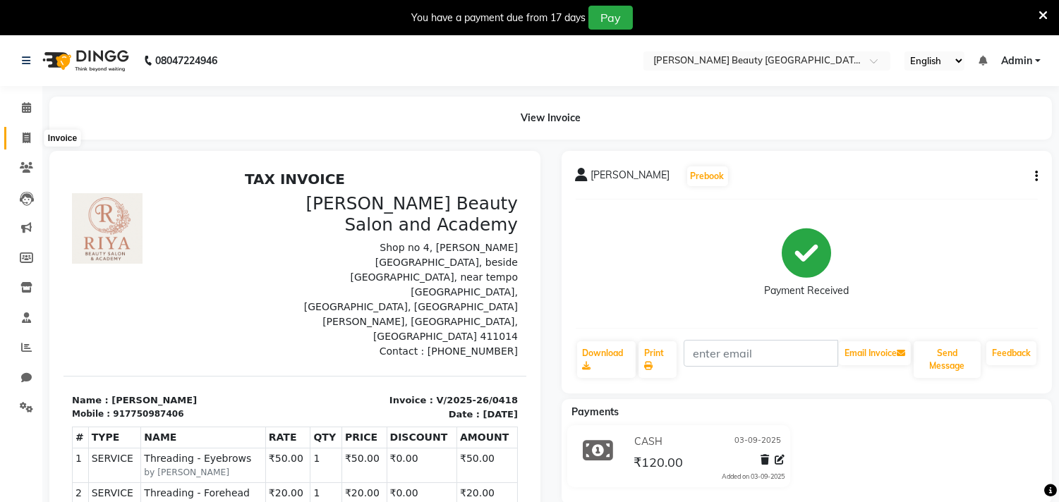
click at [26, 138] on icon at bounding box center [27, 138] width 8 height 11
select select "8620"
select select "service"
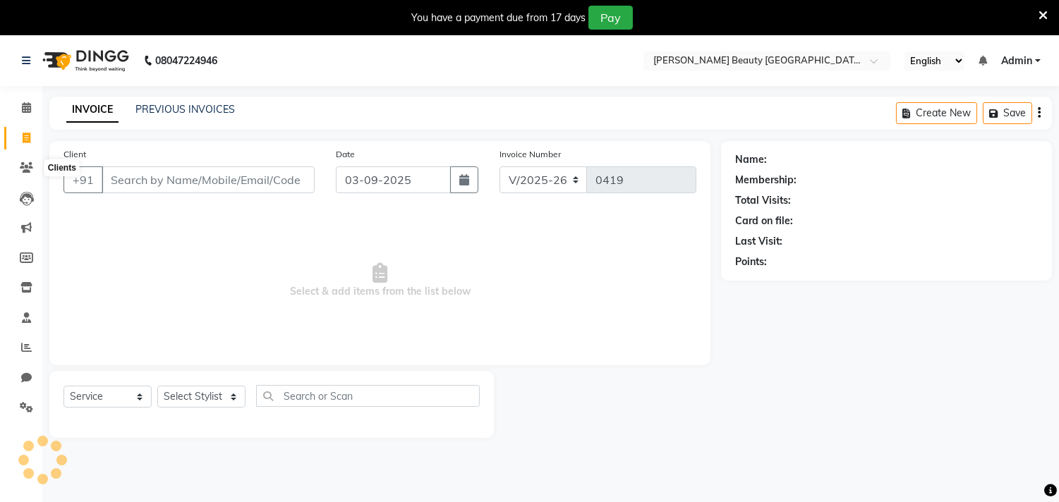
scroll to position [35, 0]
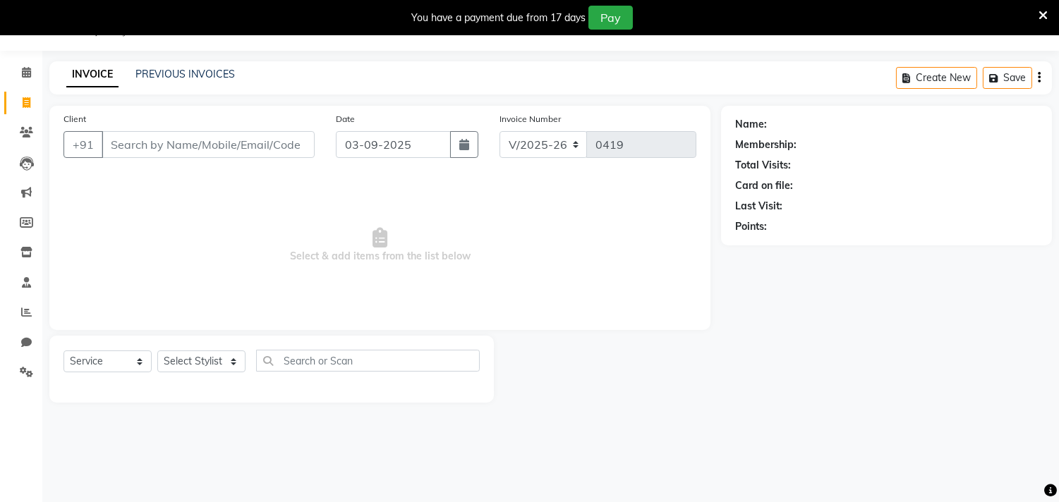
click at [183, 145] on input "Client" at bounding box center [208, 144] width 213 height 27
click at [188, 360] on select "Select Stylist Amla [PERSON_NAME] [PERSON_NAME] pornima [PERSON_NAME] [PERSON_N…" at bounding box center [201, 362] width 88 height 22
click at [143, 394] on div "Select Service Product Membership Package Voucher Prepaid Gift Card Select Styl…" at bounding box center [271, 369] width 444 height 67
click at [150, 138] on input "Client" at bounding box center [208, 144] width 213 height 27
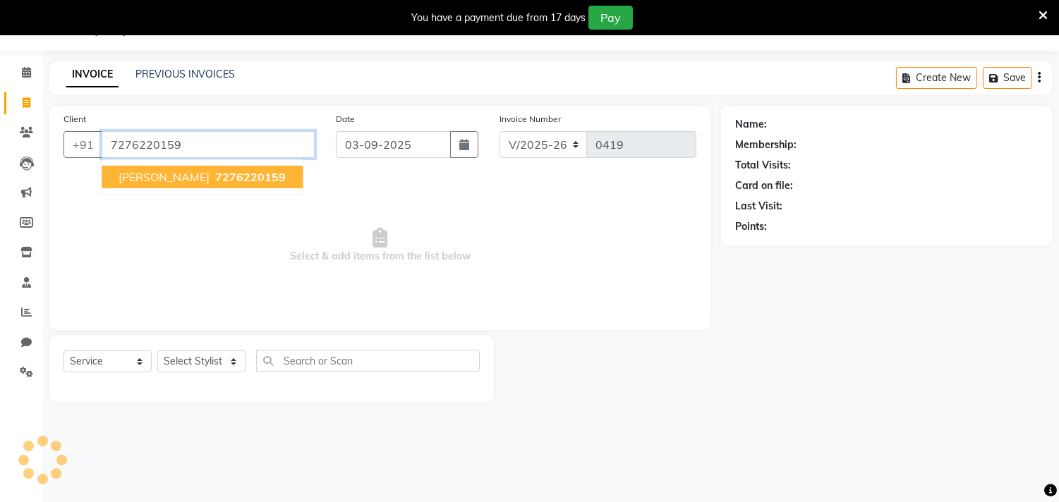
type input "7276220159"
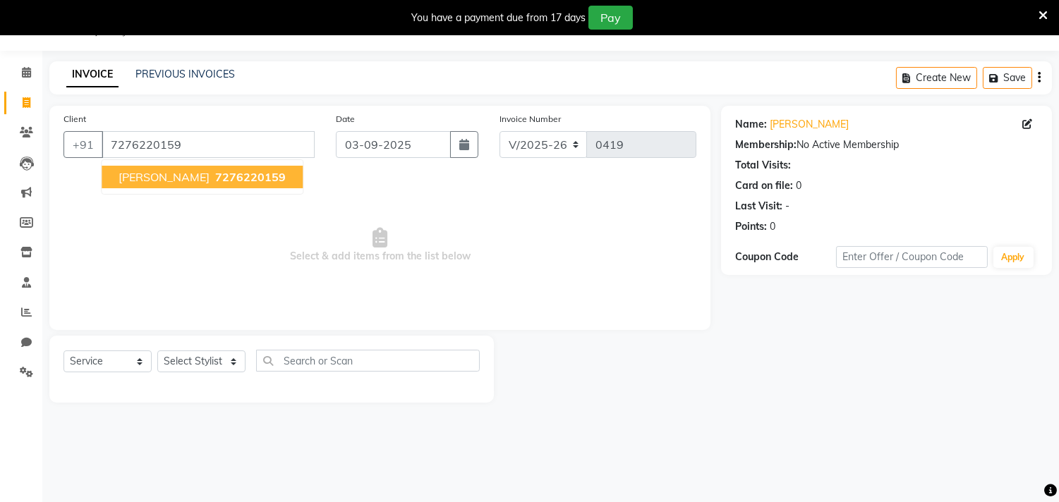
click at [177, 178] on span "[PERSON_NAME]" at bounding box center [164, 177] width 91 height 14
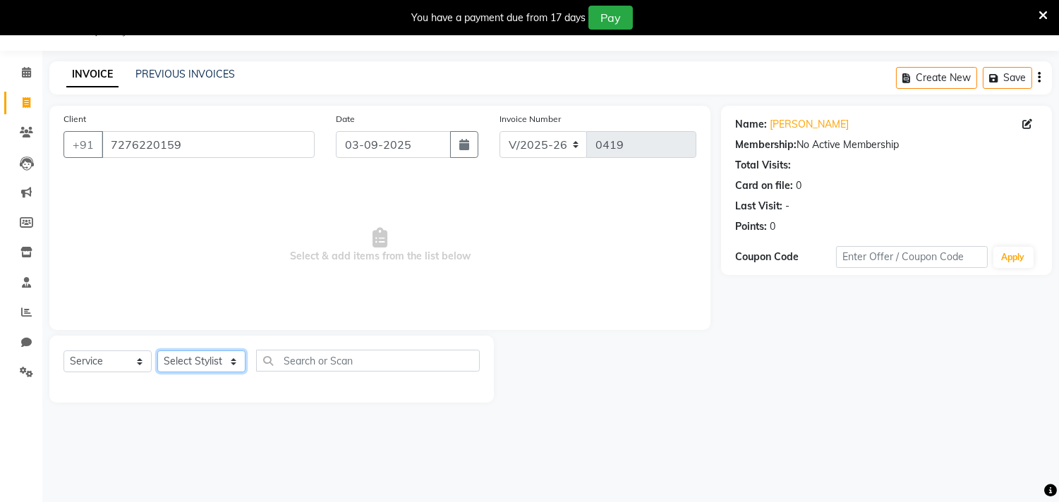
click at [205, 360] on select "Select Stylist Amla [PERSON_NAME] [PERSON_NAME] pornima [PERSON_NAME] [PERSON_N…" at bounding box center [201, 362] width 88 height 22
select select "87286"
click at [157, 351] on select "Select Stylist Amla [PERSON_NAME] [PERSON_NAME] pornima [PERSON_NAME] [PERSON_N…" at bounding box center [201, 362] width 88 height 22
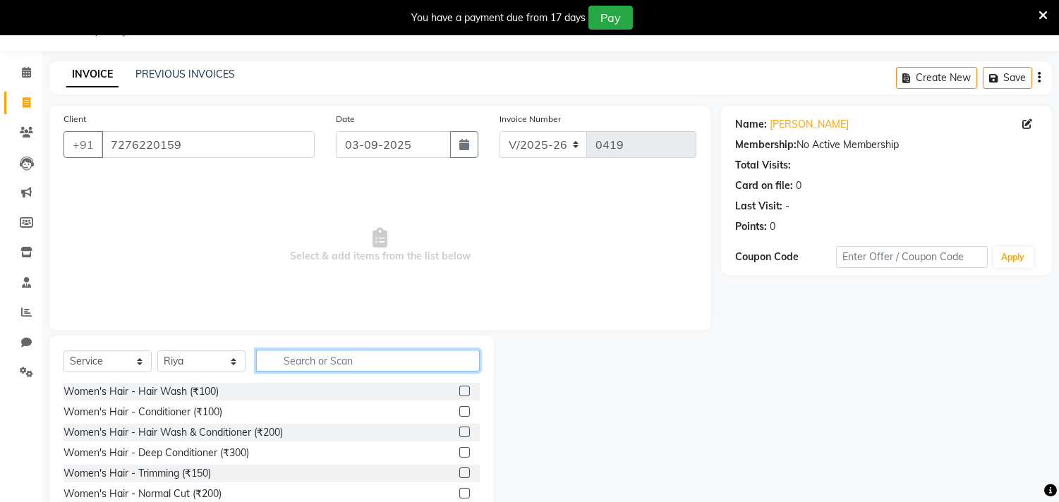
click at [314, 354] on input "text" at bounding box center [368, 361] width 224 height 22
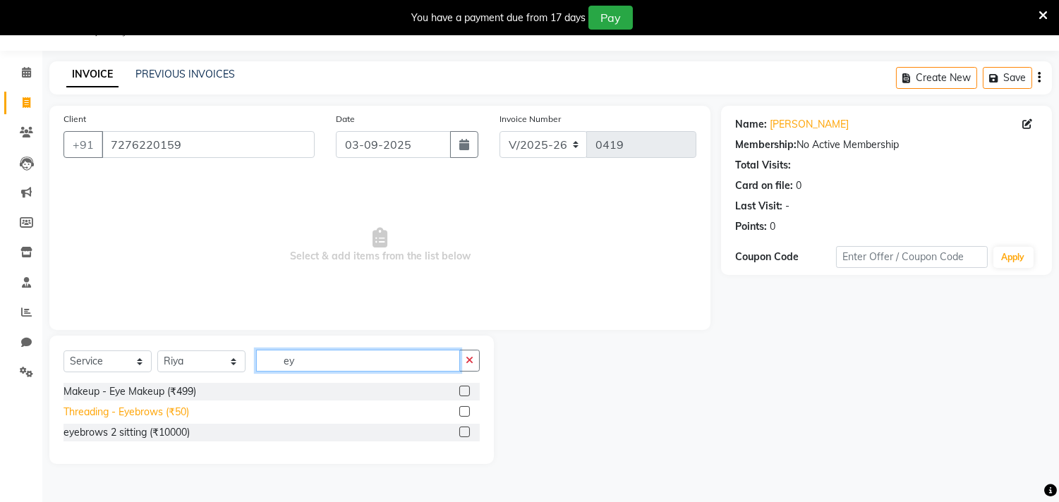
type input "ey"
click at [104, 415] on div "Threading - Eyebrows (₹50)" at bounding box center [126, 412] width 126 height 15
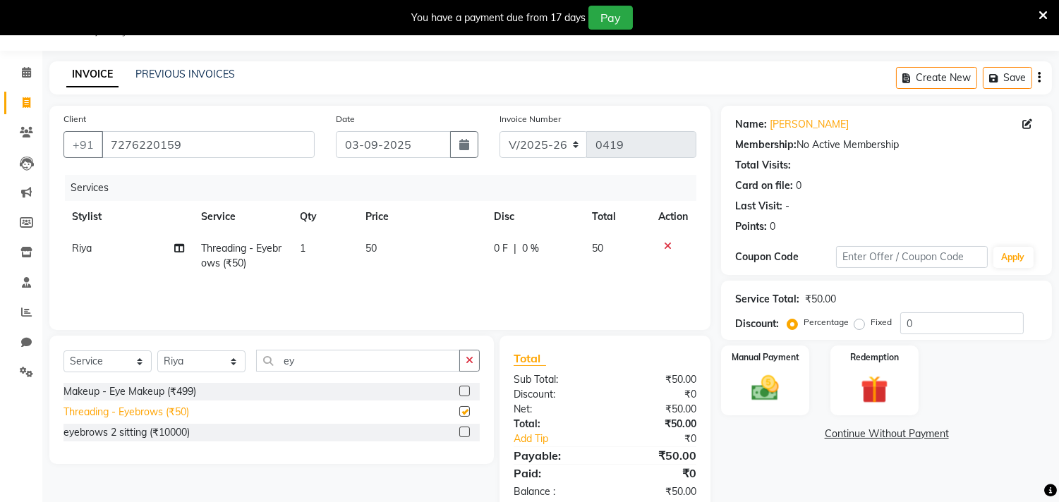
checkbox input "false"
click at [308, 360] on input "ey" at bounding box center [358, 361] width 204 height 22
type input "e"
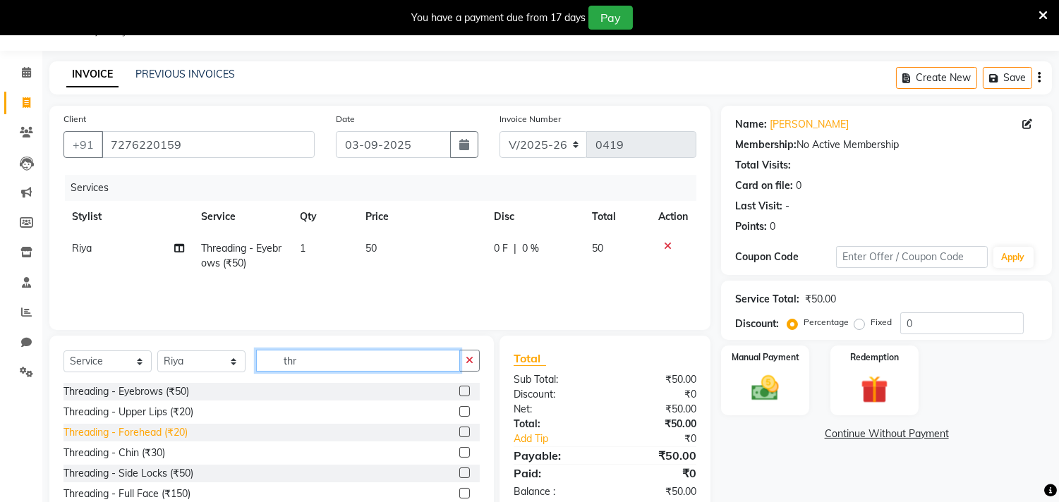
type input "thr"
click at [167, 430] on div "Threading - Forehead (₹20)" at bounding box center [125, 432] width 124 height 15
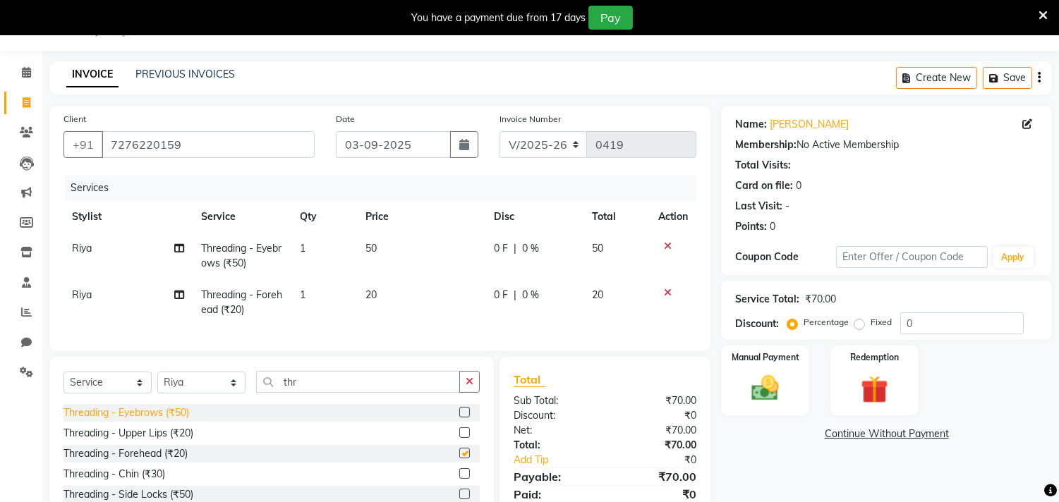
checkbox input "false"
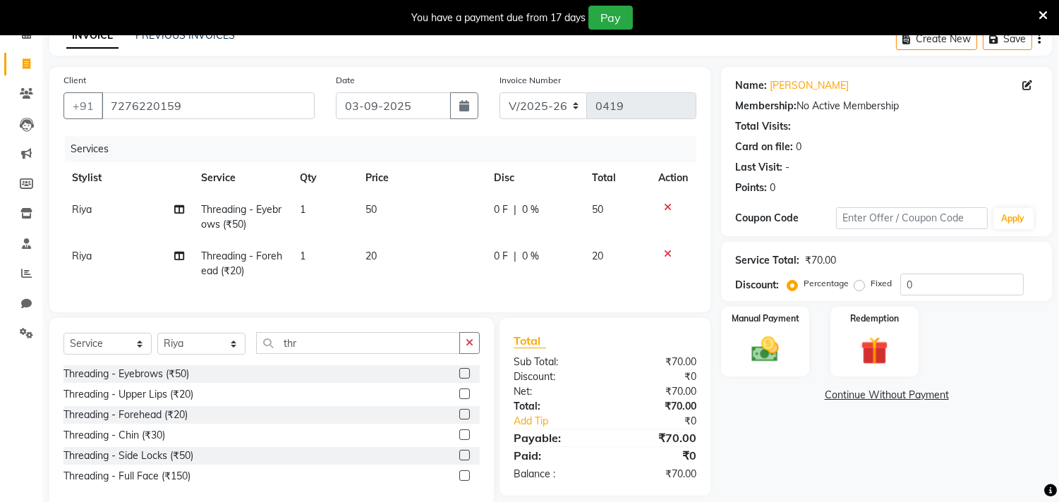
scroll to position [113, 0]
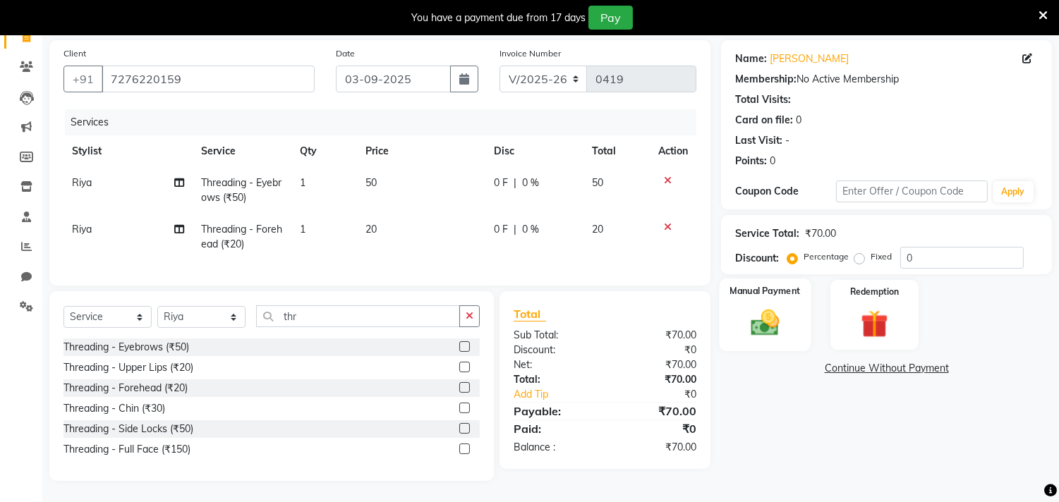
click at [775, 307] on img at bounding box center [765, 323] width 47 height 33
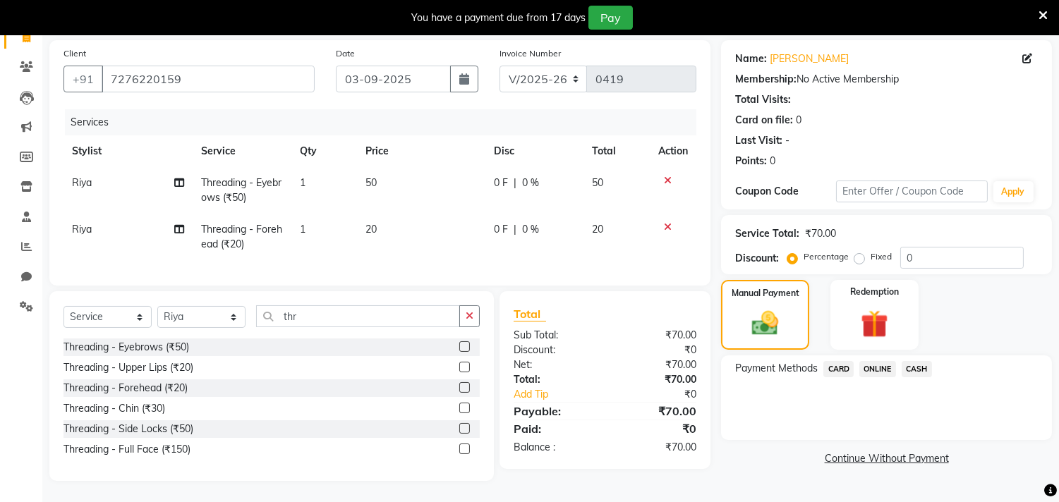
click at [878, 361] on span "ONLINE" at bounding box center [877, 369] width 37 height 16
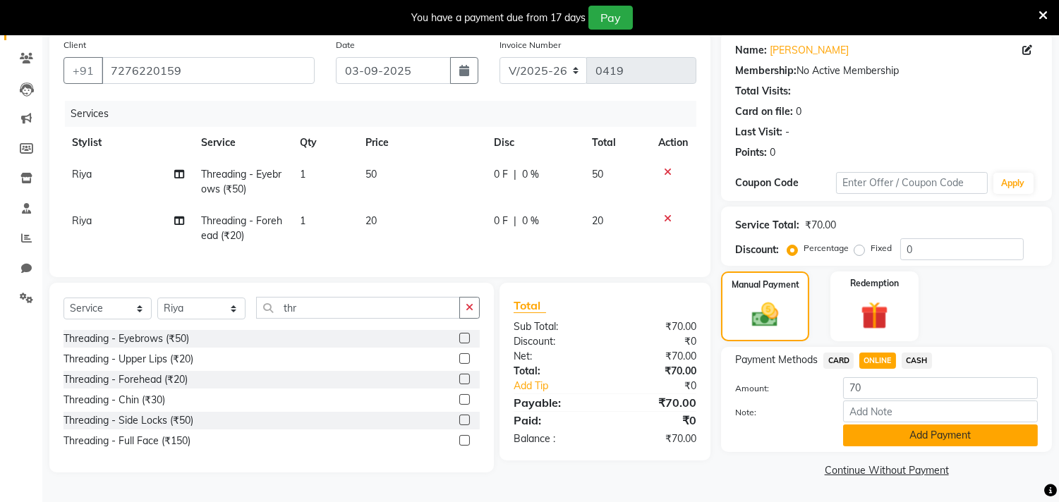
click at [900, 430] on button "Add Payment" at bounding box center [940, 436] width 195 height 22
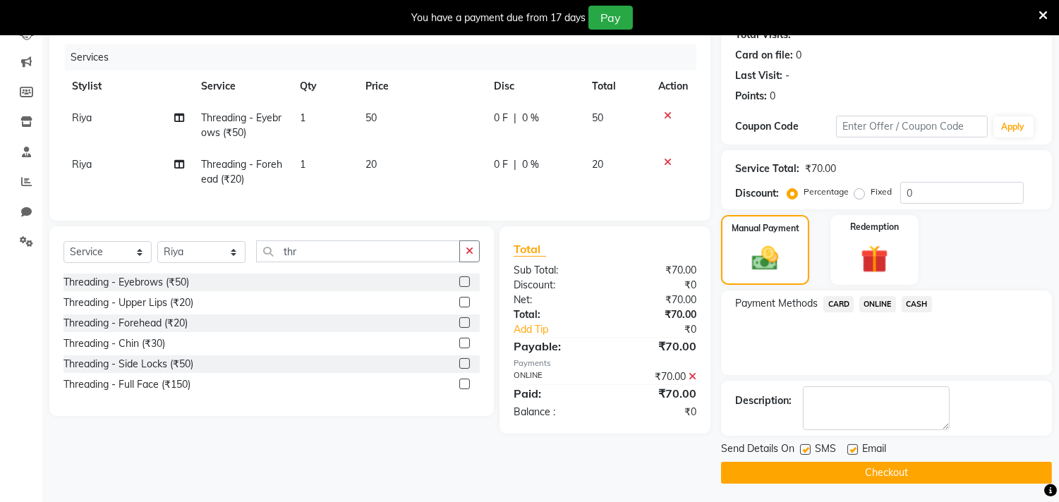
scroll to position [167, 0]
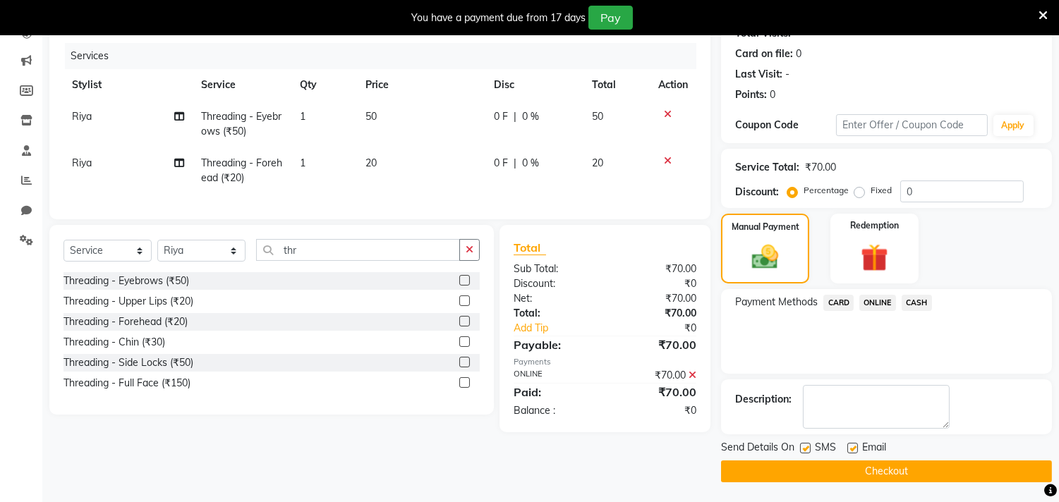
click at [842, 468] on button "Checkout" at bounding box center [886, 472] width 331 height 22
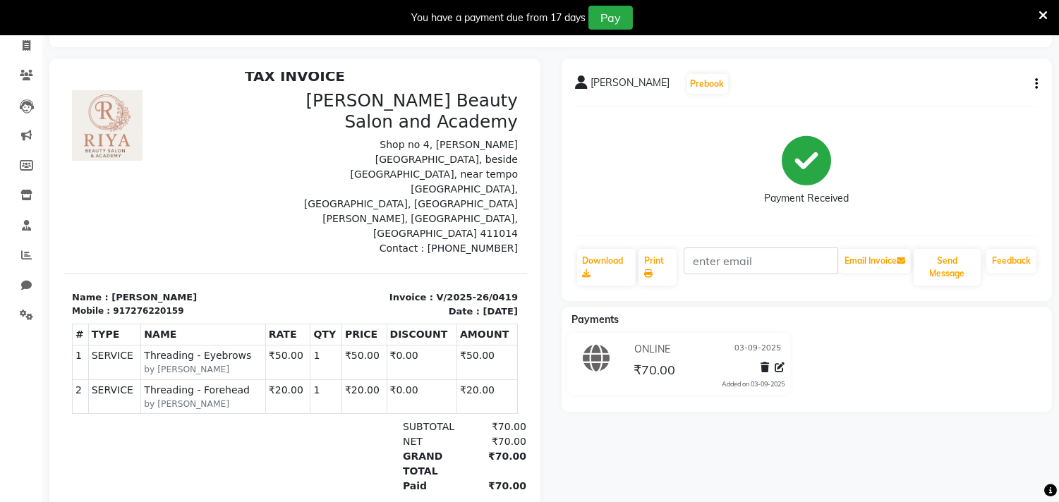
scroll to position [143, 0]
